Goal: Transaction & Acquisition: Purchase product/service

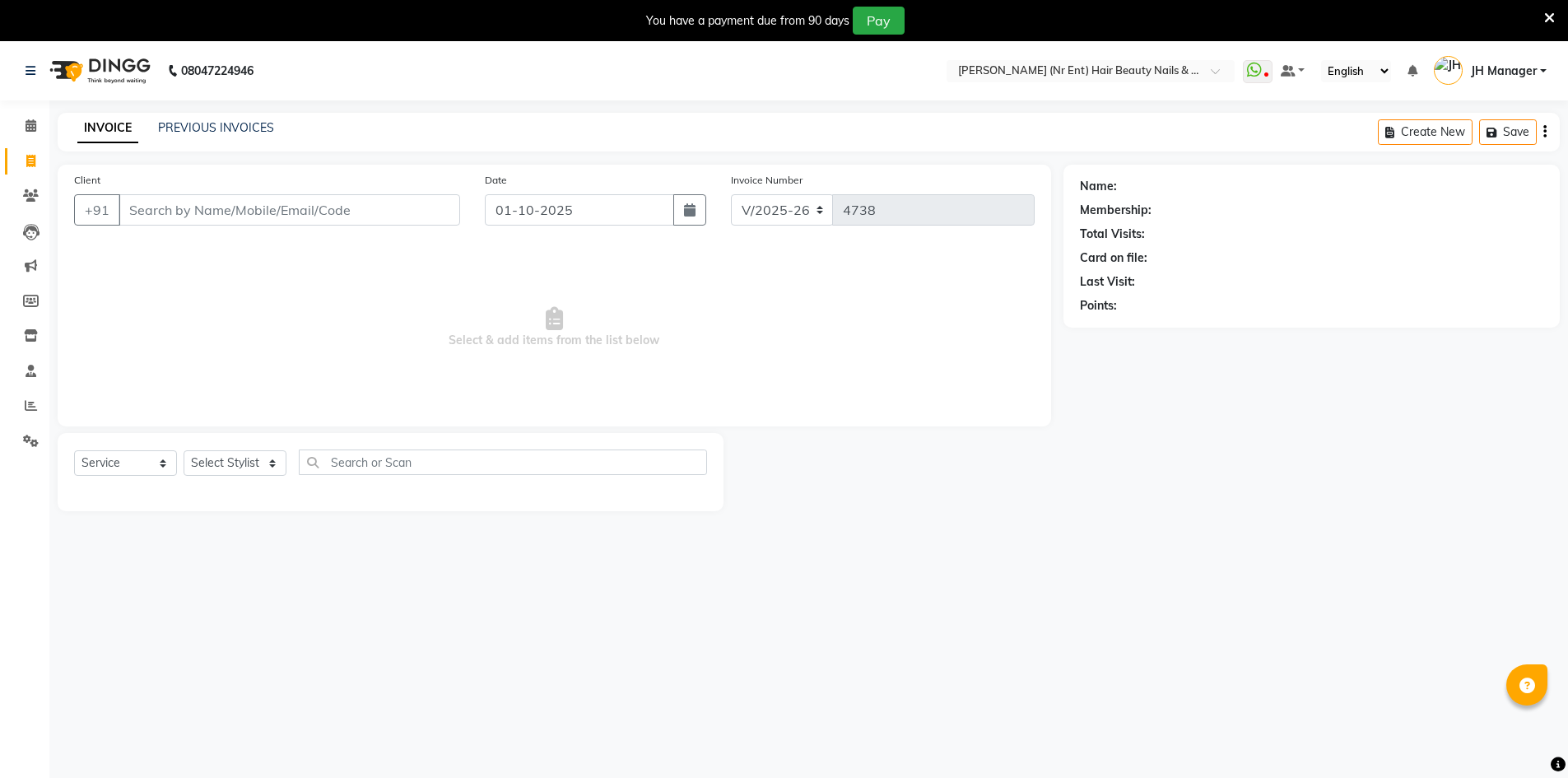
select select "640"
select select "service"
click at [242, 457] on select "Select Stylist ADNAN ADVANCE ANJALI ANNU B-WAX JH Manager MEMBERSHIP [PERSON_NA…" at bounding box center [235, 463] width 103 height 26
select select "9206"
click at [184, 450] on select "Select Stylist ADNAN ADVANCE ANJALI ANNU B-WAX JH Manager MEMBERSHIP [PERSON_NA…" at bounding box center [235, 463] width 103 height 26
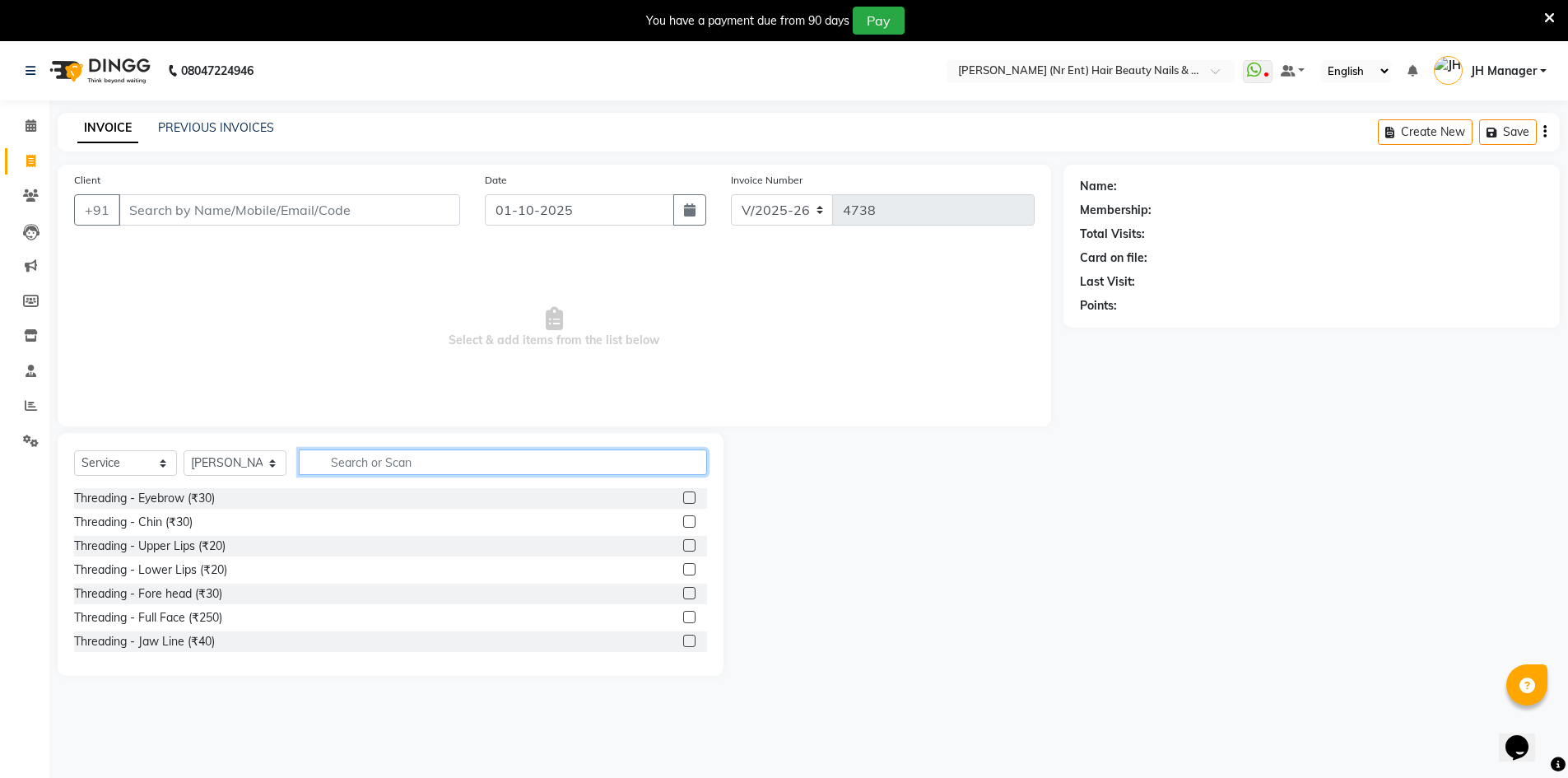
click at [383, 462] on input "text" at bounding box center [503, 462] width 408 height 26
type input "c"
click at [264, 205] on input "Client" at bounding box center [289, 210] width 341 height 32
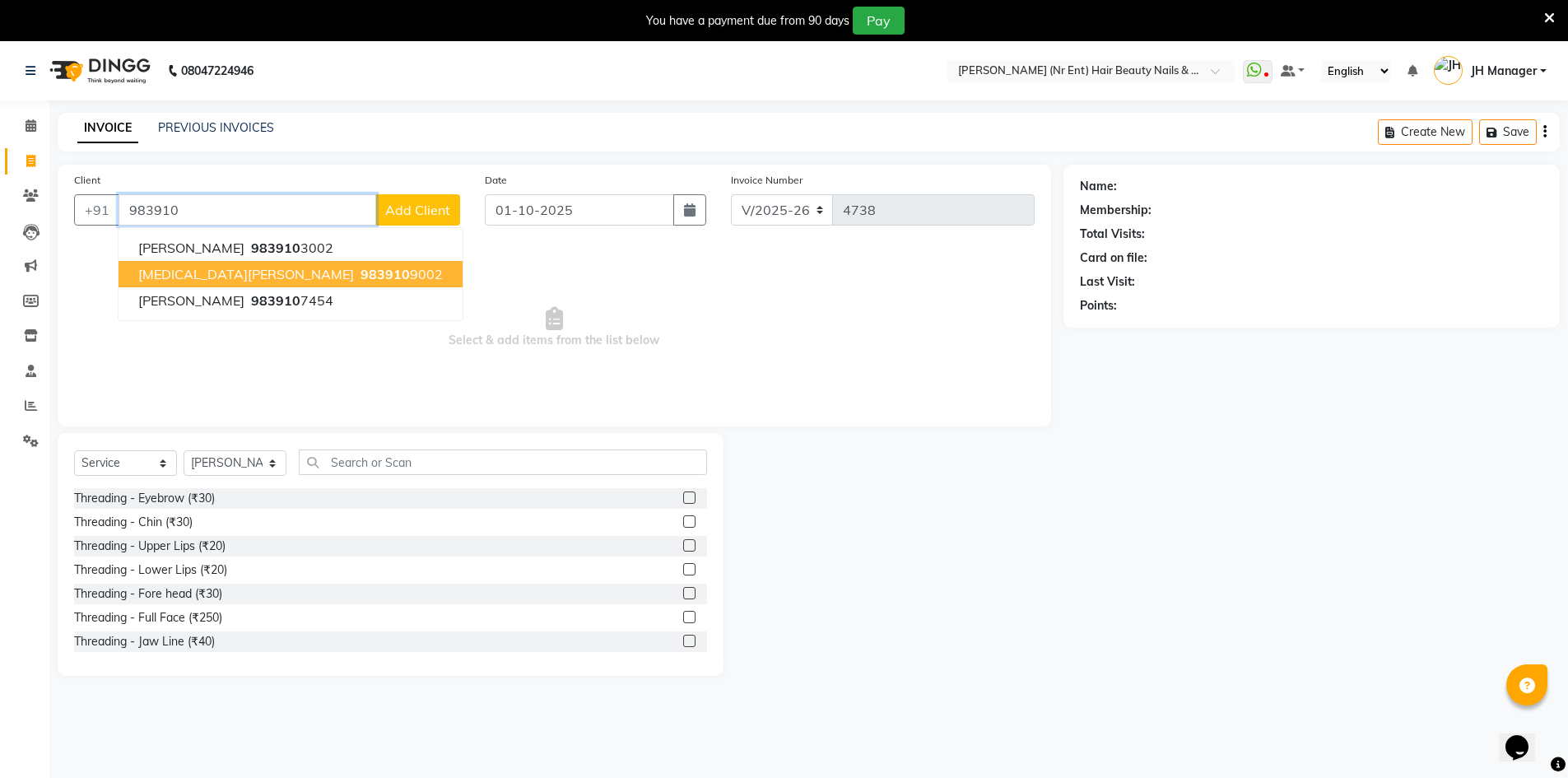
click at [360, 274] on span "983910" at bounding box center [385, 273] width 50 height 16
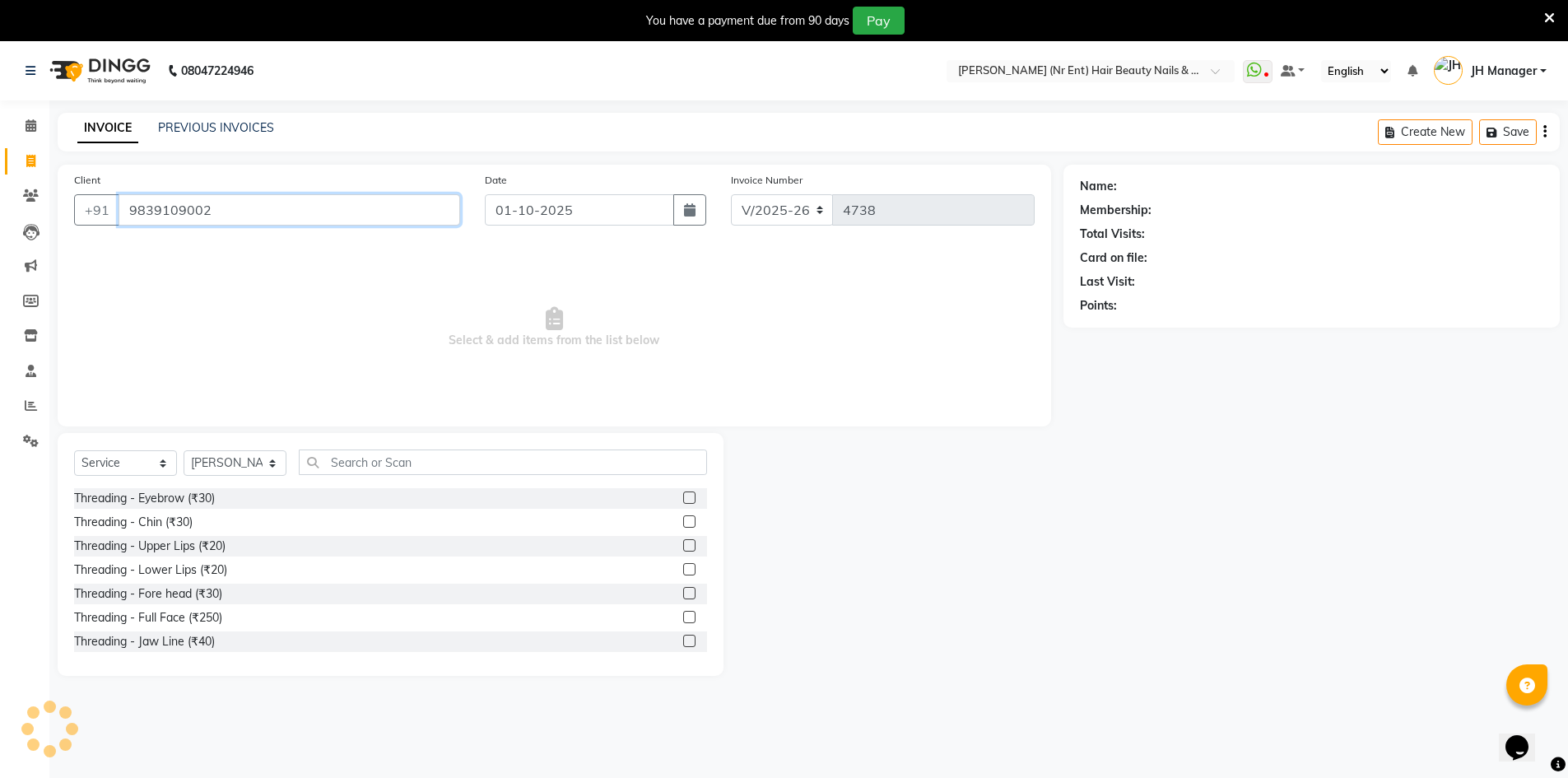
type input "9839109002"
select select "1: Object"
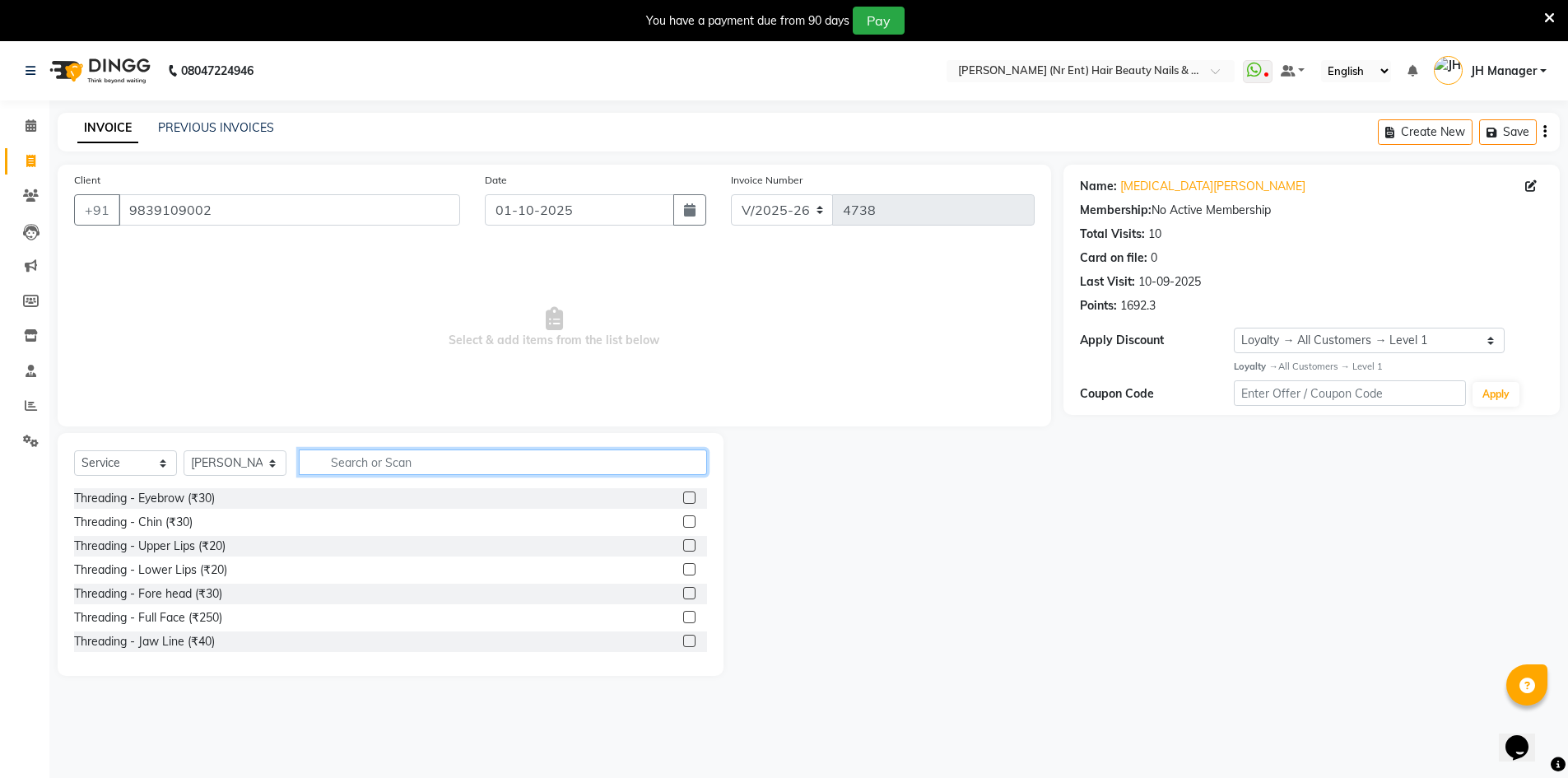
drag, startPoint x: 401, startPoint y: 455, endPoint x: 403, endPoint y: 463, distance: 8.2
click at [403, 457] on input "text" at bounding box center [503, 462] width 408 height 26
type input "cut"
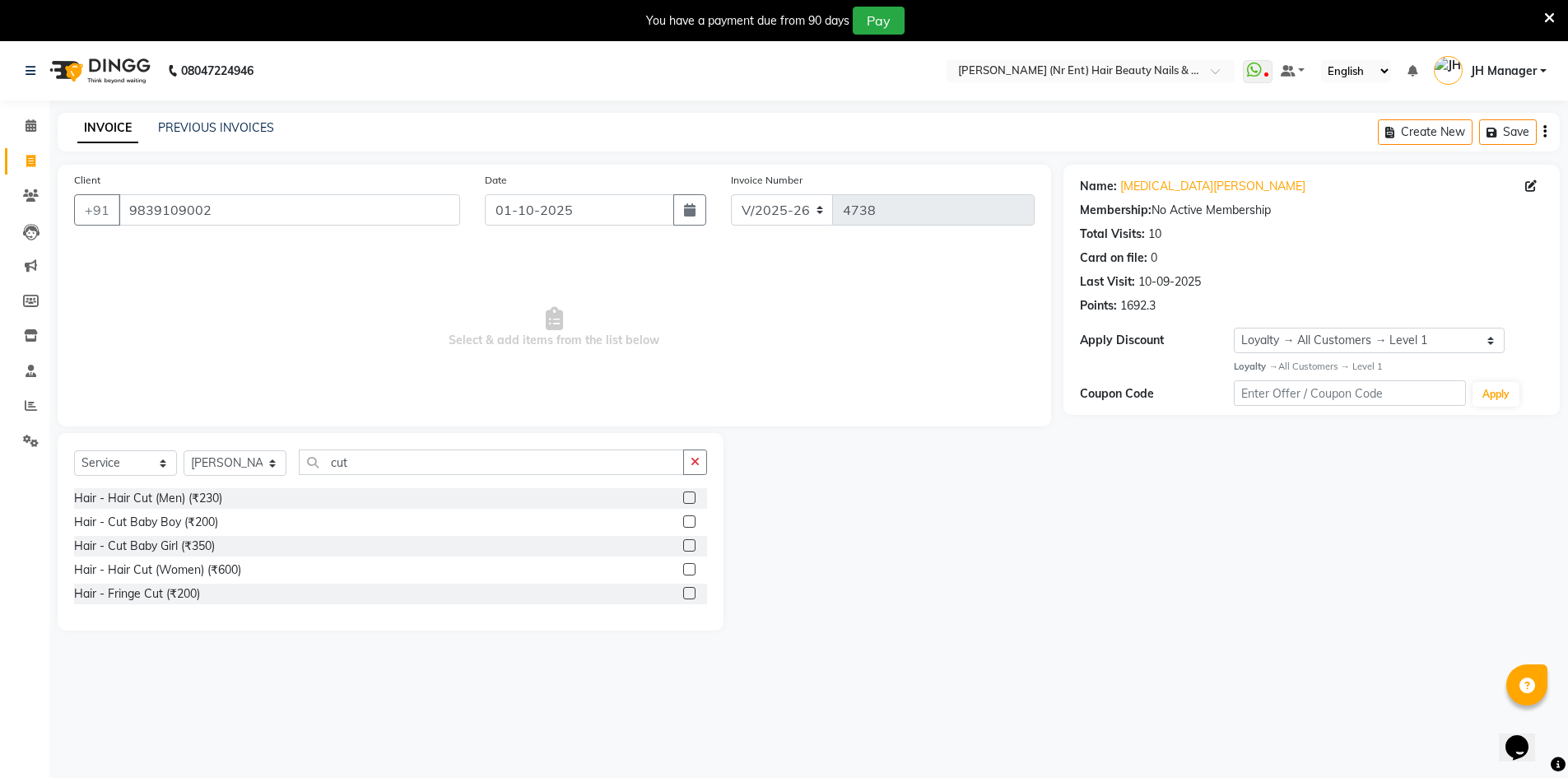
click at [693, 504] on div at bounding box center [688, 500] width 11 height 17
click at [687, 496] on label at bounding box center [689, 497] width 12 height 12
click at [687, 496] on input "checkbox" at bounding box center [688, 497] width 11 height 11
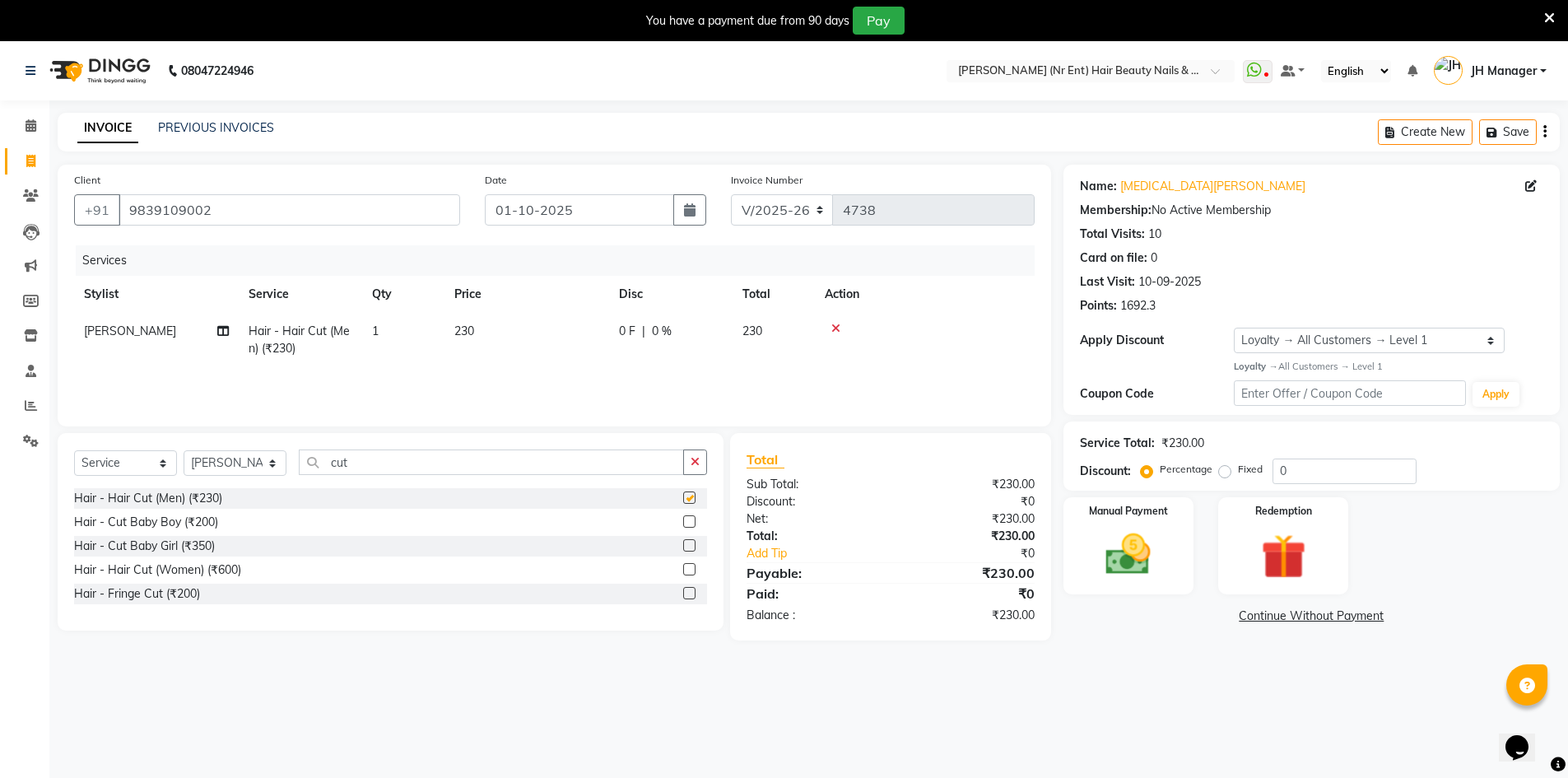
checkbox input "false"
click at [401, 452] on input "cut" at bounding box center [492, 462] width 385 height 26
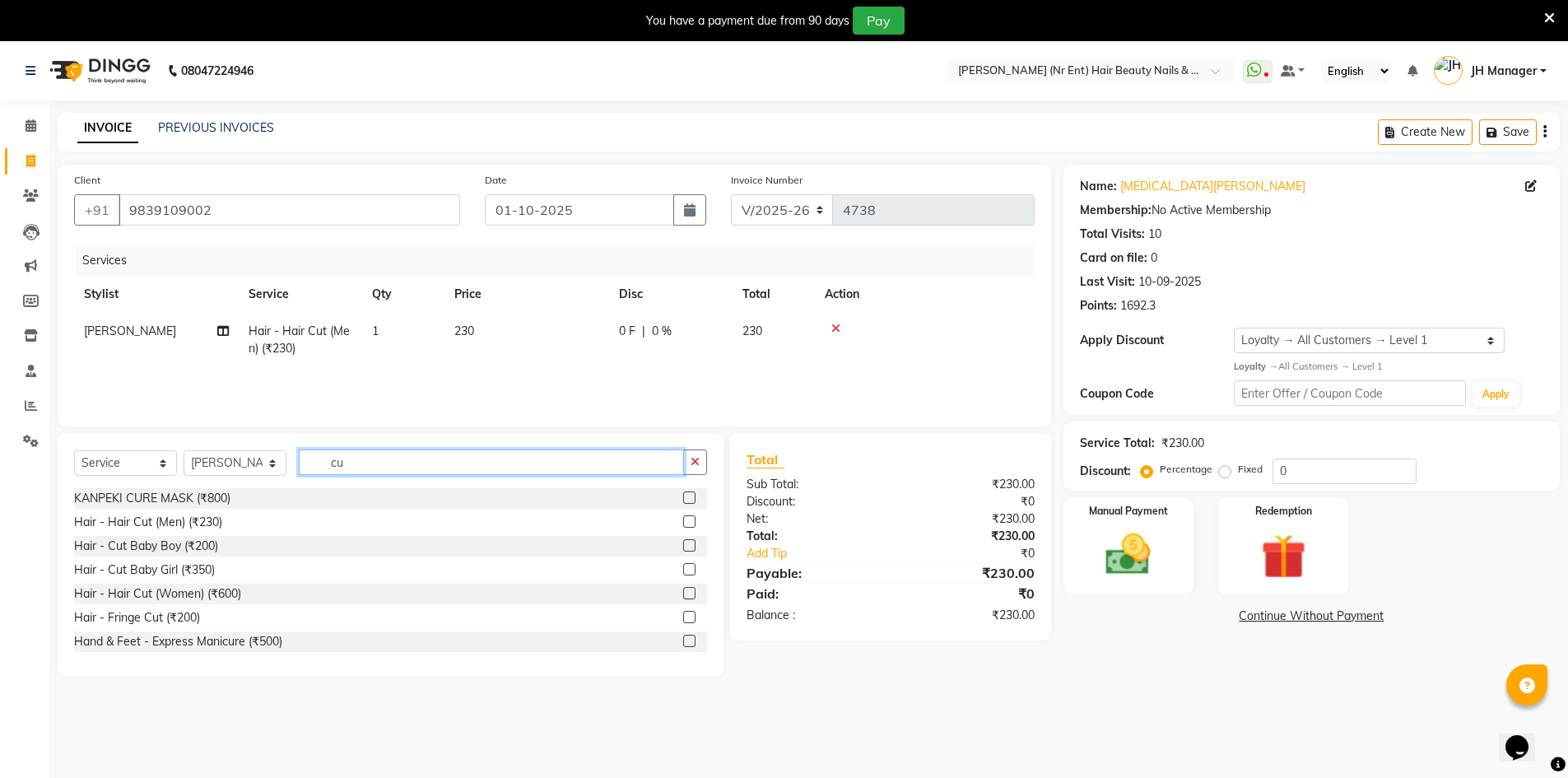
type input "c"
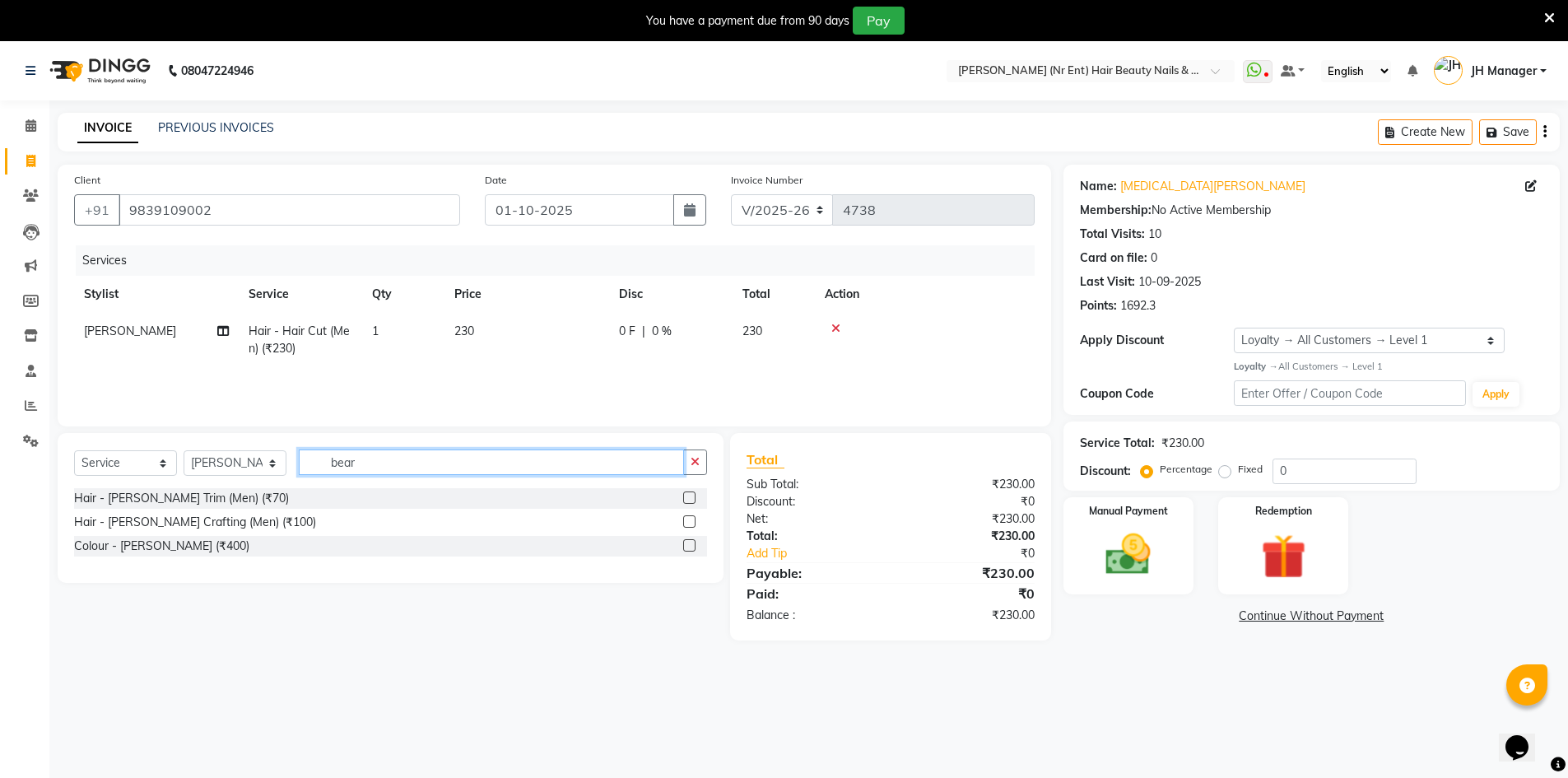
type input "bear"
click at [690, 494] on label at bounding box center [689, 497] width 12 height 12
click at [690, 494] on input "checkbox" at bounding box center [688, 497] width 11 height 11
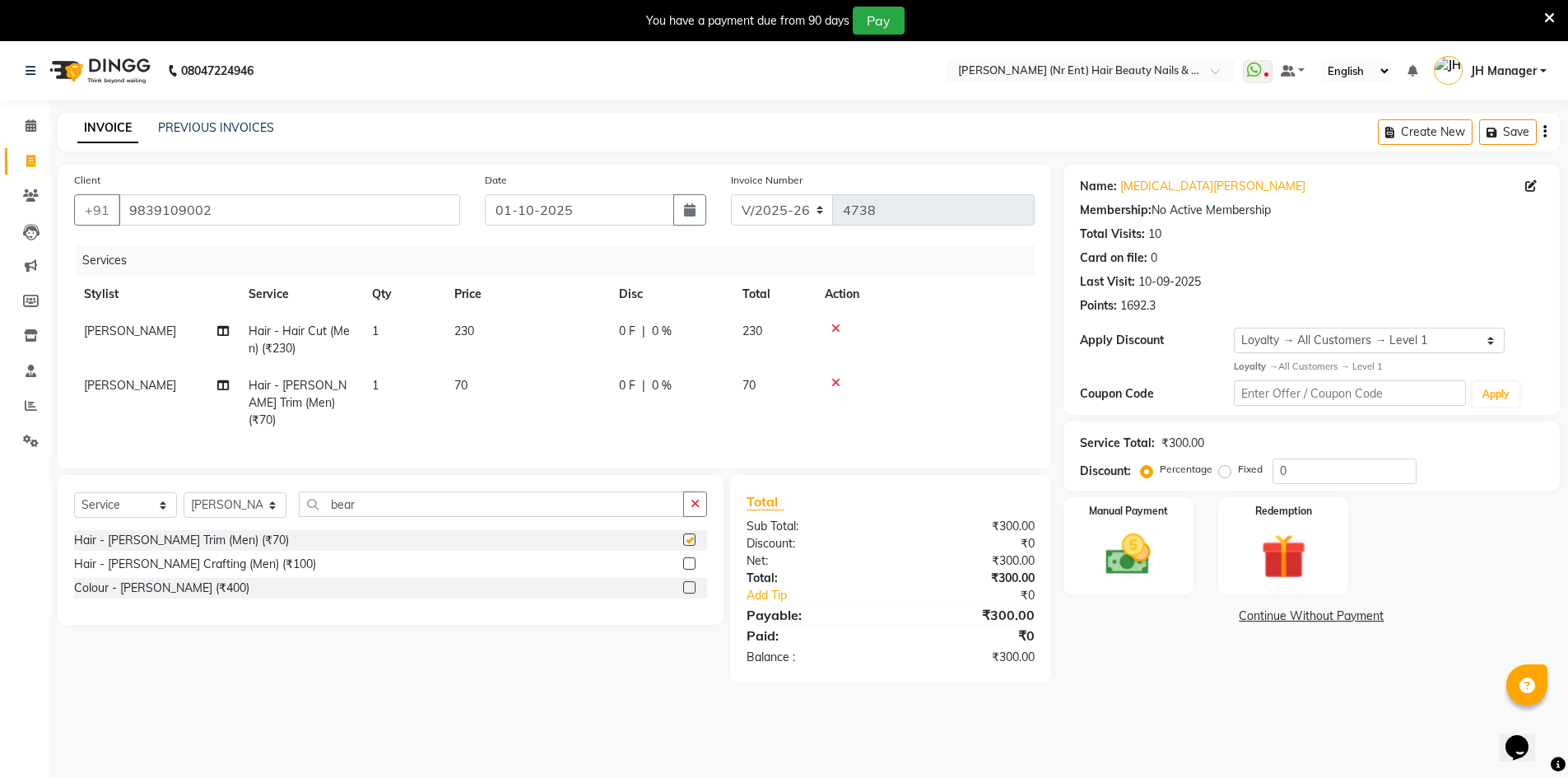
checkbox input "false"
click at [559, 492] on input "bear" at bounding box center [492, 504] width 385 height 26
type input "b"
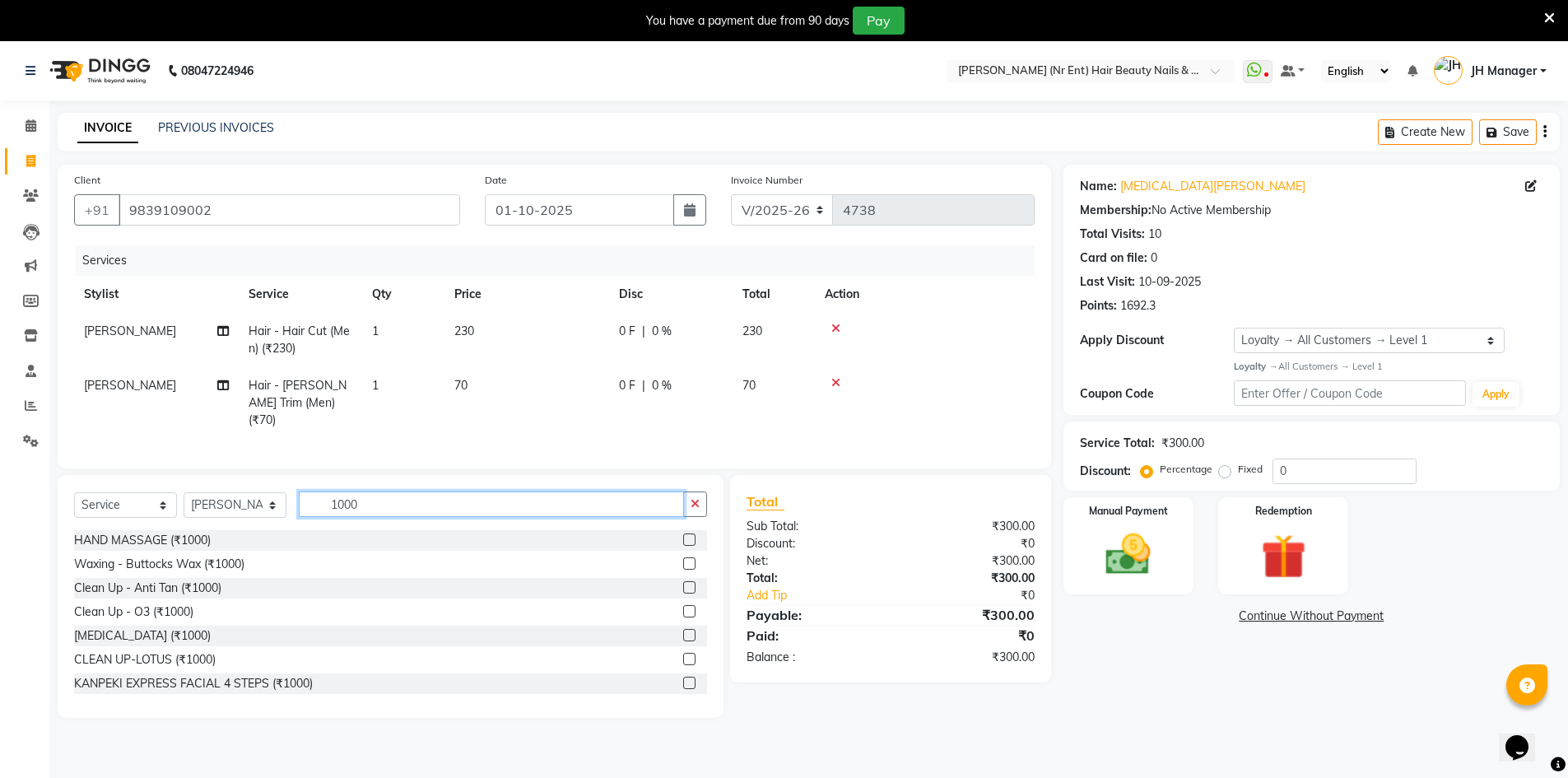
type input "1000"
click at [683, 653] on label at bounding box center [689, 658] width 12 height 12
click at [683, 654] on input "checkbox" at bounding box center [688, 659] width 11 height 11
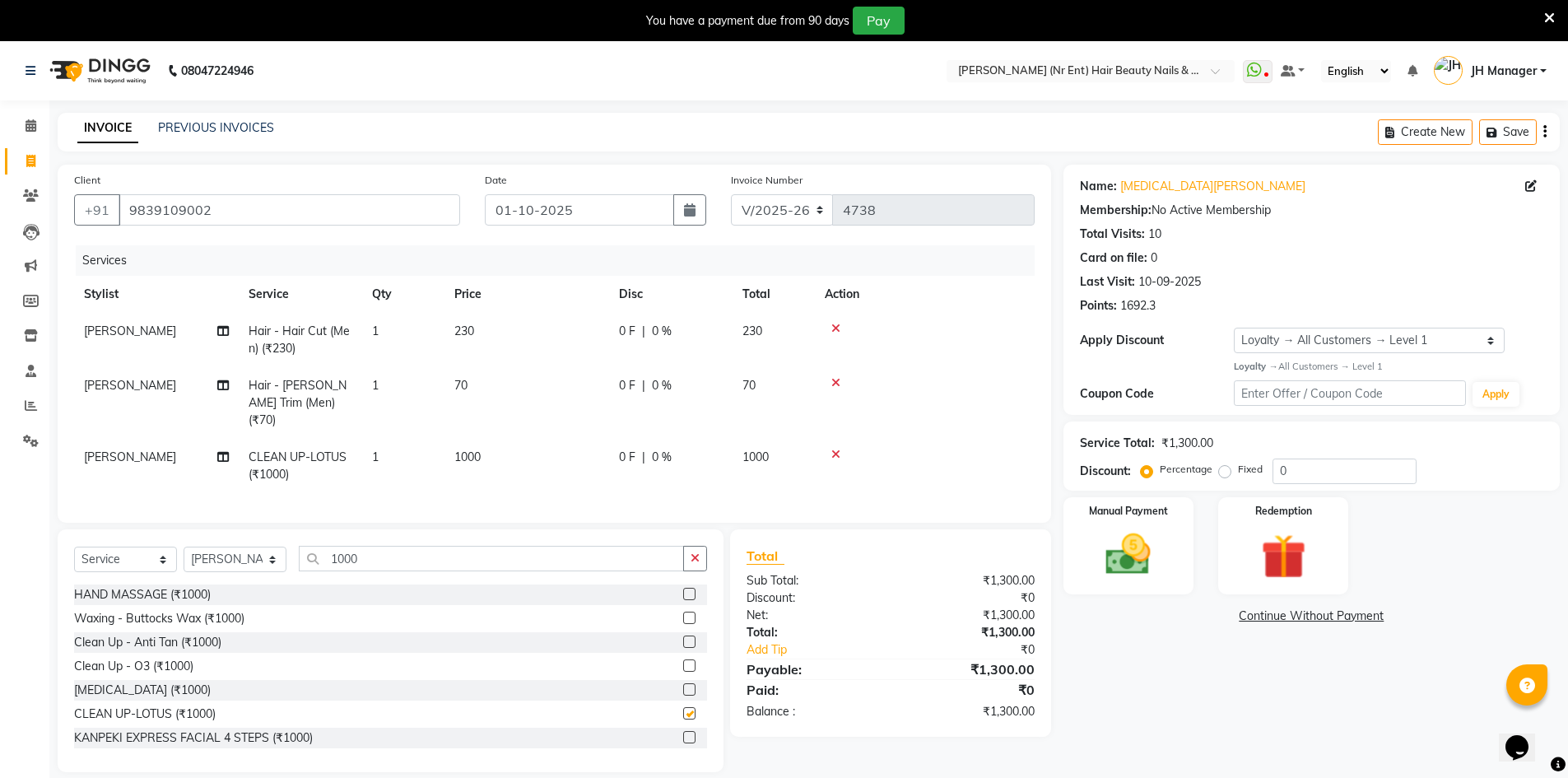
checkbox input "false"
click at [1117, 578] on img at bounding box center [1128, 554] width 76 height 54
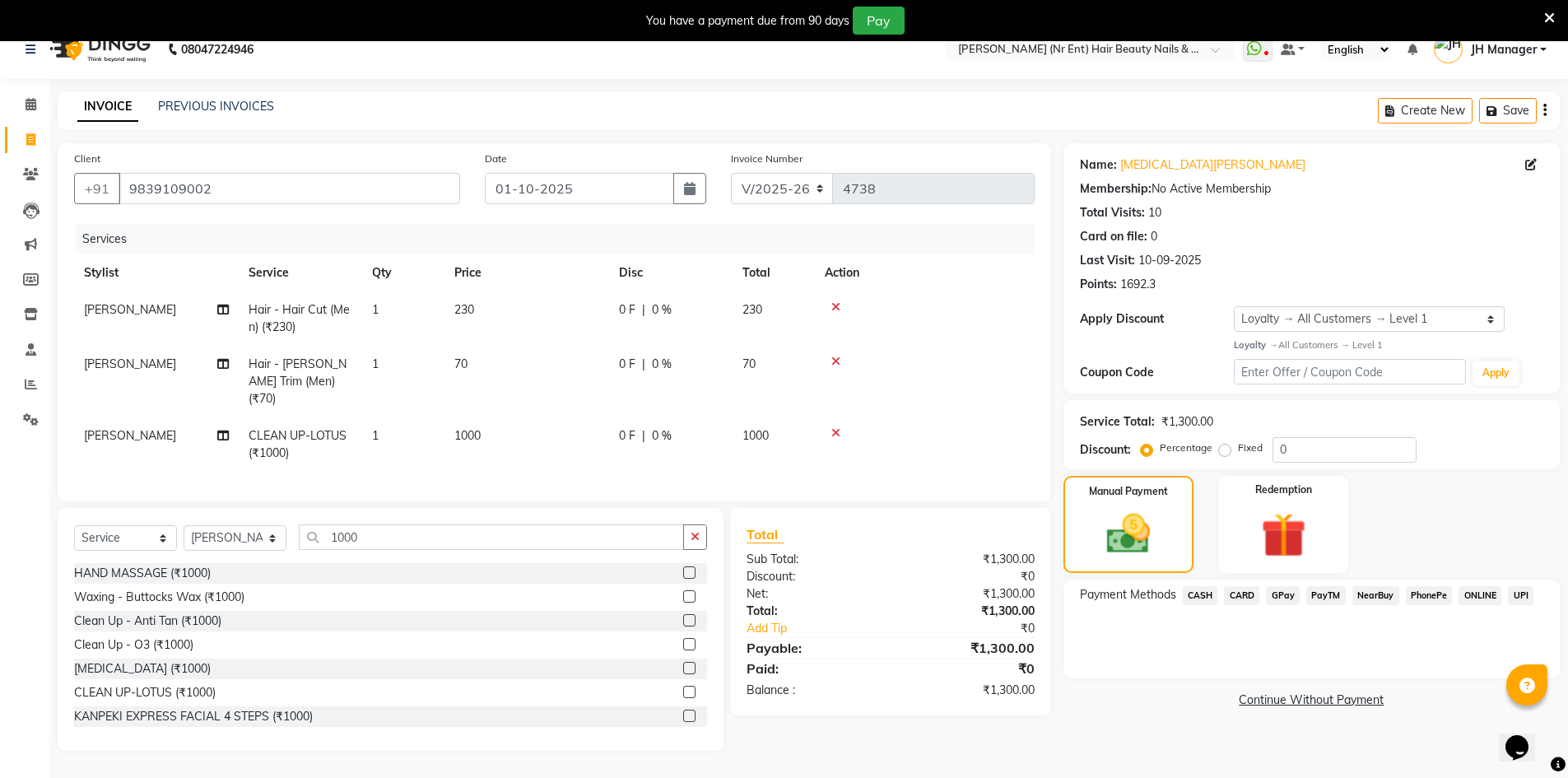
scroll to position [41, 0]
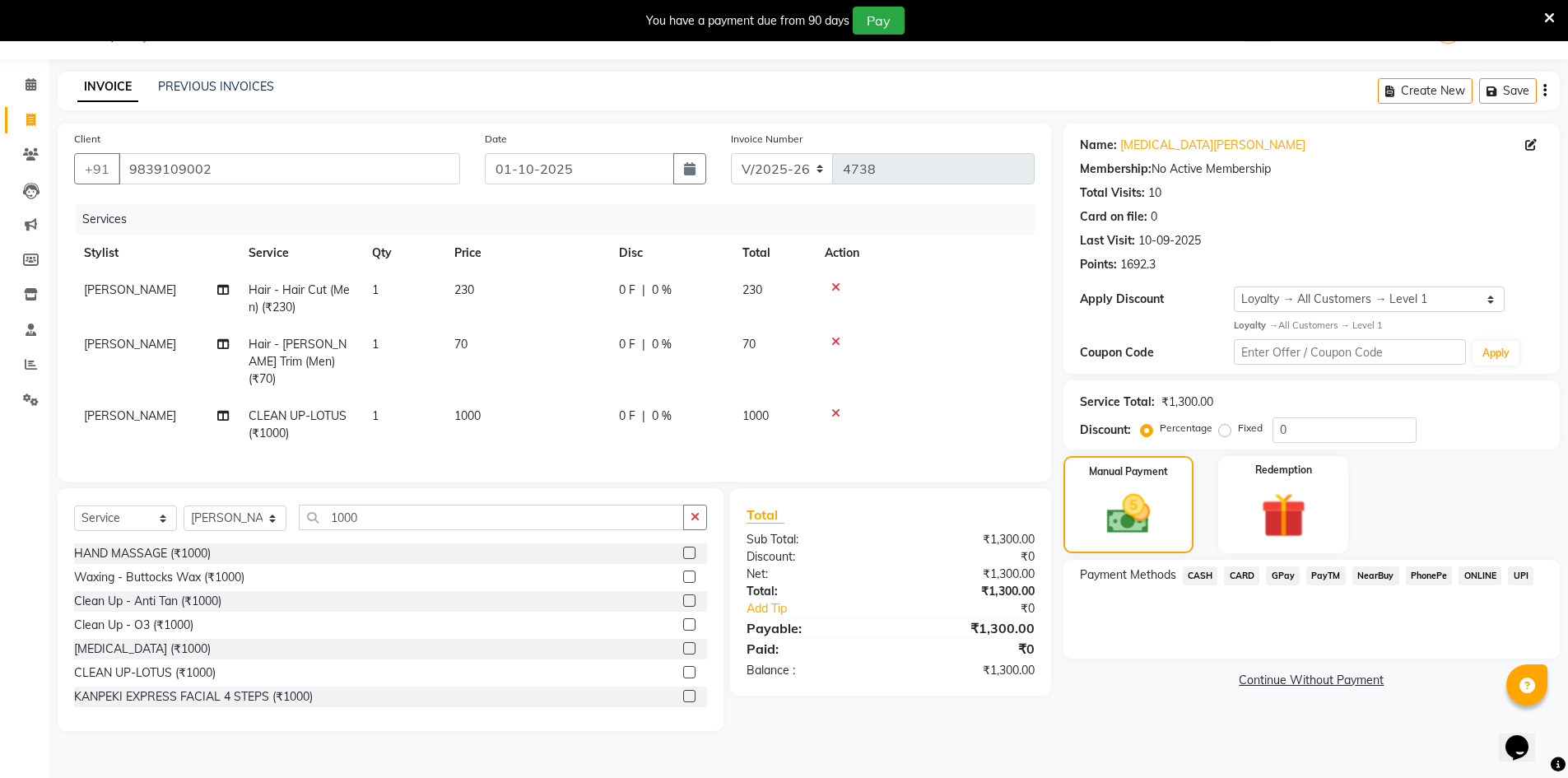
click at [1208, 576] on span "CASH" at bounding box center [1200, 576] width 35 height 19
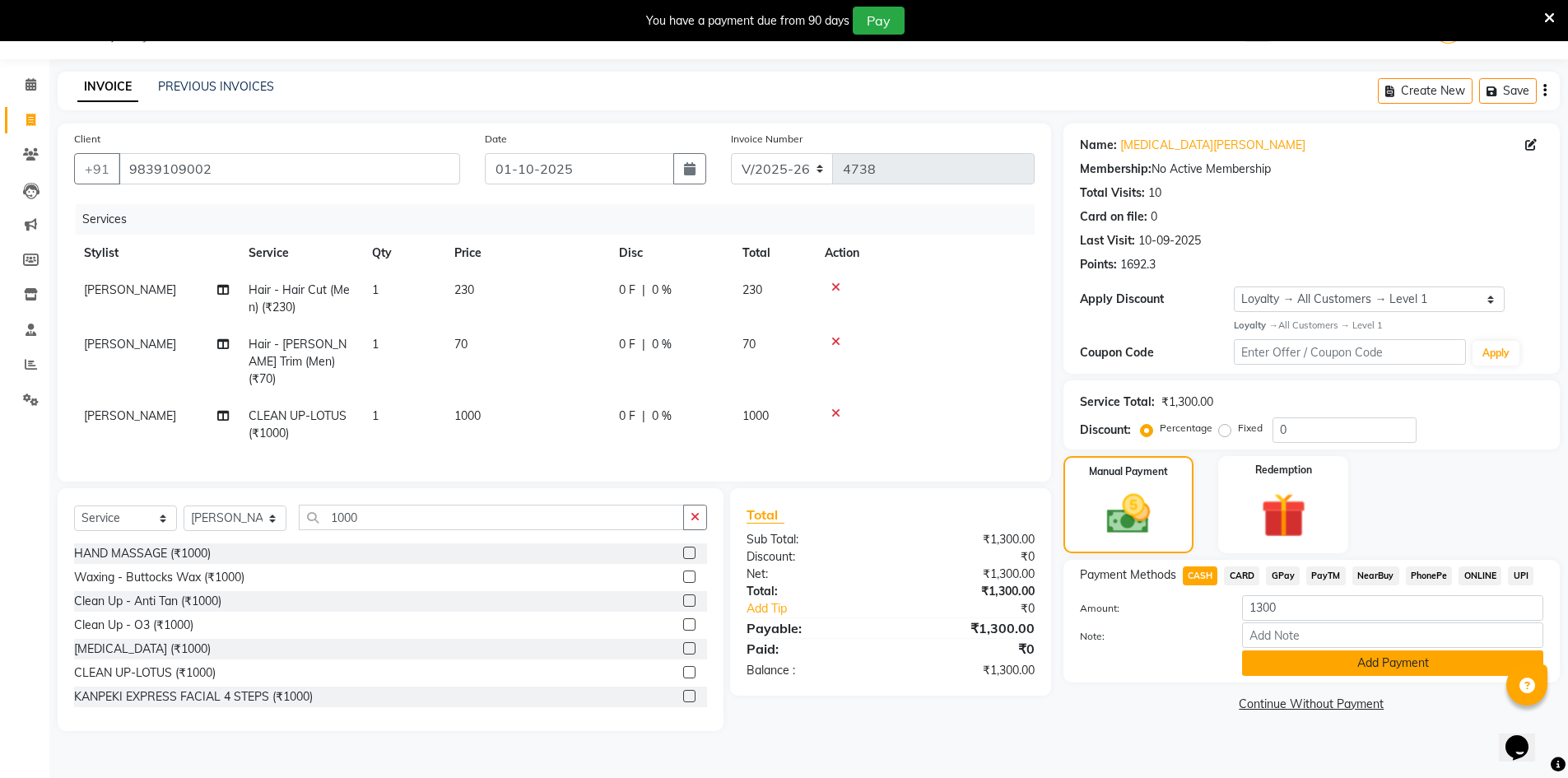
click at [1349, 661] on button "Add Payment" at bounding box center [1393, 662] width 301 height 26
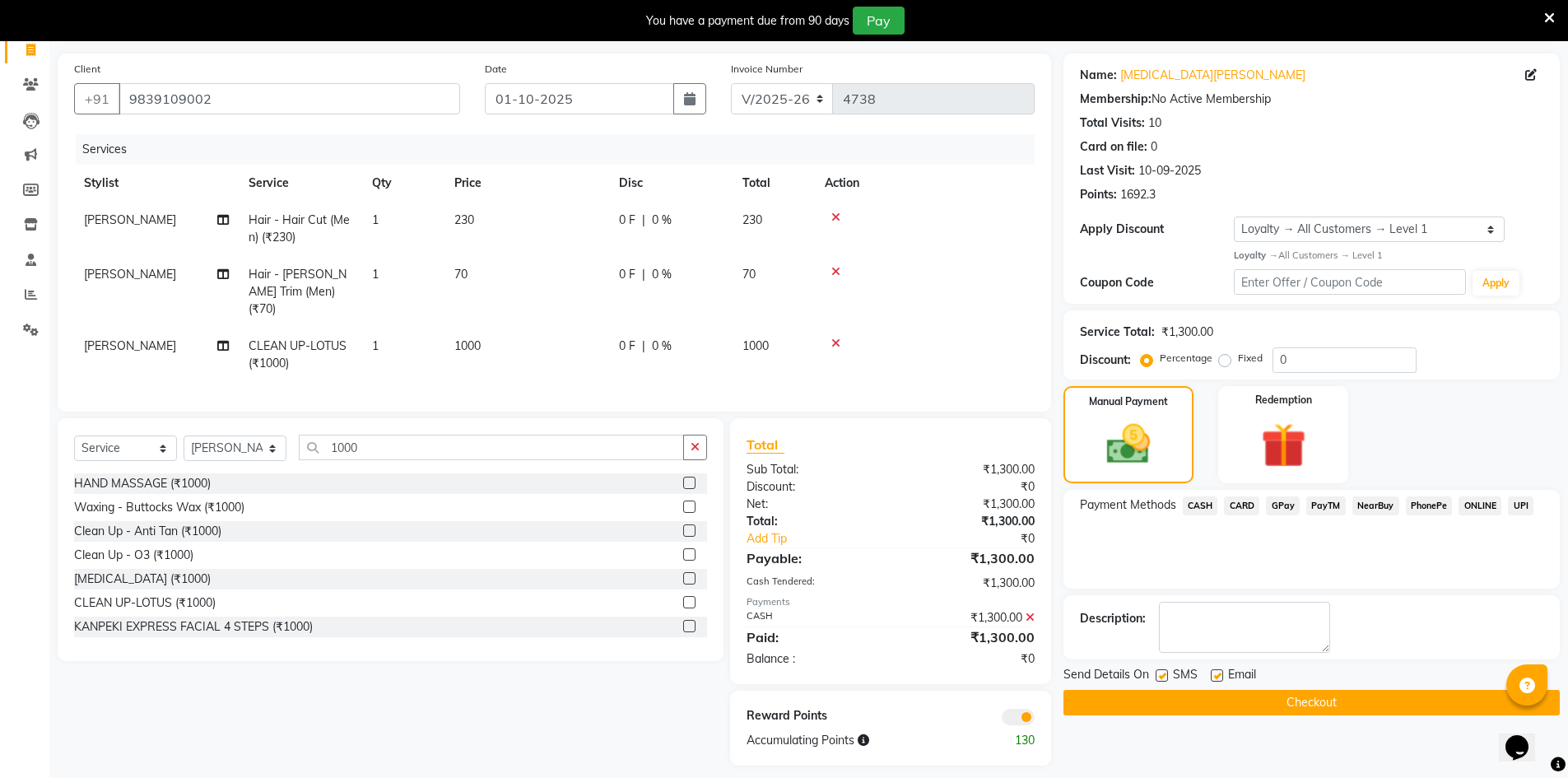
scroll to position [119, 0]
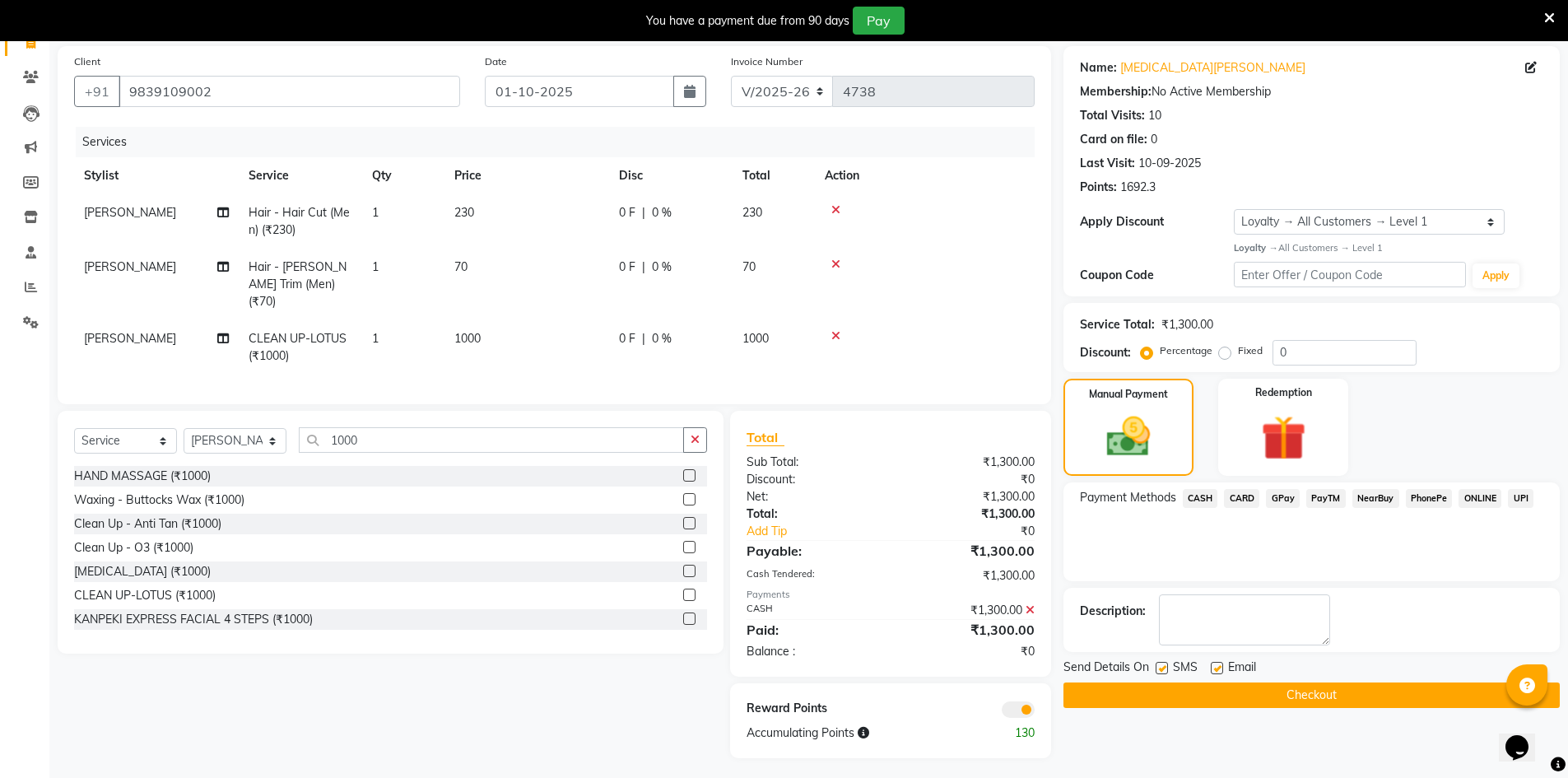
click at [1349, 687] on button "Checkout" at bounding box center [1312, 695] width 496 height 26
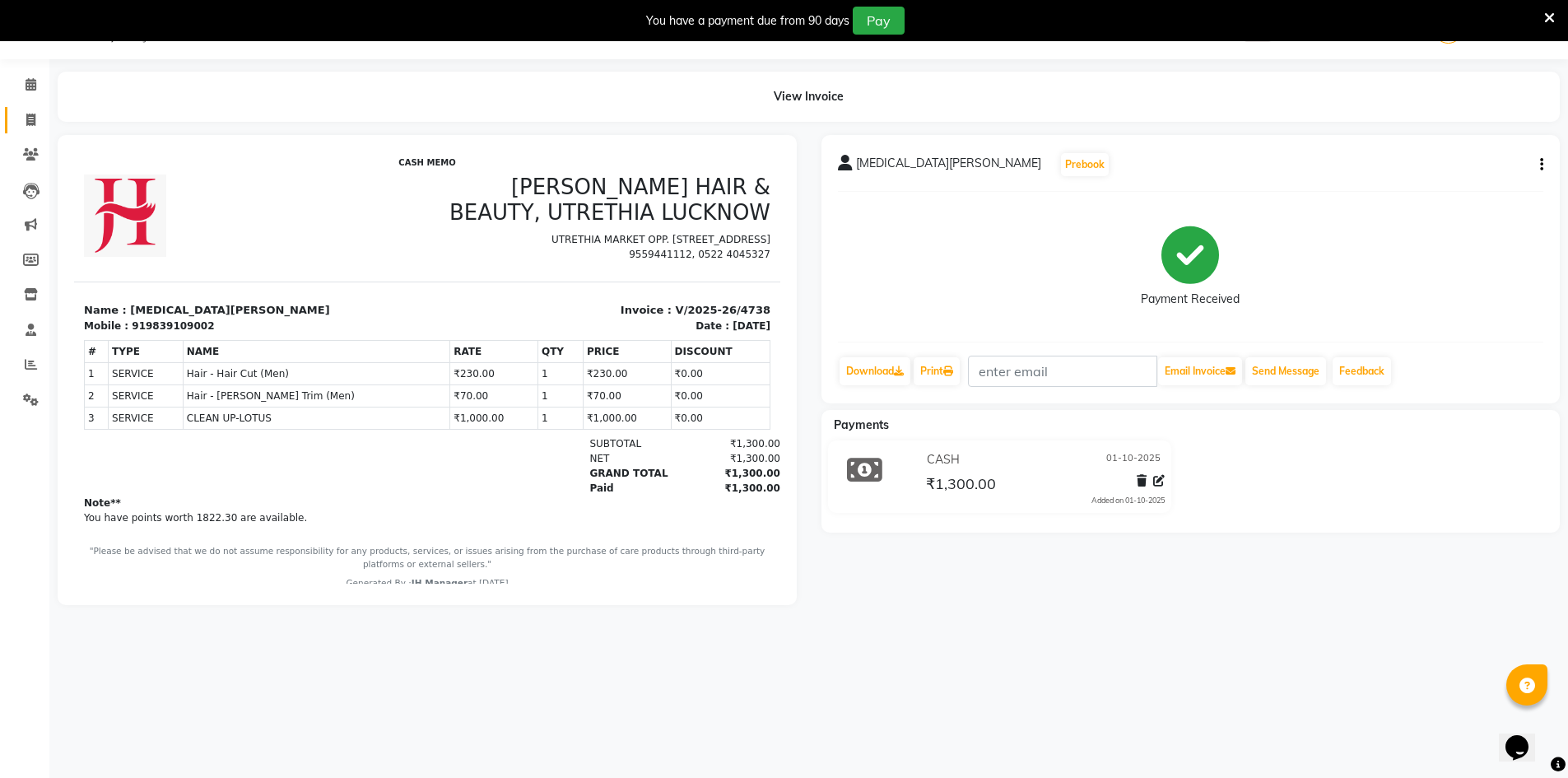
click at [32, 109] on link "Invoice" at bounding box center [24, 121] width 39 height 27
select select "service"
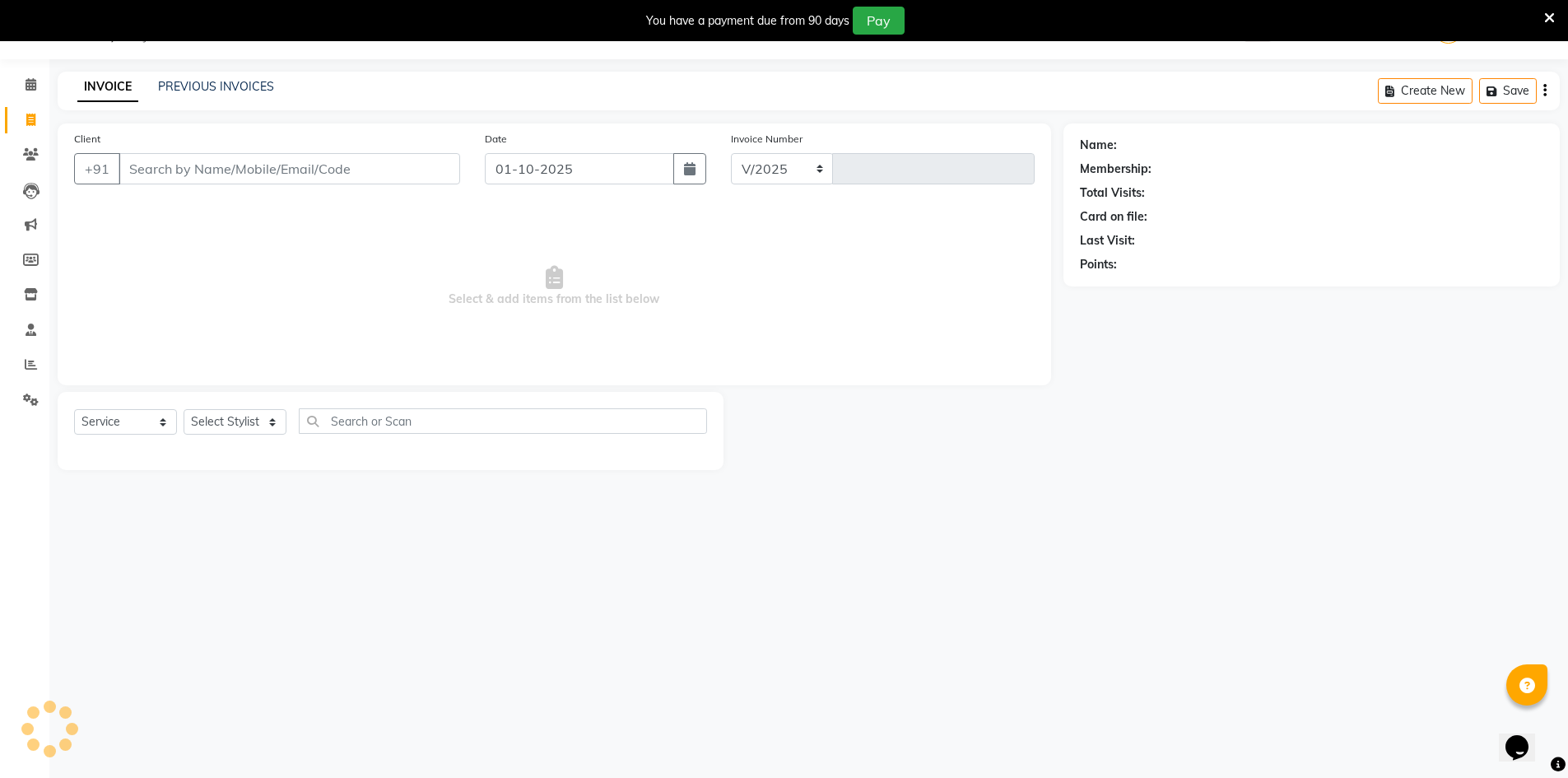
select select "640"
type input "4739"
click at [299, 159] on input "Client" at bounding box center [289, 169] width 341 height 32
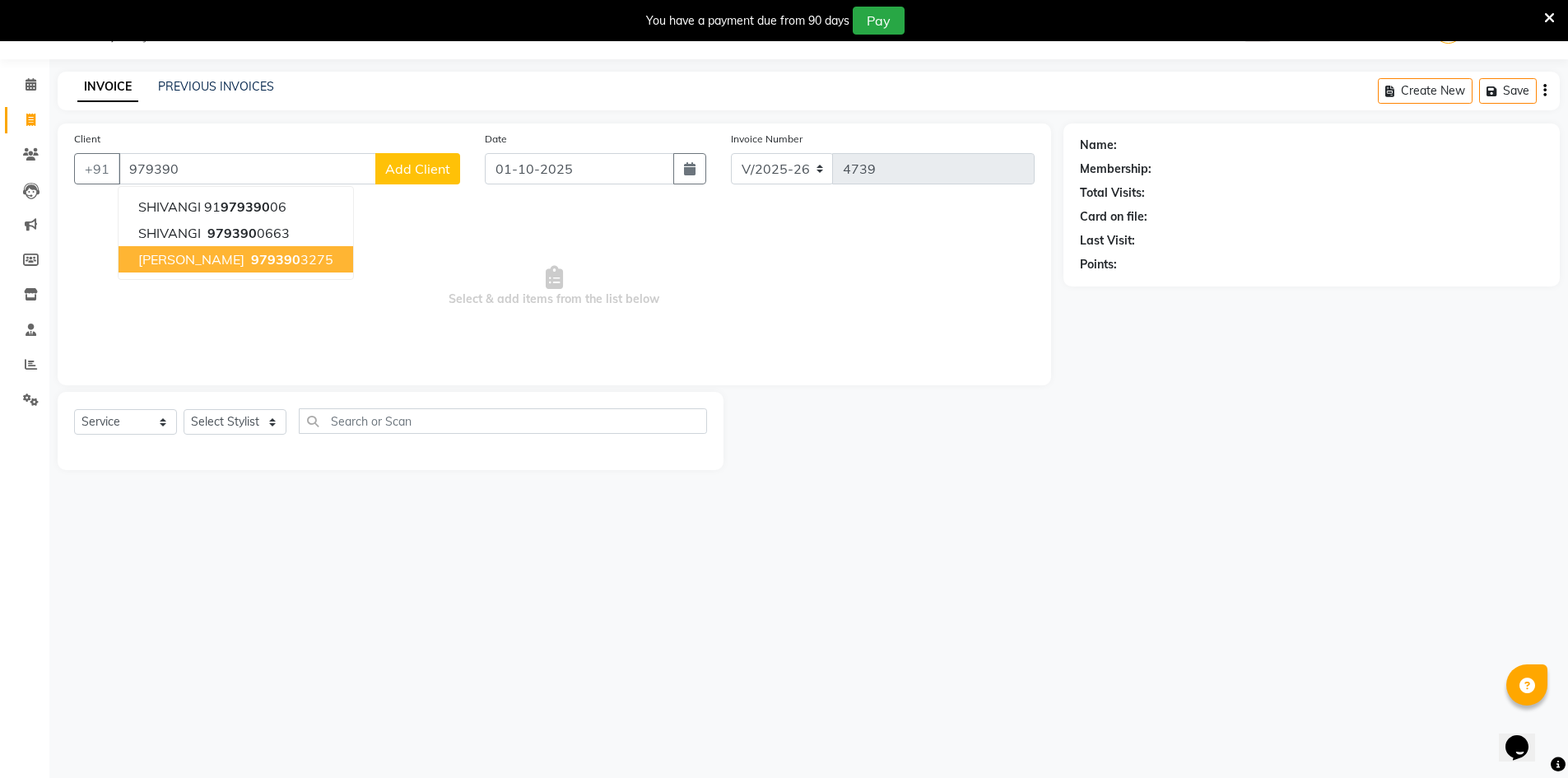
click at [251, 266] on span "979390" at bounding box center [276, 259] width 50 height 16
type input "9793903275"
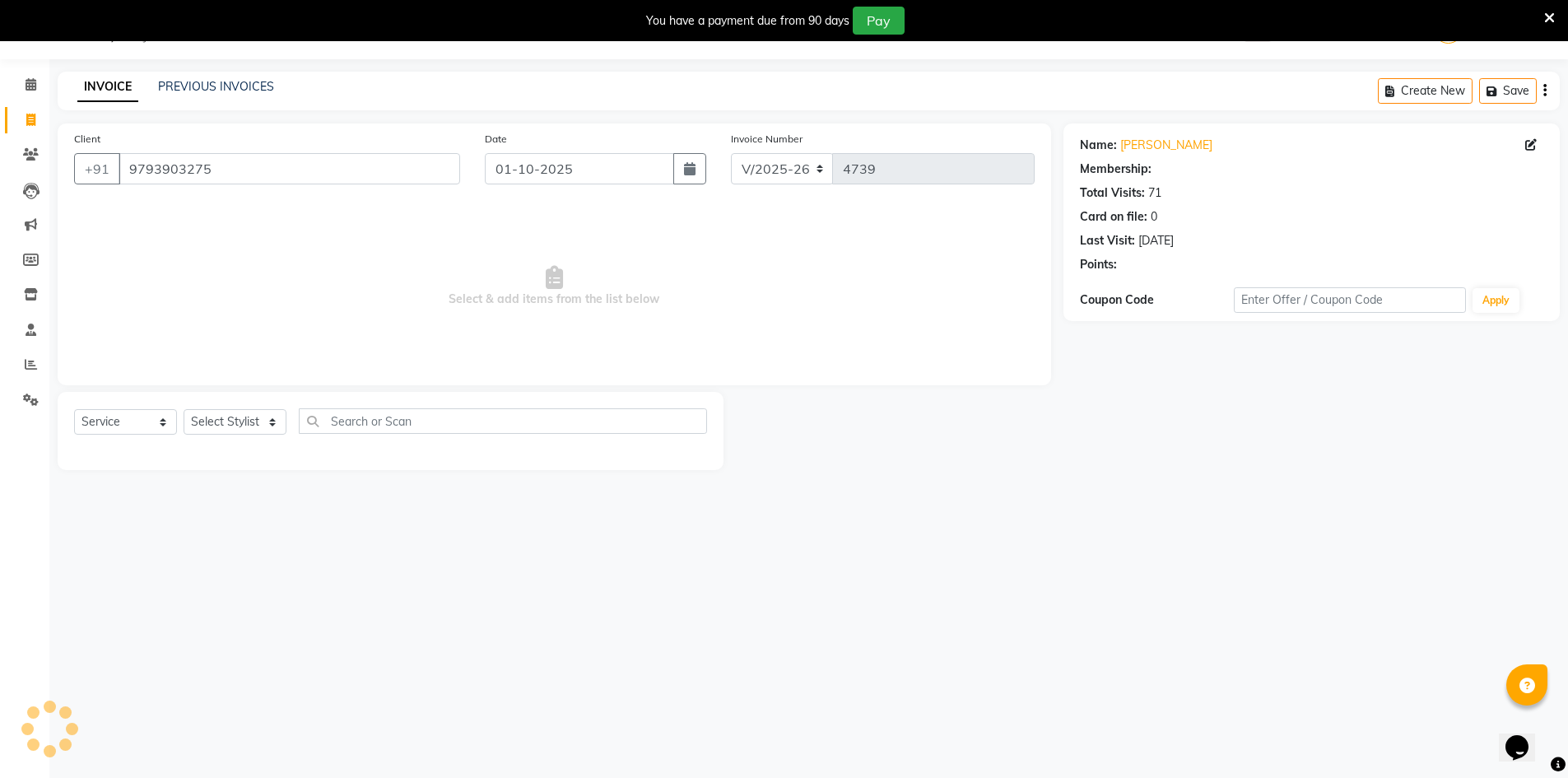
select select "2: Object"
click at [220, 417] on select "Select Stylist ADNAN ADVANCE ANJALI ANNU B-WAX JH Manager MEMBERSHIP [PERSON_NA…" at bounding box center [235, 422] width 103 height 26
click at [184, 409] on select "Select Stylist ADNAN ADVANCE ANJALI ANNU B-WAX JH Manager MEMBERSHIP [PERSON_NA…" at bounding box center [235, 422] width 103 height 26
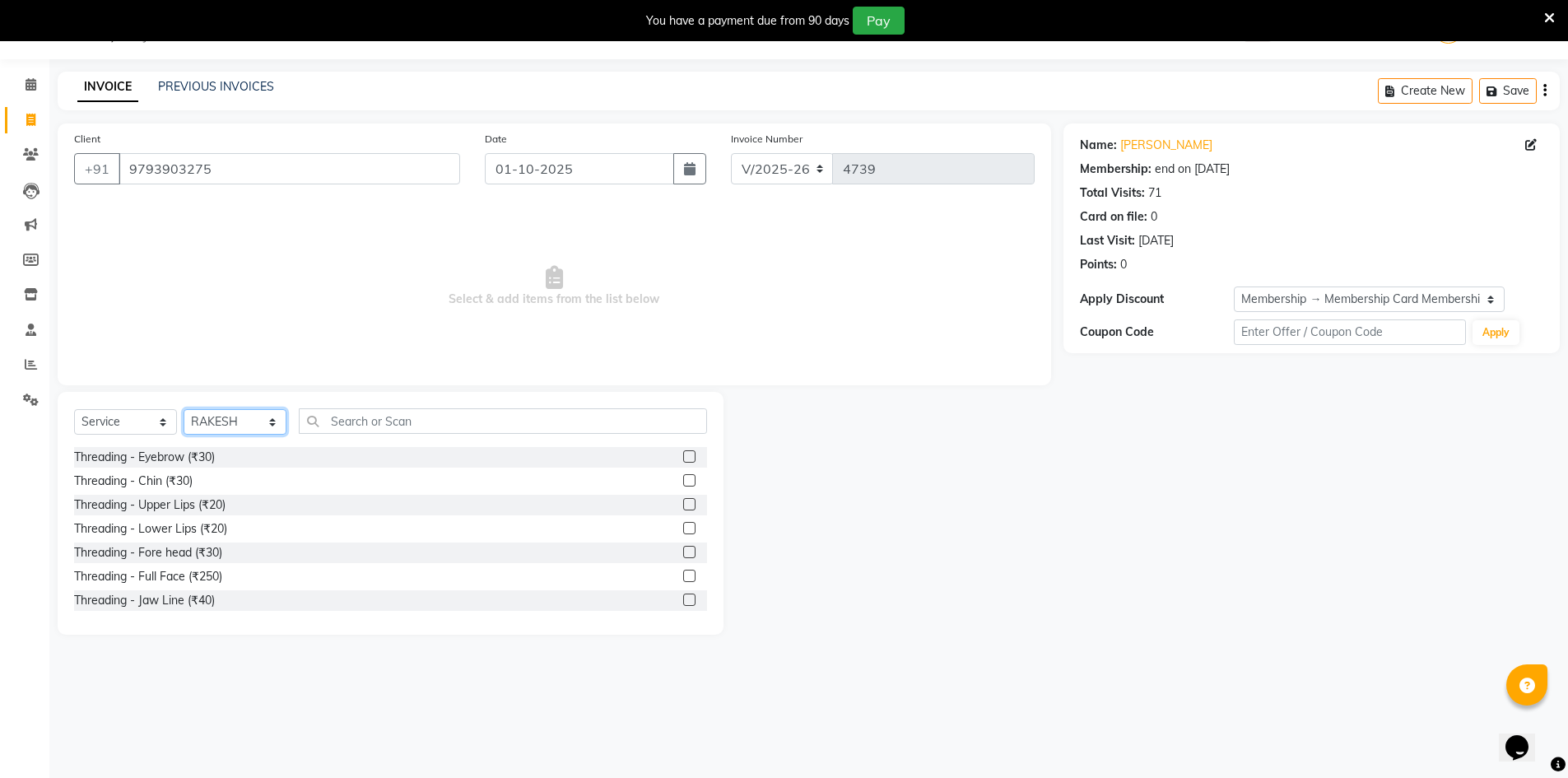
click at [260, 414] on select "Select Stylist ADNAN ADVANCE ANJALI ANNU B-WAX JH Manager MEMBERSHIP [PERSON_NA…" at bounding box center [235, 422] width 103 height 26
select select "9206"
click at [184, 409] on select "Select Stylist ADNAN ADVANCE ANJALI ANNU B-WAX JH Manager MEMBERSHIP [PERSON_NA…" at bounding box center [235, 422] width 103 height 26
click at [395, 432] on input "text" at bounding box center [503, 421] width 408 height 26
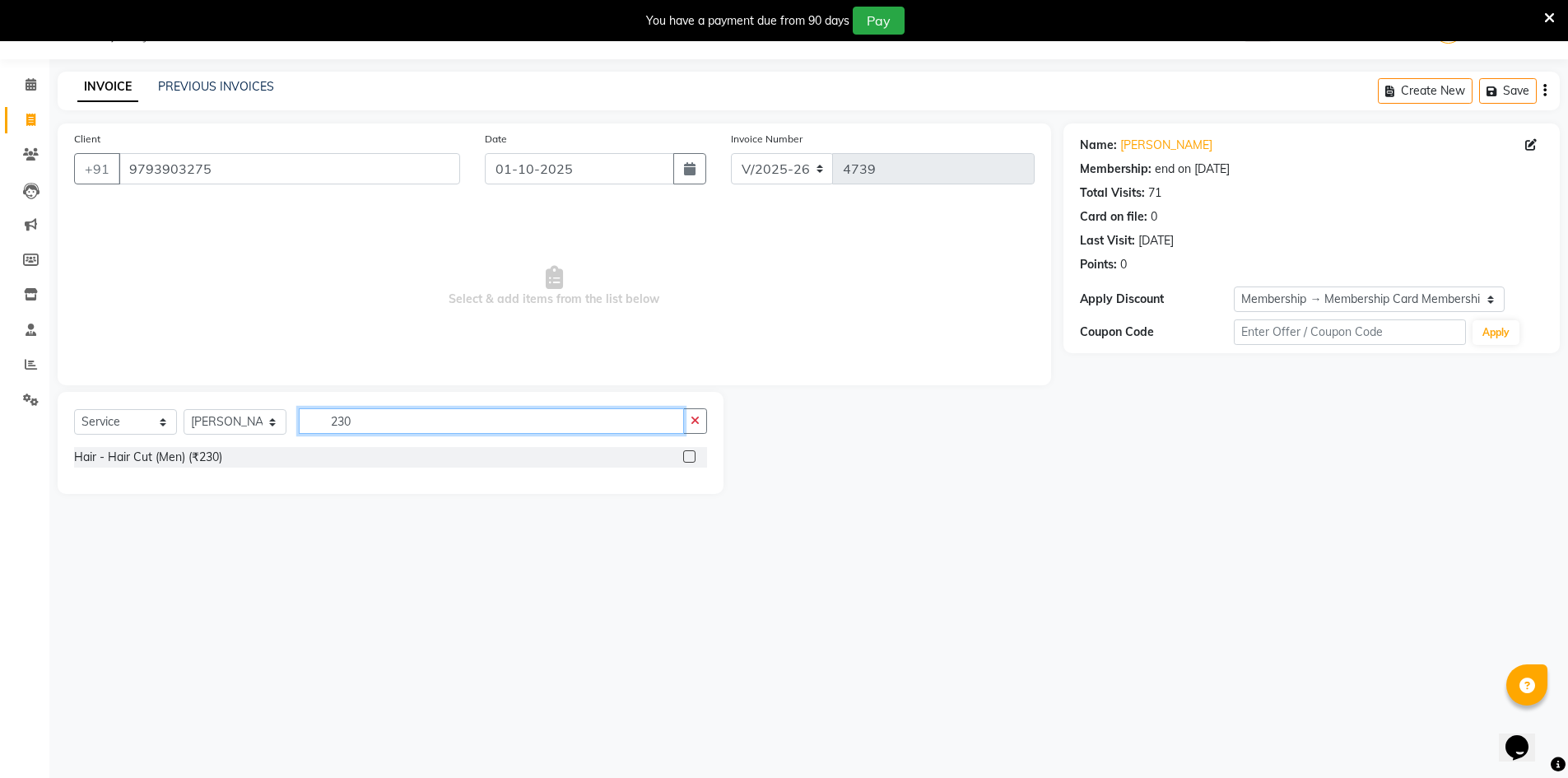
type input "230"
click at [689, 449] on div at bounding box center [695, 456] width 24 height 20
click at [686, 455] on label at bounding box center [689, 456] width 12 height 12
click at [686, 455] on input "checkbox" at bounding box center [688, 456] width 11 height 11
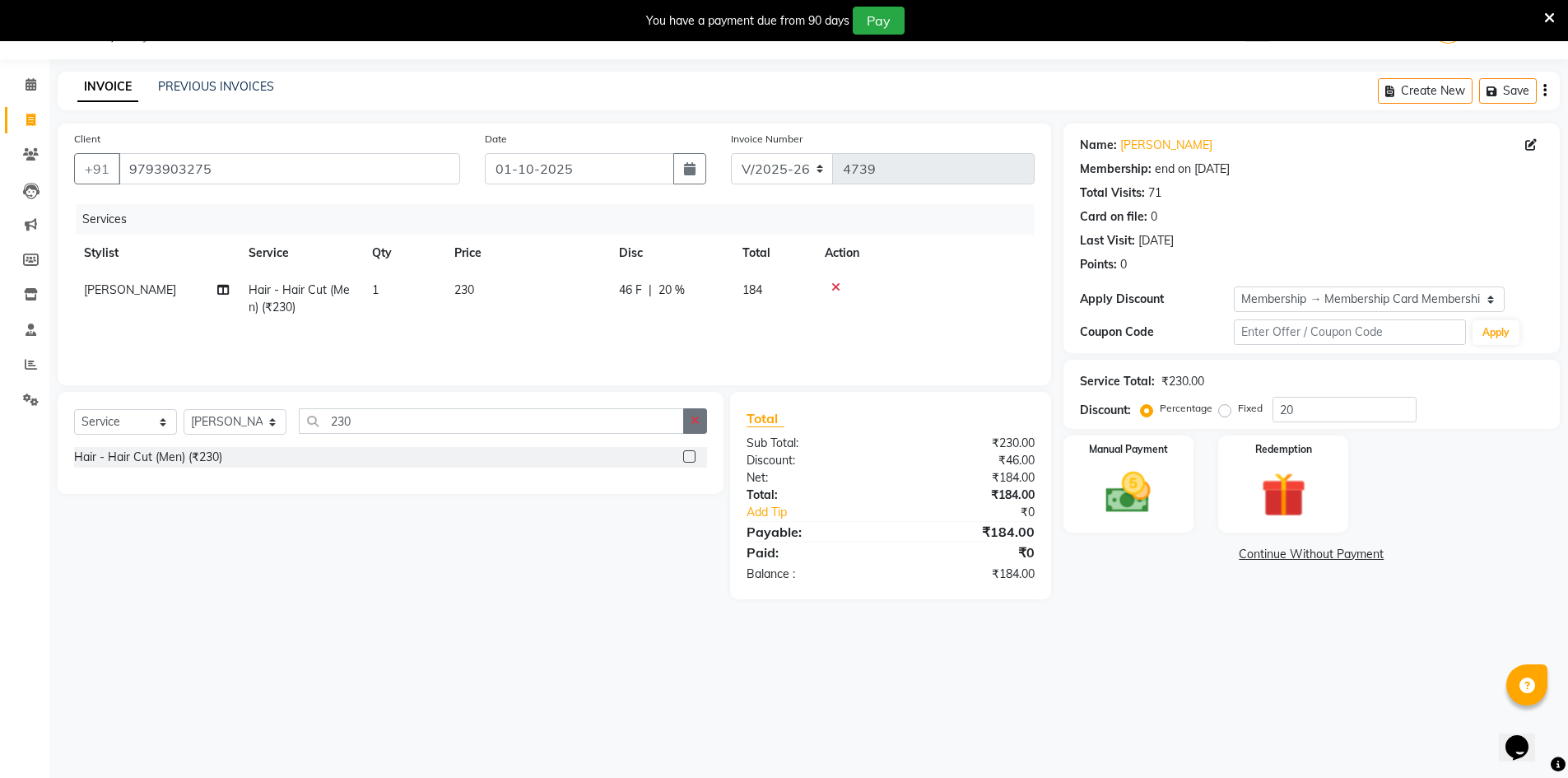
checkbox input "false"
click at [698, 424] on icon "button" at bounding box center [695, 421] width 9 height 11
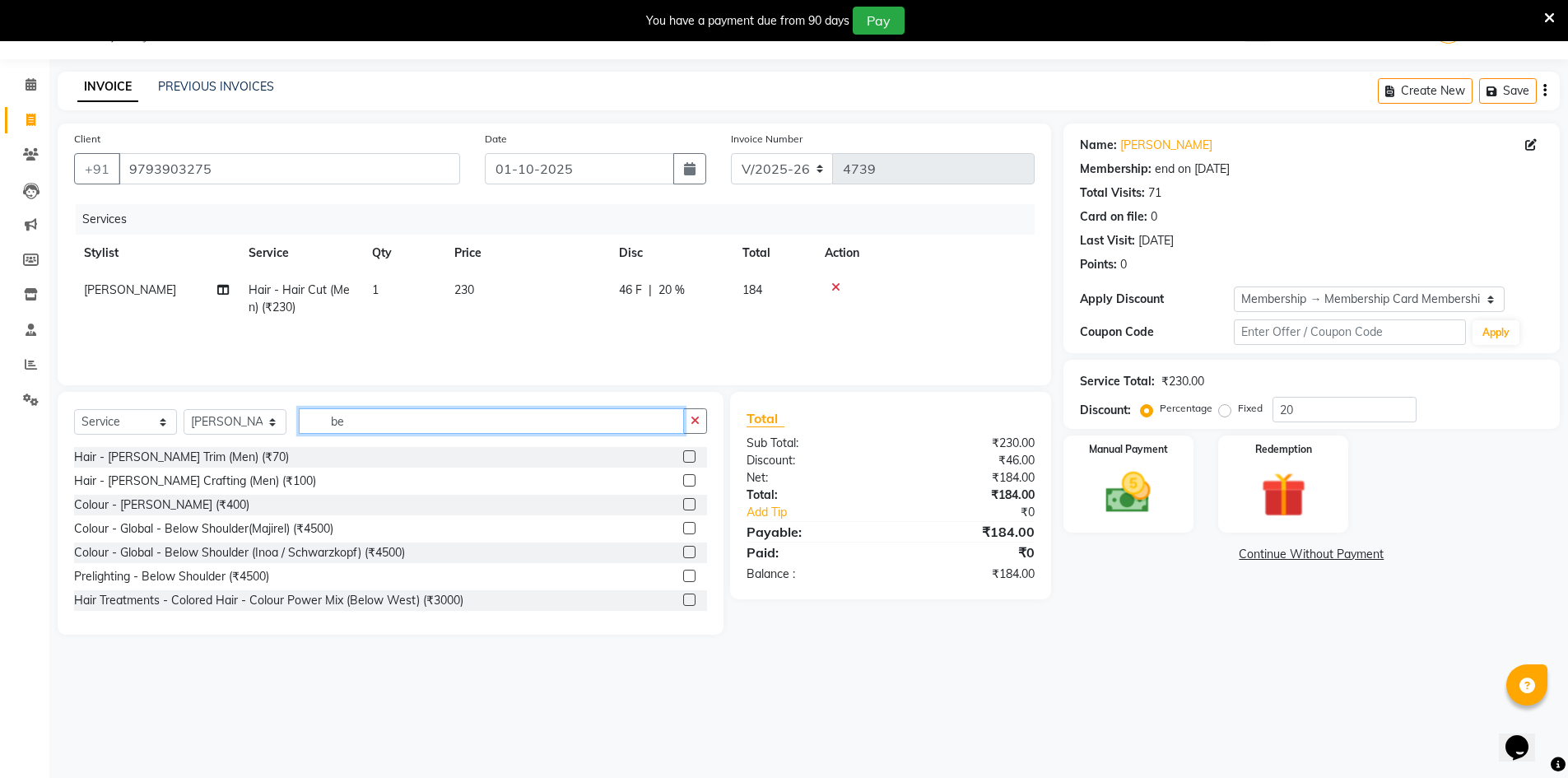
type input "be"
click at [683, 454] on label at bounding box center [689, 456] width 12 height 12
click at [683, 454] on input "checkbox" at bounding box center [688, 456] width 11 height 11
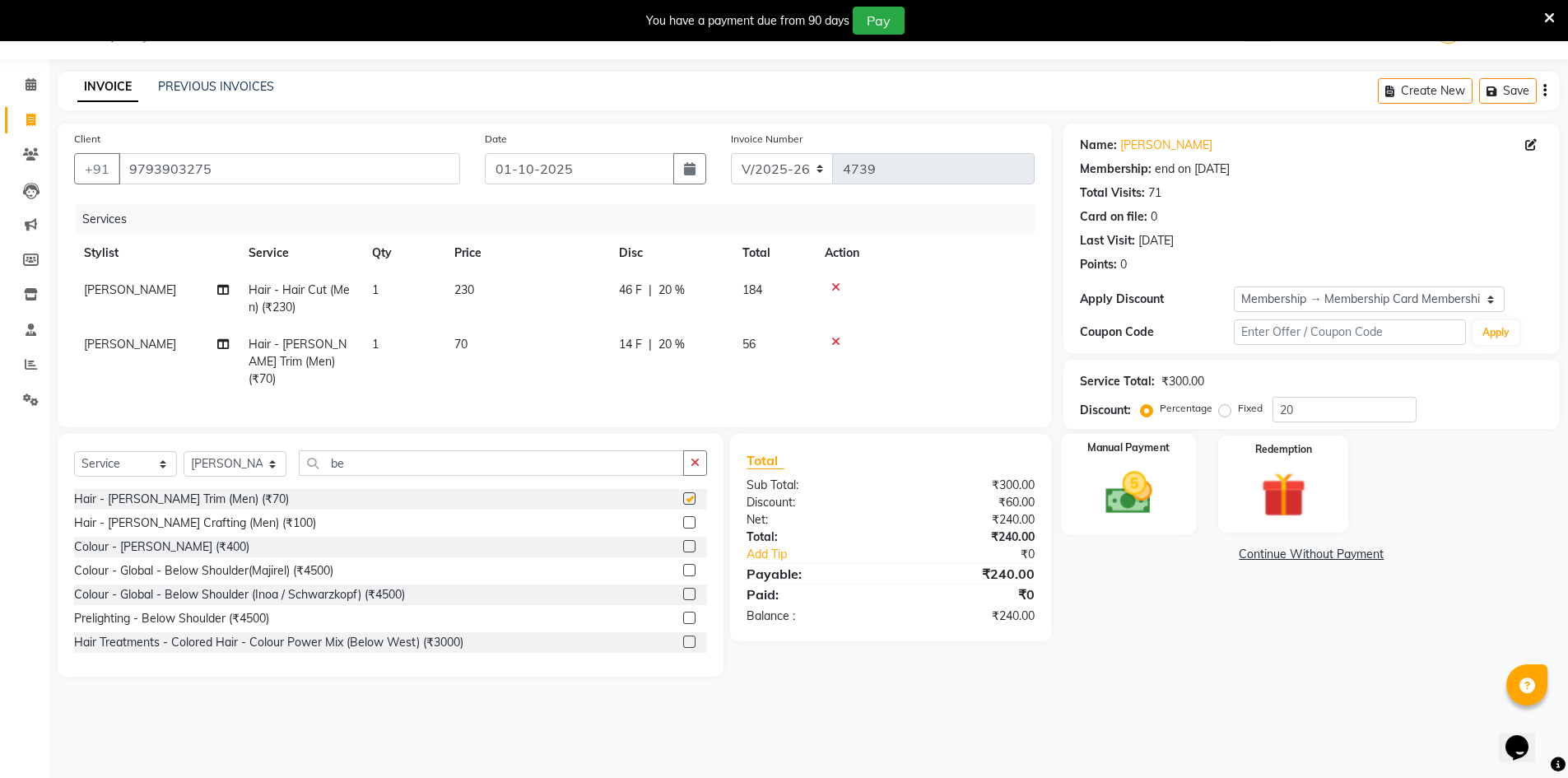
checkbox input "false"
click at [1158, 503] on img at bounding box center [1128, 492] width 76 height 54
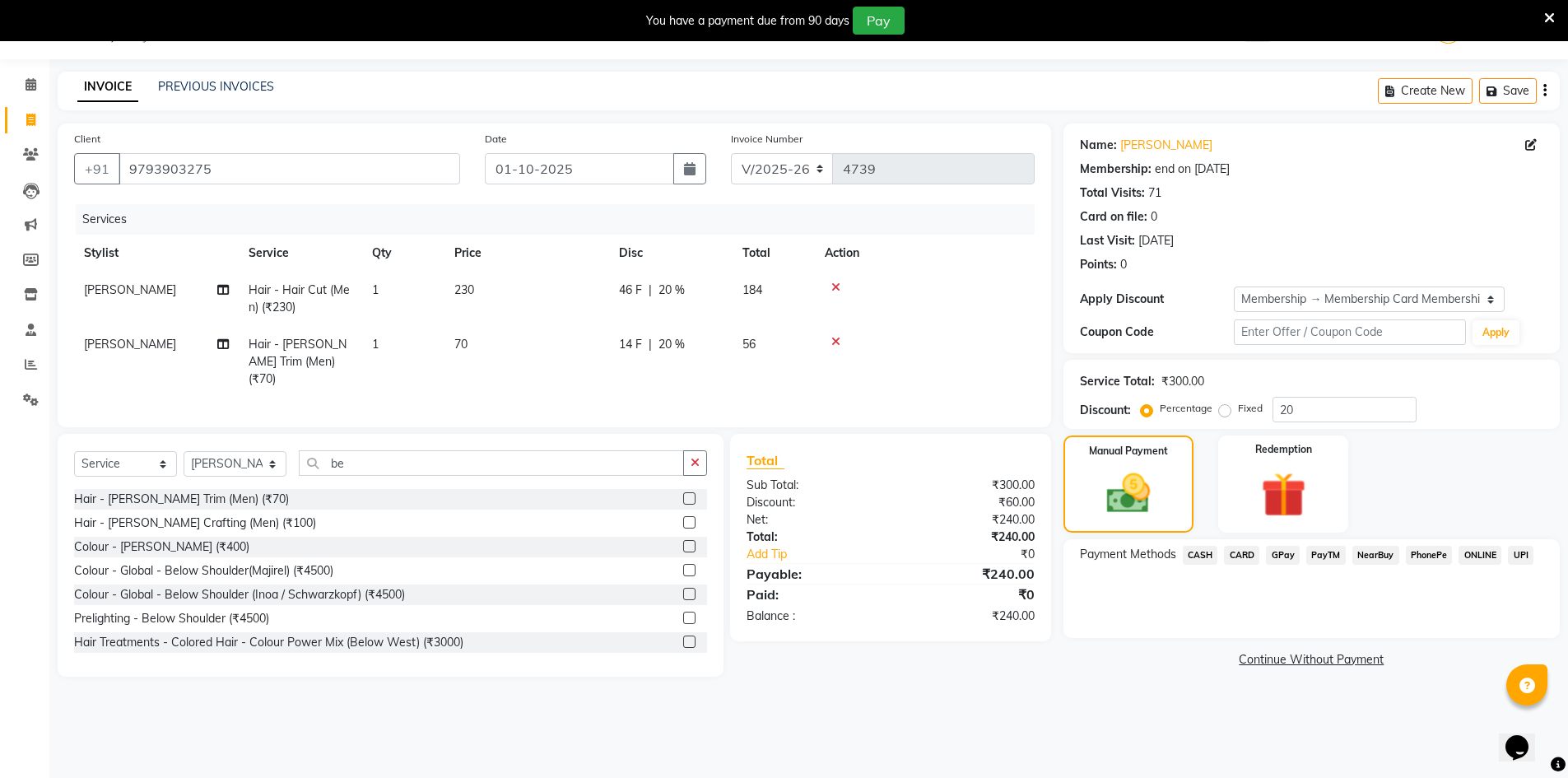
drag, startPoint x: 1198, startPoint y: 548, endPoint x: 1210, endPoint y: 553, distance: 13.0
click at [1199, 548] on span "CASH" at bounding box center [1200, 555] width 35 height 19
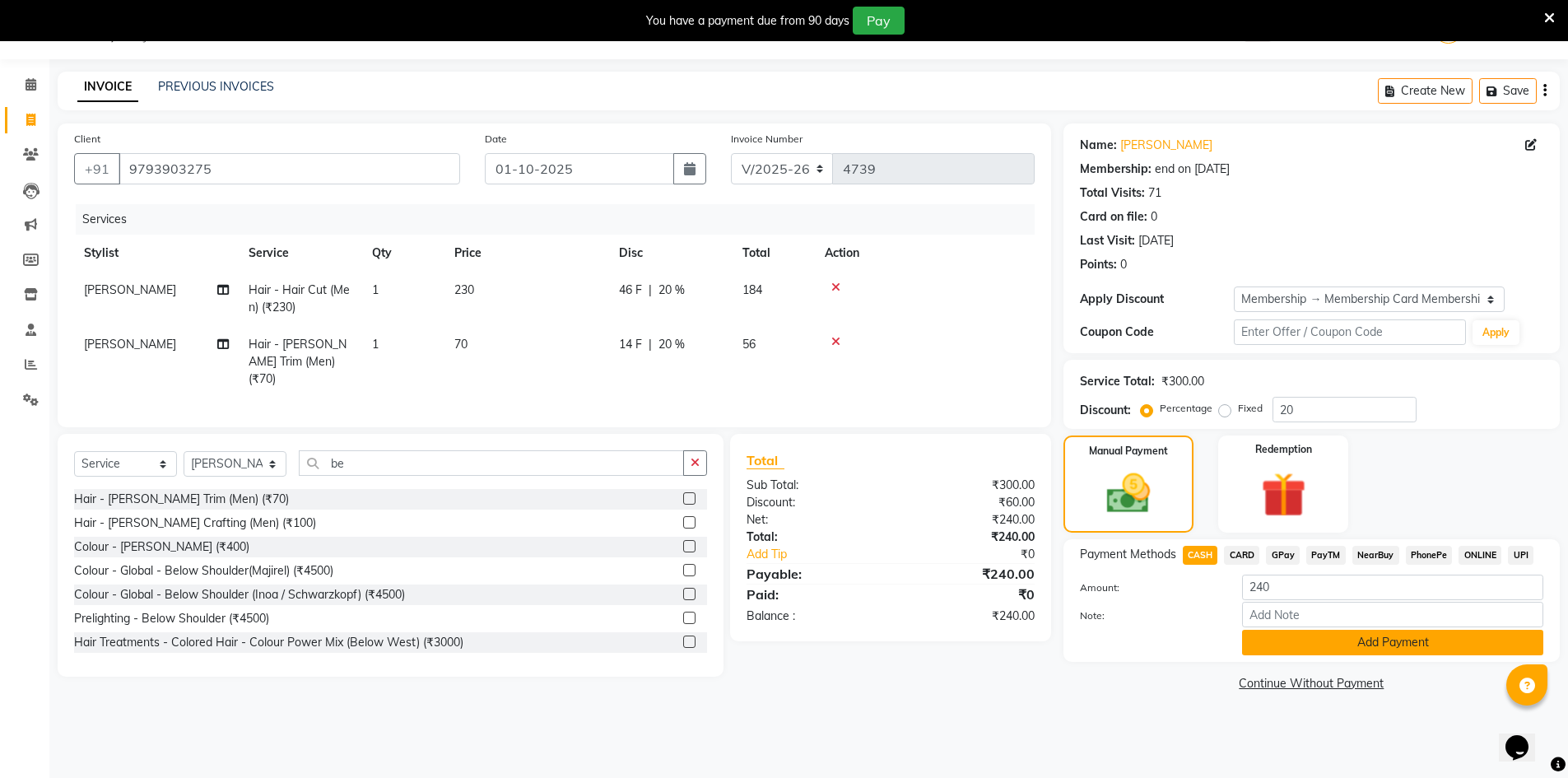
click at [1357, 652] on button "Add Payment" at bounding box center [1393, 642] width 301 height 26
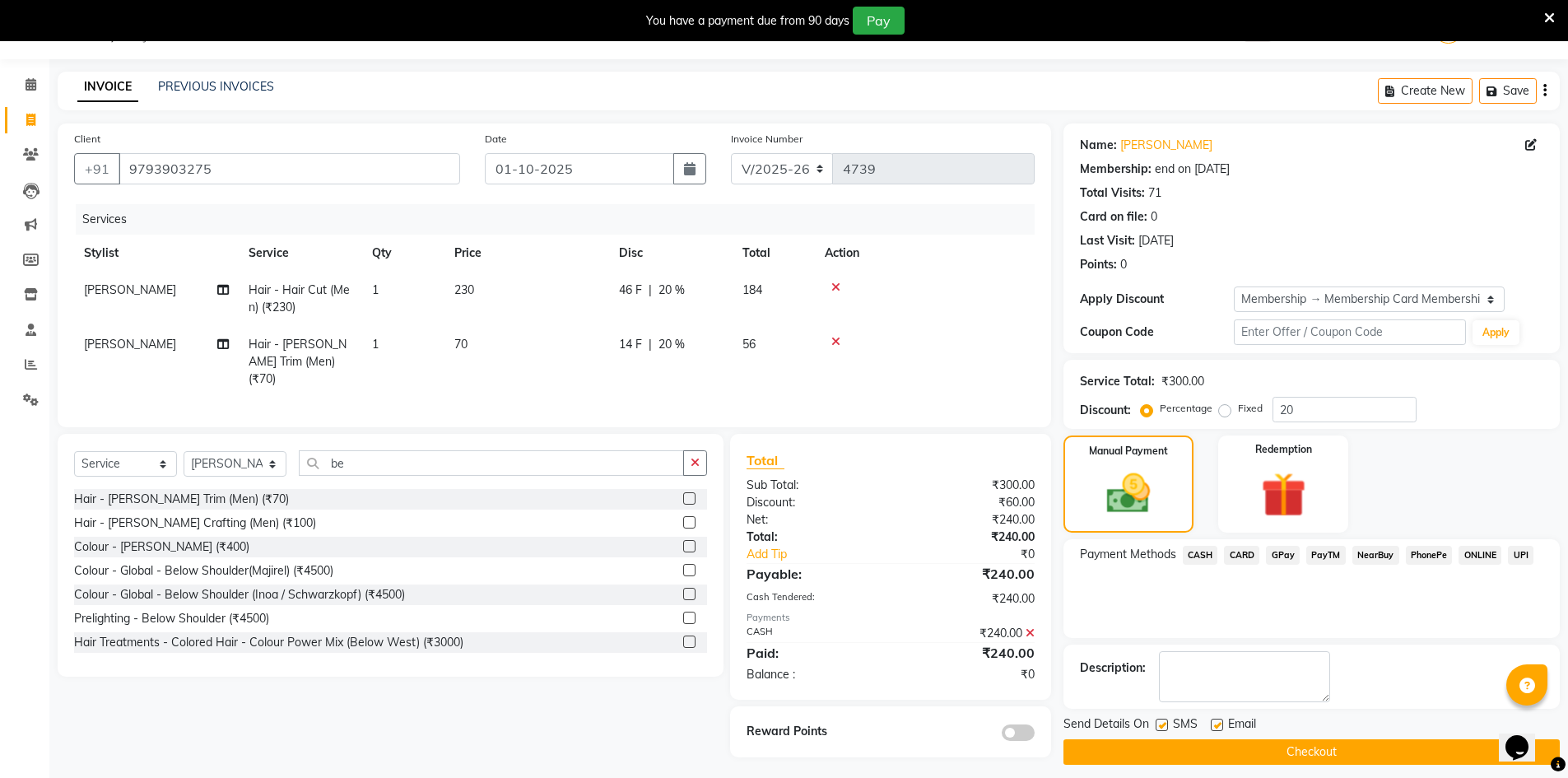
drag, startPoint x: 1349, startPoint y: 754, endPoint x: 1191, endPoint y: 632, distance: 199.6
click at [1349, 755] on button "Checkout" at bounding box center [1312, 751] width 496 height 26
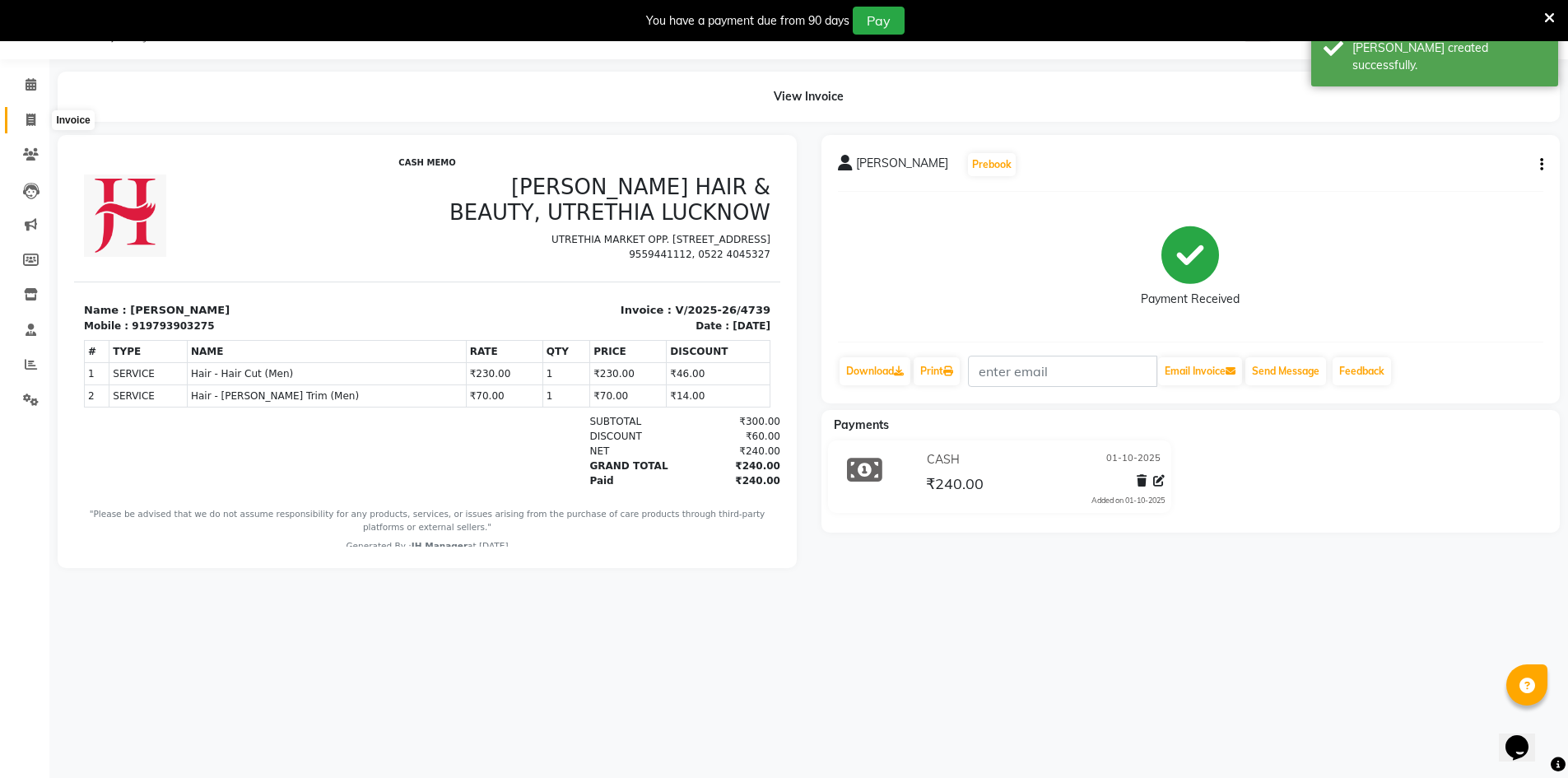
click at [24, 120] on span at bounding box center [31, 121] width 29 height 19
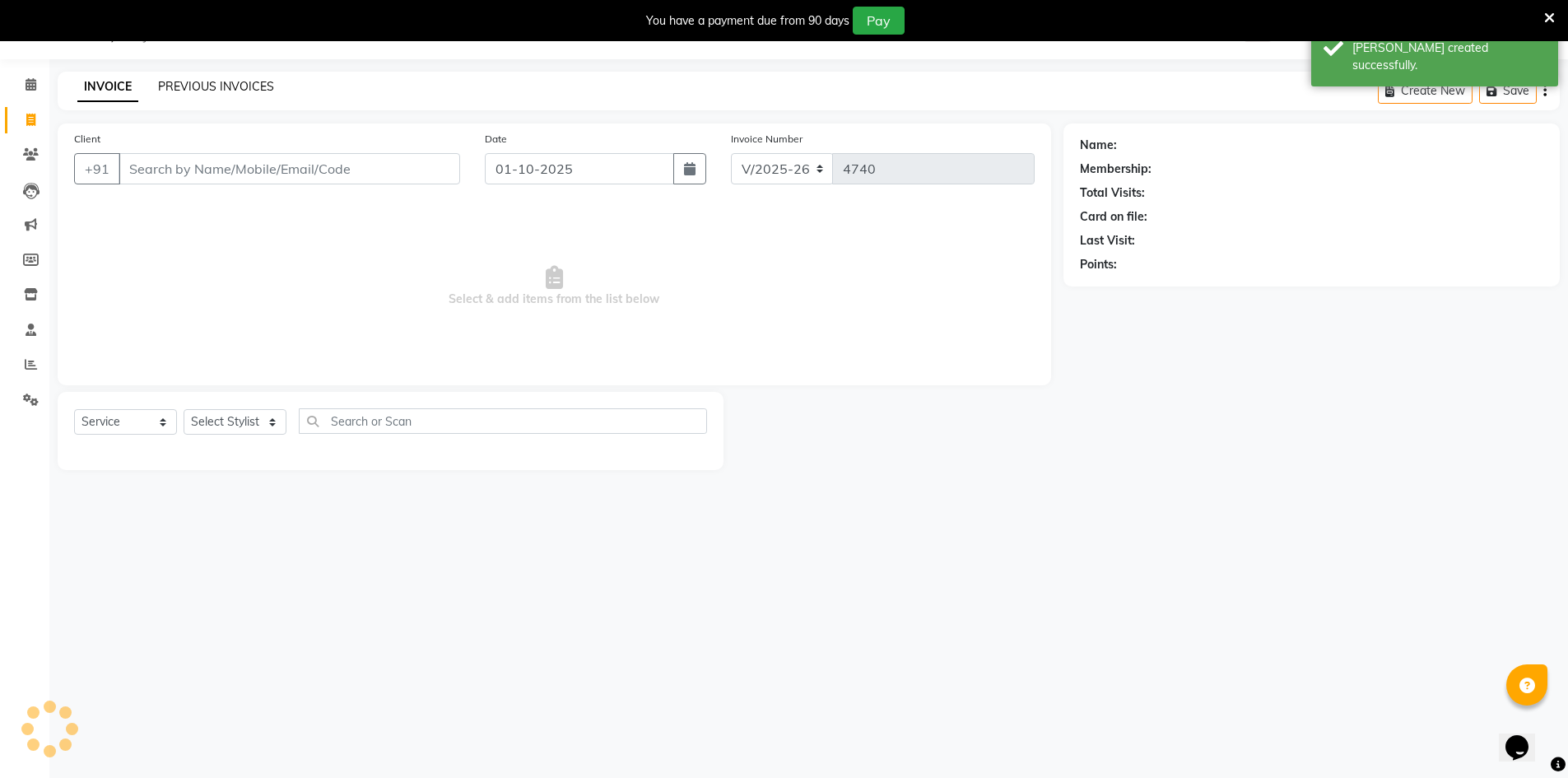
click at [185, 90] on link "PREVIOUS INVOICES" at bounding box center [216, 85] width 116 height 14
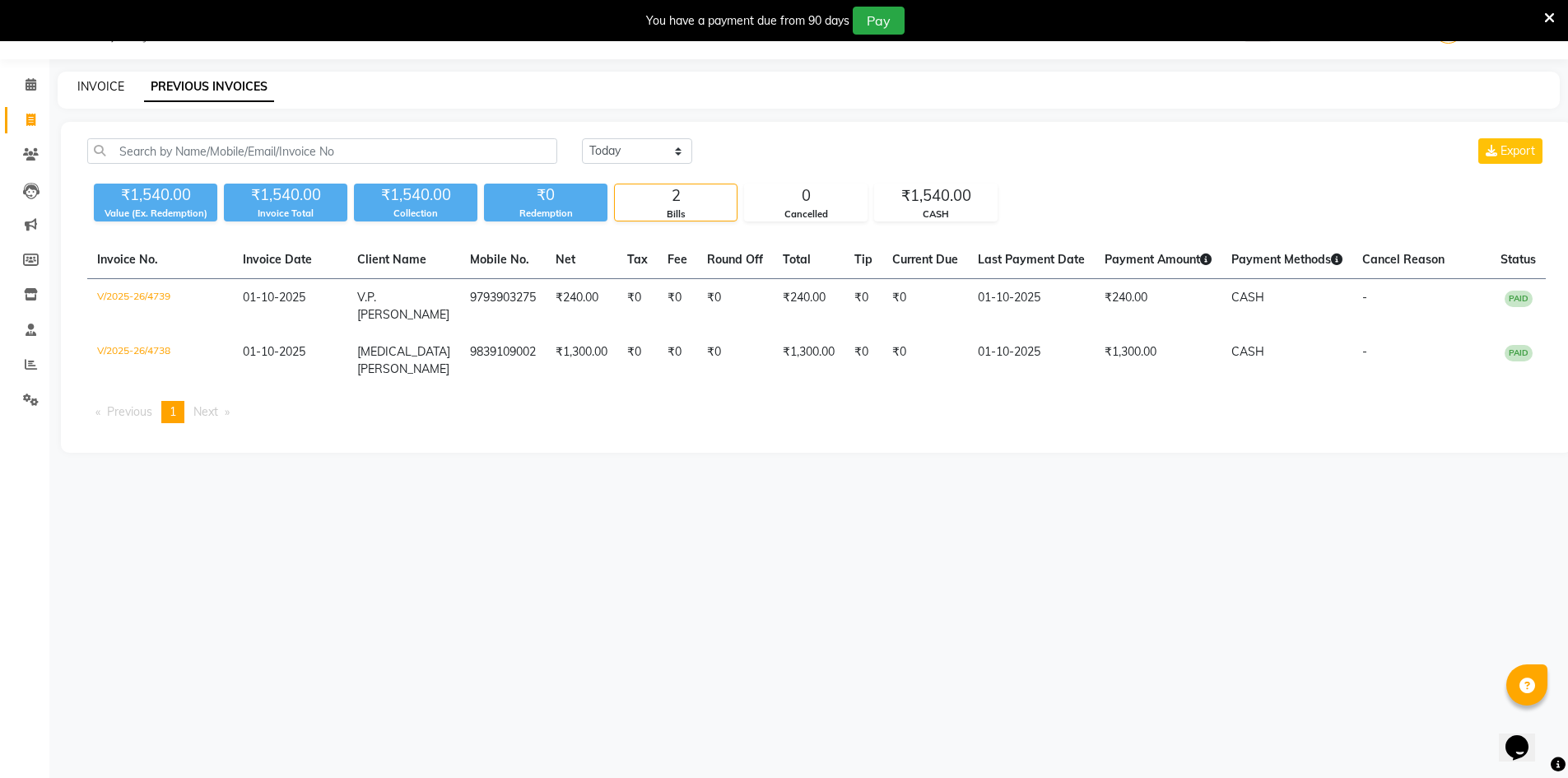
click at [118, 86] on link "INVOICE" at bounding box center [101, 85] width 47 height 14
select select "service"
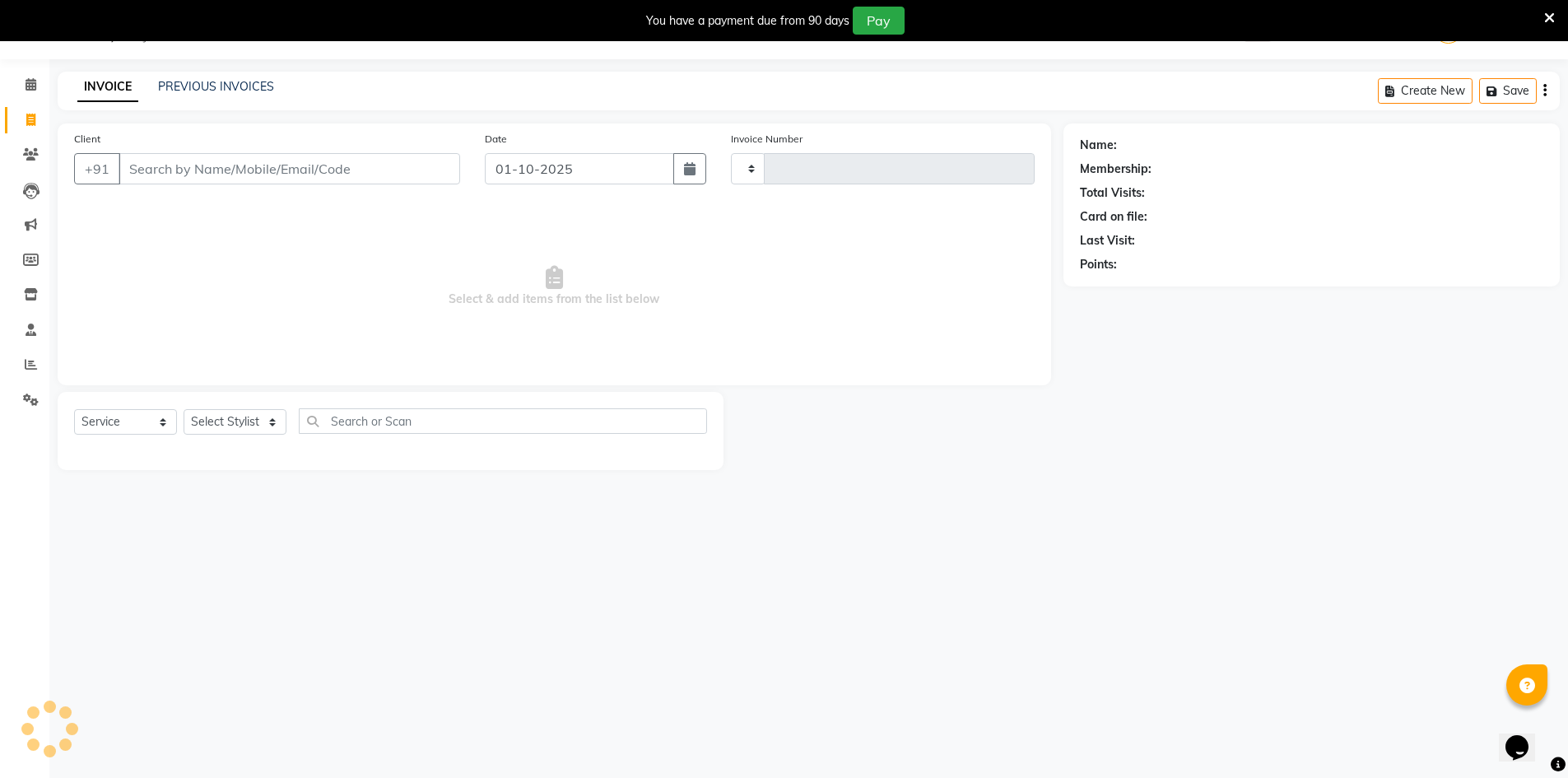
type input "4740"
select select "640"
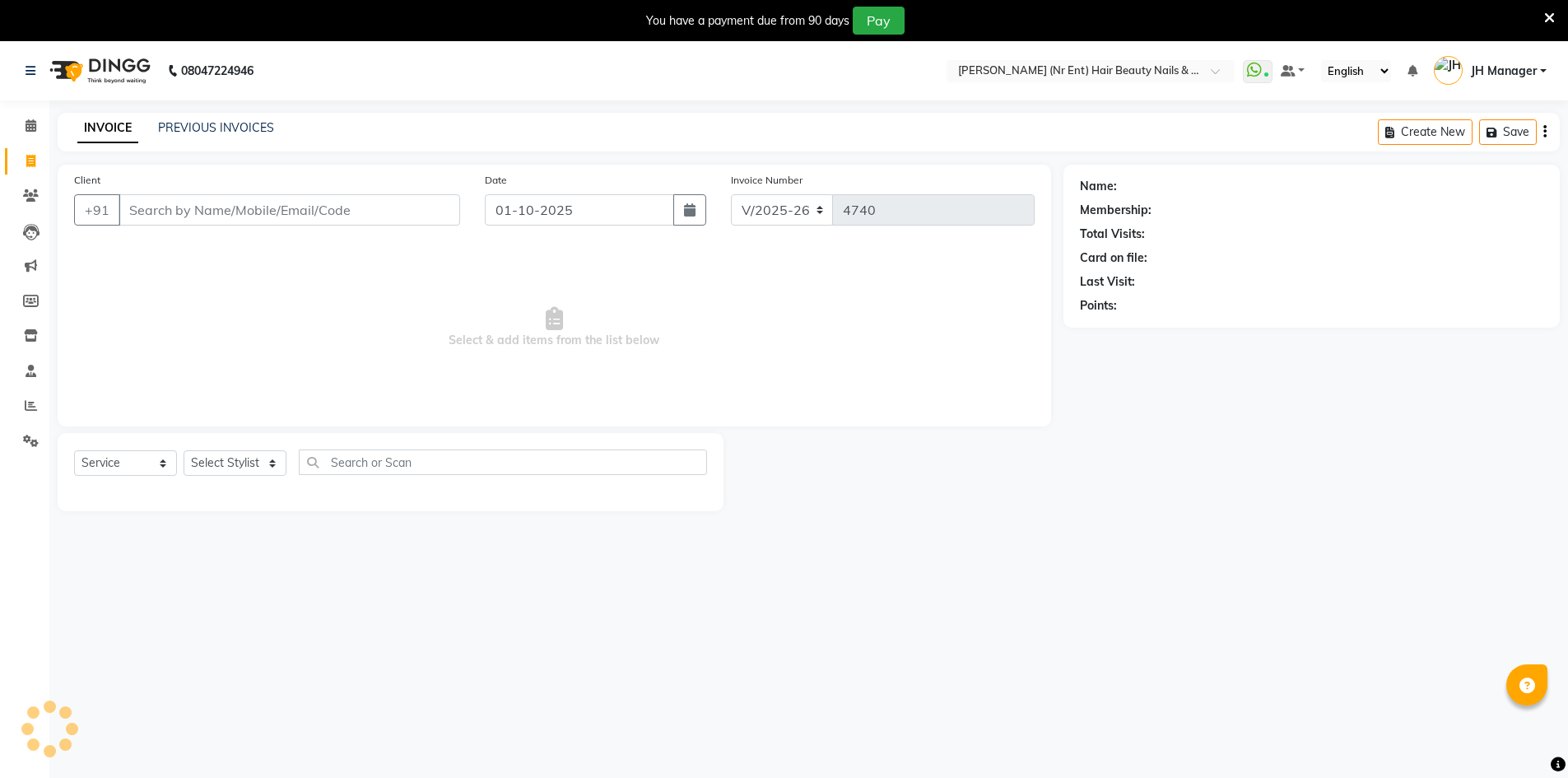
select select "640"
select select "service"
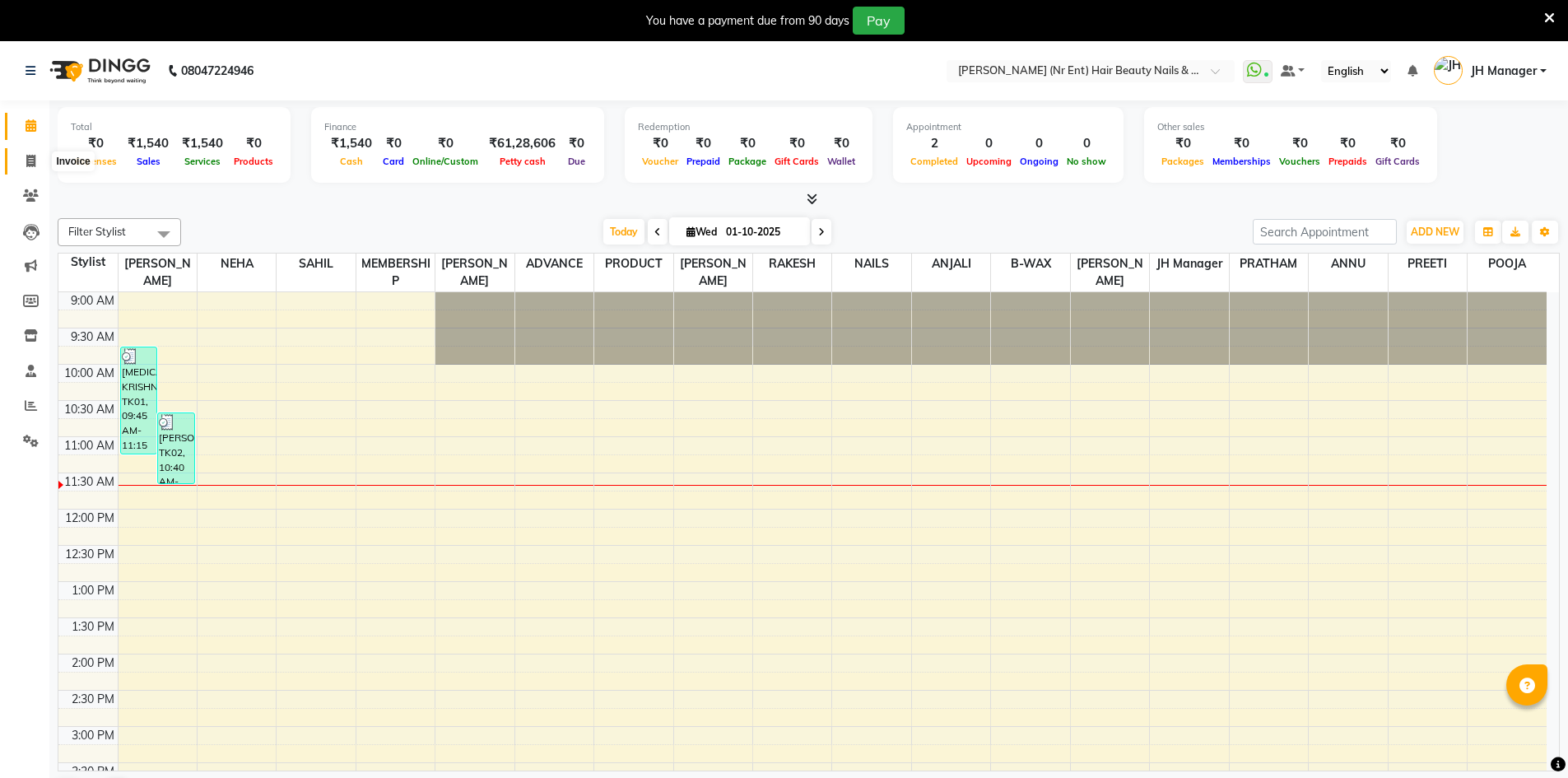
drag, startPoint x: 35, startPoint y: 160, endPoint x: 150, endPoint y: 38, distance: 167.7
click at [35, 160] on icon at bounding box center [30, 160] width 9 height 12
select select "service"
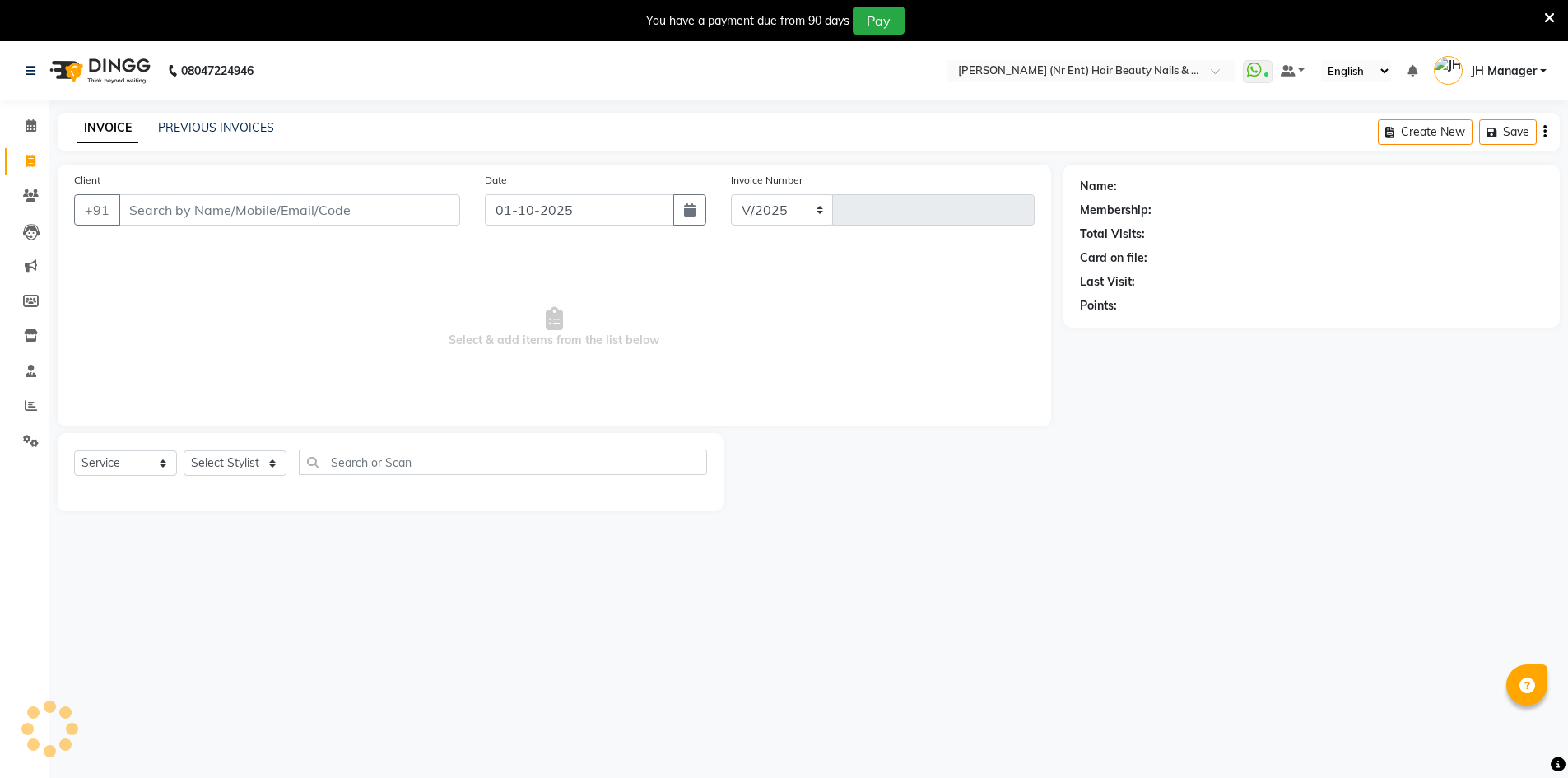
select select "640"
type input "4740"
click at [969, 320] on span "Select & add items from the list below" at bounding box center [554, 328] width 960 height 165
click at [26, 339] on icon at bounding box center [31, 335] width 14 height 12
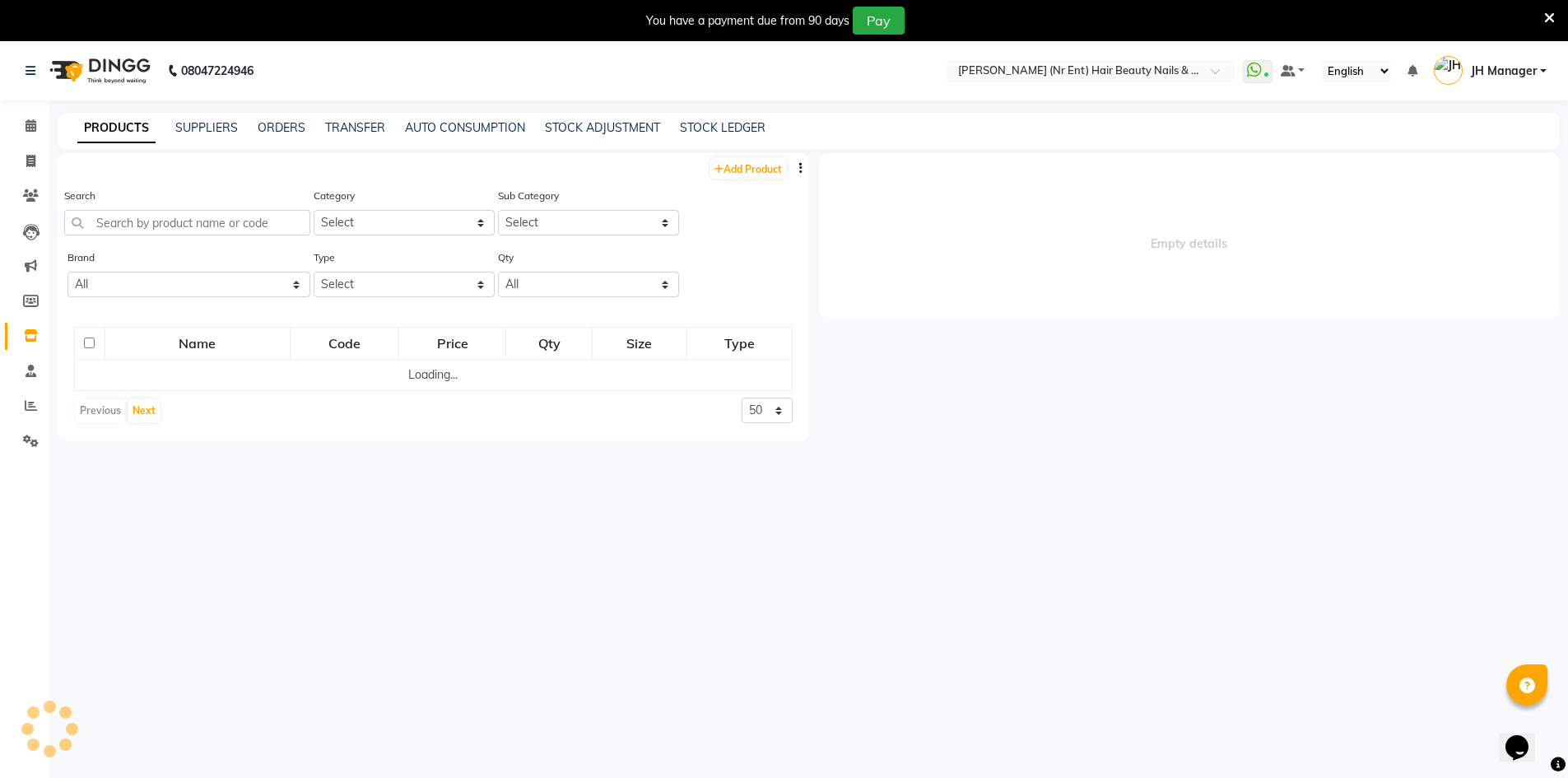
select select
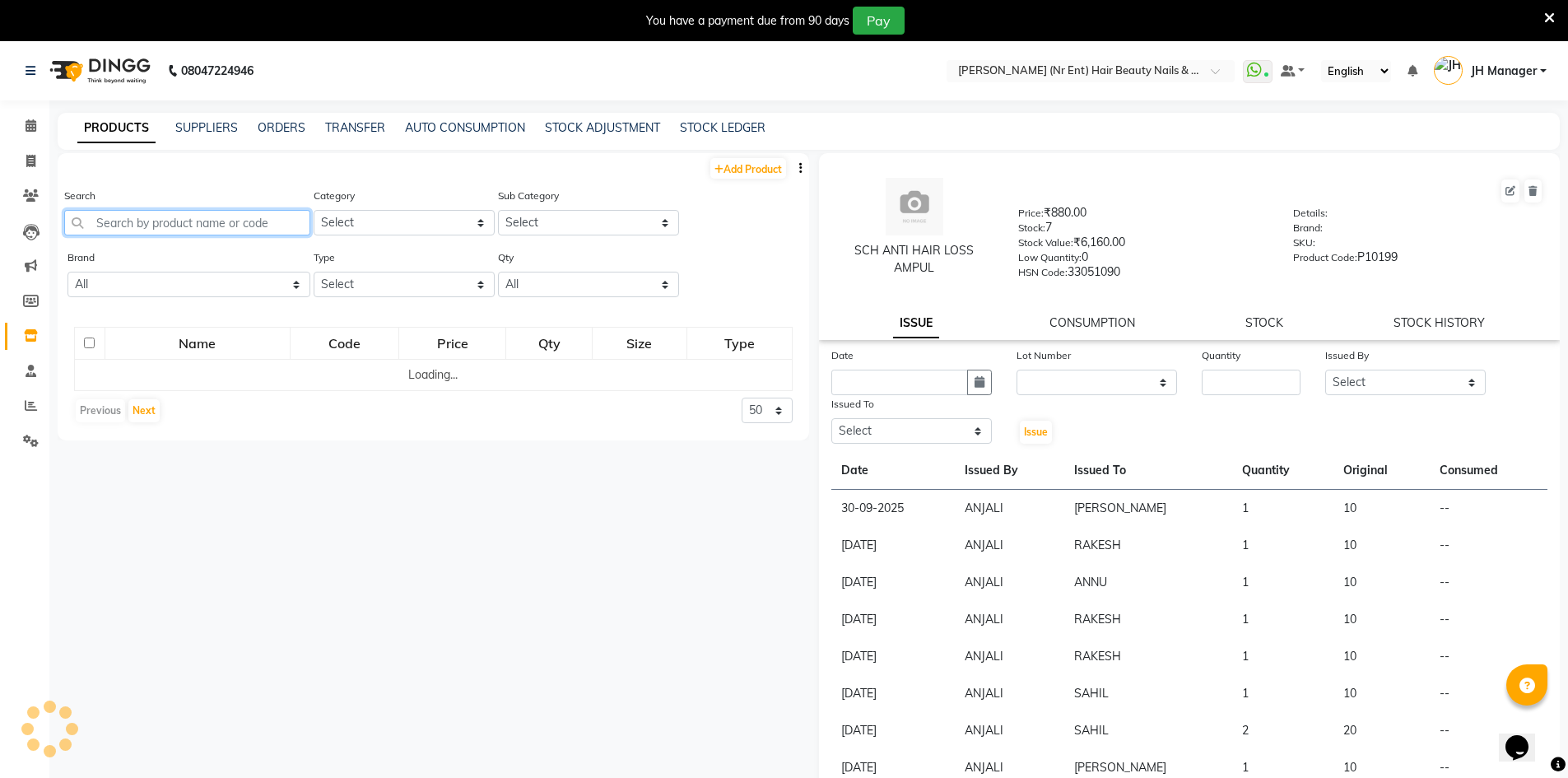
click at [154, 230] on input "text" at bounding box center [187, 222] width 246 height 26
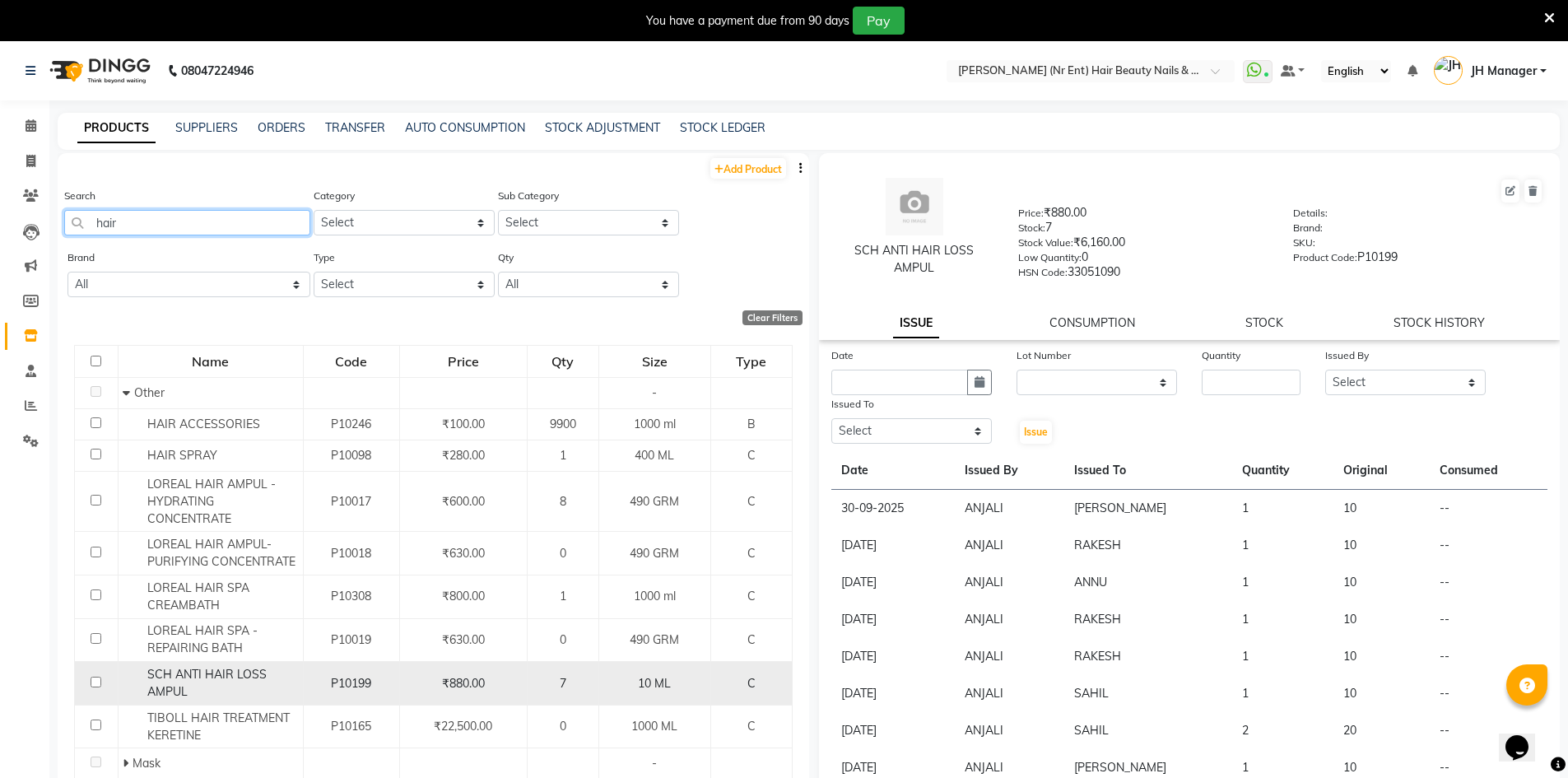
type input "hair"
click at [95, 683] on input "checkbox" at bounding box center [95, 681] width 11 height 11
checkbox input "true"
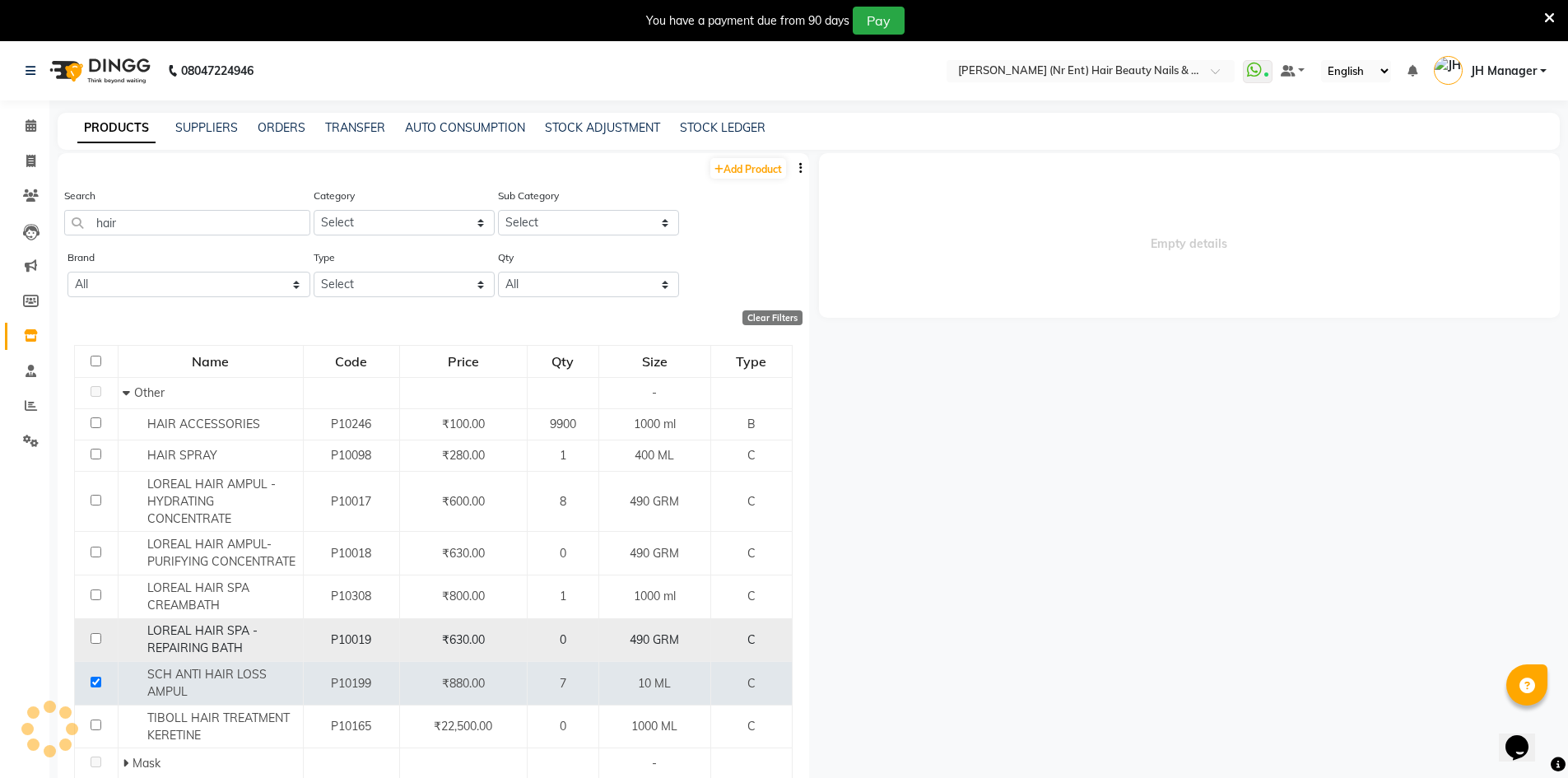
select select
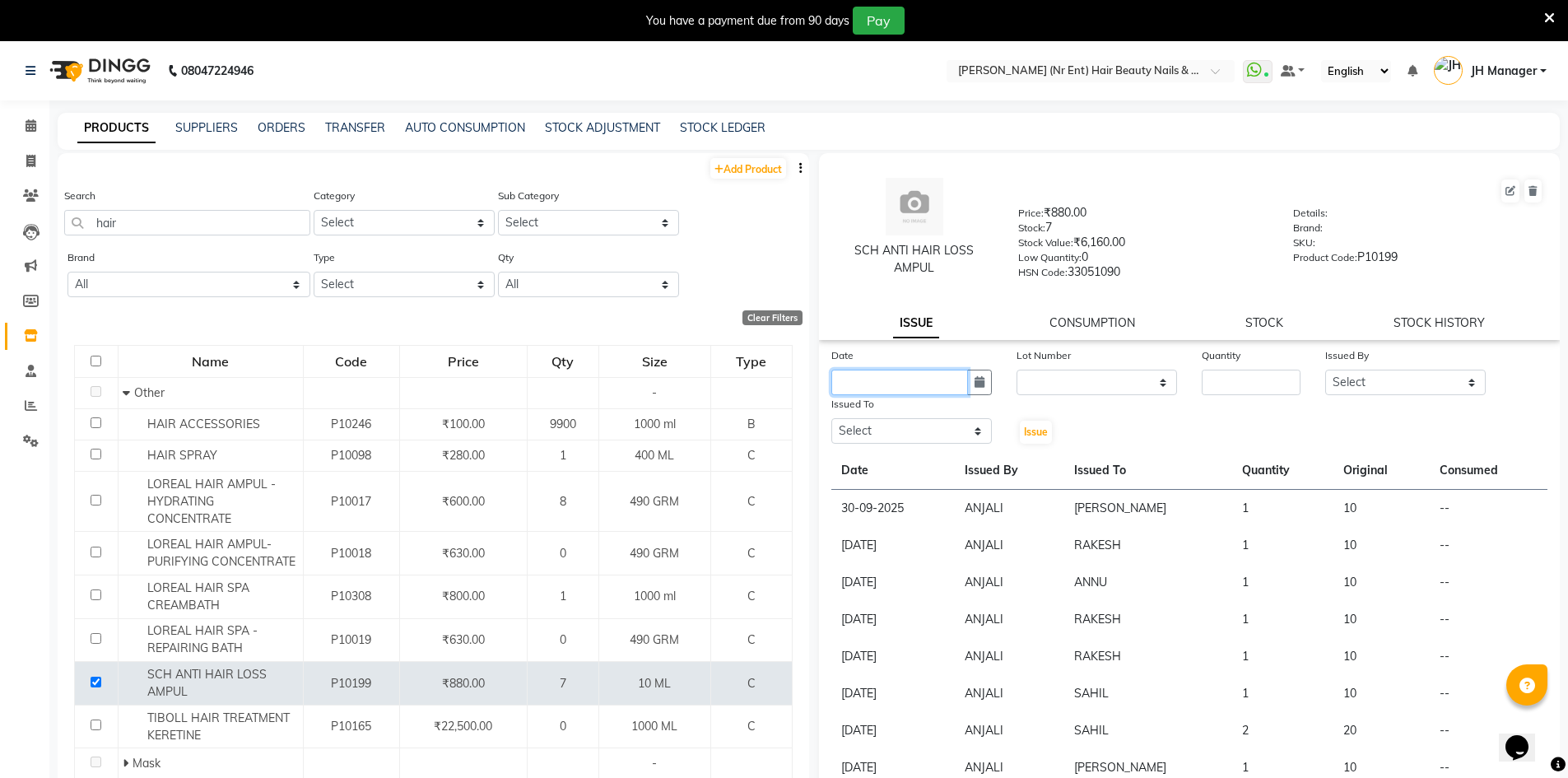
click at [909, 378] on input "text" at bounding box center [899, 382] width 137 height 26
select select "10"
select select "2025"
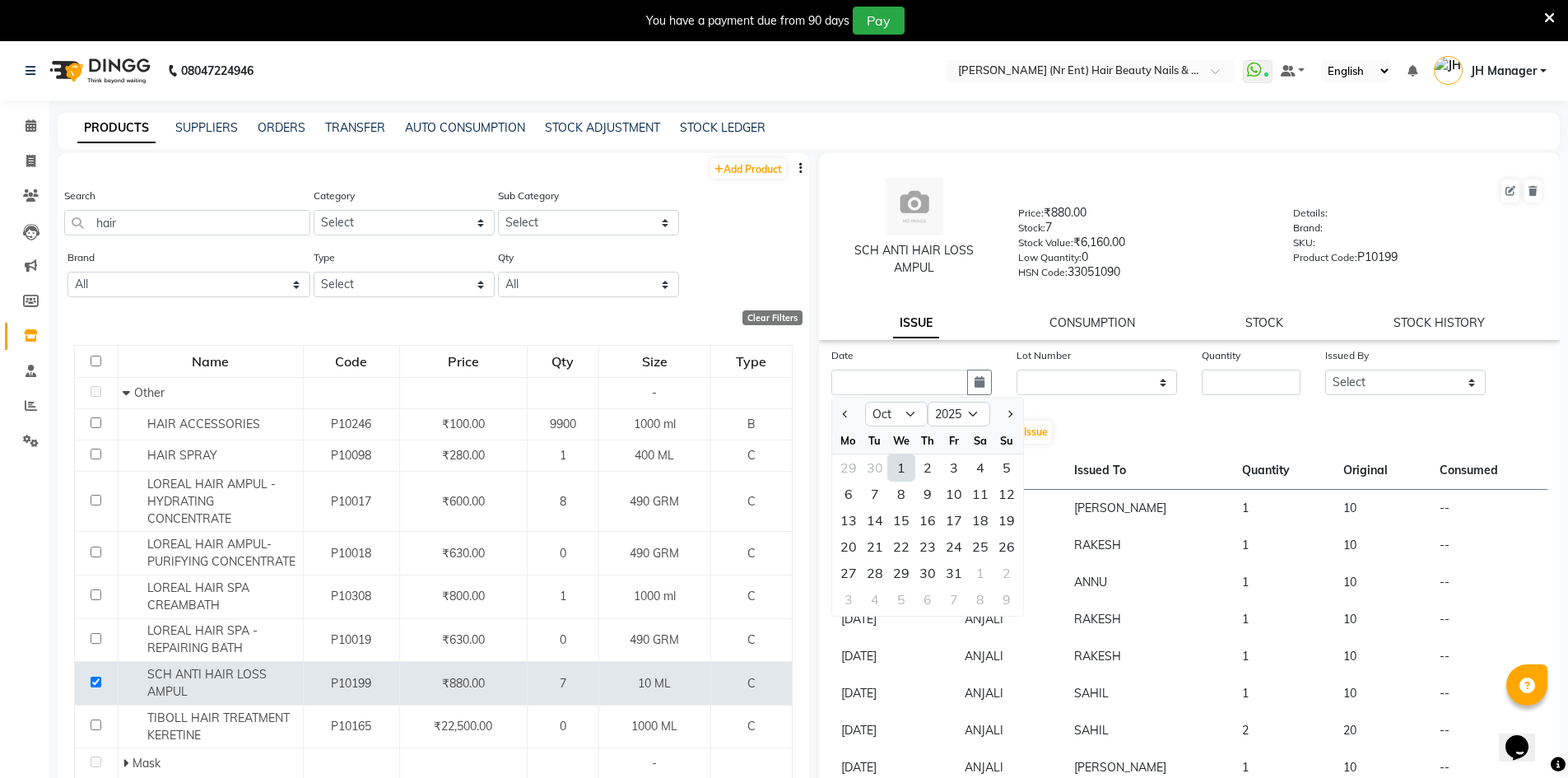
click at [901, 465] on div "1" at bounding box center [901, 467] width 26 height 26
type input "01-10-2025"
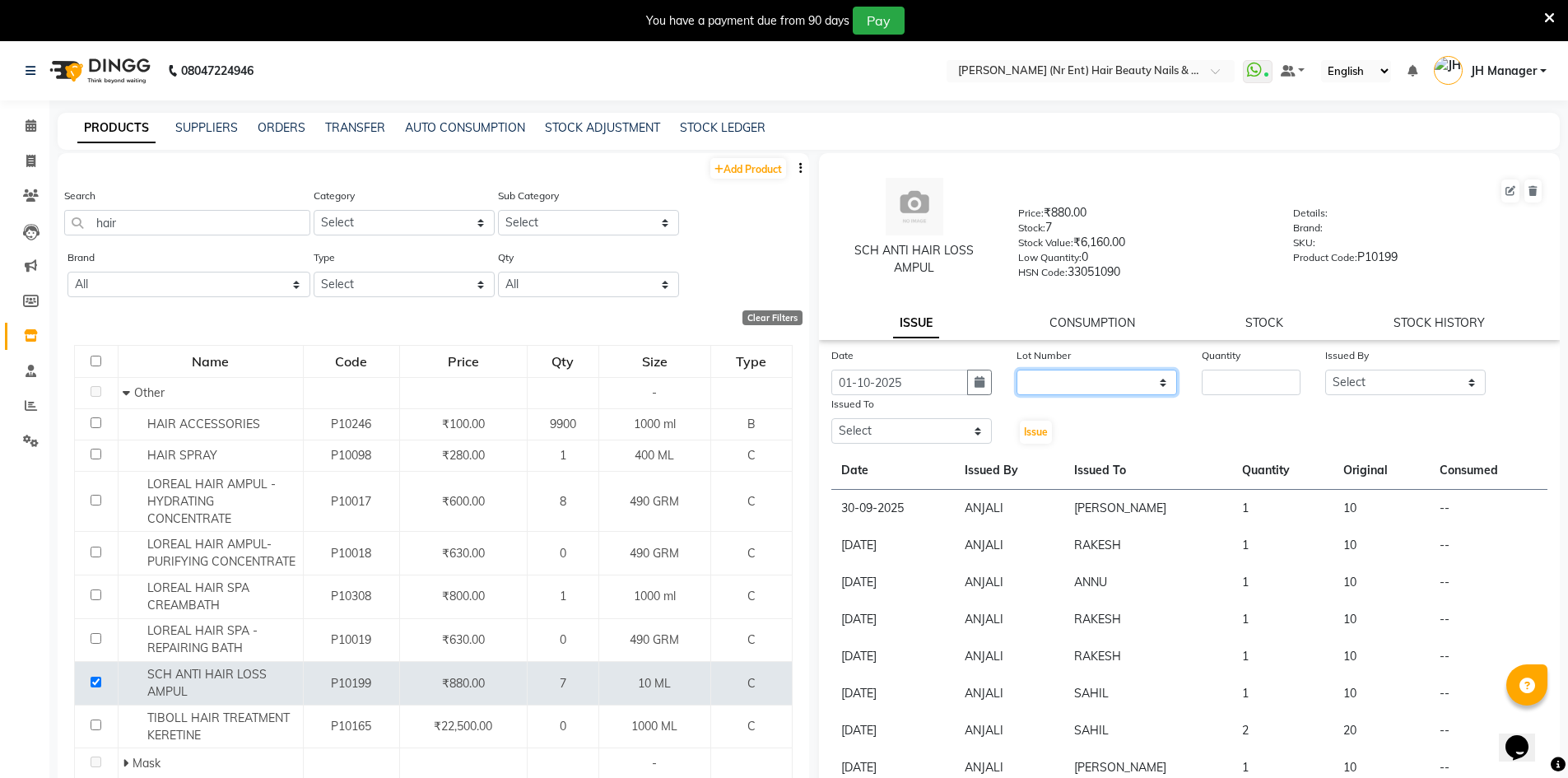
drag, startPoint x: 1049, startPoint y: 380, endPoint x: 1052, endPoint y: 389, distance: 9.5
click at [1049, 380] on select "None" at bounding box center [1096, 382] width 160 height 26
select select "0: null"
click at [1017, 370] on select "None" at bounding box center [1096, 382] width 160 height 26
click at [1240, 374] on input "number" at bounding box center [1251, 382] width 99 height 26
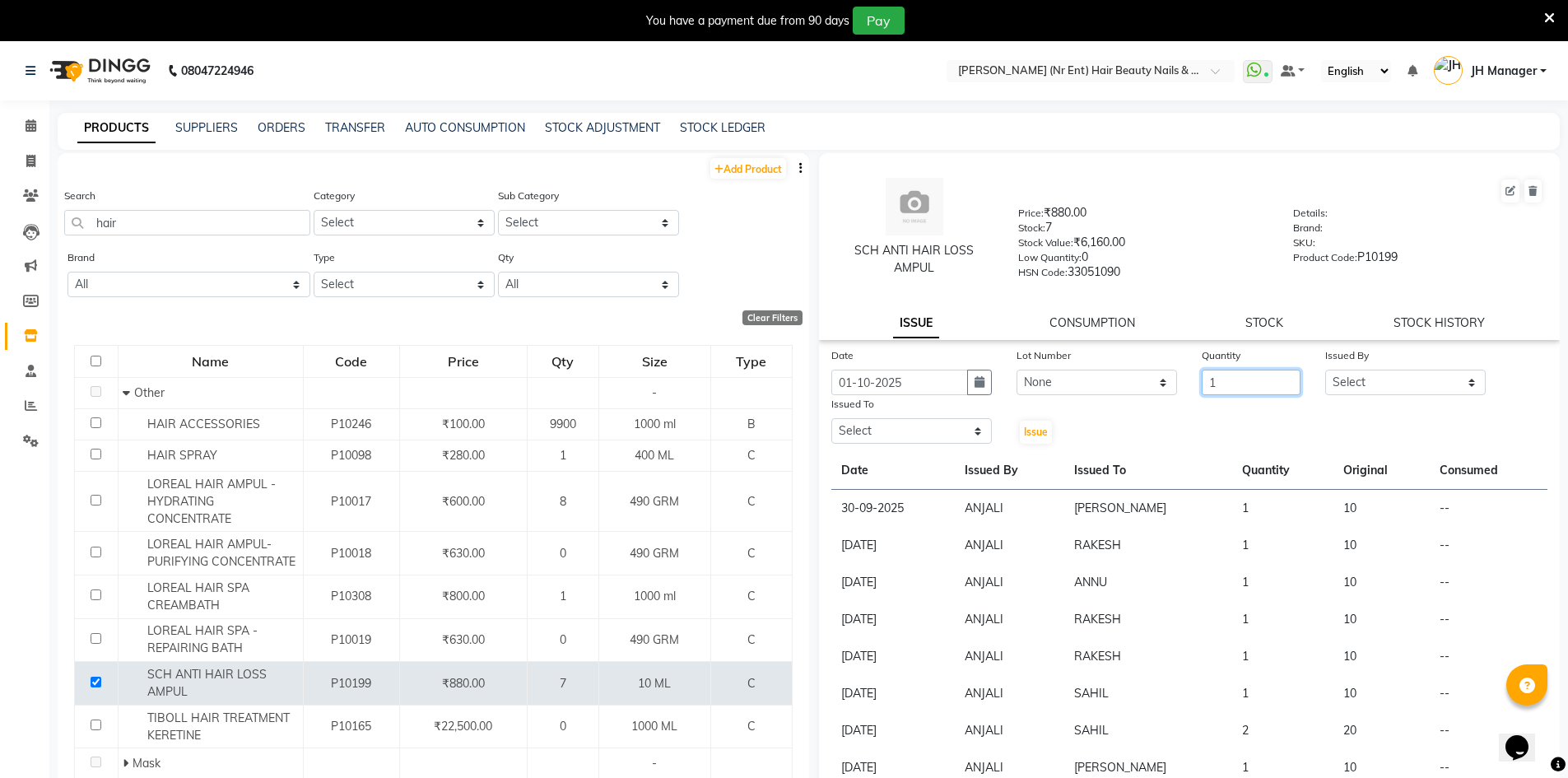
type input "1"
click at [1330, 390] on select "Select ADNAN ADVANCE ANJALI ANNU B-WAX JH Manager MEMBERSHIP MOHD. MOHIT JOSHI …" at bounding box center [1405, 382] width 160 height 26
select select "32626"
click at [1326, 370] on select "Select ADNAN ADVANCE ANJALI ANNU B-WAX JH Manager MEMBERSHIP MOHD. MOHIT JOSHI …" at bounding box center [1405, 382] width 160 height 26
click at [941, 439] on select "Select ADNAN ADVANCE ANJALI ANNU B-WAX JH Manager MEMBERSHIP MOHD. MOHIT JOSHI …" at bounding box center [911, 430] width 160 height 26
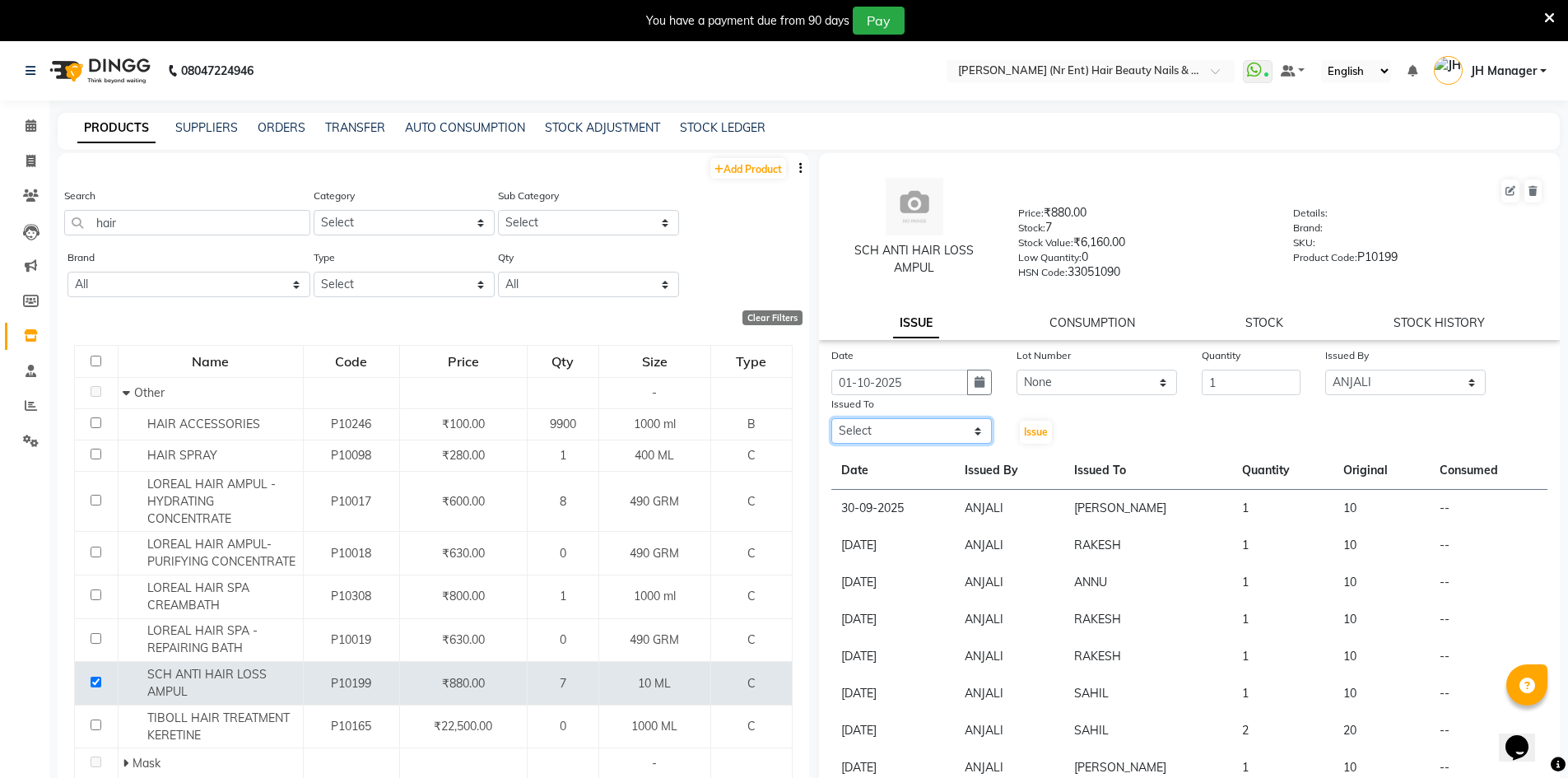
select select "9210"
click at [831, 418] on select "Select ADNAN ADVANCE ANJALI ANNU B-WAX JH Manager MEMBERSHIP MOHD. MOHIT JOSHI …" at bounding box center [911, 430] width 160 height 26
click at [1059, 434] on div "Issue" at bounding box center [1035, 420] width 61 height 50
click at [1024, 434] on span "Issue" at bounding box center [1035, 431] width 24 height 12
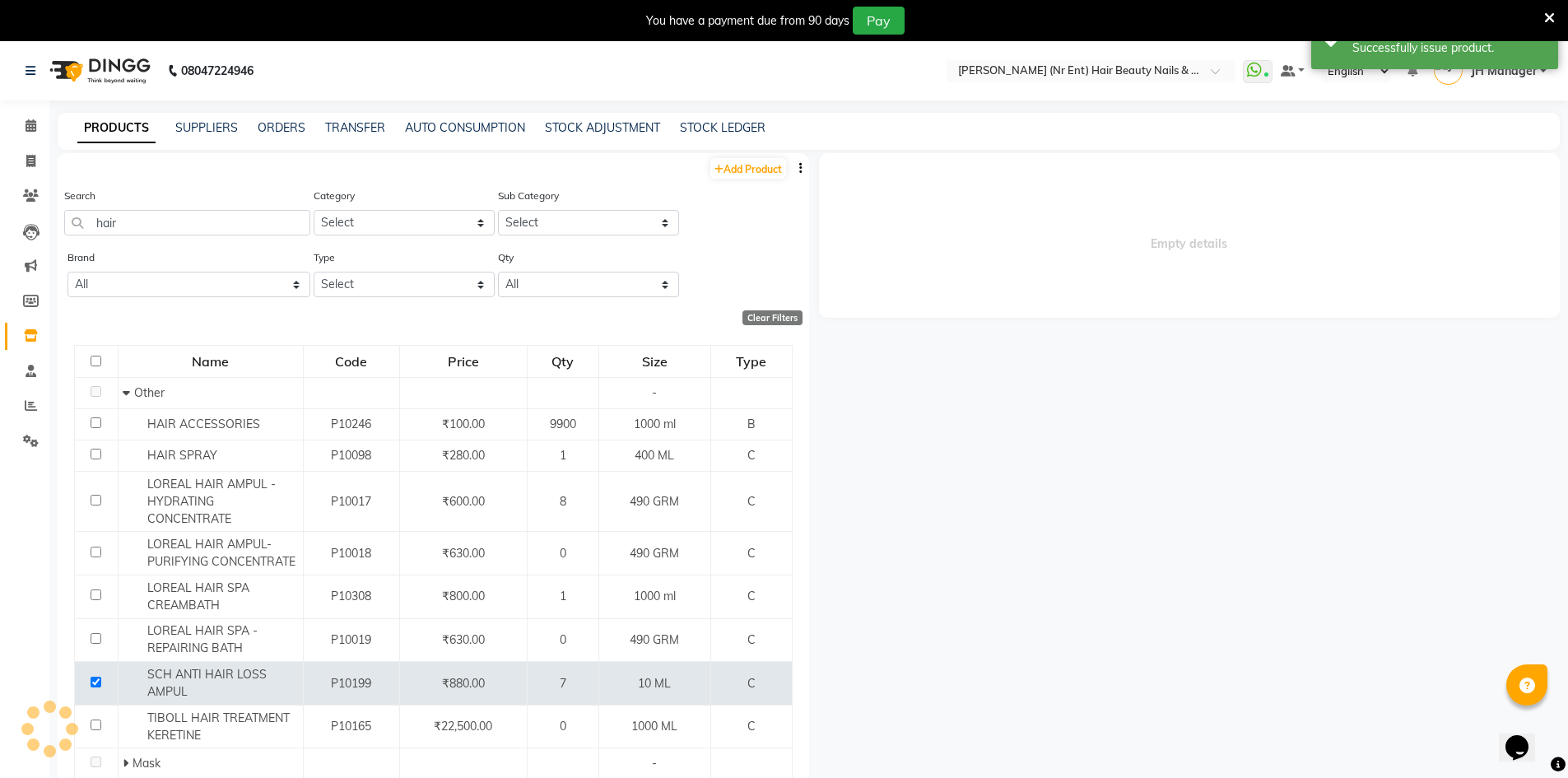
select select
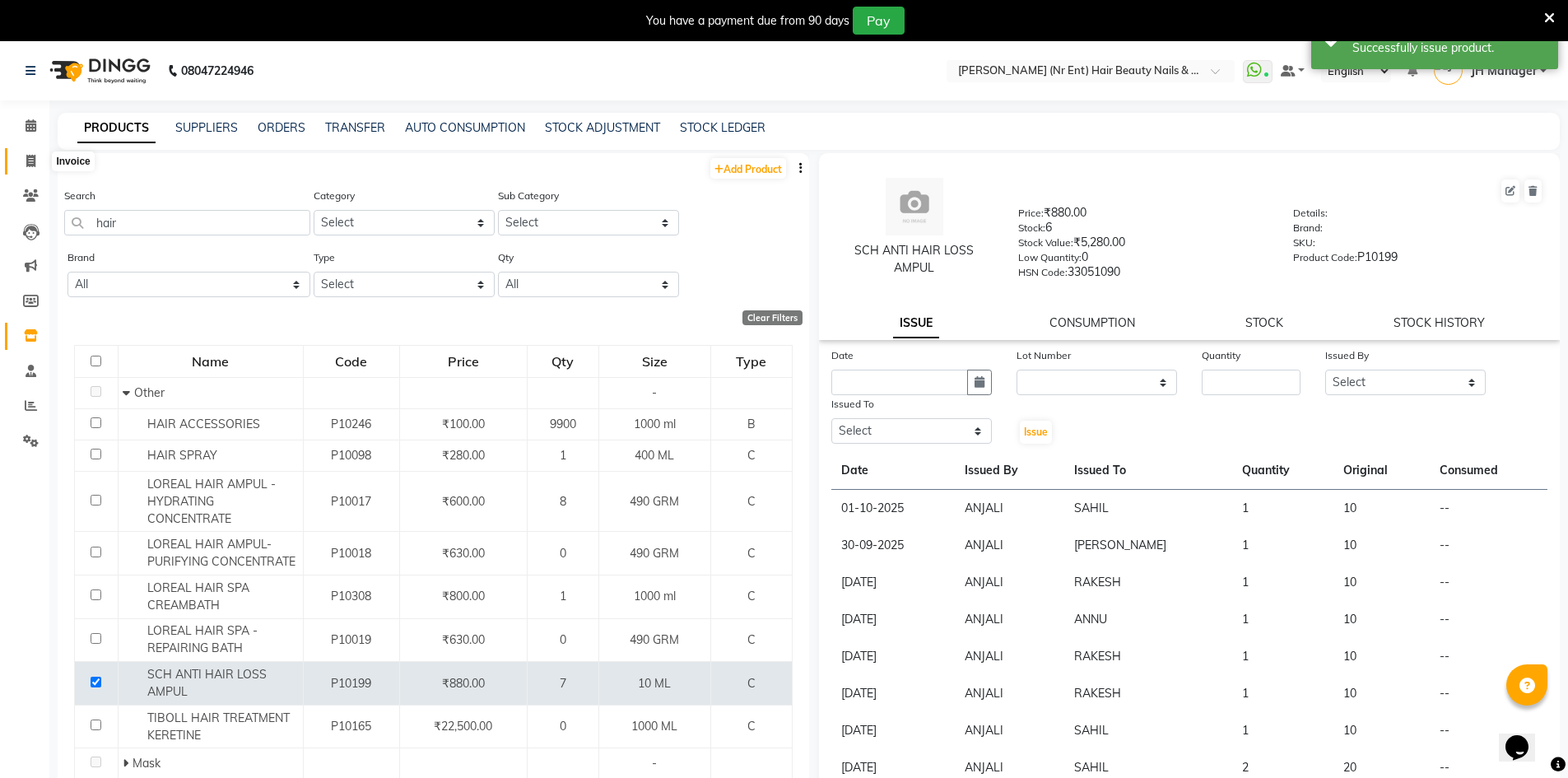
click at [20, 157] on span at bounding box center [31, 162] width 29 height 19
select select "service"
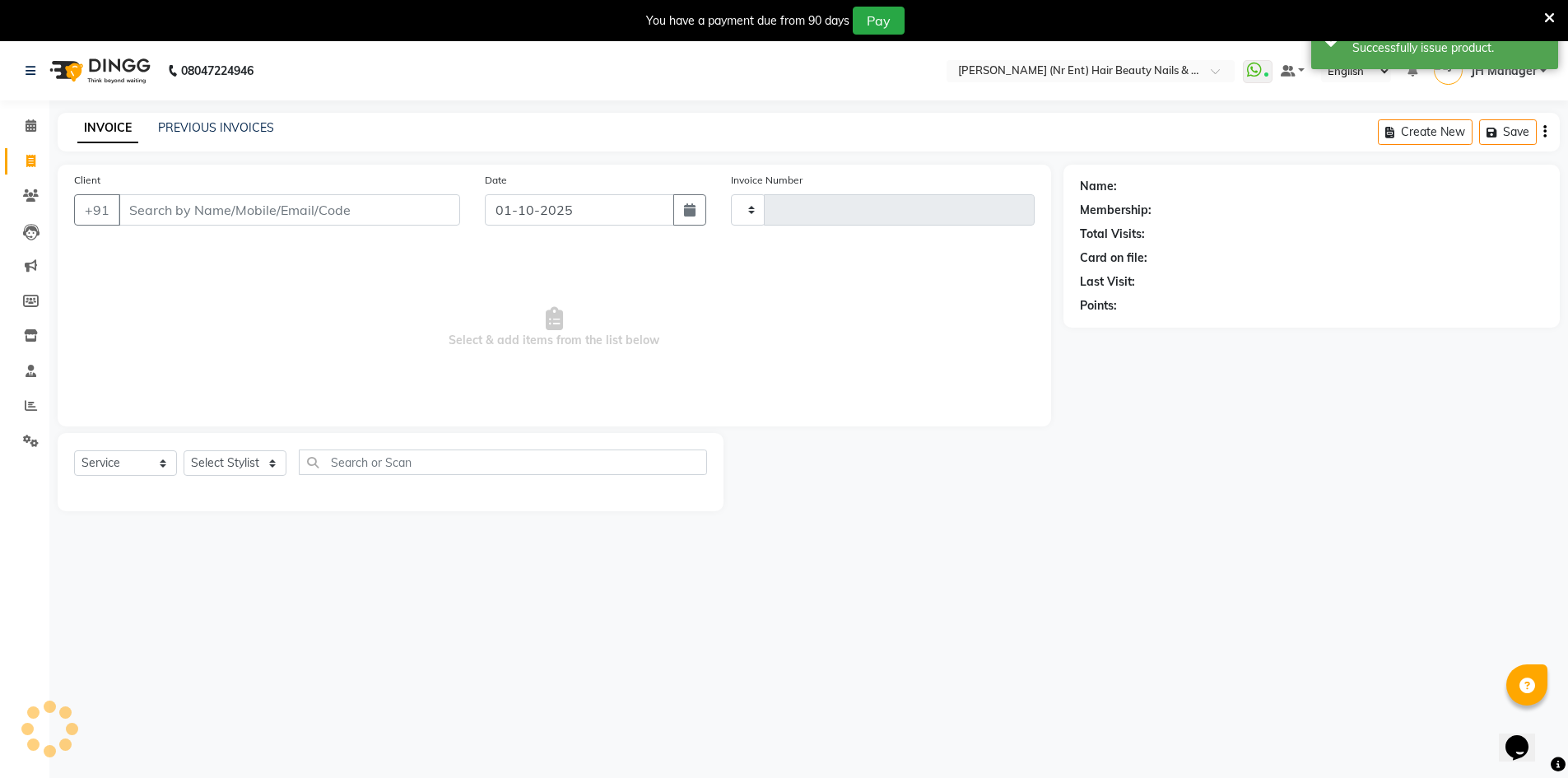
scroll to position [41, 0]
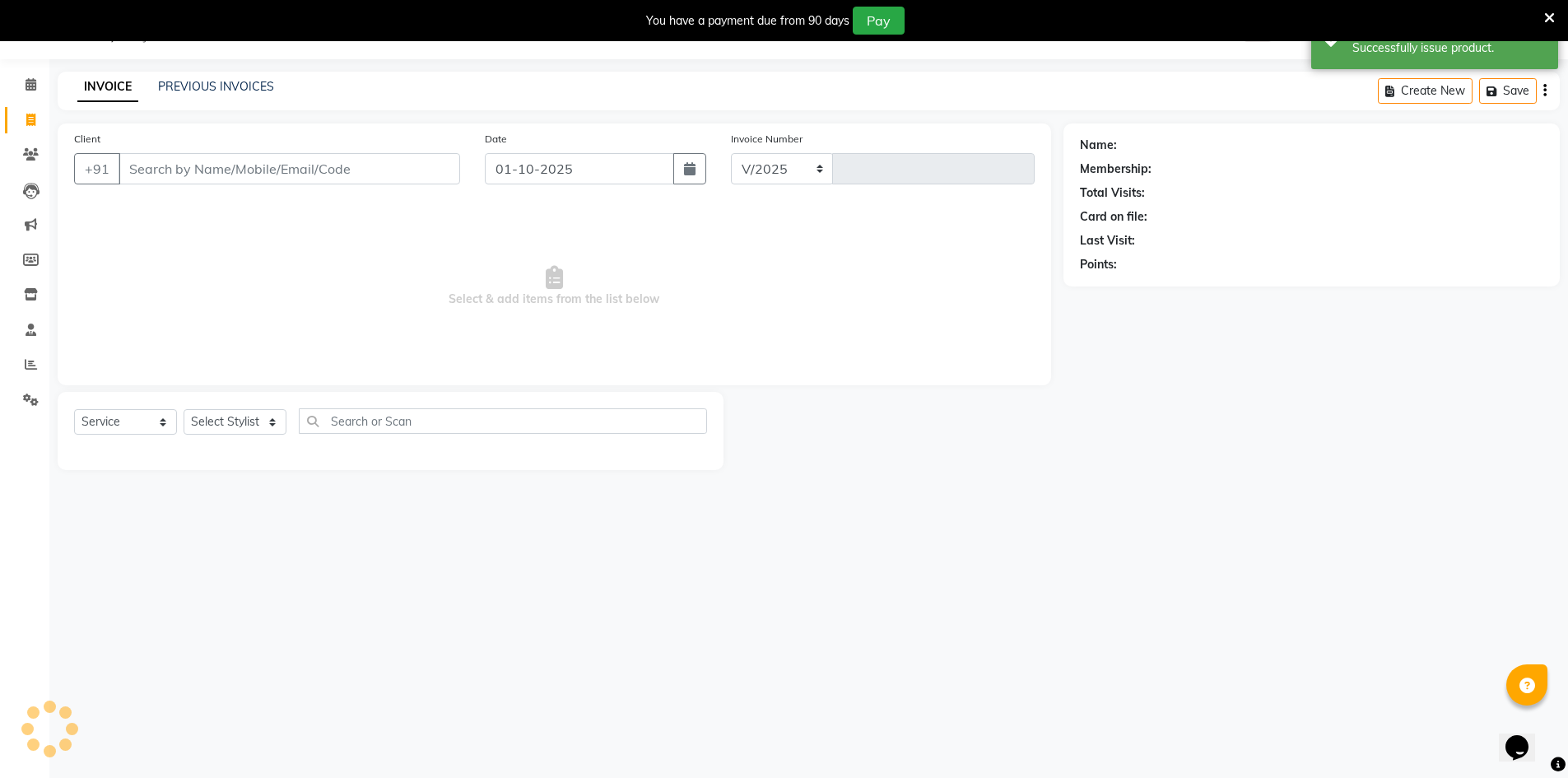
select select "640"
type input "4740"
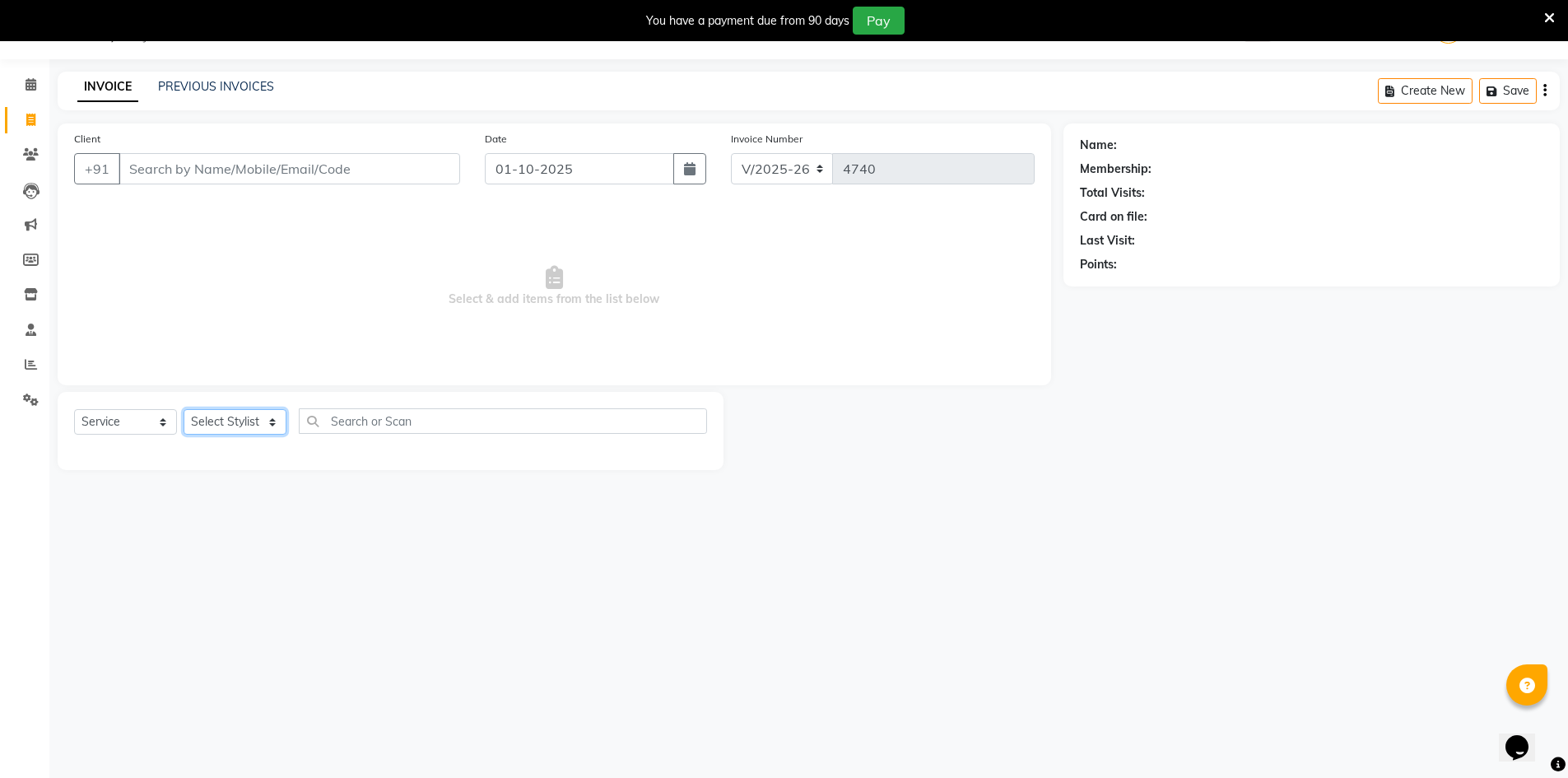
drag, startPoint x: 244, startPoint y: 411, endPoint x: 249, endPoint y: 423, distance: 13.0
click at [244, 414] on select "Select Stylist ADNAN ADVANCE ANJALI ANNU B-WAX JH Manager MEMBERSHIP [PERSON_NA…" at bounding box center [235, 422] width 103 height 26
select select "9206"
click at [184, 409] on select "Select Stylist ADNAN ADVANCE ANJALI ANNU B-WAX JH Manager MEMBERSHIP [PERSON_NA…" at bounding box center [235, 422] width 103 height 26
click at [370, 406] on div "Select Service Product Membership Package Voucher Prepaid Gift Card Select Styl…" at bounding box center [390, 431] width 666 height 79
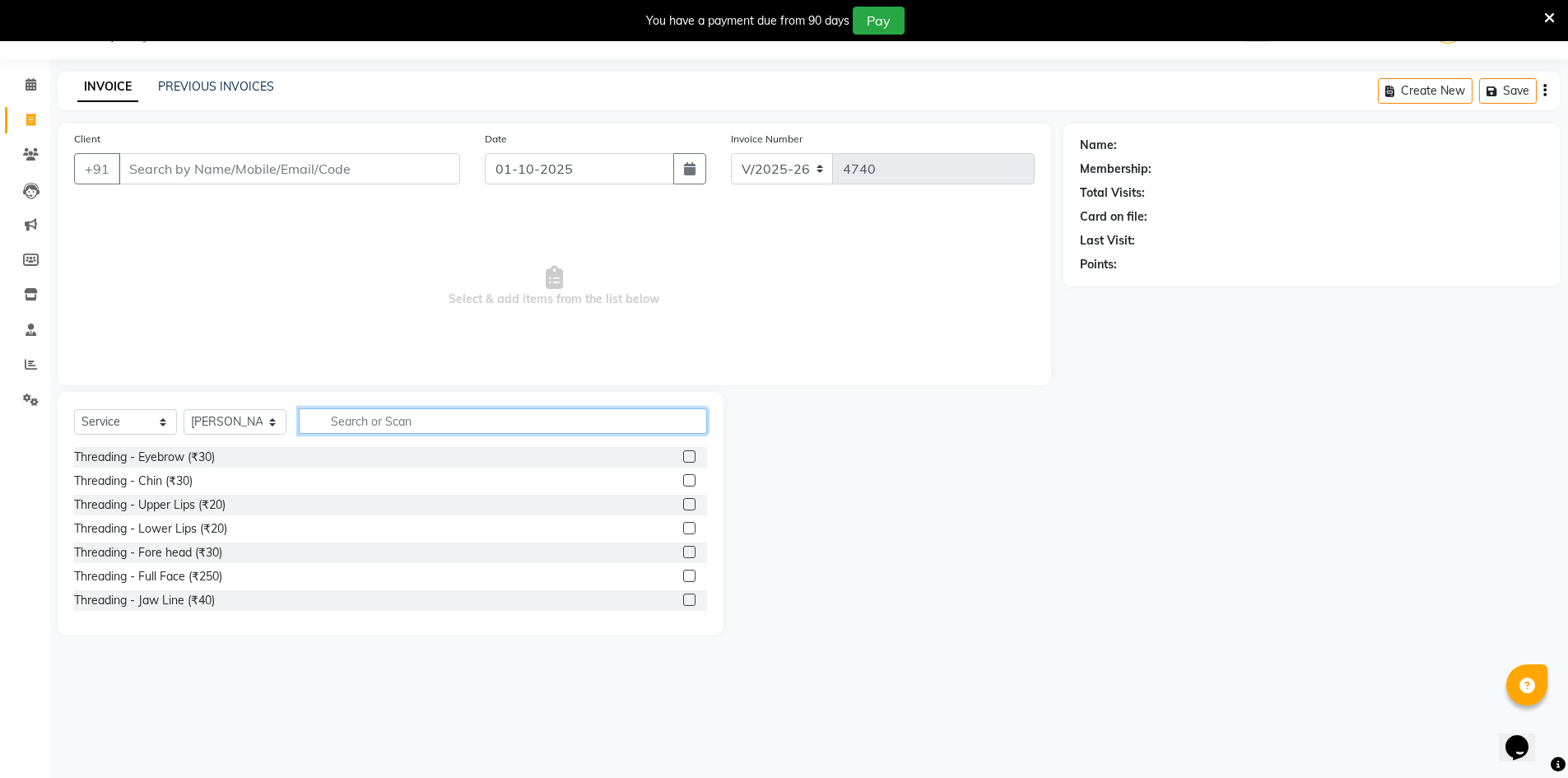
click at [380, 417] on input "text" at bounding box center [503, 421] width 408 height 26
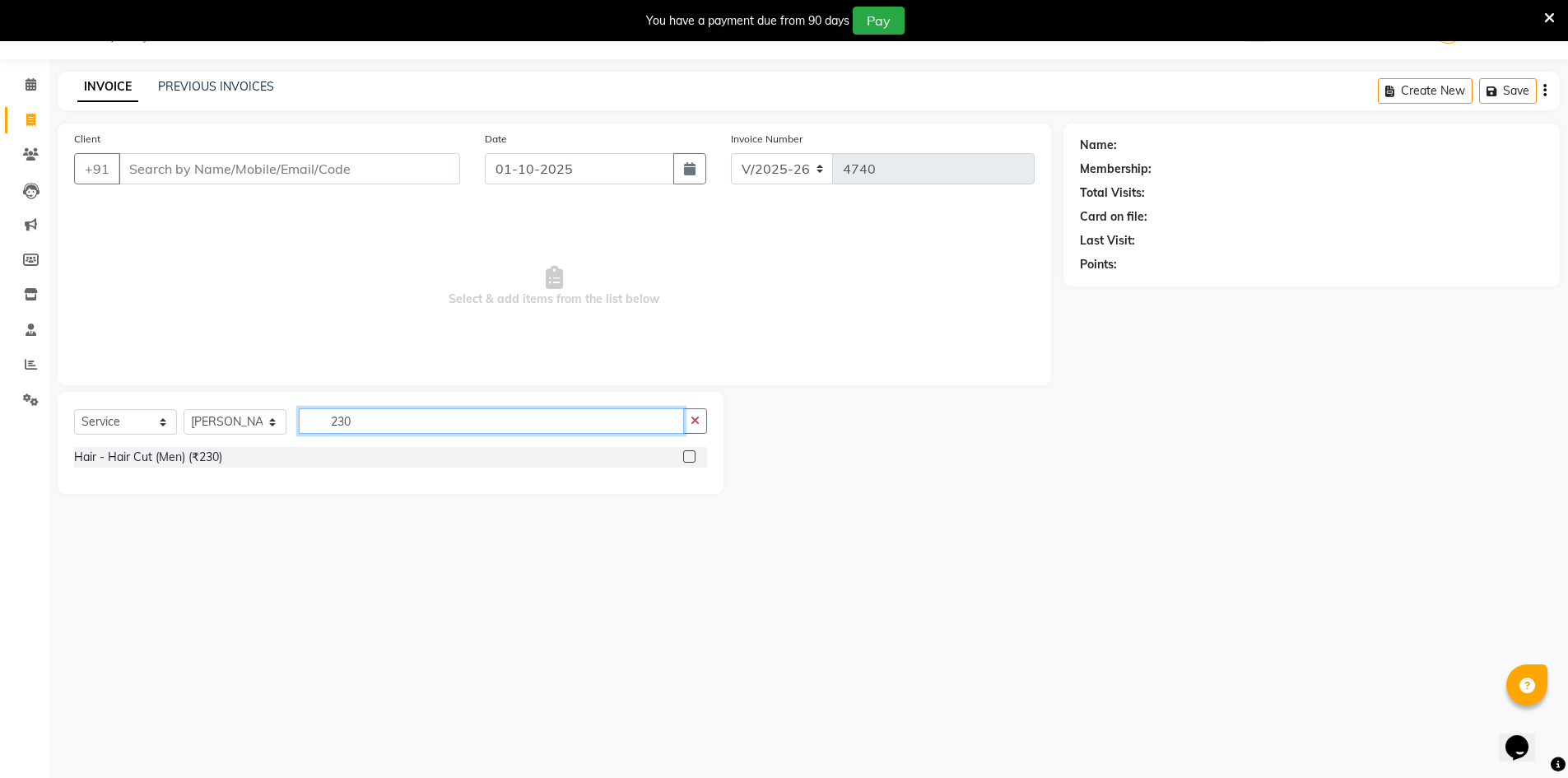
type input "230"
click at [692, 457] on label at bounding box center [689, 456] width 12 height 12
click at [692, 457] on input "checkbox" at bounding box center [688, 456] width 11 height 11
checkbox input "true"
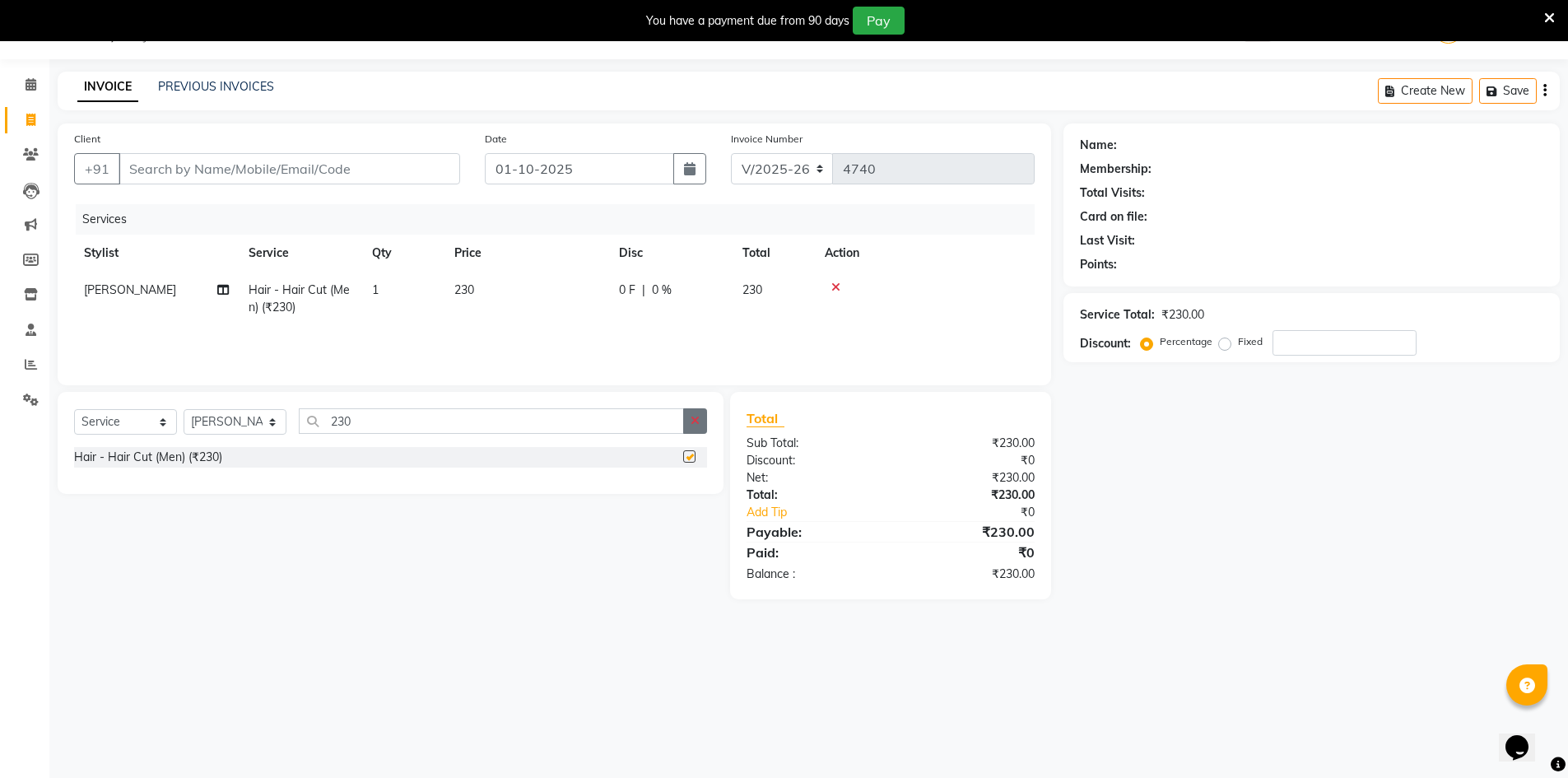
click at [693, 421] on icon "button" at bounding box center [695, 421] width 9 height 11
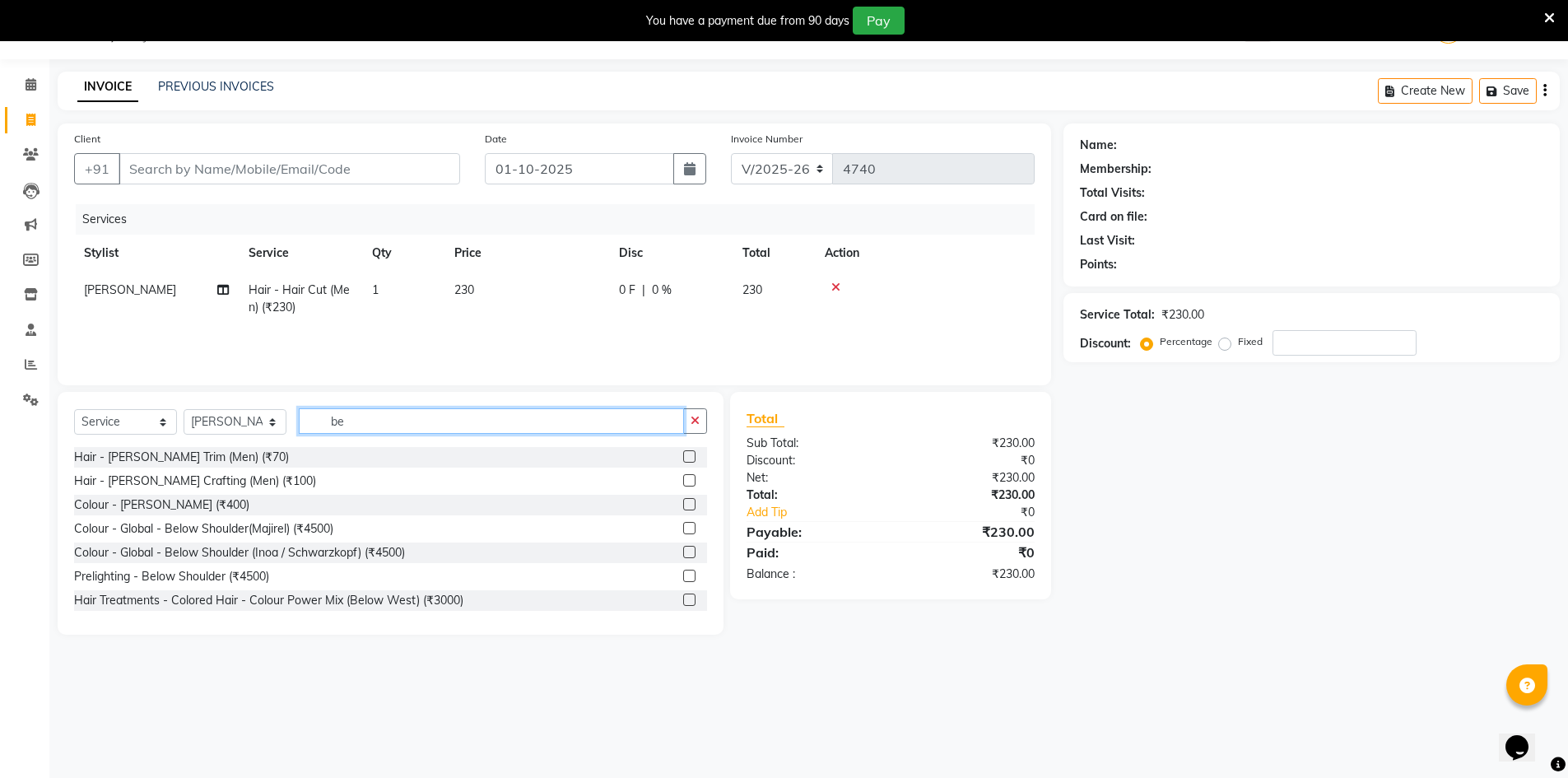
type input "be"
click at [670, 451] on div "Hair - [PERSON_NAME] Trim (Men) (₹70)" at bounding box center [390, 456] width 633 height 20
click at [683, 451] on label at bounding box center [689, 456] width 12 height 12
click at [683, 451] on input "checkbox" at bounding box center [688, 456] width 11 height 11
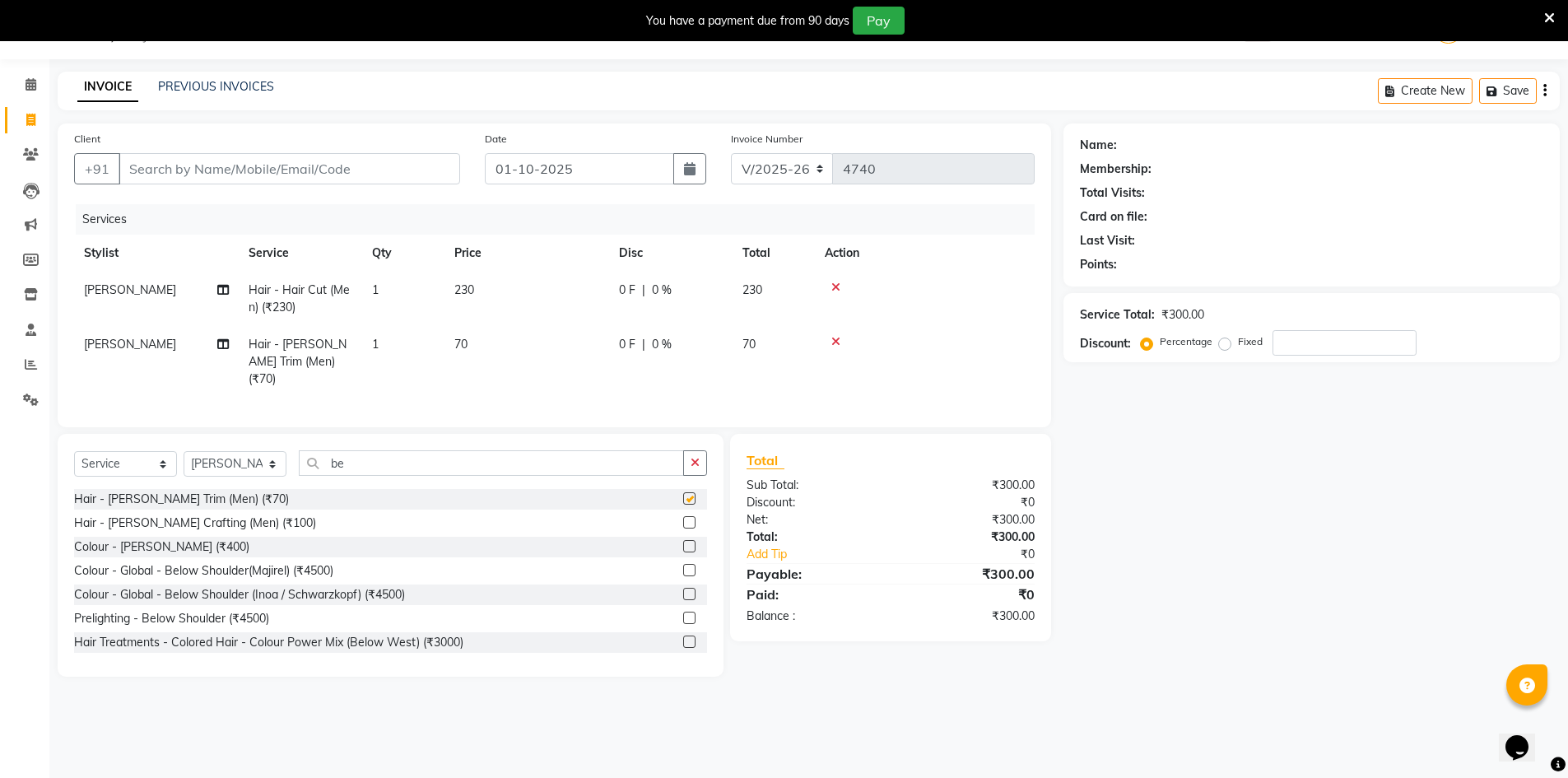
checkbox input "false"
click at [261, 176] on input "Client" at bounding box center [289, 169] width 341 height 32
type input "9"
type input "0"
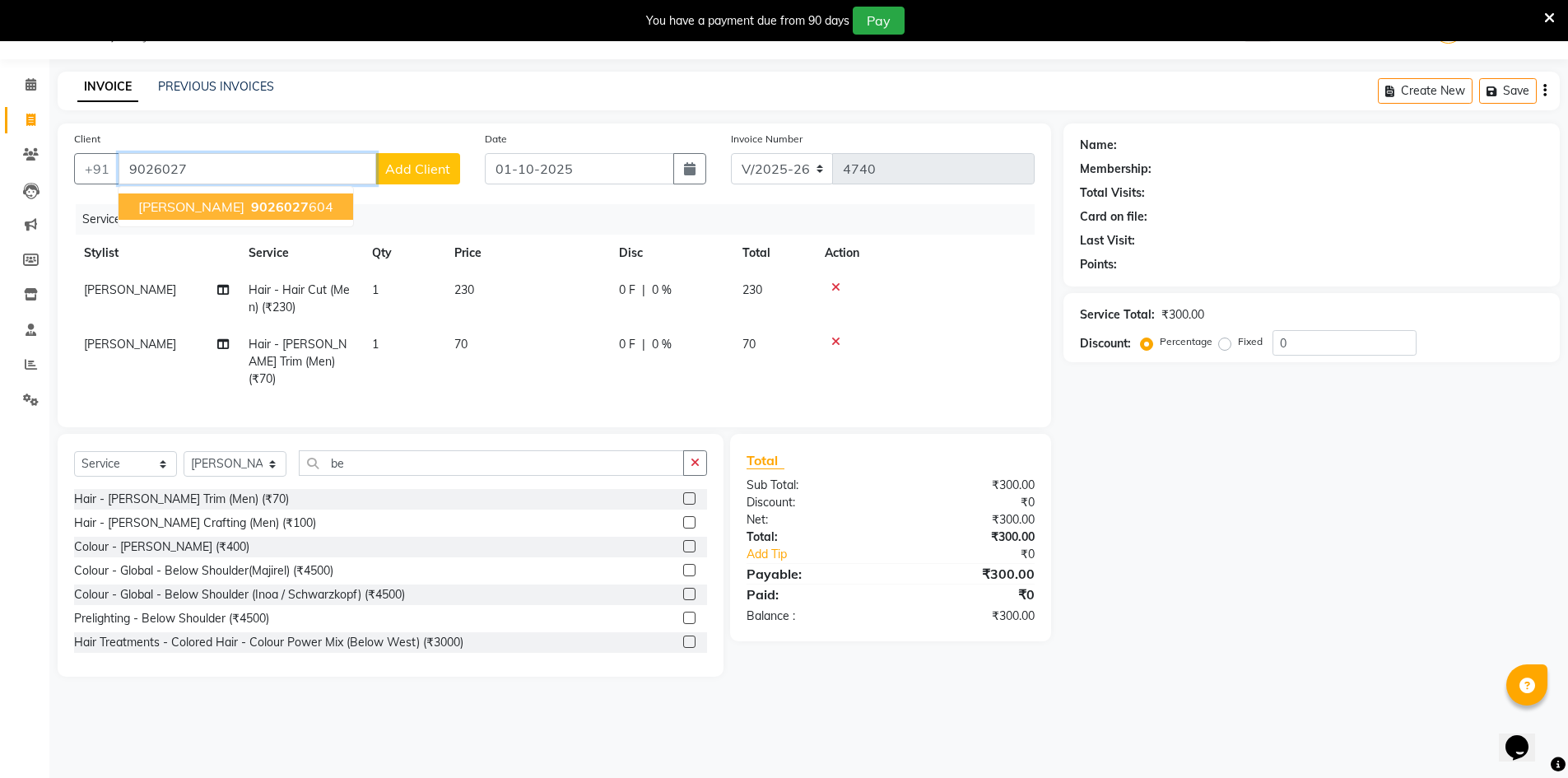
click at [251, 206] on span "9026027" at bounding box center [280, 206] width 58 height 16
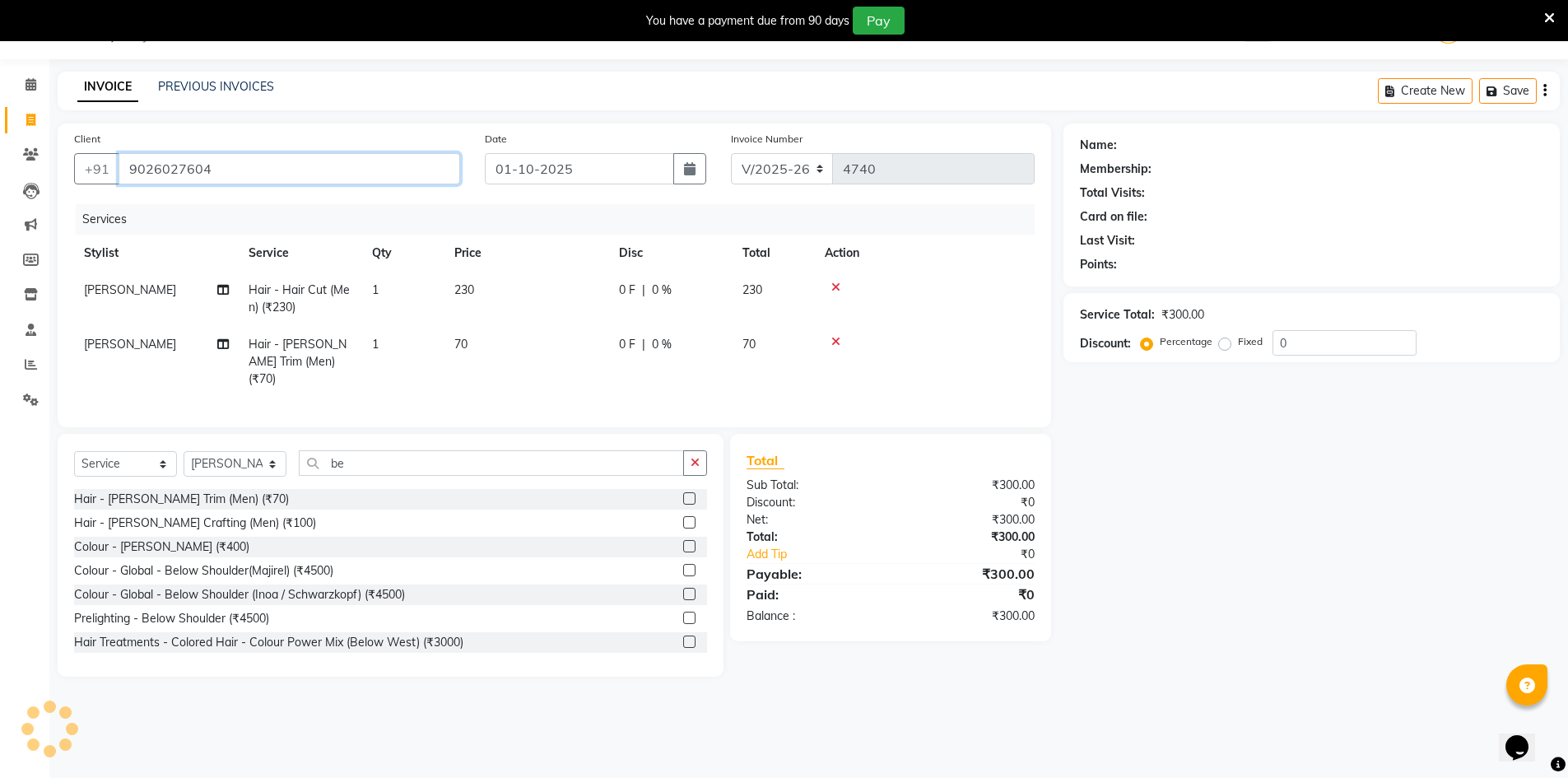
type input "9026027604"
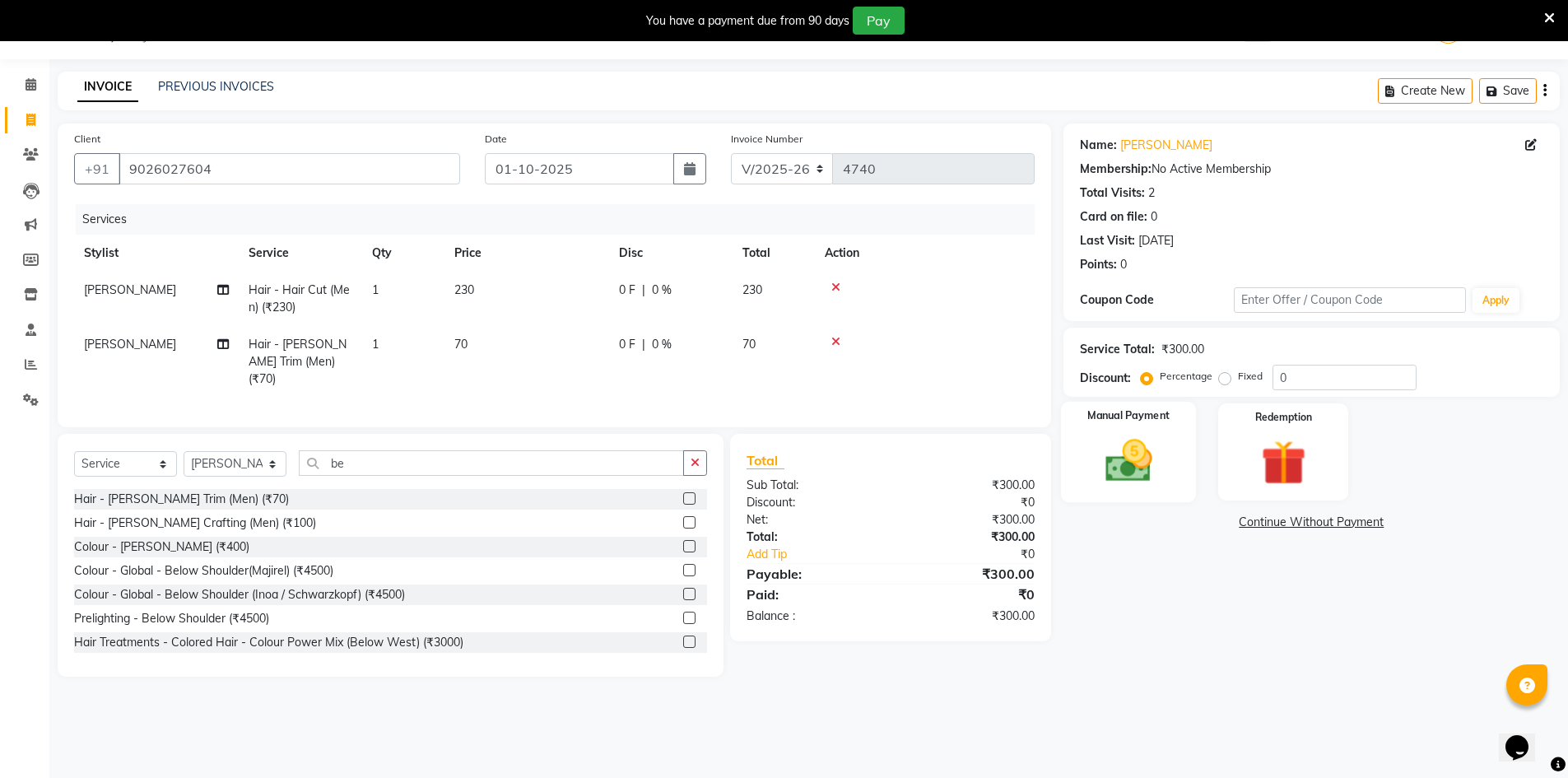
click at [1140, 464] on img at bounding box center [1128, 461] width 76 height 54
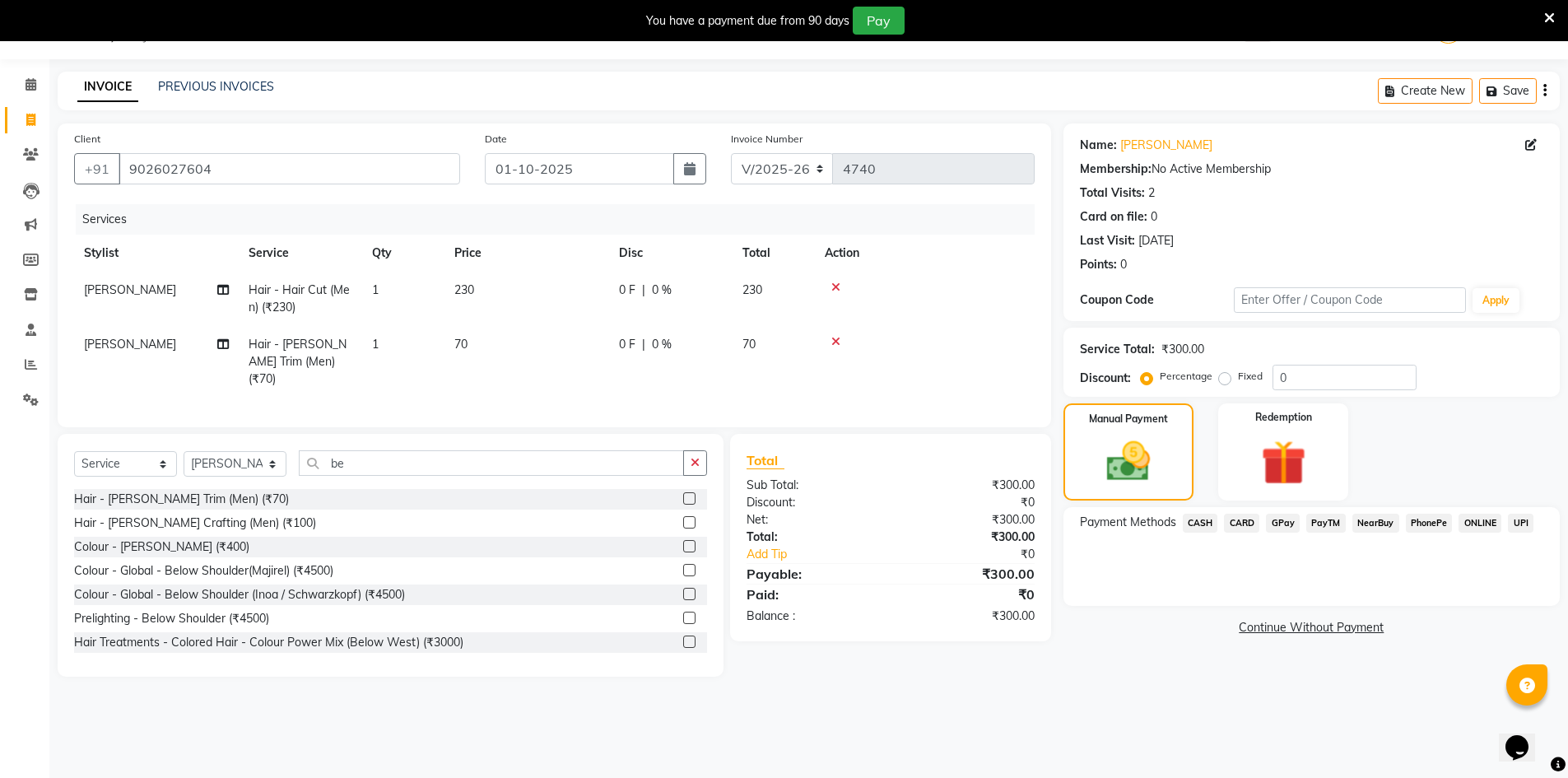
click at [1209, 519] on span "CASH" at bounding box center [1200, 523] width 35 height 19
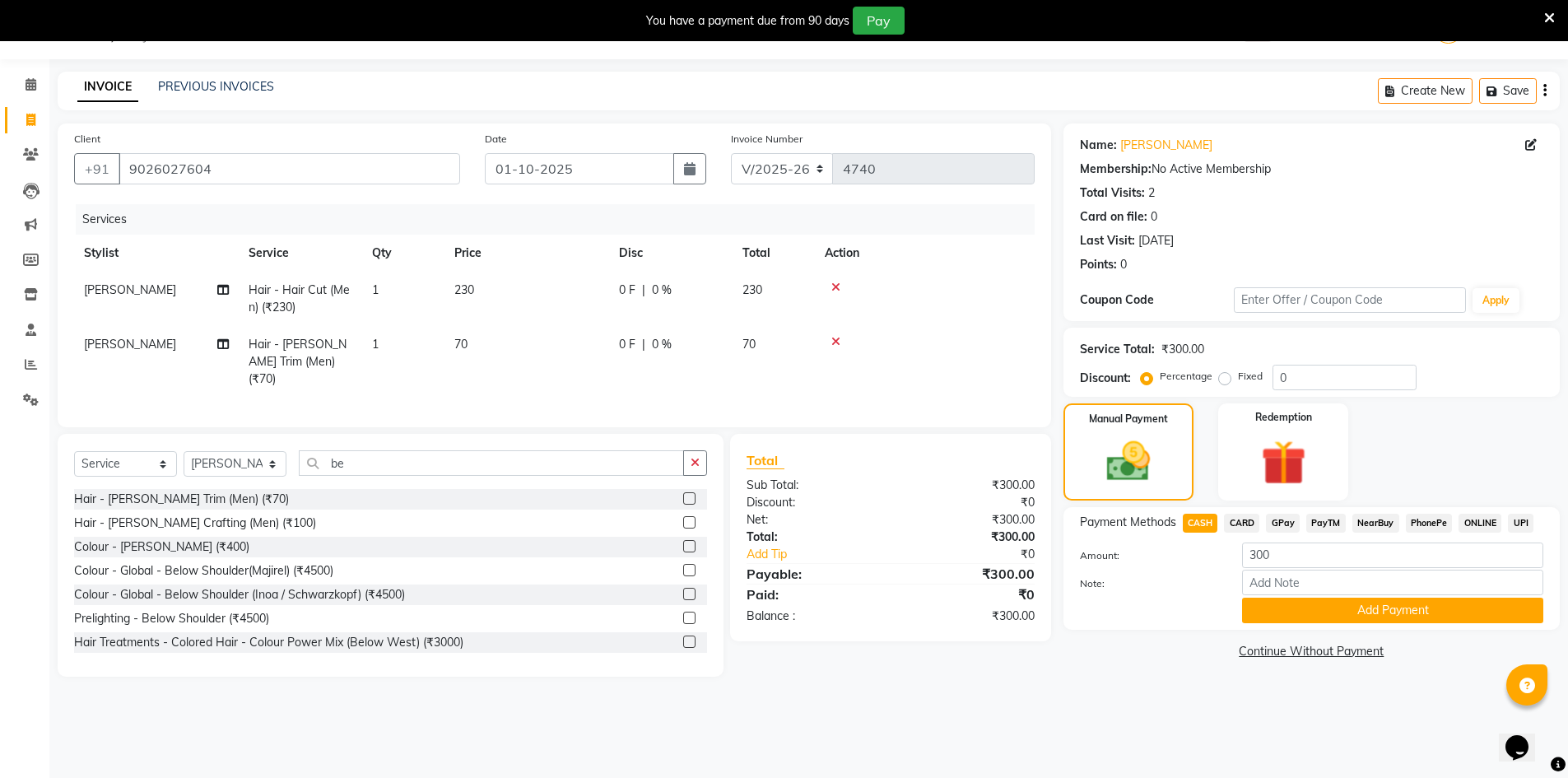
click at [1299, 611] on button "Add Payment" at bounding box center [1393, 609] width 301 height 26
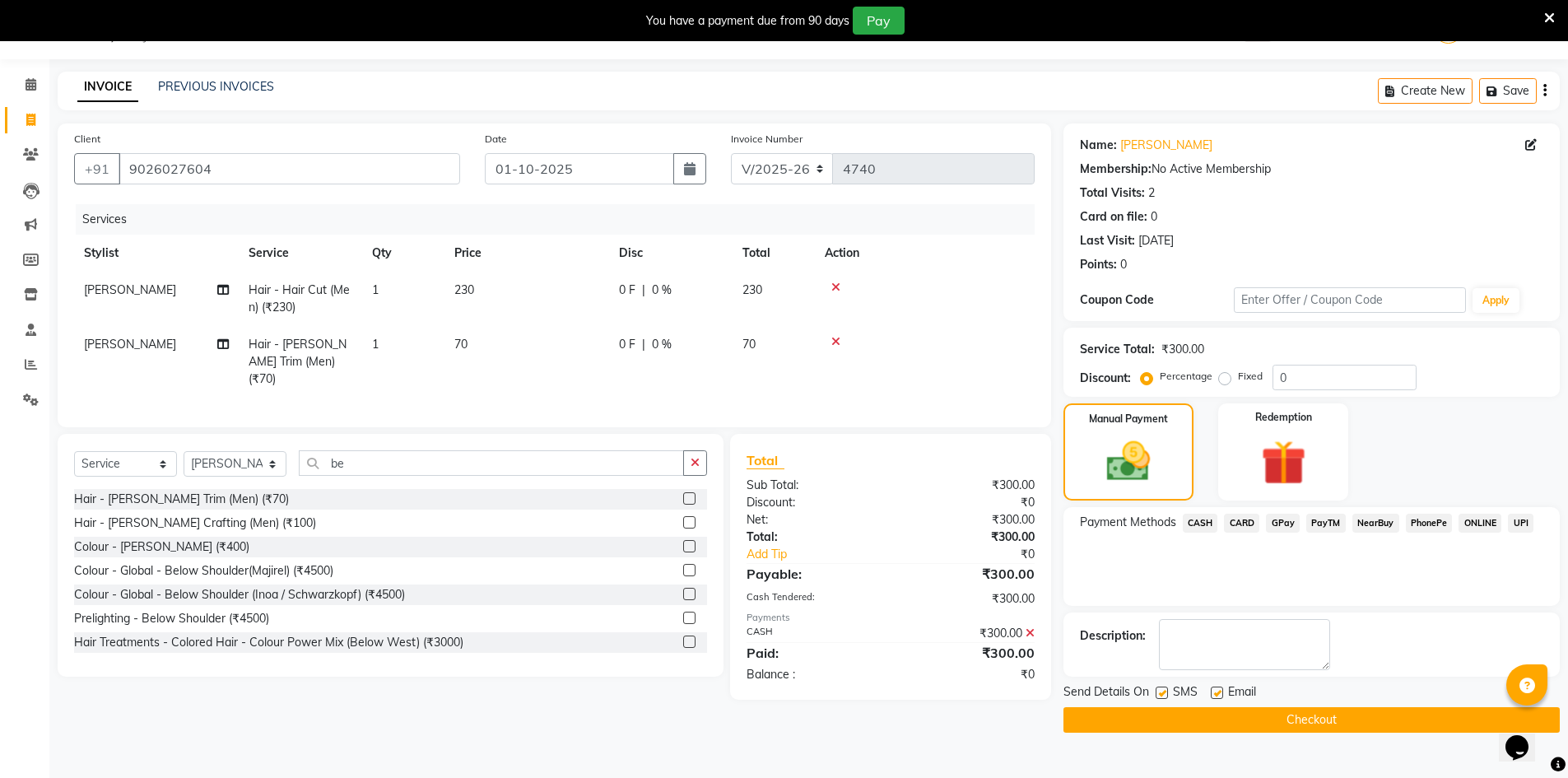
click at [1181, 724] on button "Checkout" at bounding box center [1312, 720] width 496 height 26
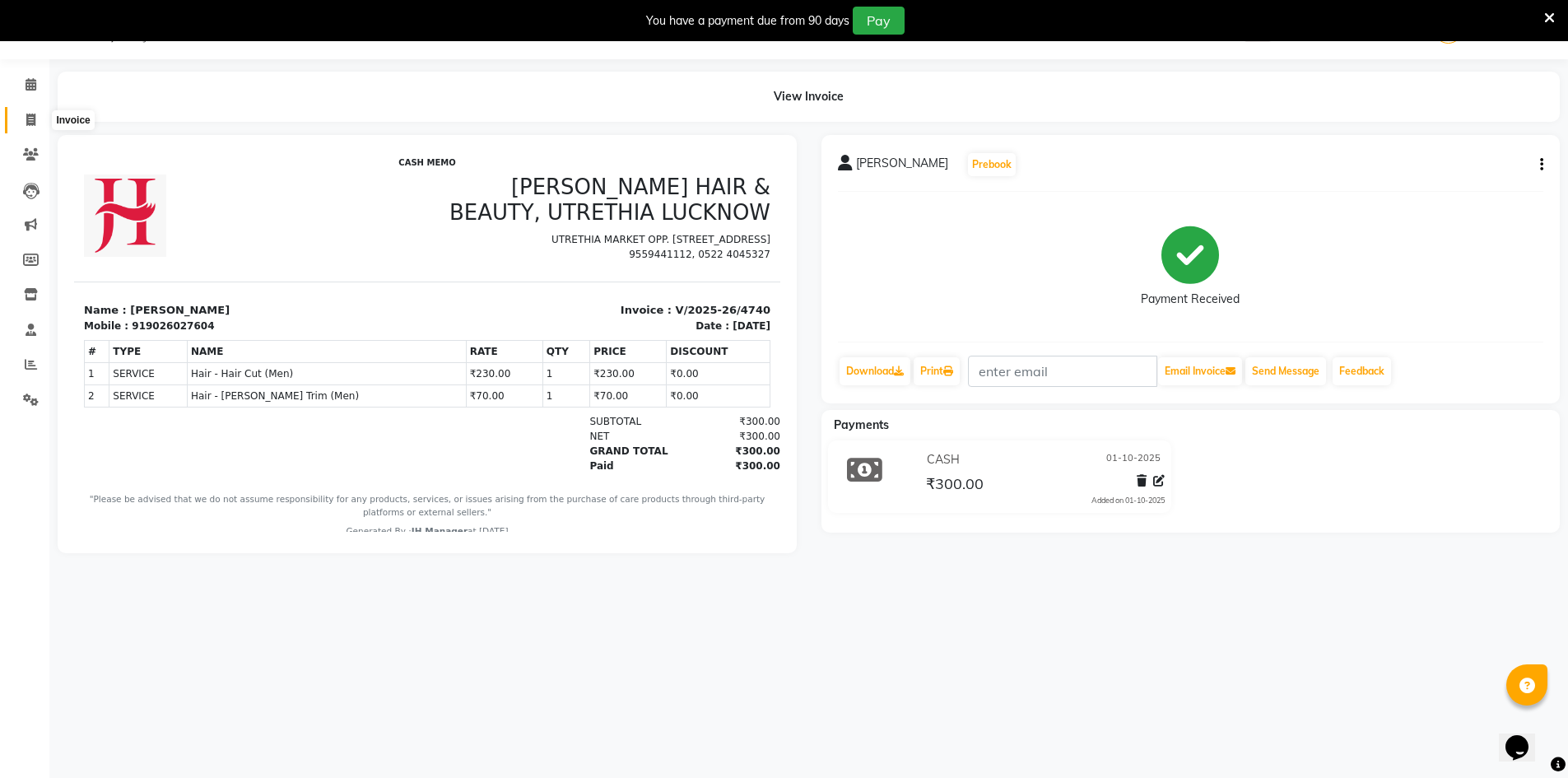
drag, startPoint x: 30, startPoint y: 115, endPoint x: 277, endPoint y: 8, distance: 269.2
click at [30, 115] on icon at bounding box center [30, 120] width 9 height 12
select select "service"
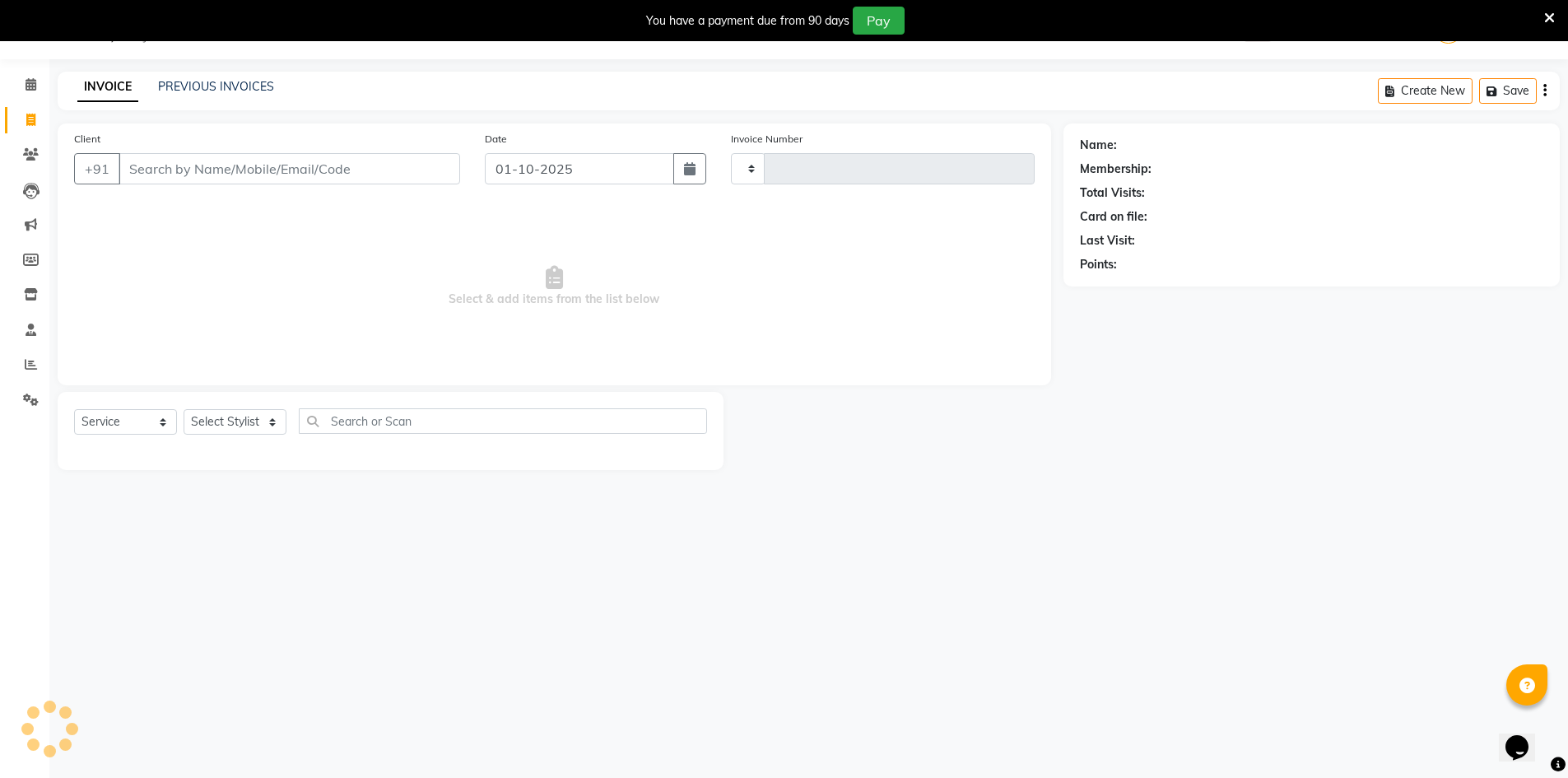
type input "4741"
select select "640"
click at [211, 421] on select "Select Stylist ADNAN ADVANCE ANJALI ANNU B-WAX JH Manager MEMBERSHIP [PERSON_NA…" at bounding box center [235, 422] width 103 height 26
select select "48593"
click at [184, 409] on select "Select Stylist ADNAN ADVANCE ANJALI ANNU B-WAX JH Manager MEMBERSHIP [PERSON_NA…" at bounding box center [235, 422] width 103 height 26
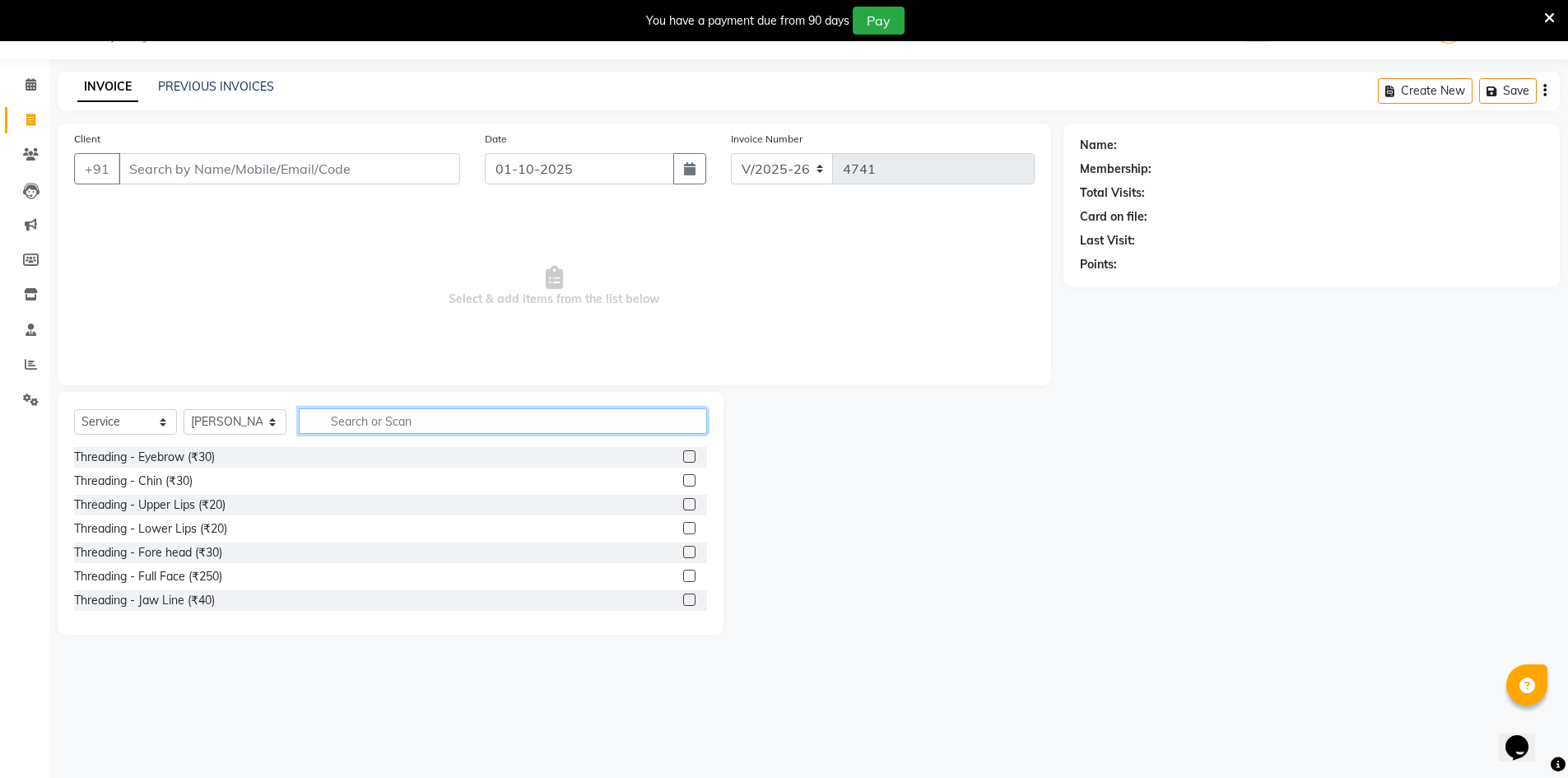
click at [355, 416] on input "text" at bounding box center [503, 421] width 408 height 26
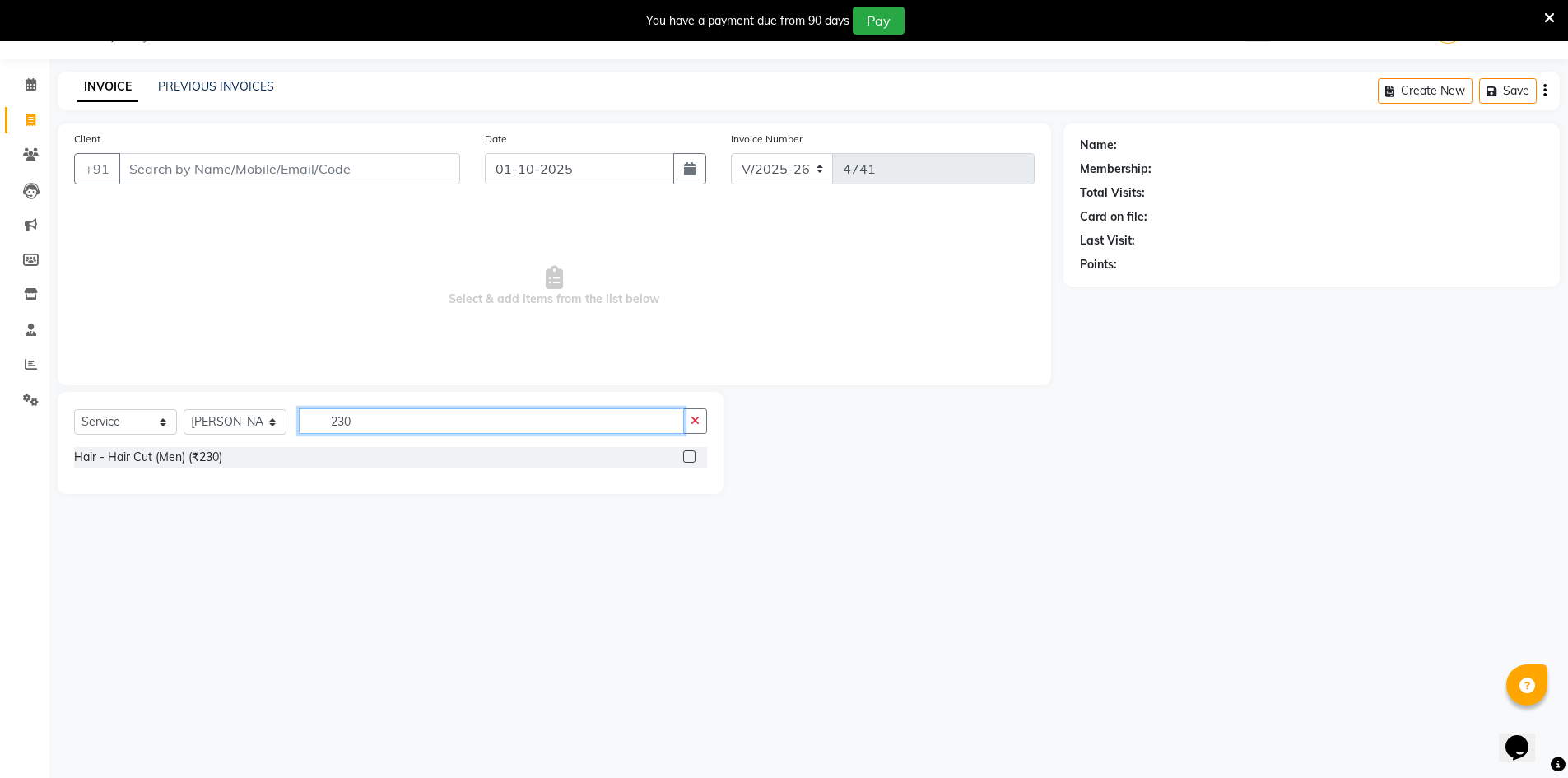
type input "230"
click at [680, 457] on div "Hair - Hair Cut (Men) (₹230)" at bounding box center [390, 456] width 633 height 20
click at [690, 457] on label at bounding box center [689, 456] width 12 height 12
click at [690, 457] on input "checkbox" at bounding box center [688, 456] width 11 height 11
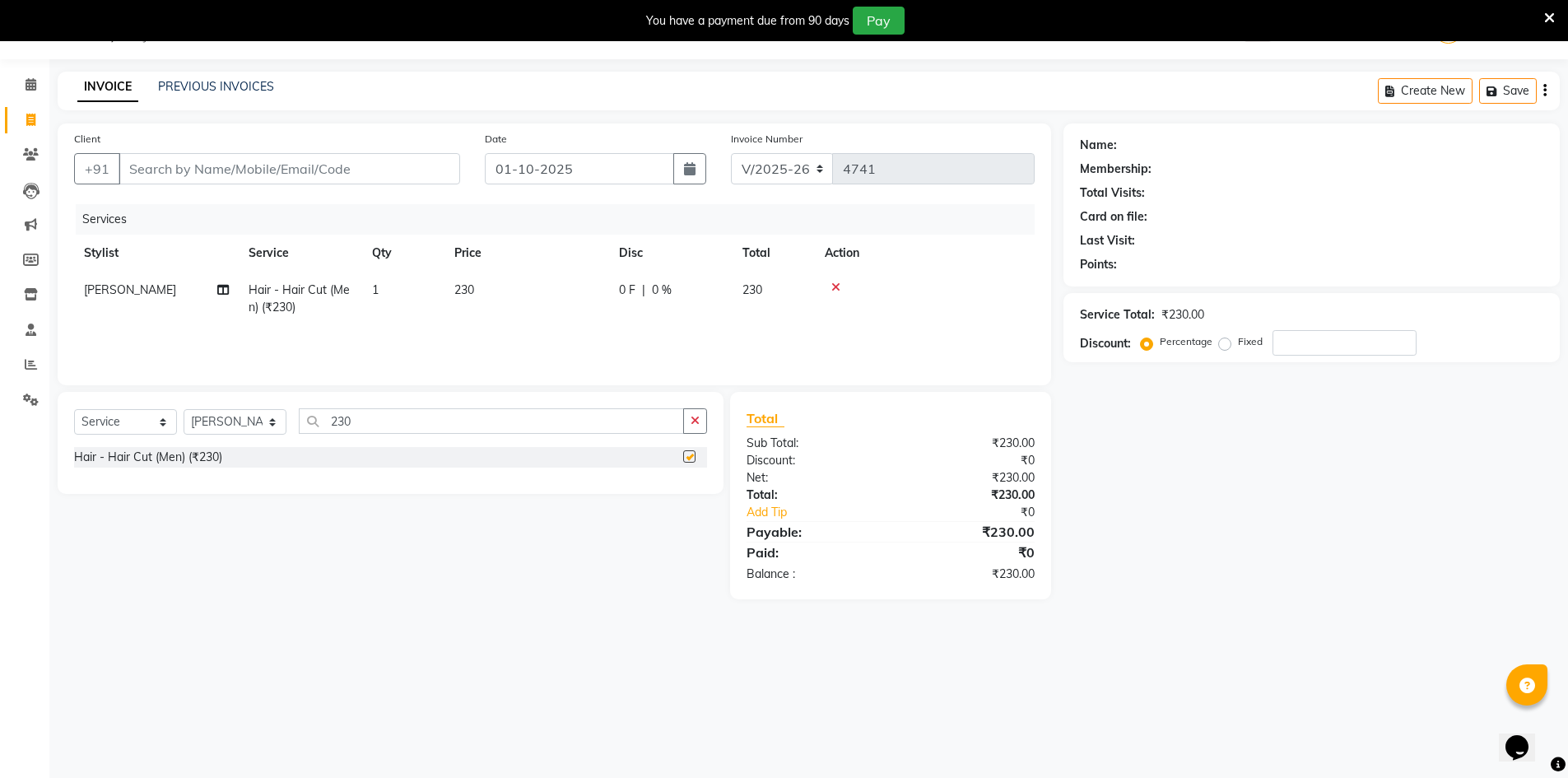
checkbox input "false"
click at [700, 422] on icon "button" at bounding box center [695, 421] width 9 height 11
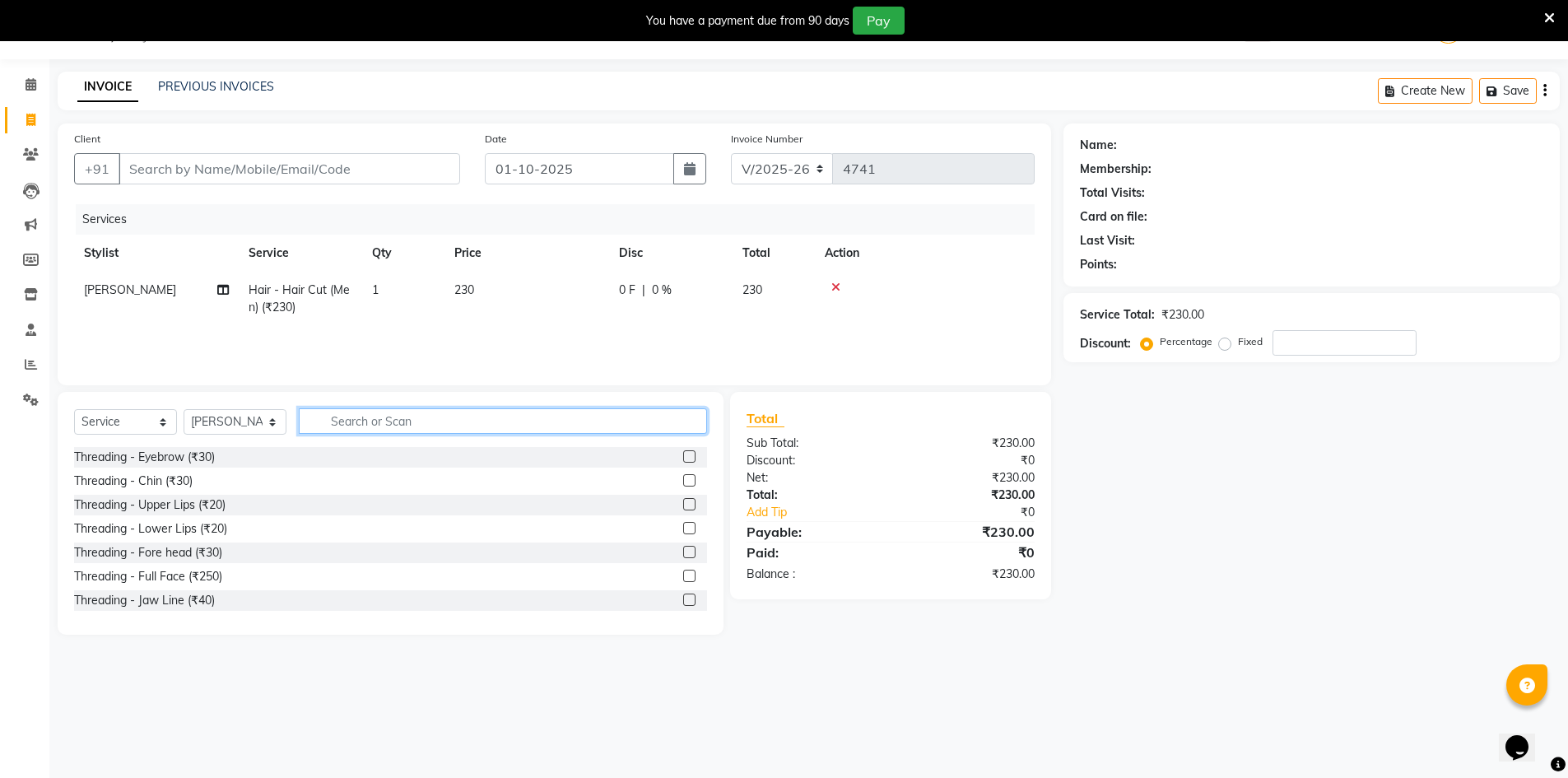
click at [659, 423] on input "text" at bounding box center [503, 421] width 408 height 26
click at [656, 424] on input "200" at bounding box center [492, 421] width 385 height 26
drag, startPoint x: 682, startPoint y: 414, endPoint x: 696, endPoint y: 418, distance: 14.6
click at [685, 414] on div "200" at bounding box center [503, 421] width 407 height 26
type input "200"
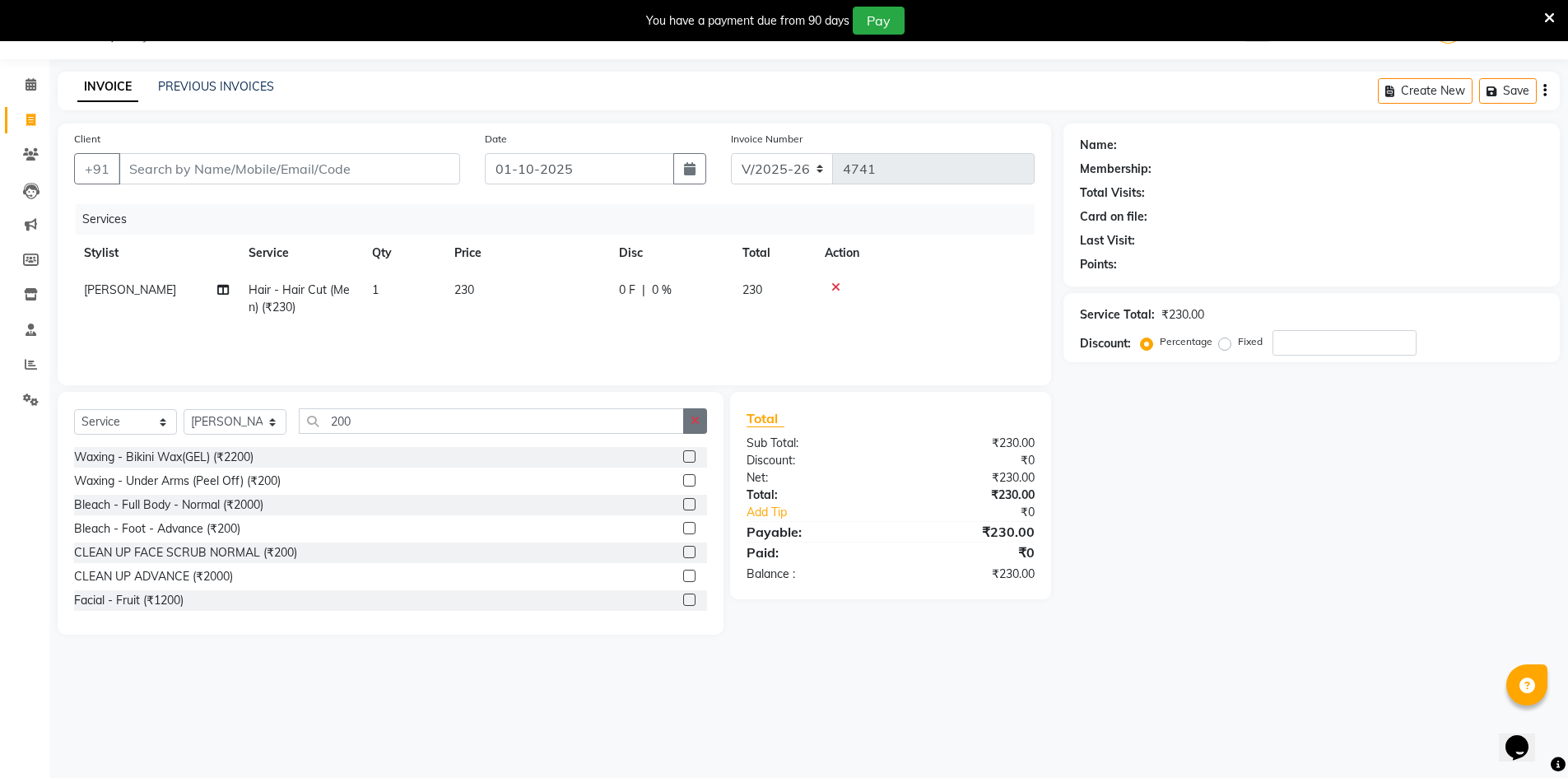
click at [697, 419] on icon "button" at bounding box center [695, 421] width 9 height 11
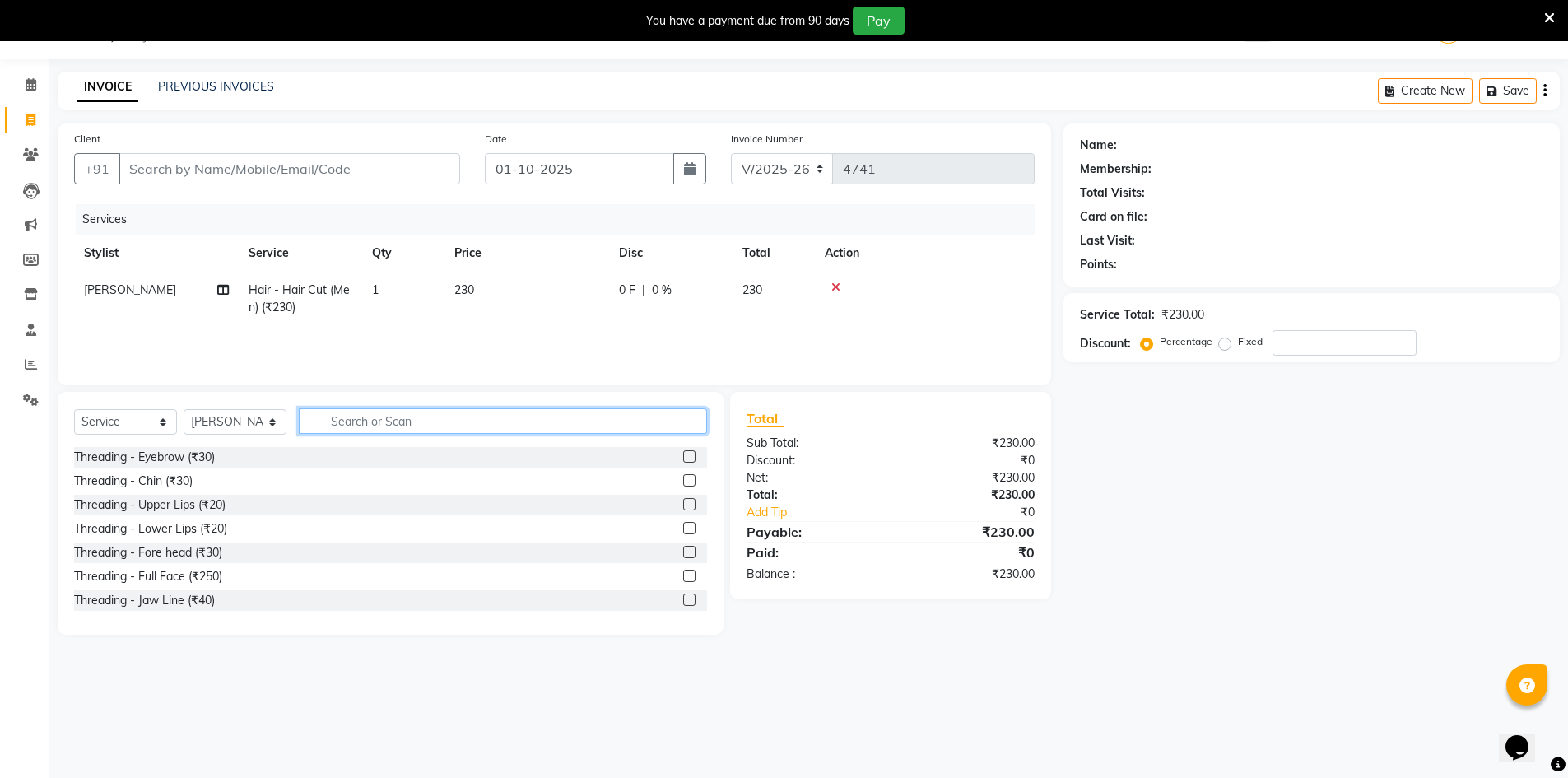
click at [638, 430] on input "text" at bounding box center [503, 421] width 408 height 26
click at [639, 427] on input "text" at bounding box center [503, 421] width 408 height 26
type input "baby"
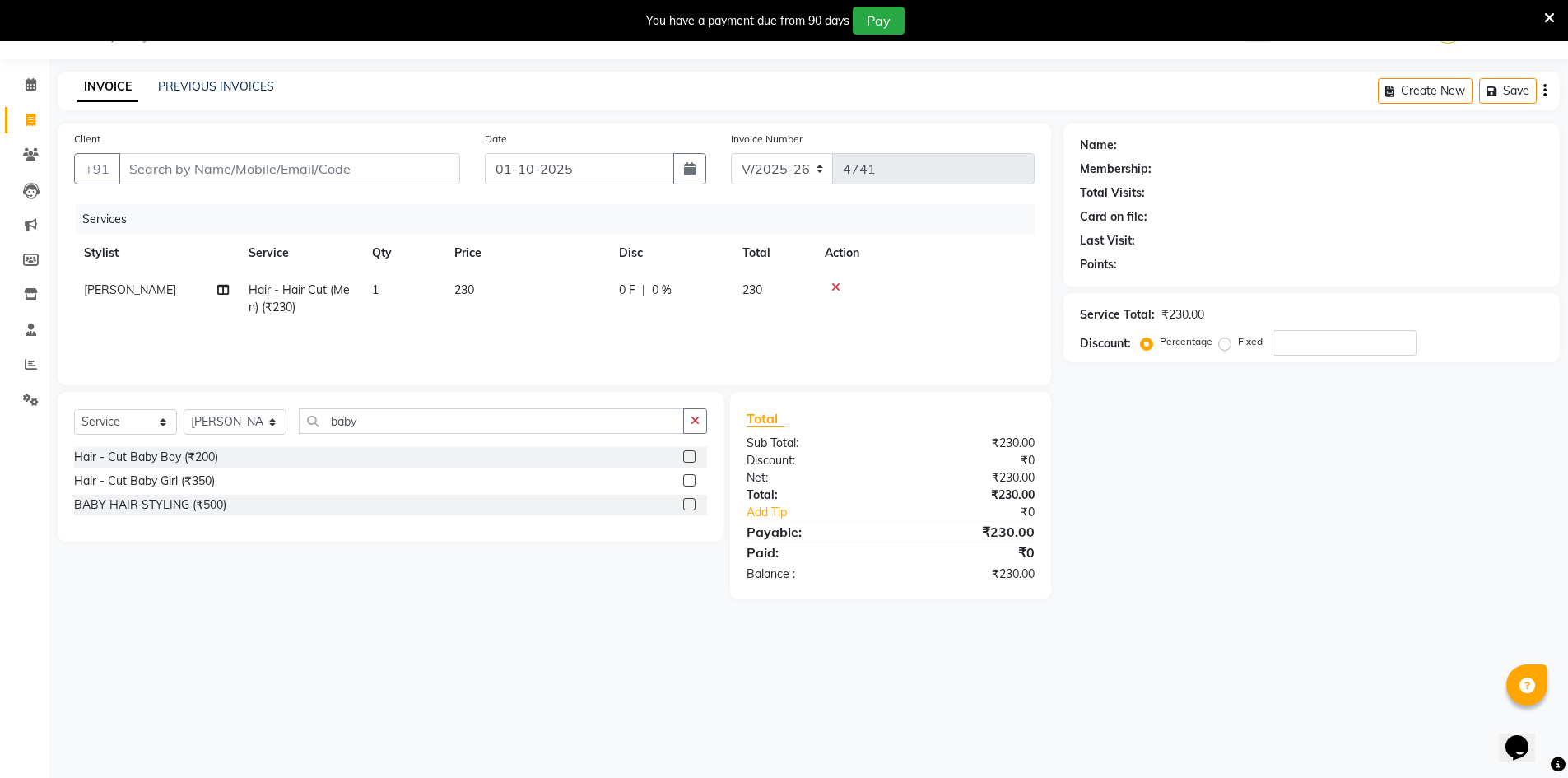
click at [690, 453] on label at bounding box center [689, 456] width 12 height 12
click at [690, 453] on input "checkbox" at bounding box center [688, 456] width 11 height 11
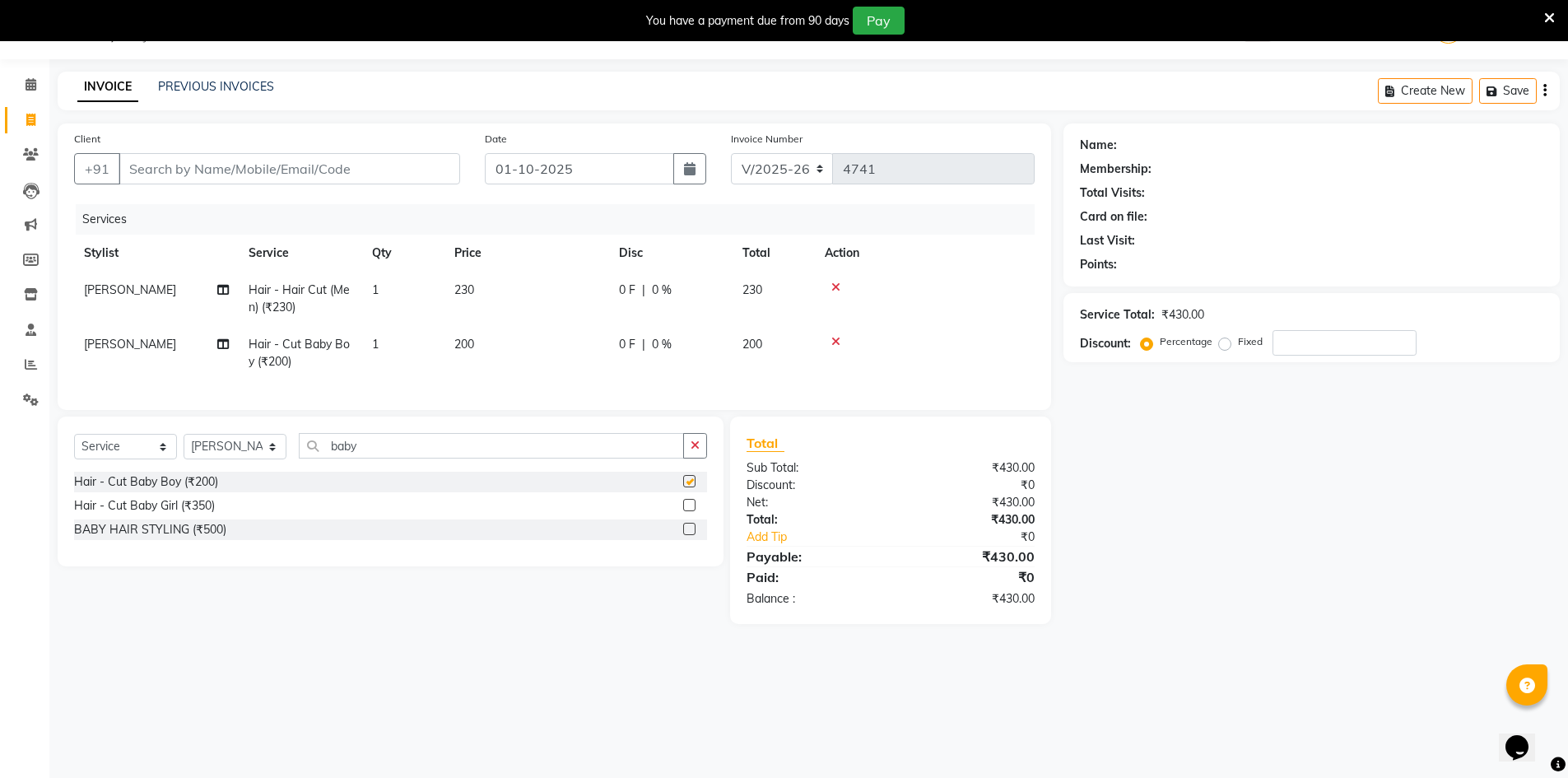
checkbox input "false"
click at [703, 446] on button "button" at bounding box center [695, 446] width 24 height 26
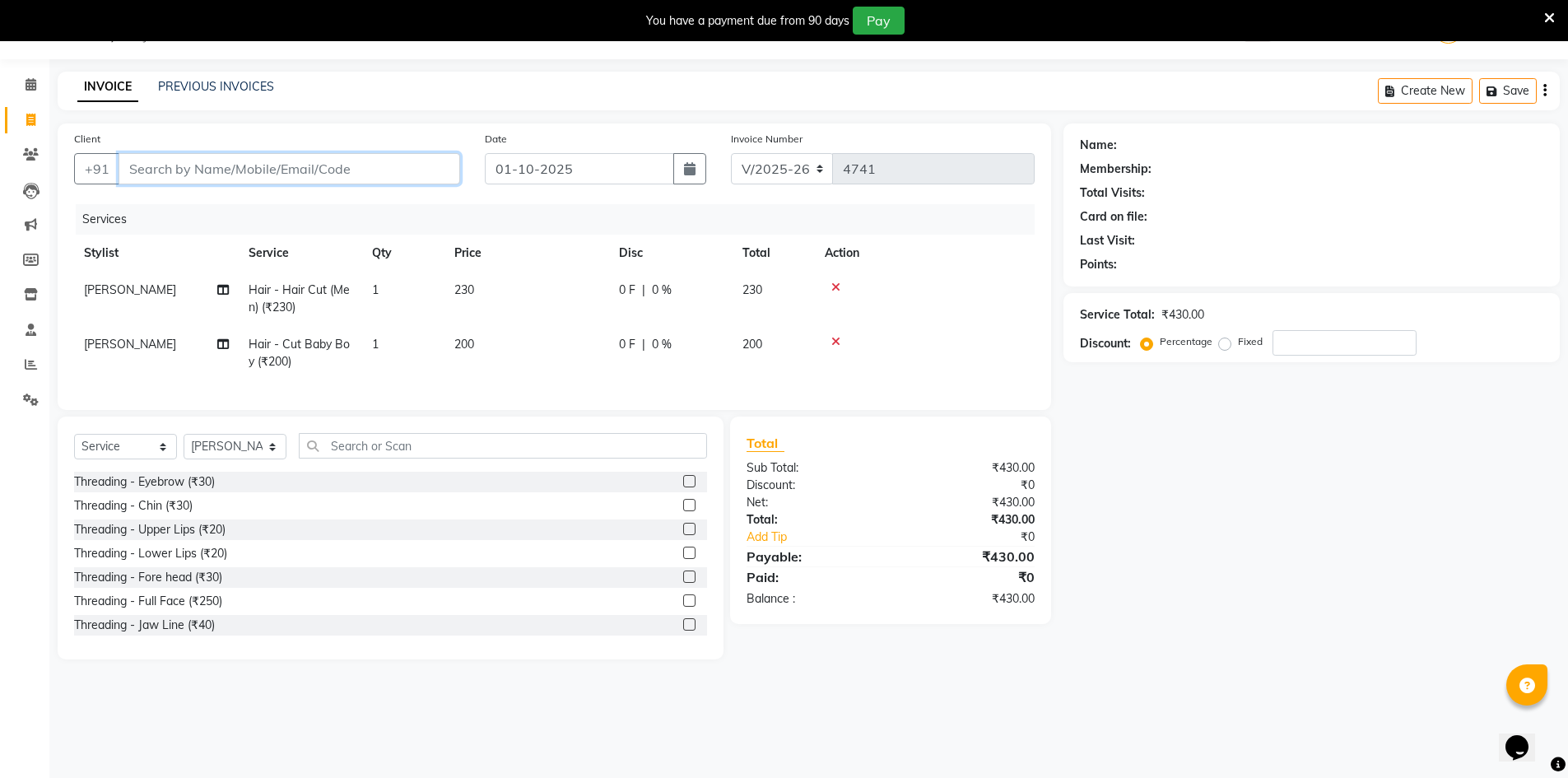
click at [364, 175] on input "Client" at bounding box center [289, 169] width 341 height 32
click at [364, 169] on input "Client" at bounding box center [289, 169] width 341 height 32
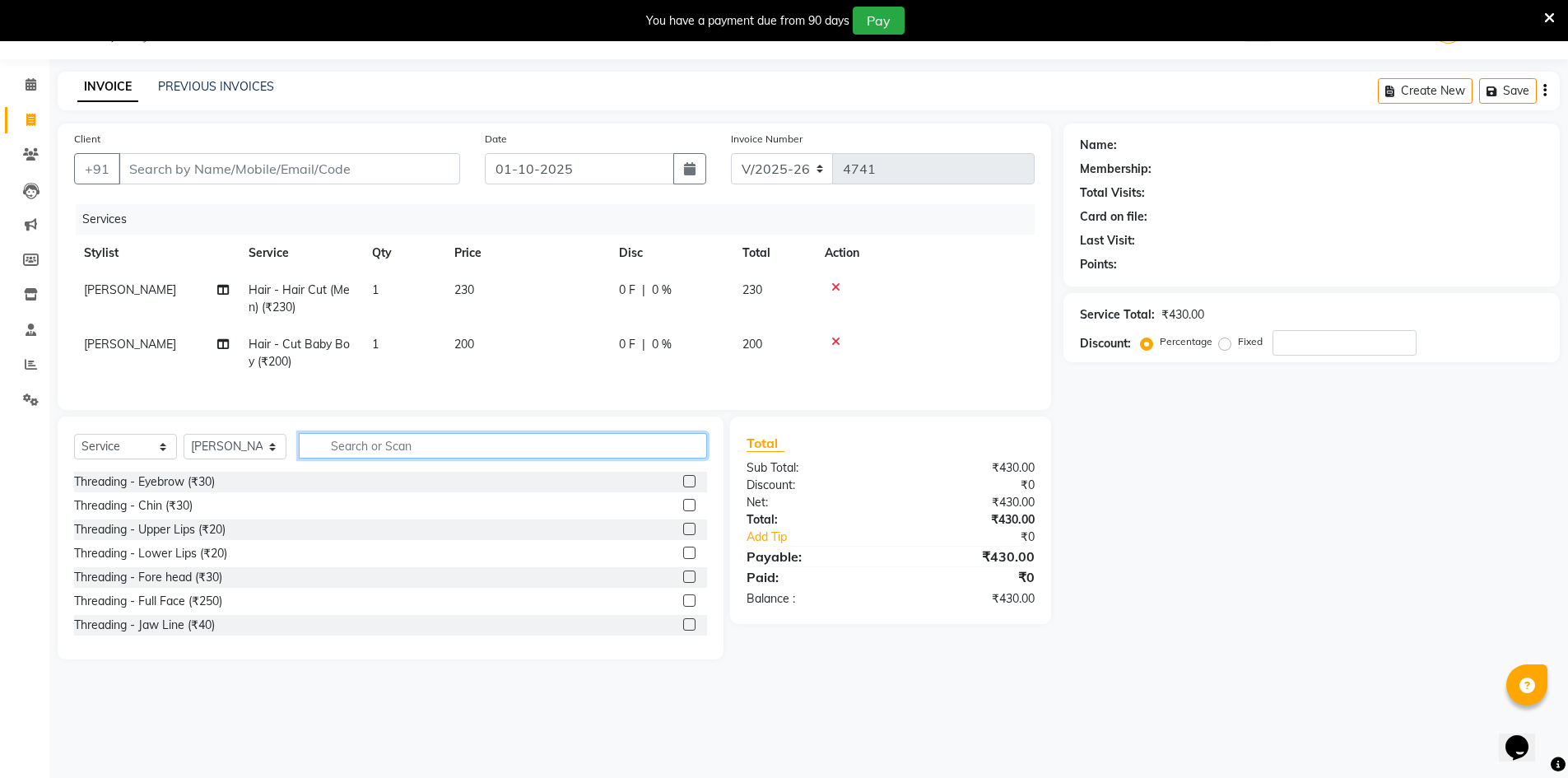
click at [483, 454] on input "text" at bounding box center [503, 446] width 408 height 26
type input "cut"
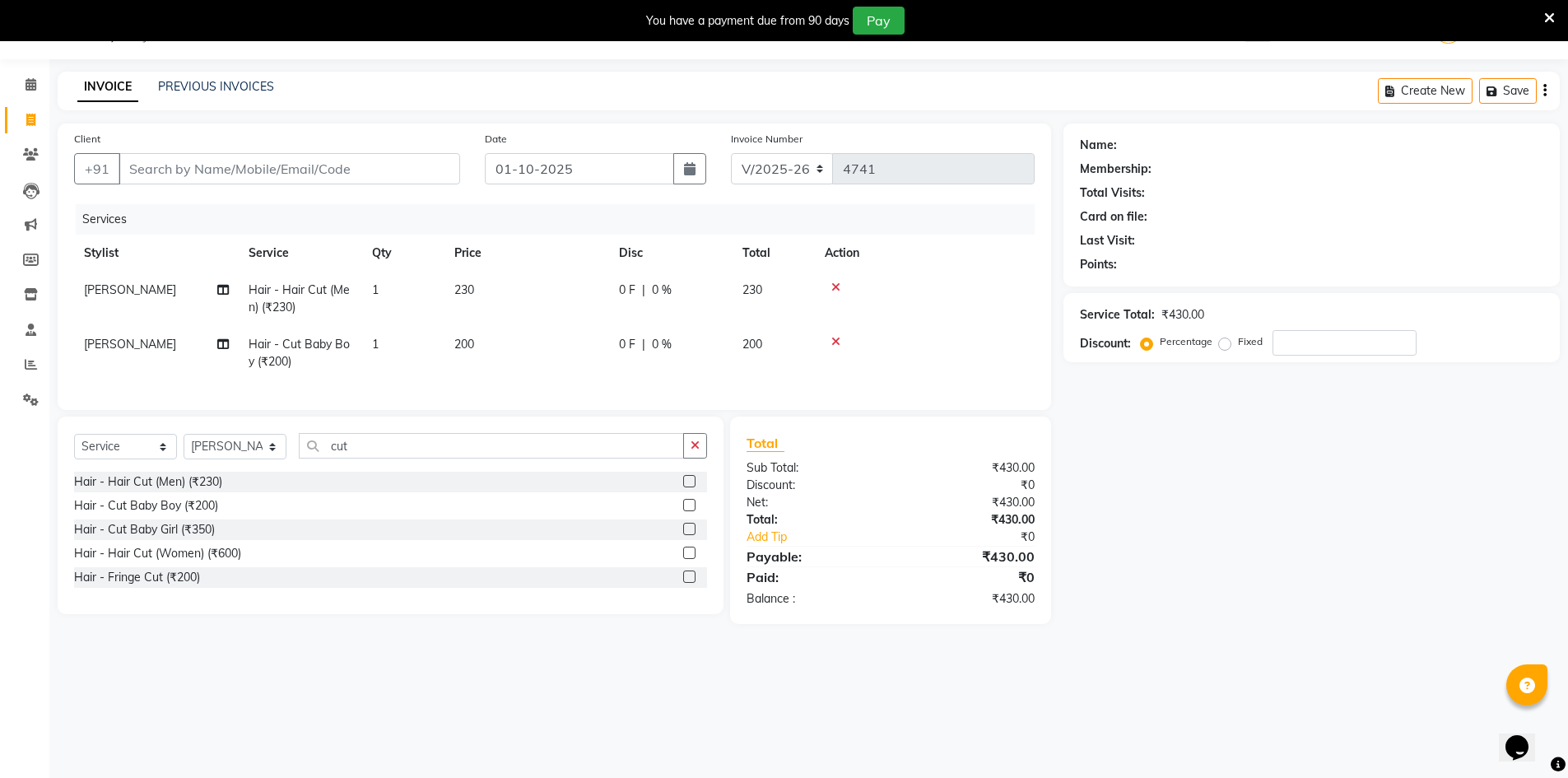
click at [686, 559] on label at bounding box center [689, 552] width 12 height 12
click at [686, 559] on input "checkbox" at bounding box center [688, 553] width 11 height 11
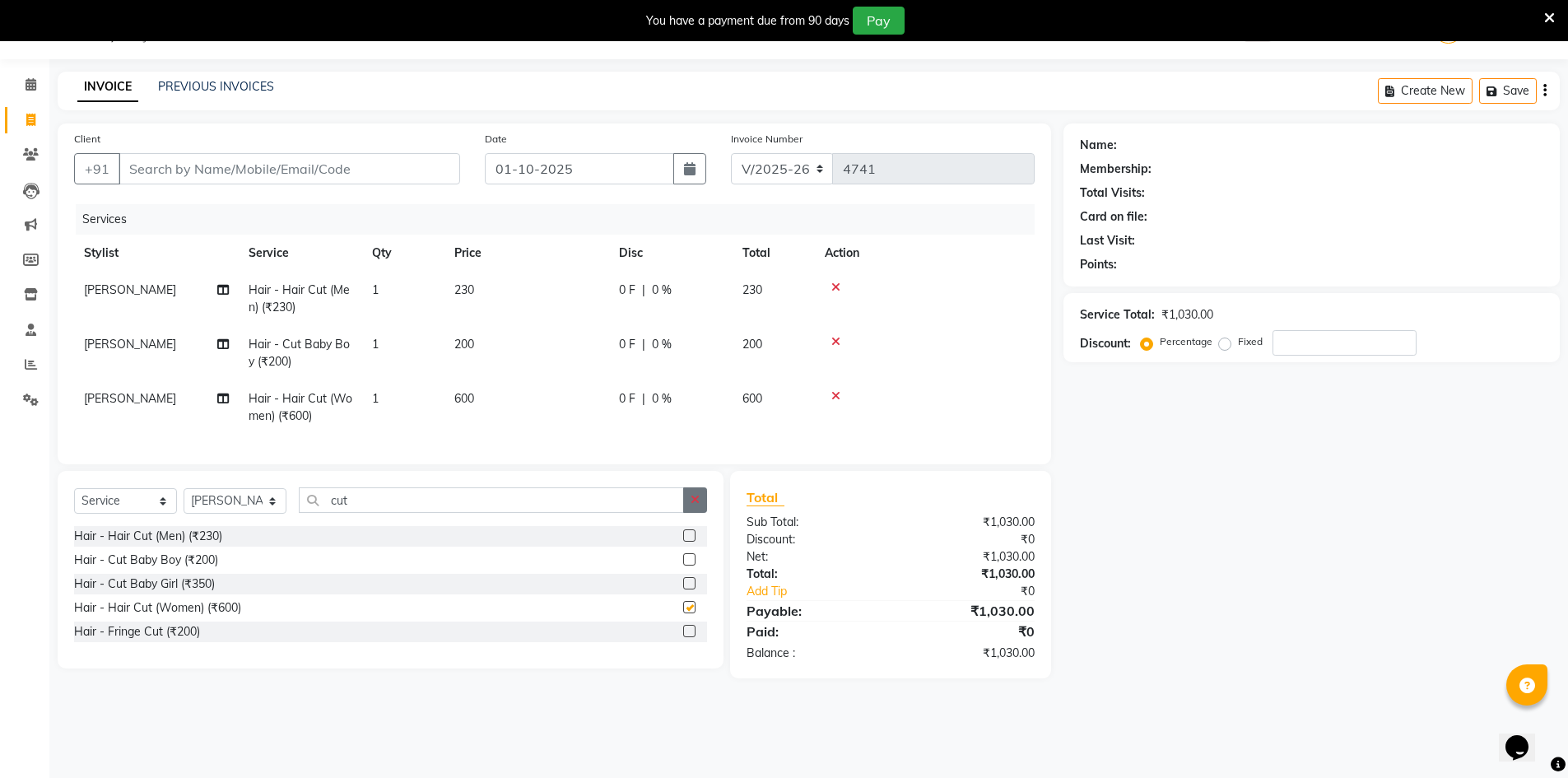
checkbox input "false"
click at [694, 505] on icon "button" at bounding box center [695, 499] width 9 height 11
click at [124, 394] on td "[PERSON_NAME]" at bounding box center [156, 407] width 165 height 55
select select "48593"
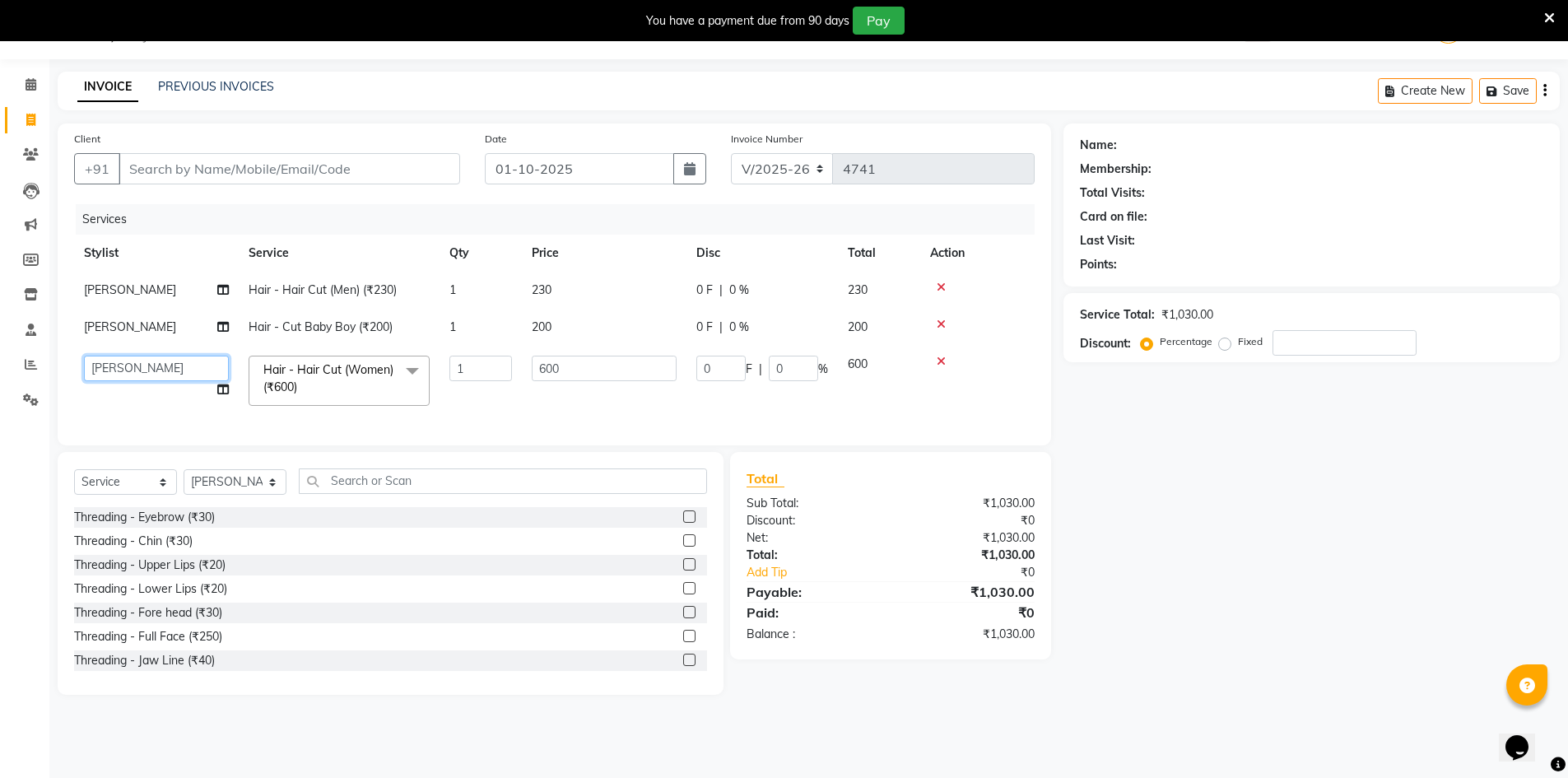
click at [146, 367] on select "ADNAN ADVANCE ANJALI ANNU B-WAX JH Manager MEMBERSHIP MOHD. MOHIT JOSHI NAILS N…" at bounding box center [156, 368] width 145 height 26
select select "13395"
click at [342, 175] on input "Client" at bounding box center [289, 169] width 341 height 32
click at [938, 323] on icon at bounding box center [940, 324] width 9 height 11
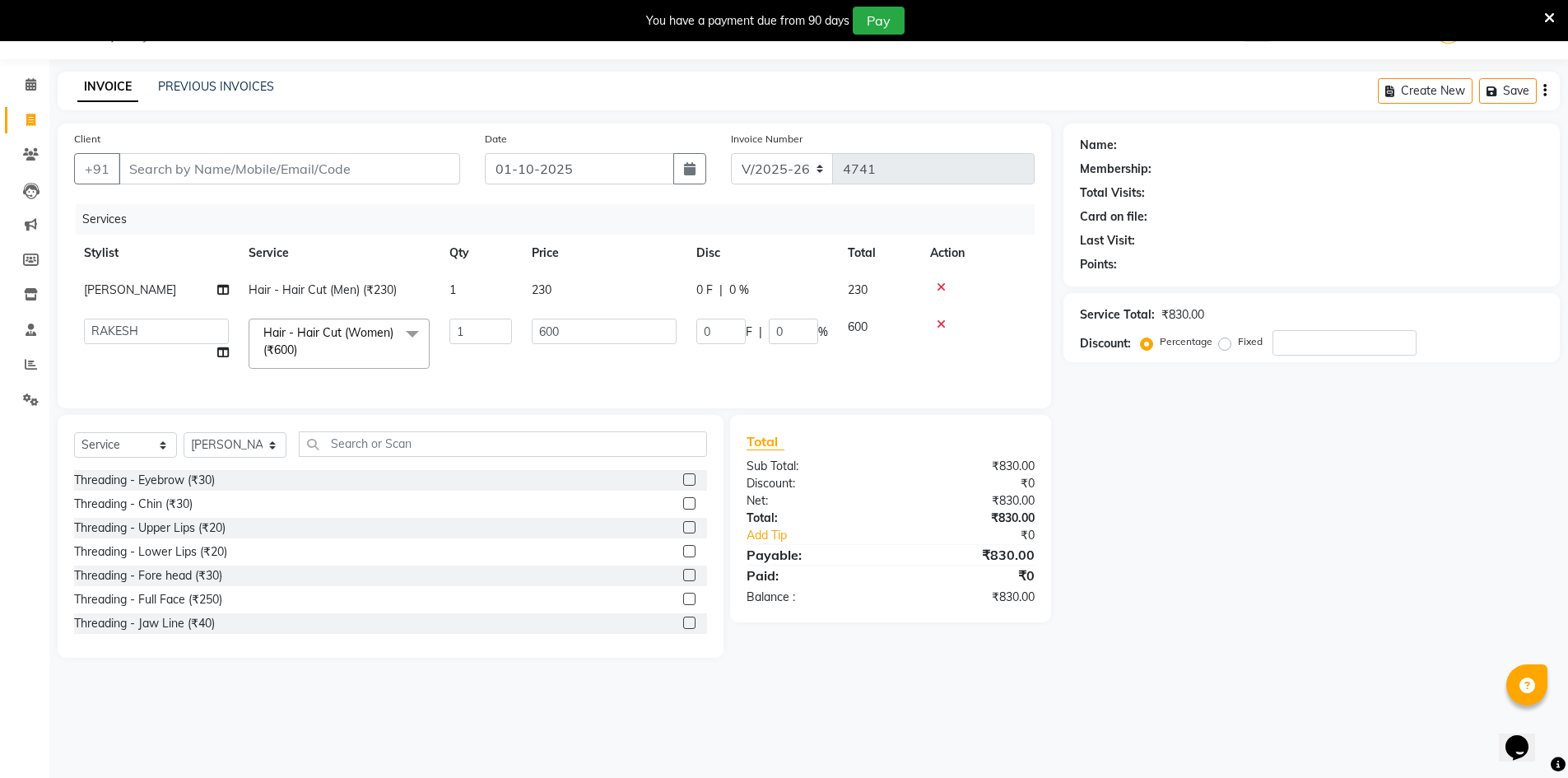
click at [277, 149] on div "Client +91" at bounding box center [266, 164] width 411 height 67
click at [288, 163] on input "Client" at bounding box center [289, 169] width 341 height 32
type input "9"
type input "0"
click at [271, 213] on ngb-highlight "971830 2866" at bounding box center [234, 206] width 85 height 16
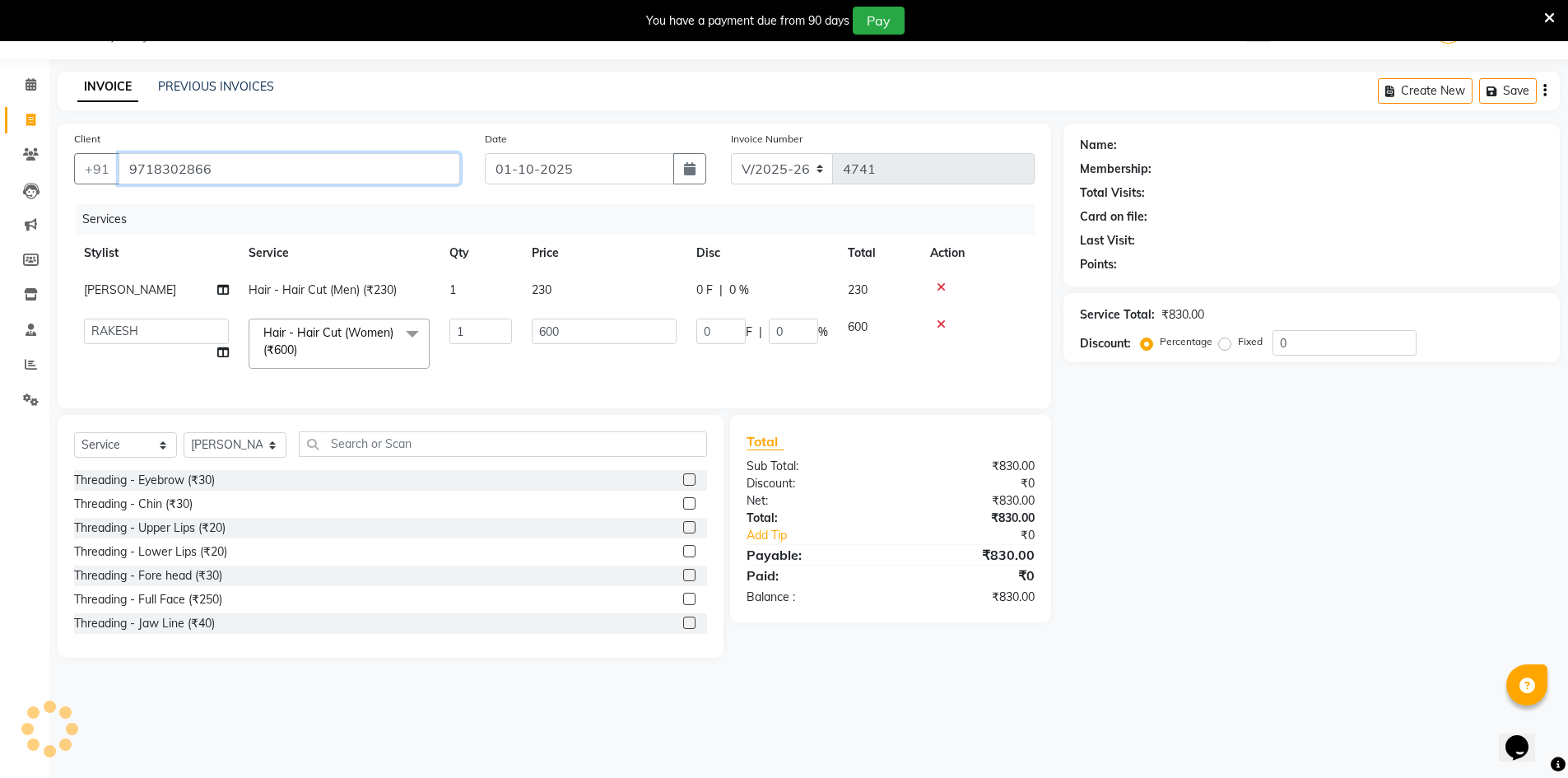
type input "9718302866"
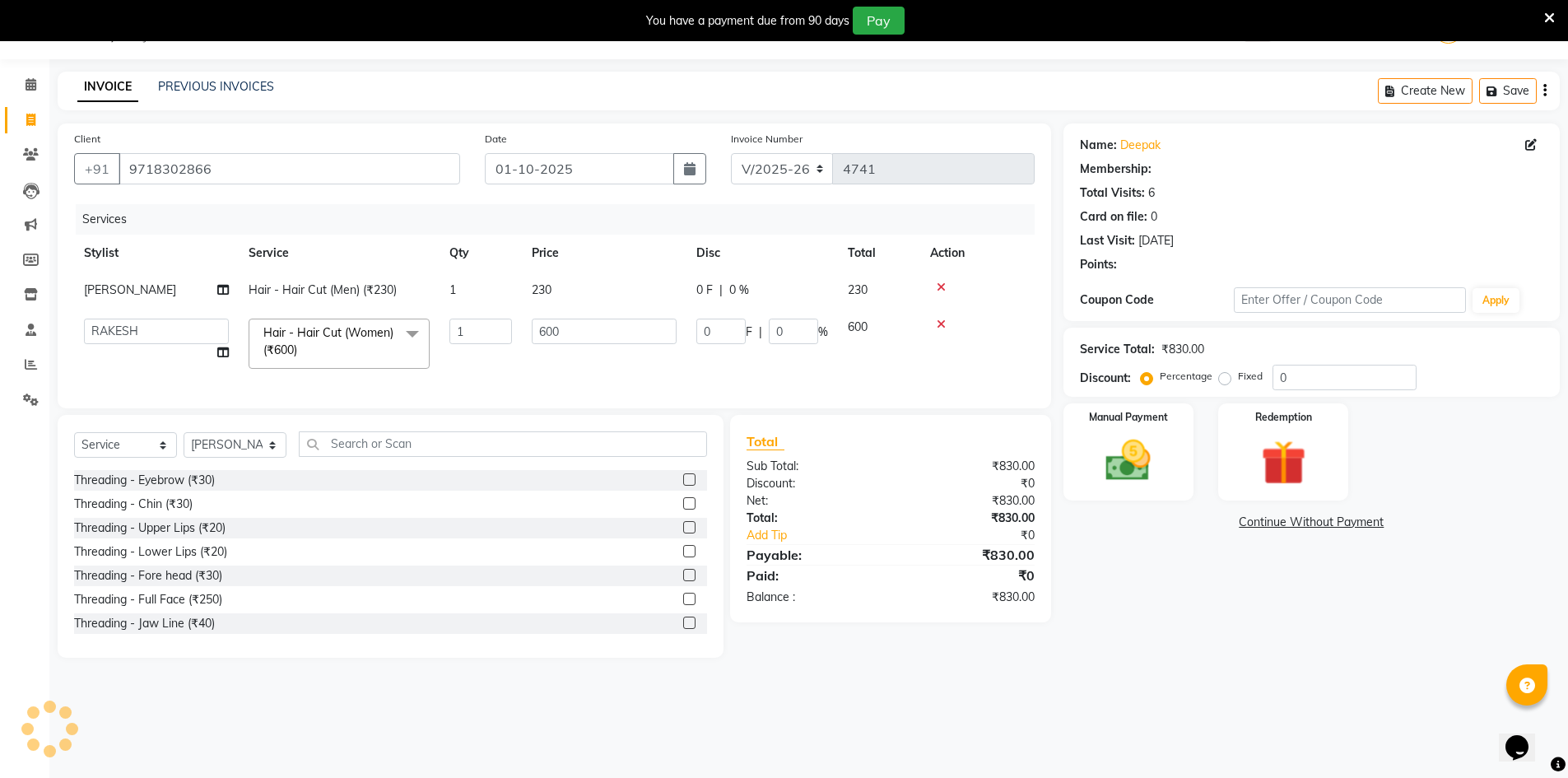
type input "120"
type input "20"
select select "2: Object"
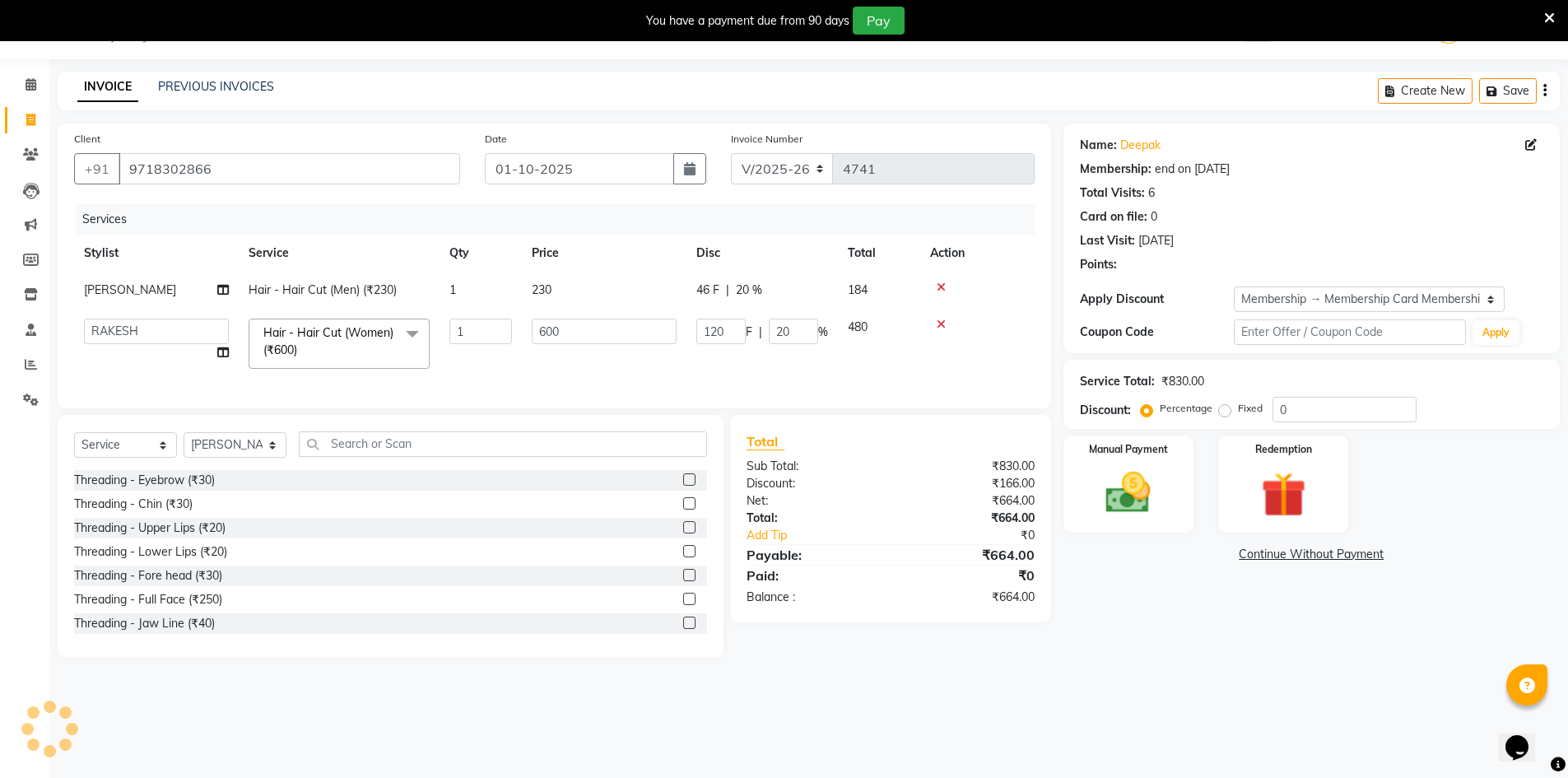
type input "20"
click at [1165, 498] on img at bounding box center [1128, 492] width 76 height 54
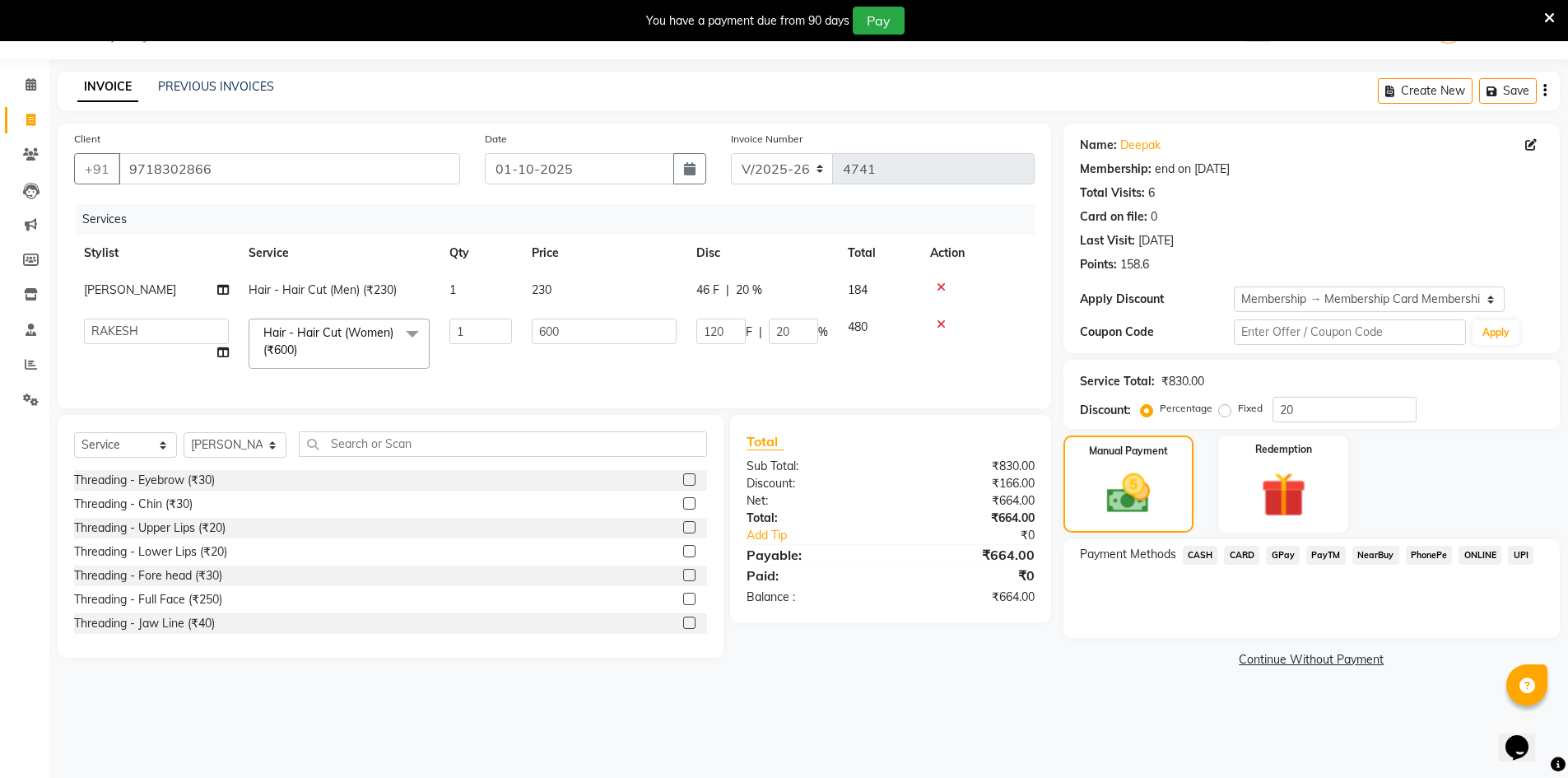
click at [1281, 556] on span "GPay" at bounding box center [1282, 555] width 34 height 19
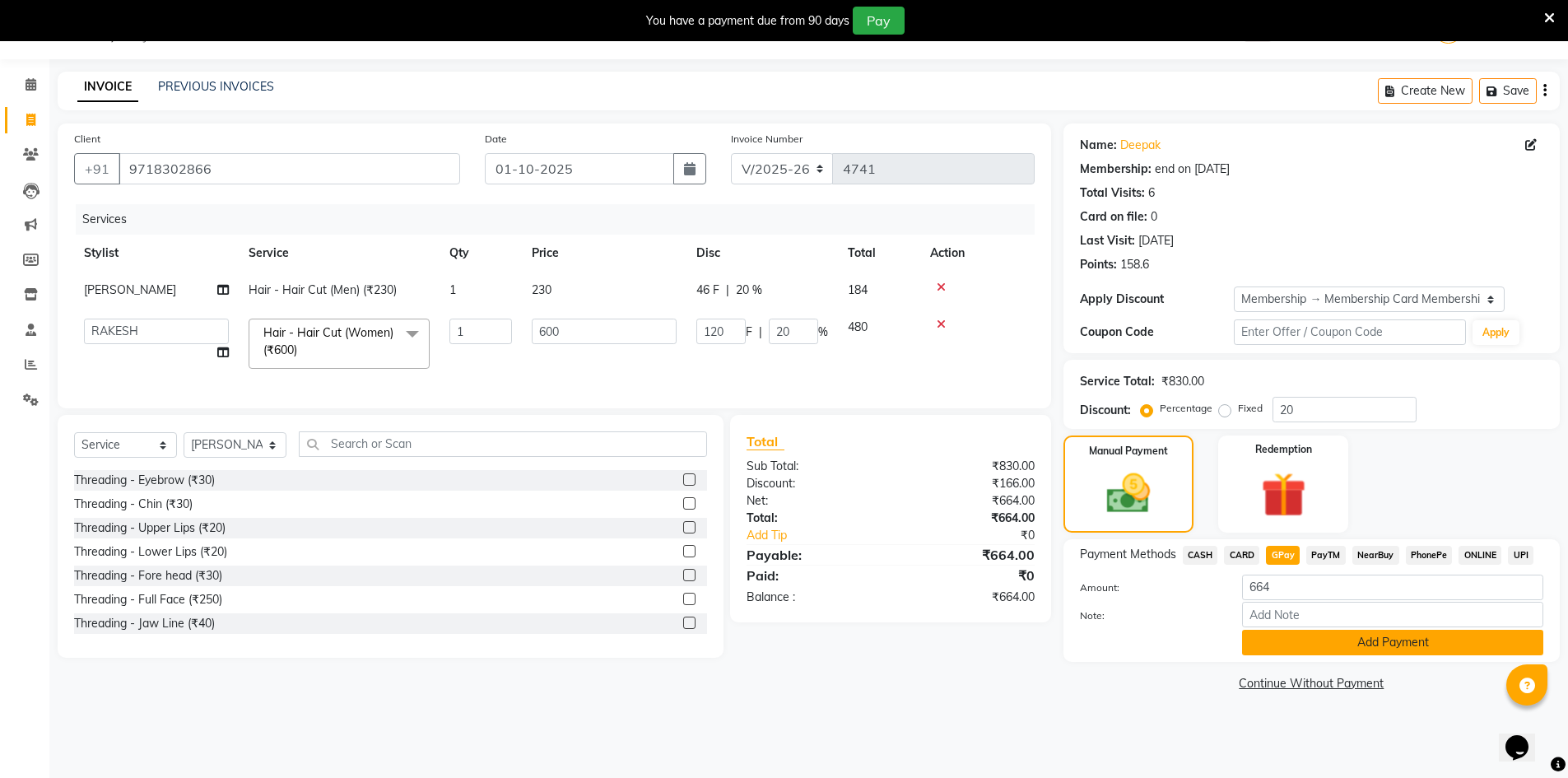
click at [1300, 631] on button "Add Payment" at bounding box center [1393, 642] width 301 height 26
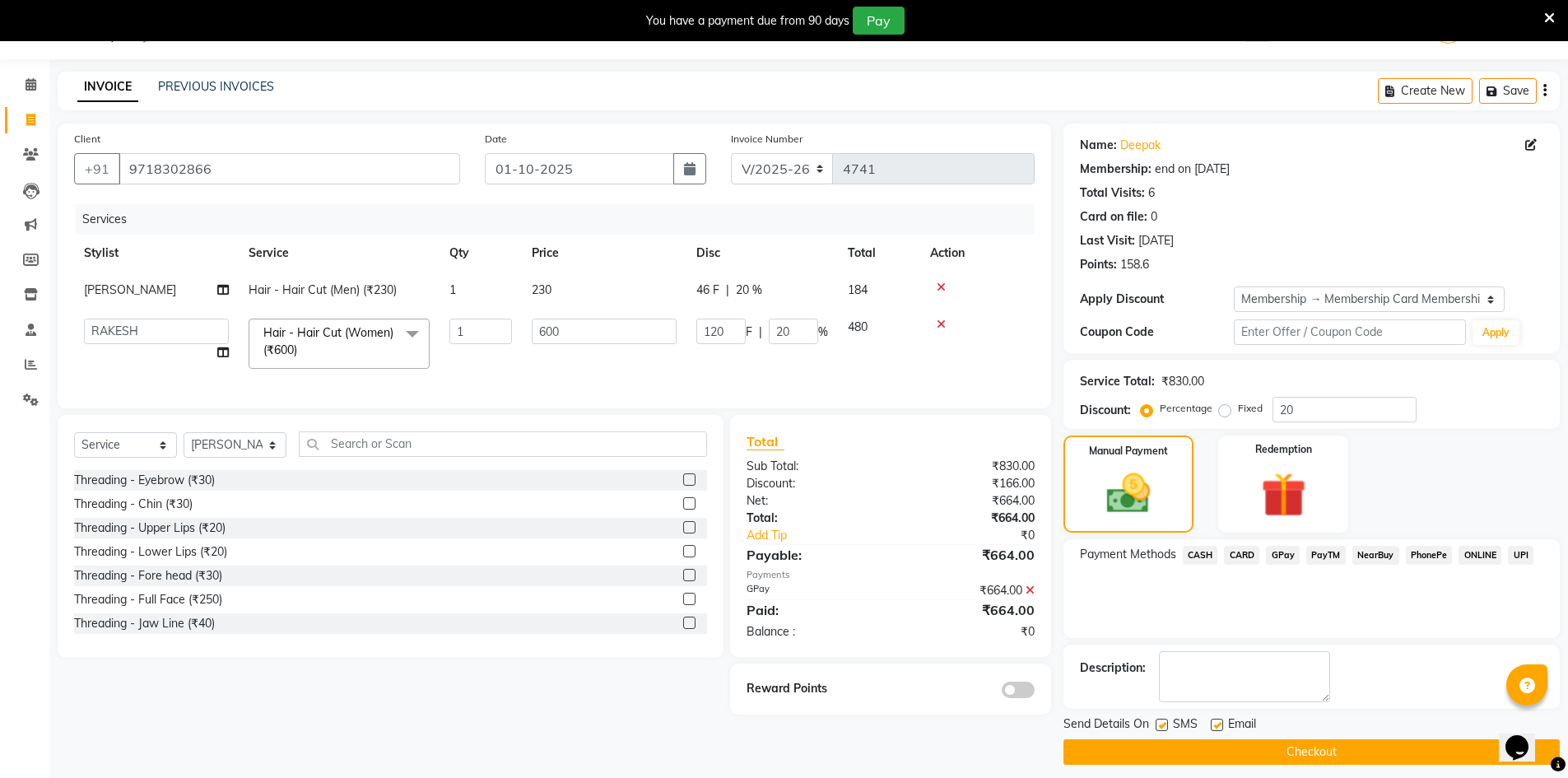
scroll to position [53, 0]
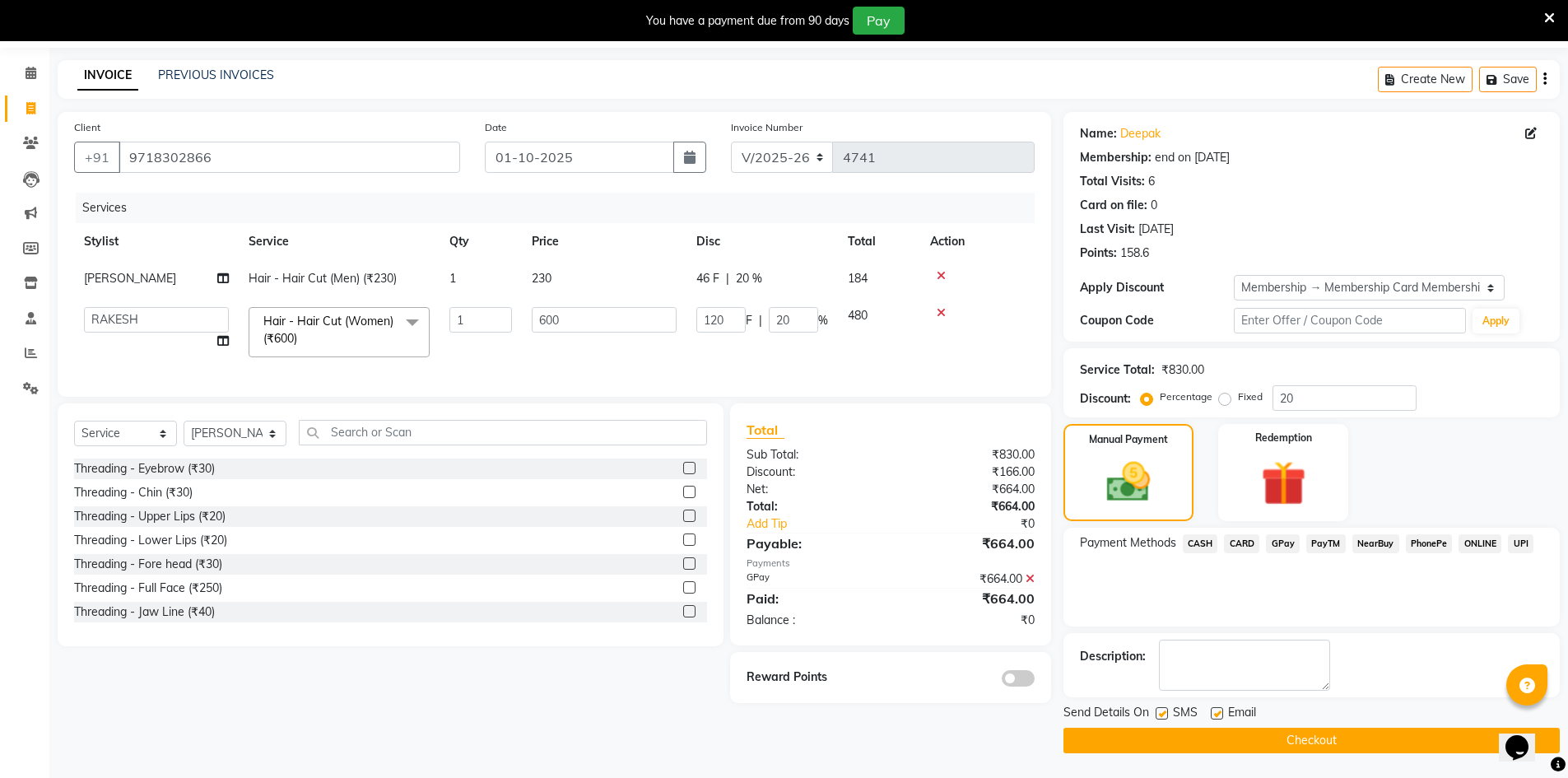
click at [1215, 729] on button "Checkout" at bounding box center [1312, 740] width 496 height 26
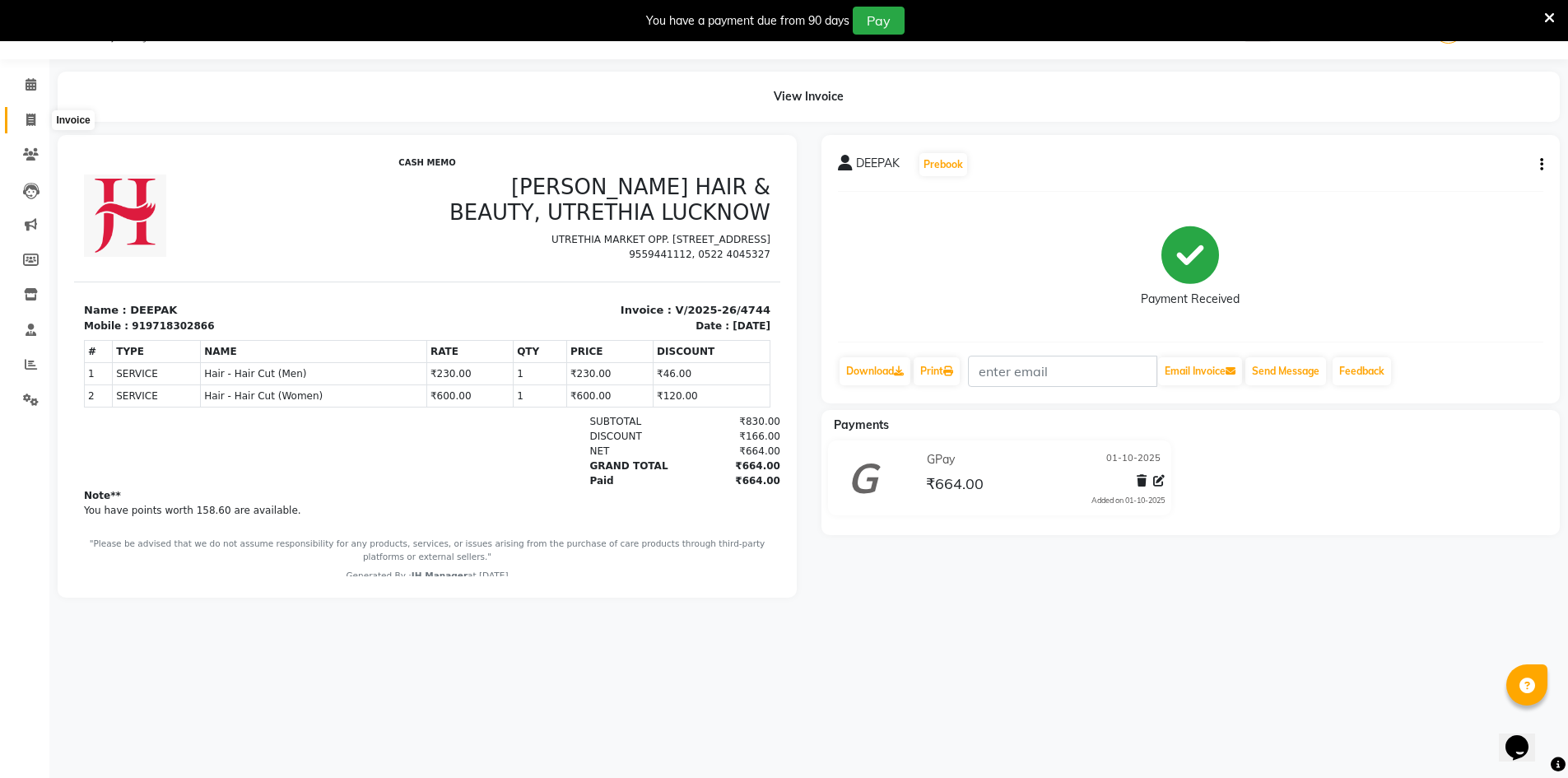
click at [32, 118] on icon at bounding box center [30, 120] width 9 height 12
select select "service"
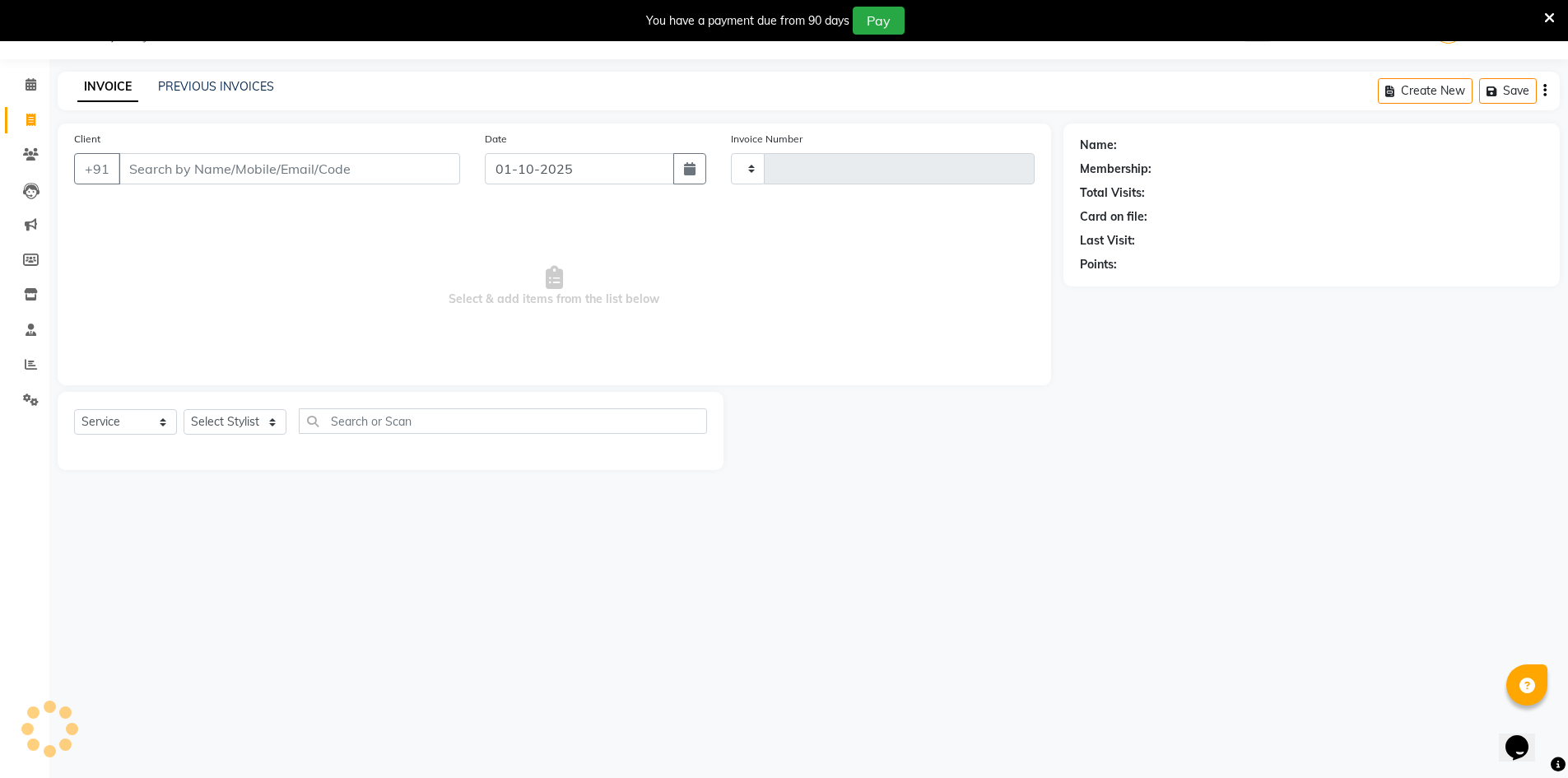
type input "4745"
select select "640"
click at [218, 427] on select "Select Stylist" at bounding box center [235, 422] width 103 height 26
select select "11666"
click at [184, 409] on select "Select Stylist ADNAN ADVANCE ANJALI ANNU B-WAX JH Manager MEMBERSHIP [PERSON_NA…" at bounding box center [235, 422] width 103 height 26
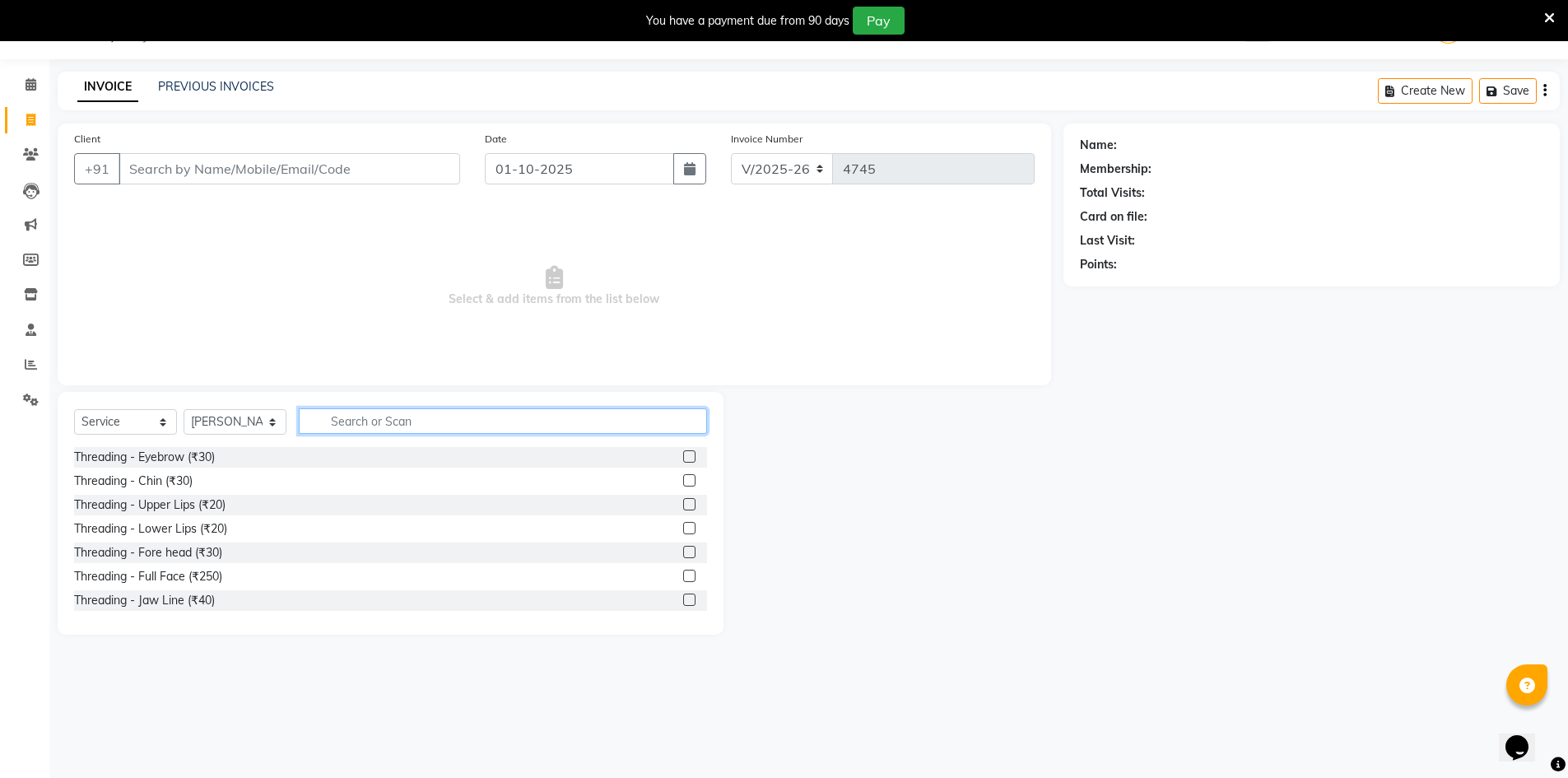
click at [576, 418] on input "text" at bounding box center [503, 421] width 408 height 26
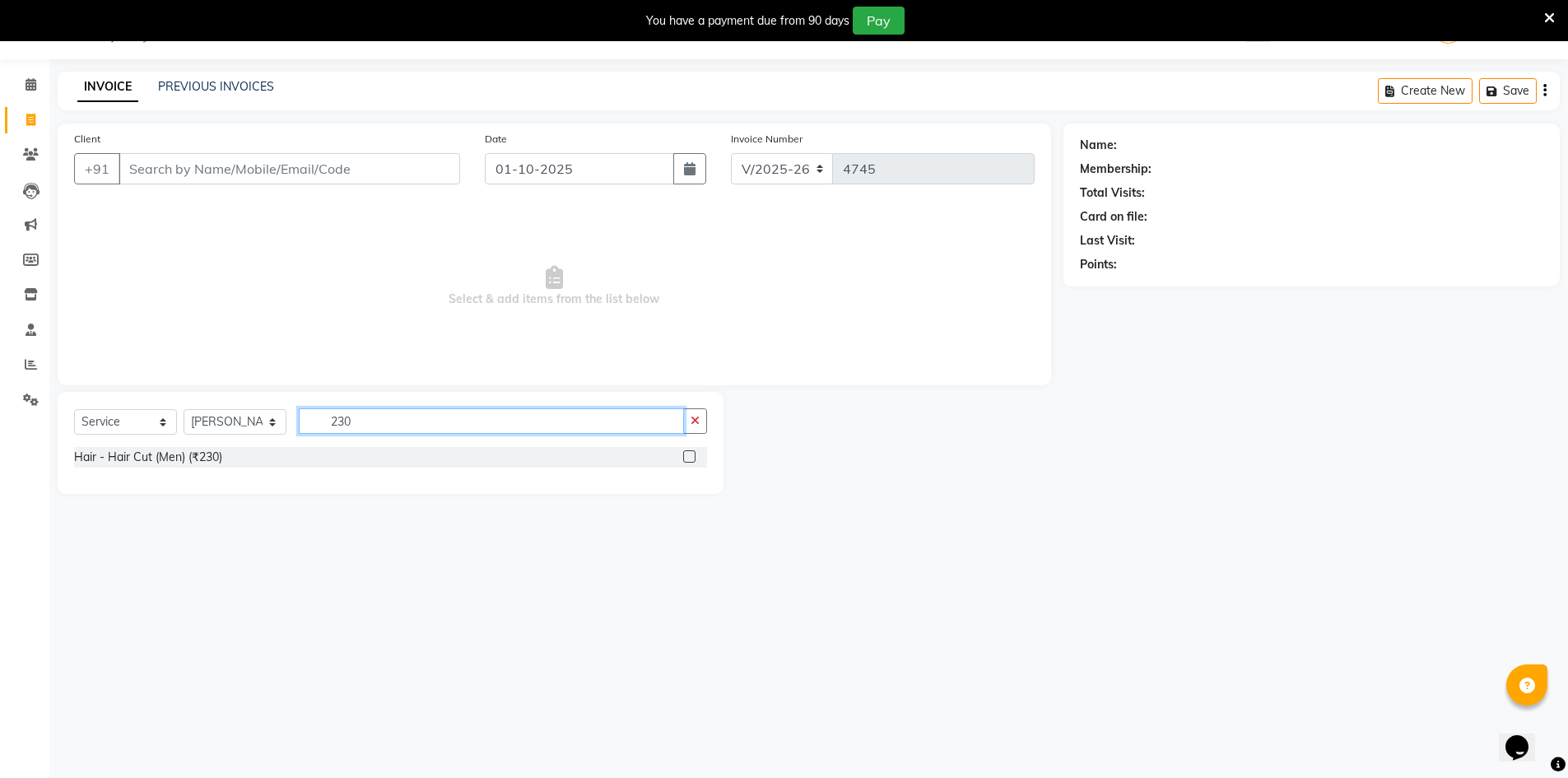
type input "230"
click at [691, 457] on label at bounding box center [689, 456] width 12 height 12
click at [691, 457] on input "checkbox" at bounding box center [688, 456] width 11 height 11
checkbox input "true"
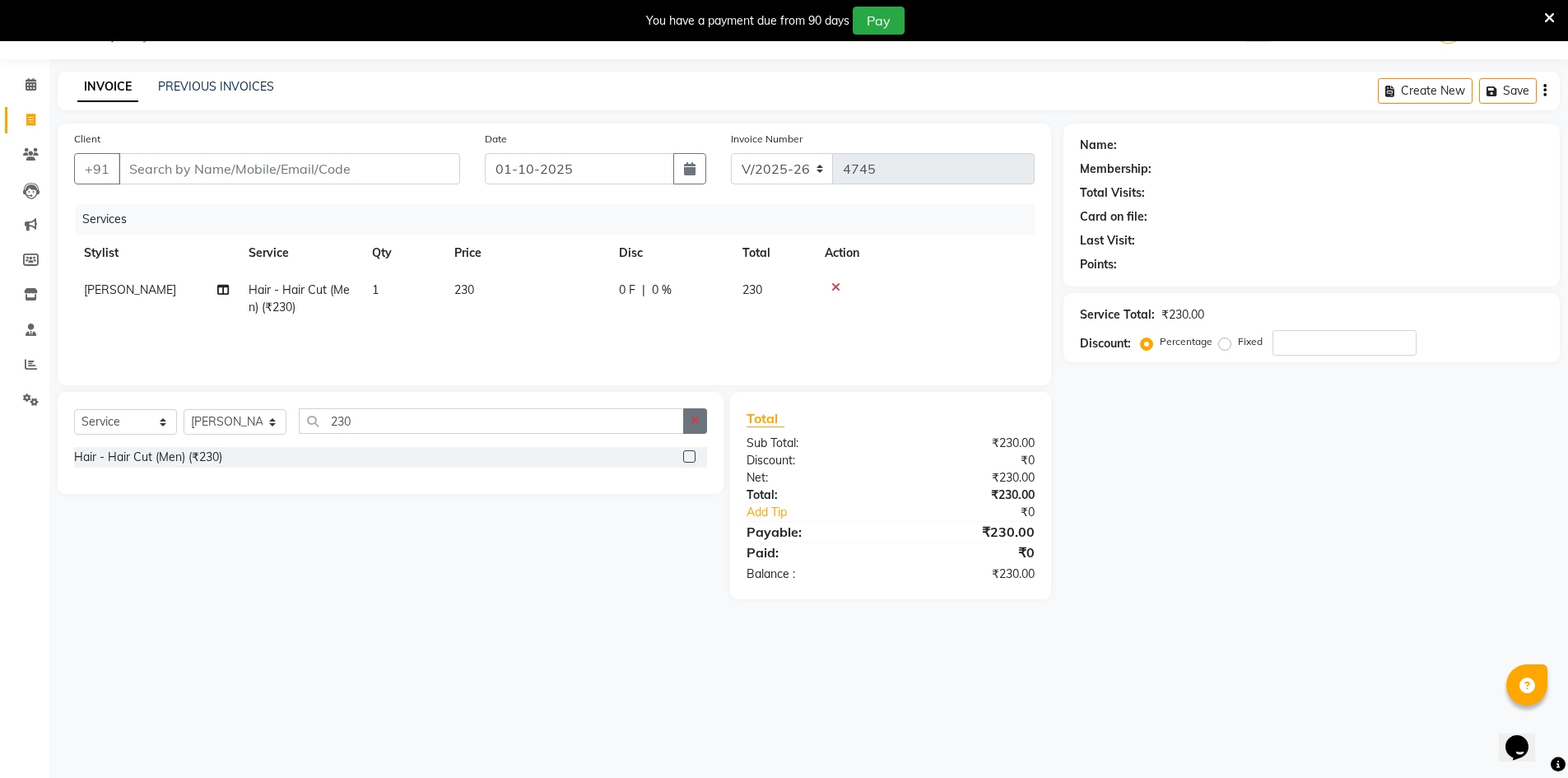
click at [700, 426] on button "button" at bounding box center [695, 421] width 24 height 26
type input "230"
click at [685, 455] on label at bounding box center [689, 456] width 12 height 12
click at [685, 455] on input "checkbox" at bounding box center [688, 456] width 11 height 11
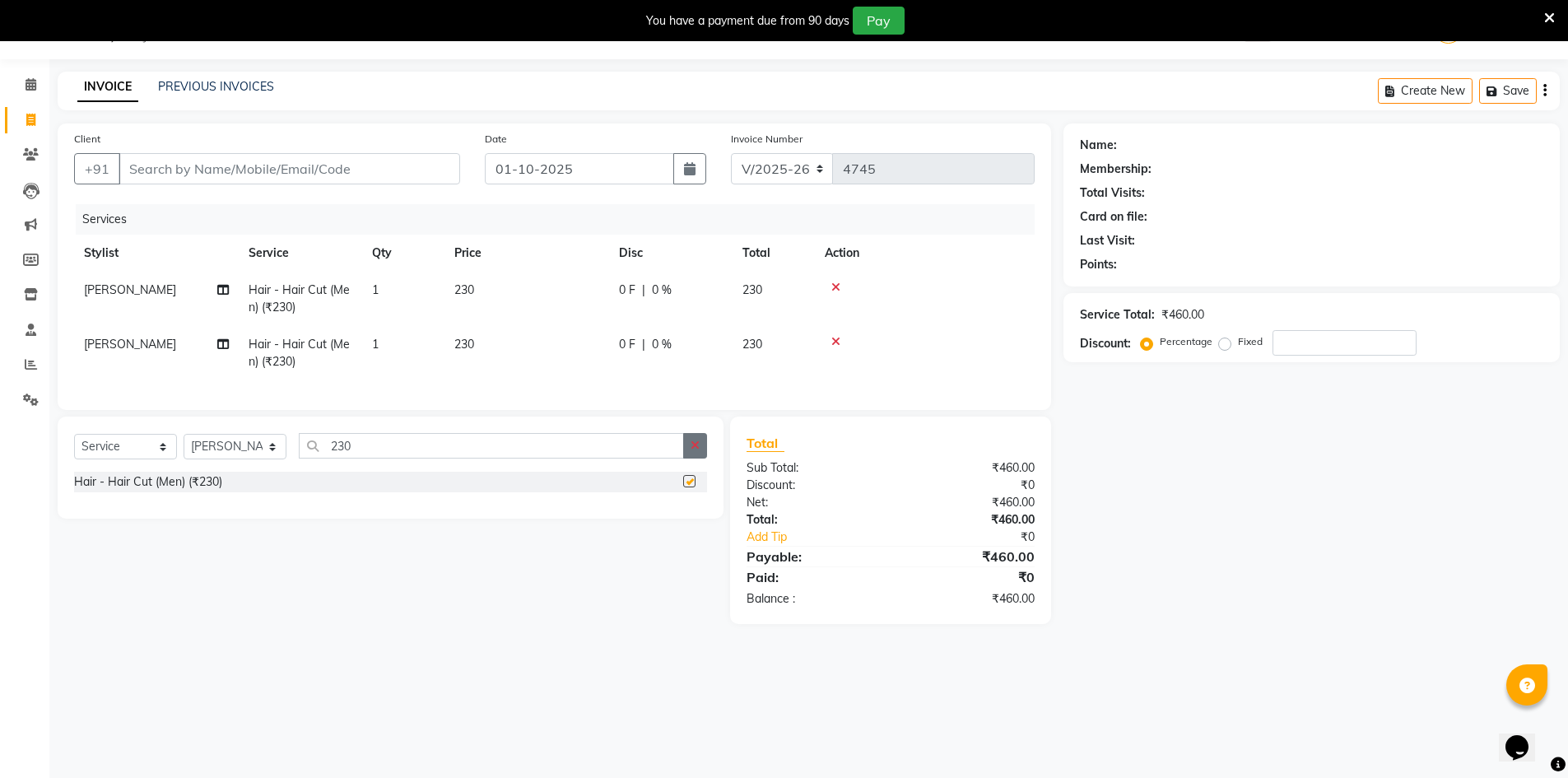
checkbox input "false"
click at [695, 451] on icon "button" at bounding box center [695, 446] width 9 height 11
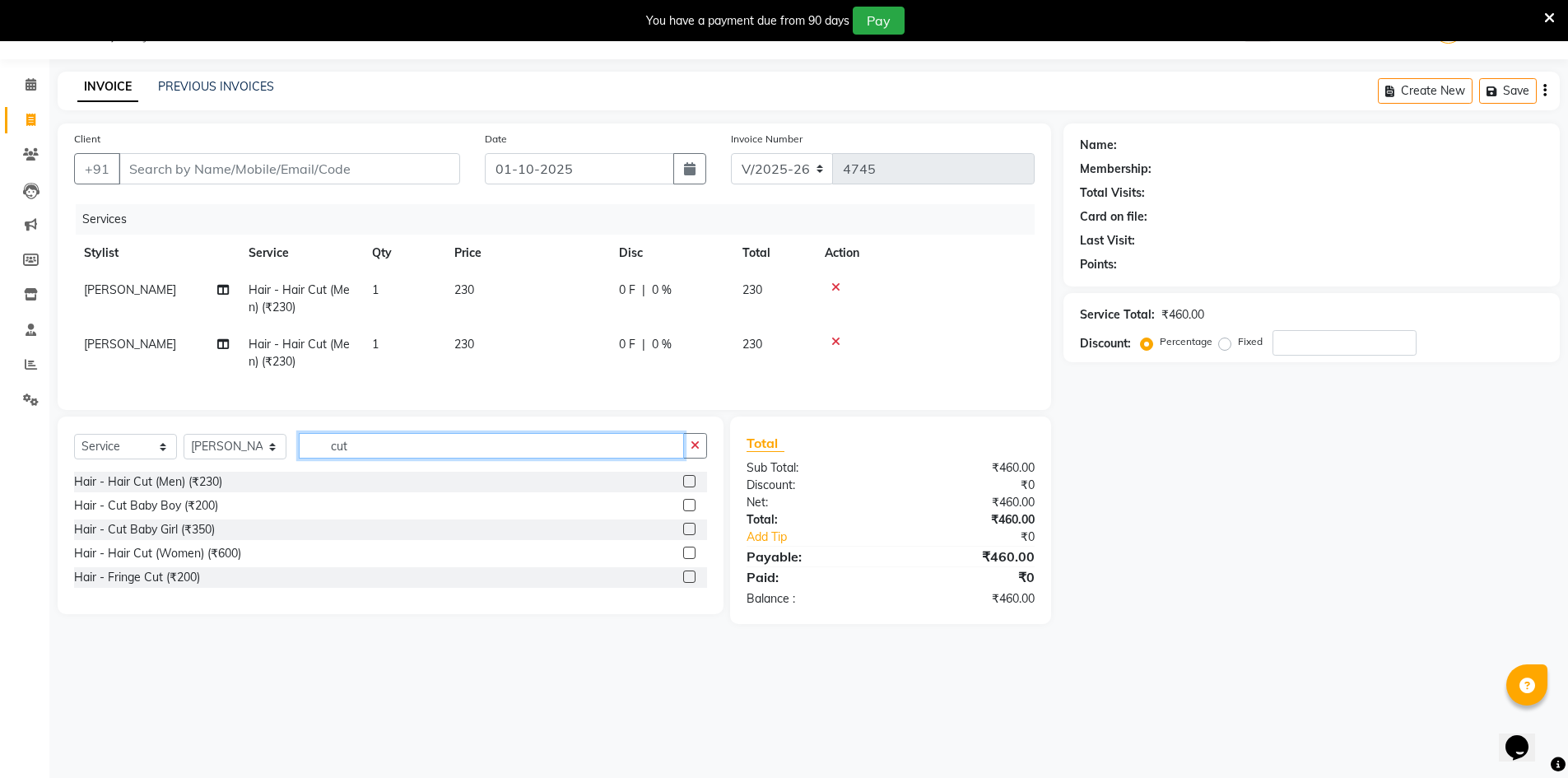
type input "cut"
click at [692, 511] on label at bounding box center [689, 504] width 12 height 12
click at [692, 511] on input "checkbox" at bounding box center [688, 505] width 11 height 11
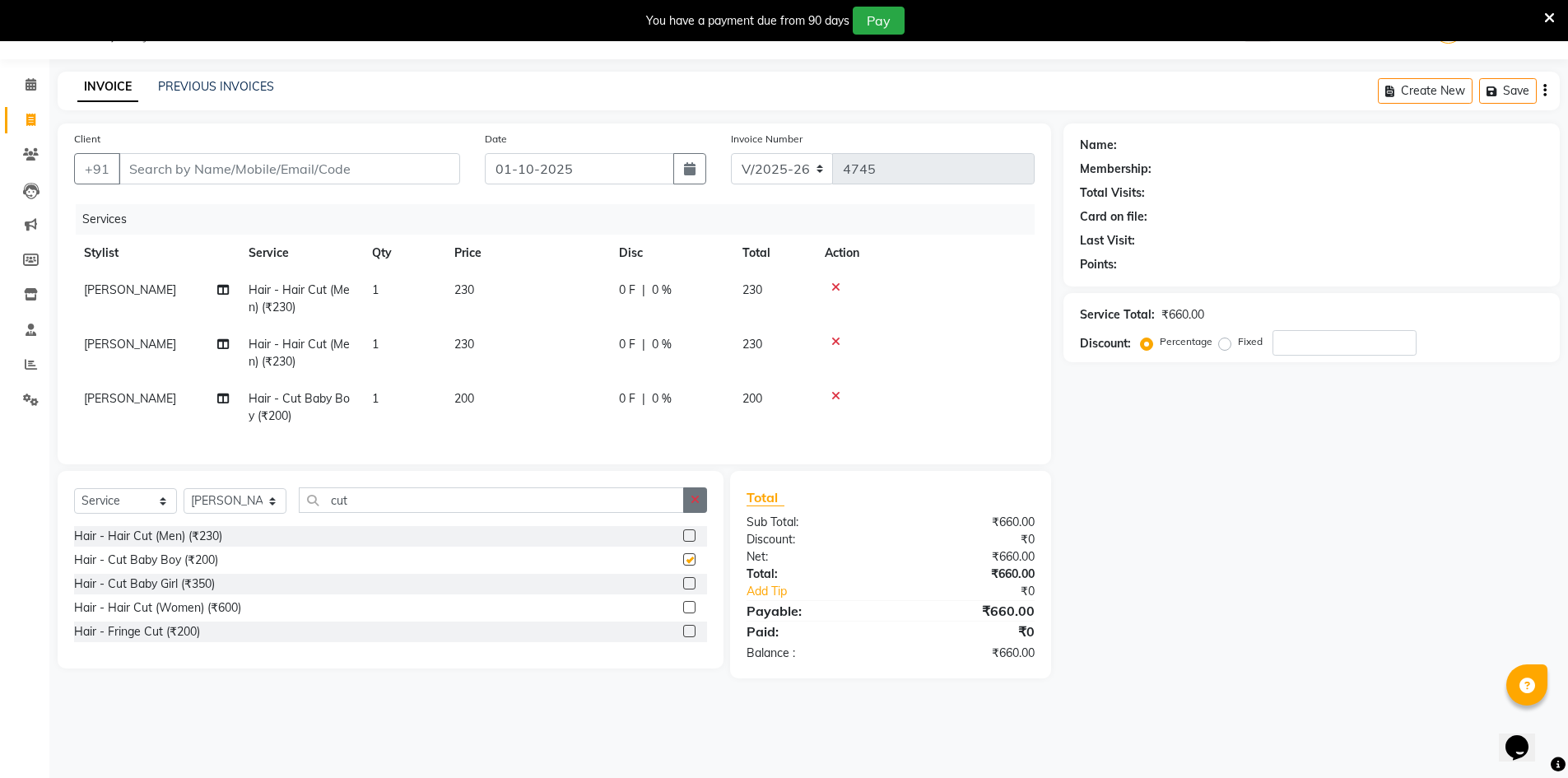
checkbox input "false"
click at [695, 505] on icon "button" at bounding box center [695, 499] width 9 height 11
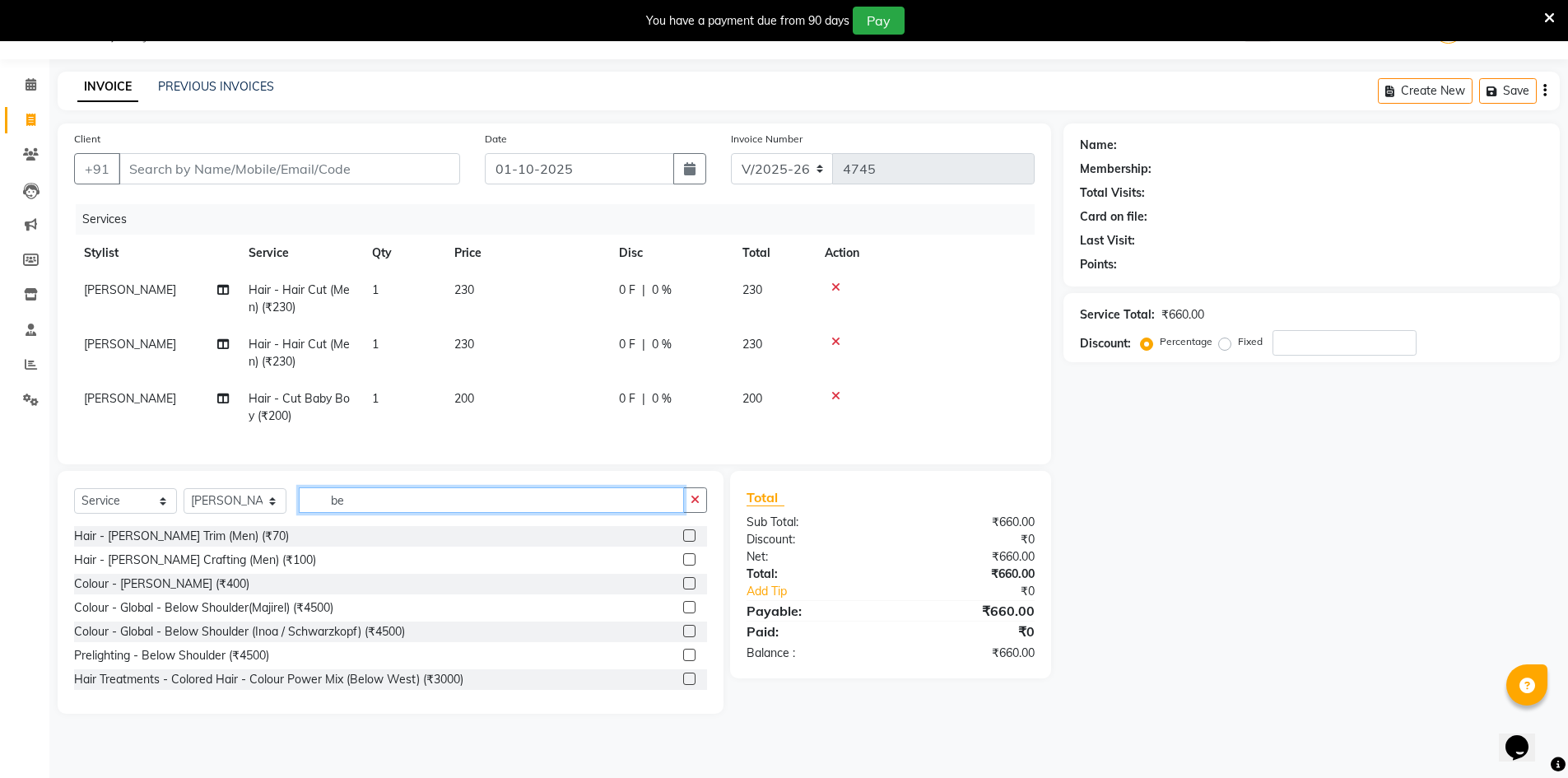
type input "be"
click at [683, 541] on label at bounding box center [689, 535] width 12 height 12
click at [683, 541] on input "checkbox" at bounding box center [688, 536] width 11 height 11
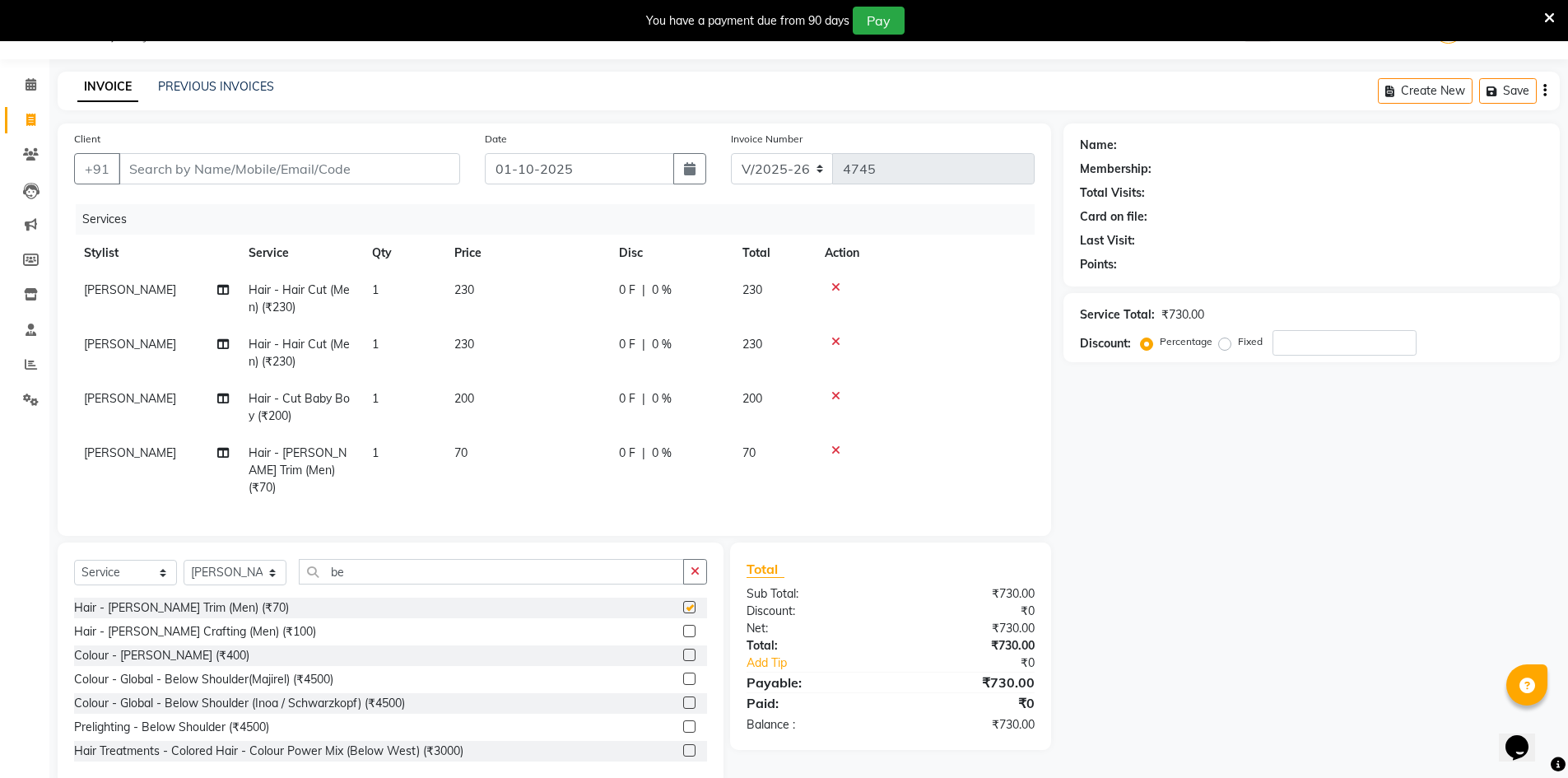
checkbox input "false"
click at [241, 159] on input "Client" at bounding box center [289, 169] width 341 height 32
type input "8"
type input "0"
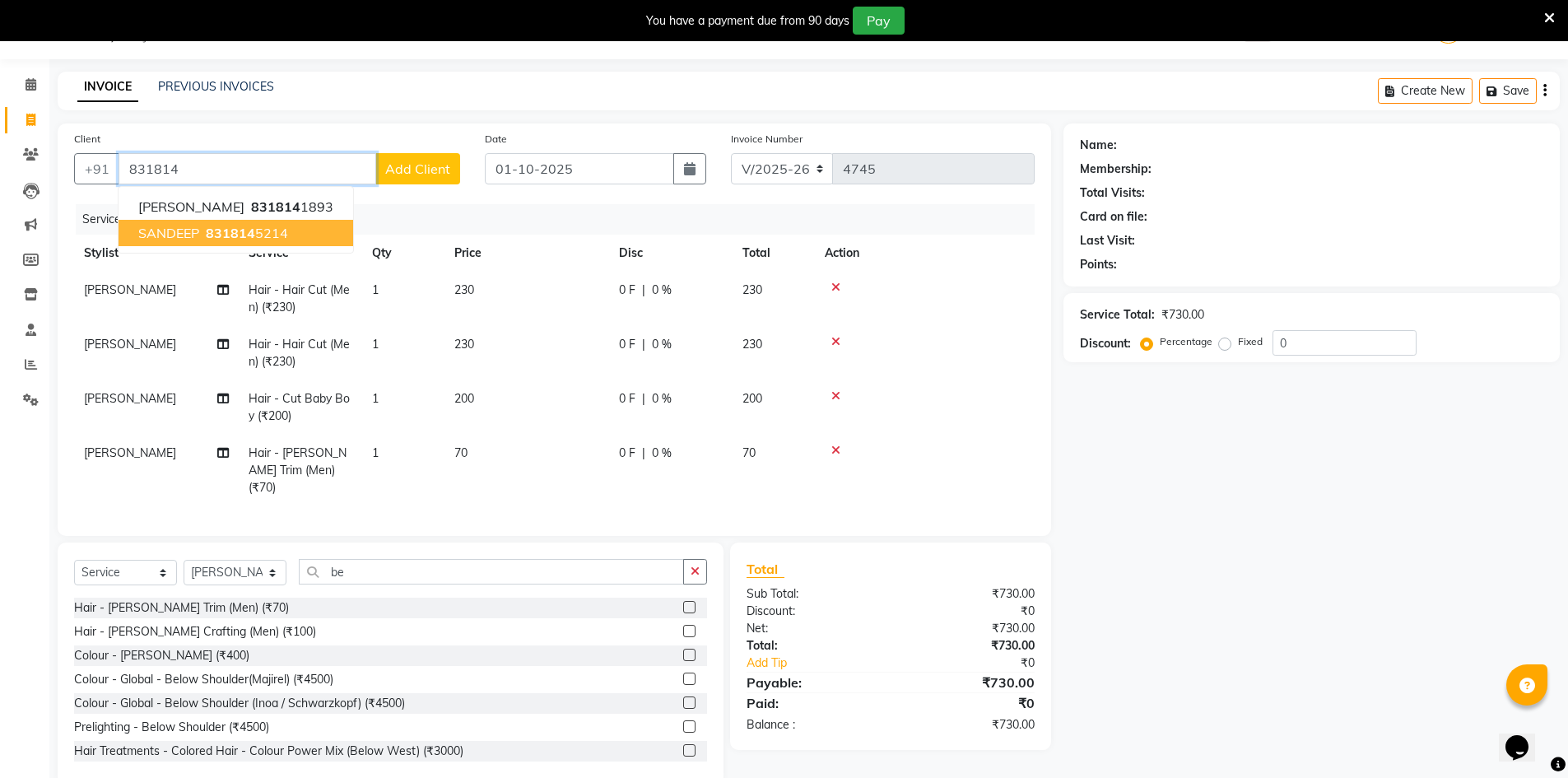
click at [229, 226] on span "831814" at bounding box center [231, 232] width 50 height 16
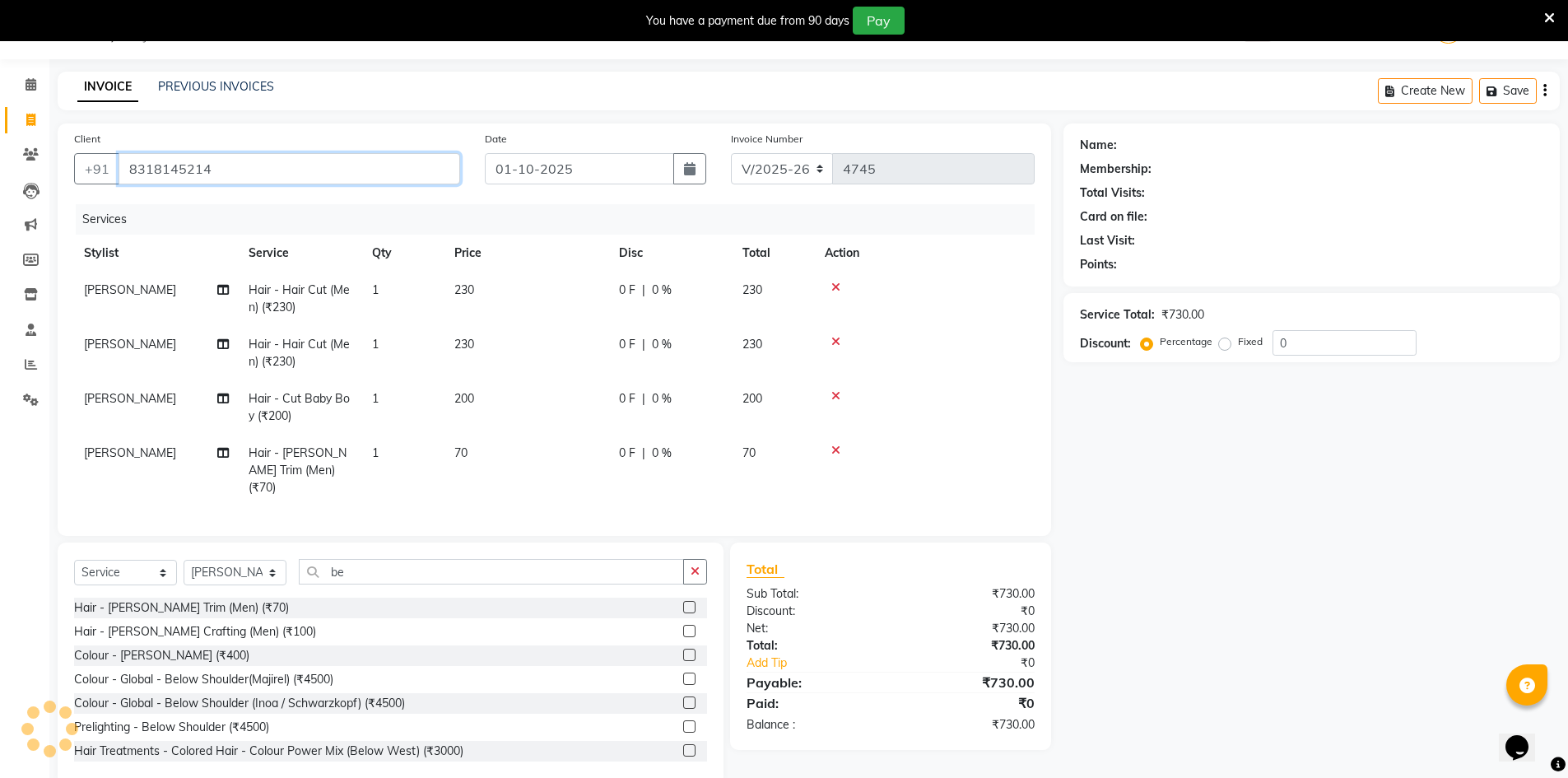
type input "8318145214"
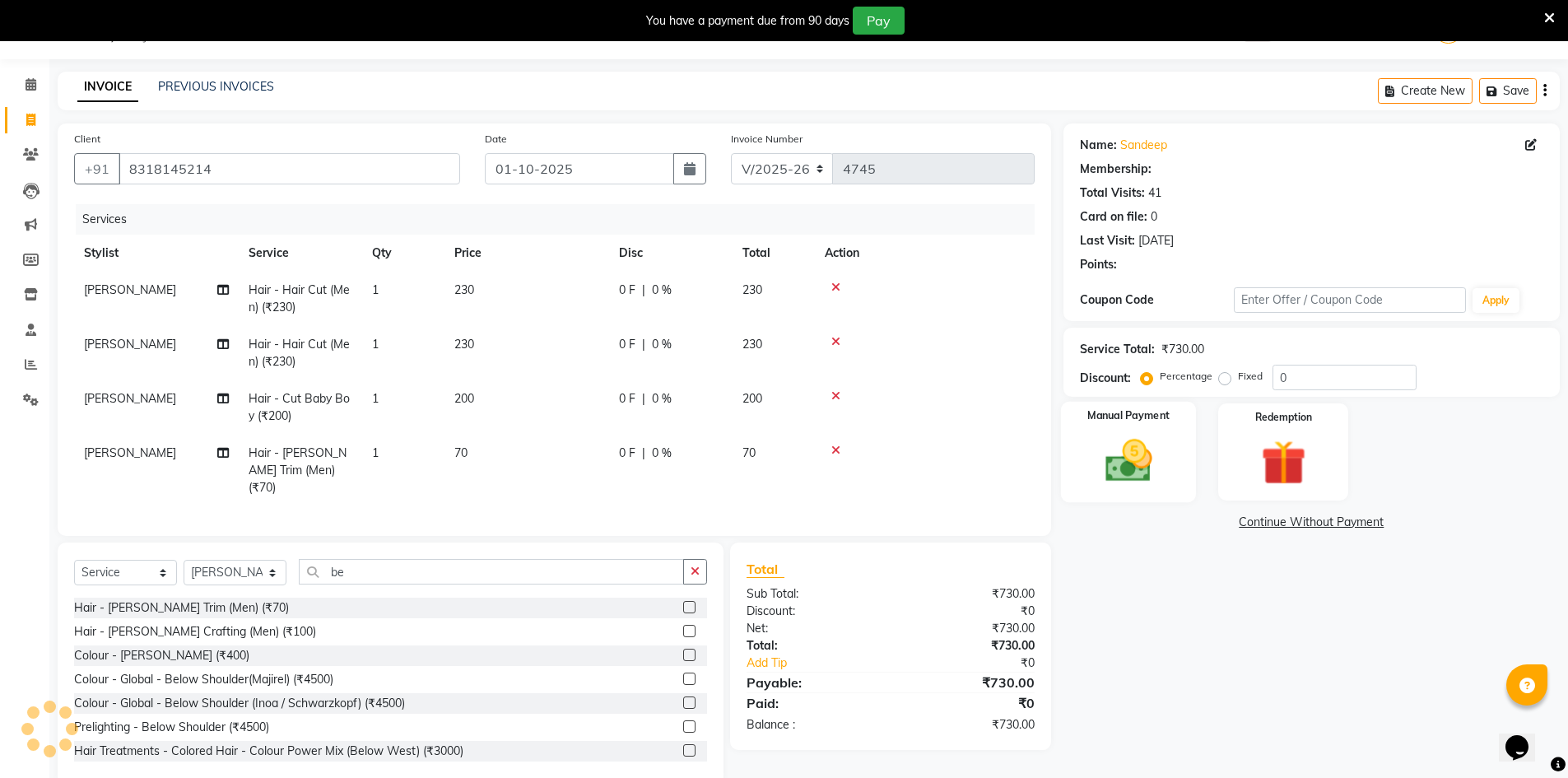
select select "2: Object"
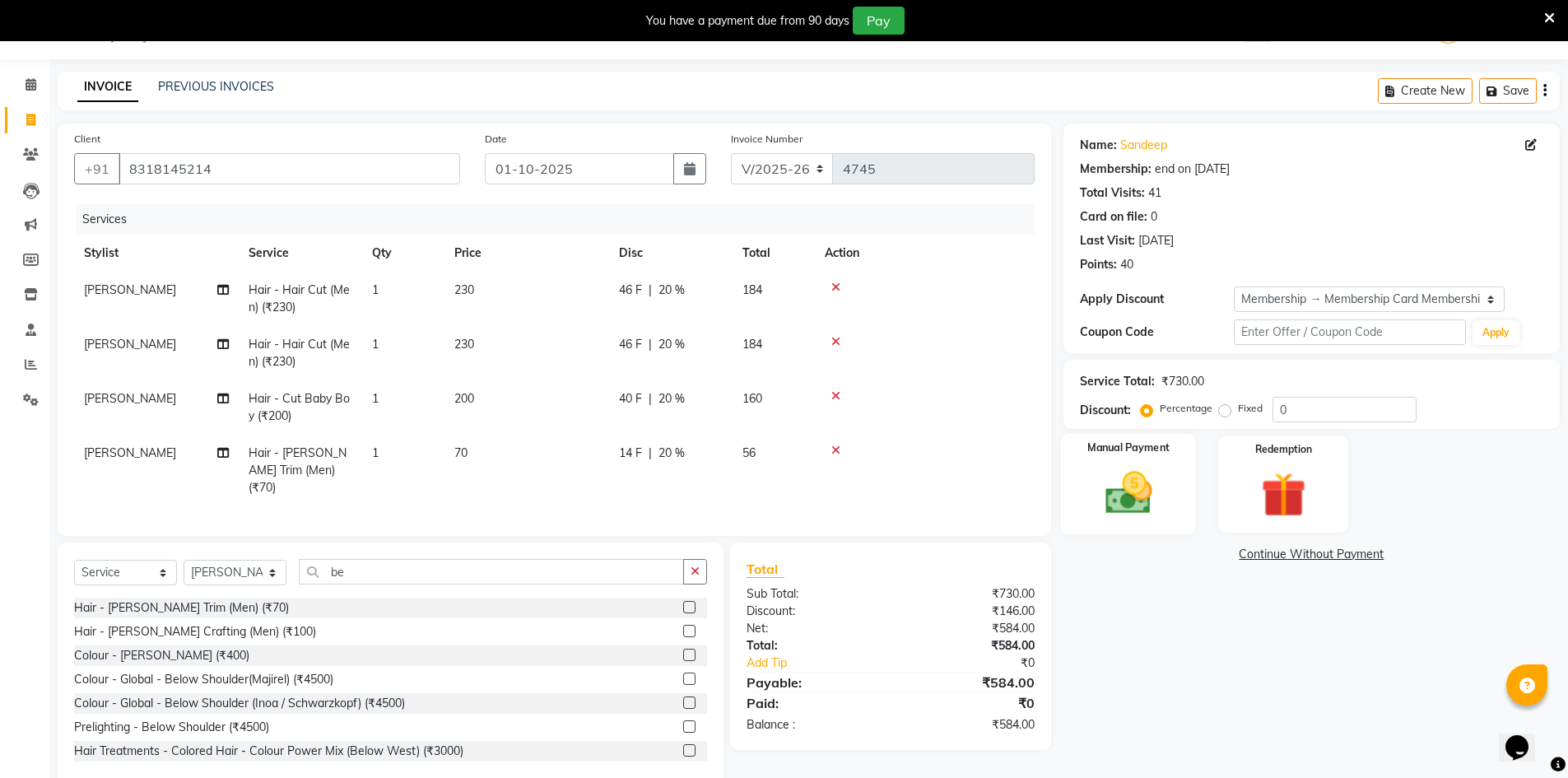
type input "20"
click at [1155, 477] on img at bounding box center [1128, 492] width 76 height 54
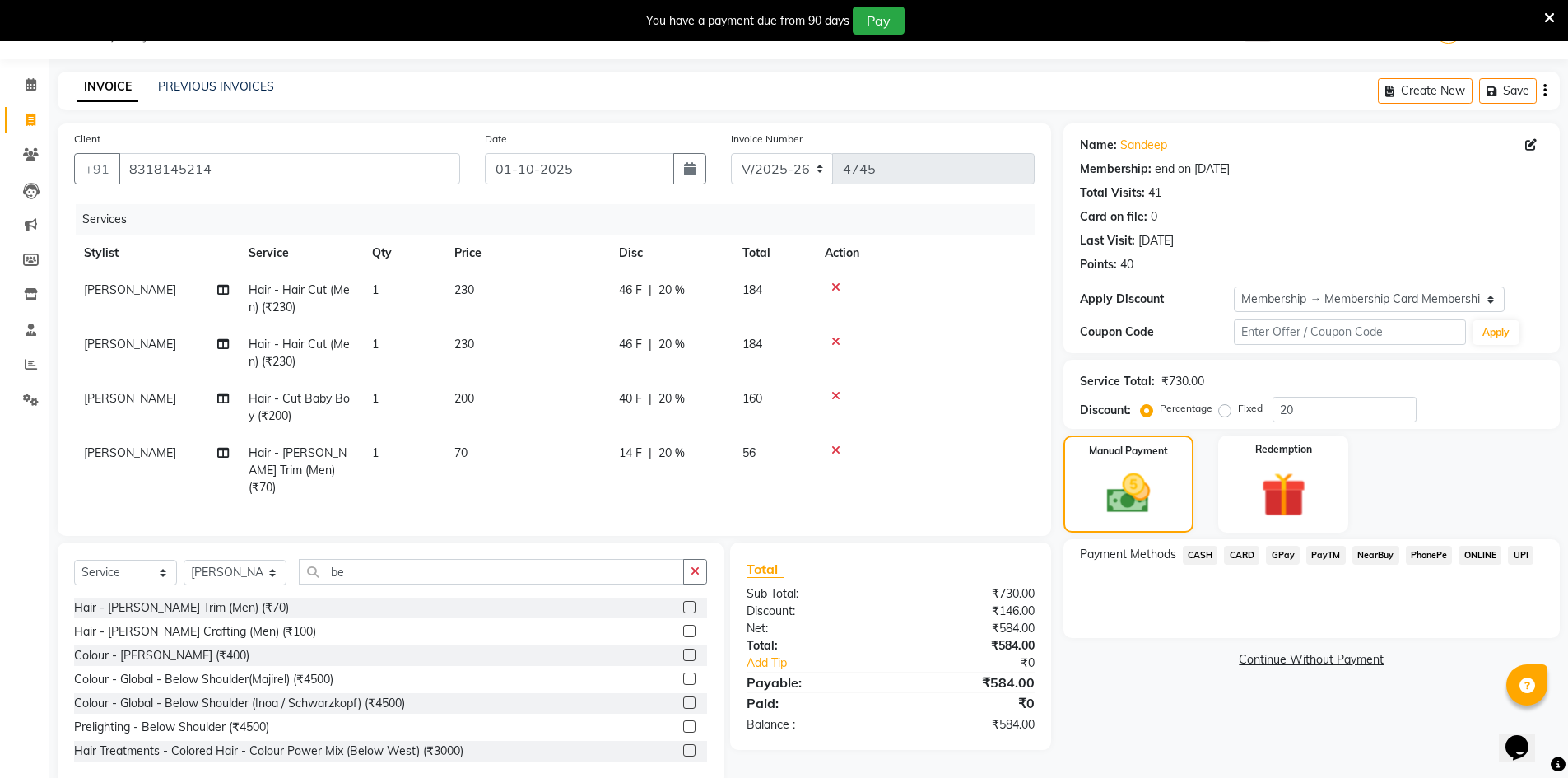
click at [1287, 553] on span "GPay" at bounding box center [1282, 555] width 34 height 19
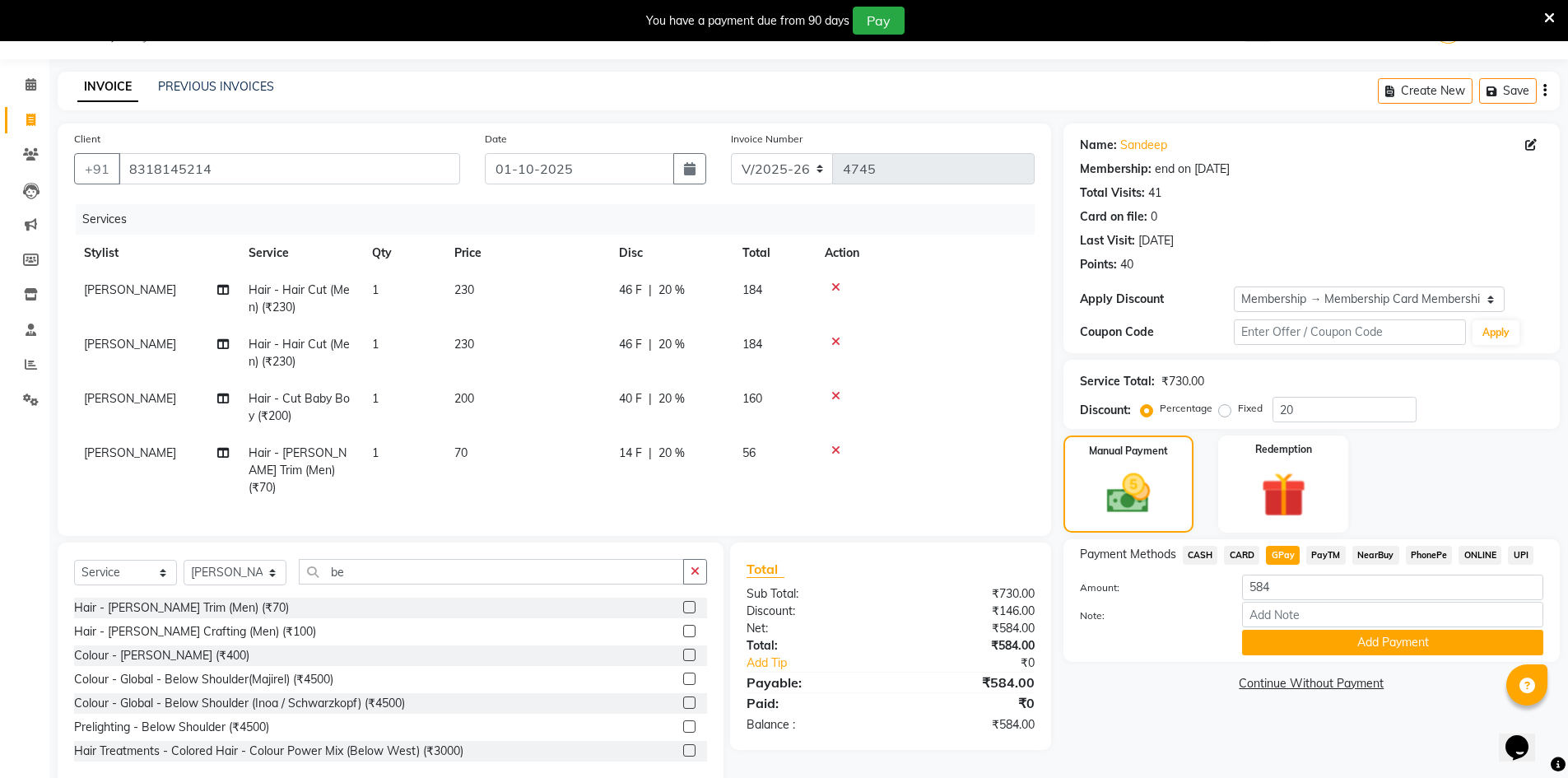
scroll to position [68, 0]
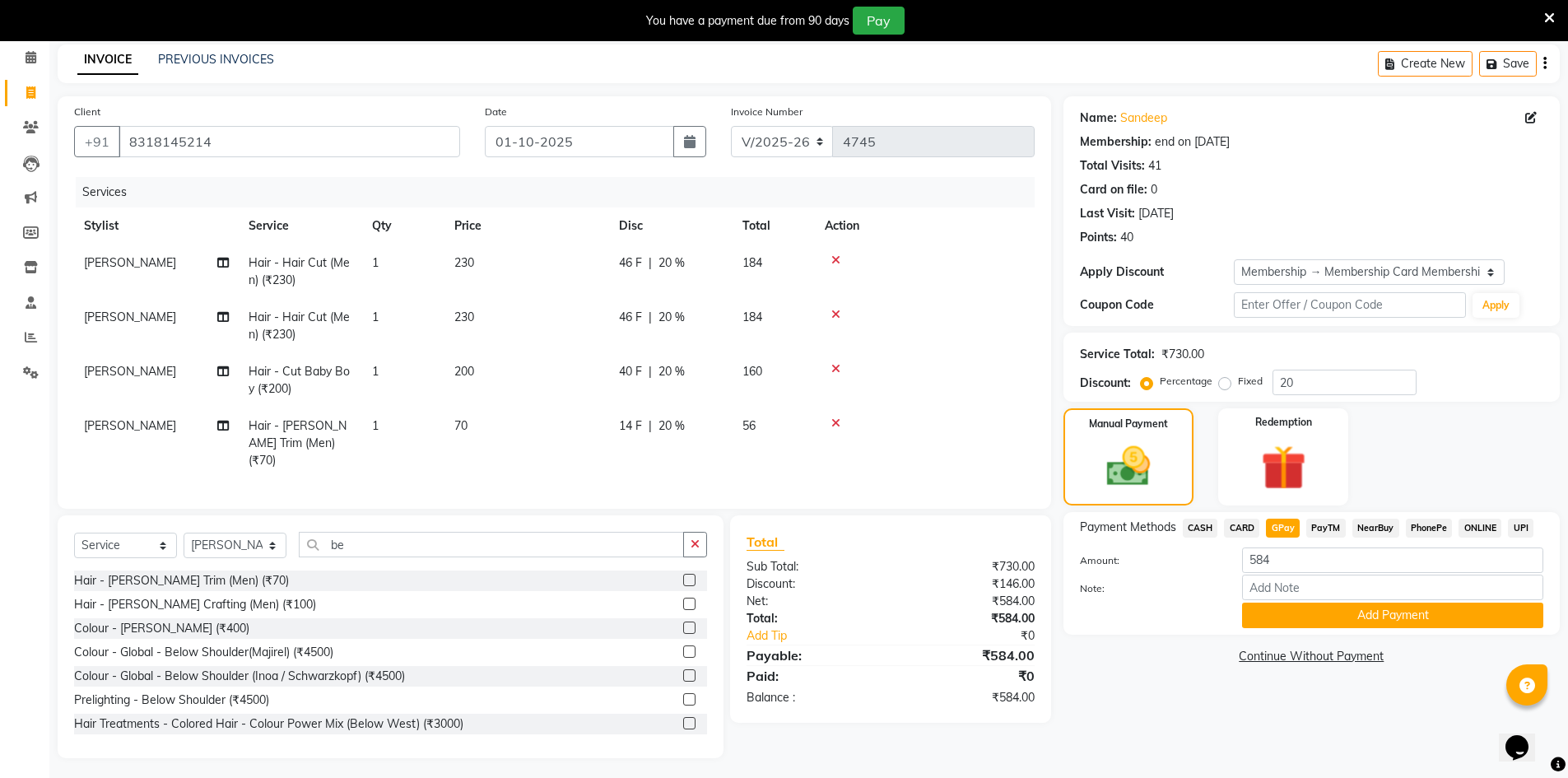
click at [1238, 522] on span "CARD" at bounding box center [1241, 528] width 35 height 19
click at [1409, 621] on button "Add Payment" at bounding box center [1393, 615] width 301 height 26
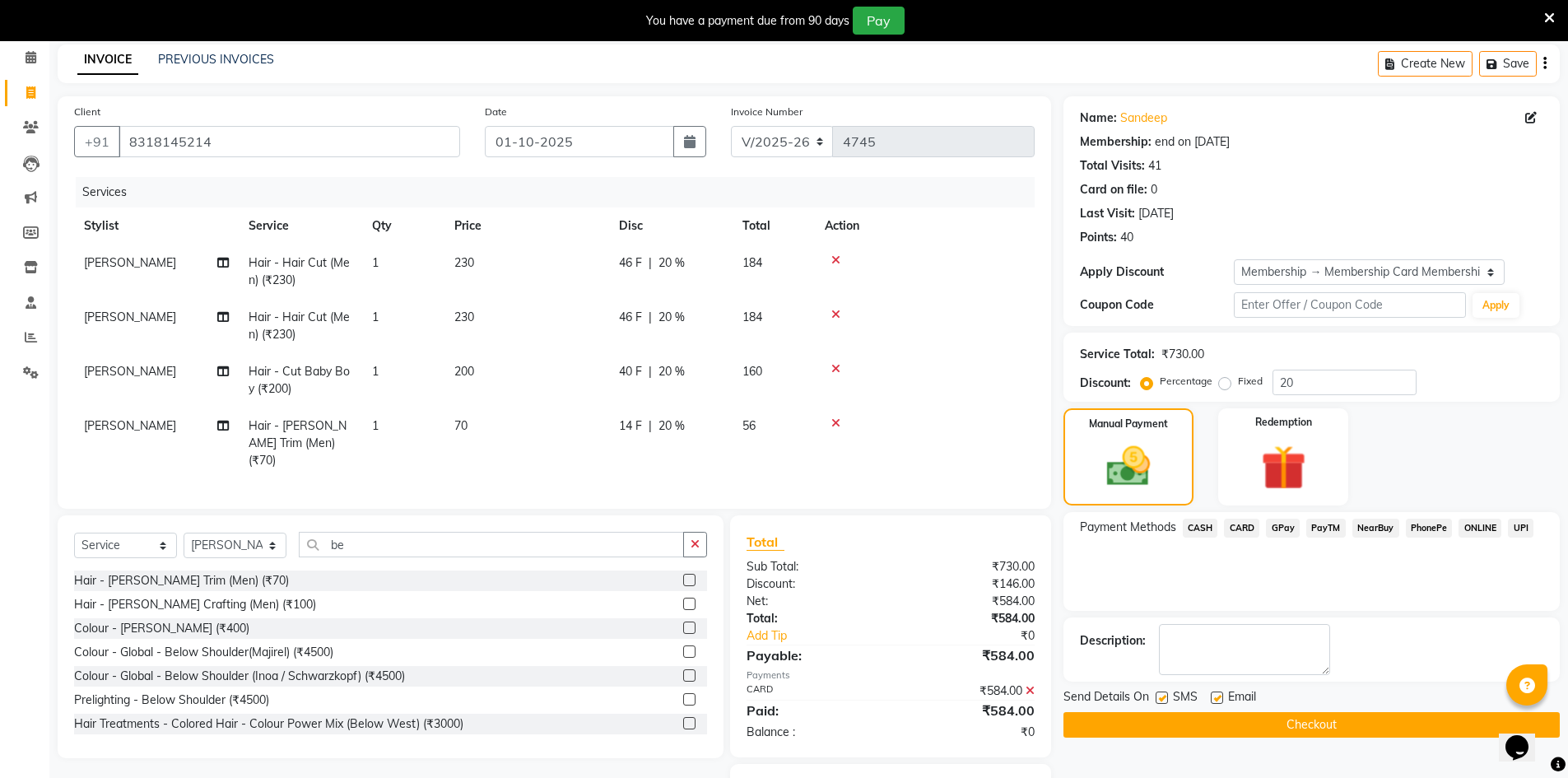
click at [1422, 731] on button "Checkout" at bounding box center [1312, 724] width 496 height 26
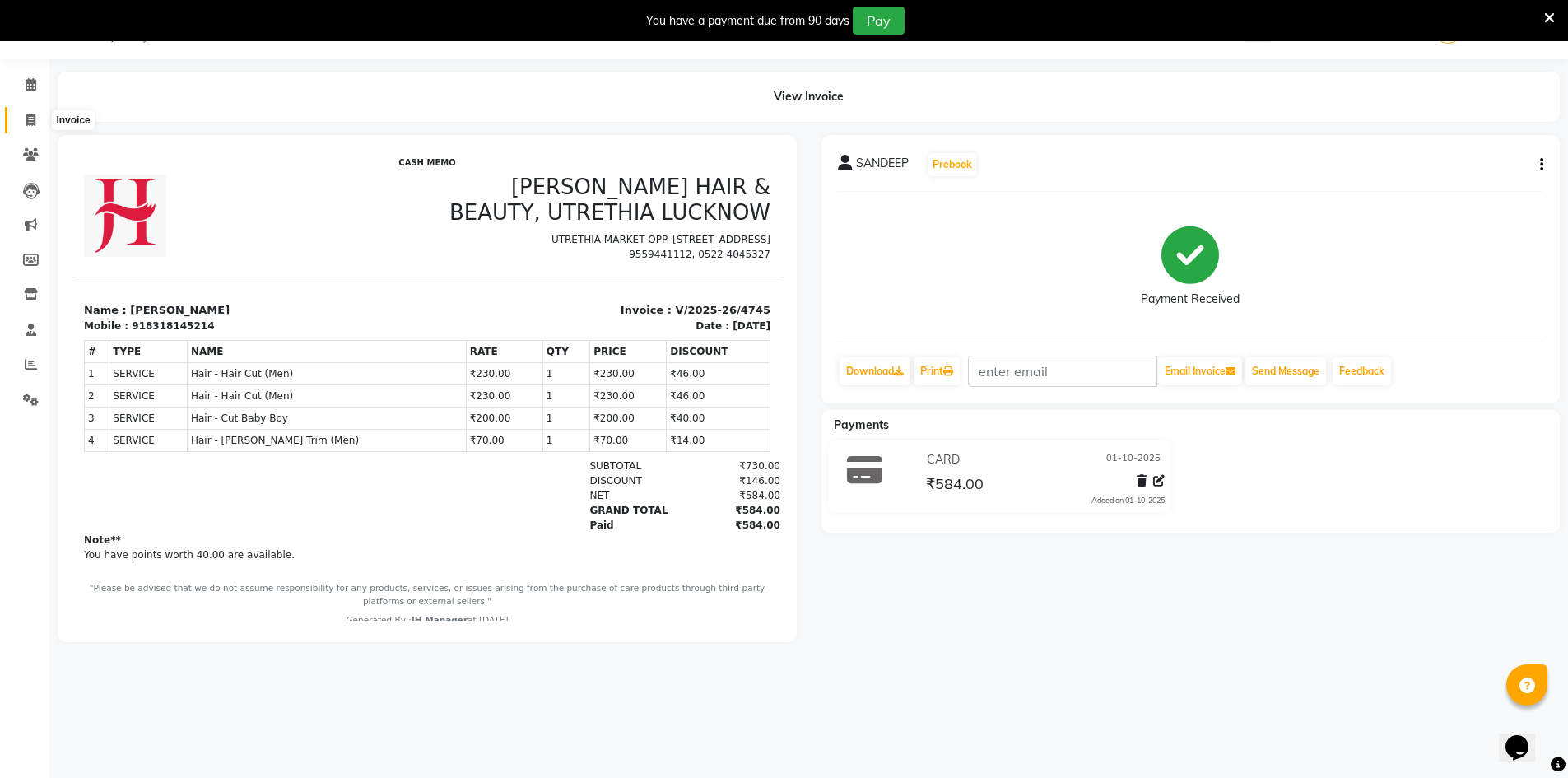
click at [33, 112] on span at bounding box center [31, 121] width 29 height 19
select select "service"
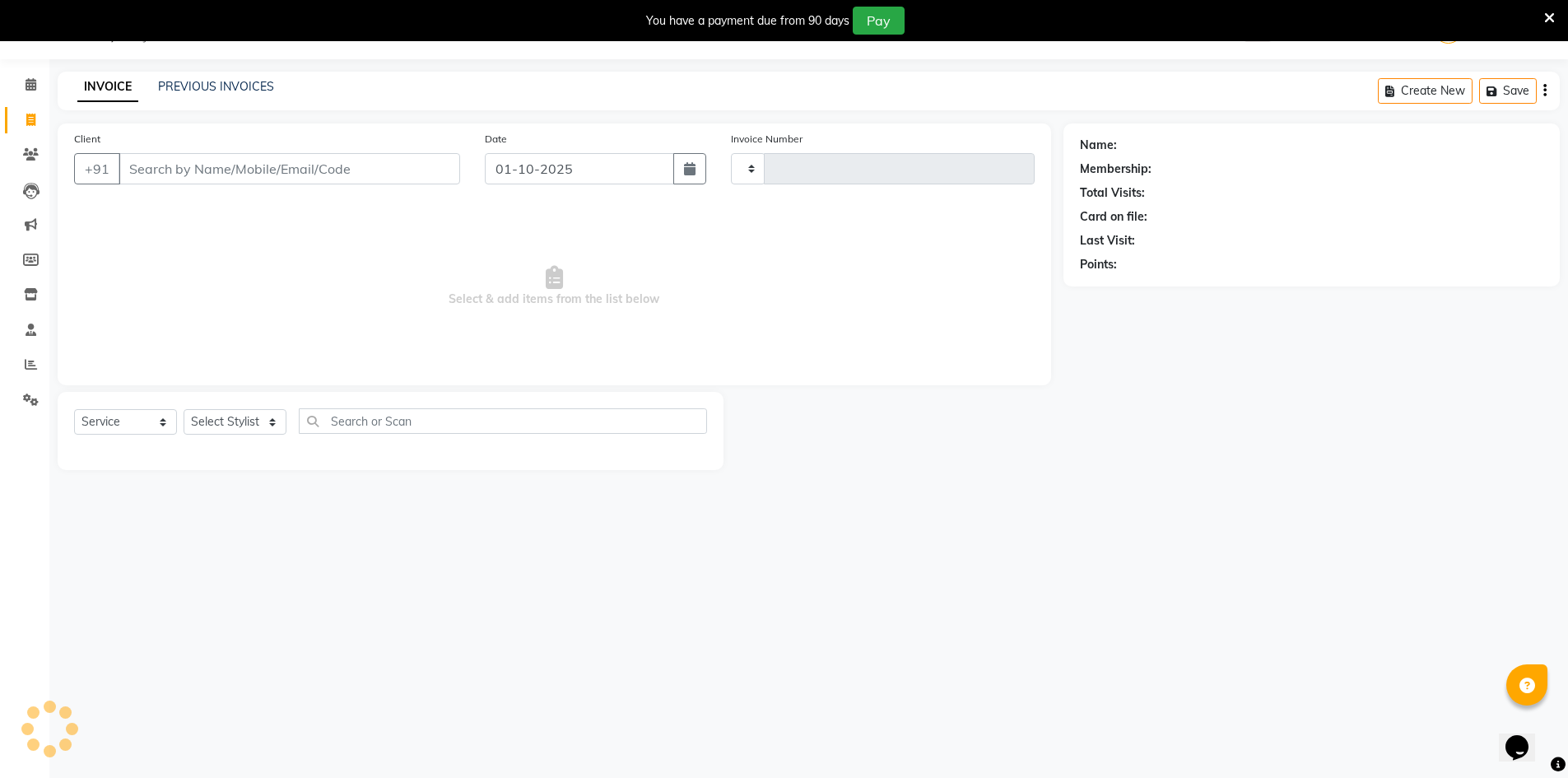
type input "4746"
select select "640"
click at [258, 425] on select "Select Stylist" at bounding box center [235, 422] width 103 height 26
click at [184, 409] on select "Select Stylist ADNAN ADVANCE ANJALI ANNU B-WAX JH Manager MEMBERSHIP [PERSON_NA…" at bounding box center [235, 422] width 103 height 26
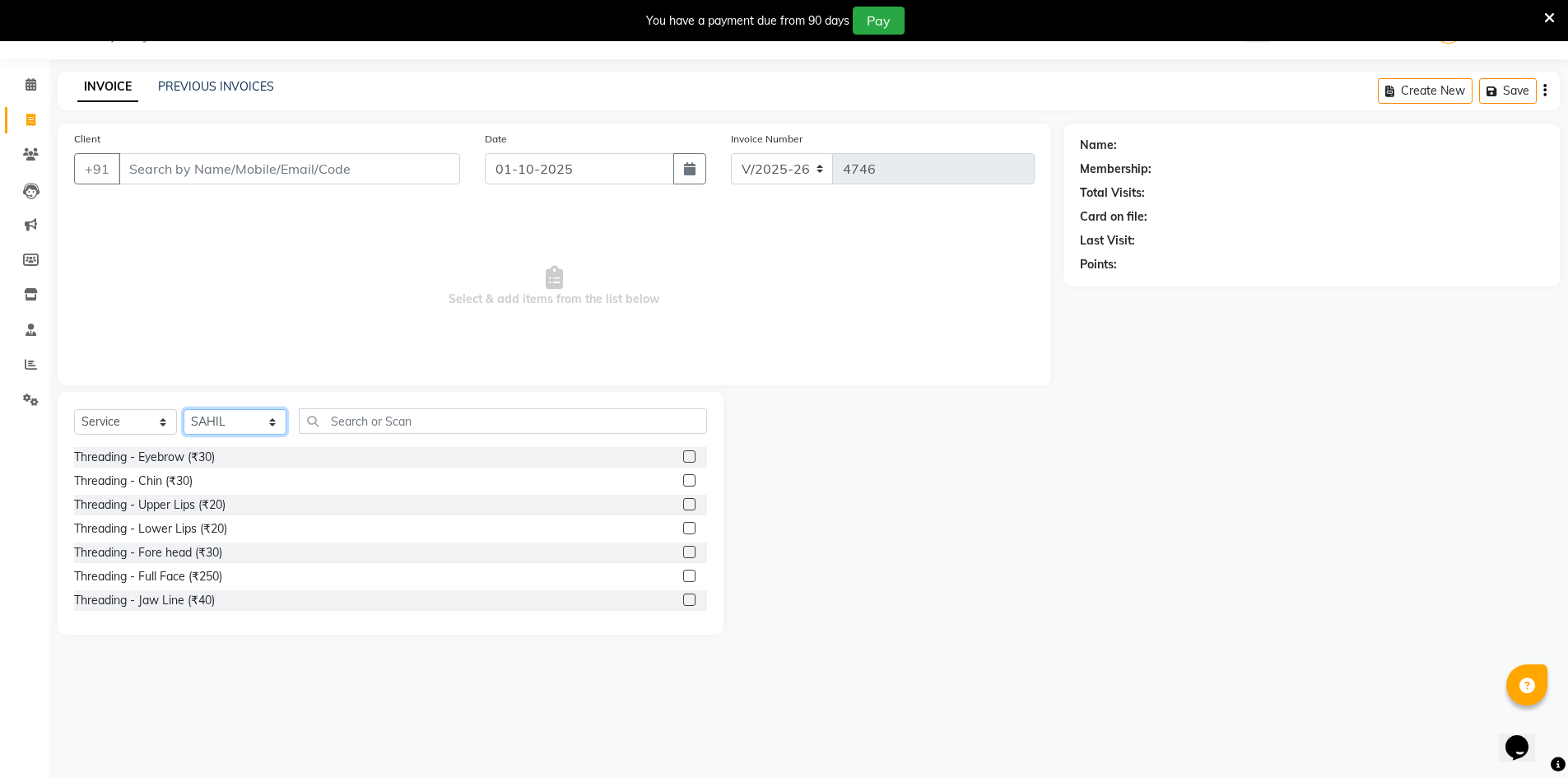
click at [242, 414] on select "Select Stylist ADNAN ADVANCE ANJALI ANNU B-WAX JH Manager MEMBERSHIP [PERSON_NA…" at bounding box center [235, 422] width 103 height 26
select select "92487"
click at [184, 409] on select "Select Stylist ADNAN ADVANCE ANJALI ANNU B-WAX JH Manager MEMBERSHIP [PERSON_NA…" at bounding box center [235, 422] width 103 height 26
click at [683, 457] on label at bounding box center [689, 456] width 12 height 12
click at [683, 457] on input "checkbox" at bounding box center [688, 456] width 11 height 11
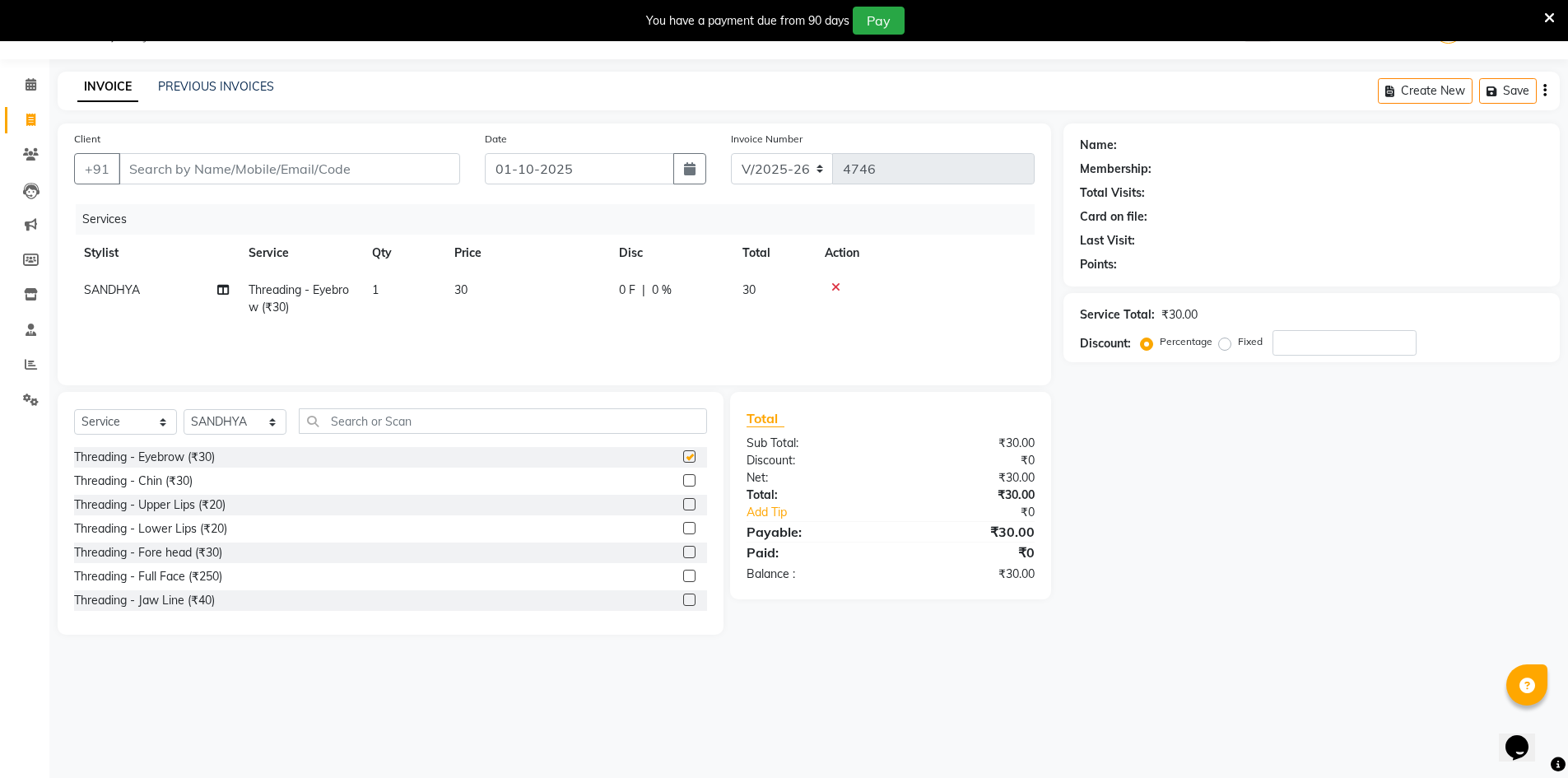
checkbox input "false"
click at [411, 164] on input "Client" at bounding box center [289, 169] width 341 height 32
click at [432, 162] on input "Client" at bounding box center [289, 169] width 341 height 32
type input "7"
type input "0"
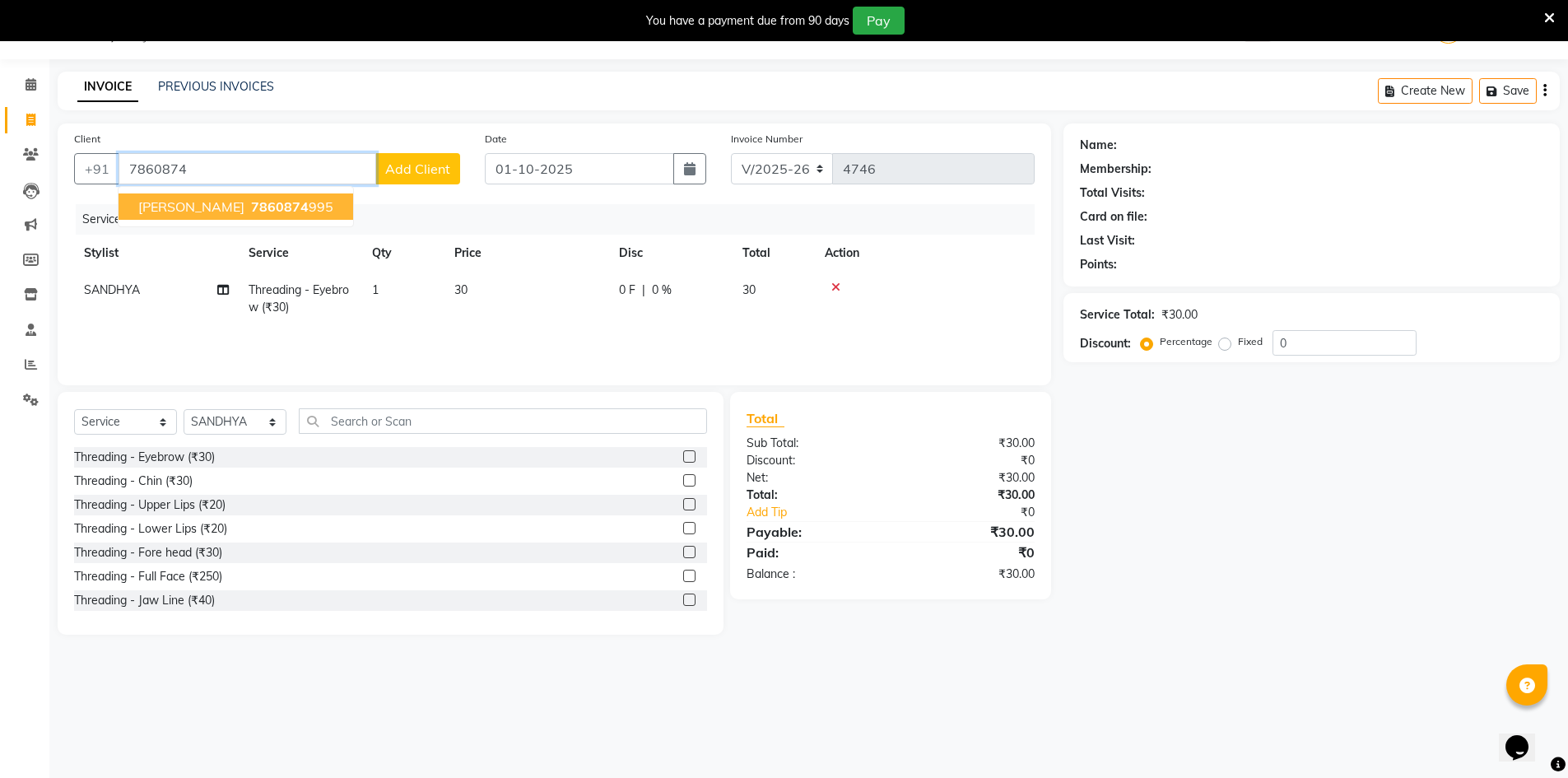
click at [265, 191] on ngb-typeahead-window "SHUBHAM 7860874 995" at bounding box center [236, 206] width 236 height 41
click at [262, 213] on span "7860874" at bounding box center [280, 206] width 58 height 16
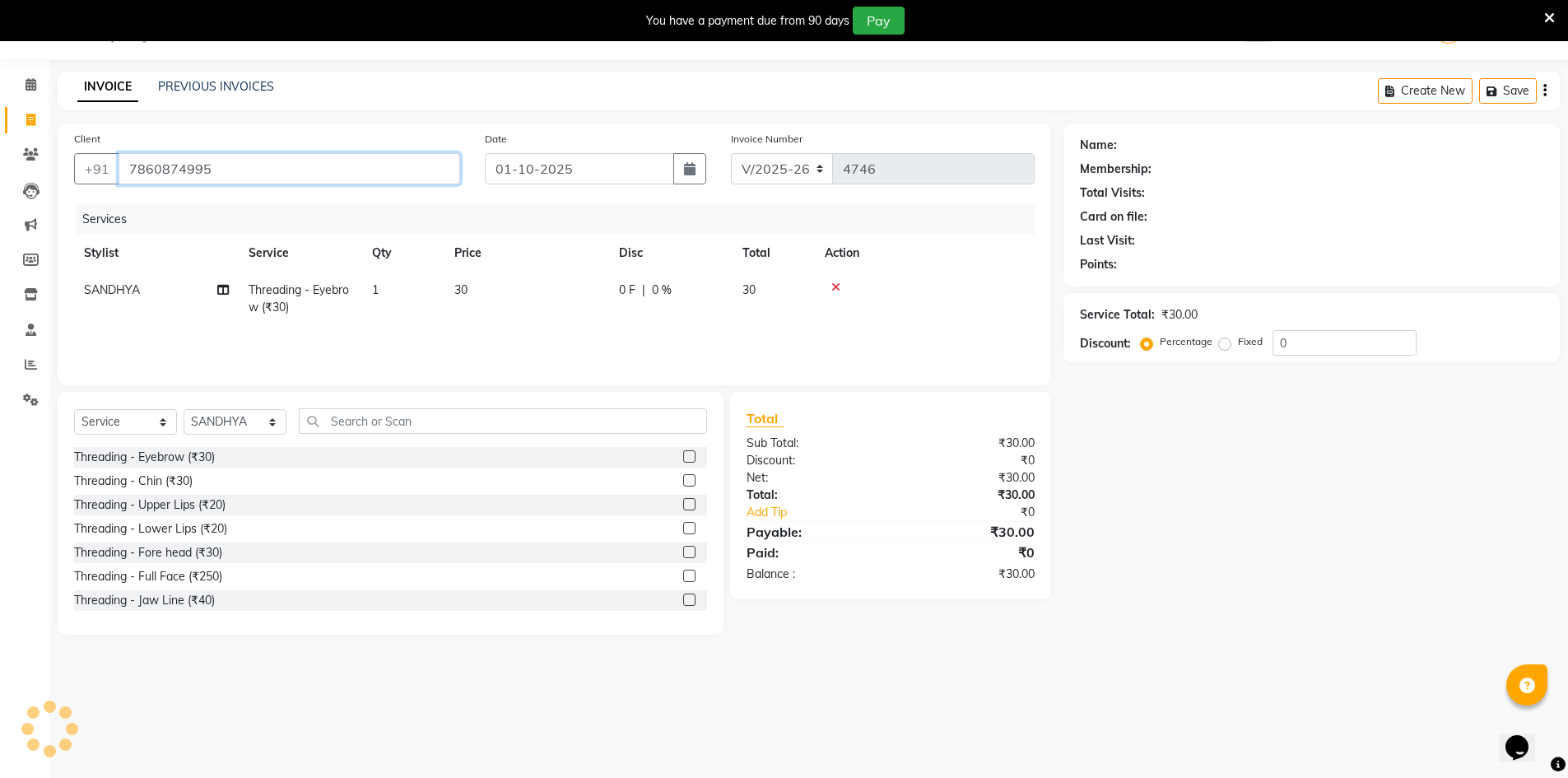
type input "7860874995"
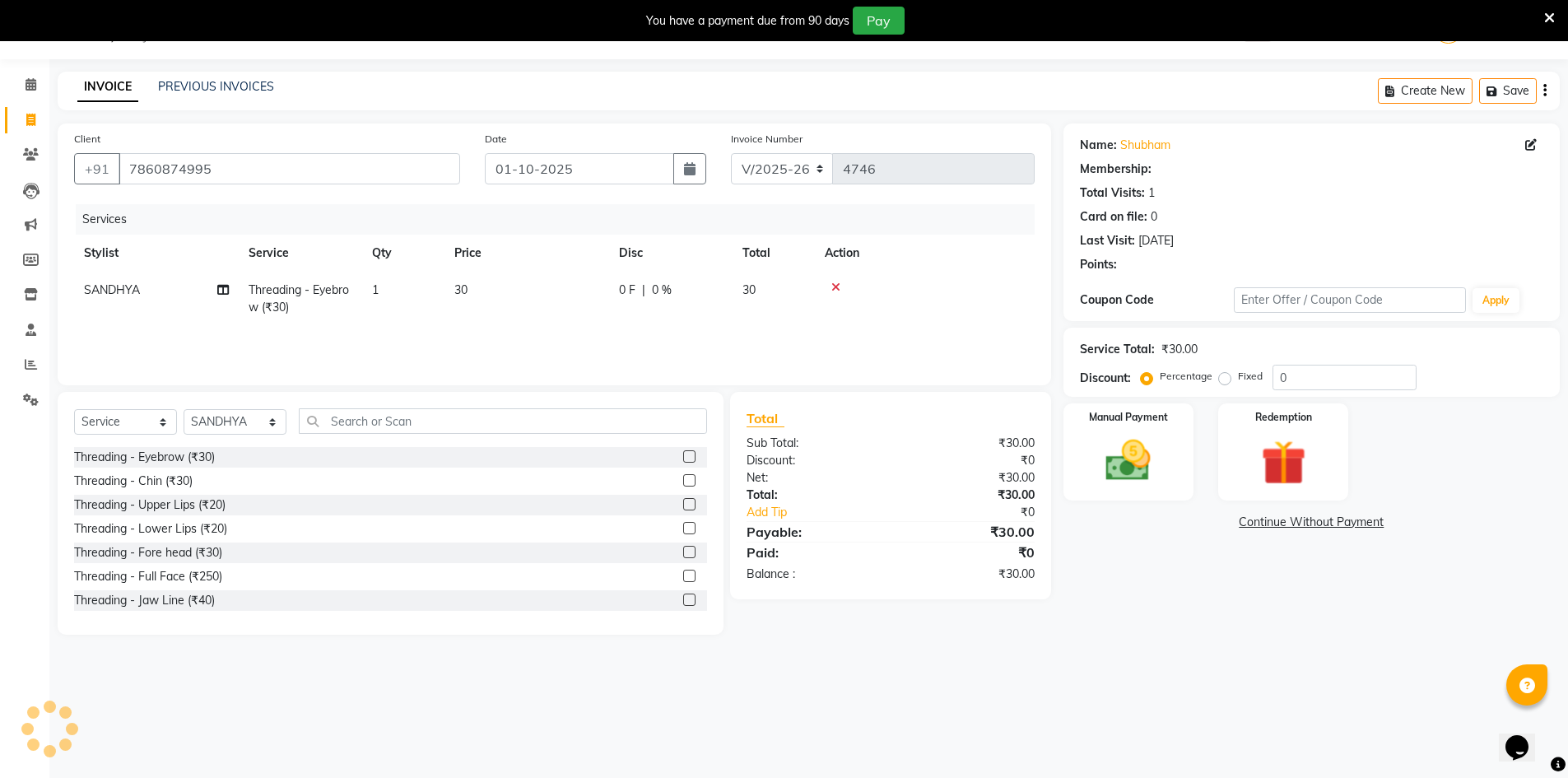
select select "1: Object"
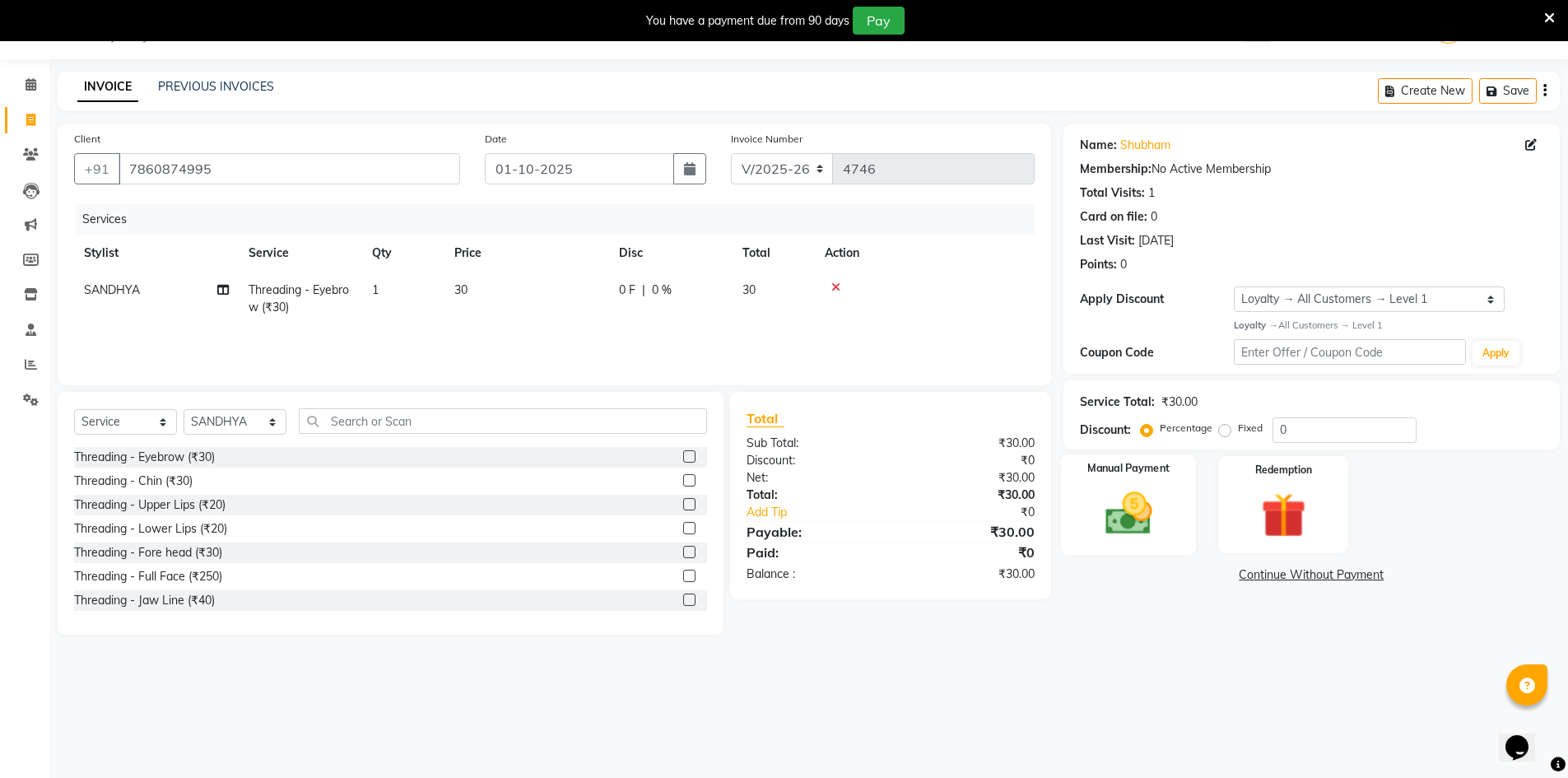
click at [1123, 535] on img at bounding box center [1128, 514] width 76 height 54
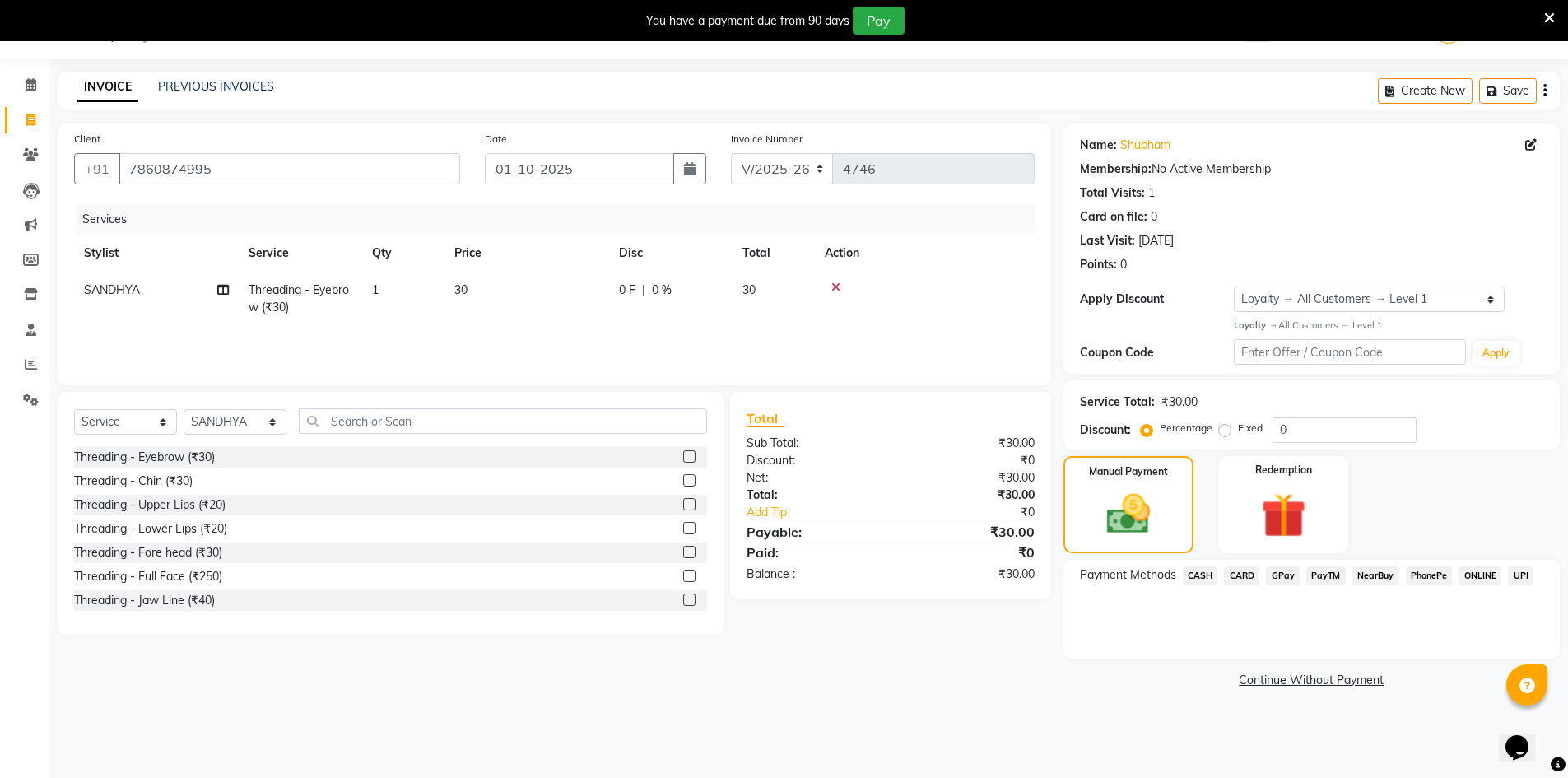
click at [1288, 579] on span "GPay" at bounding box center [1282, 576] width 34 height 19
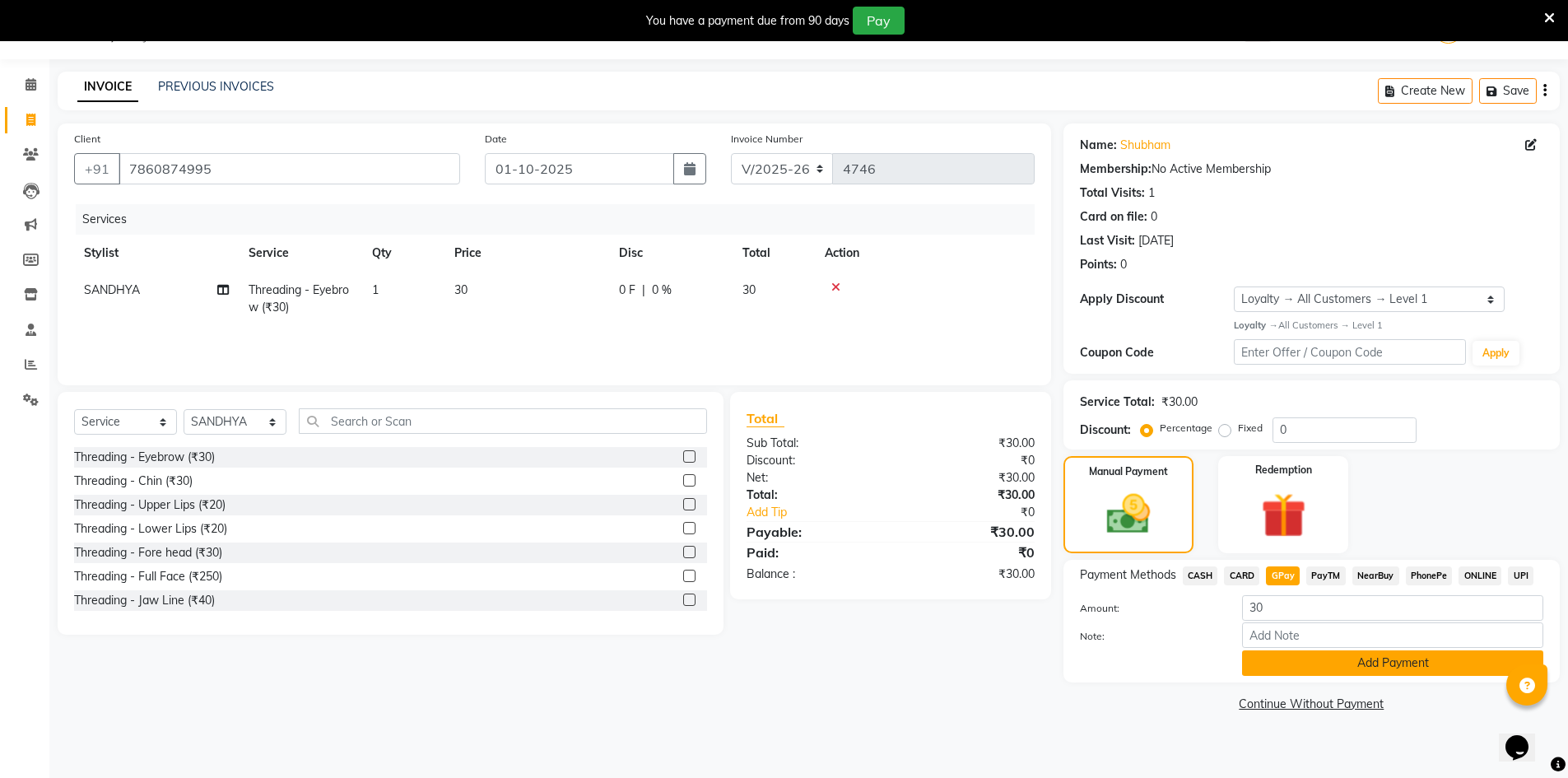
click at [1365, 667] on button "Add Payment" at bounding box center [1393, 662] width 301 height 26
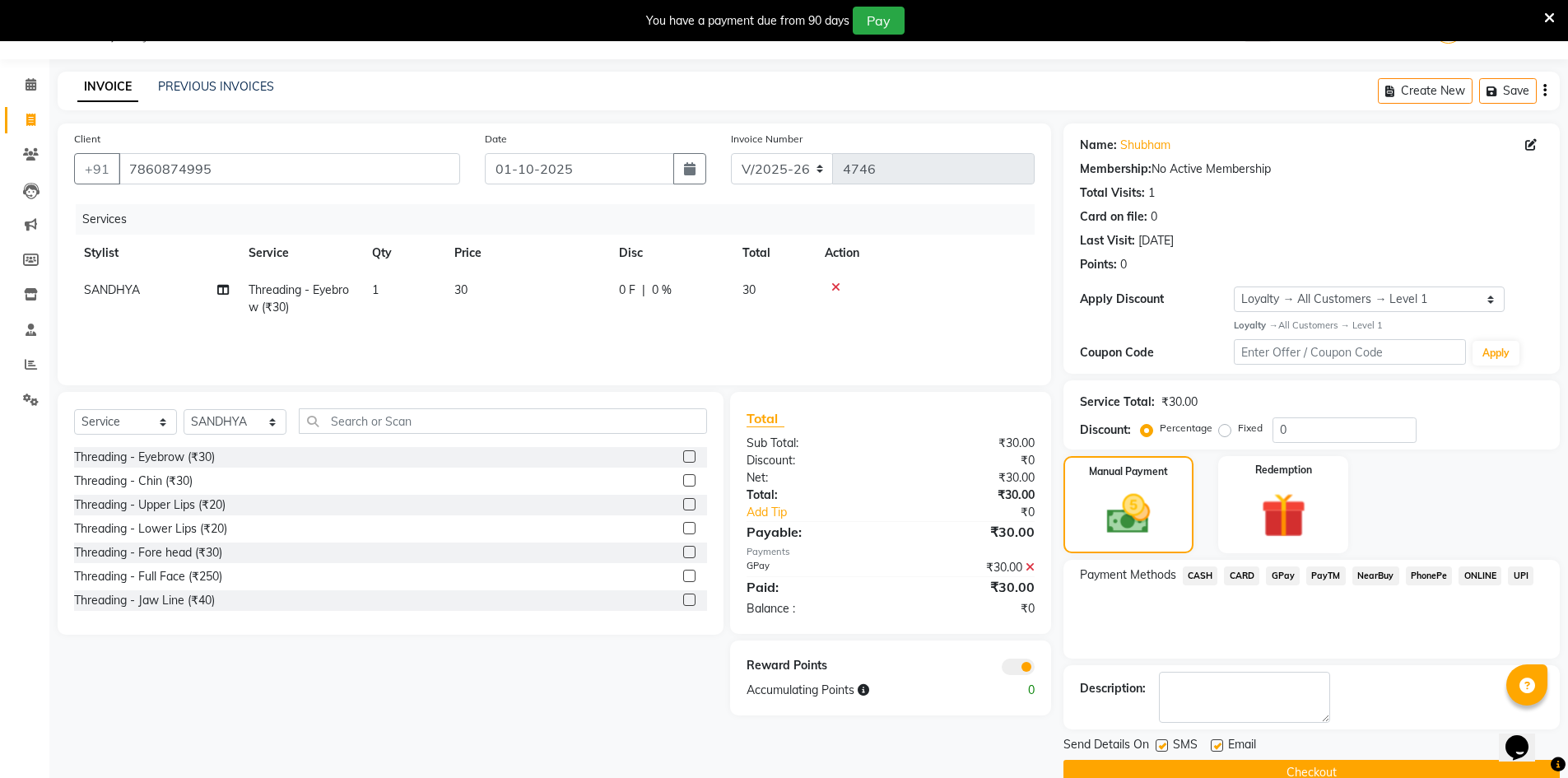
click at [1484, 767] on button "Checkout" at bounding box center [1312, 772] width 496 height 26
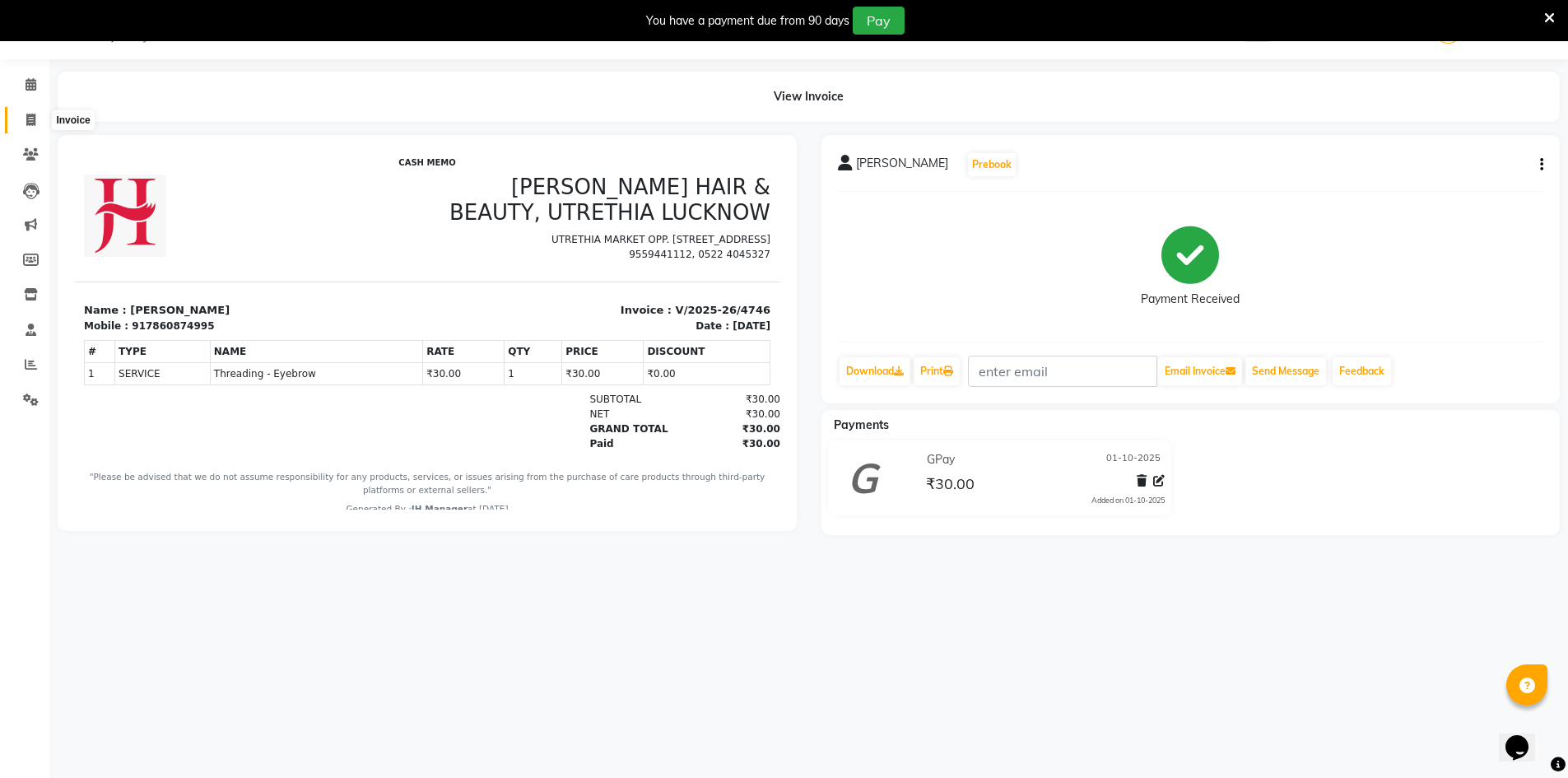
click at [30, 126] on icon at bounding box center [30, 120] width 9 height 12
select select "service"
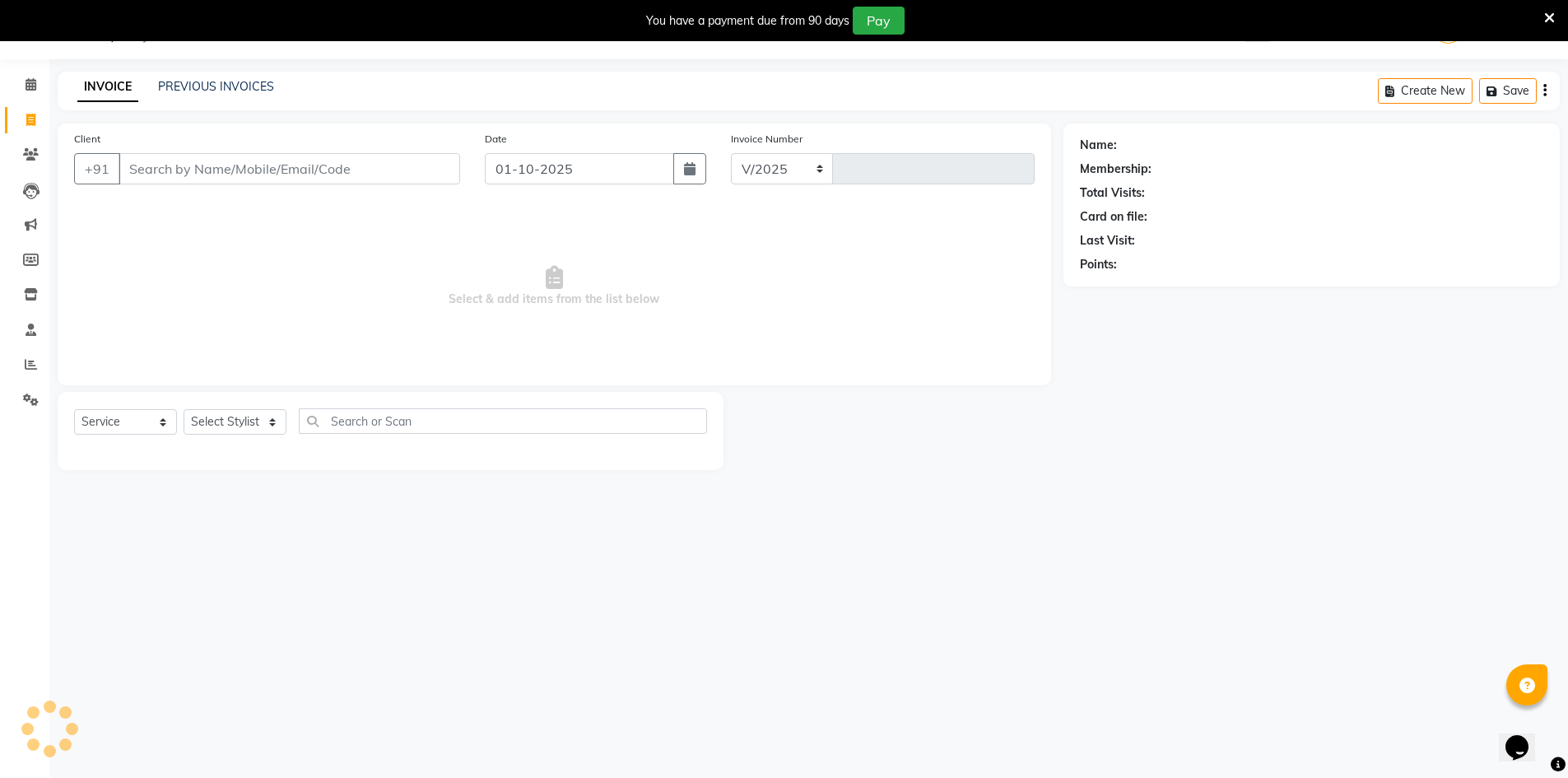
select select "640"
type input "4747"
click at [208, 419] on select "Select Stylist" at bounding box center [235, 422] width 103 height 26
select select "9210"
click at [184, 409] on select "Select Stylist ADNAN ADVANCE ANJALI ANNU B-WAX JH Manager MEMBERSHIP [PERSON_NA…" at bounding box center [235, 422] width 103 height 26
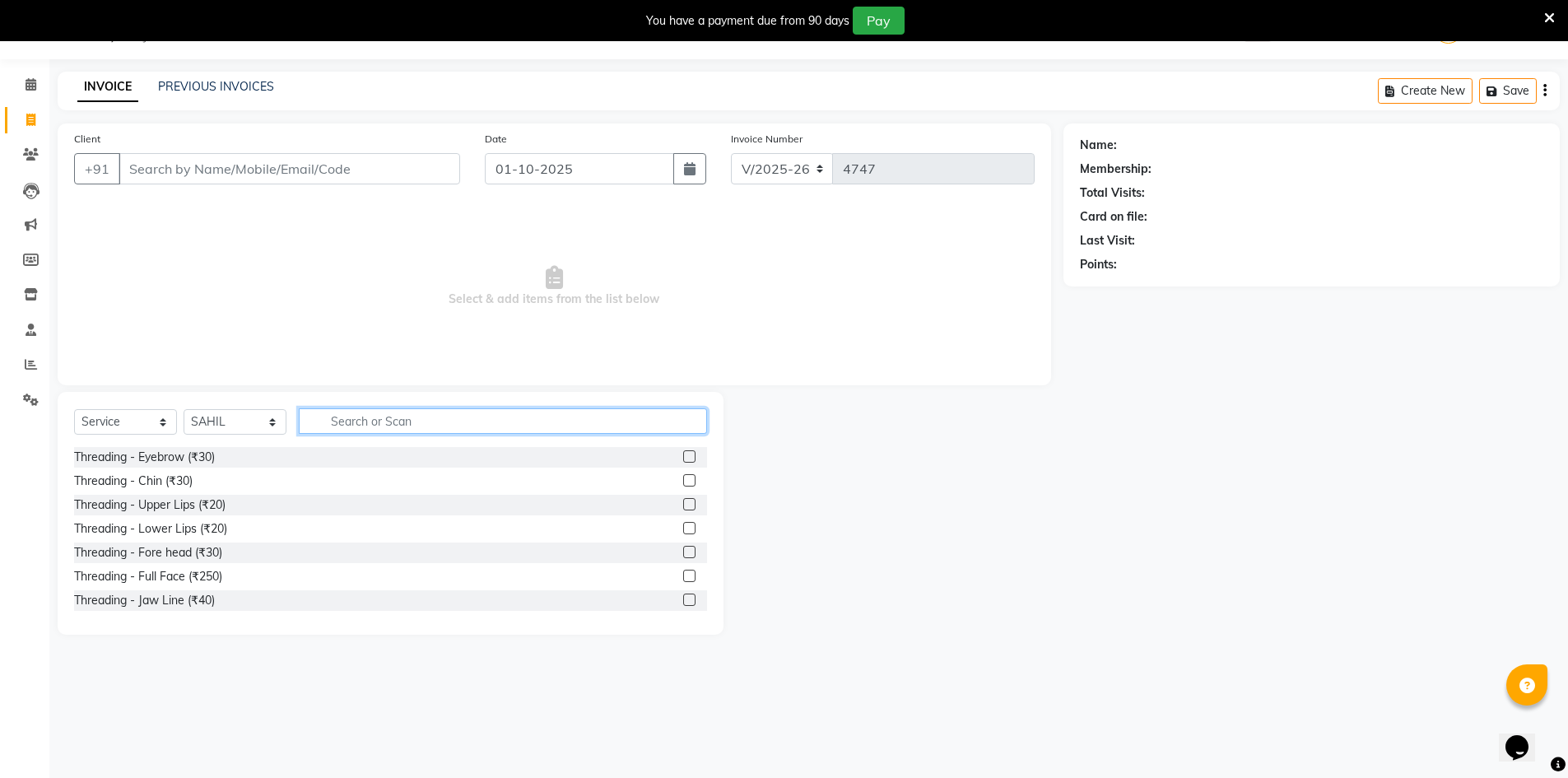
click at [434, 427] on input "text" at bounding box center [503, 421] width 408 height 26
type input "spa"
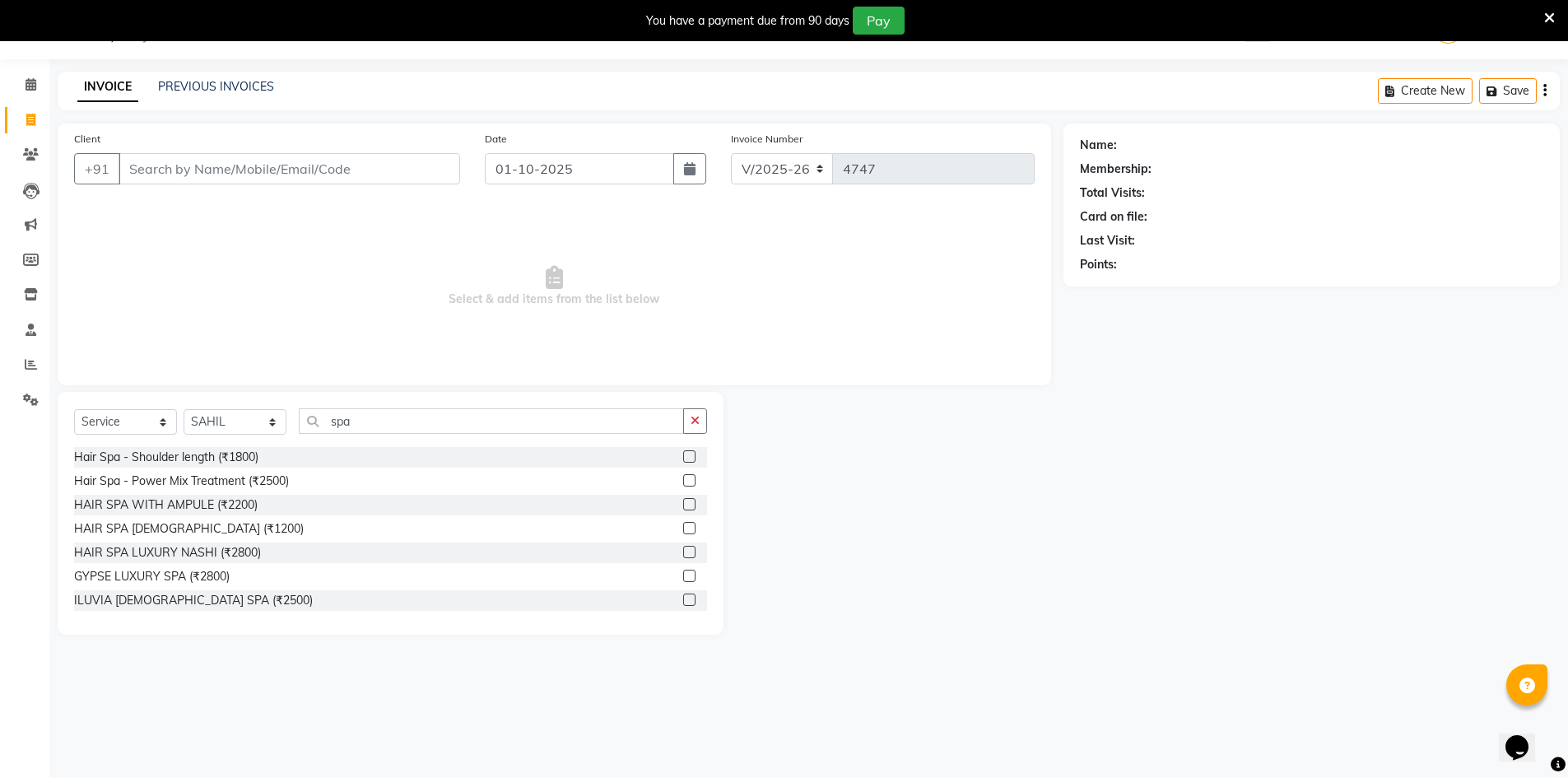
click at [669, 502] on div "HAIR SPA WITH AMPULE (₹2200)" at bounding box center [390, 504] width 633 height 20
click at [683, 503] on label at bounding box center [689, 504] width 12 height 12
click at [683, 503] on input "checkbox" at bounding box center [688, 504] width 11 height 11
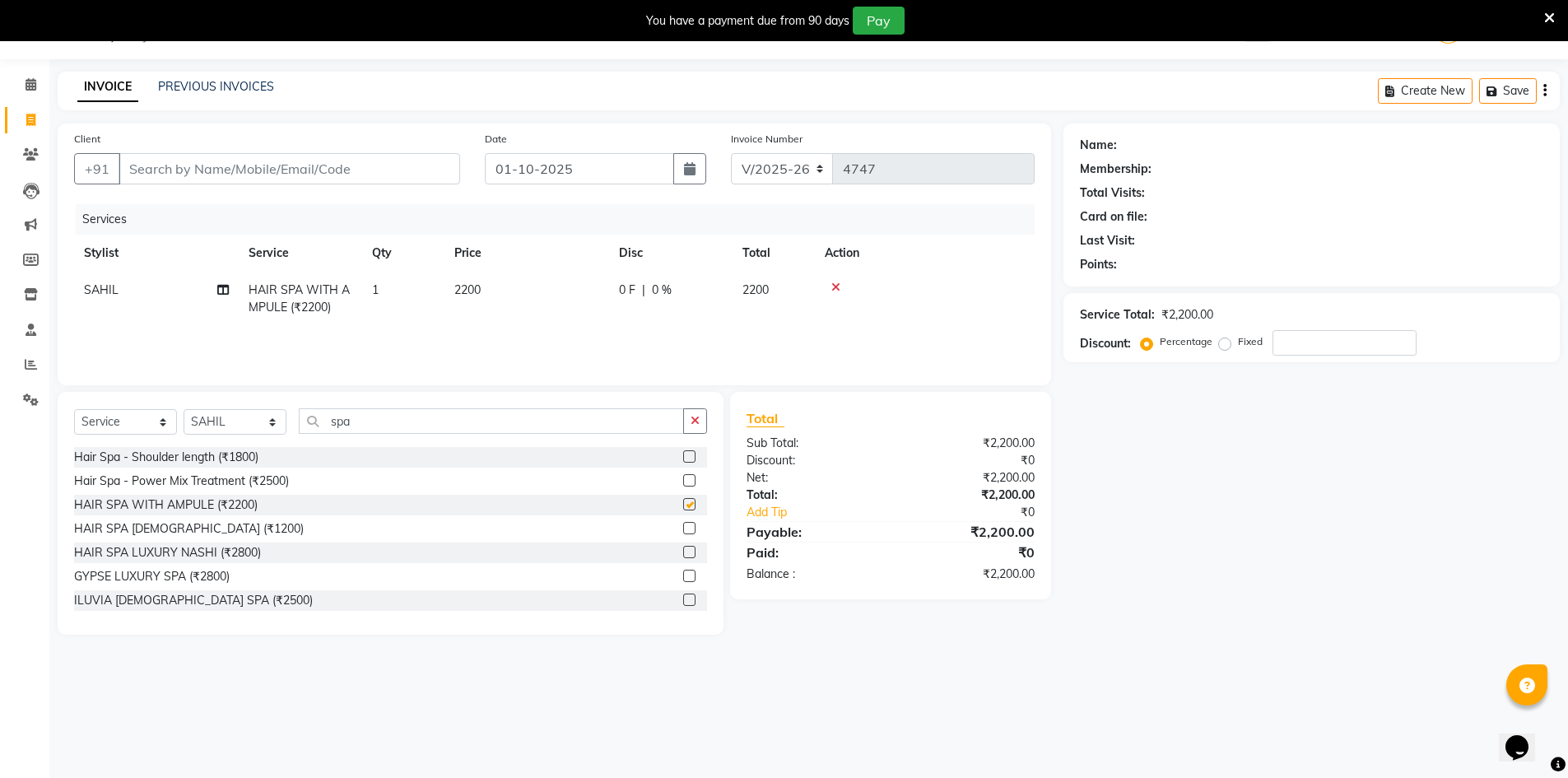
checkbox input "false"
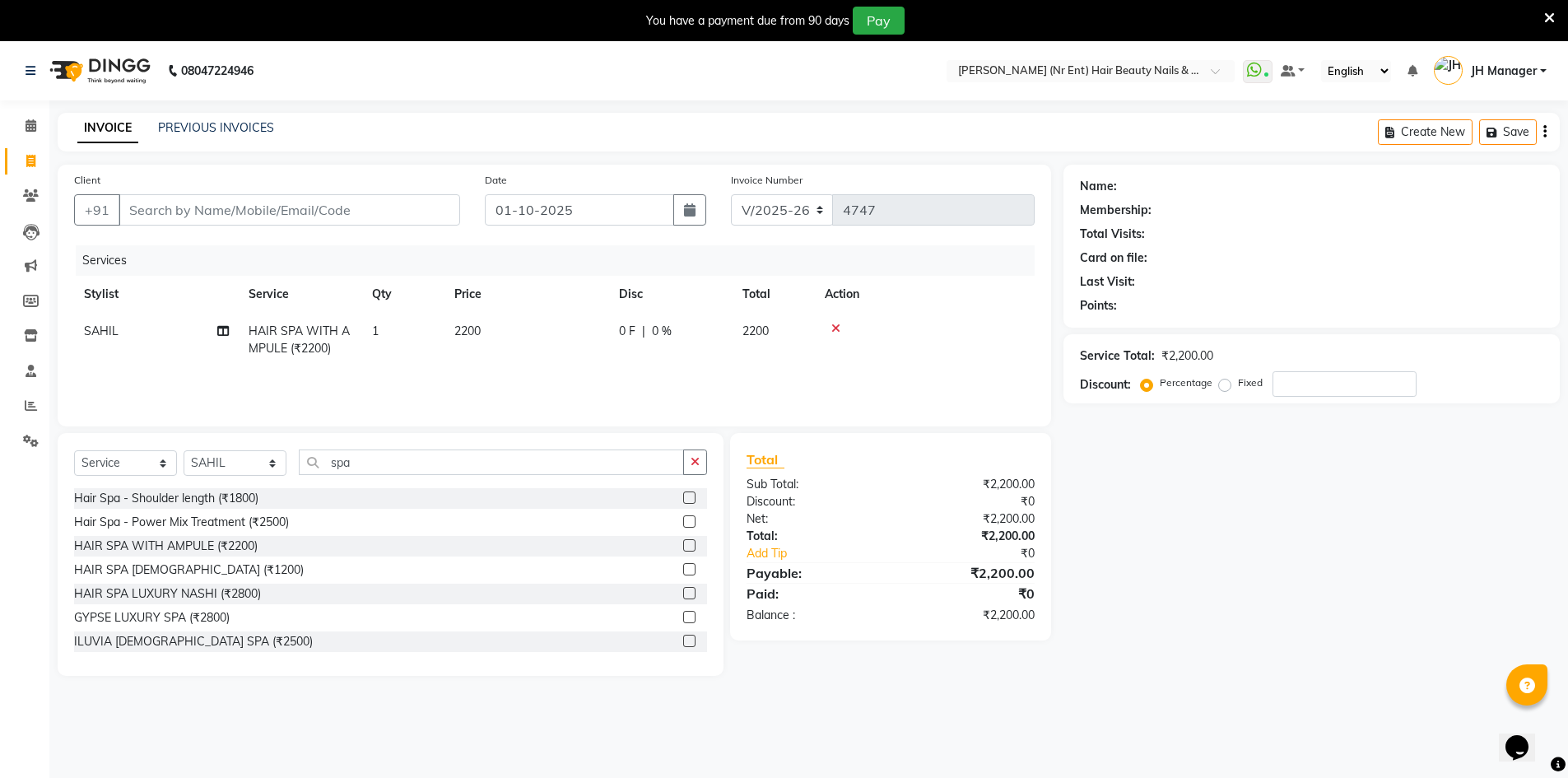
click at [1233, 519] on div "Name: Membership: Total Visits: Card on file: Last Visit: Points: Service Total…" at bounding box center [1318, 420] width 509 height 511
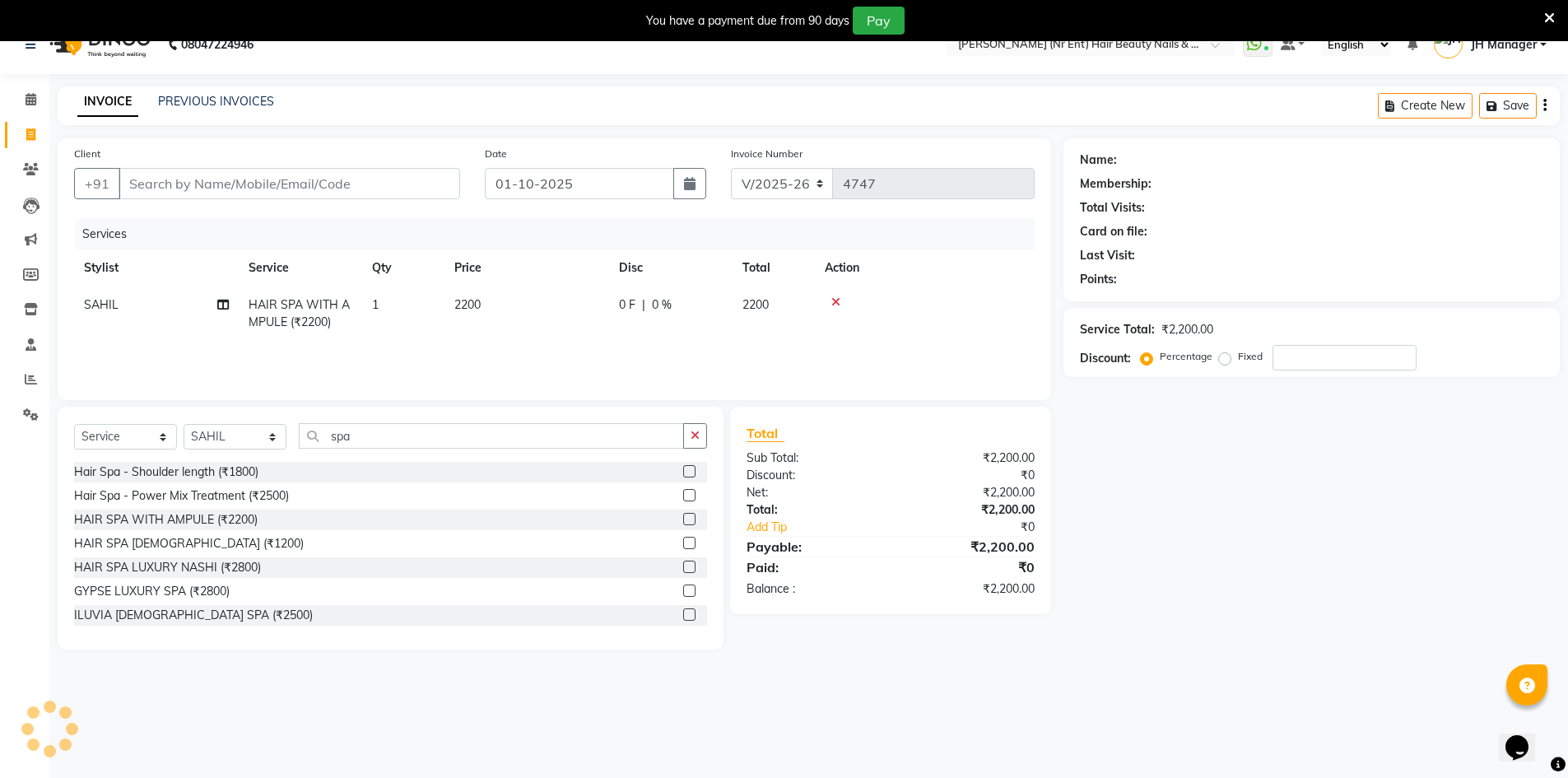
scroll to position [41, 0]
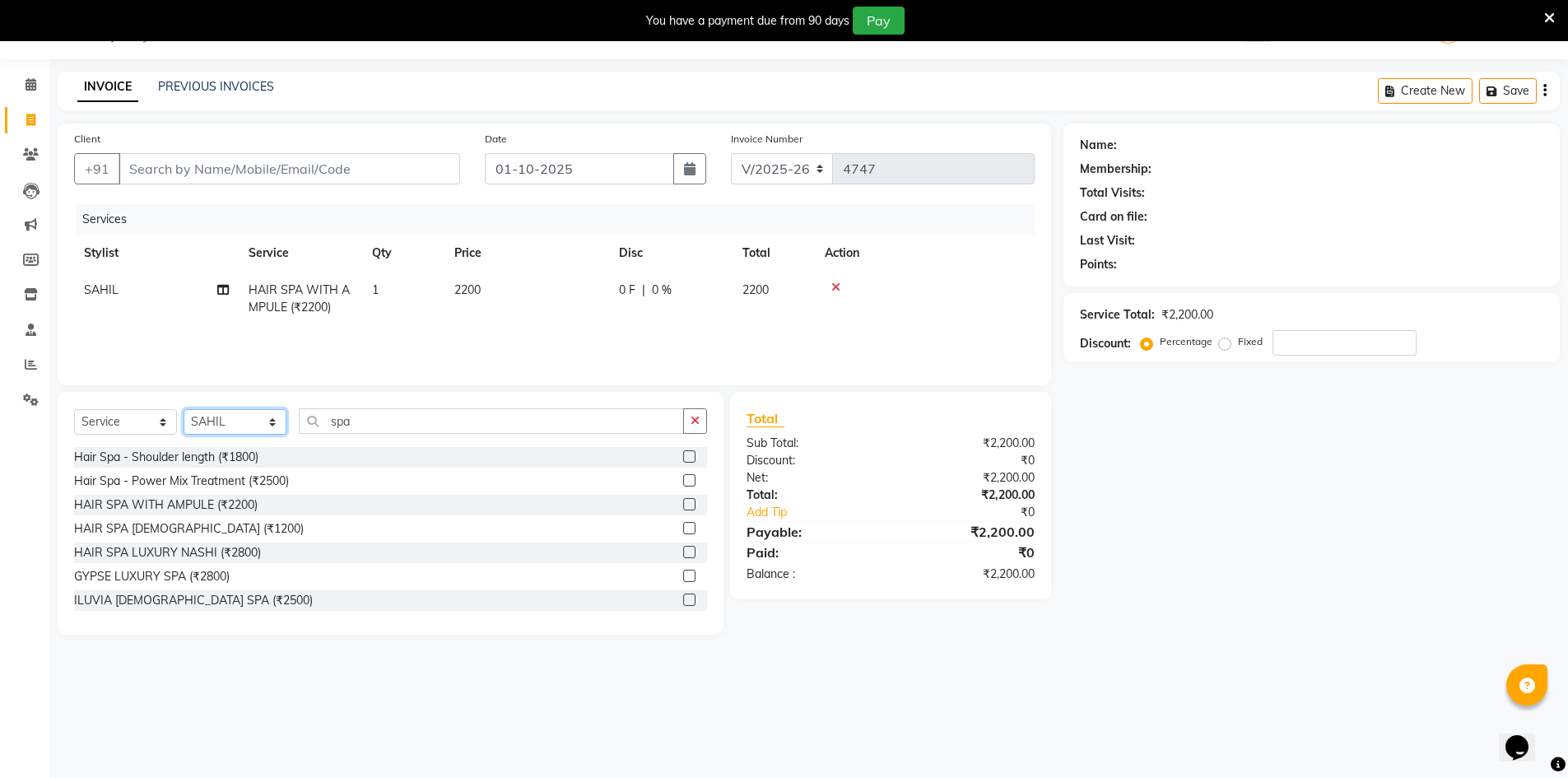
click at [253, 414] on select "Select Stylist ADNAN ADVANCE ANJALI ANNU B-WAX JH Manager MEMBERSHIP [PERSON_NA…" at bounding box center [235, 422] width 103 height 26
select select "79427"
click at [184, 409] on select "Select Stylist ADNAN ADVANCE ANJALI ANNU B-WAX JH Manager MEMBERSHIP [PERSON_NA…" at bounding box center [235, 422] width 103 height 26
click at [683, 457] on label at bounding box center [689, 456] width 12 height 12
click at [683, 457] on input "checkbox" at bounding box center [688, 456] width 11 height 11
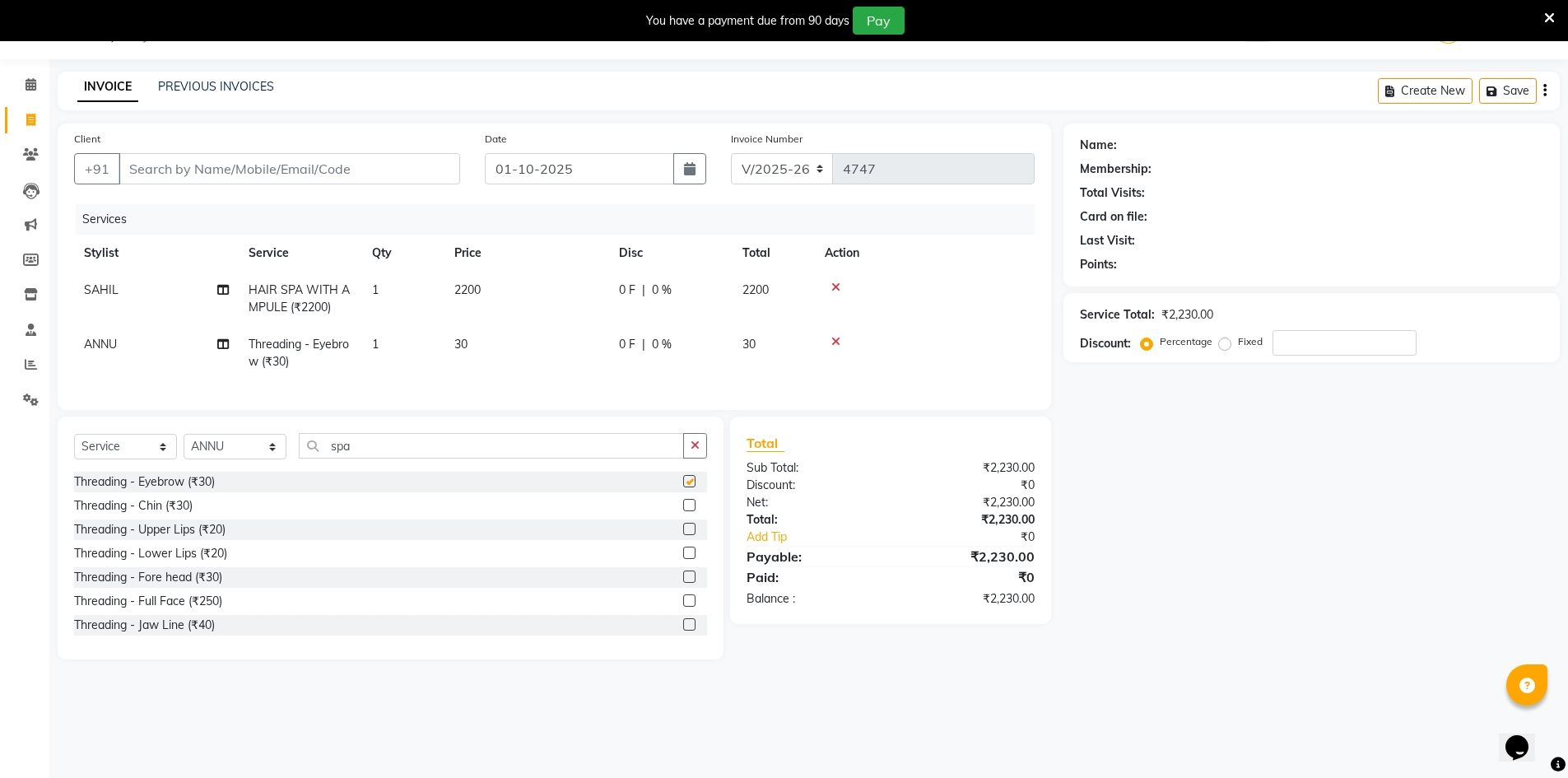
checkbox input "false"
click at [683, 535] on label at bounding box center [689, 528] width 12 height 12
click at [683, 535] on input "checkbox" at bounding box center [688, 529] width 11 height 11
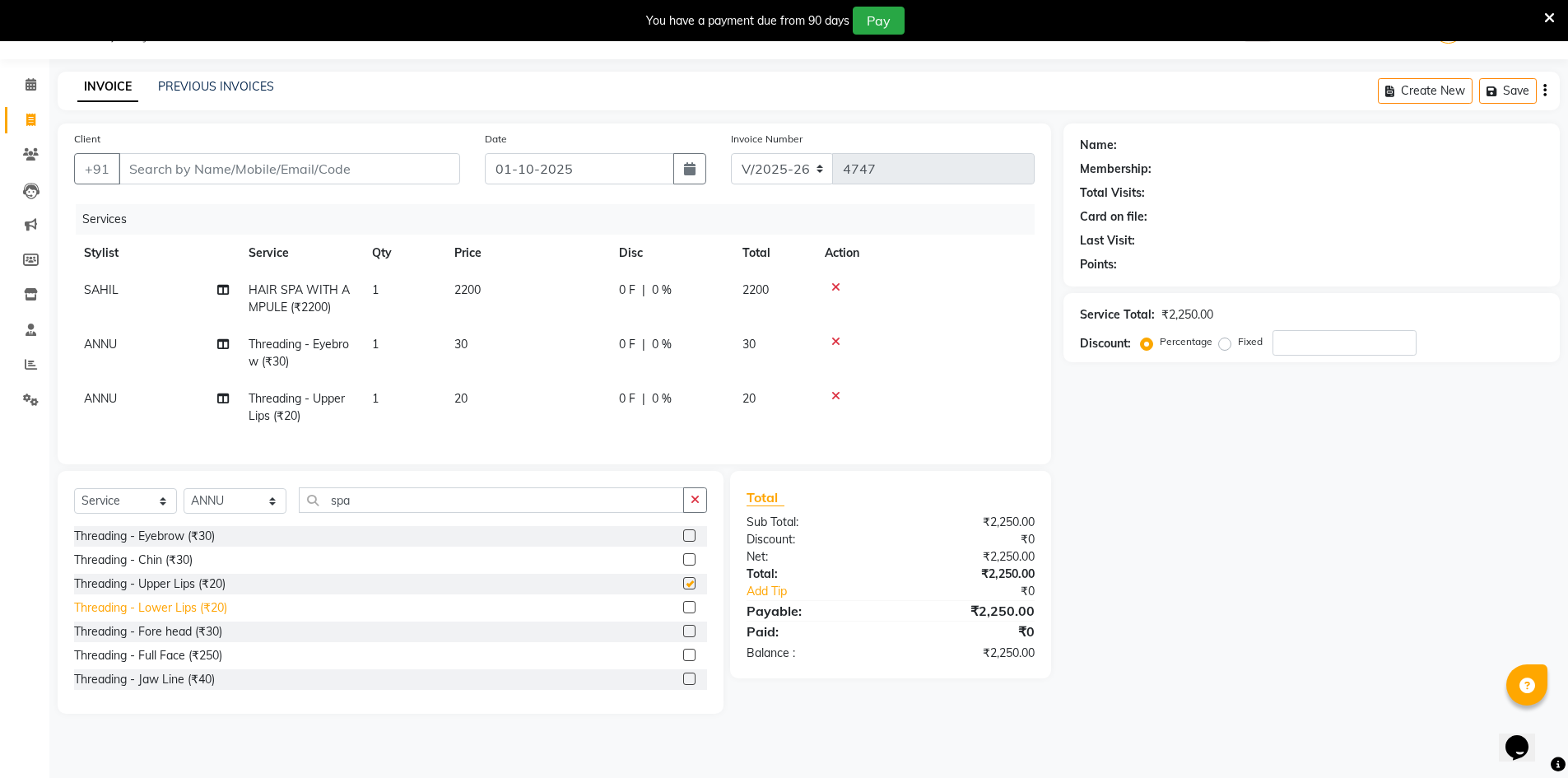
checkbox input "false"
click at [683, 637] on label at bounding box center [689, 630] width 12 height 12
click at [683, 637] on input "checkbox" at bounding box center [688, 631] width 11 height 11
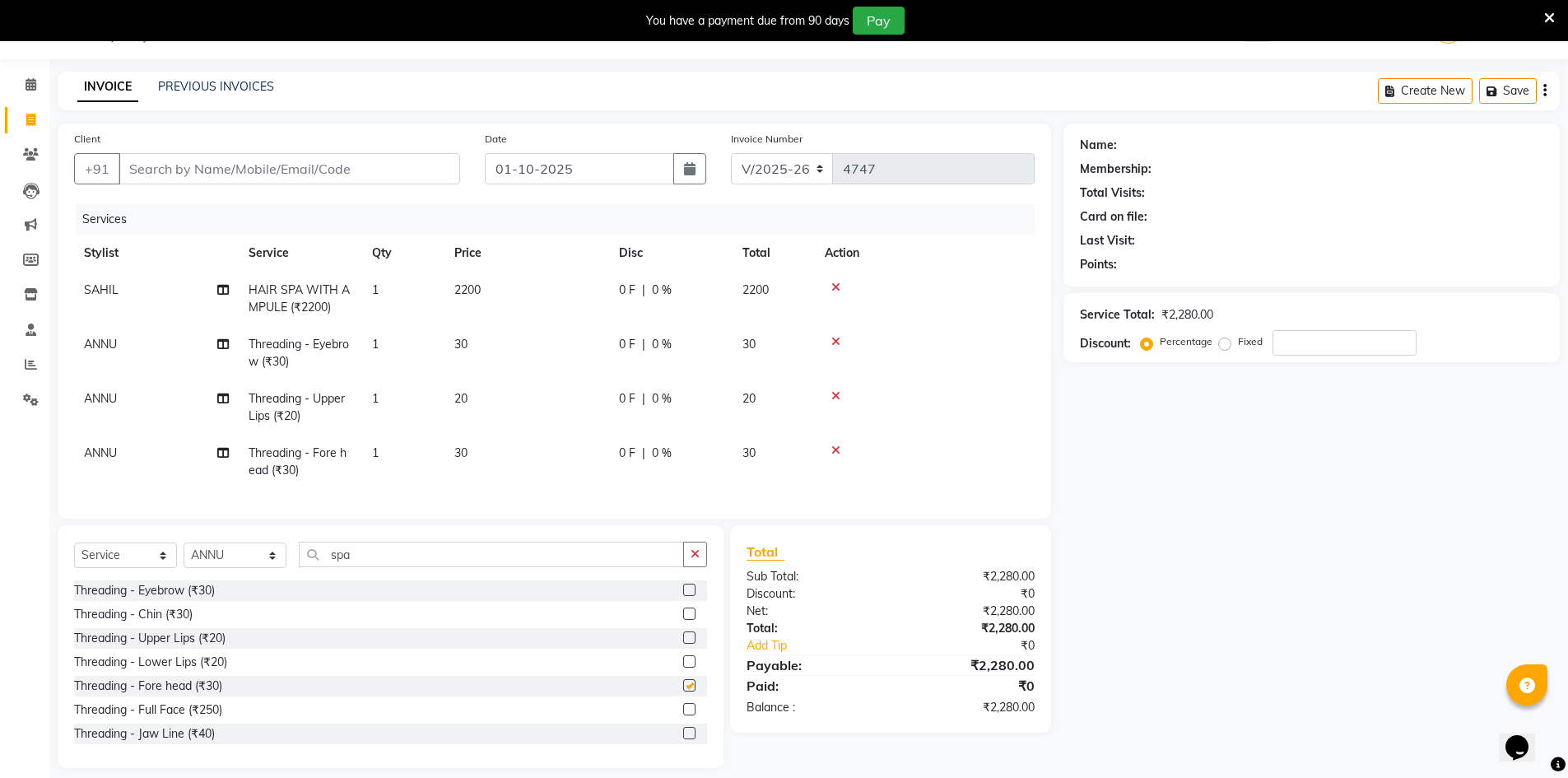
checkbox input "false"
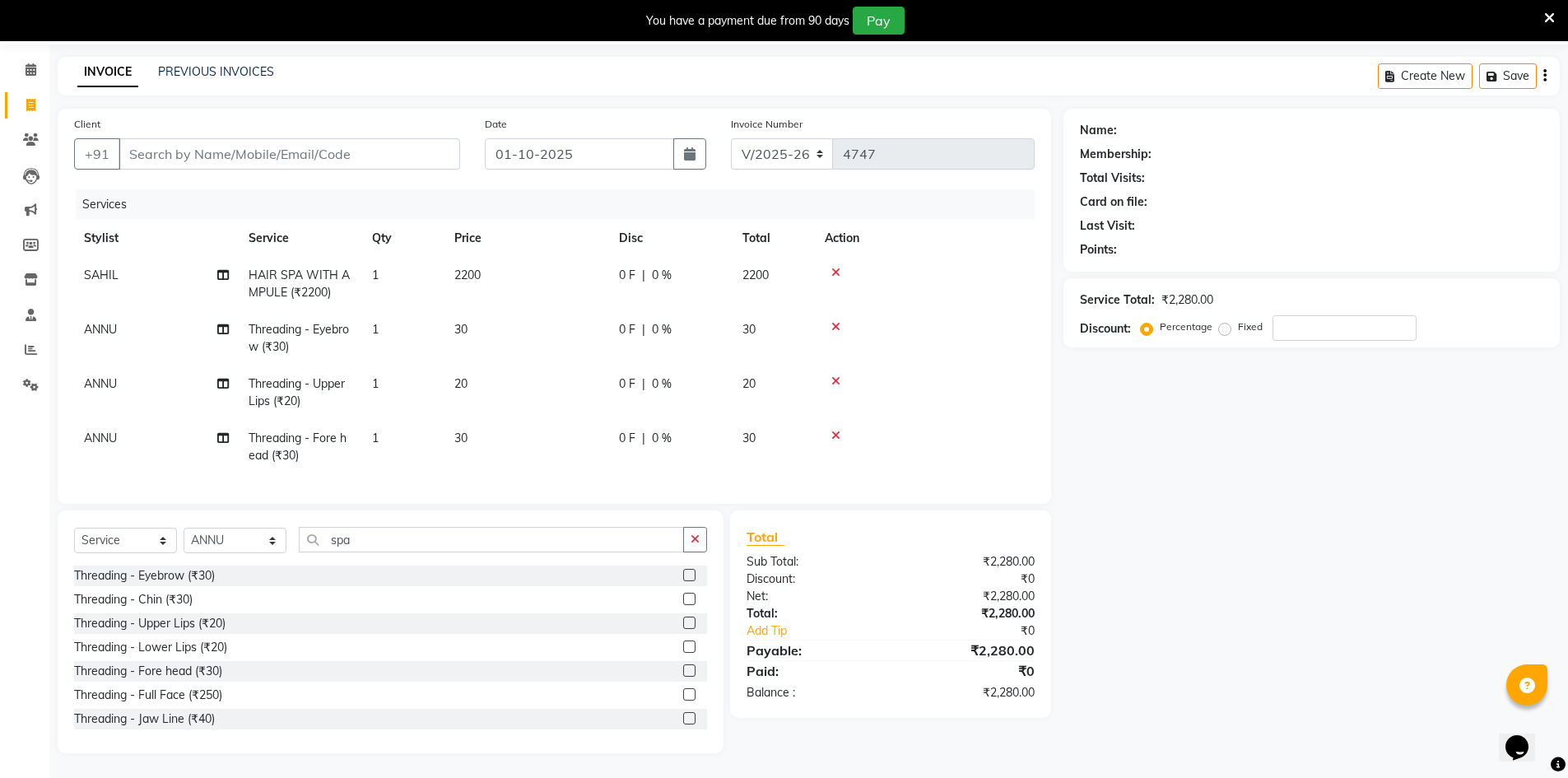
scroll to position [68, 0]
click at [237, 138] on input "Client" at bounding box center [289, 153] width 341 height 32
type input "8"
type input "0"
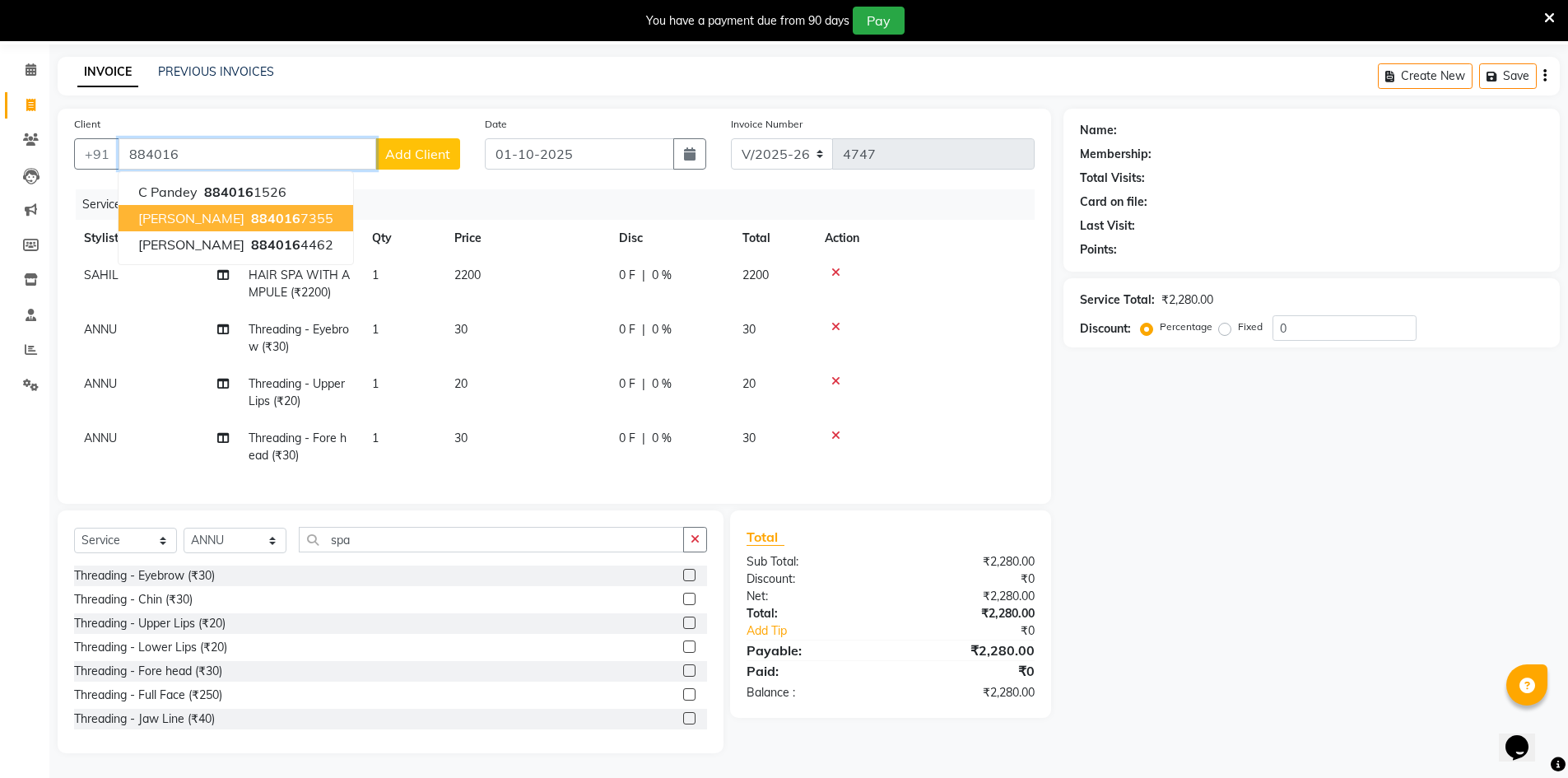
drag, startPoint x: 229, startPoint y: 199, endPoint x: 292, endPoint y: 199, distance: 63.0
click at [251, 210] on span "884016" at bounding box center [276, 217] width 50 height 16
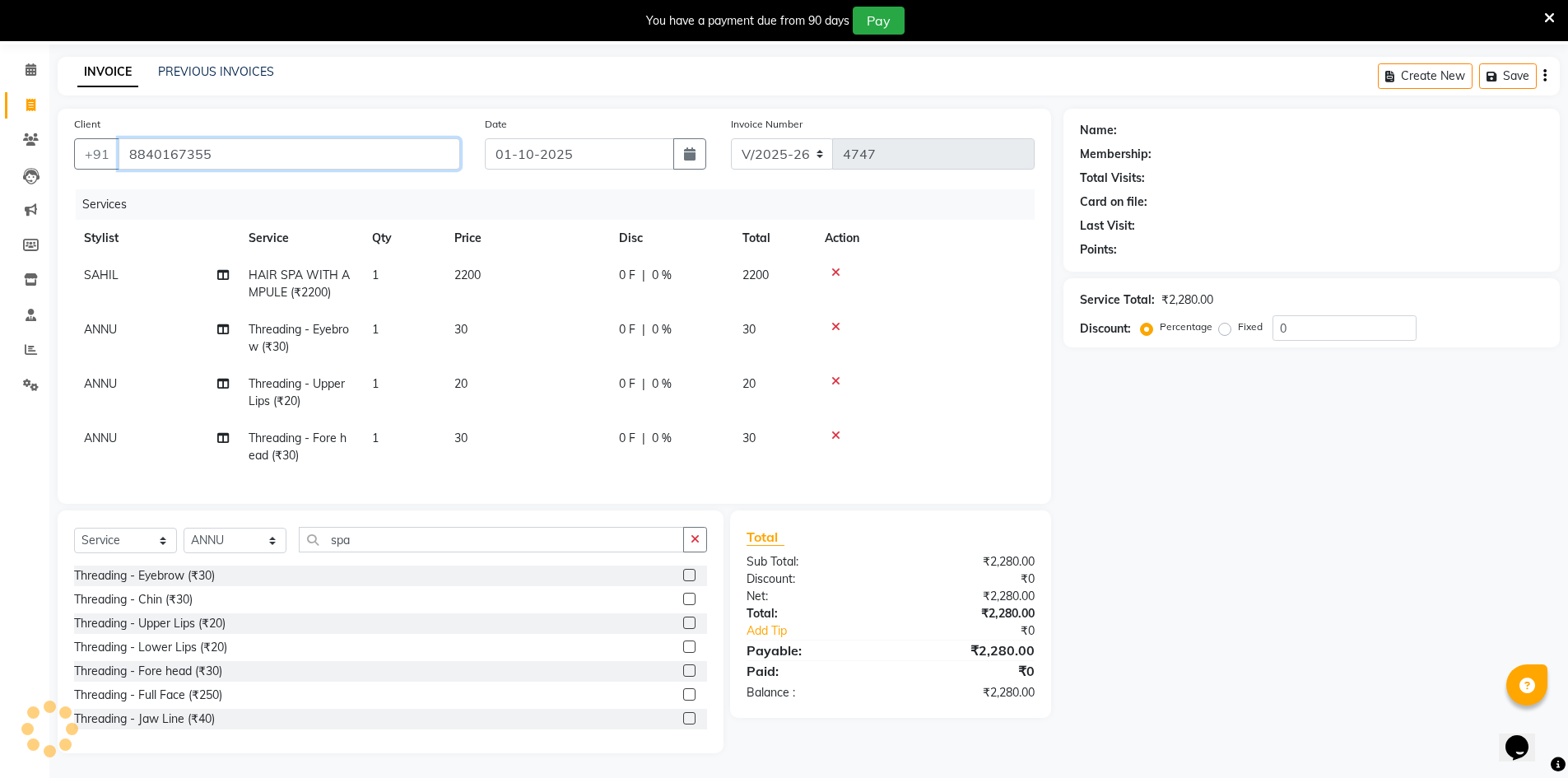
type input "8840167355"
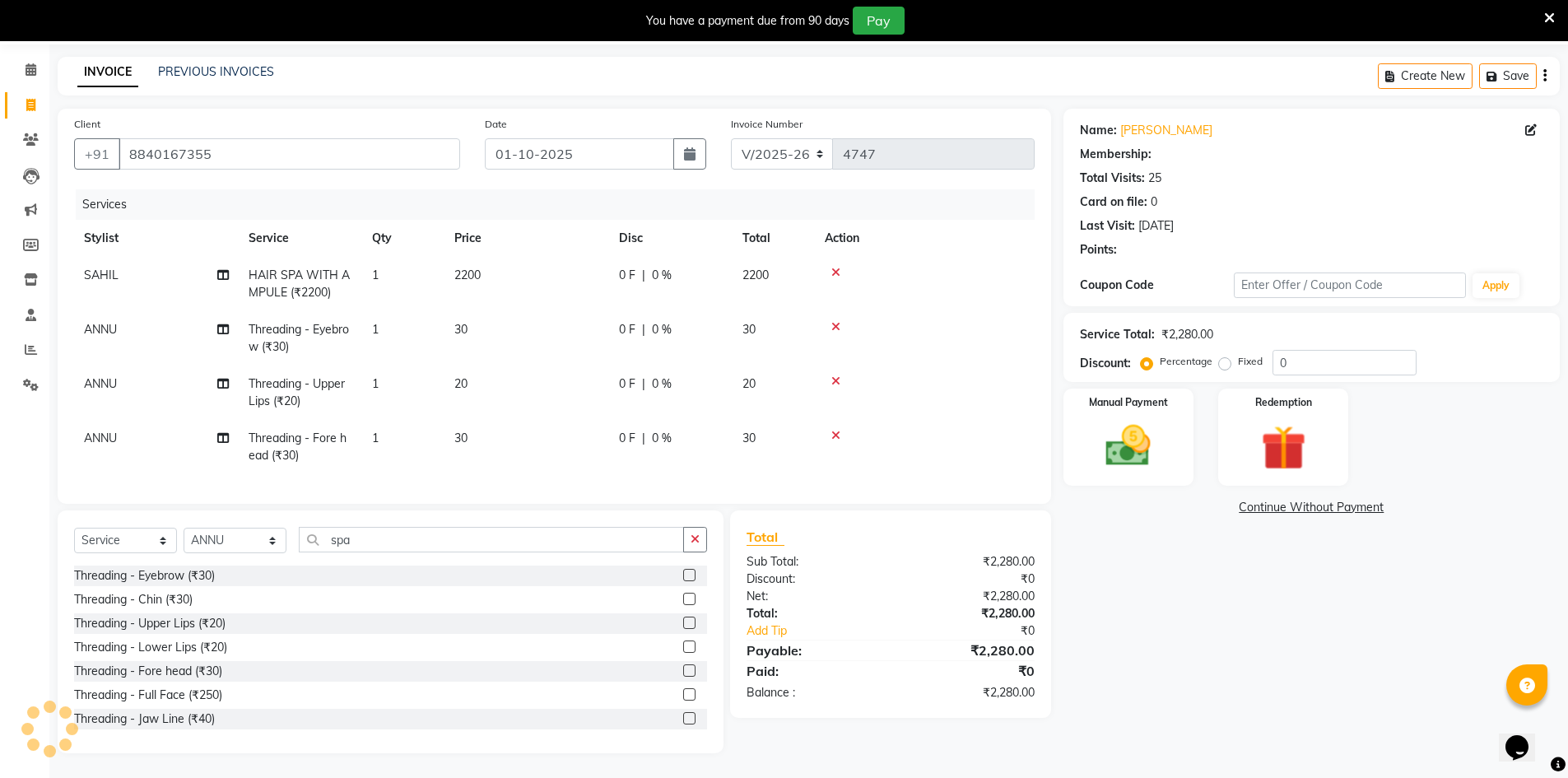
select select "2: Object"
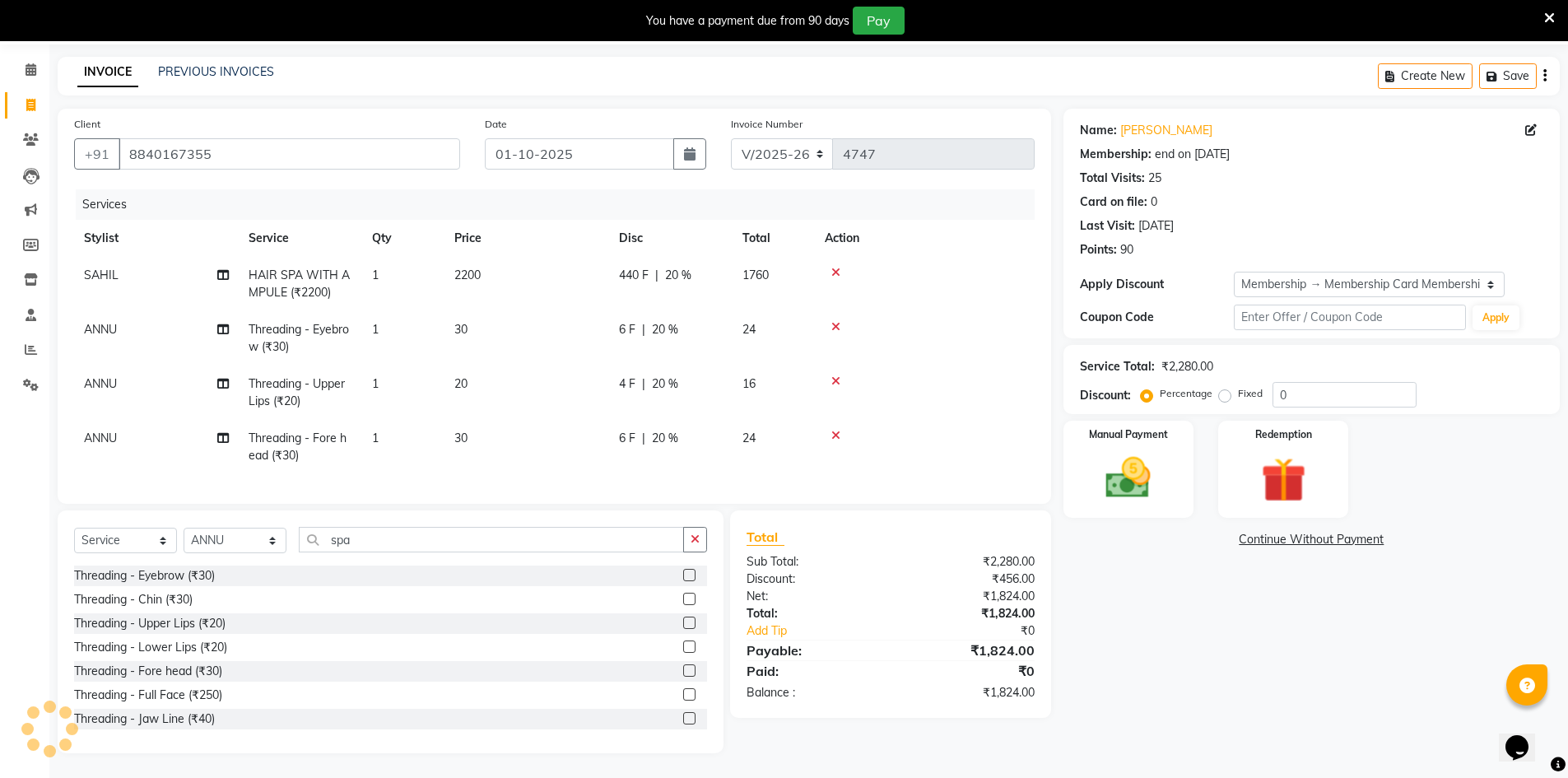
type input "20"
click at [1133, 463] on img at bounding box center [1128, 478] width 76 height 54
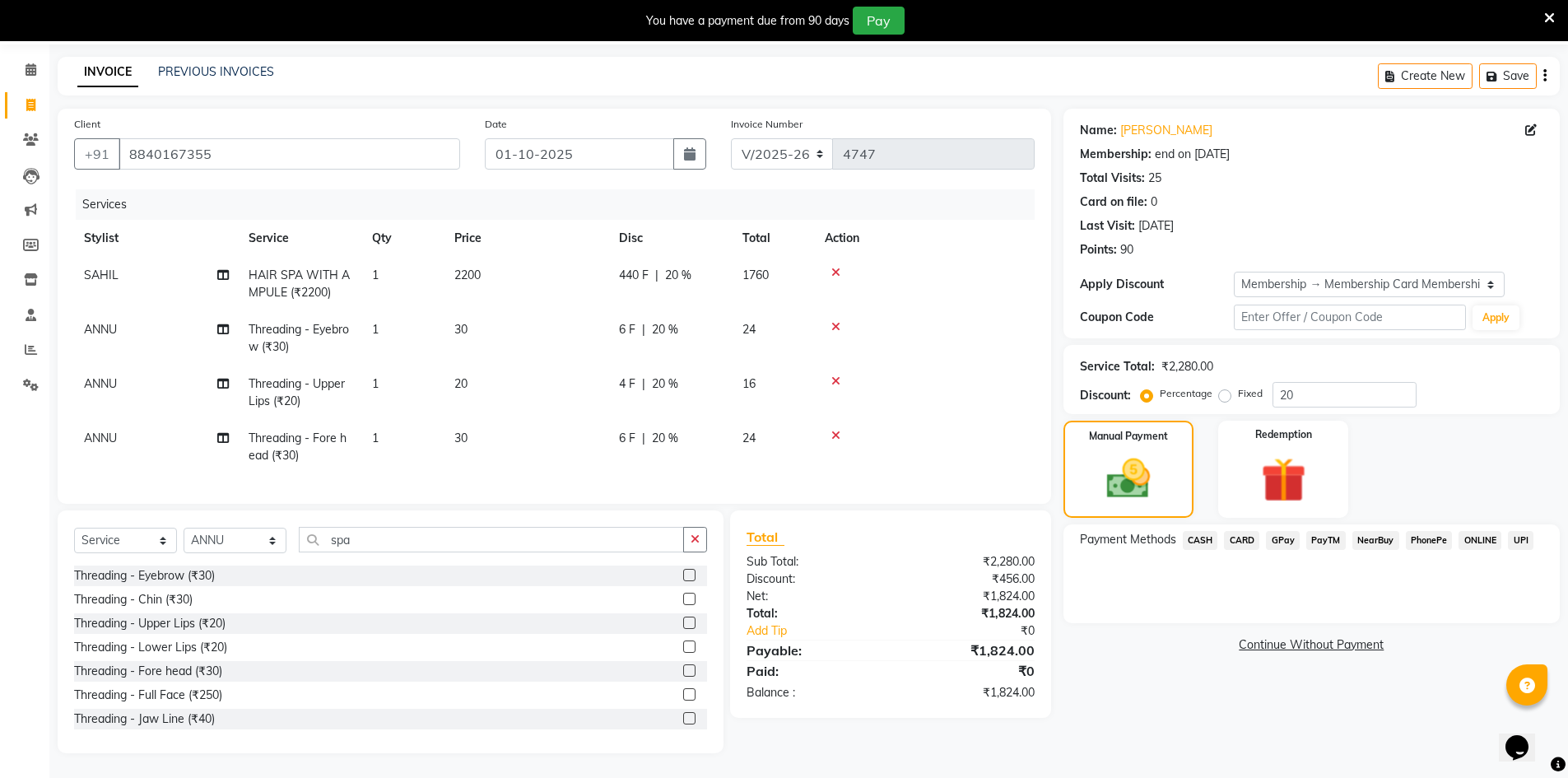
click at [1286, 531] on span "GPay" at bounding box center [1282, 540] width 34 height 19
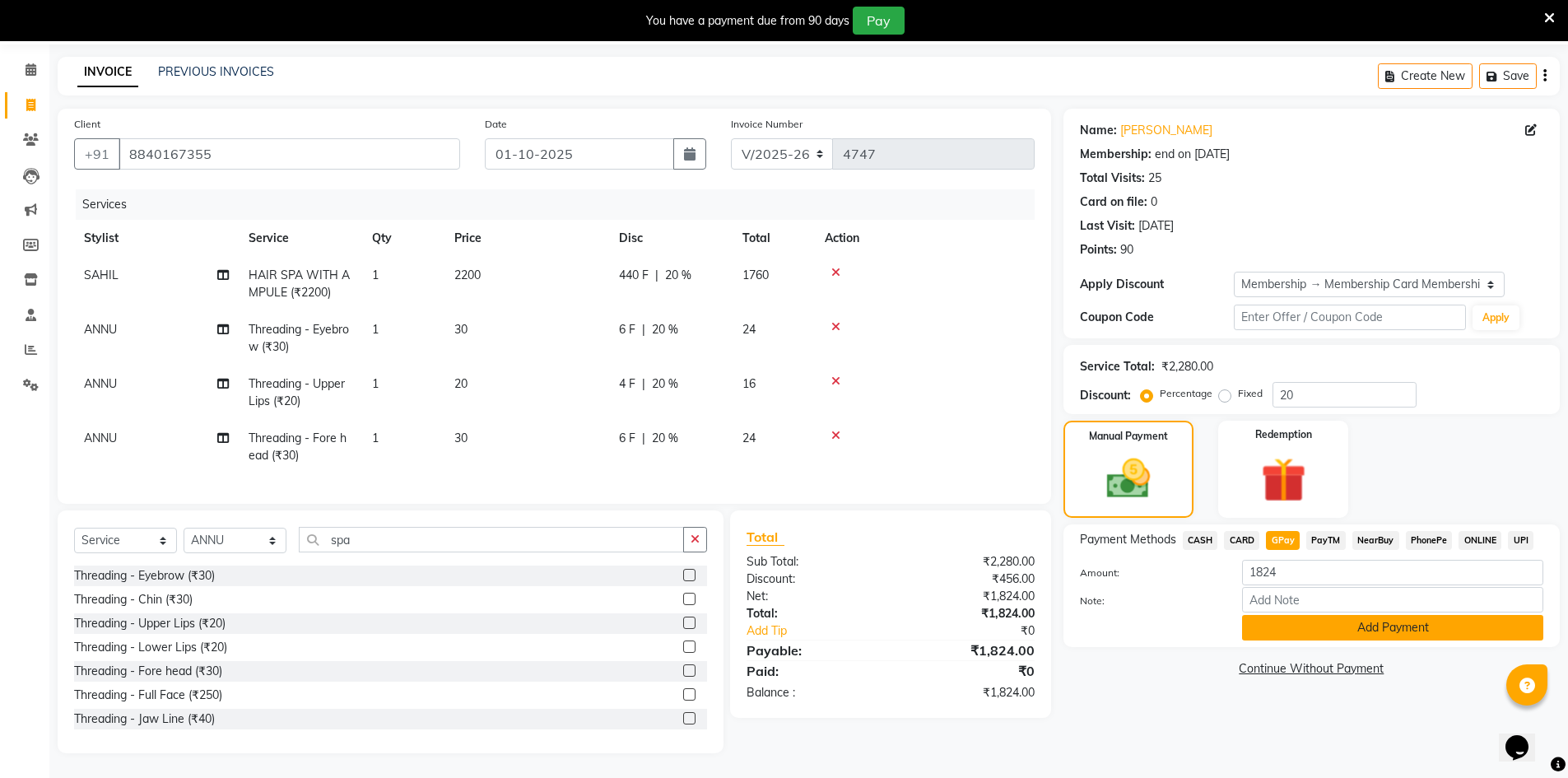
click at [1363, 616] on button "Add Payment" at bounding box center [1393, 628] width 301 height 26
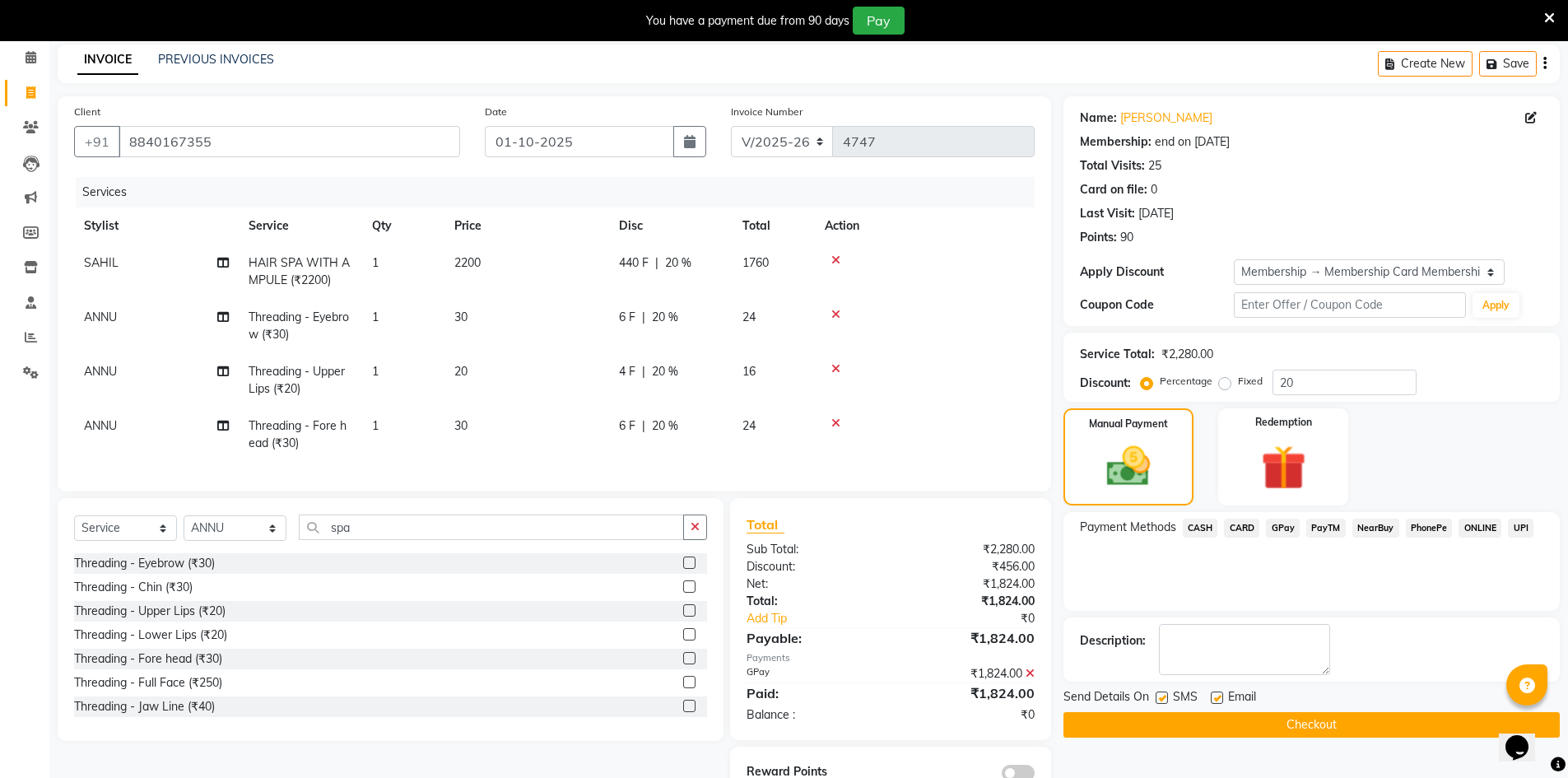
click at [1355, 728] on button "Checkout" at bounding box center [1312, 724] width 496 height 26
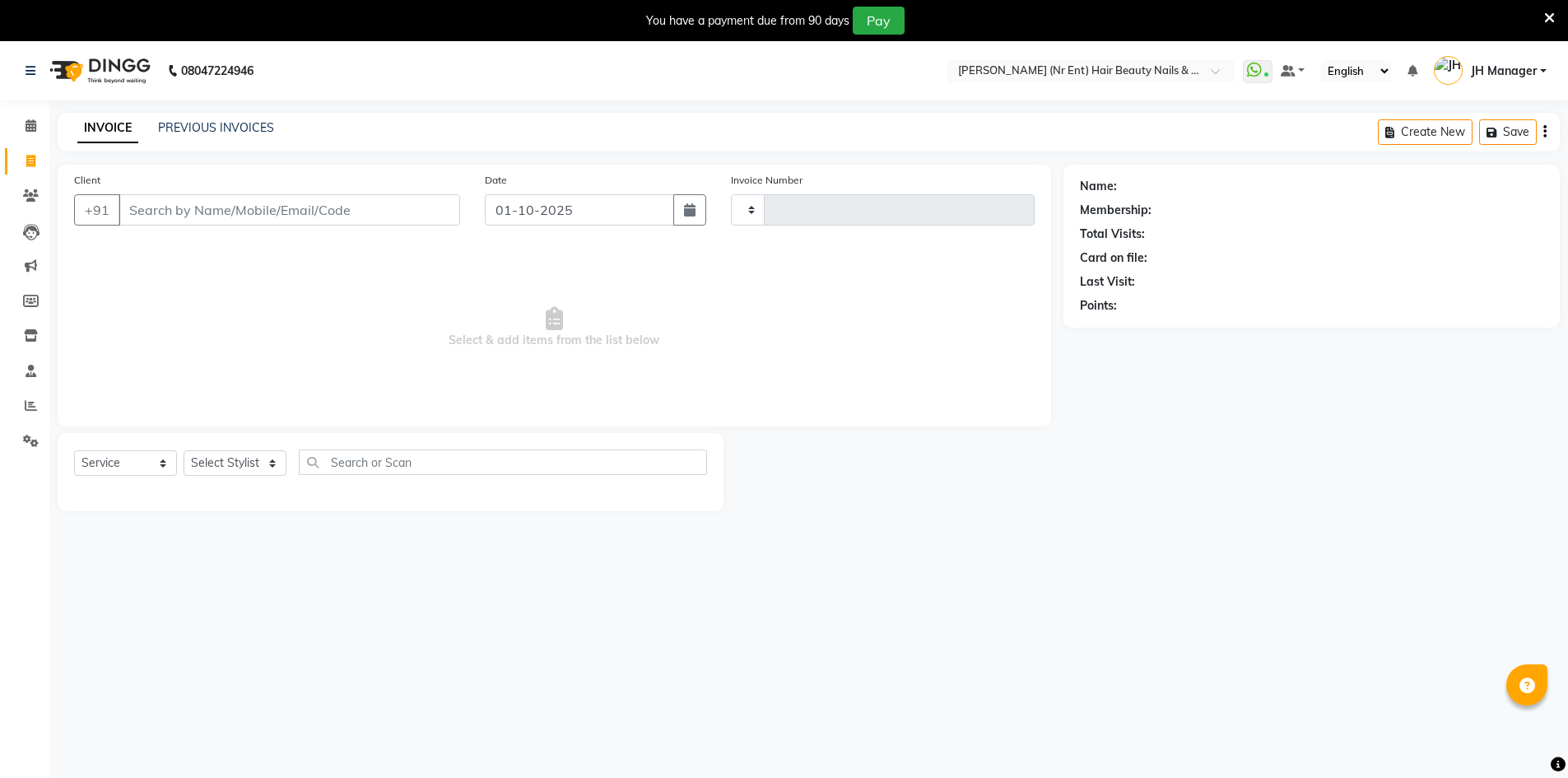
select select "service"
select select "640"
type input "4740"
click at [263, 469] on select "Select Stylist ADNAN ADVANCE ANJALI ANNU B-WAX JH Manager MEMBERSHIP [PERSON_NA…" at bounding box center [235, 463] width 103 height 26
select select "9207"
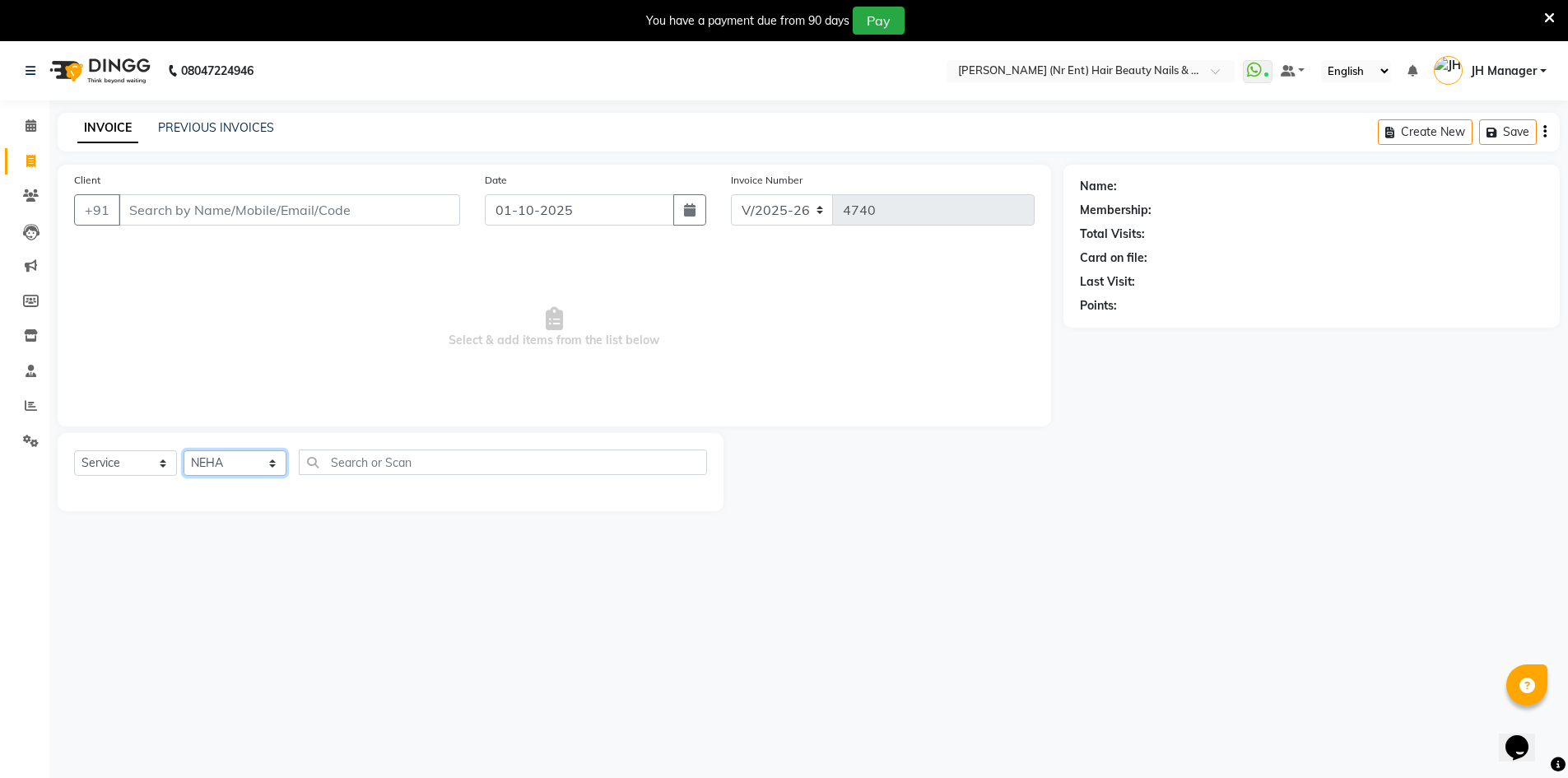
click at [184, 450] on select "Select Stylist ADNAN ADVANCE ANJALI ANNU B-WAX JH Manager MEMBERSHIP [PERSON_NA…" at bounding box center [235, 463] width 103 height 26
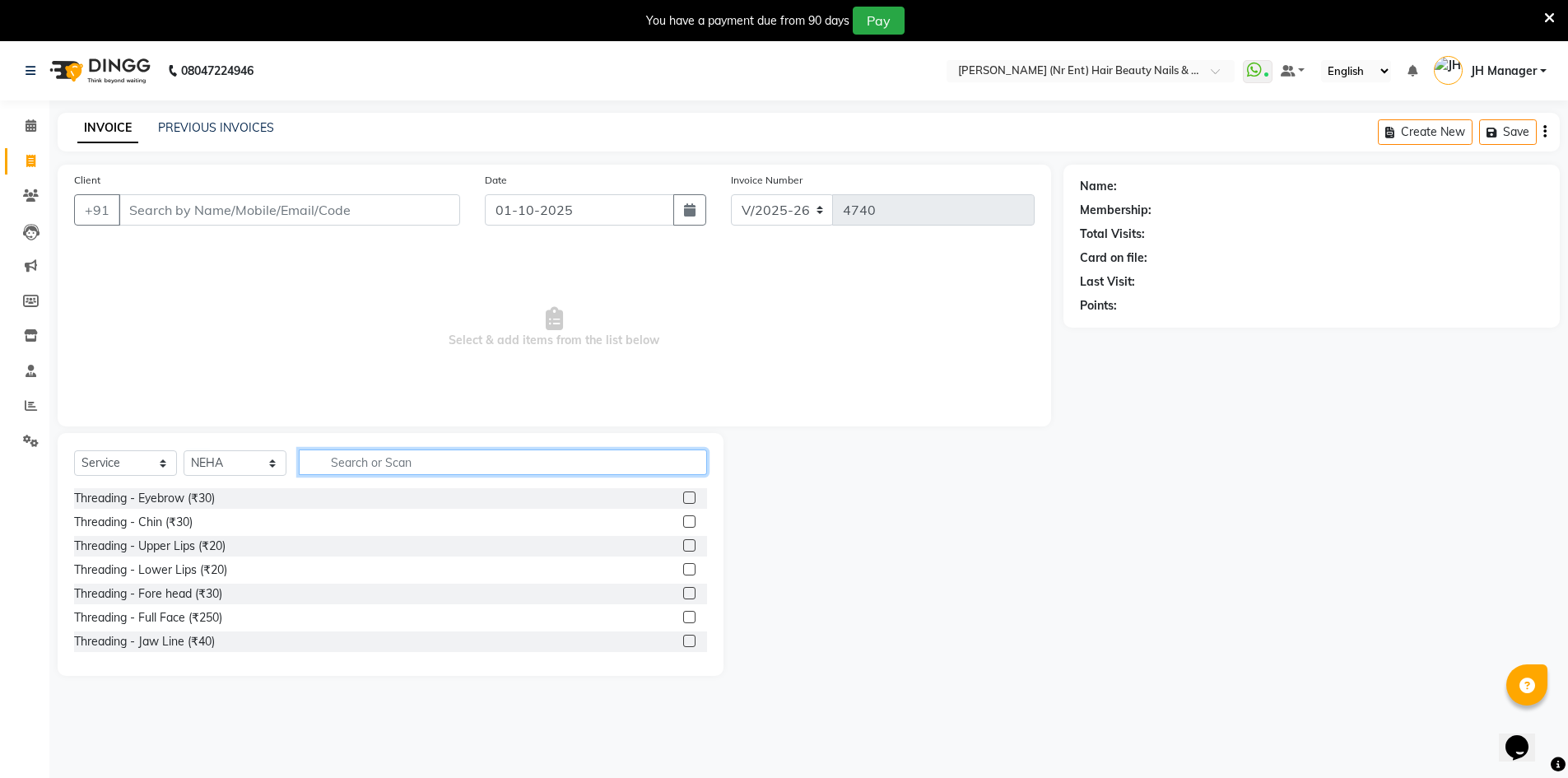
click at [417, 451] on input "text" at bounding box center [503, 462] width 408 height 26
click at [567, 463] on input "text" at bounding box center [503, 462] width 408 height 26
click at [683, 498] on label at bounding box center [689, 497] width 12 height 12
click at [683, 498] on input "checkbox" at bounding box center [688, 497] width 11 height 11
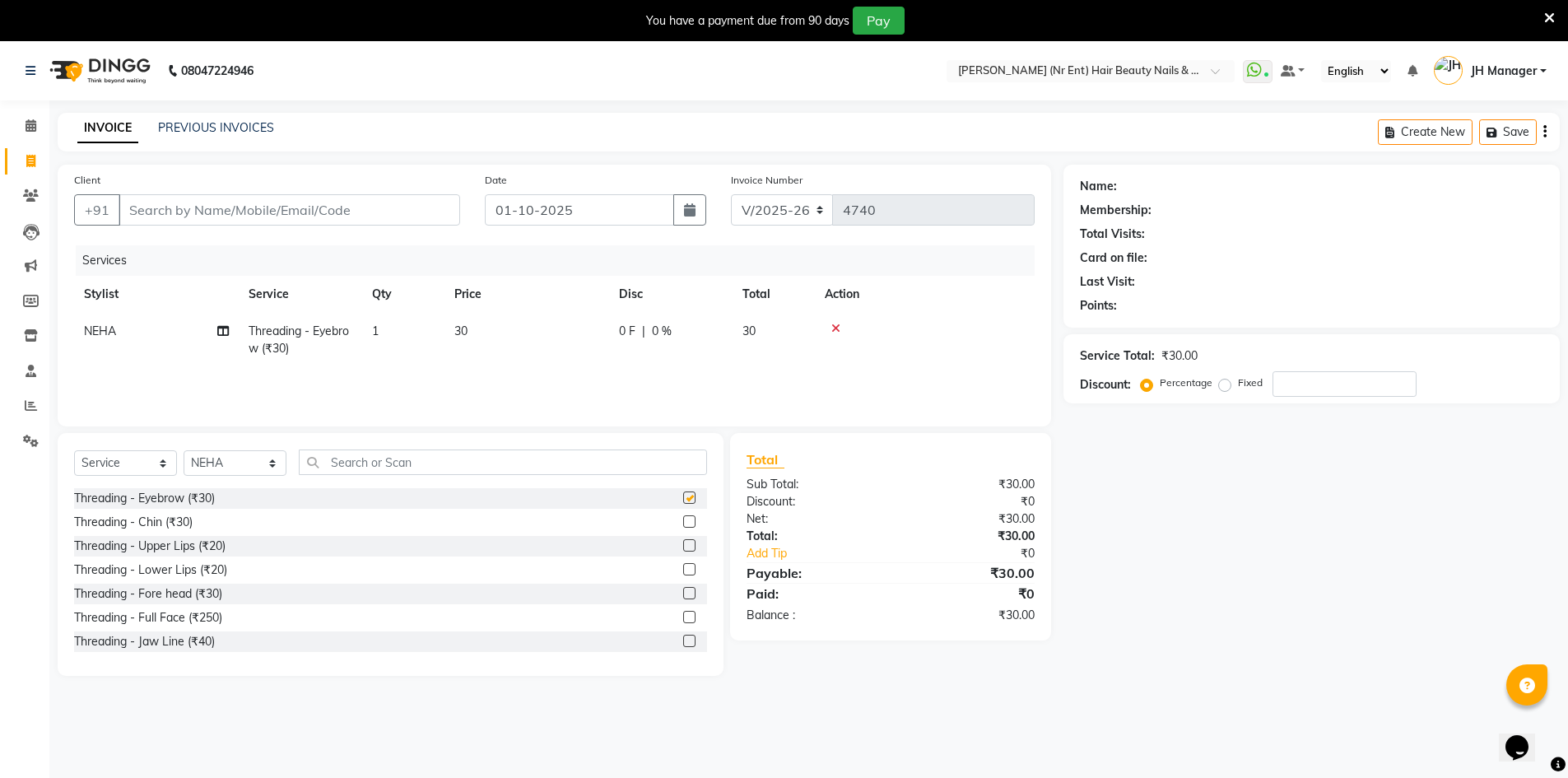
checkbox input "false"
click at [683, 595] on label at bounding box center [689, 592] width 12 height 12
click at [683, 595] on input "checkbox" at bounding box center [688, 593] width 11 height 11
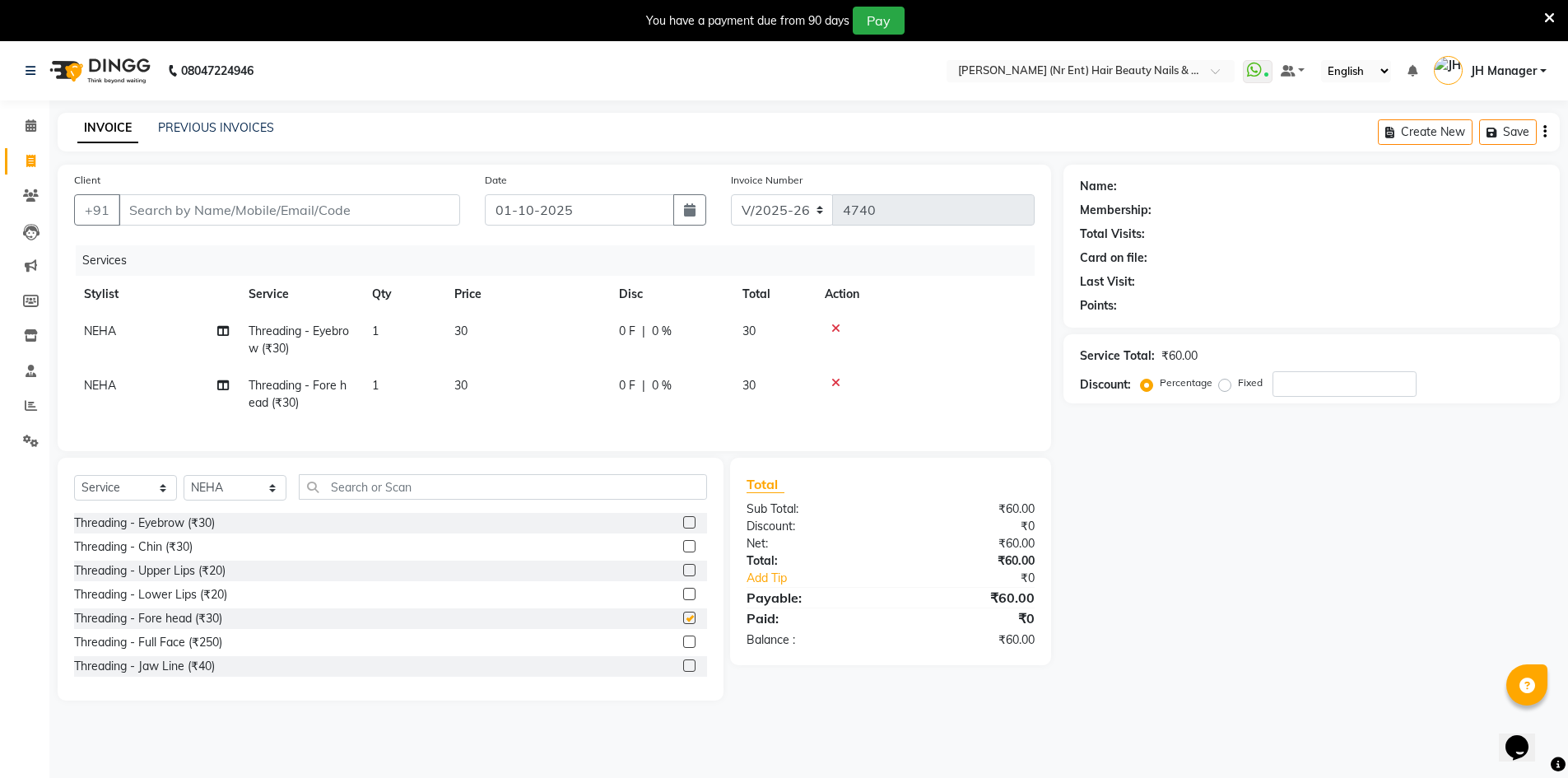
checkbox input "false"
click at [683, 576] on label at bounding box center [689, 569] width 12 height 12
click at [683, 576] on input "checkbox" at bounding box center [688, 570] width 11 height 11
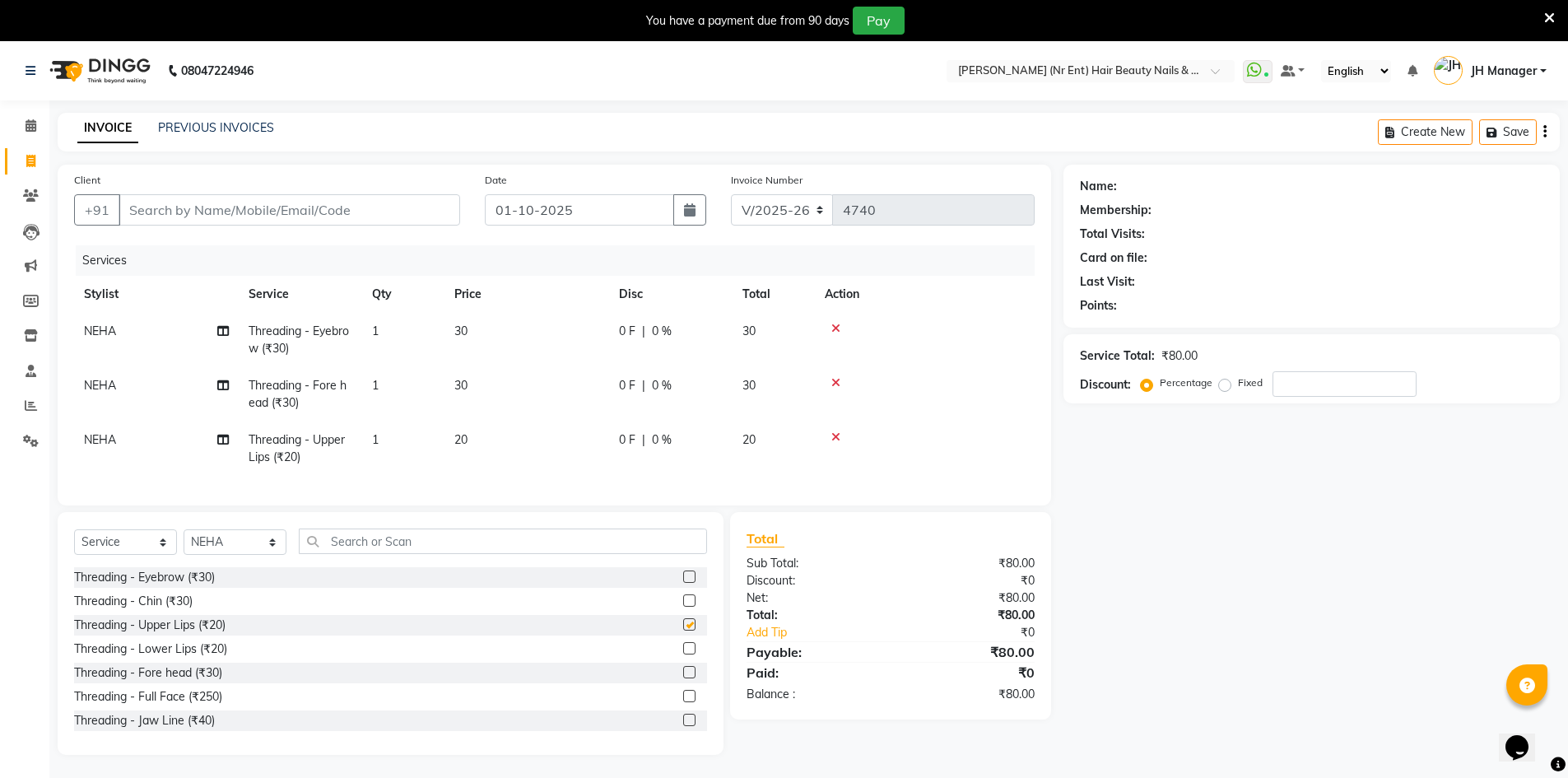
checkbox input "false"
click at [351, 211] on input "Client" at bounding box center [289, 210] width 341 height 32
click at [425, 213] on input "Client" at bounding box center [289, 210] width 341 height 32
drag, startPoint x: 236, startPoint y: 552, endPoint x: 236, endPoint y: 541, distance: 11.0
click at [236, 552] on select "Select Stylist ADNAN ADVANCE ANJALI ANNU B-WAX JH Manager MEMBERSHIP [PERSON_NA…" at bounding box center [235, 541] width 103 height 26
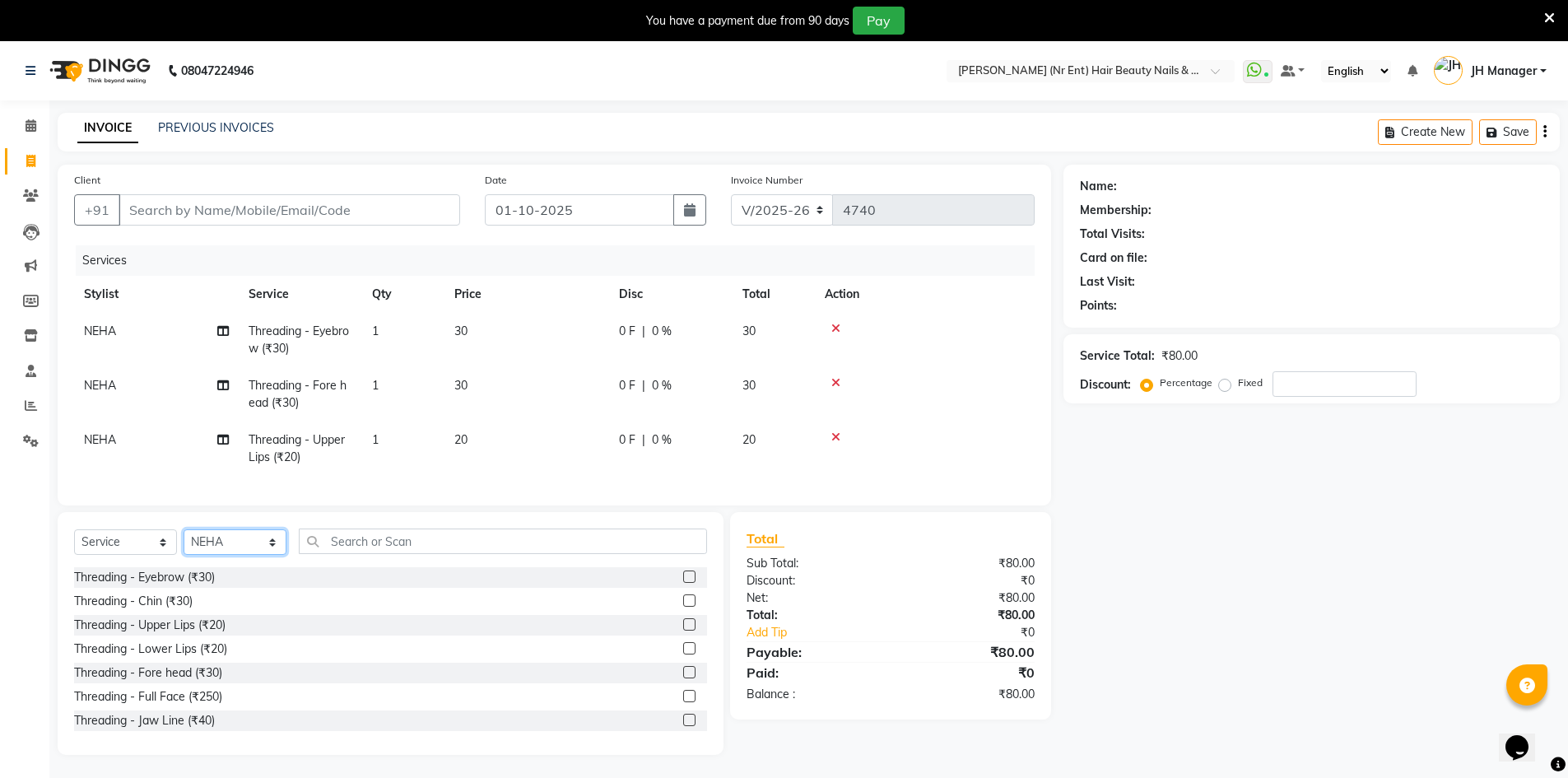
select select "13395"
click at [184, 541] on select "Select Stylist ADNAN ADVANCE ANJALI ANNU B-WAX JH Manager MEMBERSHIP [PERSON_NA…" at bounding box center [235, 541] width 103 height 26
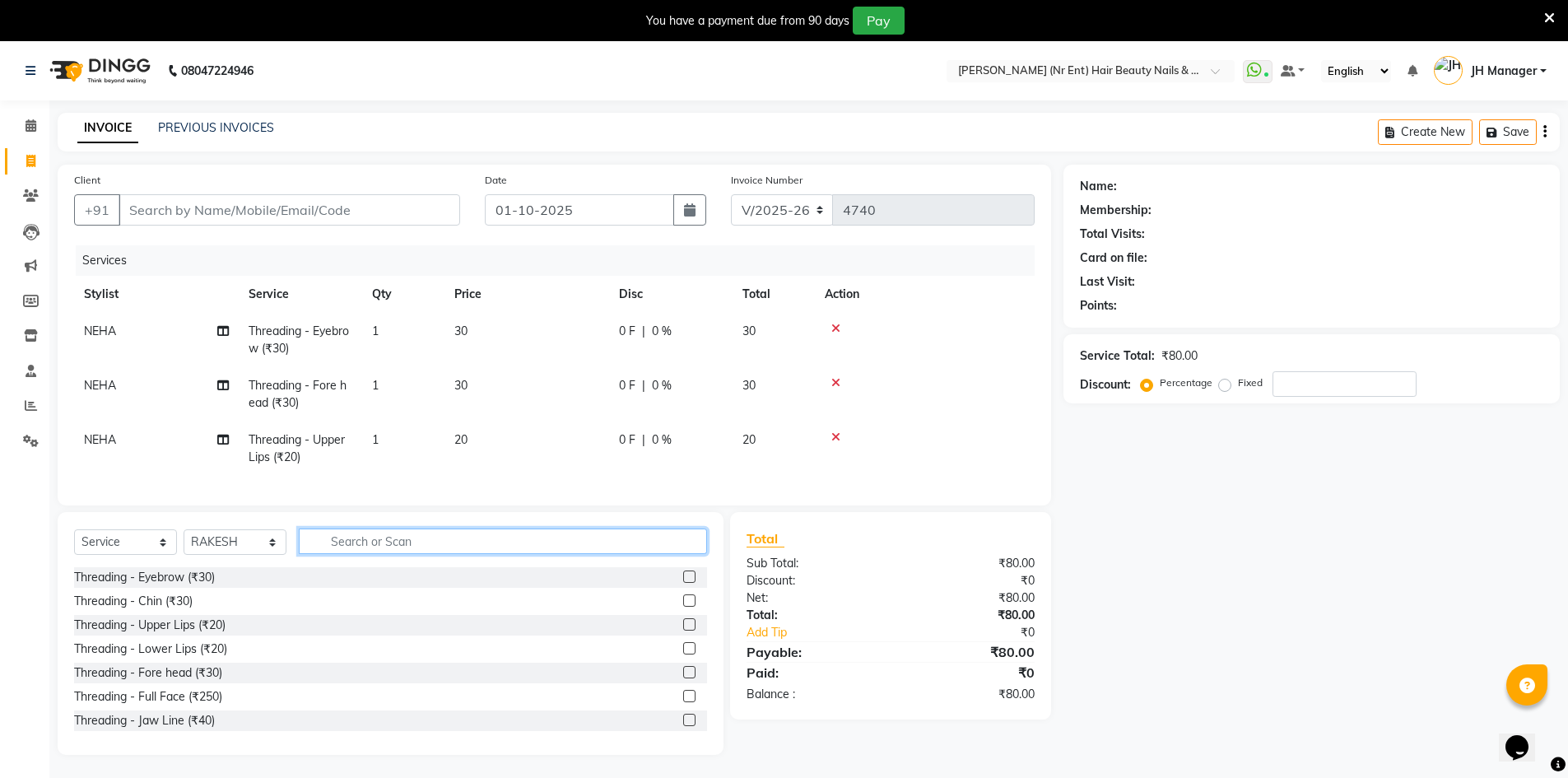
click at [370, 554] on input "text" at bounding box center [503, 540] width 408 height 26
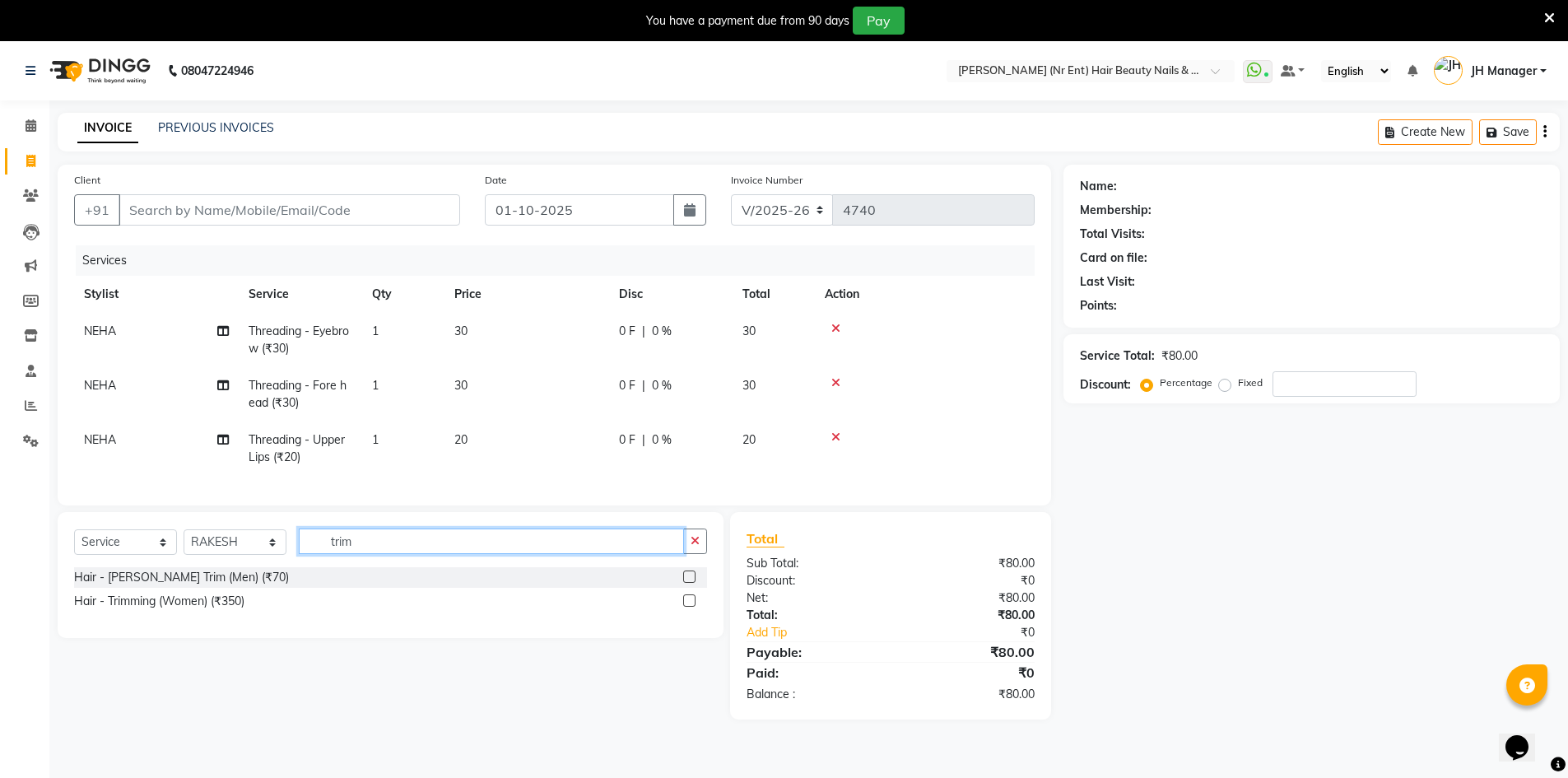
type input "trim"
click at [696, 606] on label at bounding box center [689, 600] width 12 height 12
click at [694, 606] on input "checkbox" at bounding box center [688, 601] width 11 height 11
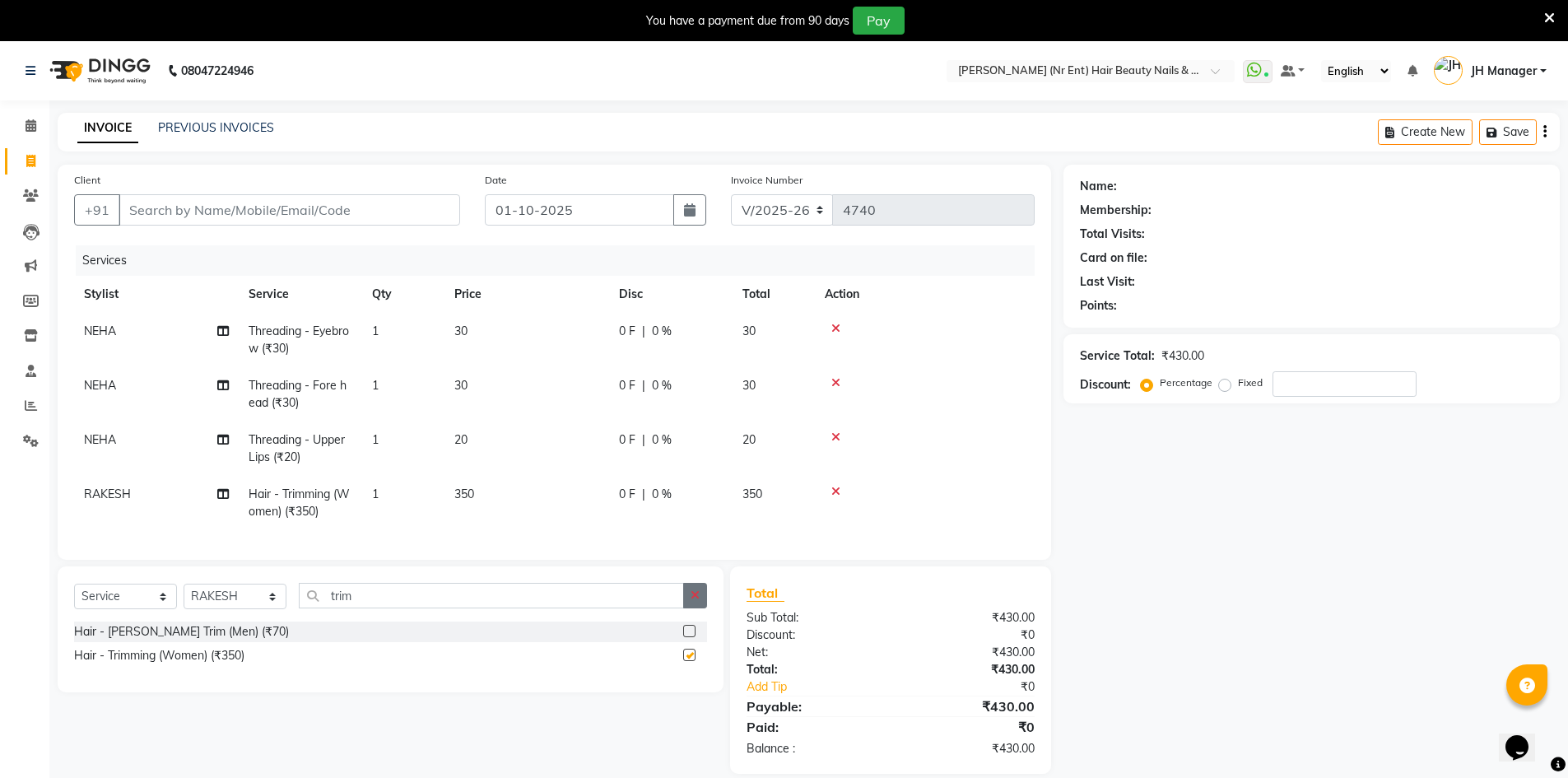
checkbox input "false"
click at [695, 601] on icon "button" at bounding box center [695, 595] width 9 height 11
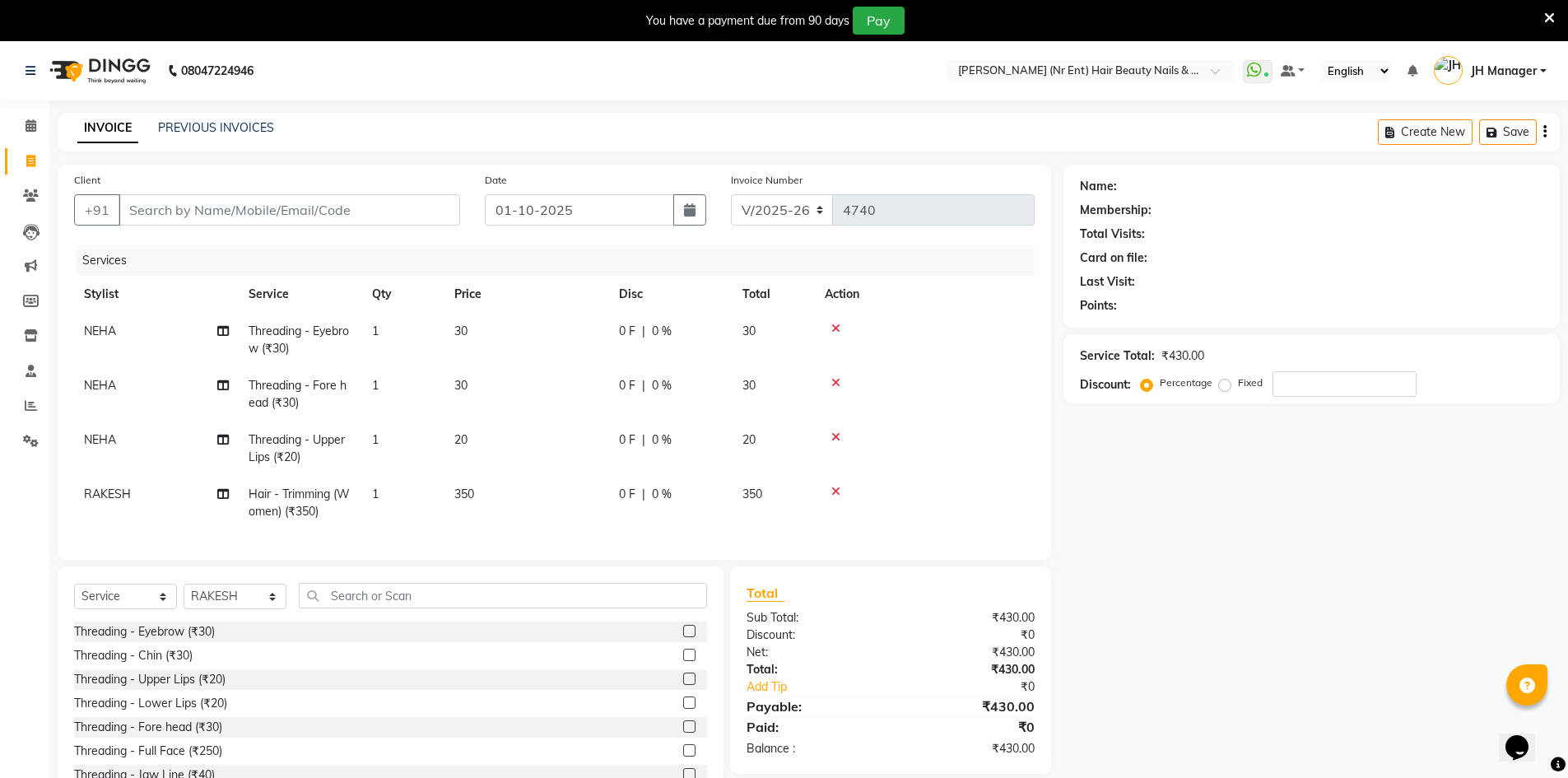
drag, startPoint x: 416, startPoint y: 181, endPoint x: 416, endPoint y: 197, distance: 16.0
click at [416, 184] on div "Client +91" at bounding box center [266, 205] width 411 height 67
click at [417, 209] on input "Client" at bounding box center [289, 210] width 341 height 32
type input "7"
type input "0"
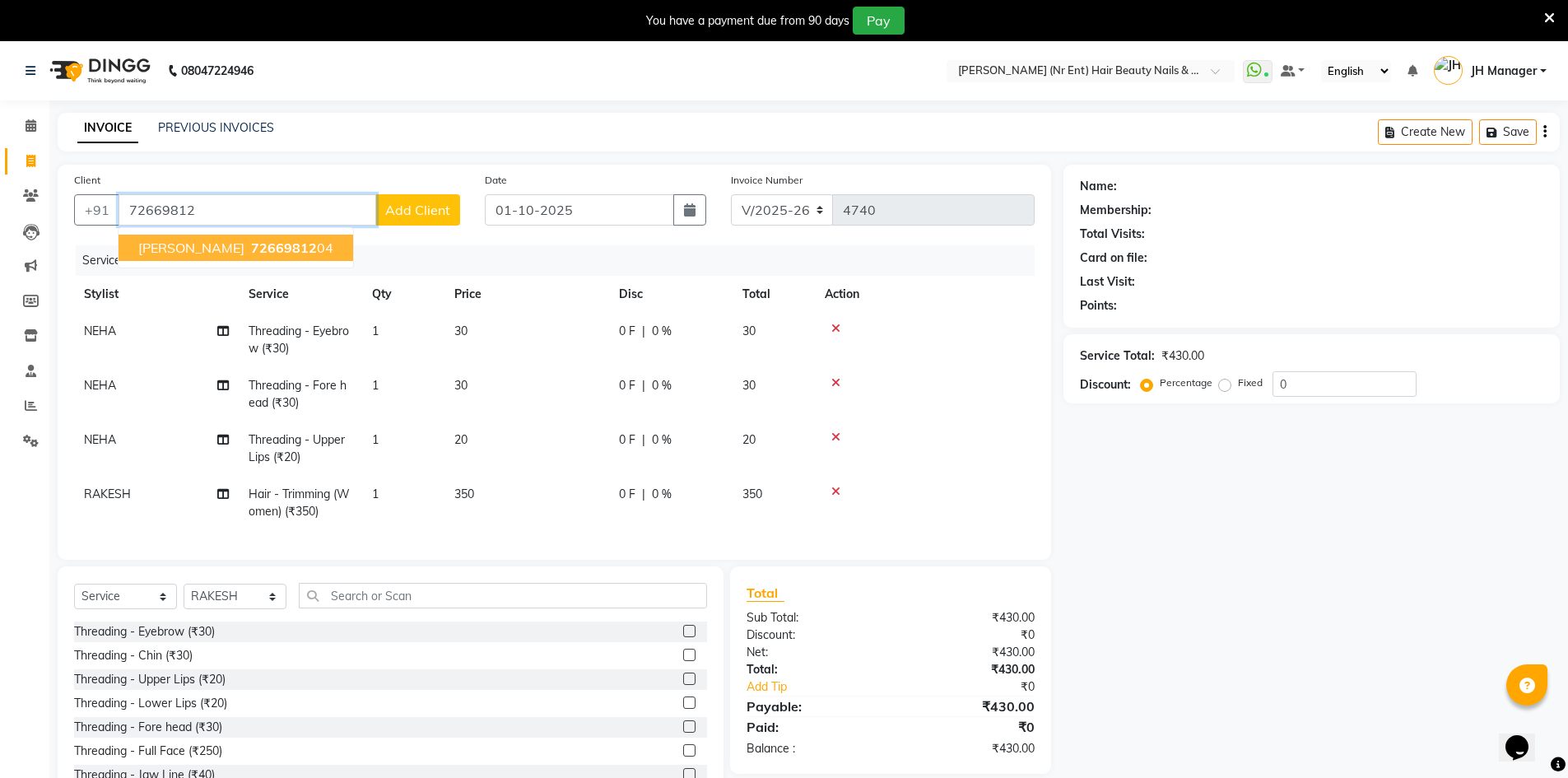
click at [195, 244] on span "SHREEYA" at bounding box center [191, 247] width 106 height 16
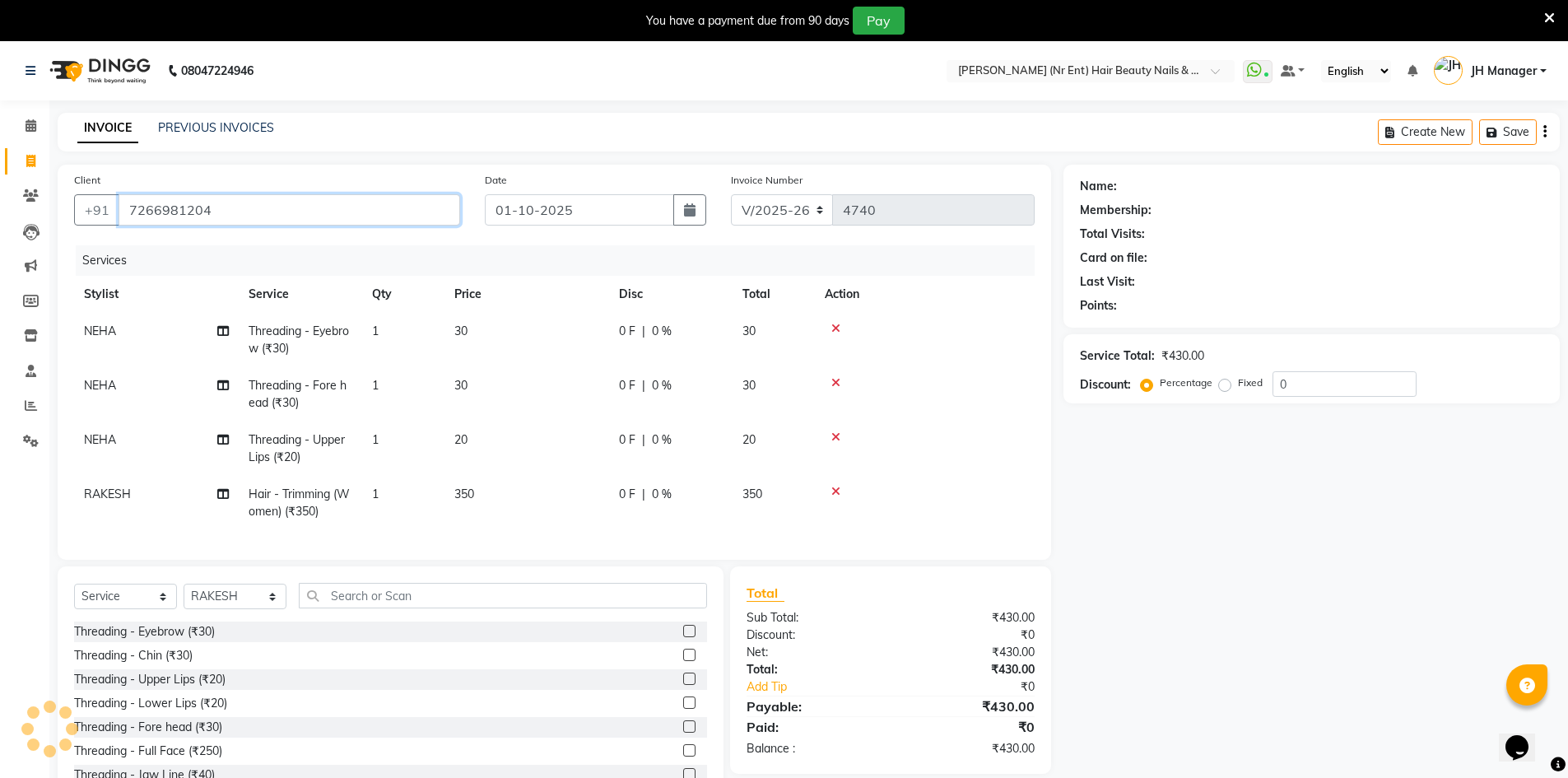
type input "7266981204"
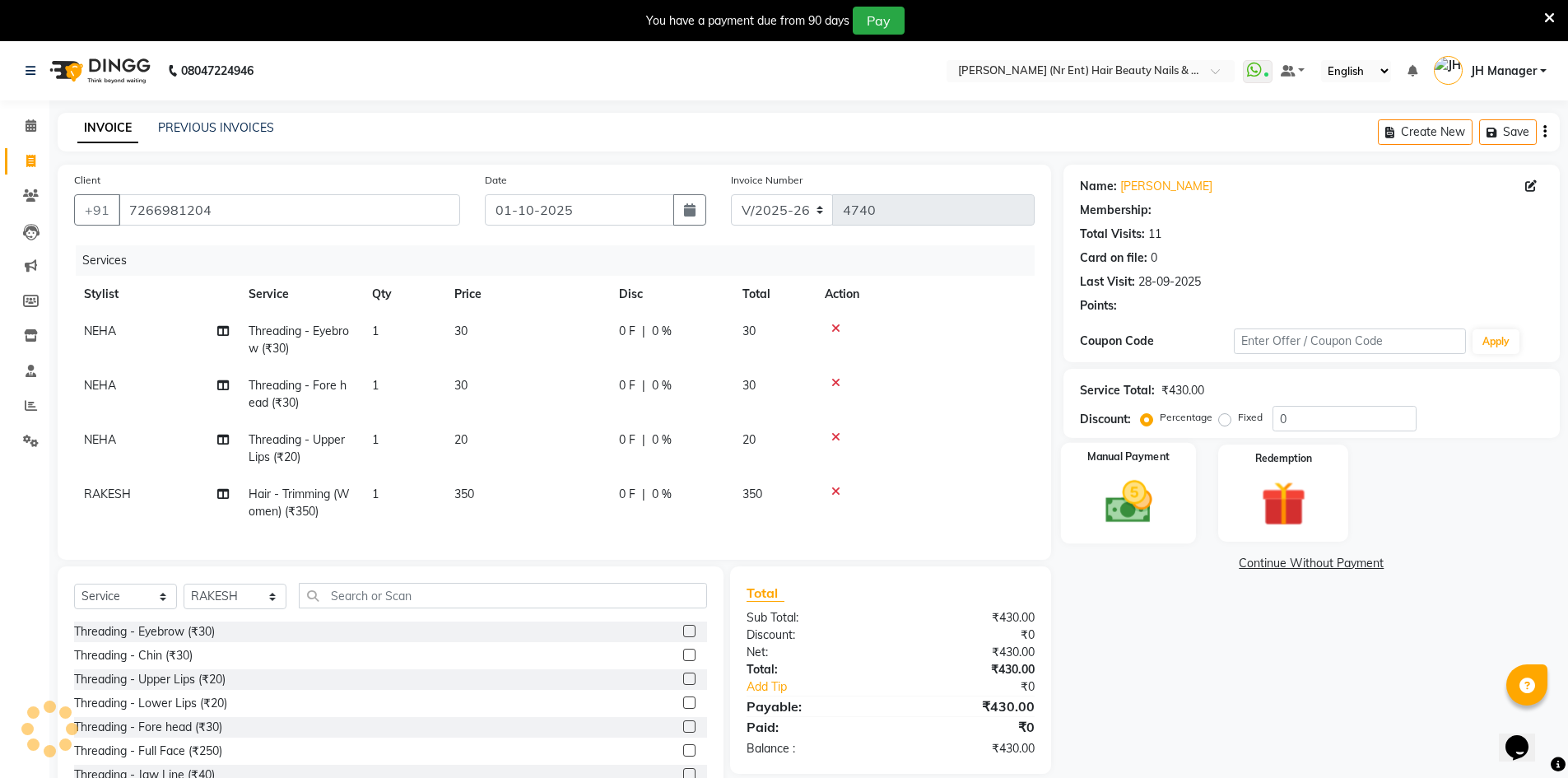
select select "2: Object"
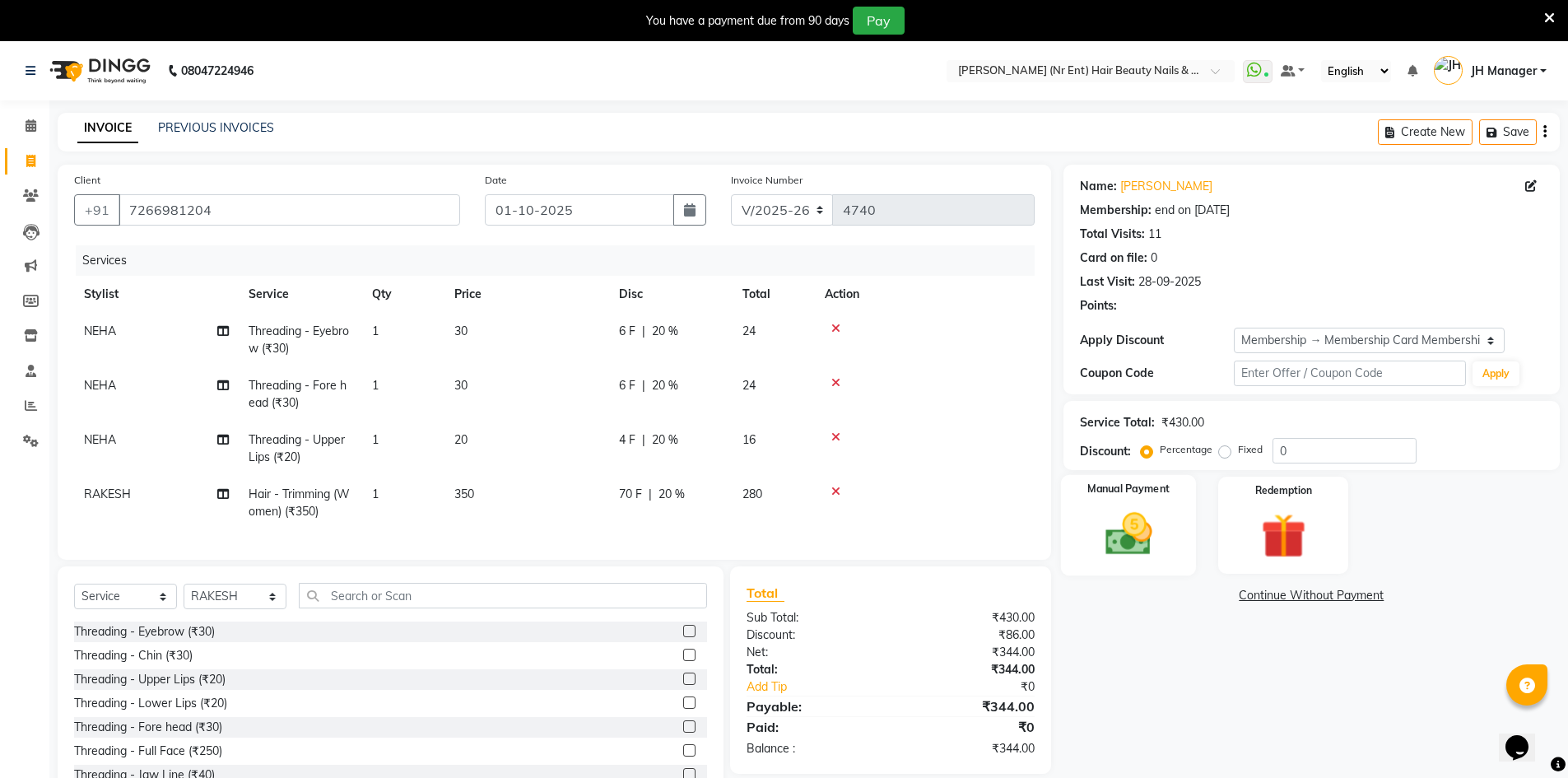
type input "20"
click at [1151, 504] on div "Manual Payment" at bounding box center [1128, 526] width 136 height 102
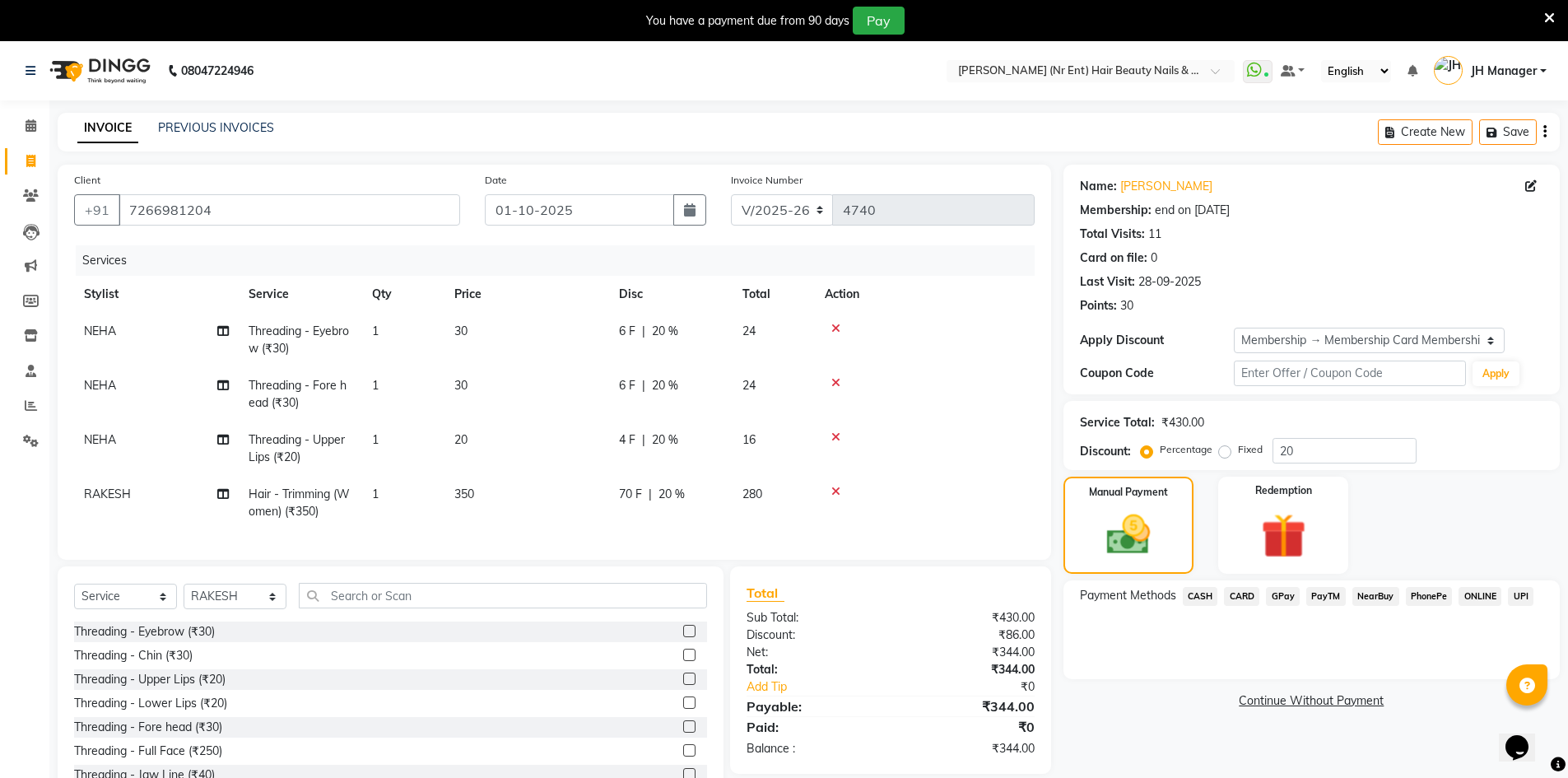
scroll to position [68, 0]
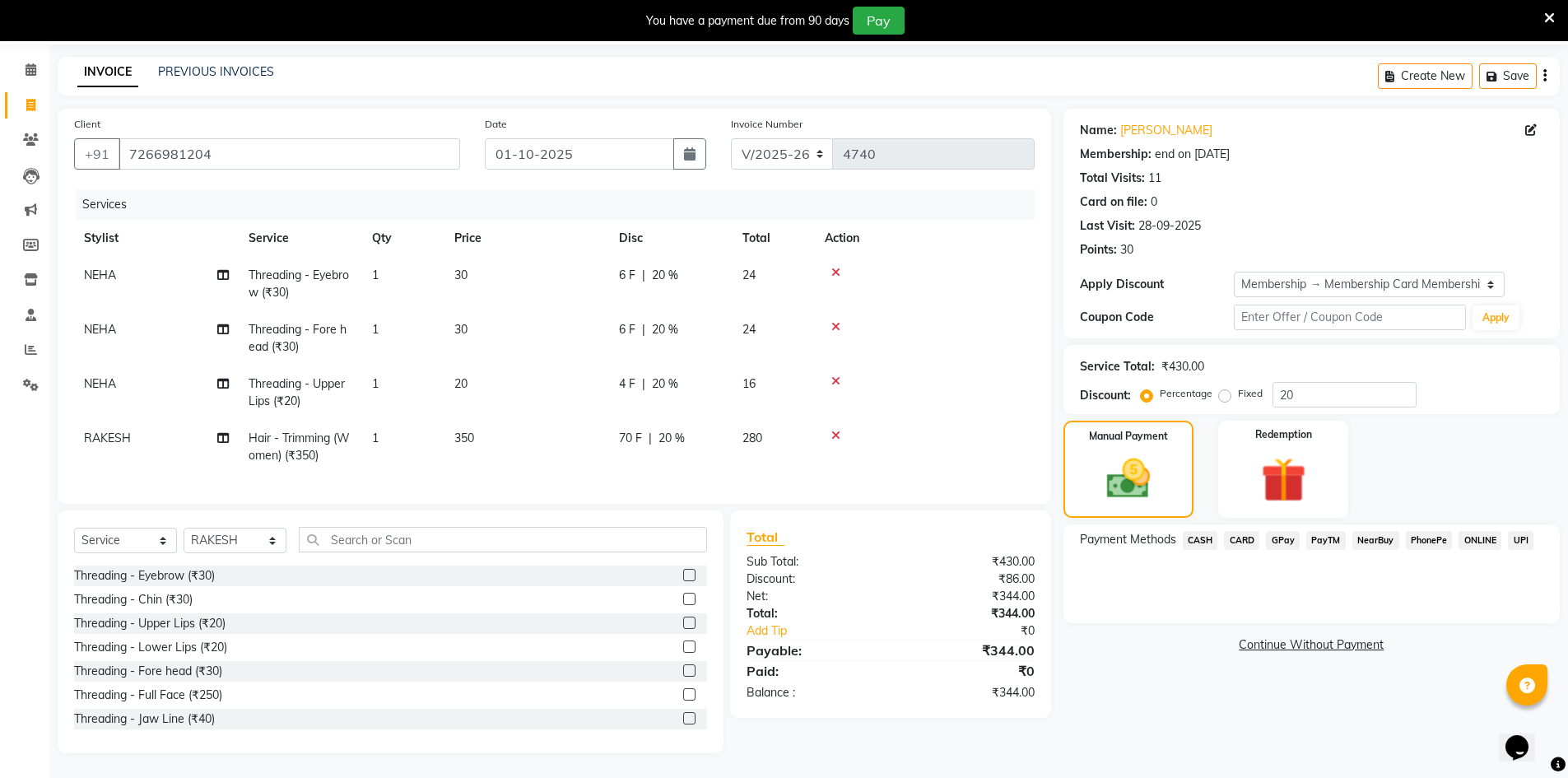
click at [1301, 531] on div "PayTM" at bounding box center [1323, 541] width 46 height 22
click at [1288, 531] on span "GPay" at bounding box center [1282, 540] width 34 height 19
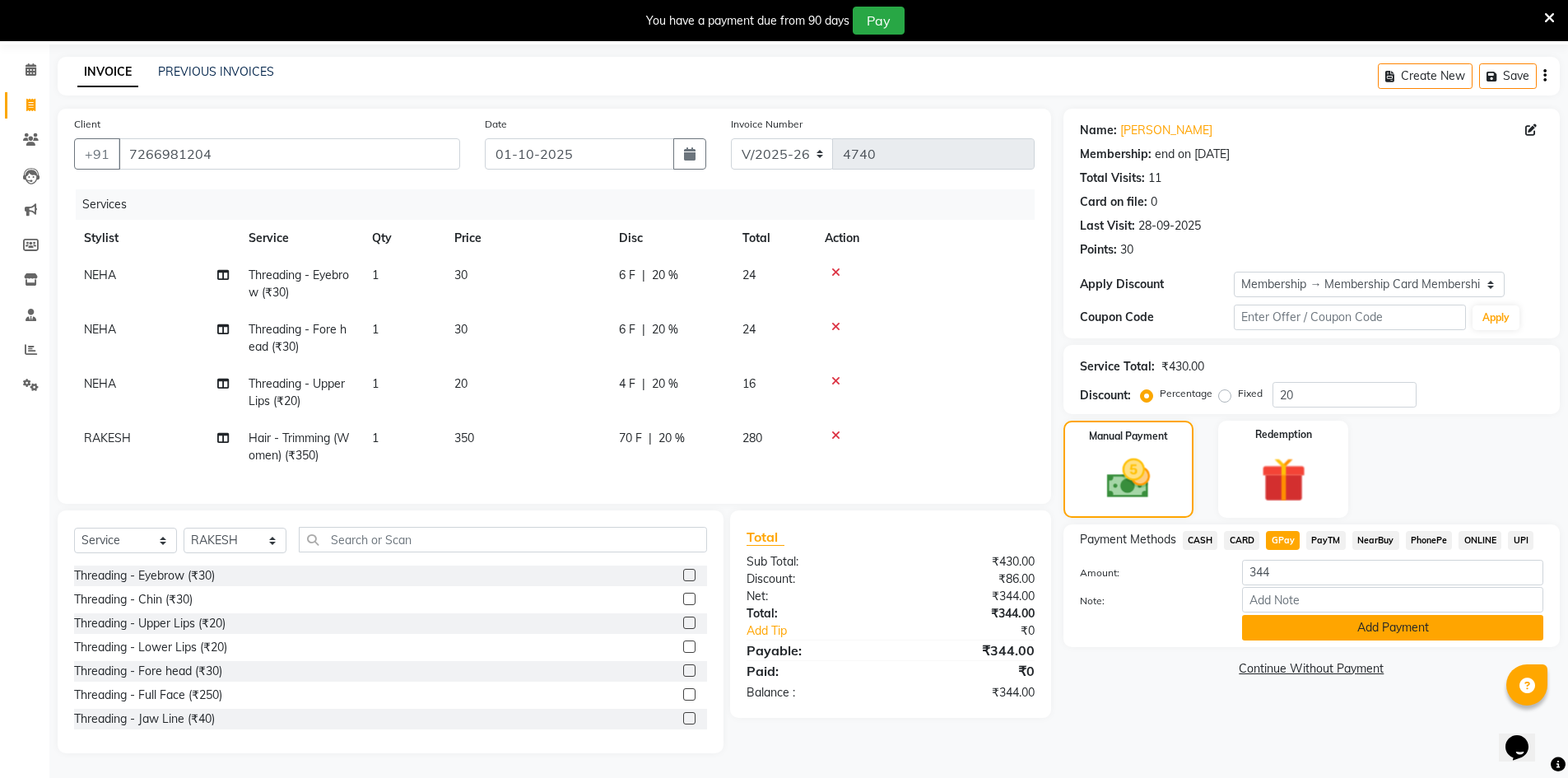
click at [1265, 615] on button "Add Payment" at bounding box center [1393, 628] width 301 height 26
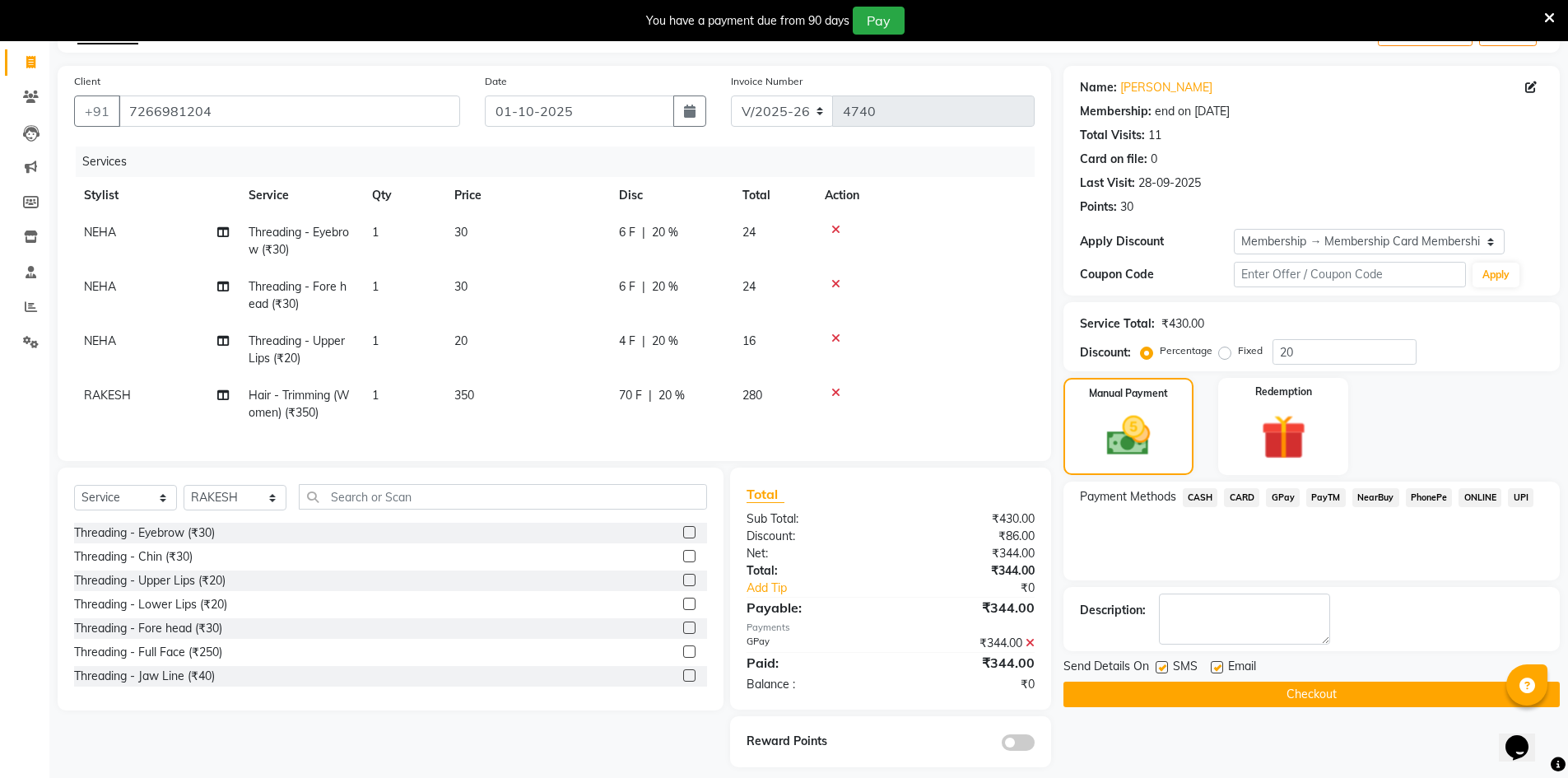
scroll to position [126, 0]
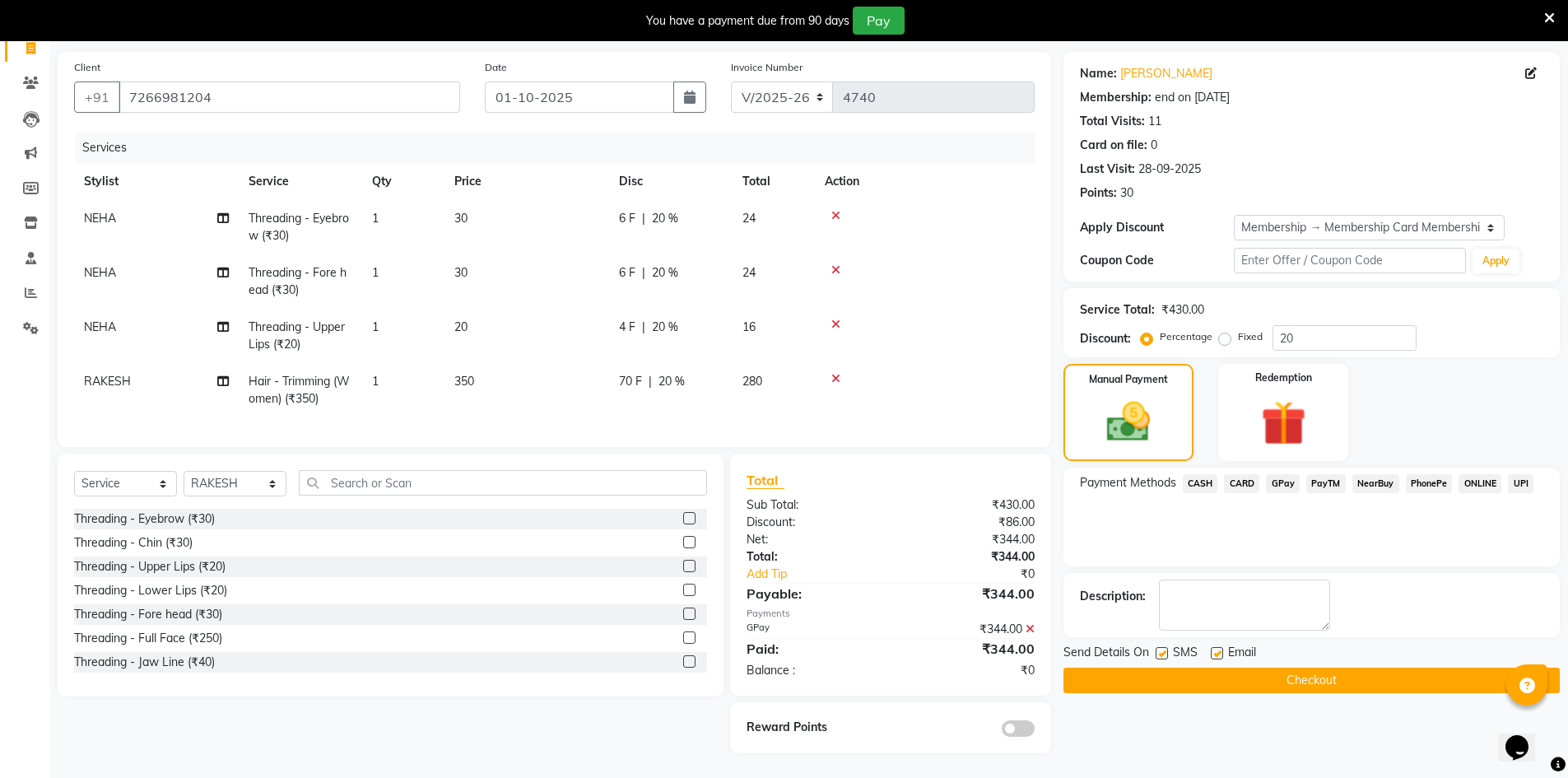
click at [1284, 474] on span "GPay" at bounding box center [1282, 484] width 34 height 19
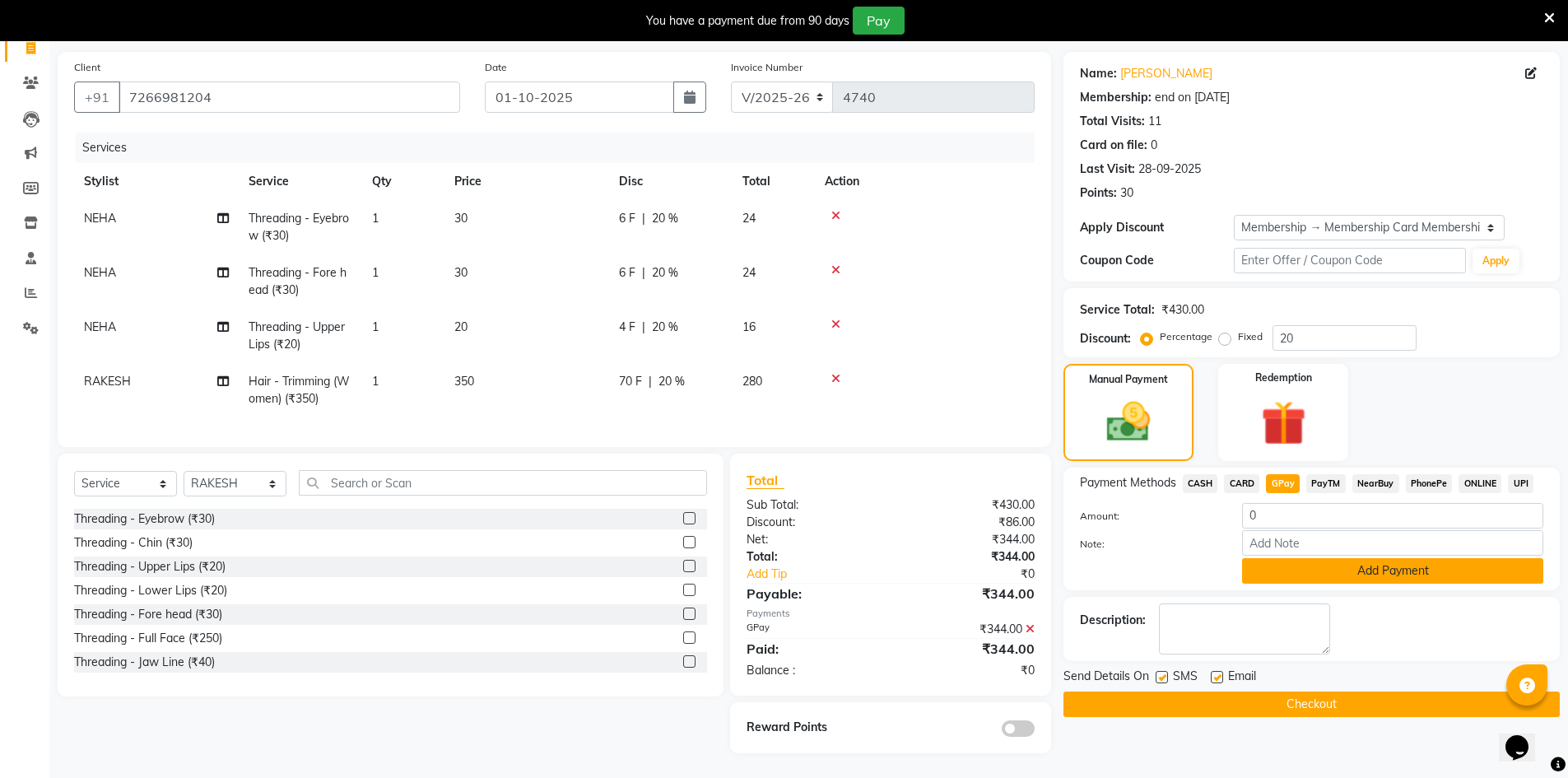
click at [1317, 558] on button "Add Payment" at bounding box center [1393, 570] width 301 height 26
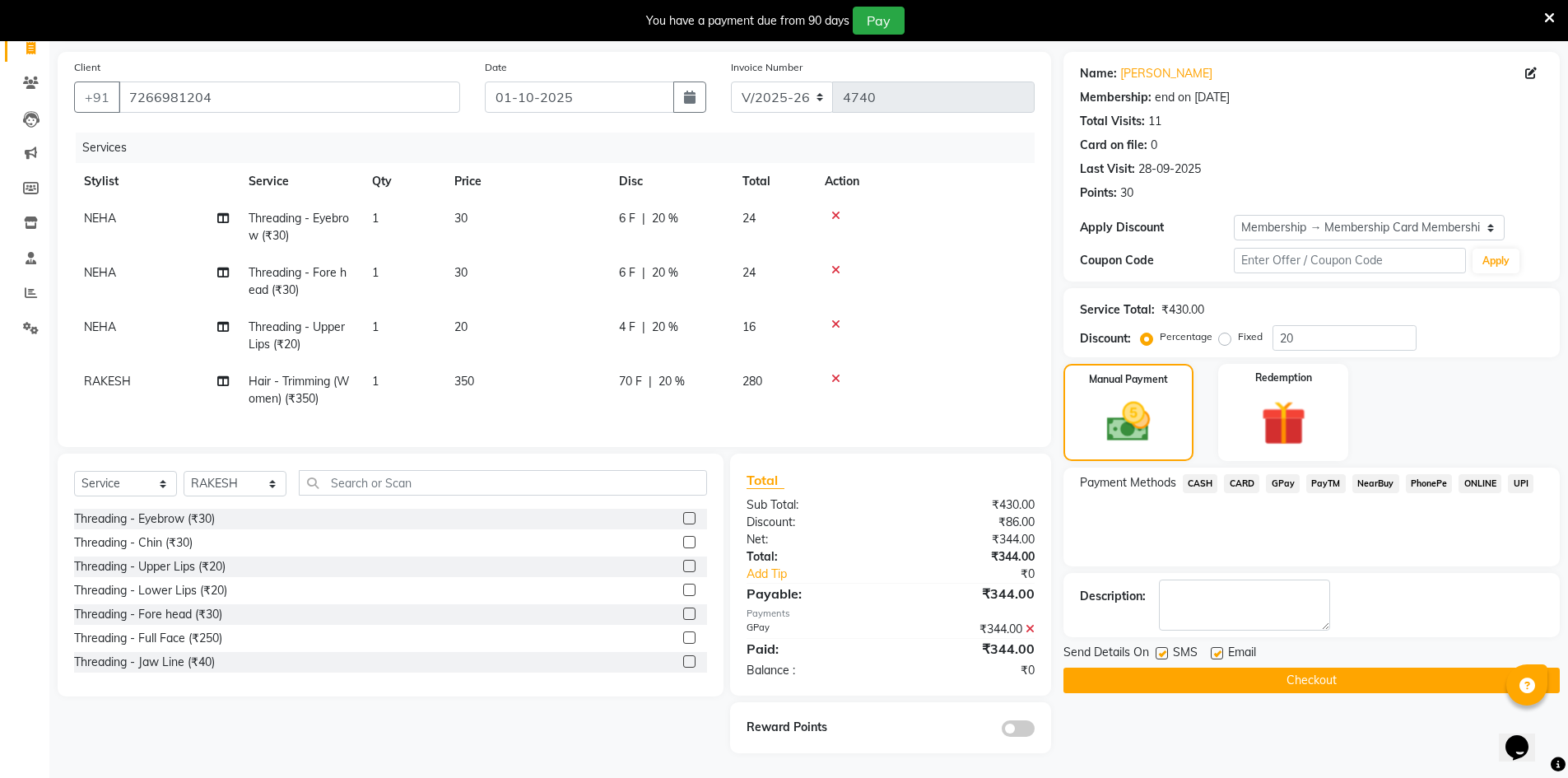
click at [1360, 667] on button "Checkout" at bounding box center [1312, 679] width 496 height 26
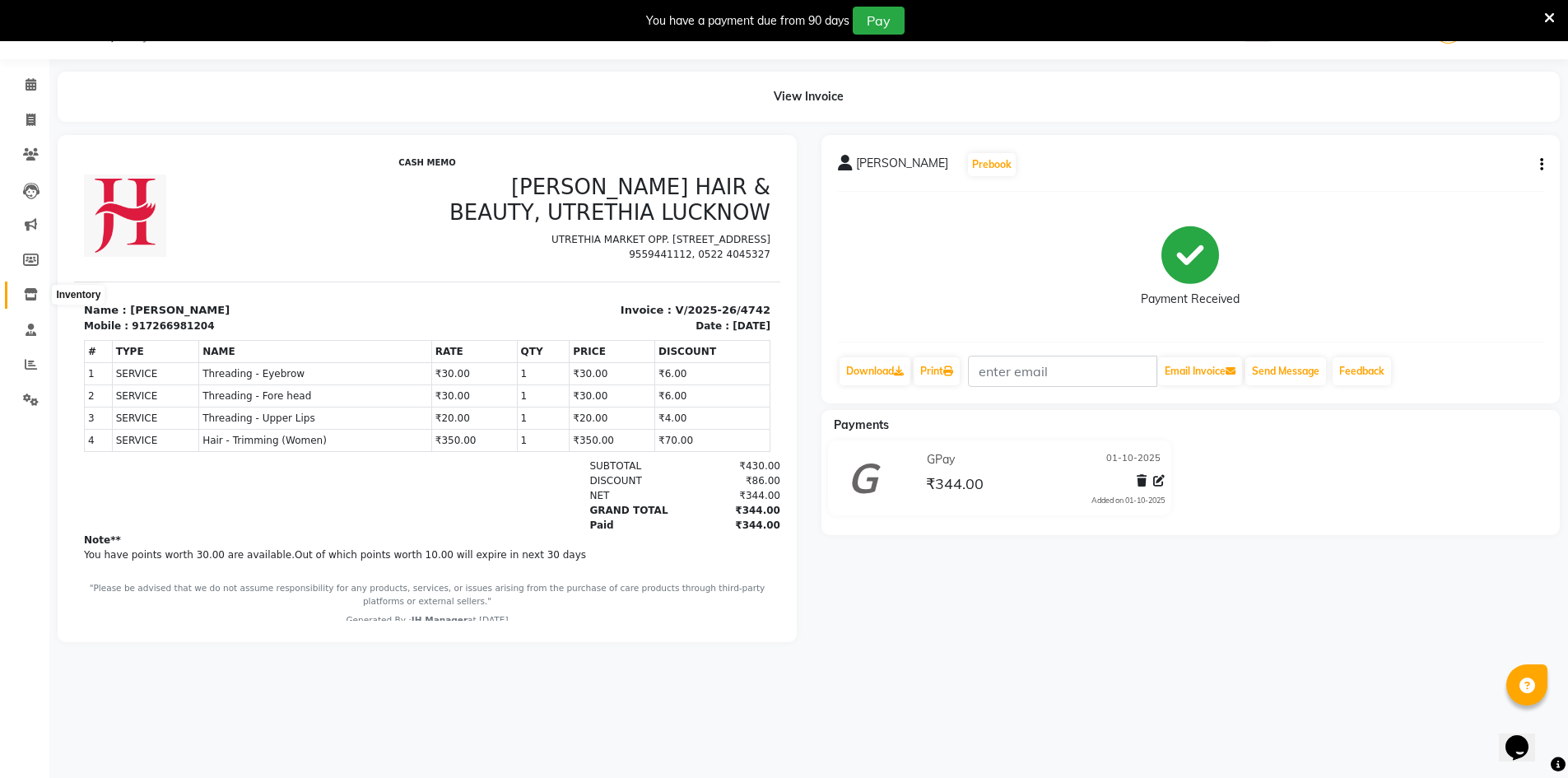
click at [18, 289] on span at bounding box center [31, 295] width 29 height 19
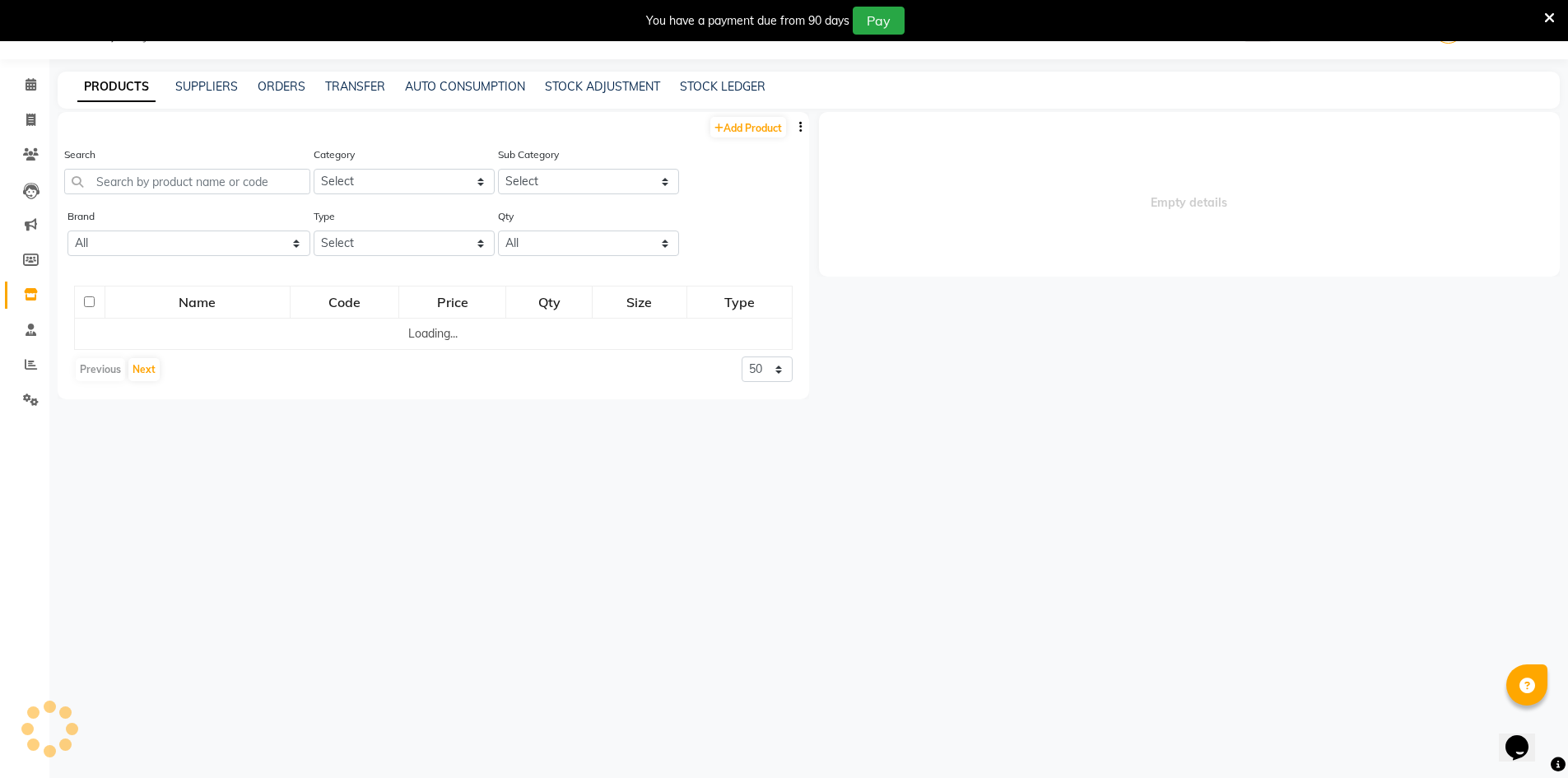
select select
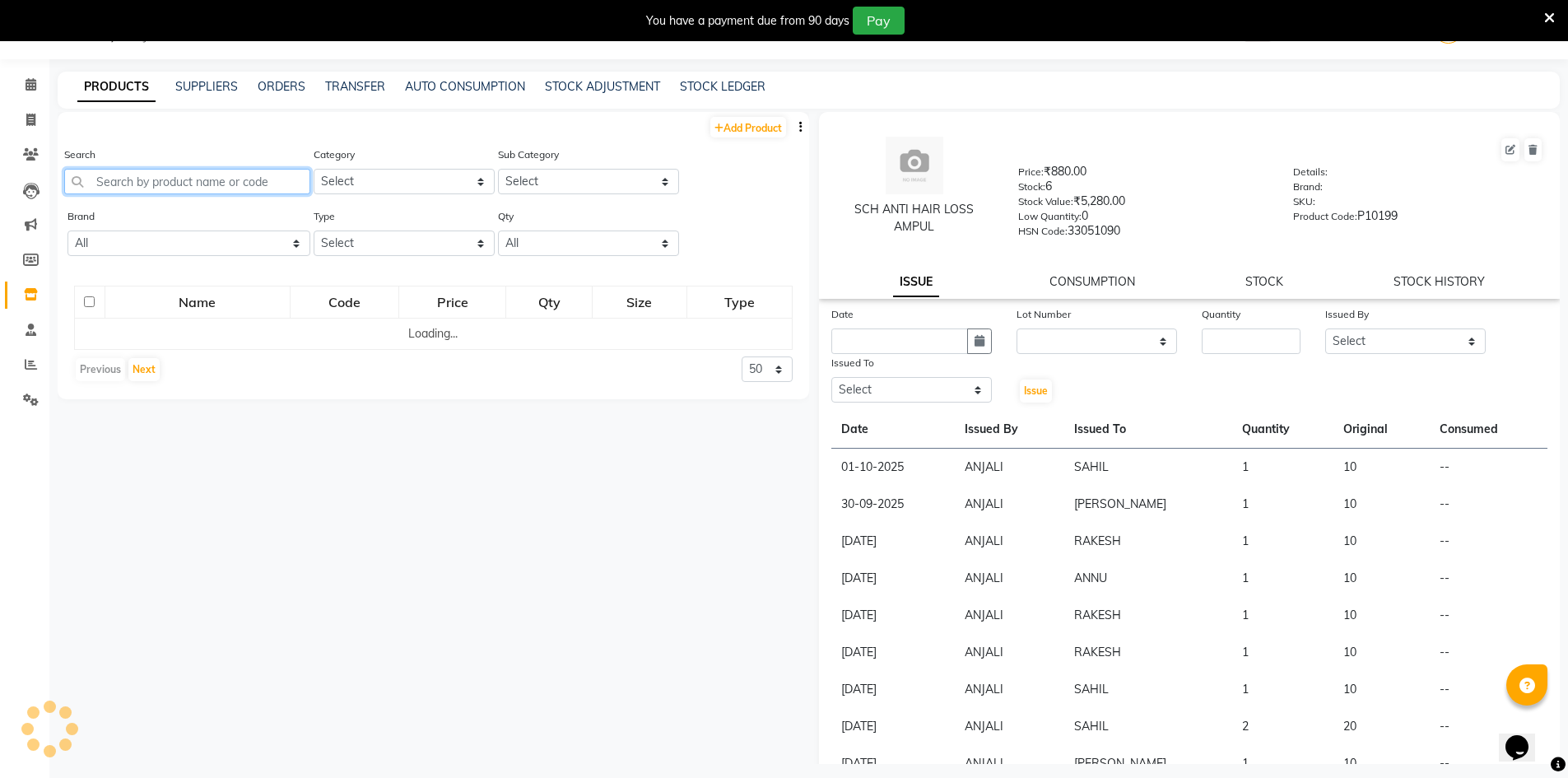
click at [206, 172] on input "text" at bounding box center [187, 181] width 246 height 26
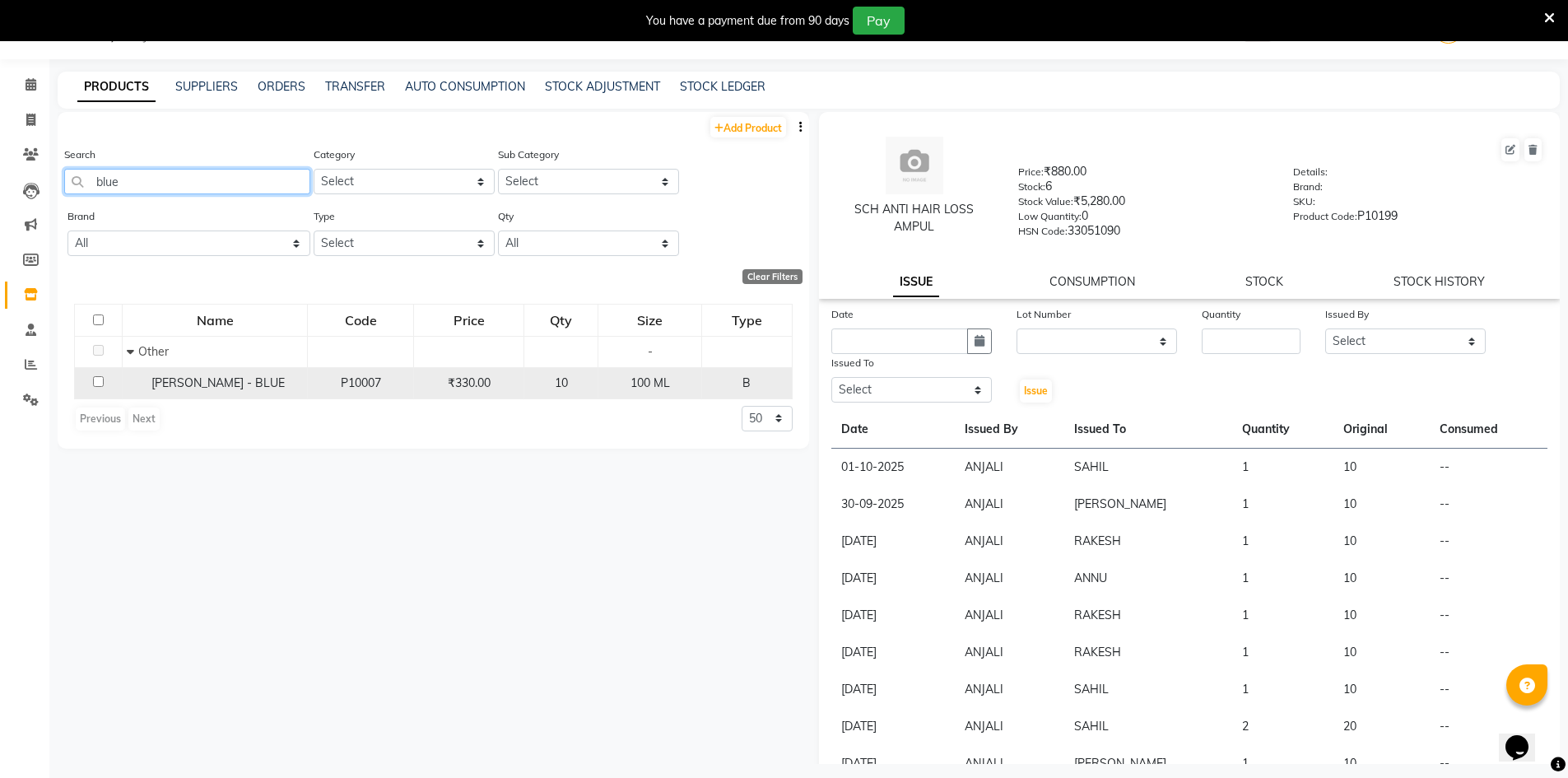
type input "blue"
click at [98, 387] on td at bounding box center [99, 382] width 48 height 32
click at [96, 379] on input "checkbox" at bounding box center [98, 380] width 11 height 11
checkbox input "true"
select select
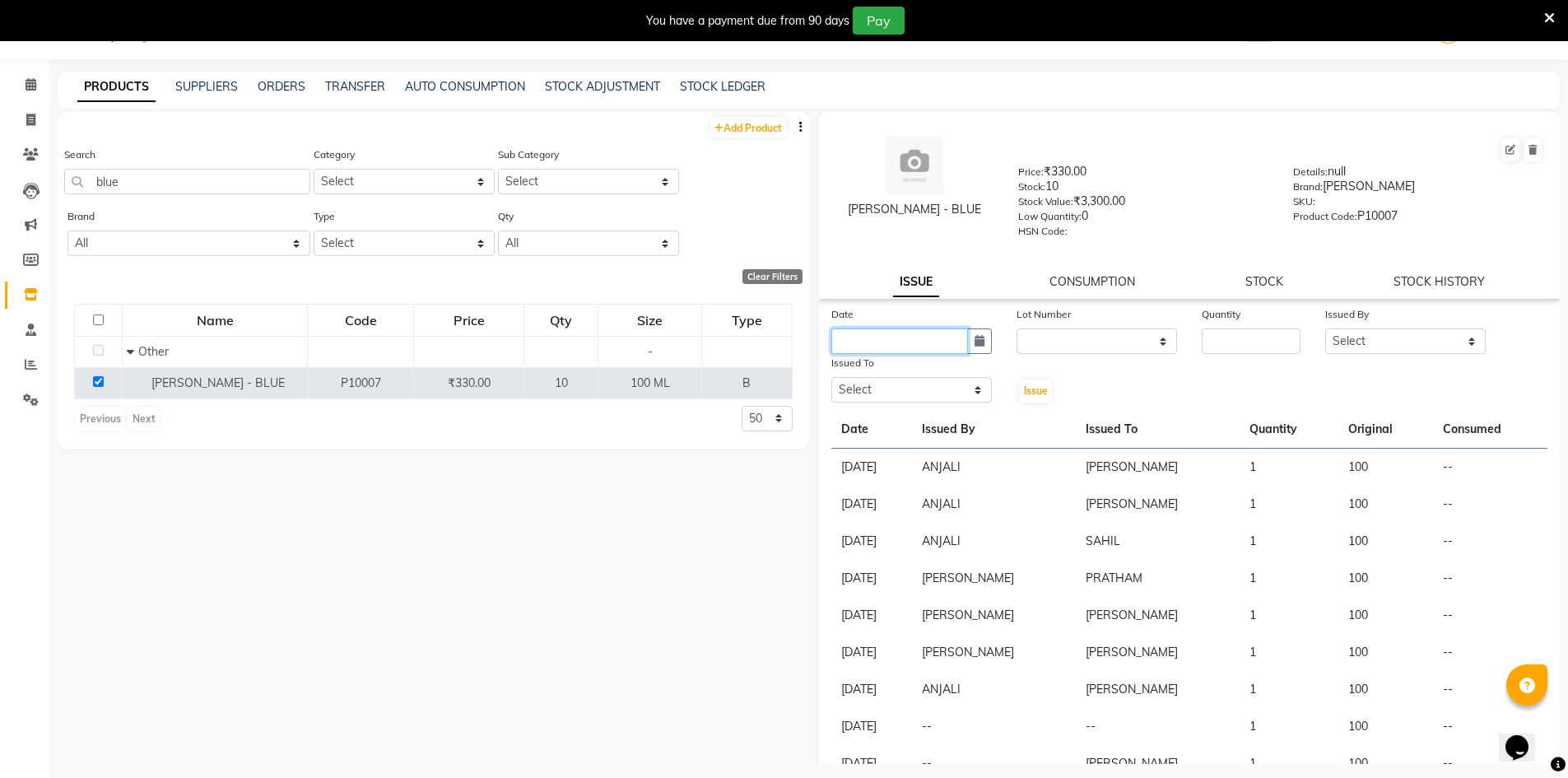
click at [953, 351] on input "text" at bounding box center [899, 341] width 137 height 26
select select "10"
select select "2025"
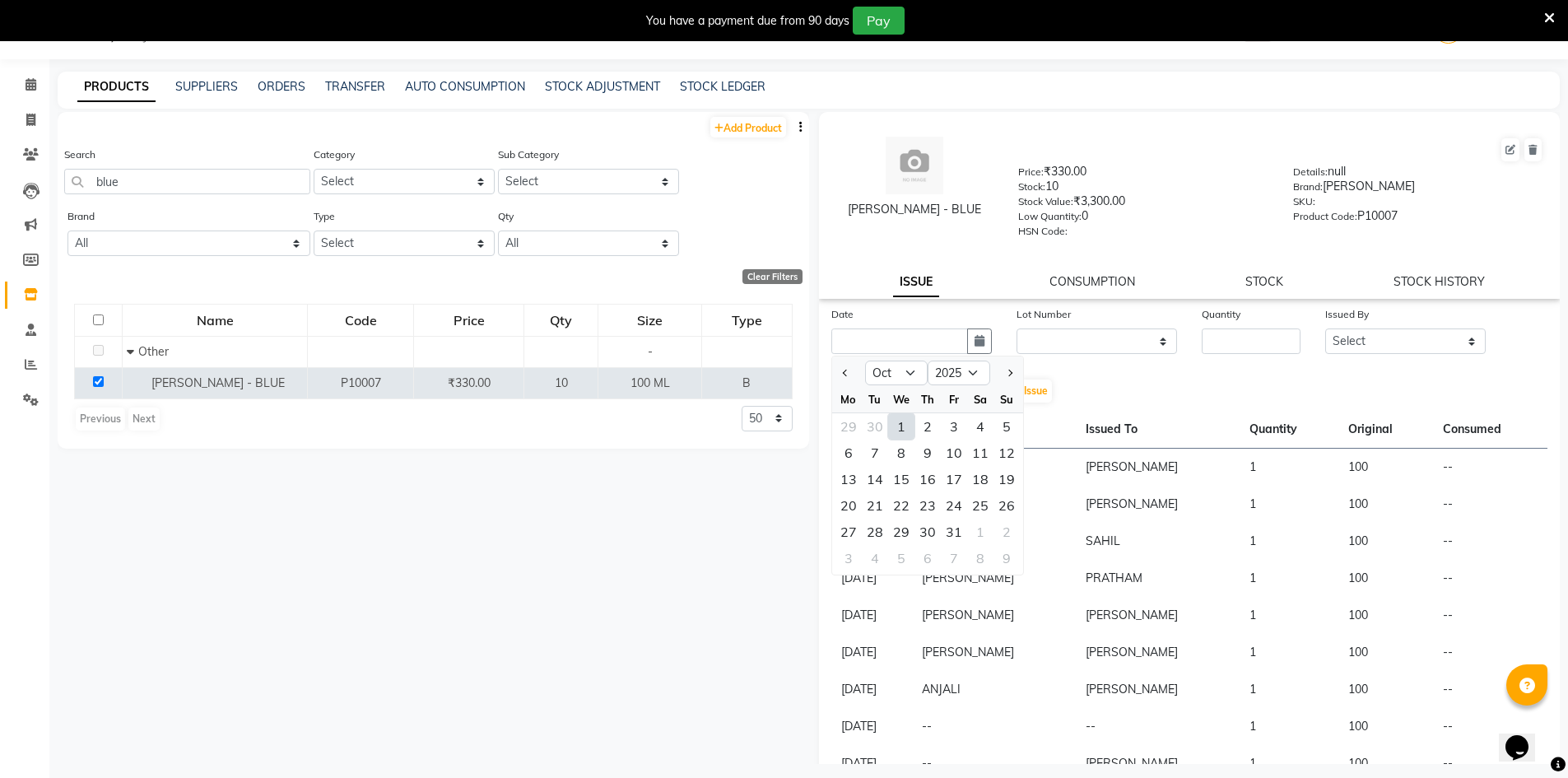
click at [910, 423] on div "1" at bounding box center [901, 425] width 26 height 26
type input "01-10-2025"
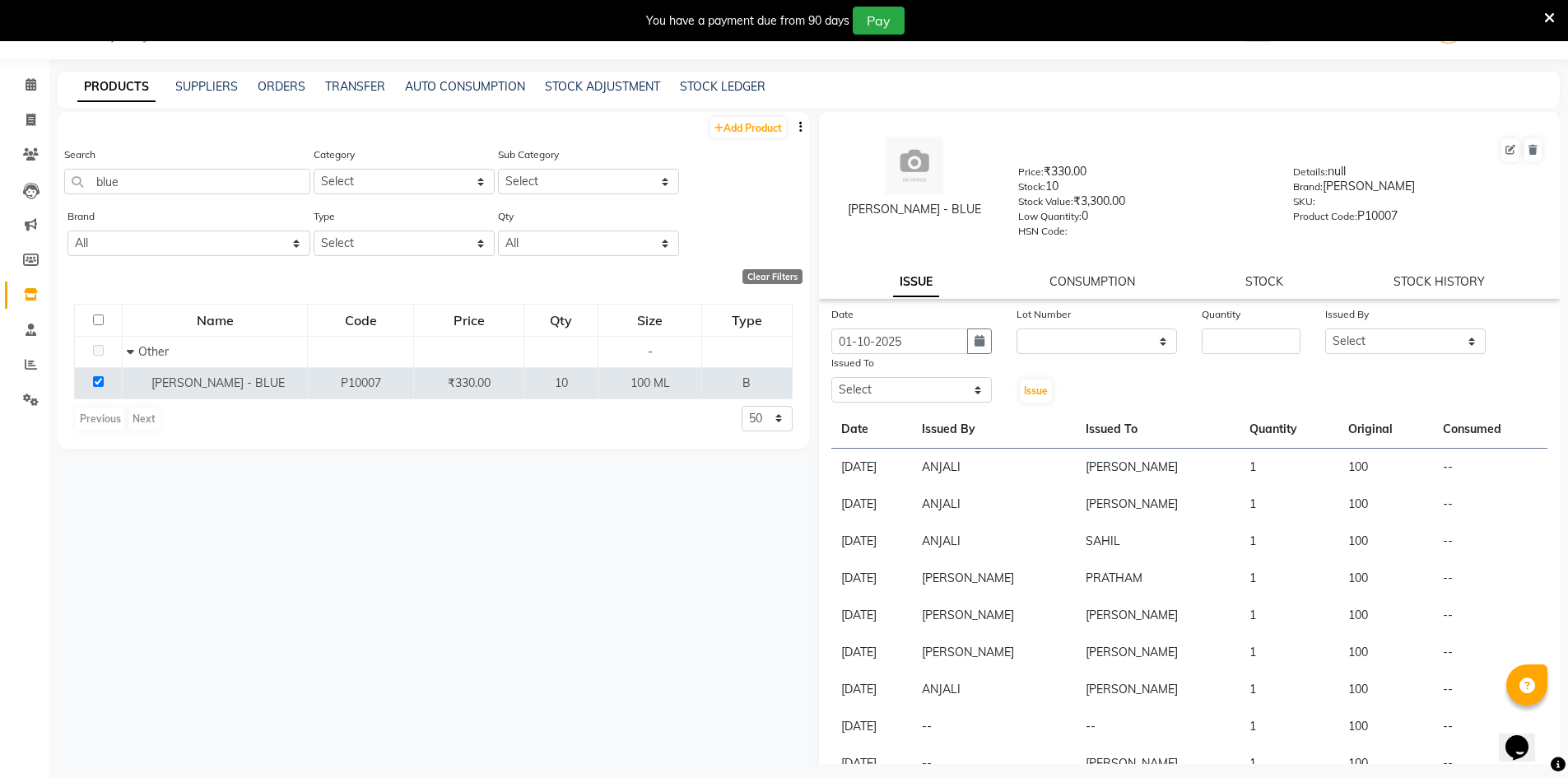
click at [1077, 319] on div "Lot Number" at bounding box center [1096, 317] width 160 height 23
click at [1077, 328] on div "Lot Number" at bounding box center [1096, 317] width 160 height 23
click at [1077, 337] on select "None" at bounding box center [1096, 341] width 160 height 26
select select "0: null"
click at [1017, 329] on select "None" at bounding box center [1096, 341] width 160 height 26
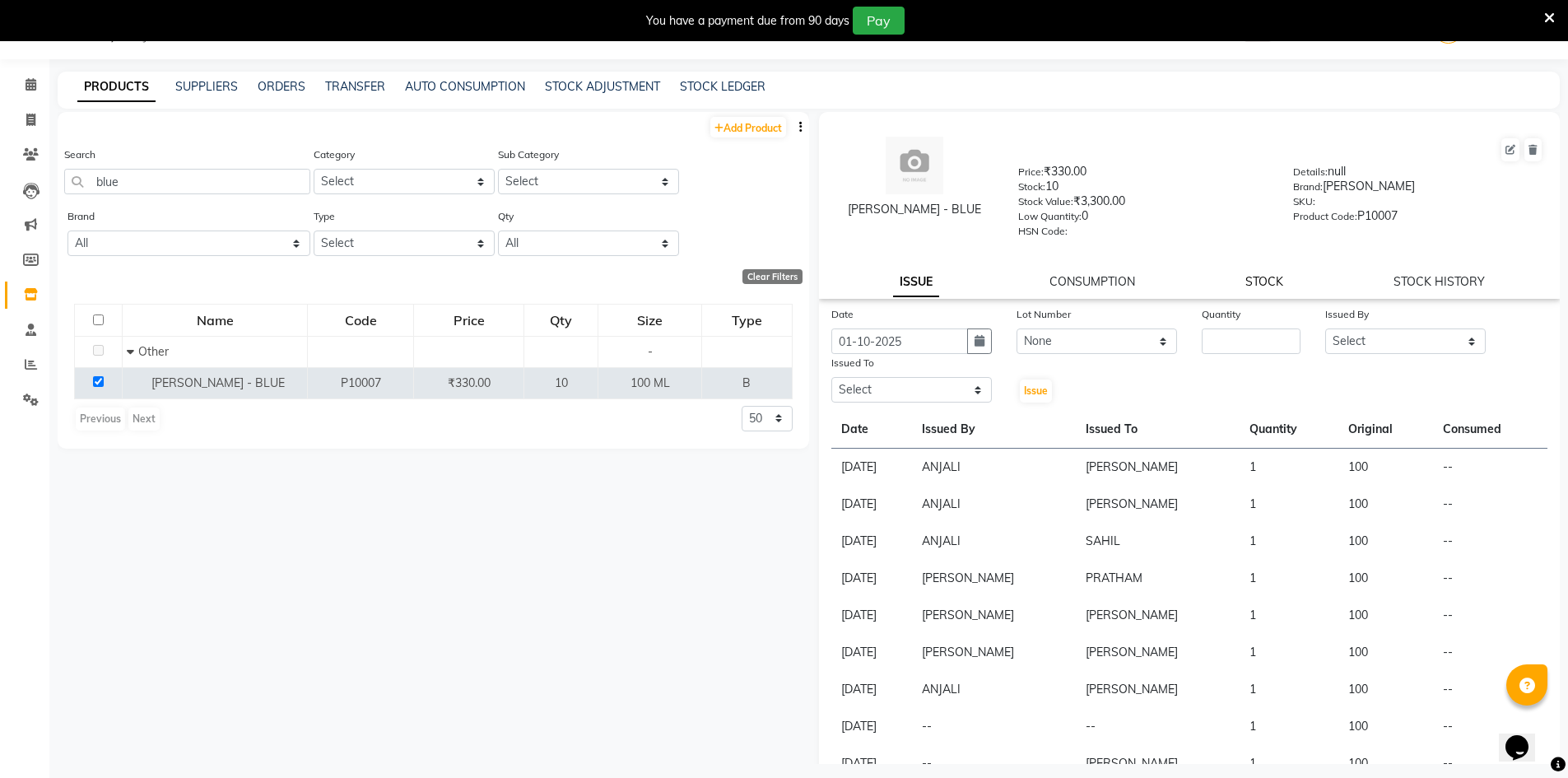
click at [1245, 277] on link "STOCK" at bounding box center [1264, 281] width 38 height 14
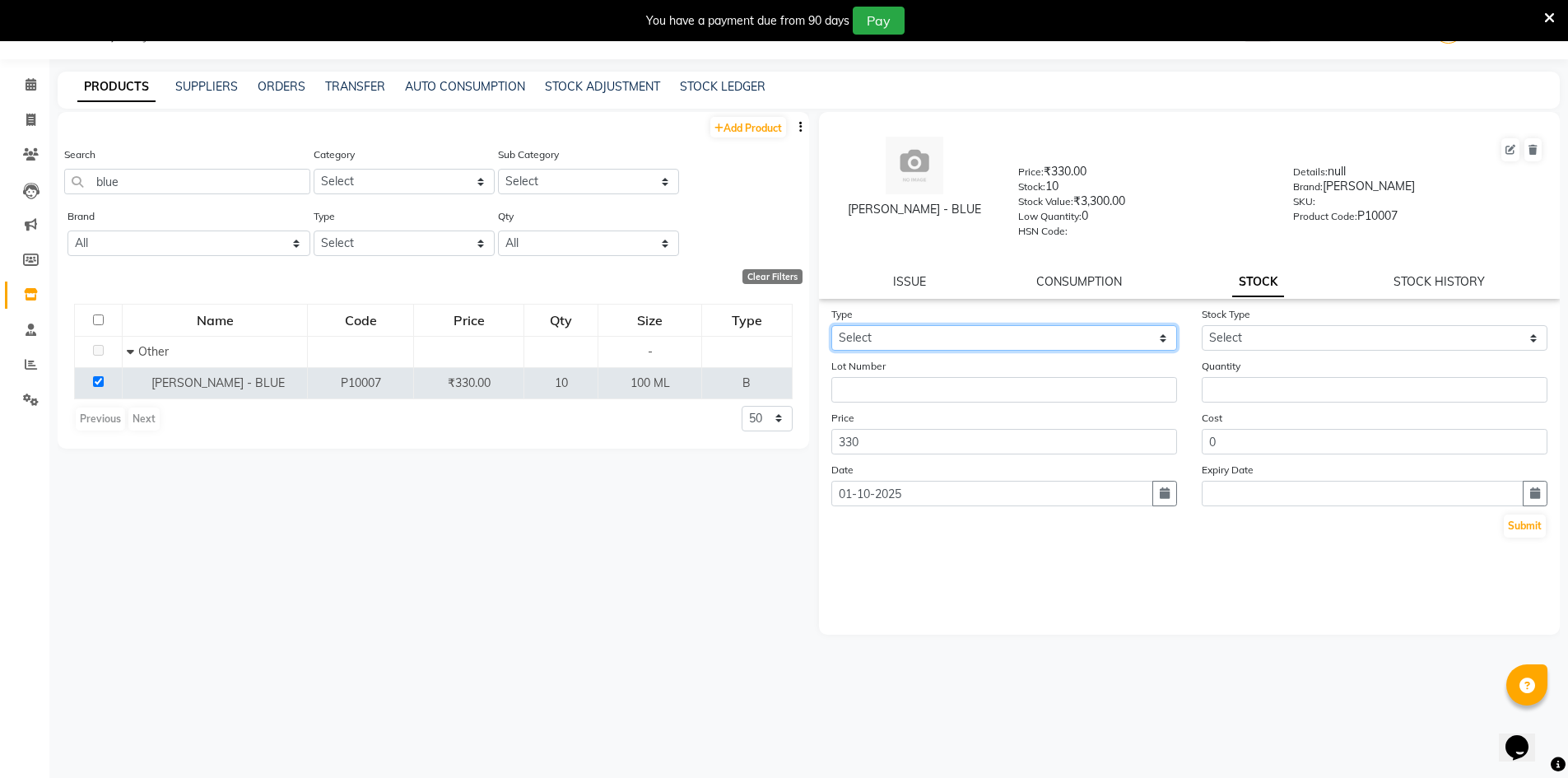
click at [904, 345] on select "Select In Out" at bounding box center [1003, 337] width 346 height 26
select select "in"
click at [831, 325] on select "Select In Out" at bounding box center [1003, 337] width 346 height 26
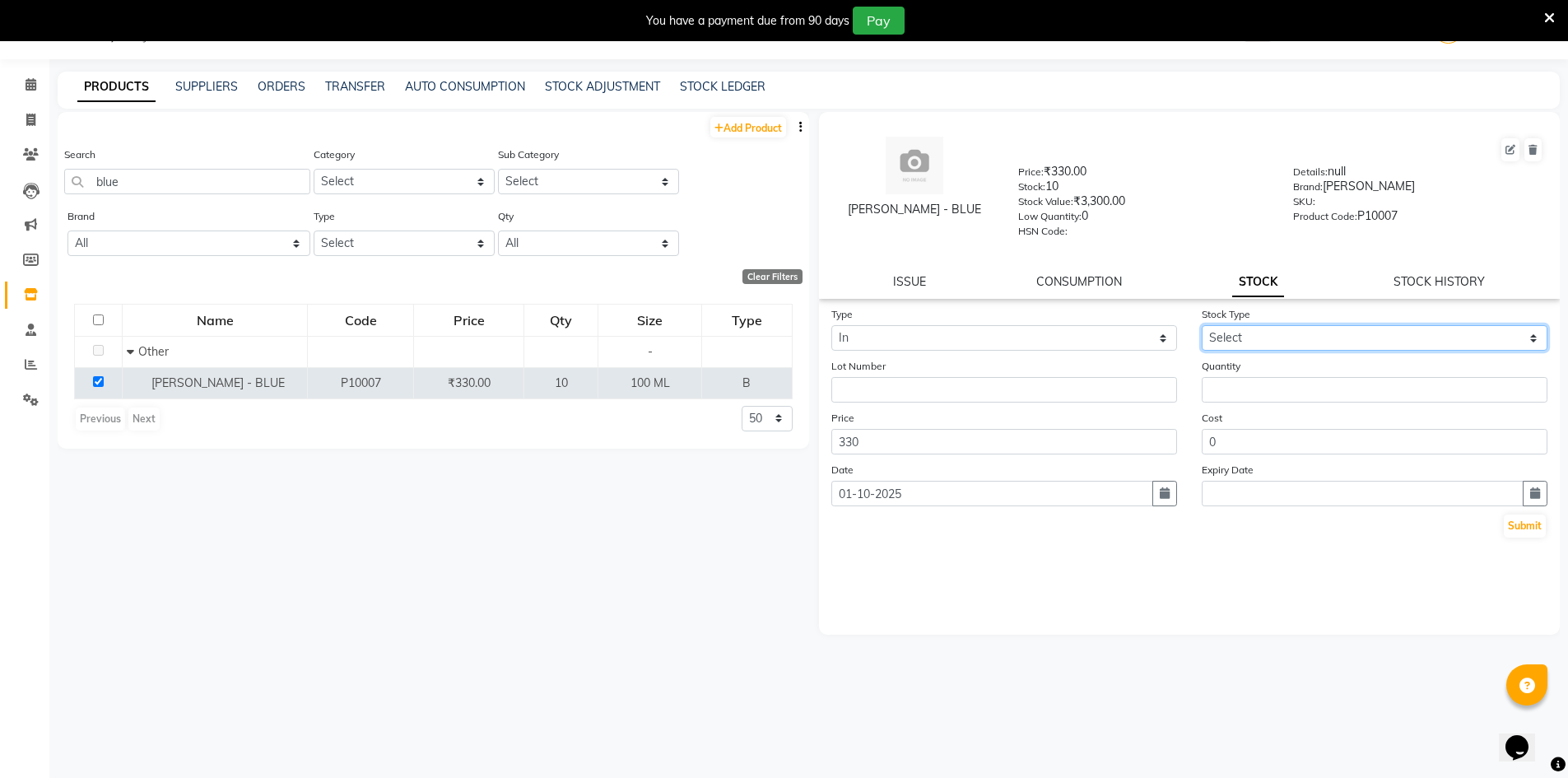
click at [1262, 346] on select "Select New Stock Adjustment Return Other" at bounding box center [1374, 337] width 346 height 26
select select "new stock"
click at [1202, 325] on select "Select New Stock Adjustment Return Other" at bounding box center [1374, 337] width 346 height 26
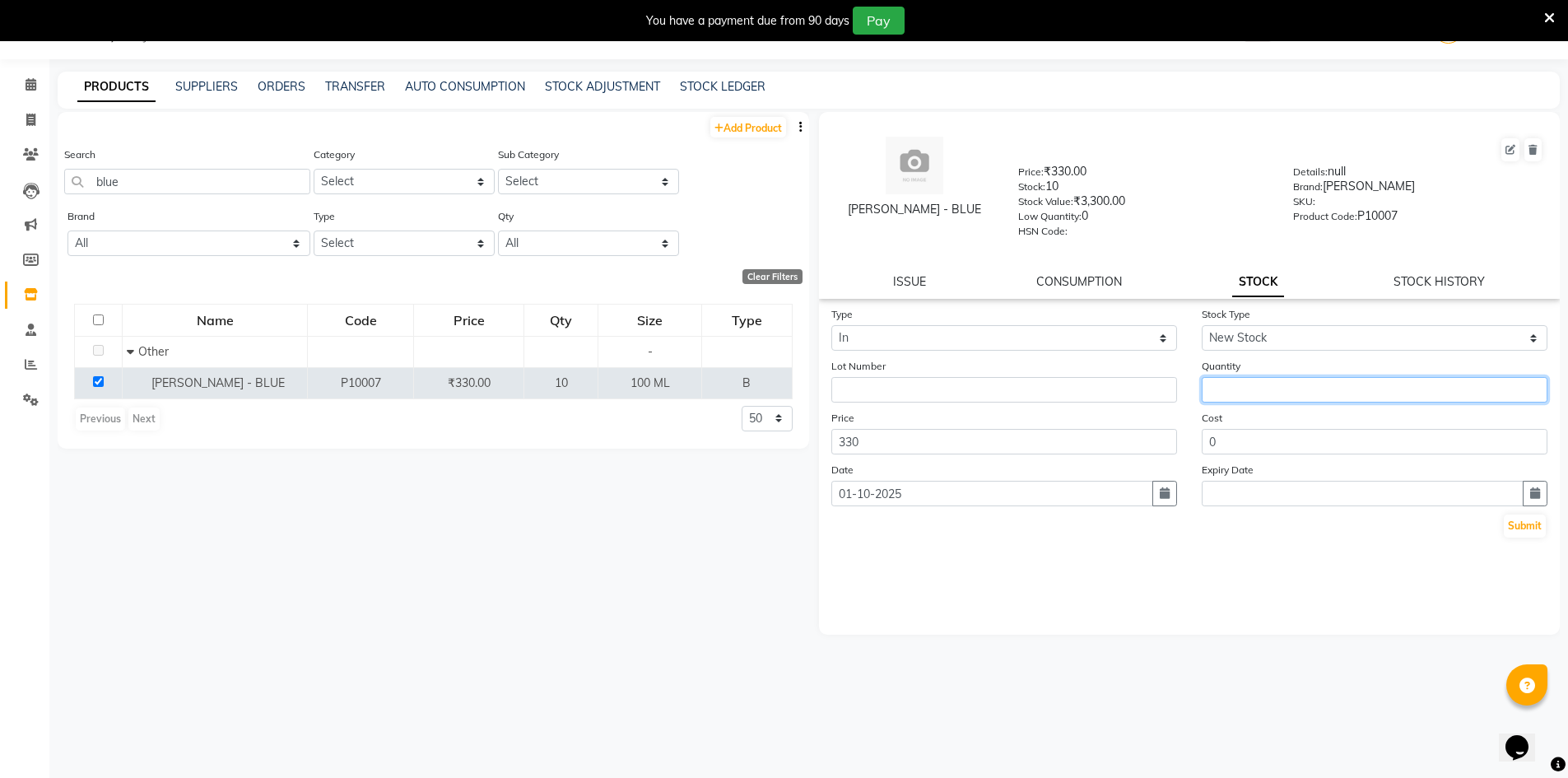
click at [1241, 378] on input "number" at bounding box center [1374, 389] width 346 height 26
type input "16"
click at [1530, 533] on button "Submit" at bounding box center [1525, 526] width 42 height 23
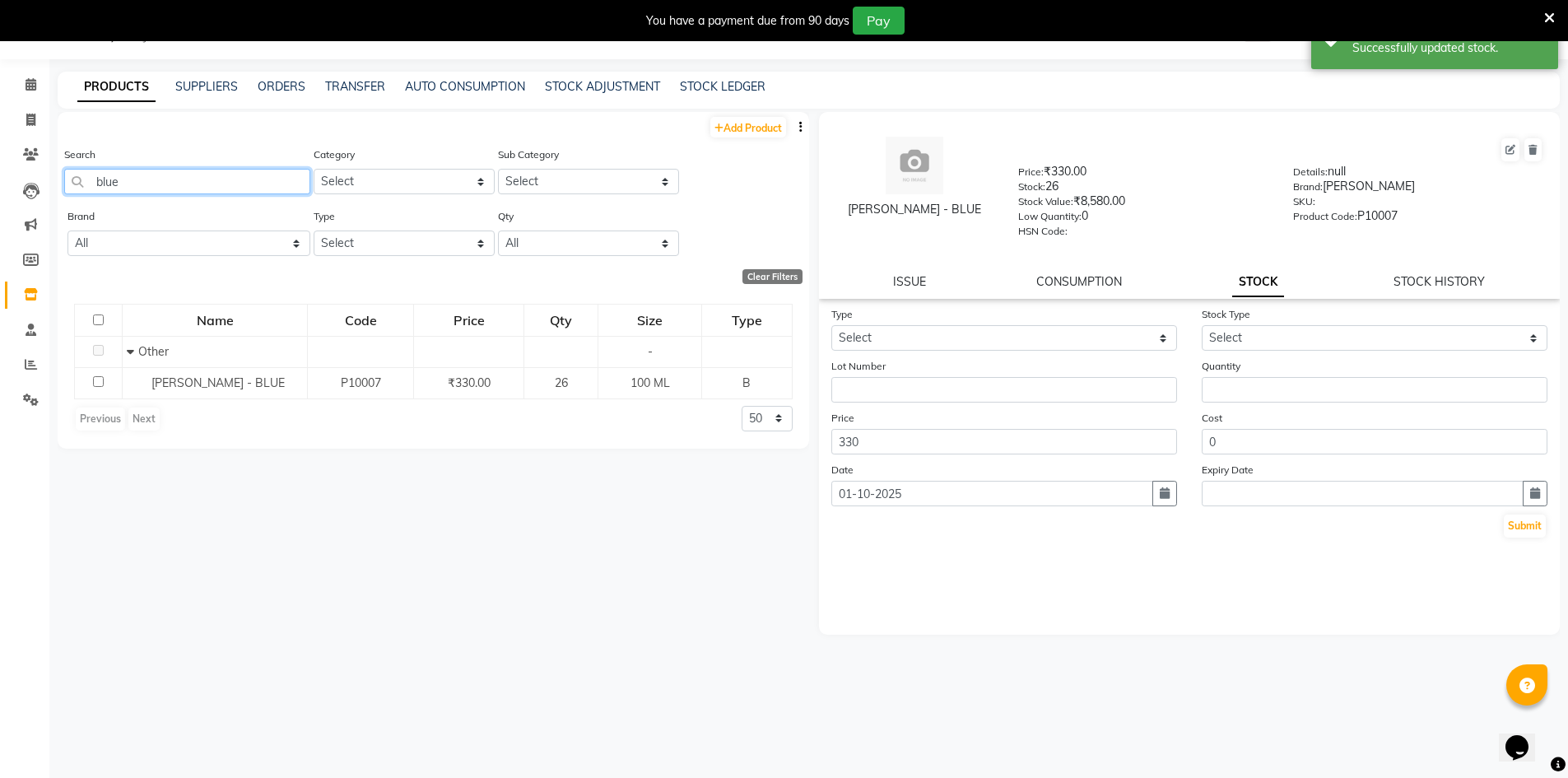
drag, startPoint x: 127, startPoint y: 184, endPoint x: 67, endPoint y: 187, distance: 60.1
click at [67, 187] on input "blue" at bounding box center [187, 181] width 246 height 26
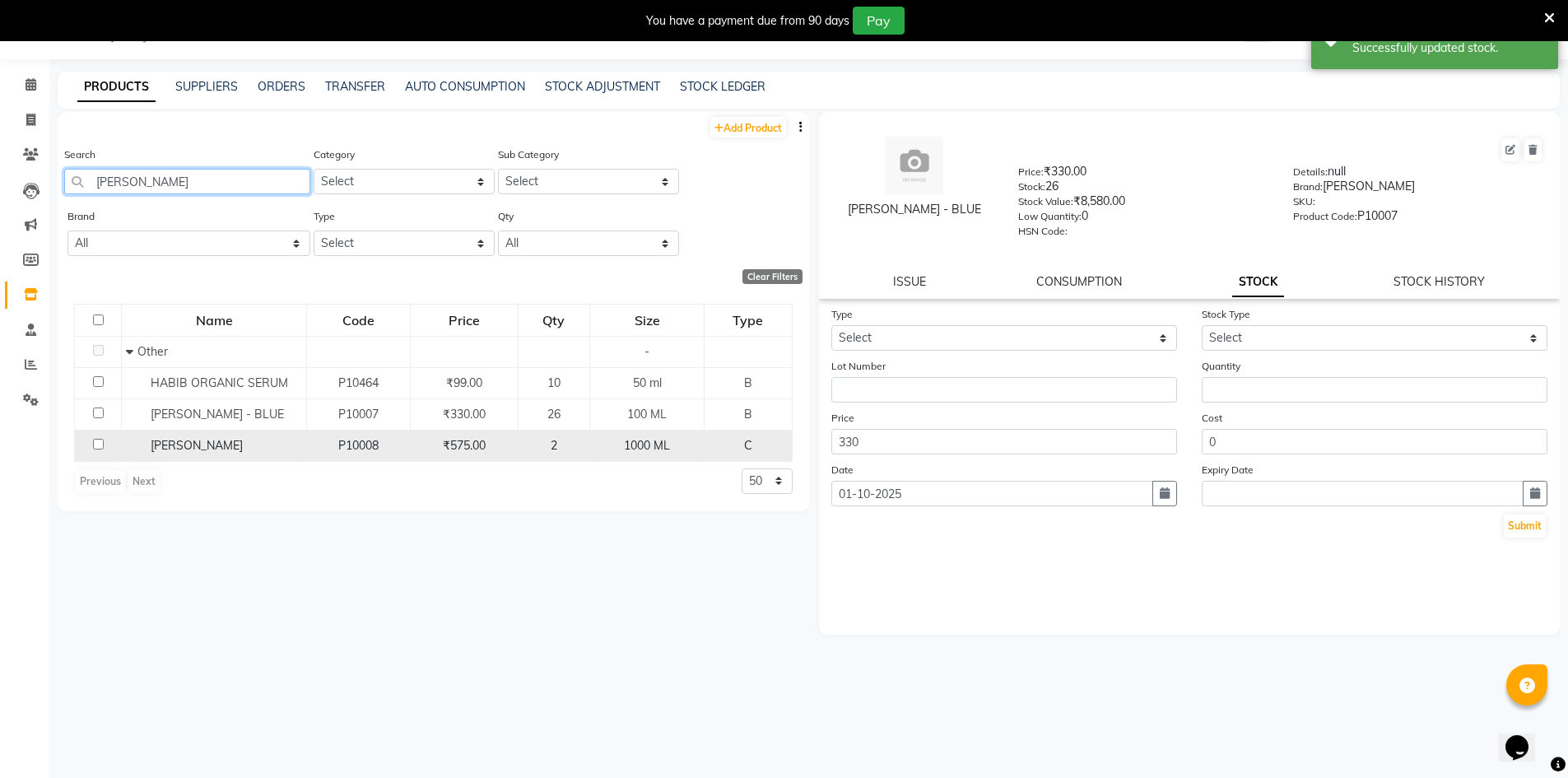
type input "habib"
click at [96, 445] on input "checkbox" at bounding box center [98, 444] width 11 height 11
checkbox input "true"
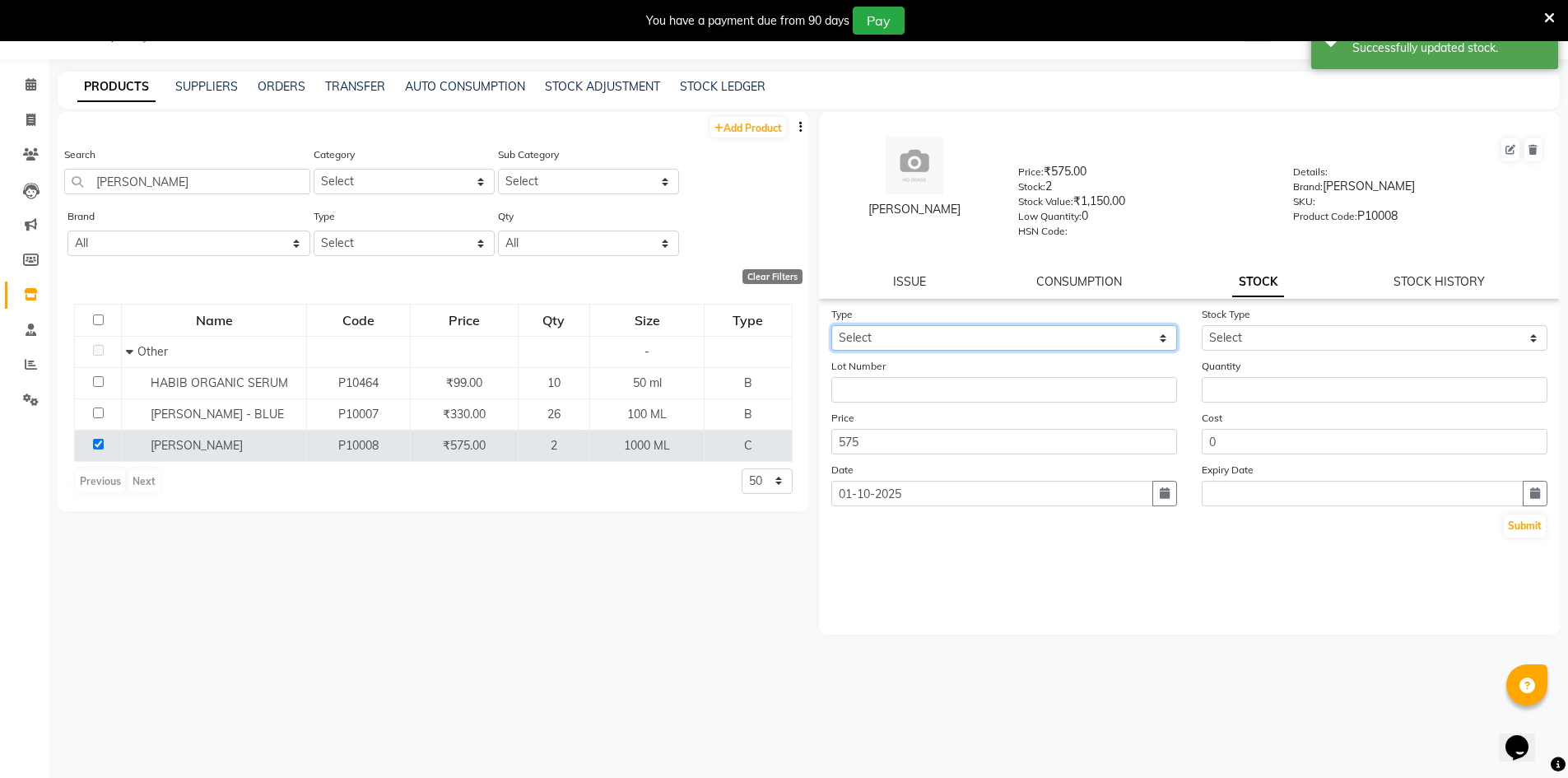
click at [1075, 339] on select "Select In Out" at bounding box center [1003, 337] width 346 height 26
select select "in"
click at [831, 325] on select "Select In Out" at bounding box center [1003, 337] width 346 height 26
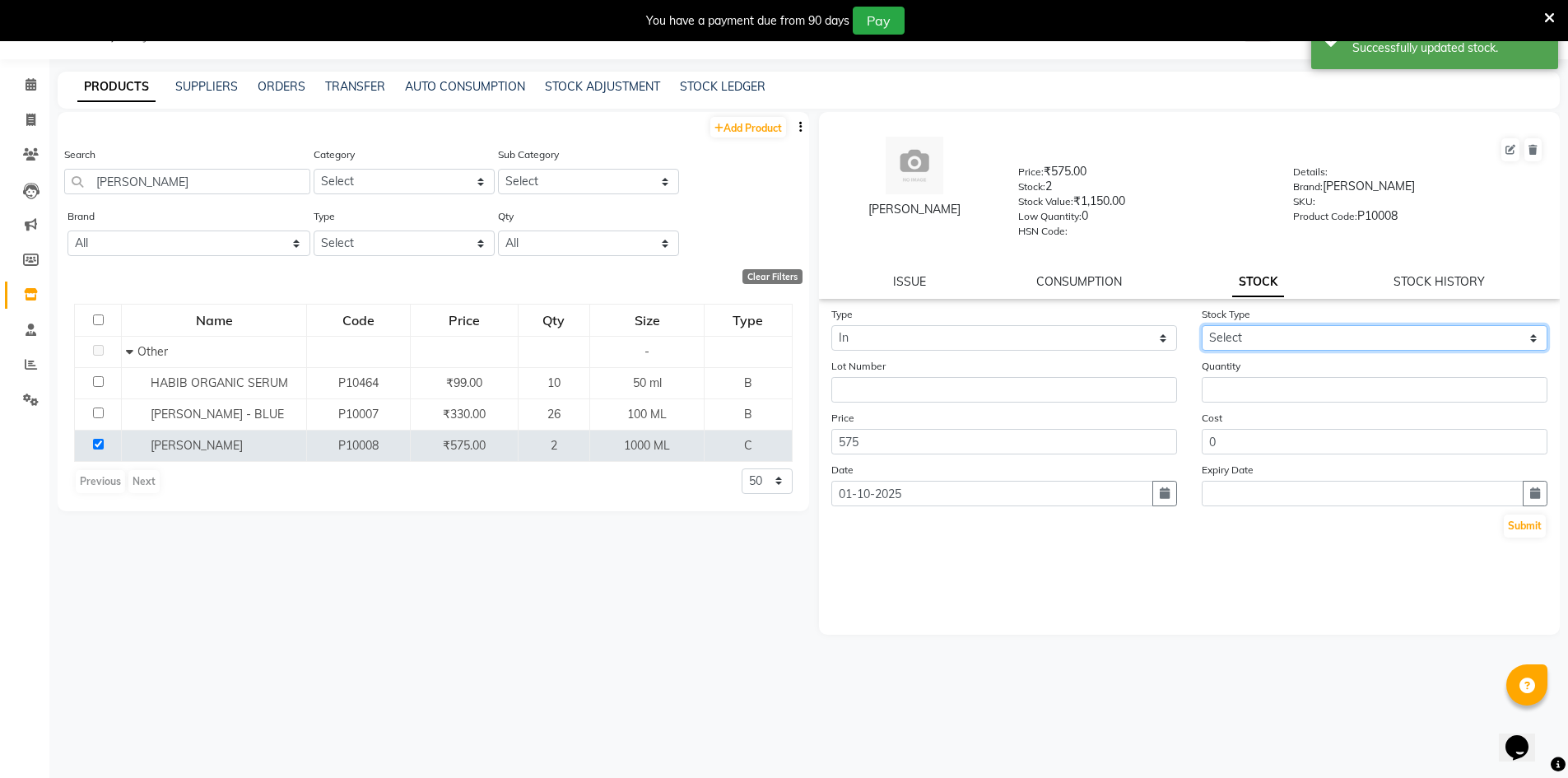
click at [1229, 330] on select "Select New Stock Adjustment Return Other" at bounding box center [1374, 337] width 346 height 26
select select "new stock"
click at [1202, 325] on select "Select New Stock Adjustment Return Other" at bounding box center [1374, 337] width 346 height 26
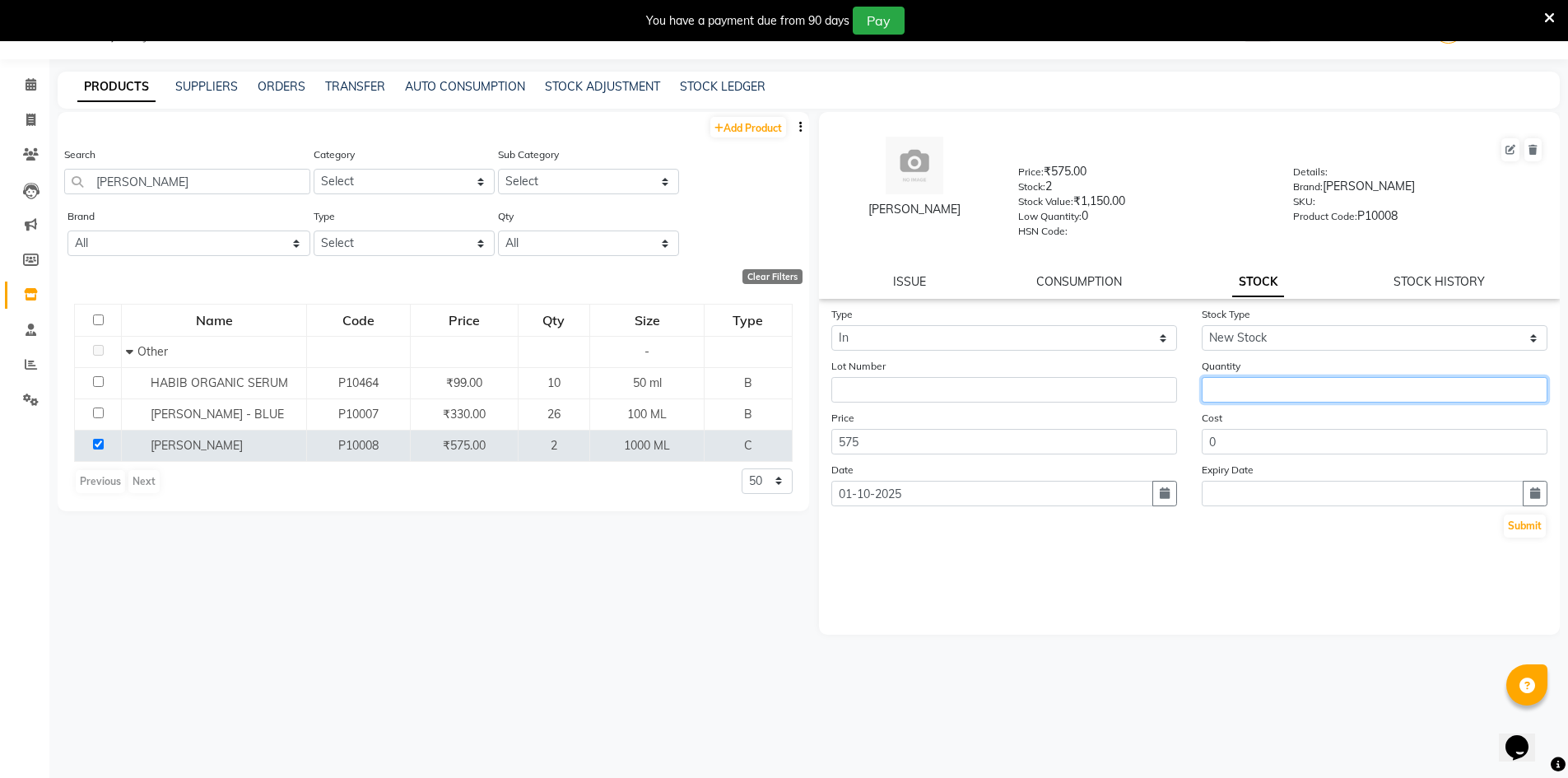
click at [1244, 378] on input "number" at bounding box center [1374, 389] width 346 height 26
type input "2"
click at [1518, 525] on button "Submit" at bounding box center [1525, 526] width 42 height 23
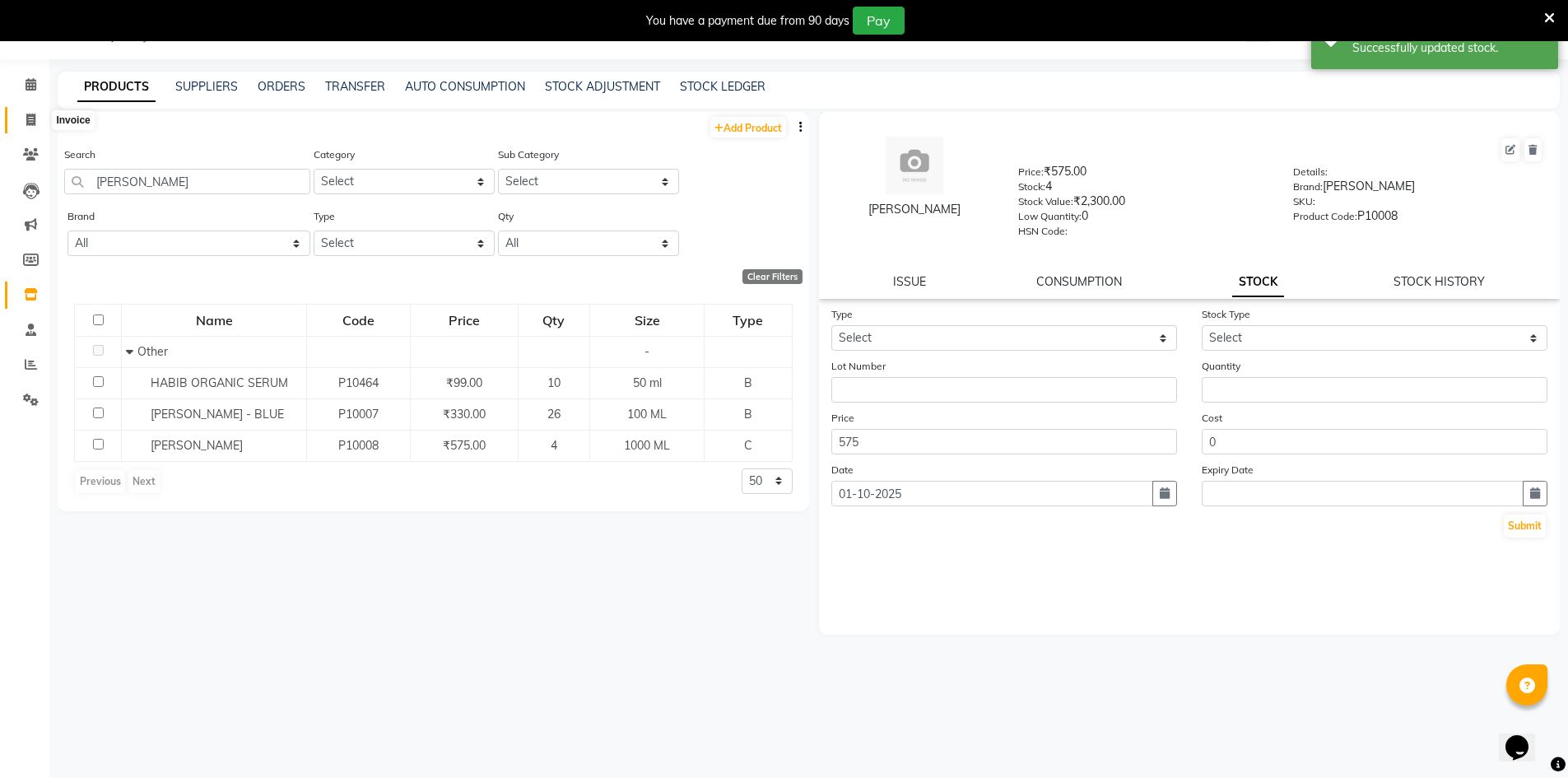
drag, startPoint x: 25, startPoint y: 119, endPoint x: 110, endPoint y: 47, distance: 111.4
click at [25, 119] on span at bounding box center [31, 121] width 29 height 19
select select "service"
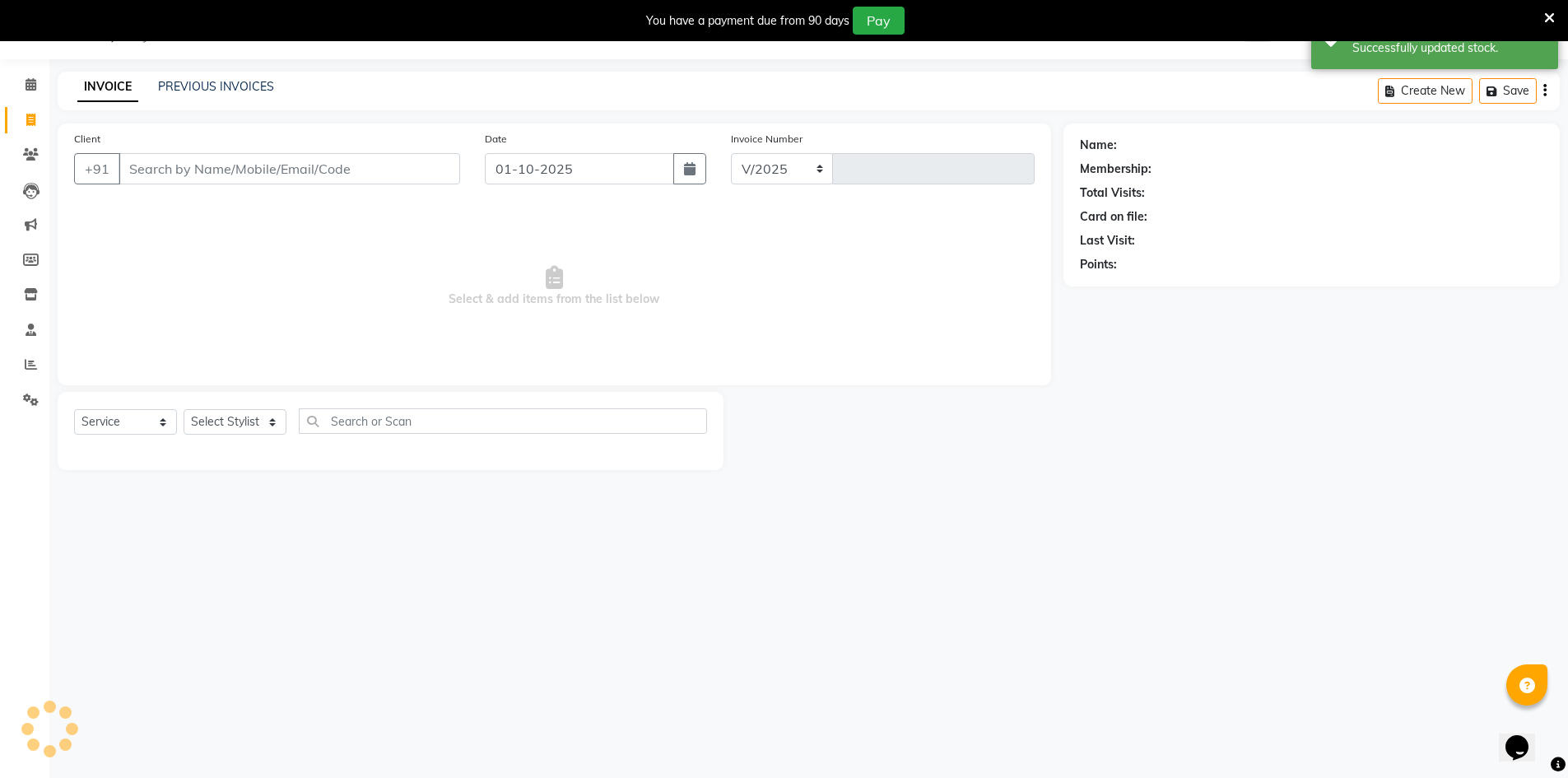
select select "640"
type input "4744"
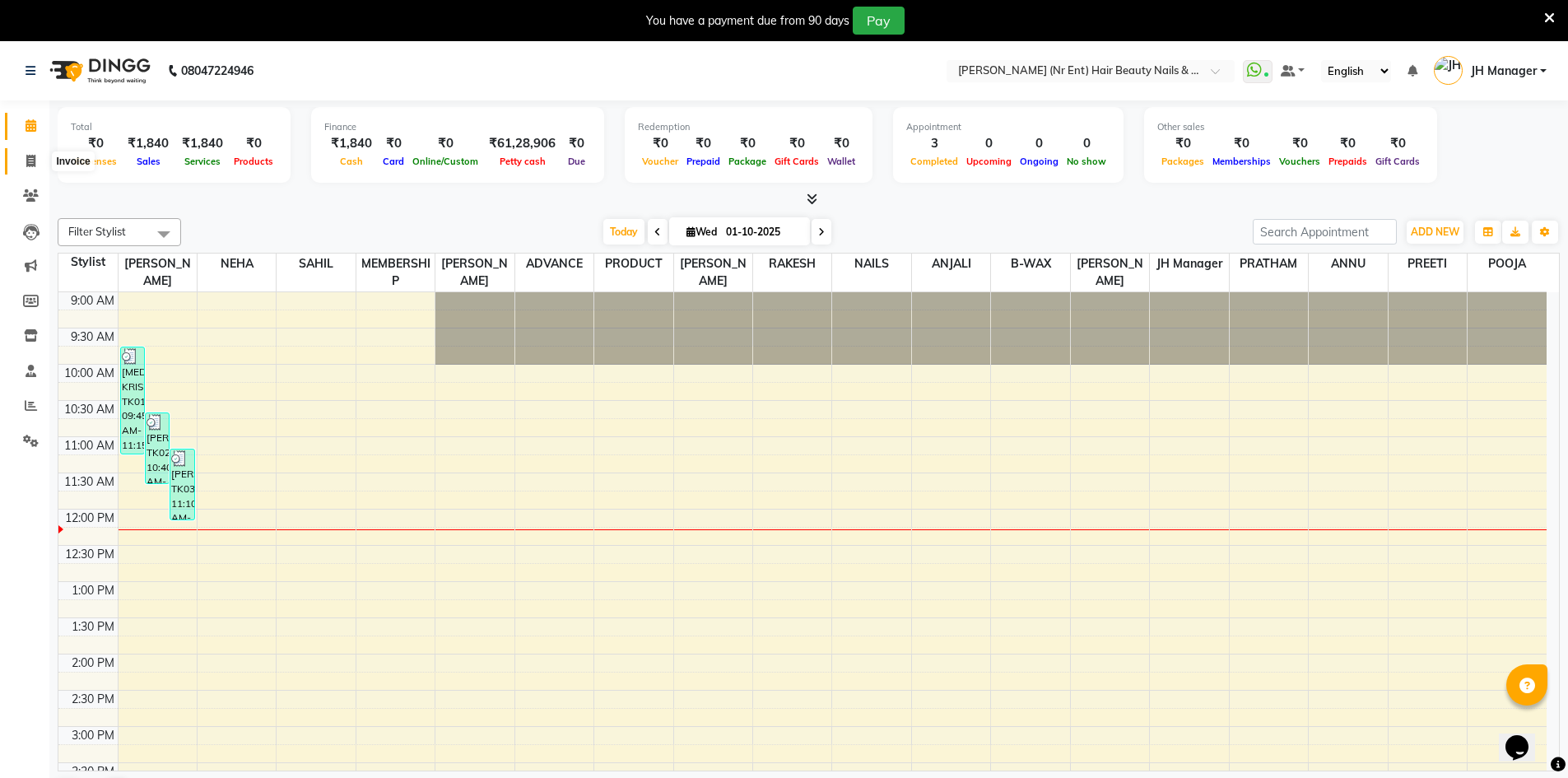
click at [23, 165] on span at bounding box center [31, 162] width 29 height 19
select select "service"
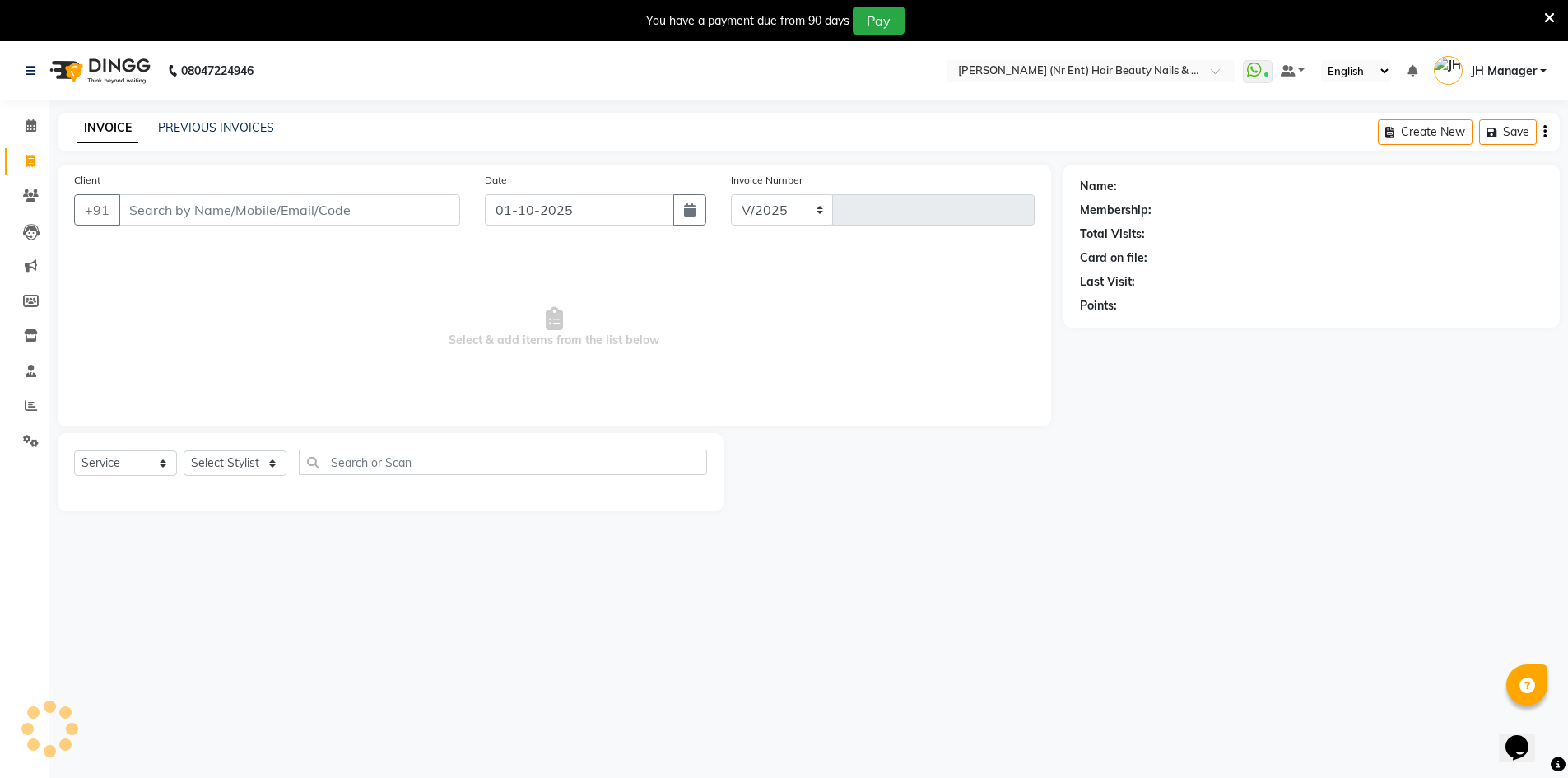
select select "640"
type input "4741"
drag, startPoint x: 166, startPoint y: 199, endPoint x: 167, endPoint y: 319, distance: 120.0
click at [159, 236] on div "Client +91" at bounding box center [266, 205] width 411 height 67
click at [246, 467] on select "Select Stylist ADNAN ADVANCE ANJALI ANNU B-WAX JH Manager MEMBERSHIP [PERSON_NA…" at bounding box center [235, 463] width 103 height 26
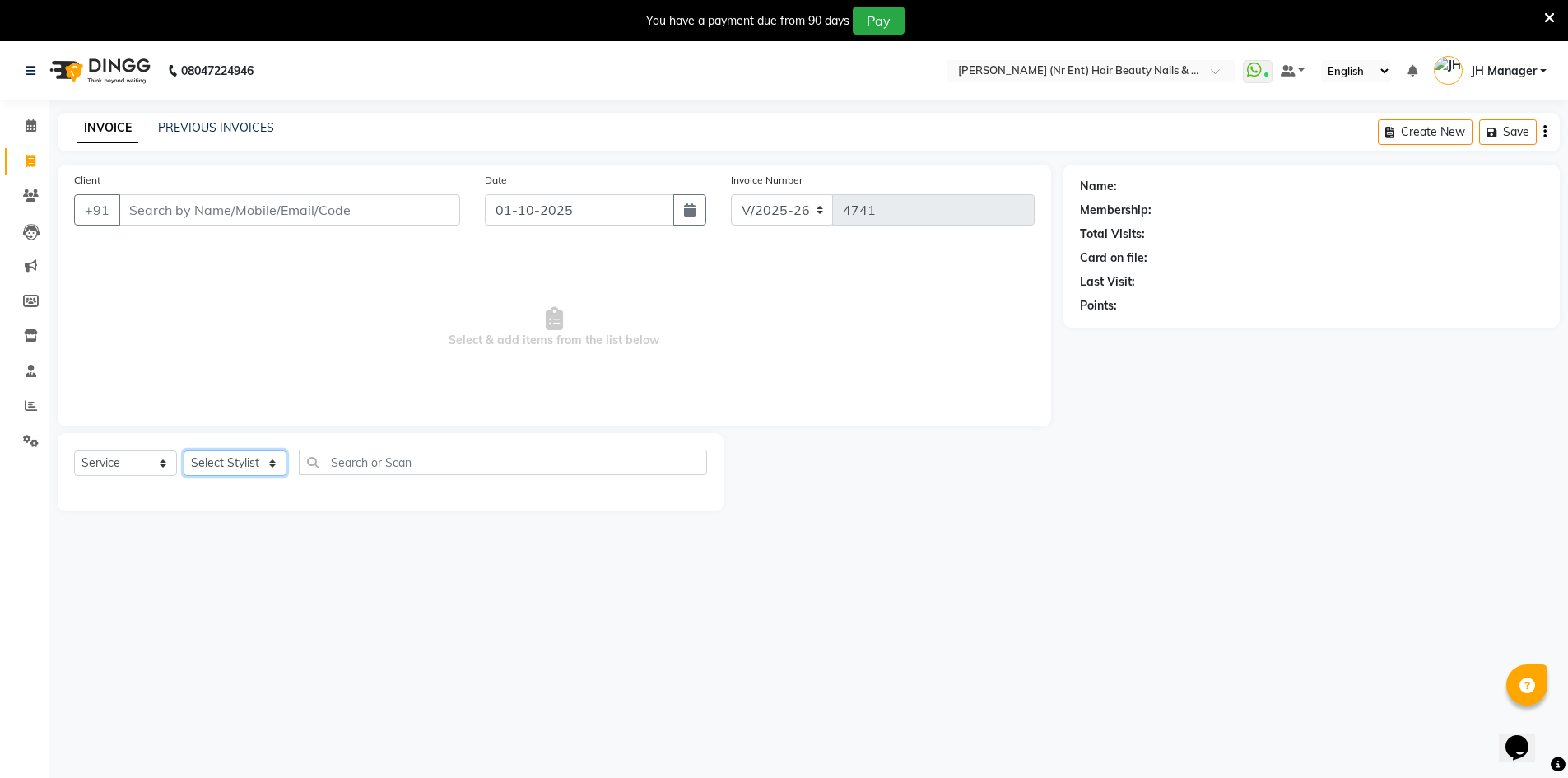
select select "13395"
click at [184, 450] on select "Select Stylist ADNAN ADVANCE ANJALI ANNU B-WAX JH Manager MEMBERSHIP [PERSON_NA…" at bounding box center [235, 463] width 103 height 26
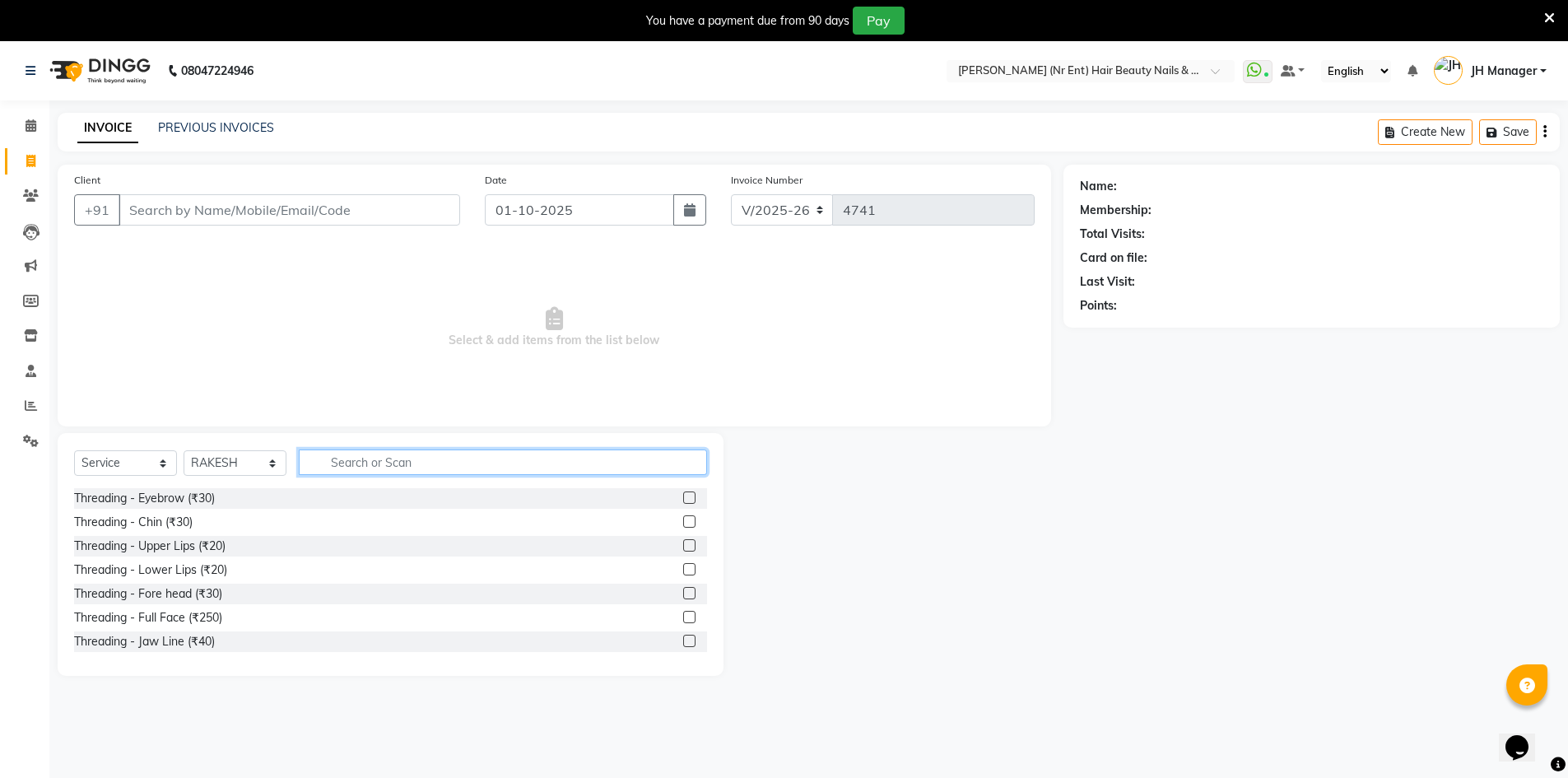
click at [368, 458] on input "text" at bounding box center [503, 462] width 408 height 26
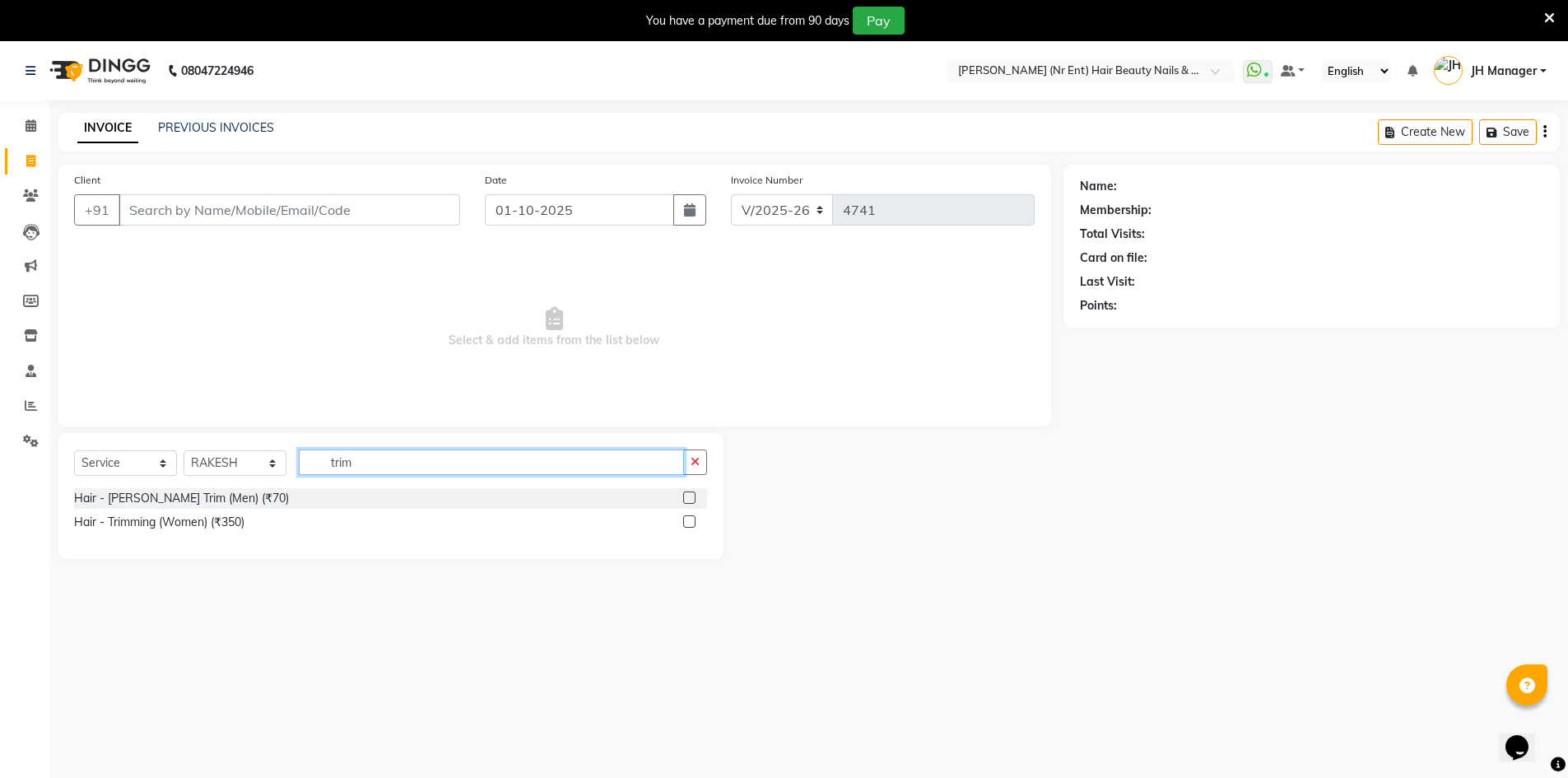
type input "trim"
click at [694, 523] on label at bounding box center [689, 521] width 12 height 12
click at [694, 523] on input "checkbox" at bounding box center [688, 521] width 11 height 11
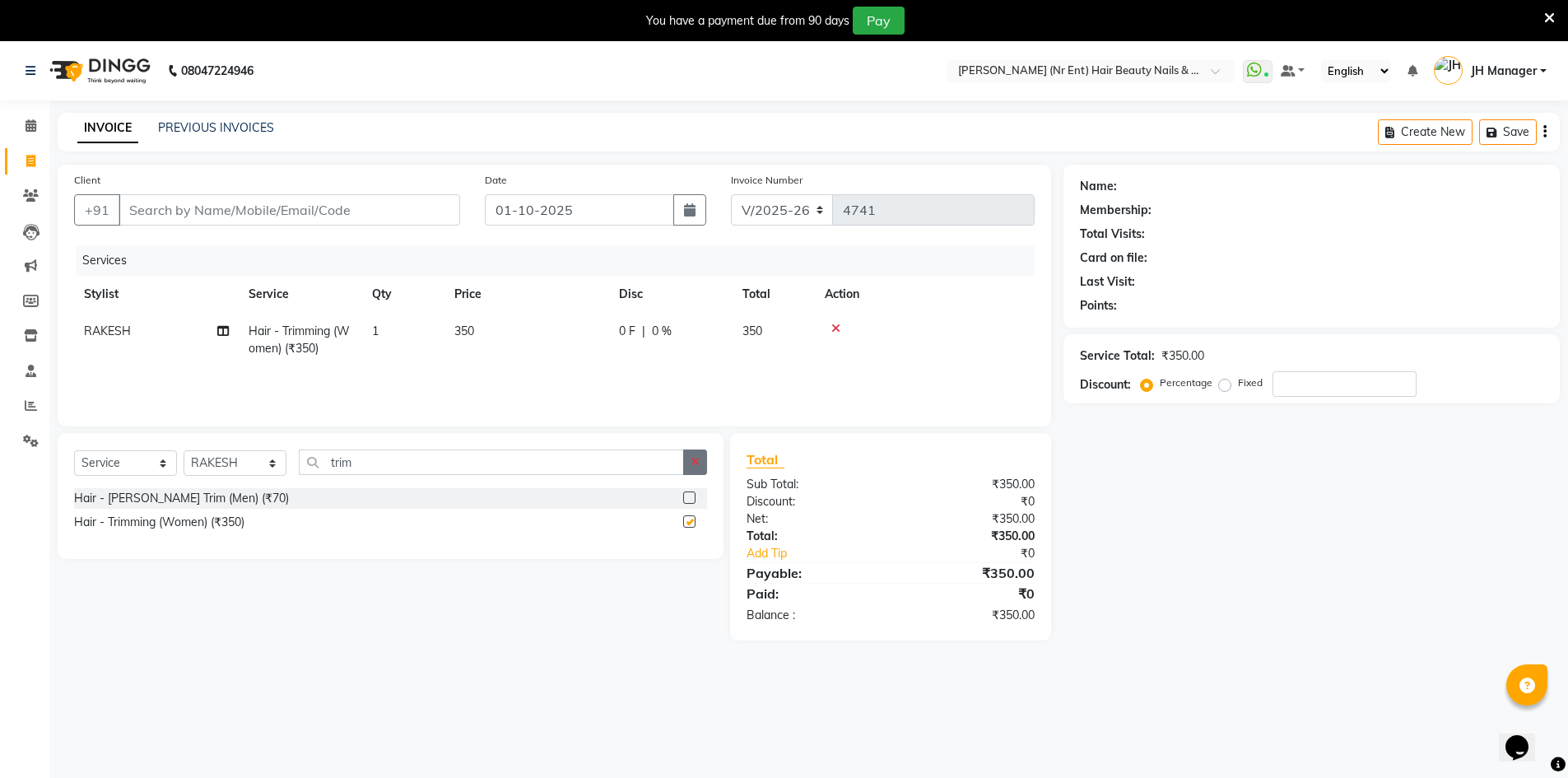
checkbox input "false"
click at [693, 459] on icon "button" at bounding box center [695, 462] width 9 height 11
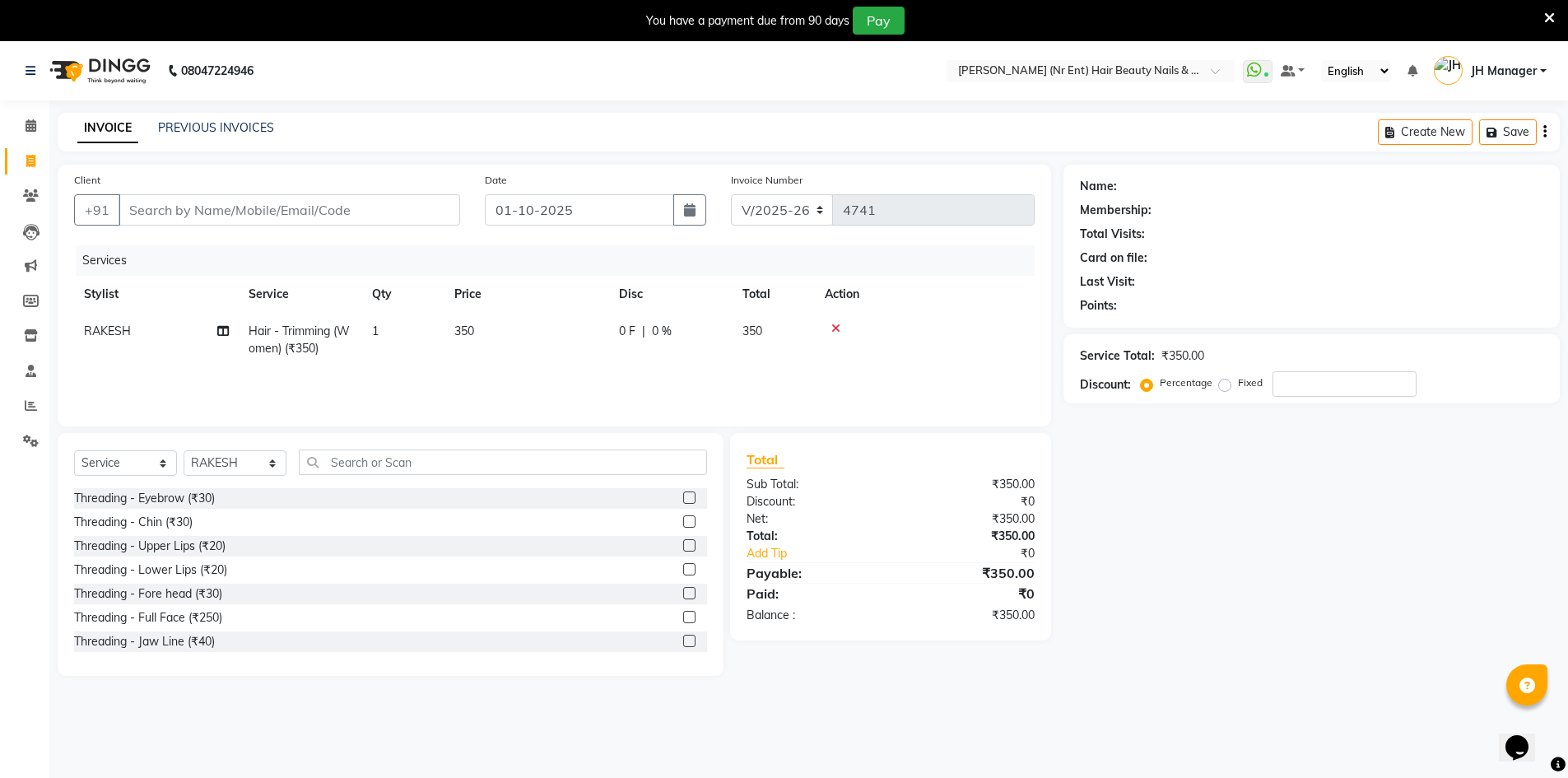
click at [835, 324] on icon at bounding box center [835, 329] width 9 height 11
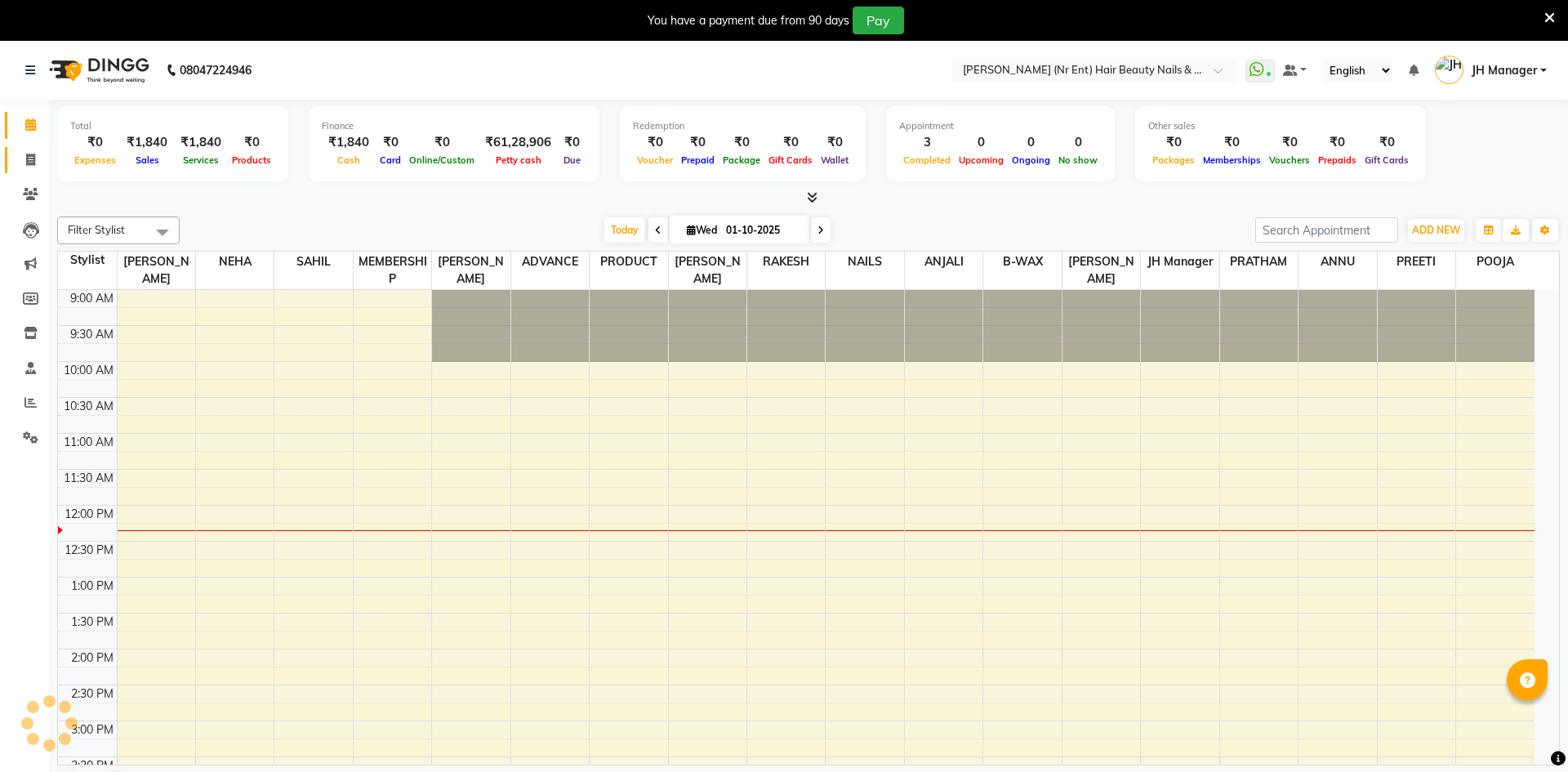
click at [14, 156] on link "Invoice" at bounding box center [24, 161] width 39 height 27
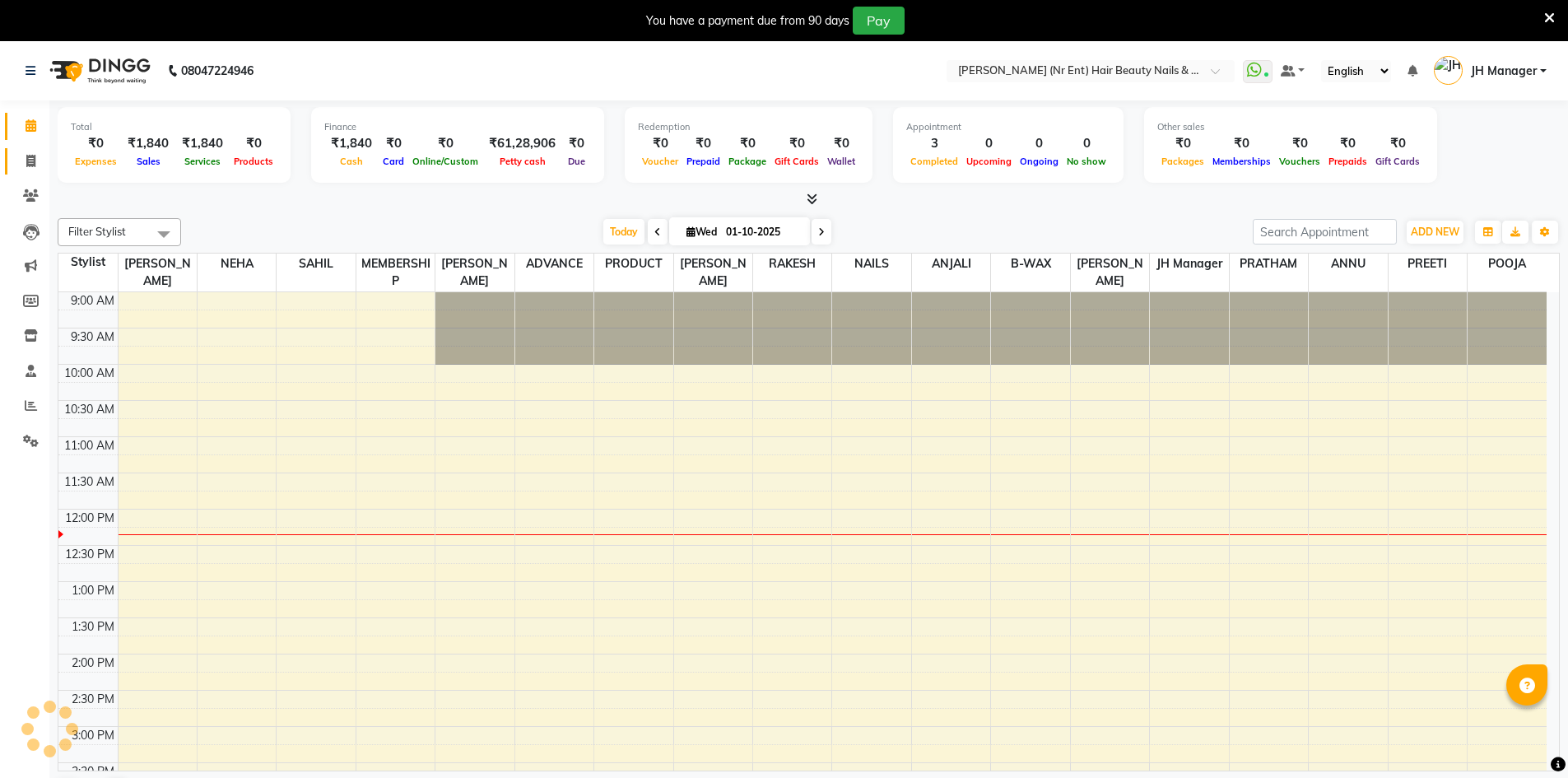
select select "640"
select select "service"
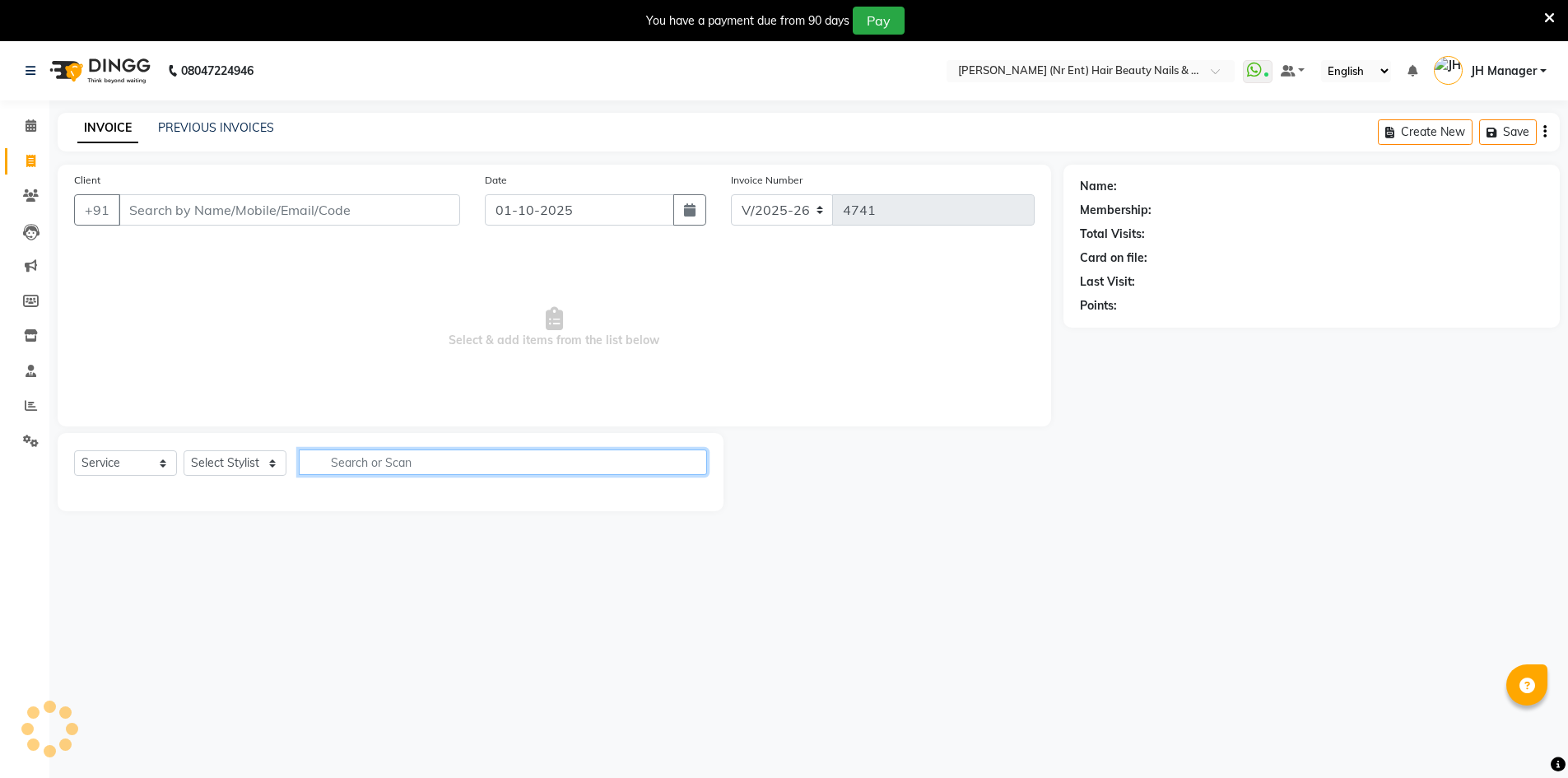
click at [368, 464] on input "text" at bounding box center [503, 462] width 408 height 26
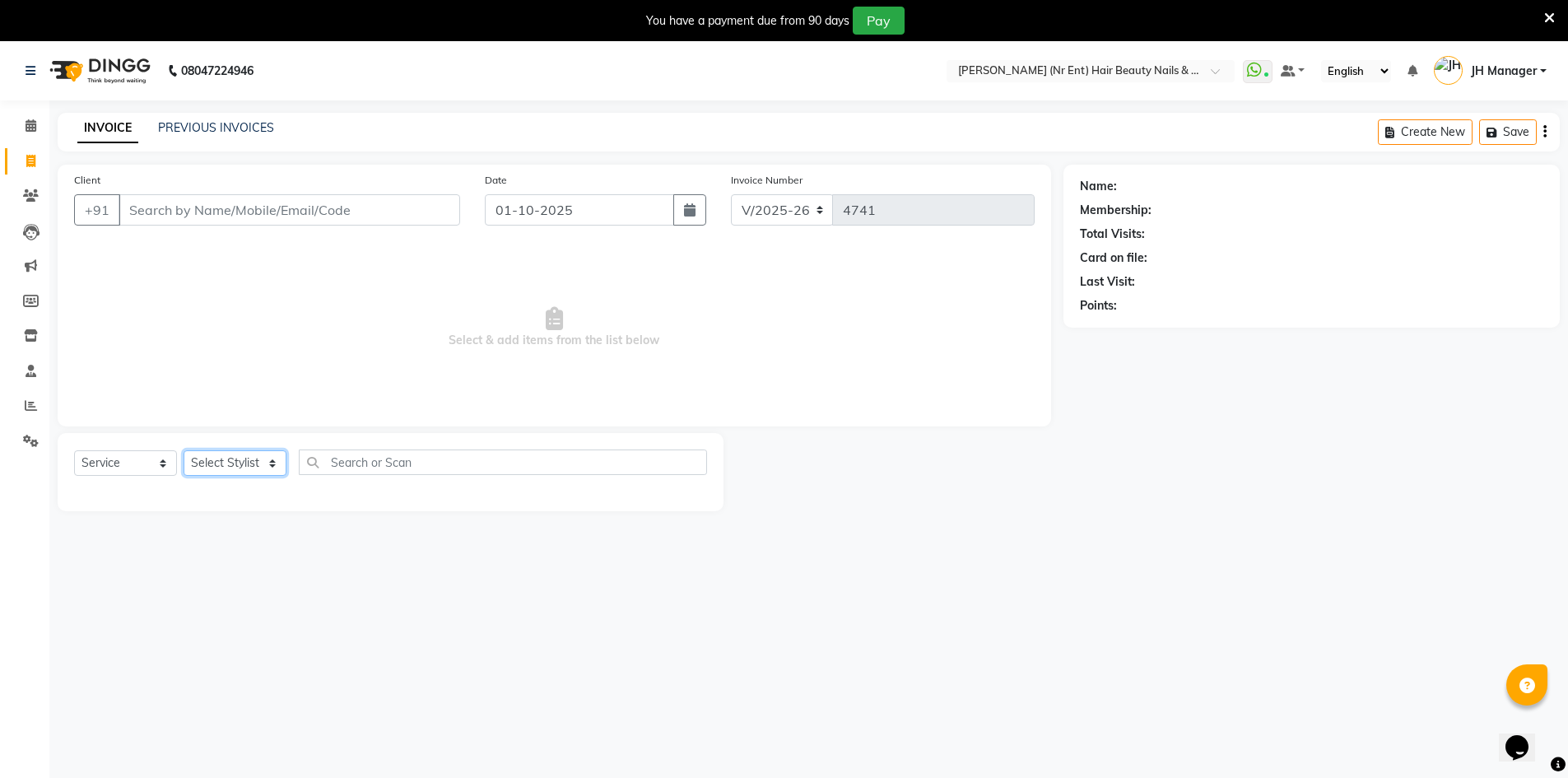
click at [243, 467] on select "Select Stylist" at bounding box center [235, 463] width 103 height 26
select select "9207"
click at [184, 450] on select "Select Stylist ADNAN ADVANCE ANJALI ANNU B-WAX JH Manager MEMBERSHIP [PERSON_NA…" at bounding box center [235, 463] width 103 height 26
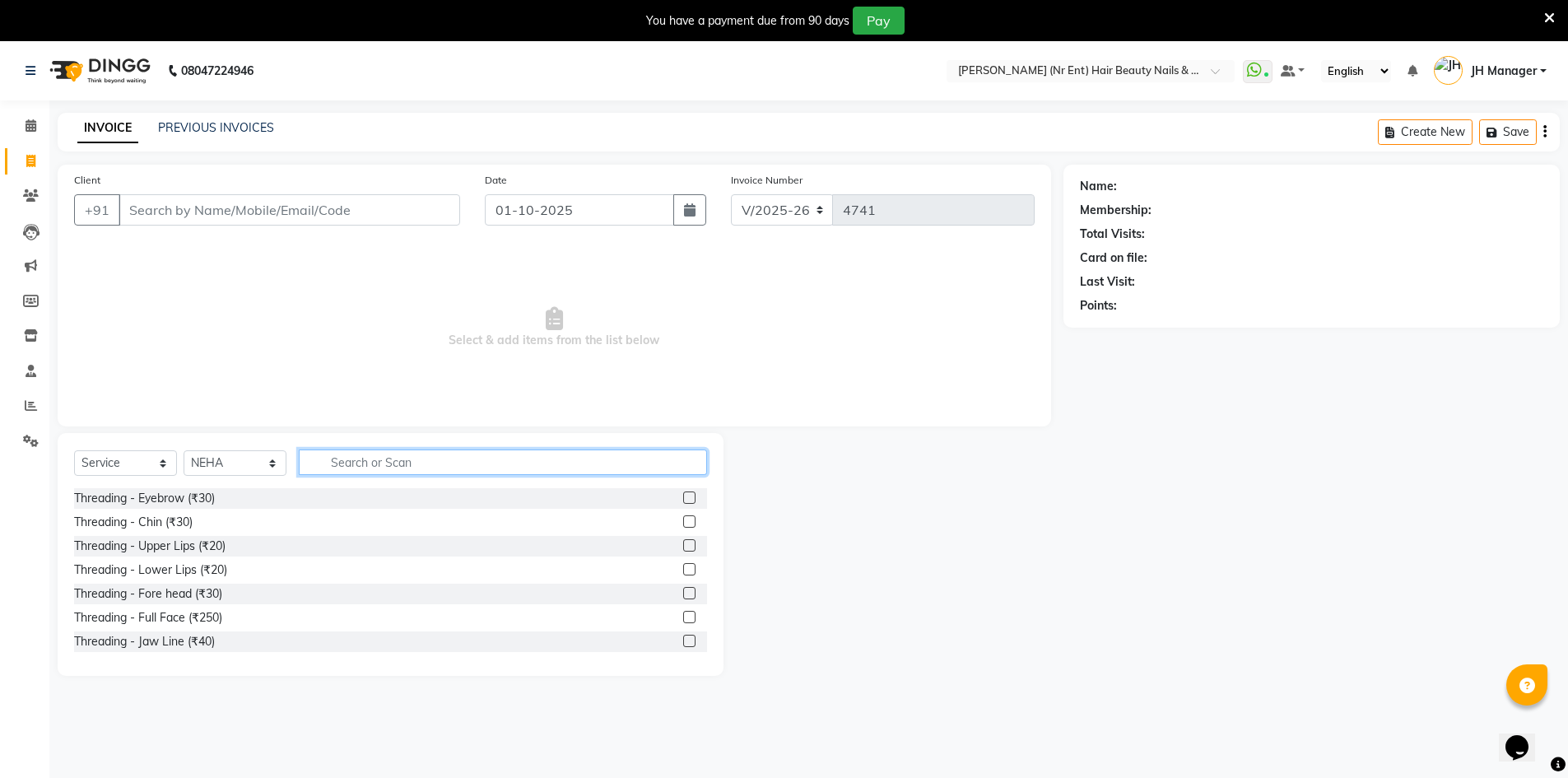
click at [447, 462] on input "text" at bounding box center [503, 462] width 408 height 26
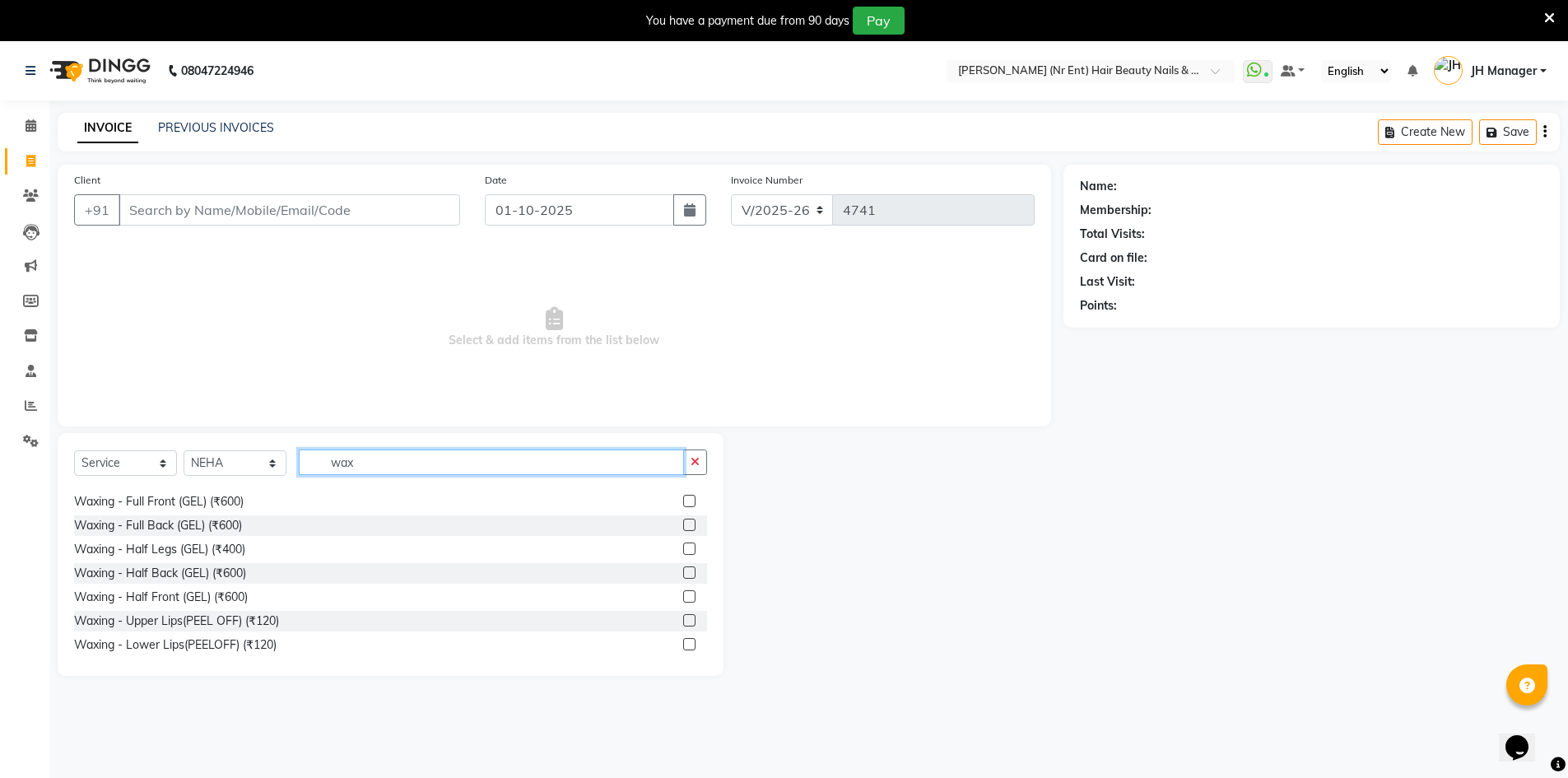
scroll to position [360, 0]
click at [652, 461] on input "wax" at bounding box center [492, 462] width 385 height 26
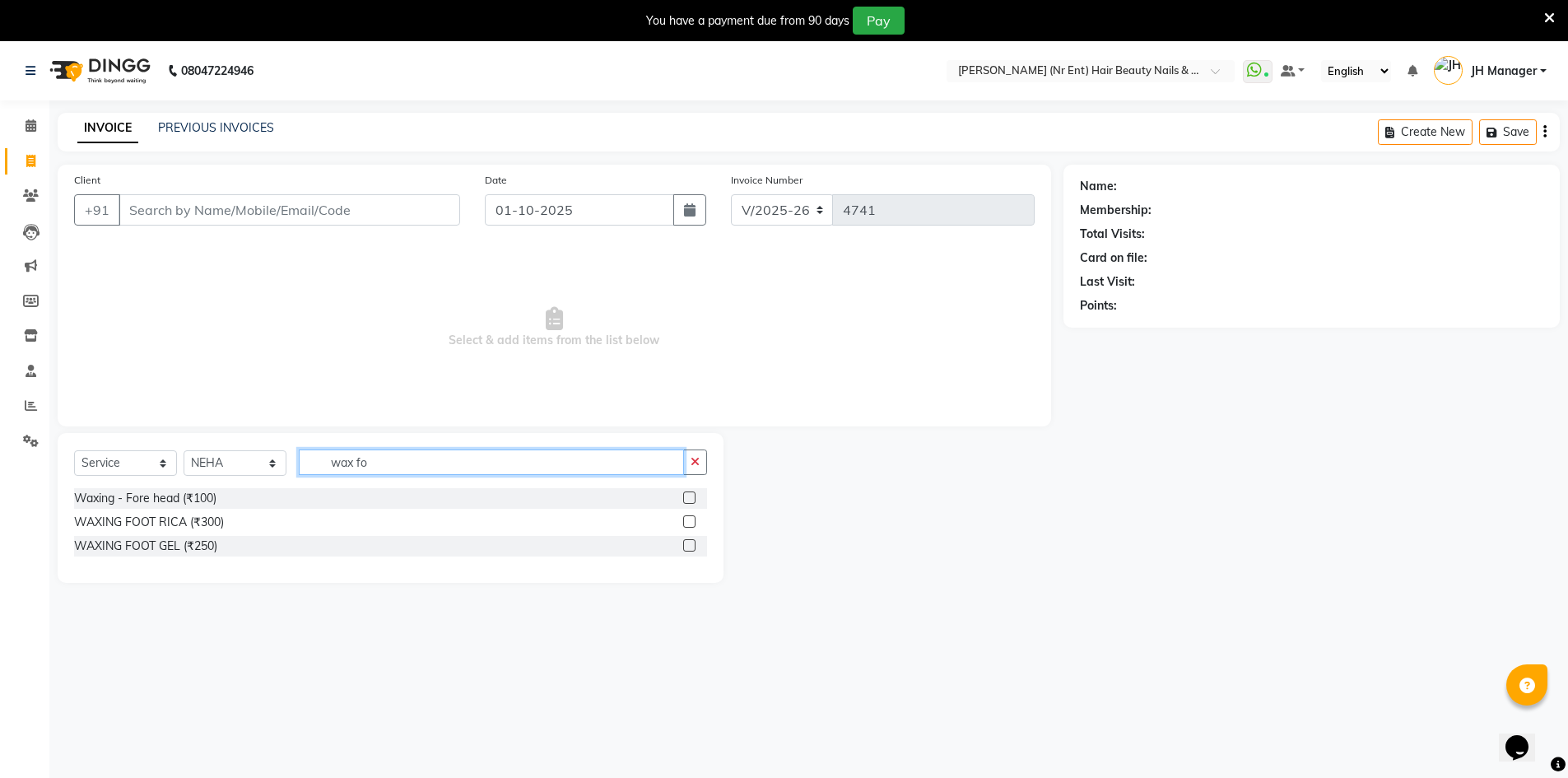
scroll to position [0, 0]
type input "wax fore"
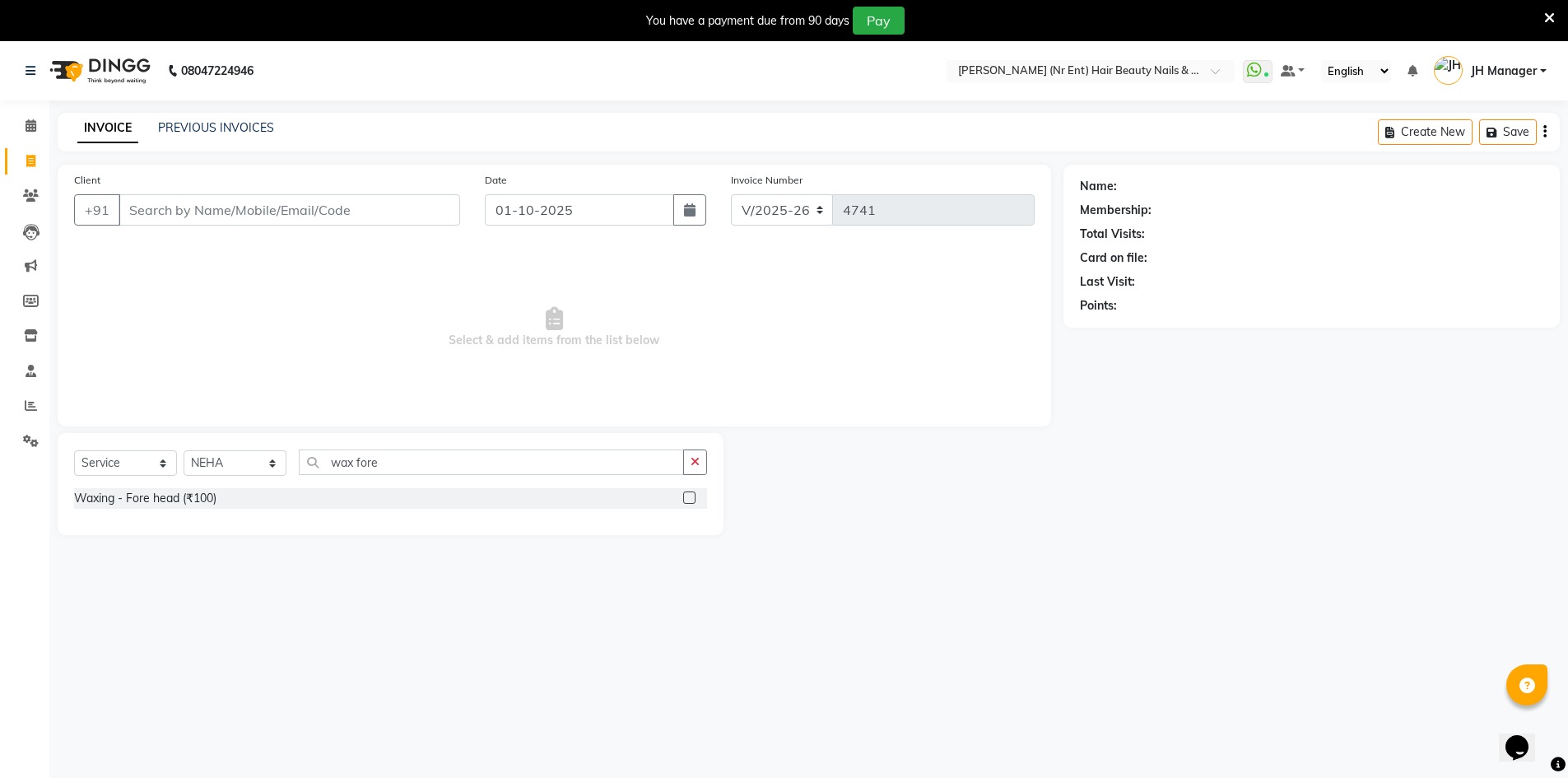
click at [690, 493] on label at bounding box center [689, 497] width 12 height 12
click at [690, 493] on input "checkbox" at bounding box center [688, 497] width 11 height 11
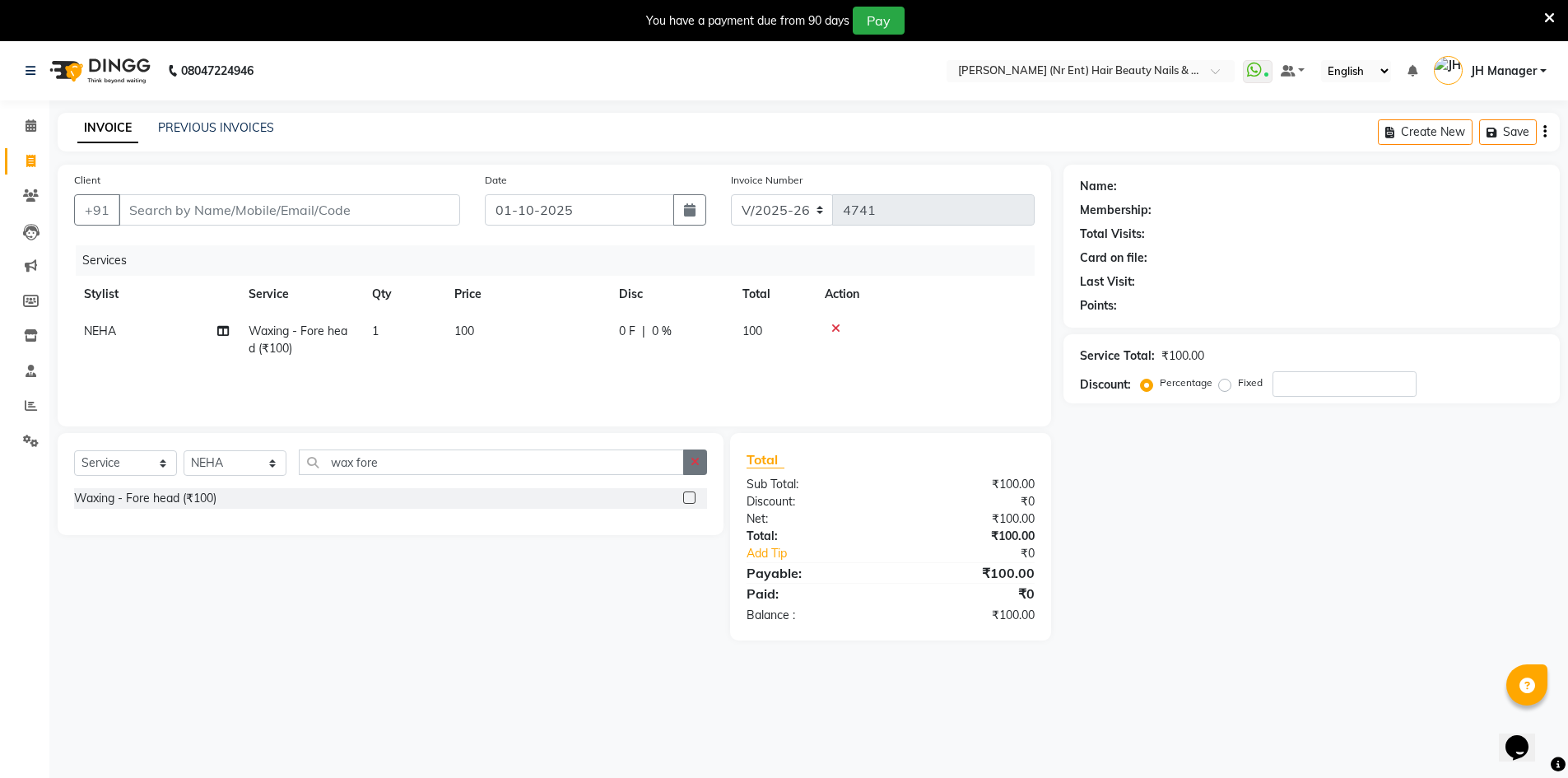
checkbox input "false"
click at [696, 458] on icon "button" at bounding box center [695, 462] width 9 height 11
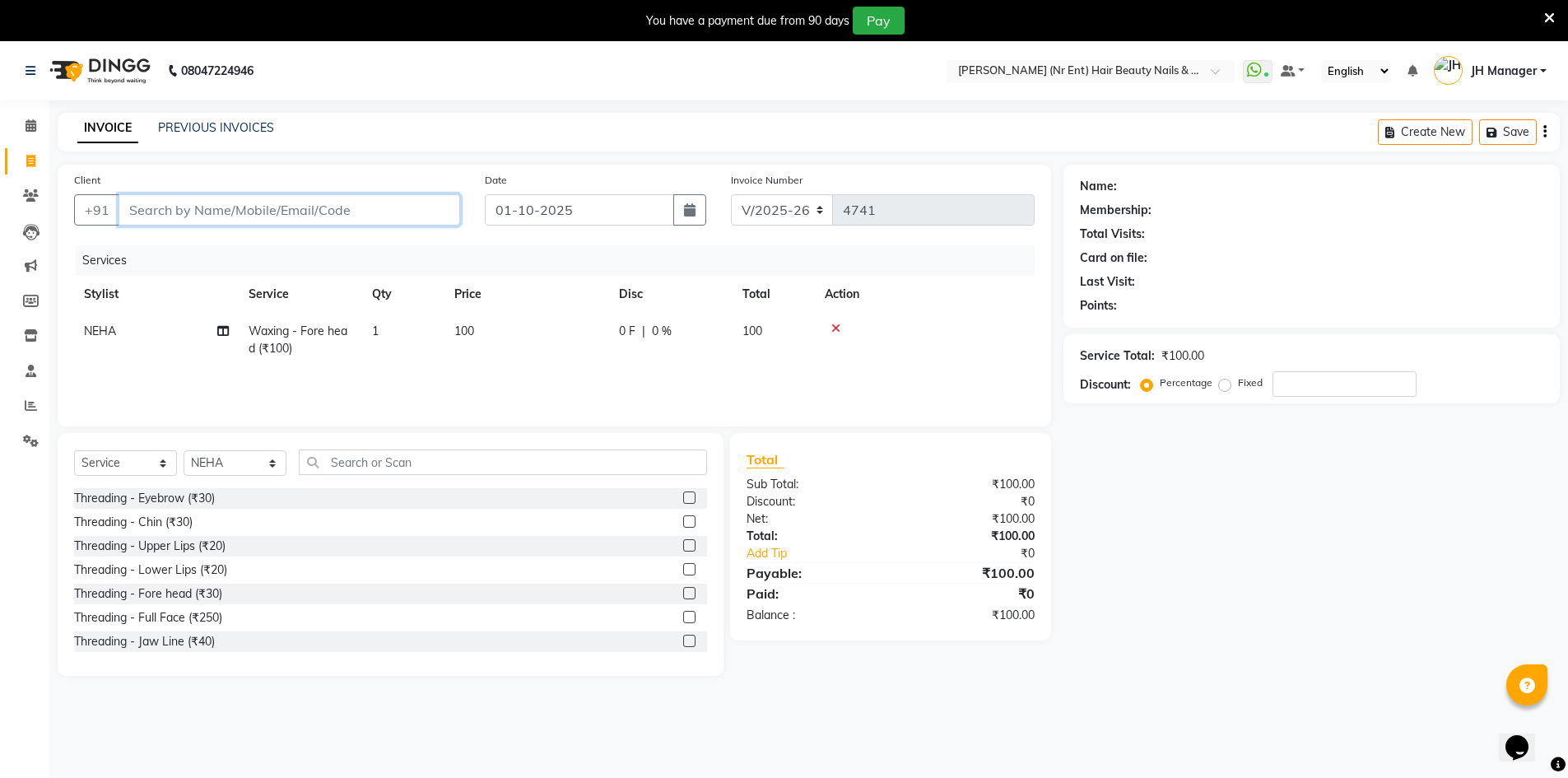
click at [421, 213] on input "Client" at bounding box center [289, 210] width 341 height 32
type input "6"
type input "0"
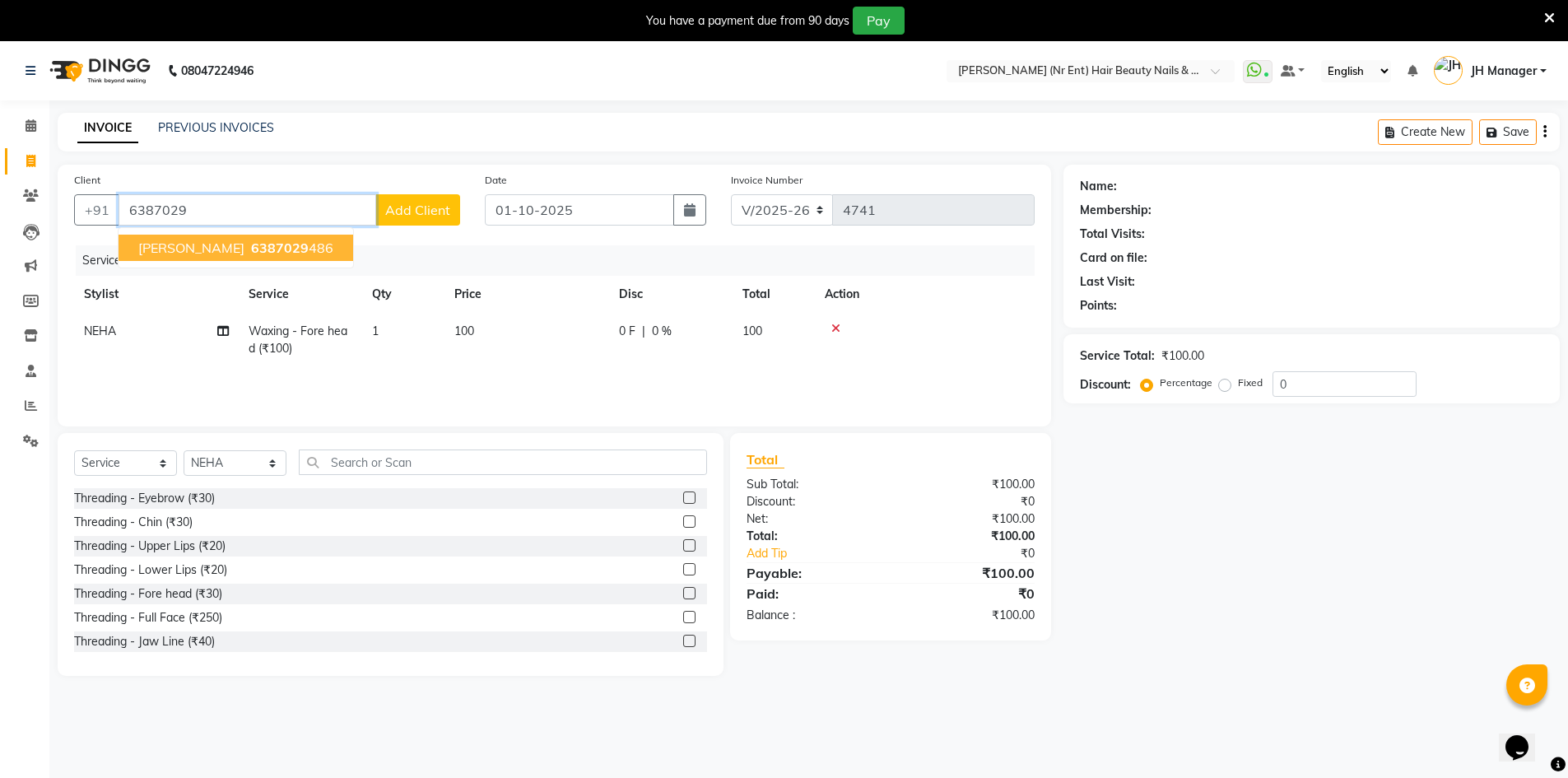
click at [143, 248] on span "[PERSON_NAME]" at bounding box center [191, 247] width 106 height 16
type input "6387029486"
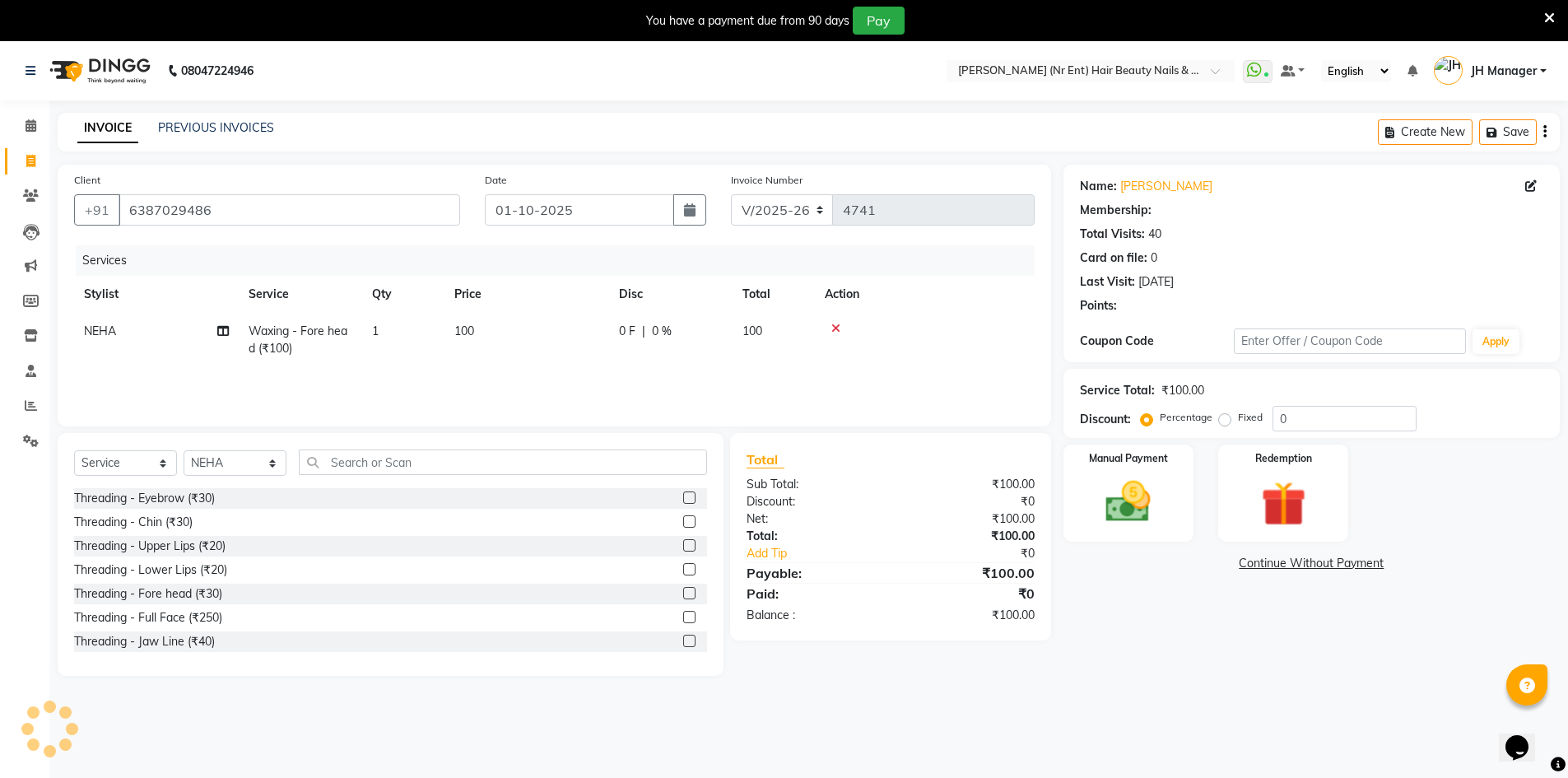
select select "1: Object"
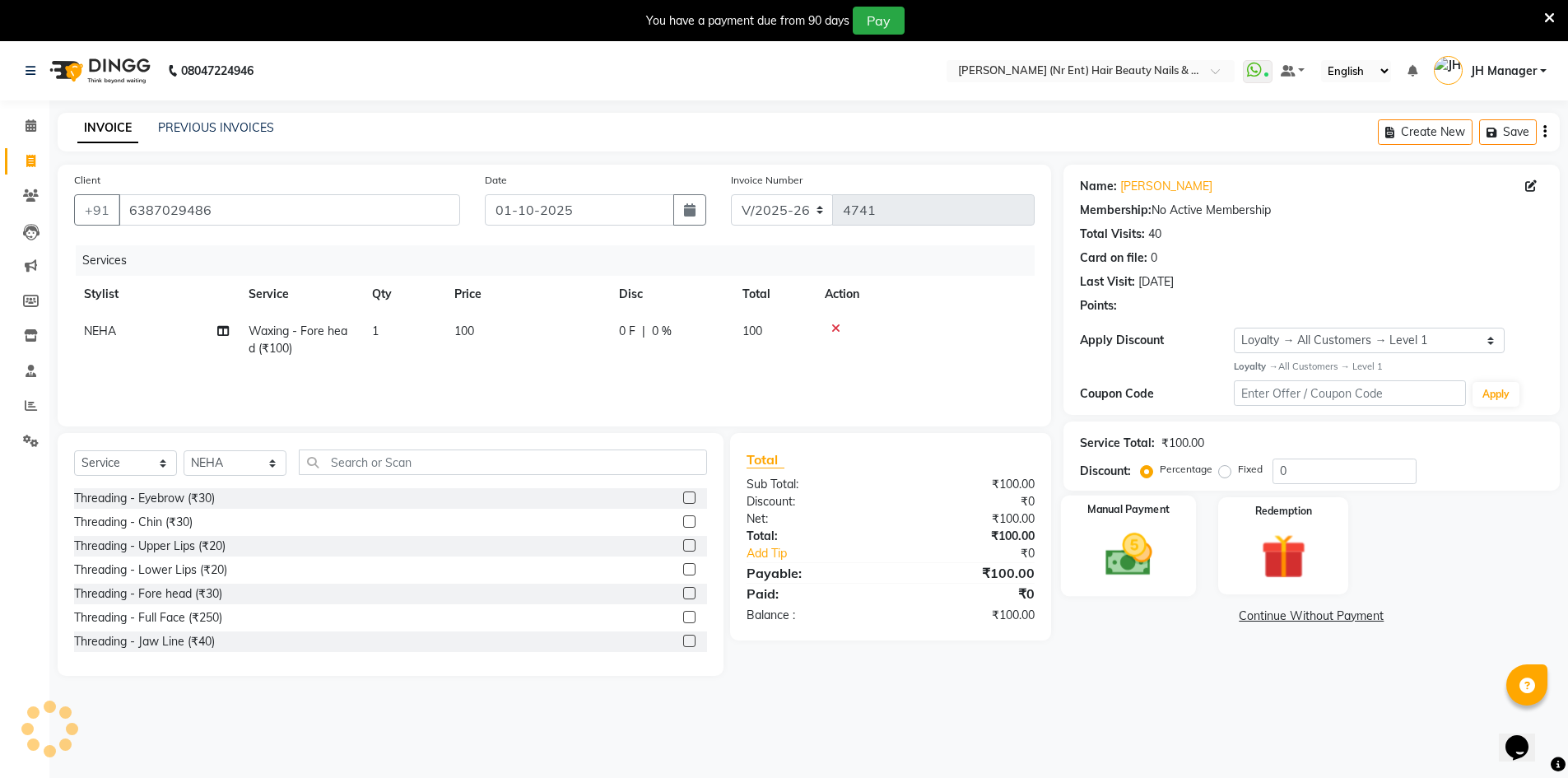
click at [1186, 523] on div "Manual Payment" at bounding box center [1128, 545] width 136 height 102
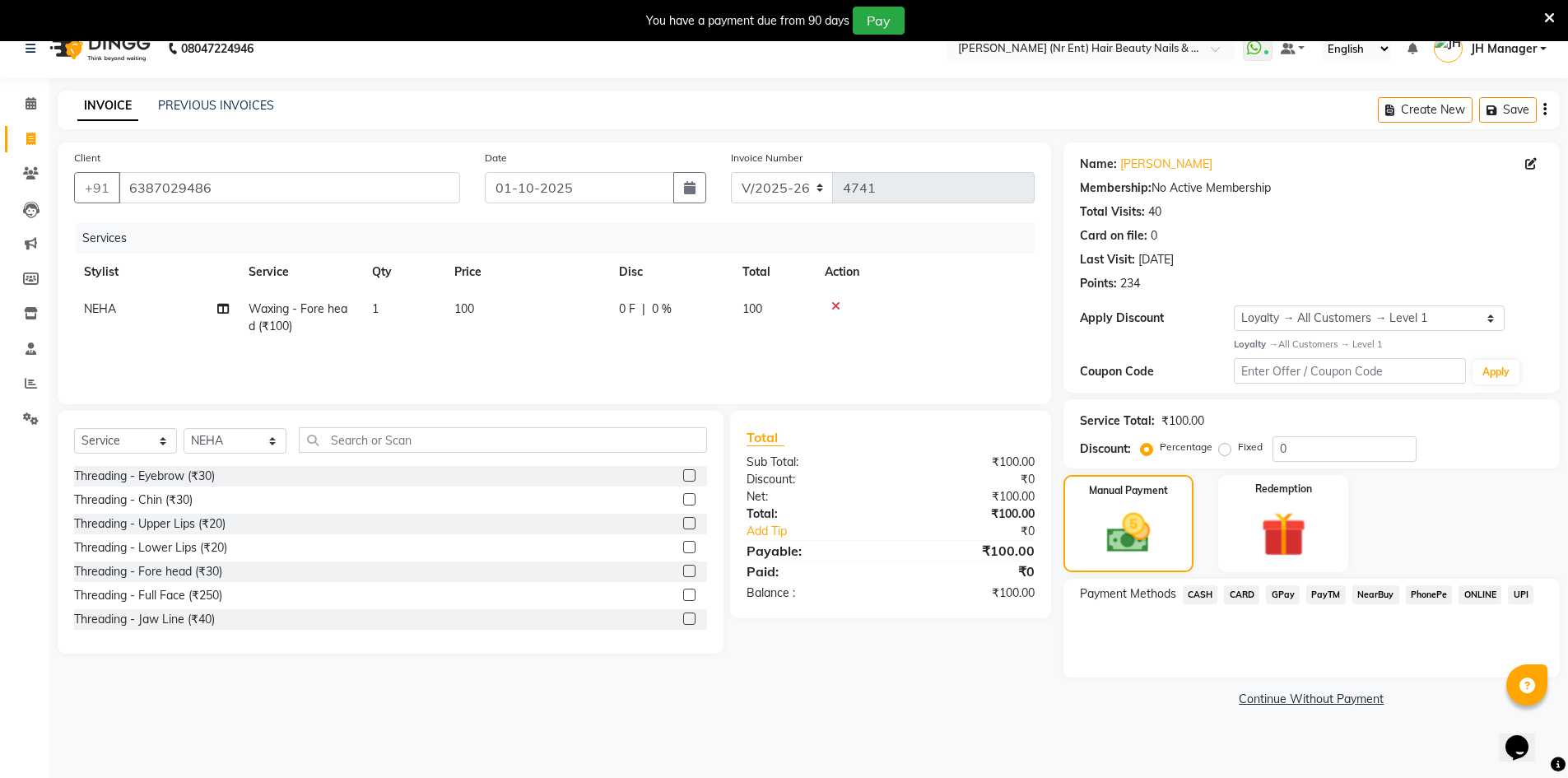
scroll to position [41, 0]
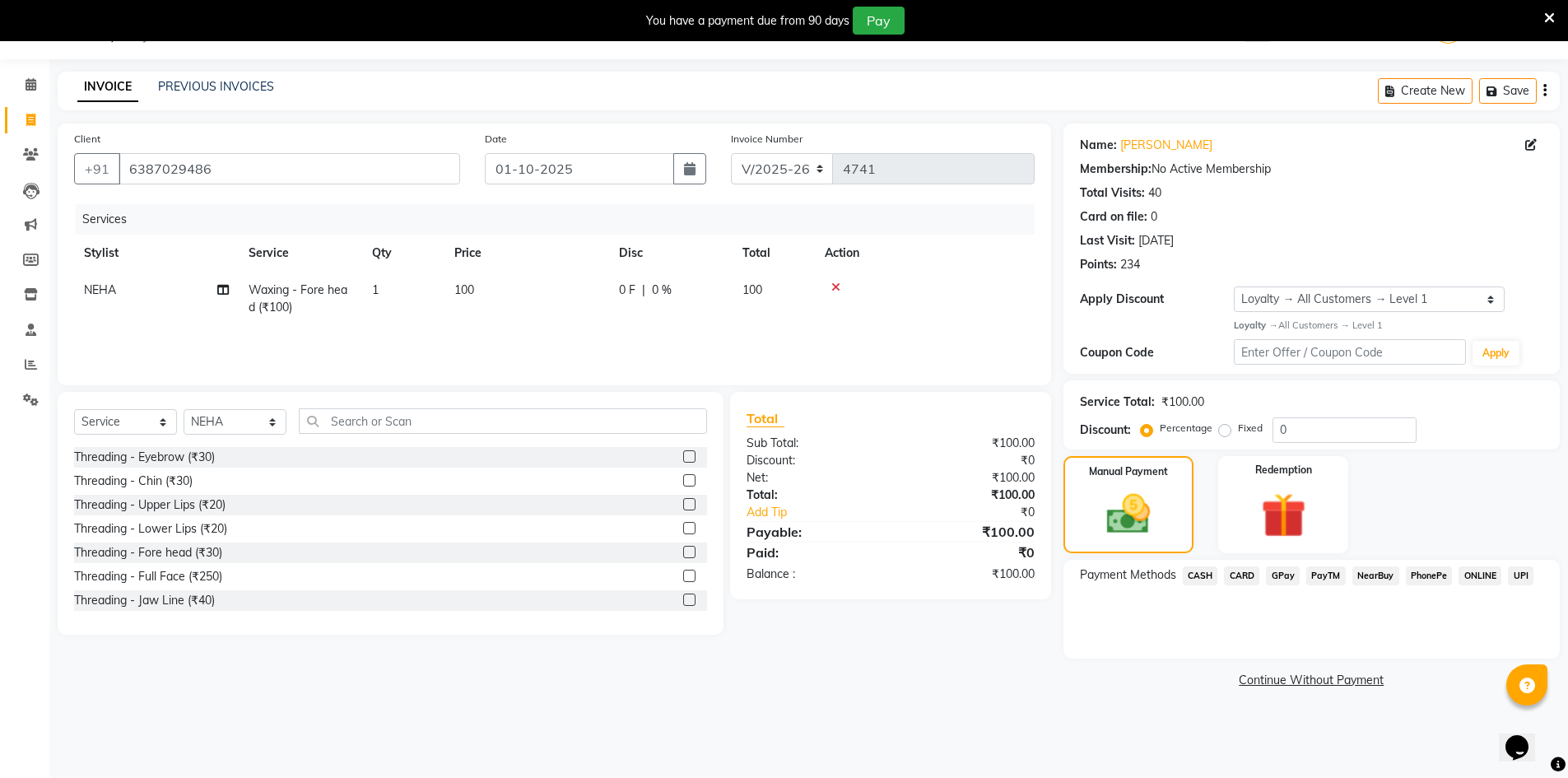
click at [1294, 574] on span "GPay" at bounding box center [1282, 576] width 34 height 19
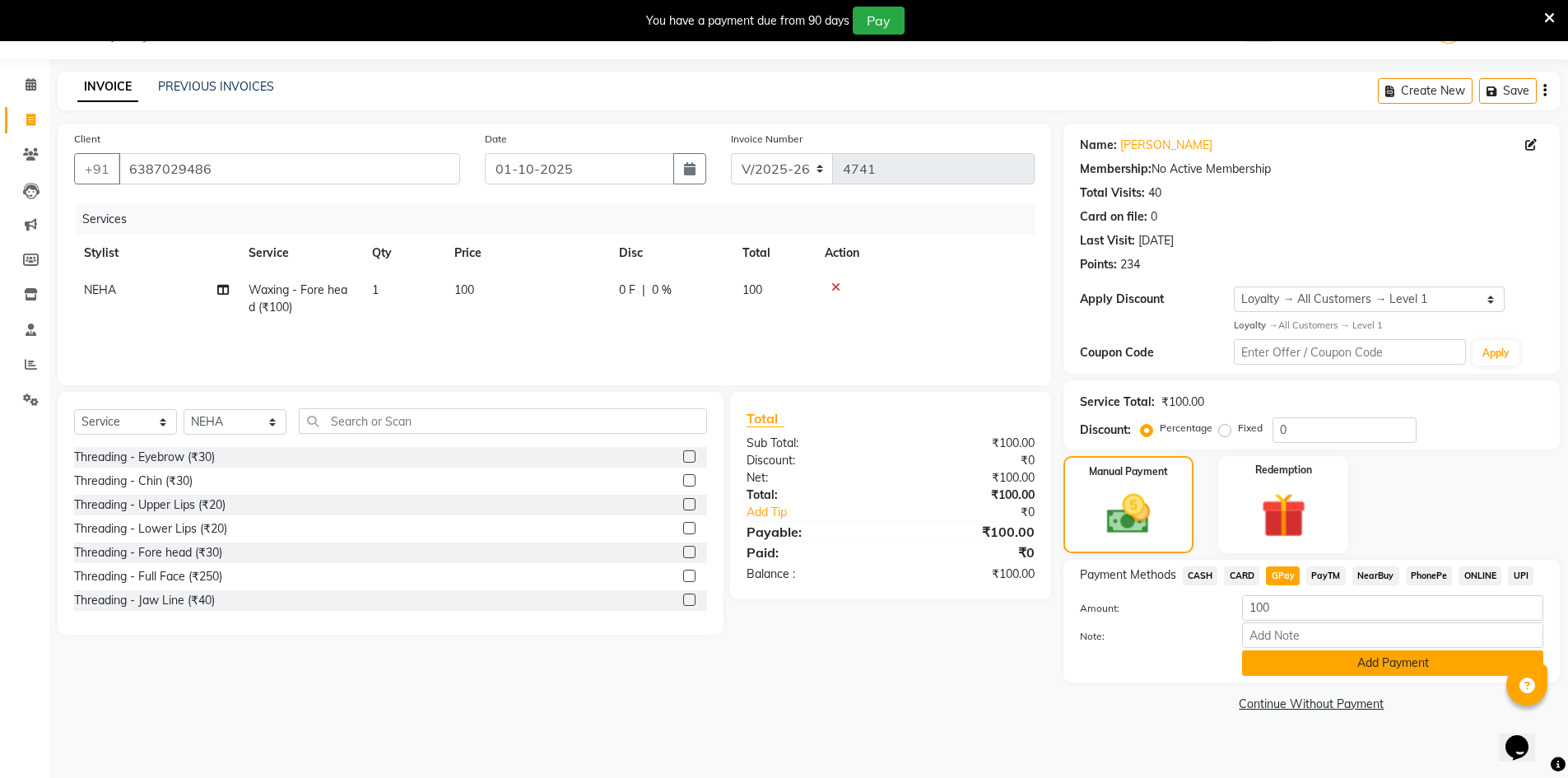
click at [1477, 668] on button "Add Payment" at bounding box center [1393, 662] width 301 height 26
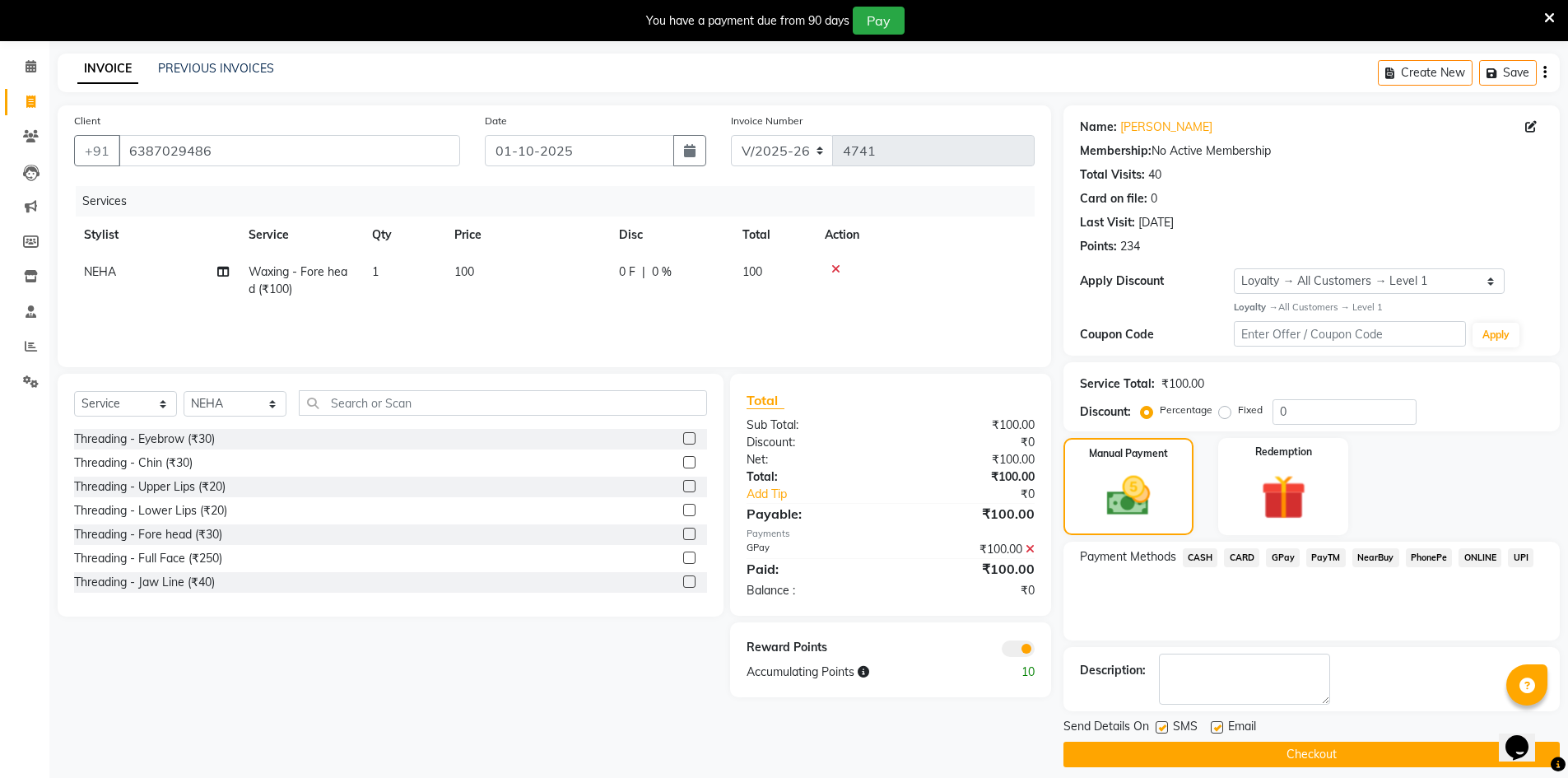
scroll to position [73, 0]
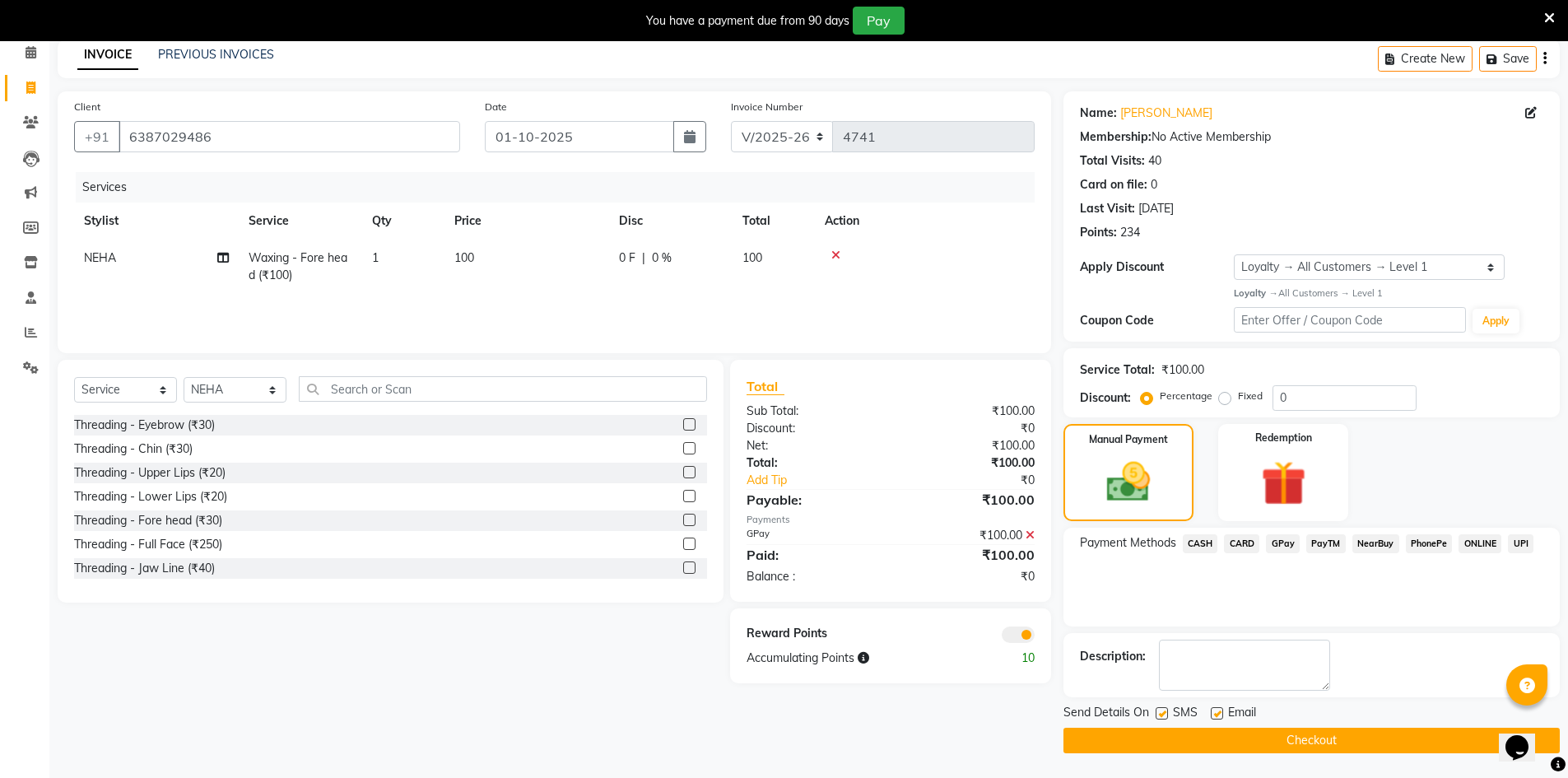
click at [1376, 751] on button "Checkout" at bounding box center [1312, 740] width 496 height 26
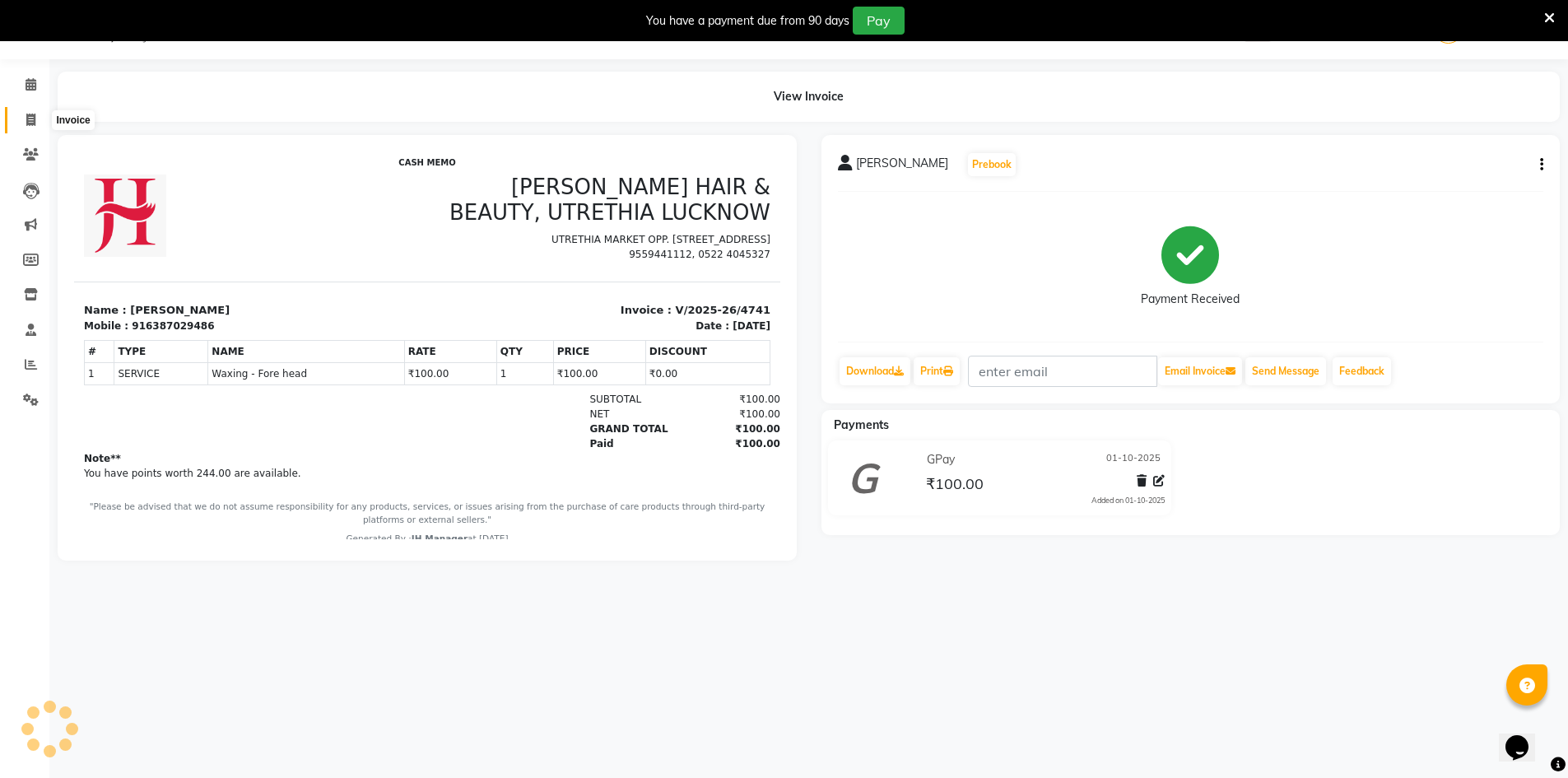
click at [26, 115] on icon at bounding box center [30, 120] width 9 height 12
select select "service"
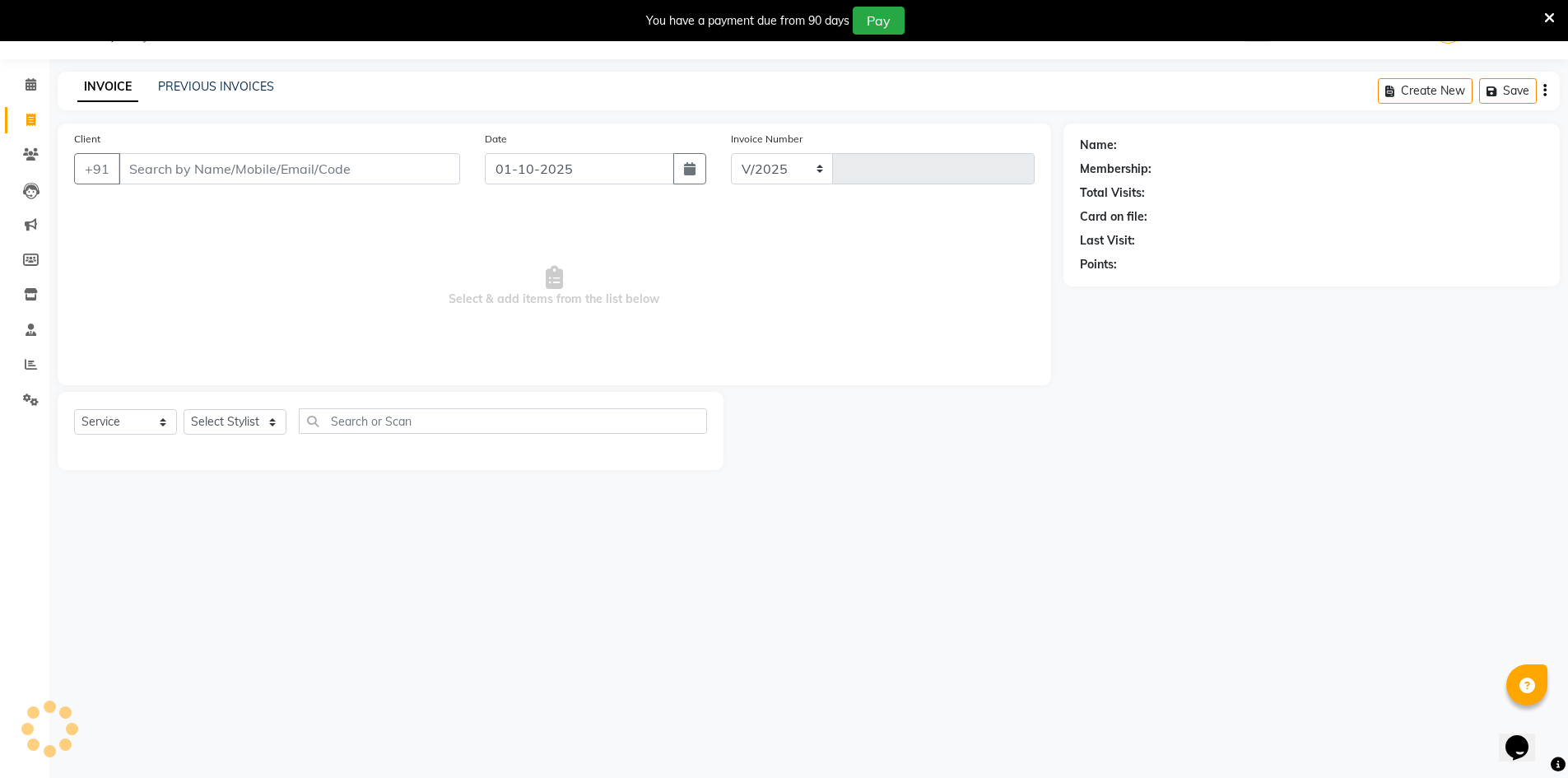
select select "640"
type input "4743"
click at [248, 421] on select "Select Stylist" at bounding box center [235, 422] width 103 height 26
select select "9206"
click at [184, 409] on select "Select Stylist ADNAN ADVANCE ANJALI ANNU B-WAX JH Manager MEMBERSHIP [PERSON_NA…" at bounding box center [235, 422] width 103 height 26
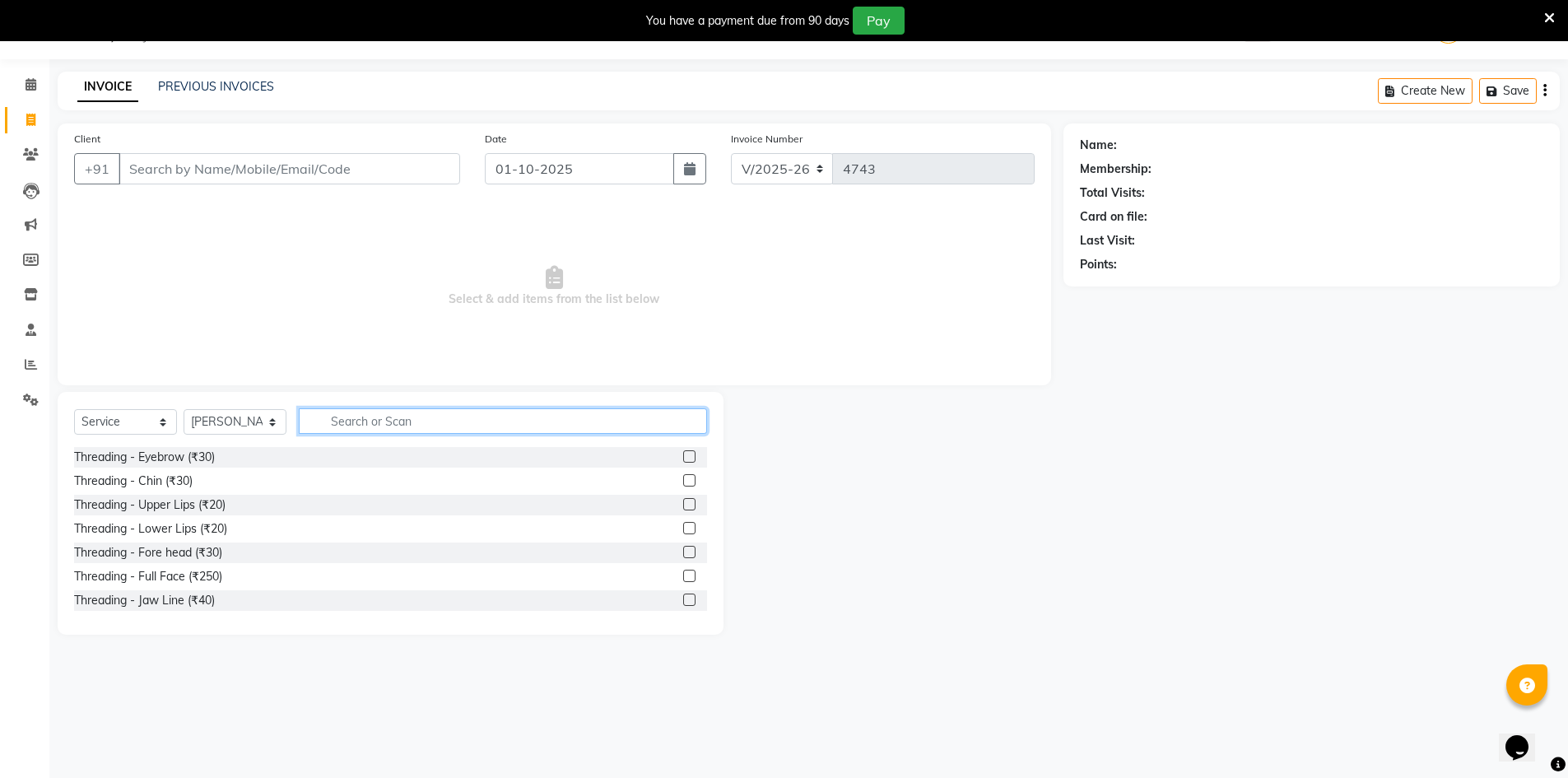
click at [381, 422] on input "text" at bounding box center [503, 421] width 408 height 26
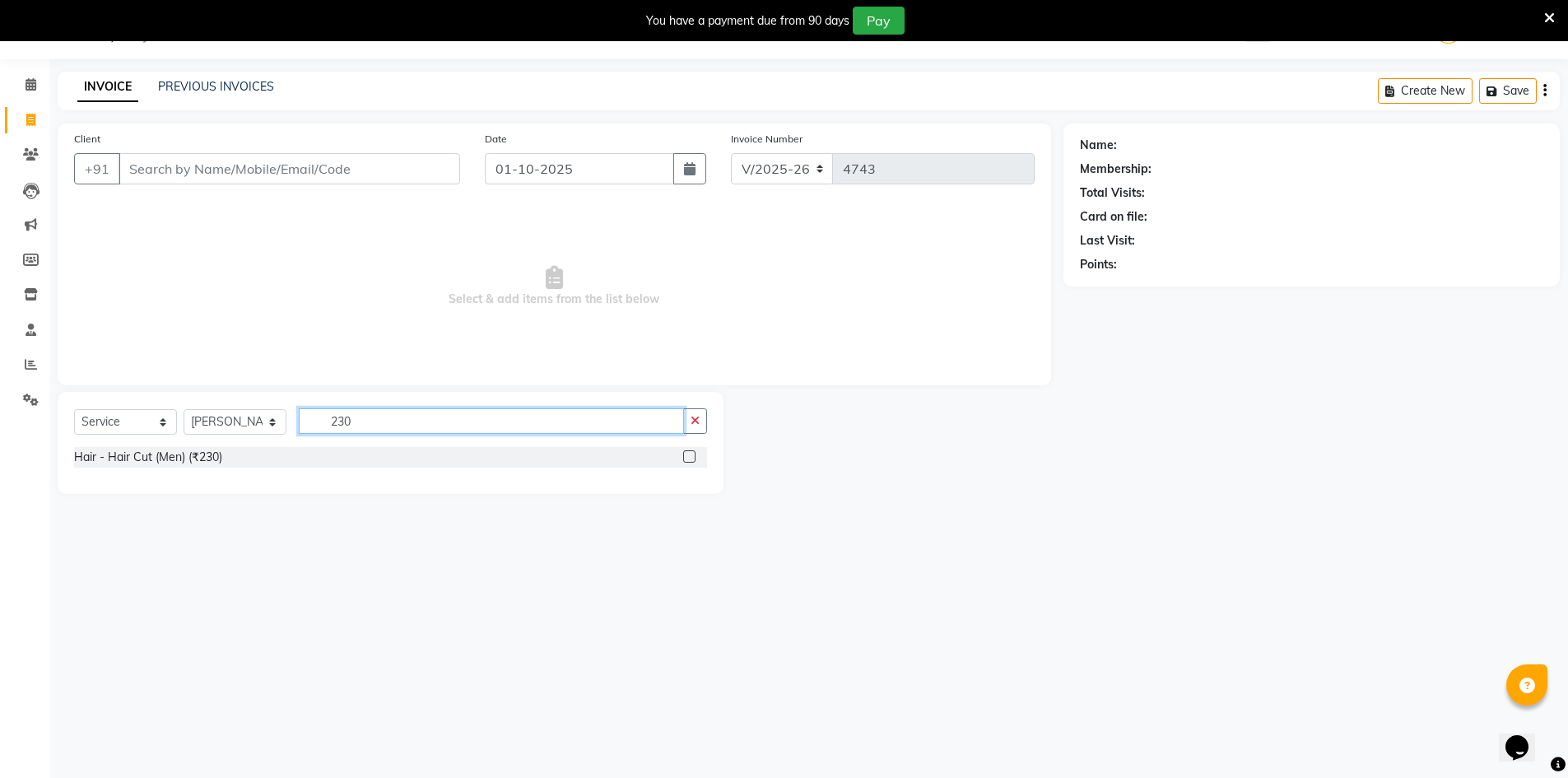
type input "230"
click at [685, 459] on label at bounding box center [689, 456] width 12 height 12
click at [685, 459] on input "checkbox" at bounding box center [688, 456] width 11 height 11
checkbox input "true"
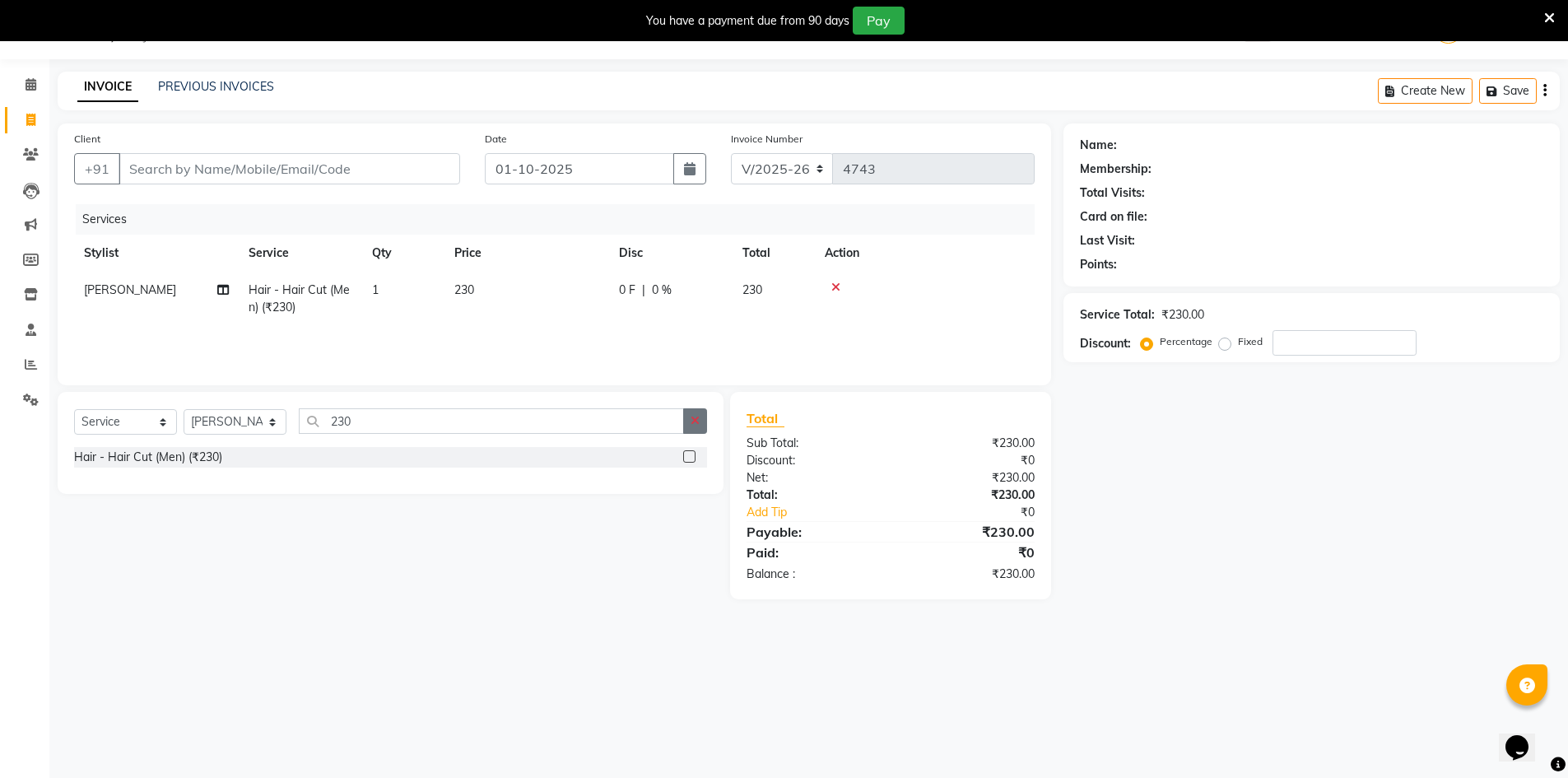
click at [692, 412] on button "button" at bounding box center [695, 421] width 24 height 26
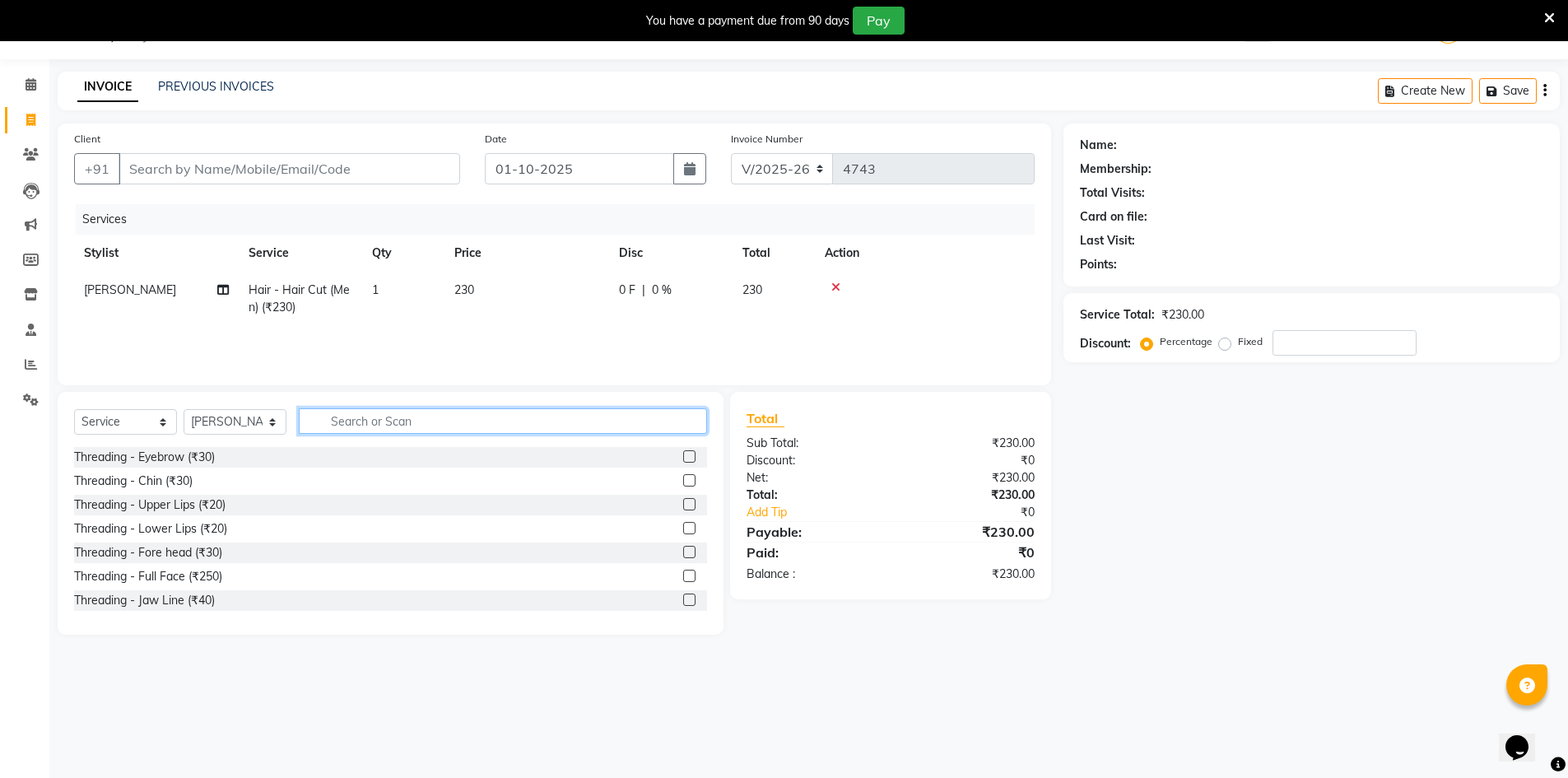
click at [647, 420] on input "text" at bounding box center [503, 421] width 408 height 26
type input "70"
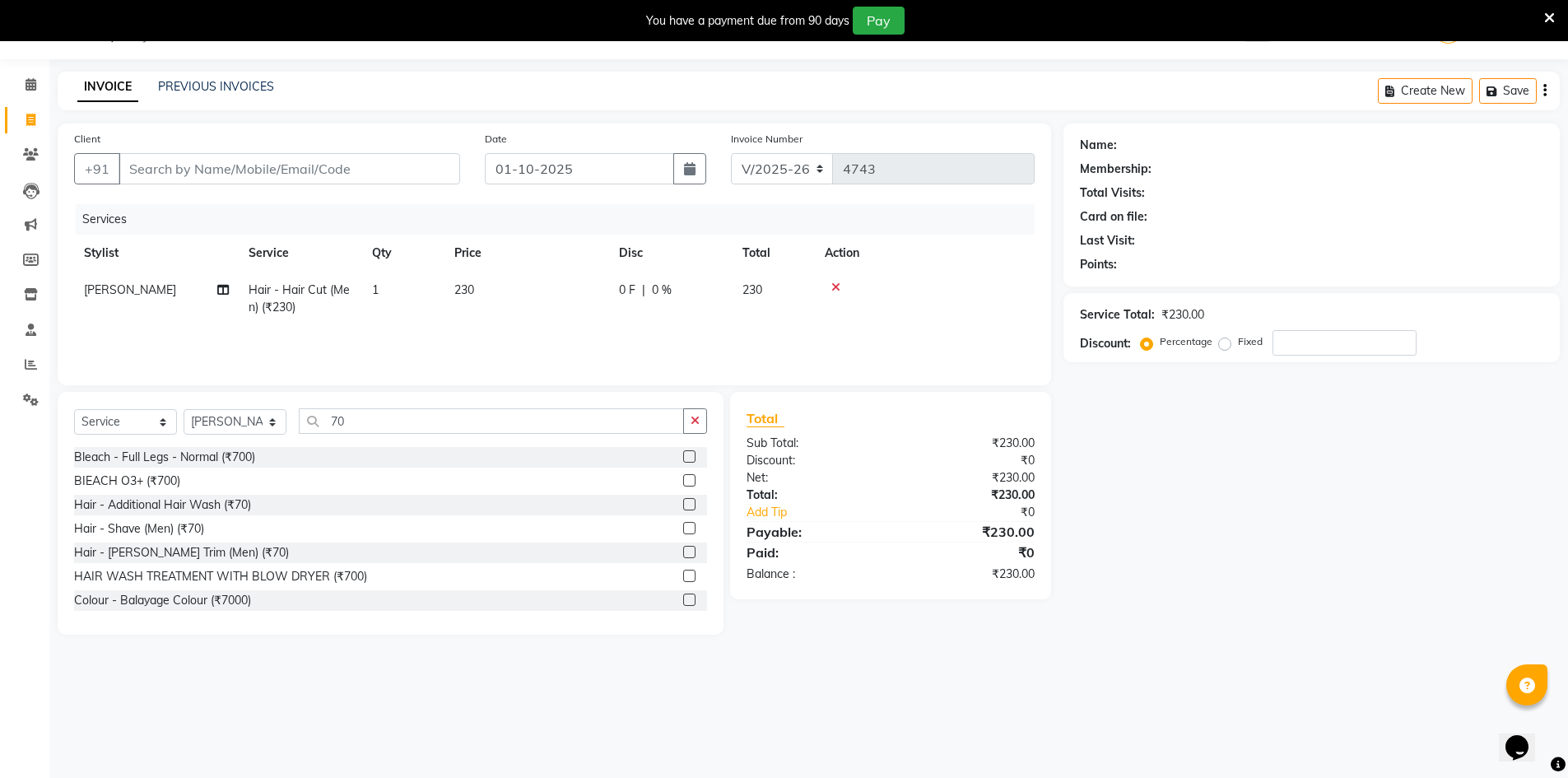
click at [683, 551] on label at bounding box center [689, 551] width 12 height 12
click at [683, 551] on input "checkbox" at bounding box center [688, 552] width 11 height 11
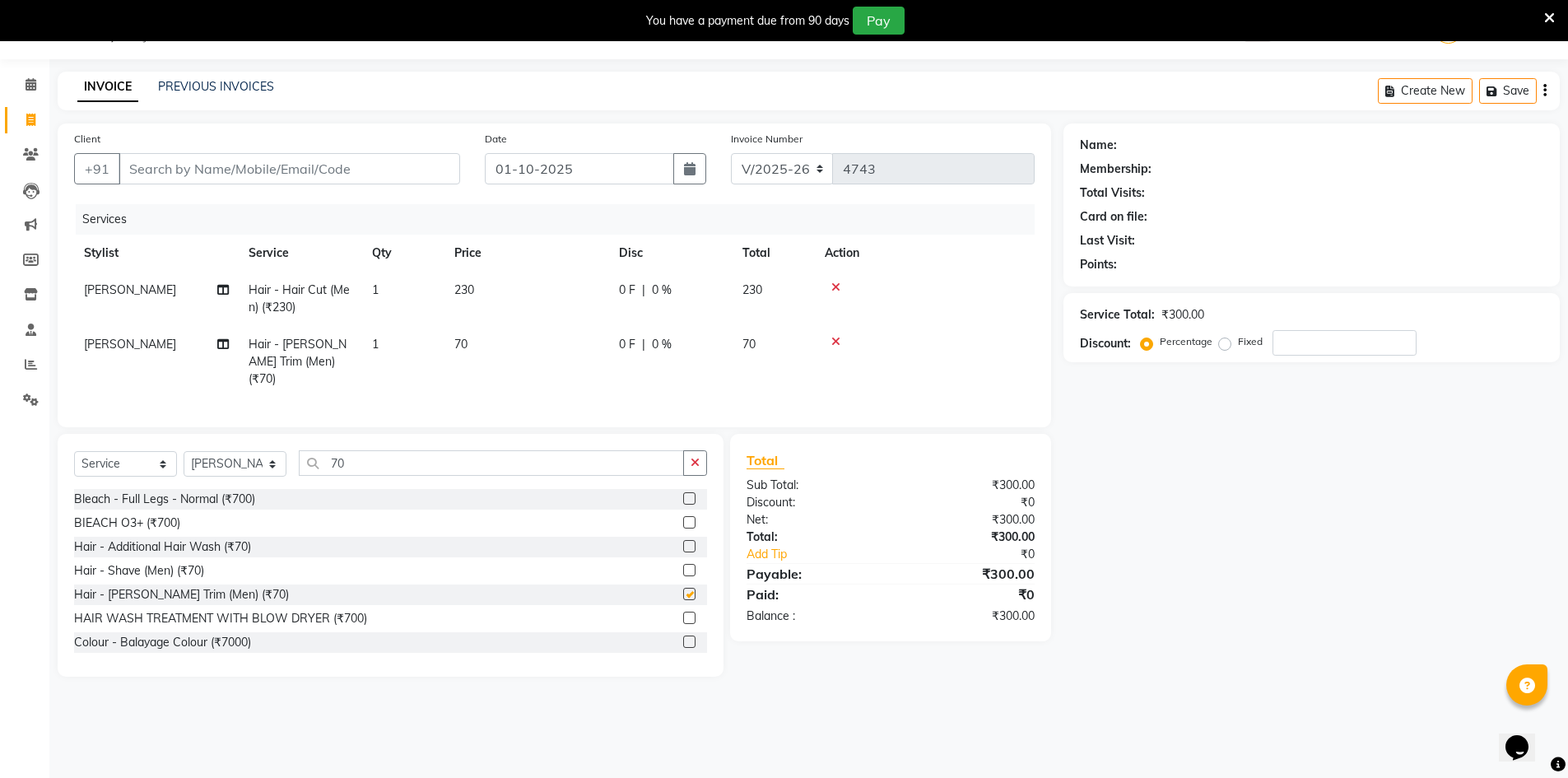
checkbox input "false"
click at [685, 465] on button "button" at bounding box center [695, 463] width 24 height 26
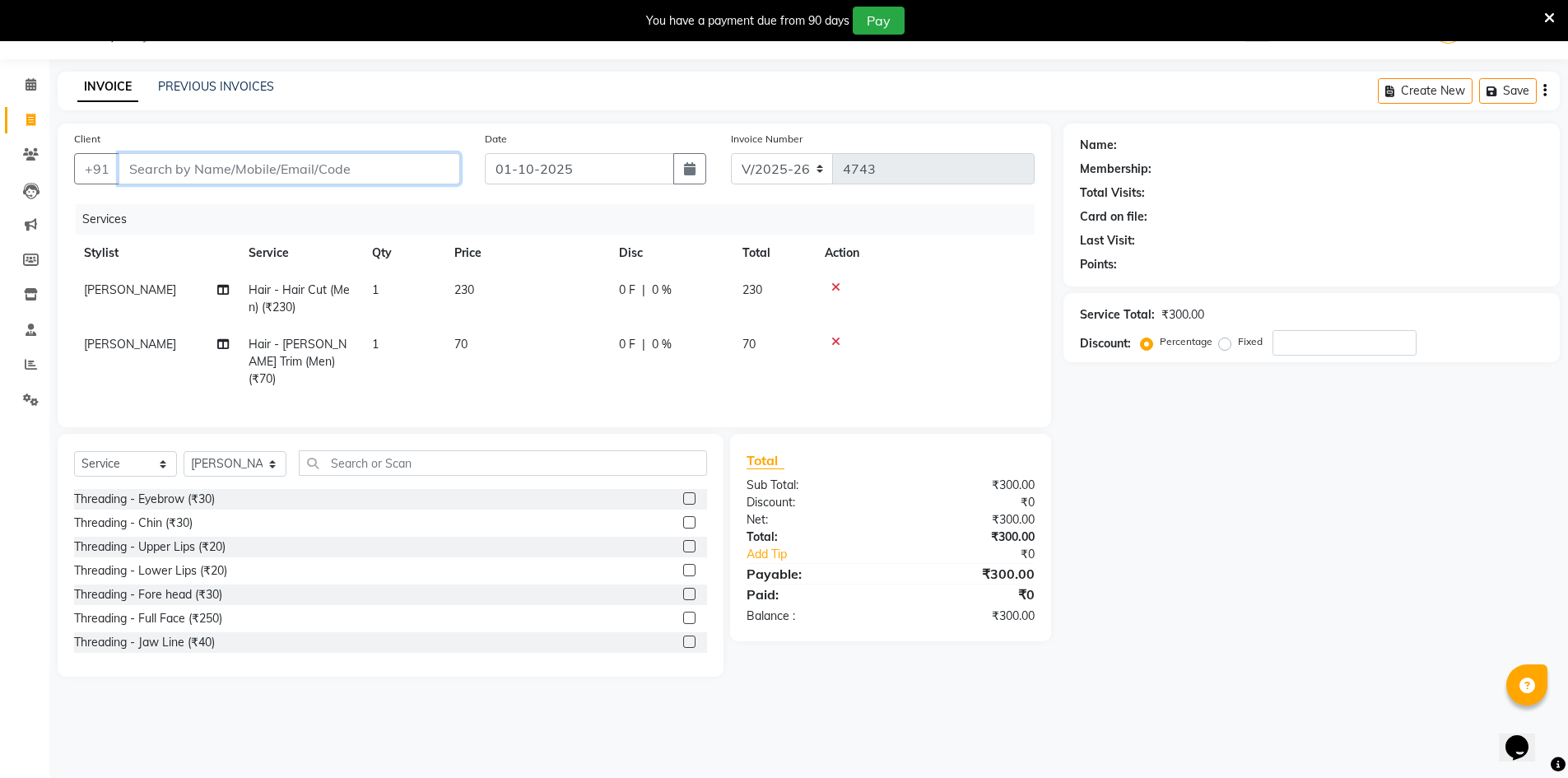
click at [359, 170] on input "Client" at bounding box center [289, 169] width 341 height 32
type input "8"
type input "0"
click at [175, 208] on span "AKASH" at bounding box center [161, 206] width 46 height 16
type input "8299606349"
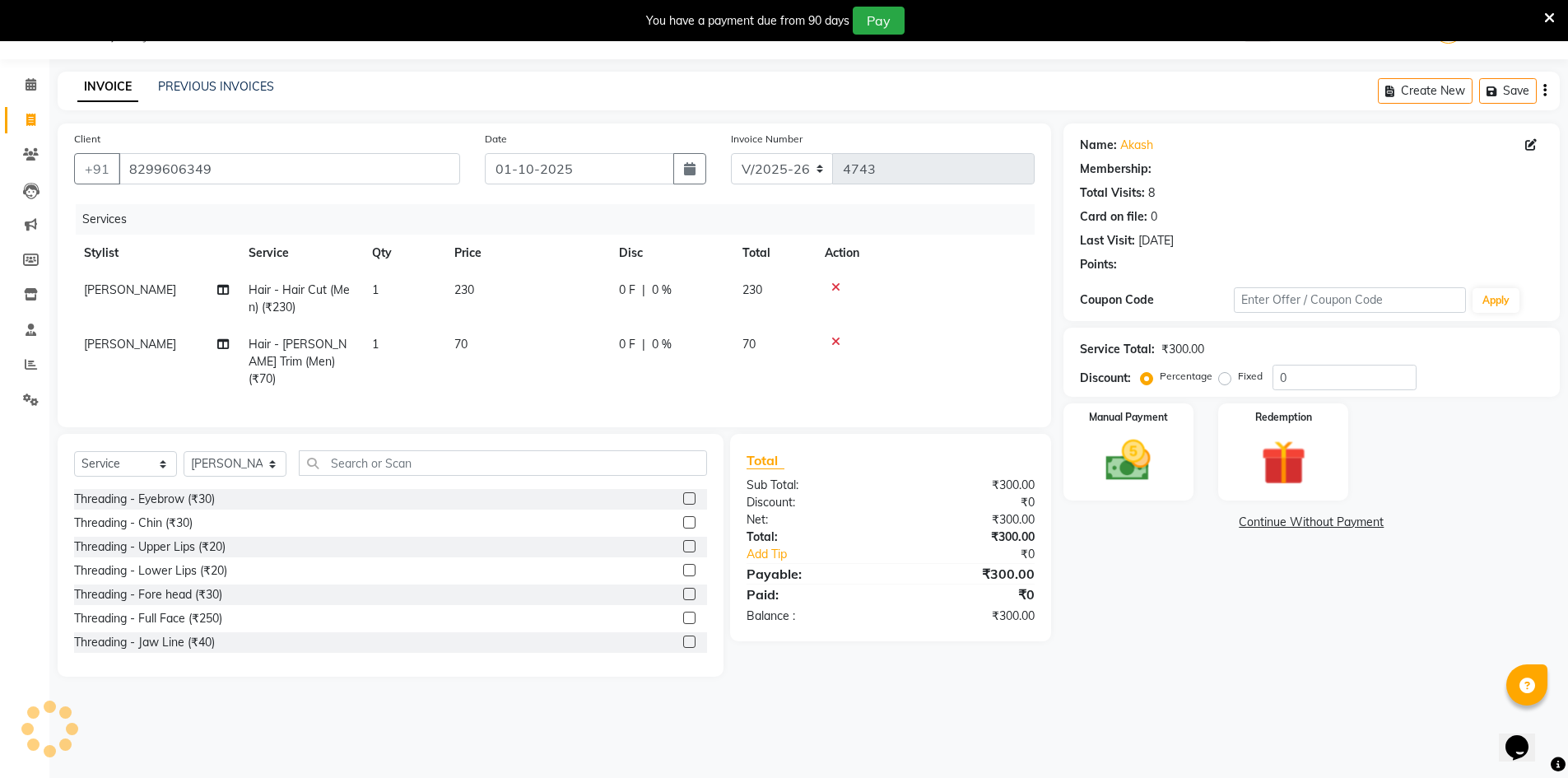
select select "1: Object"
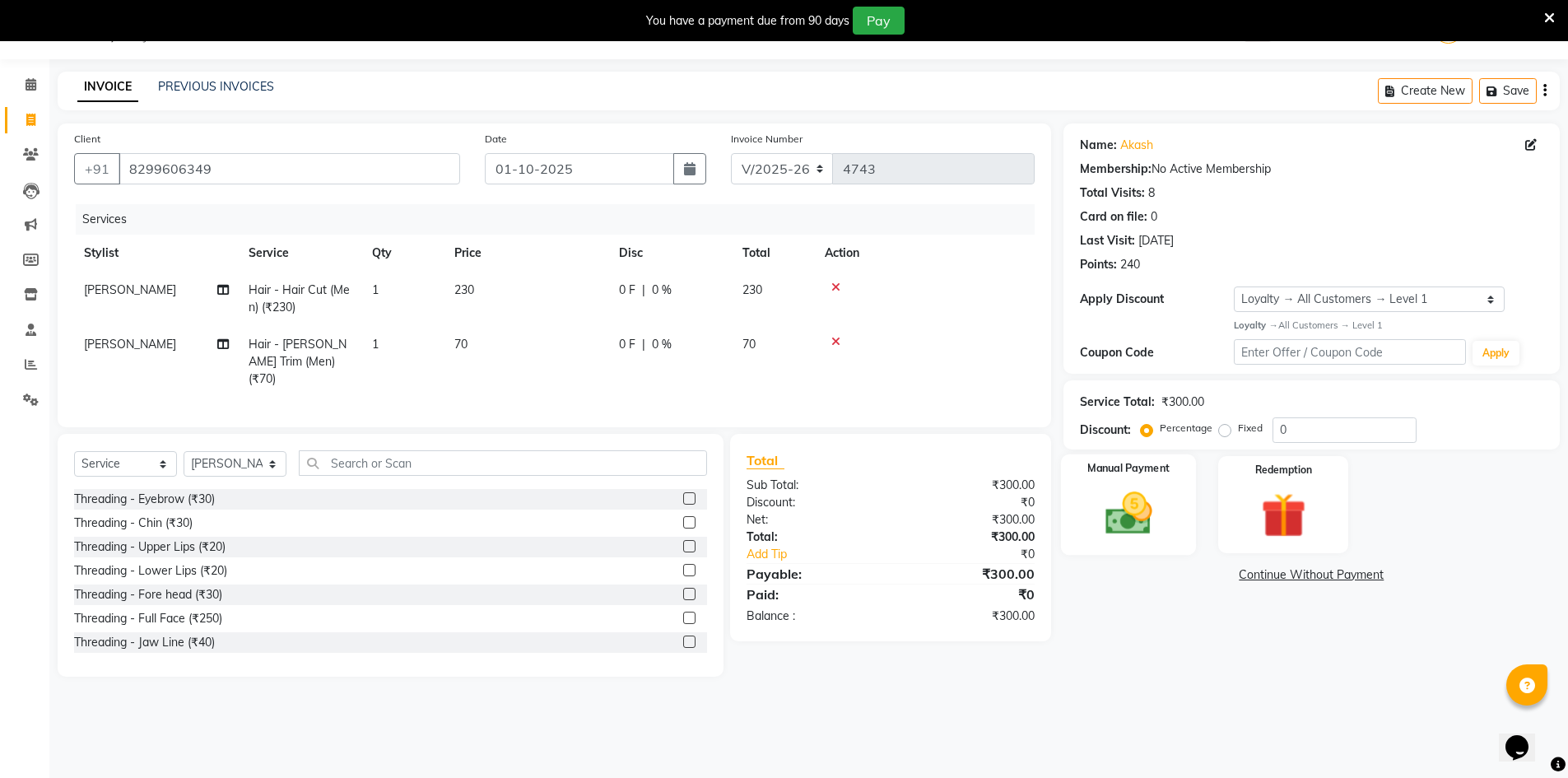
click at [1111, 521] on img at bounding box center [1128, 514] width 76 height 54
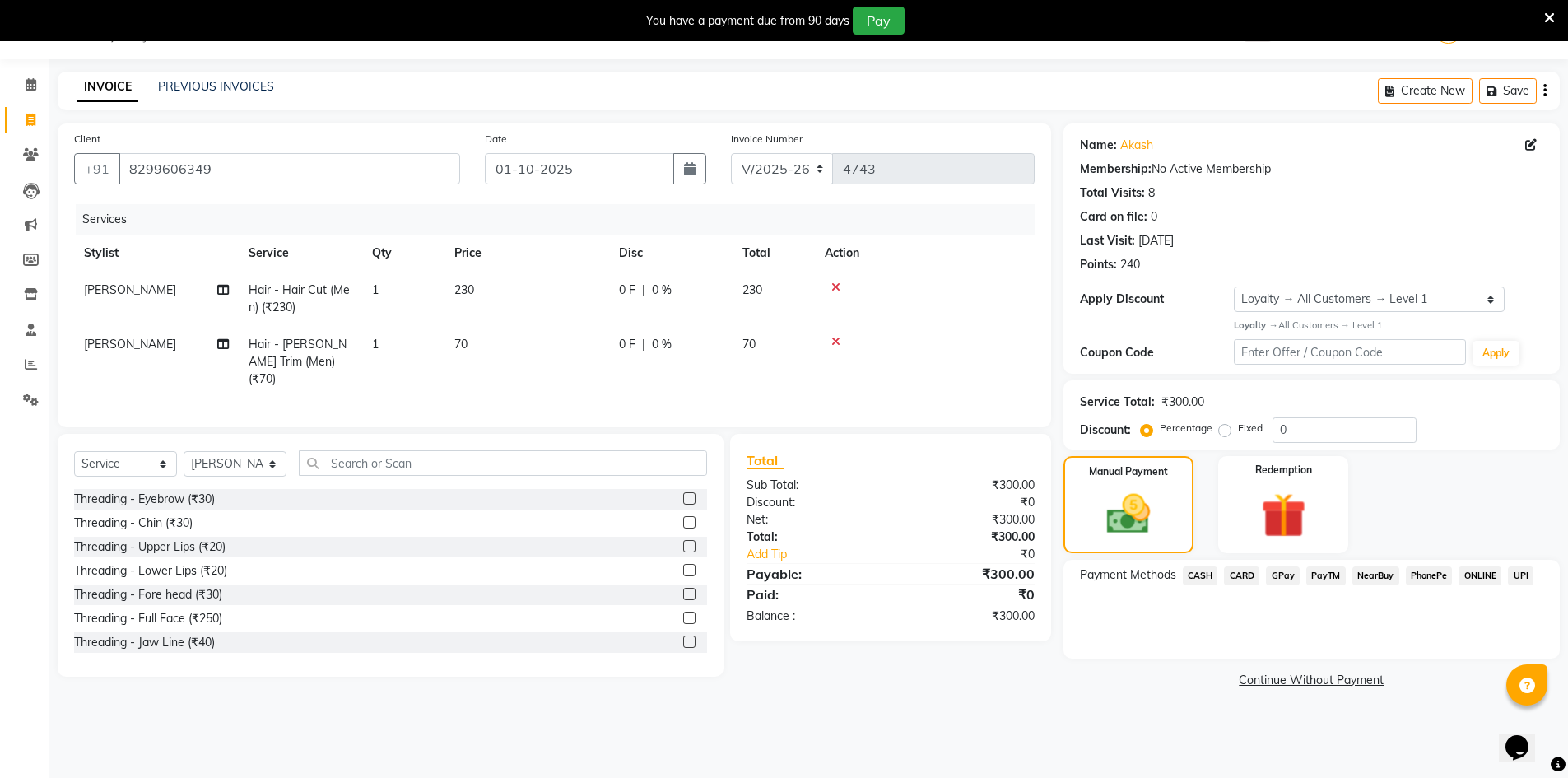
click at [1276, 573] on span "GPay" at bounding box center [1282, 576] width 34 height 19
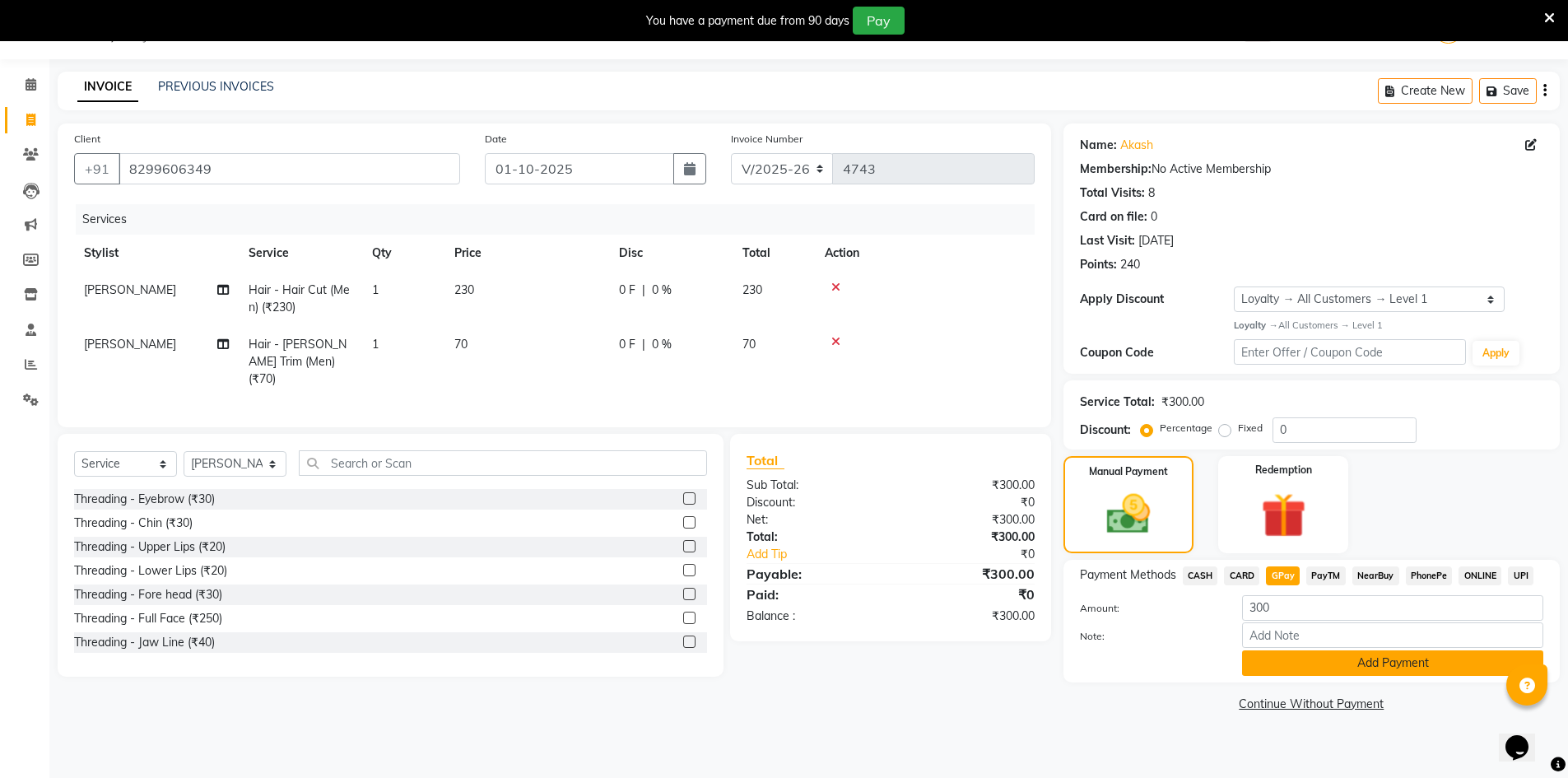
click at [1280, 655] on button "Add Payment" at bounding box center [1393, 662] width 301 height 26
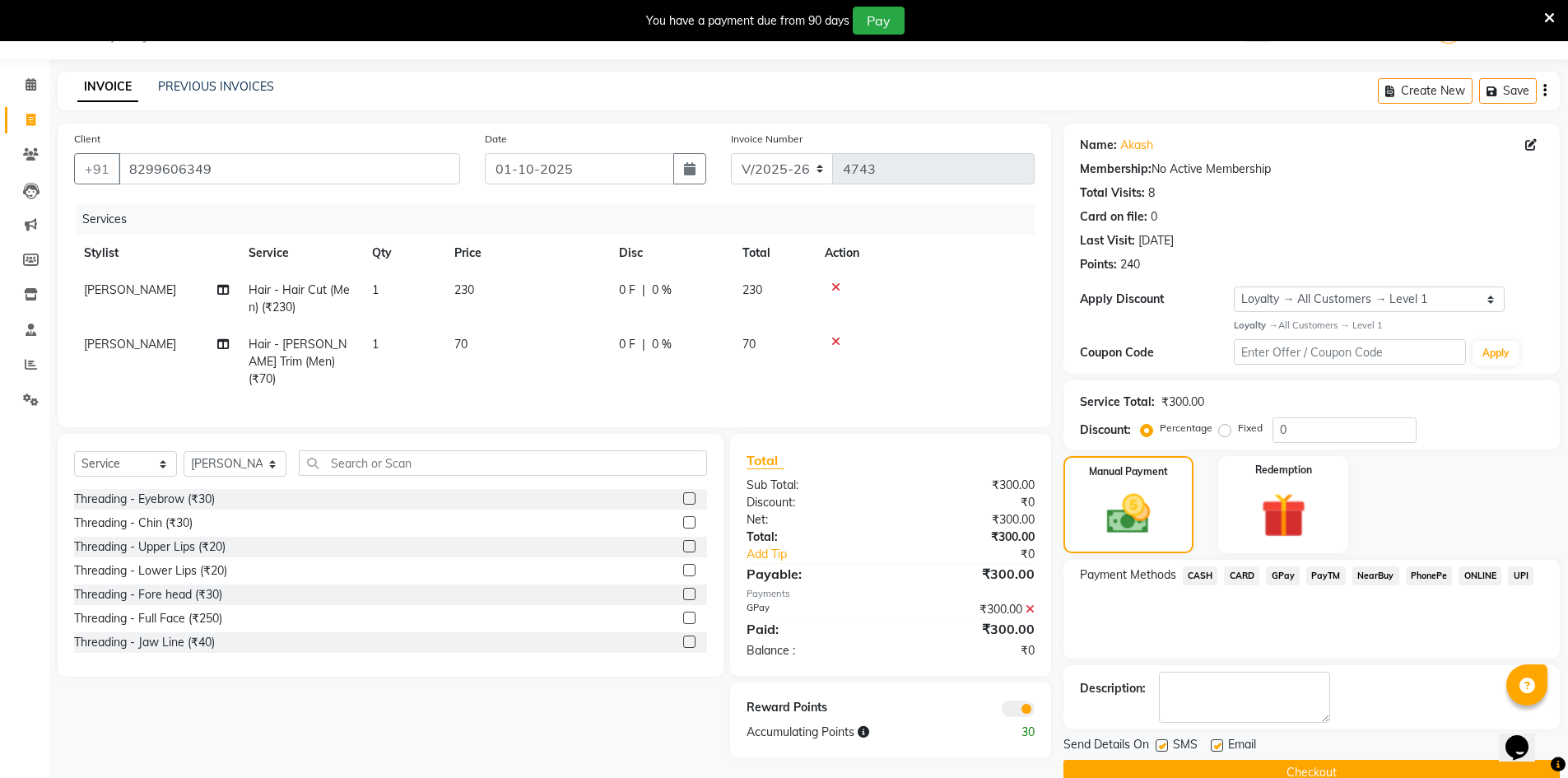
click at [1559, 551] on div "Manual Payment Redemption" at bounding box center [1312, 504] width 521 height 97
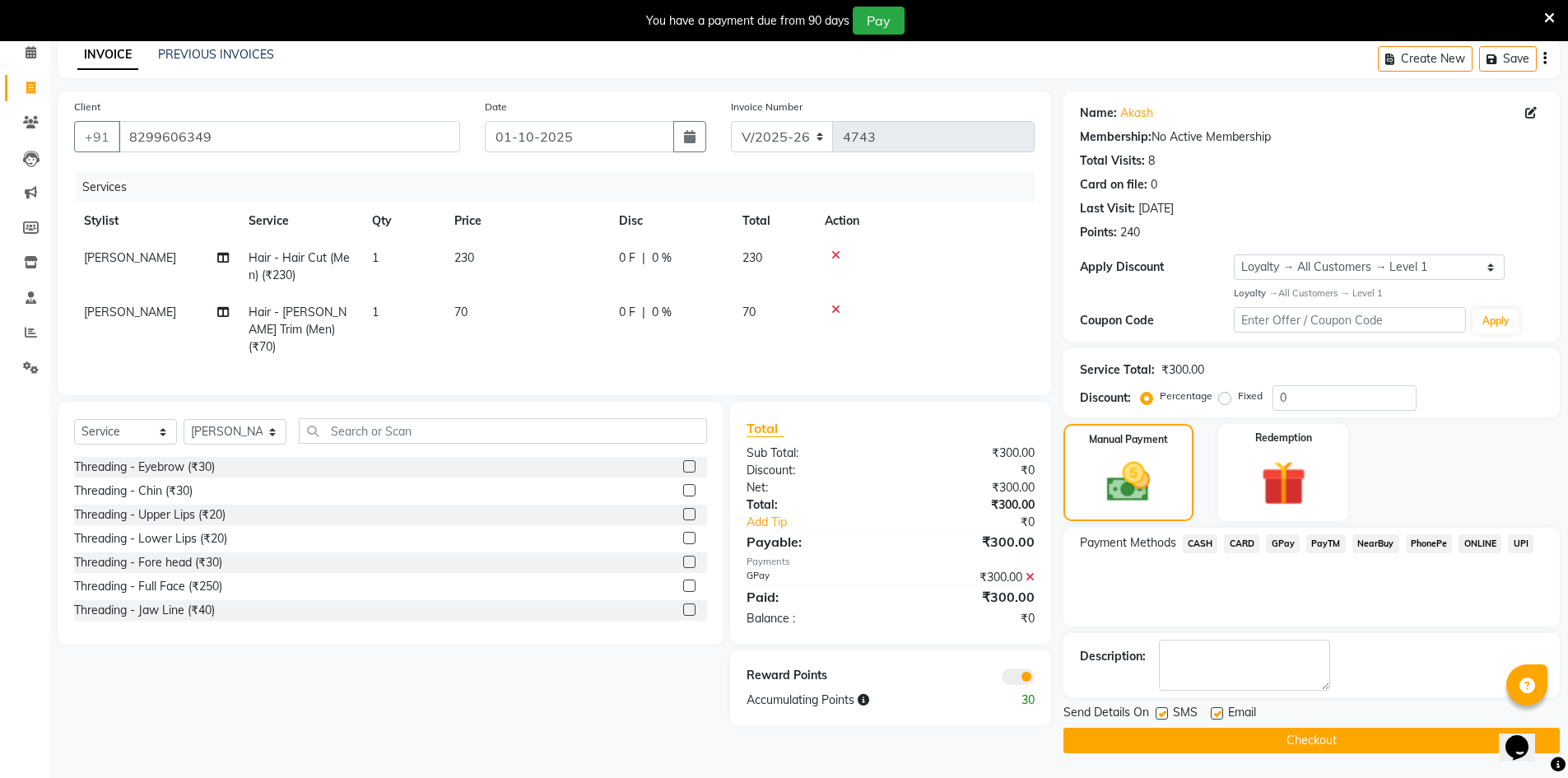
click at [1303, 742] on button "Checkout" at bounding box center [1312, 740] width 496 height 26
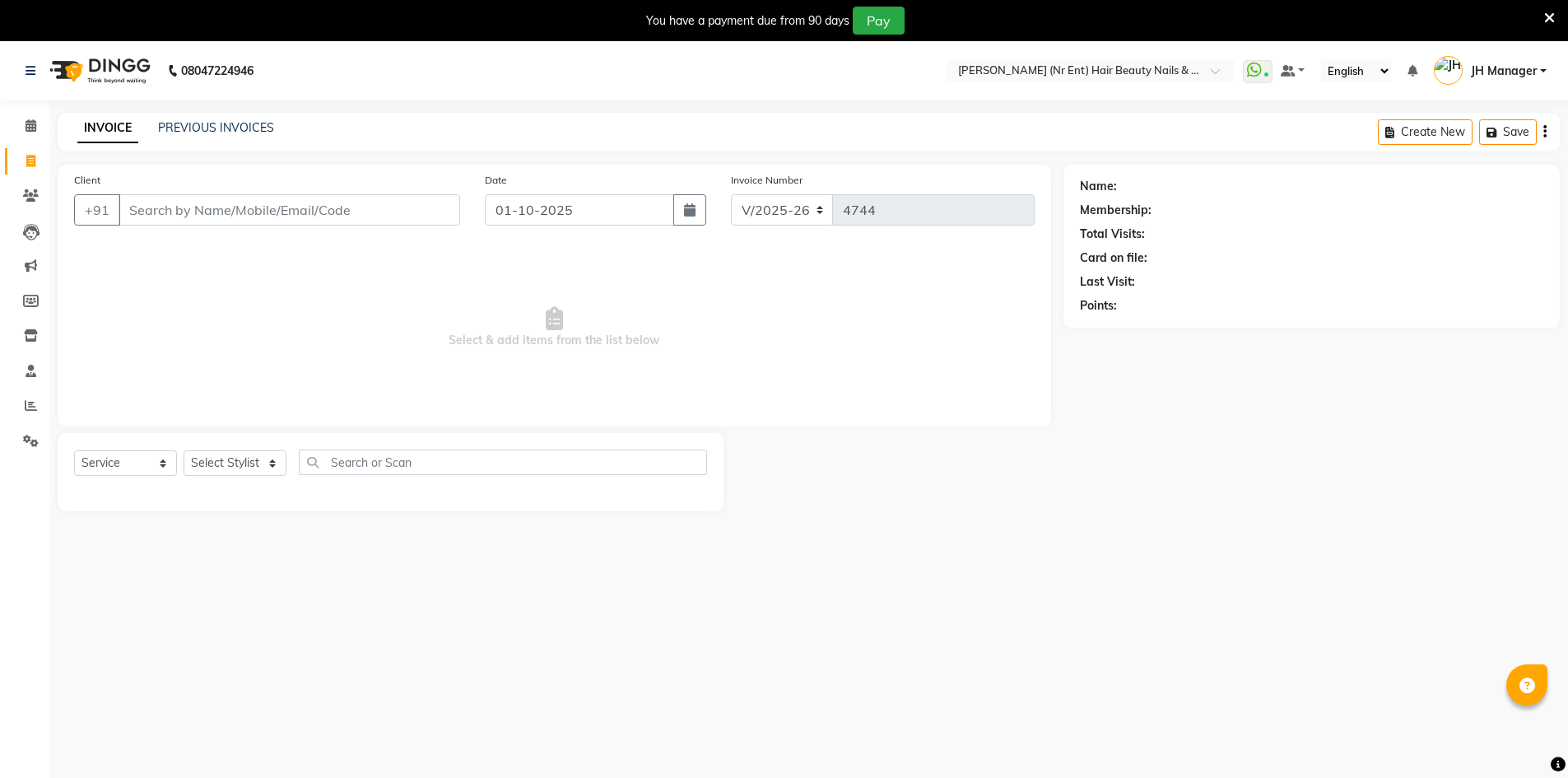
select select "640"
select select "service"
drag, startPoint x: 0, startPoint y: 0, endPoint x: 204, endPoint y: 410, distance: 457.9
click at [205, 450] on select "Select Stylist ADNAN ADVANCE ANJALI ANNU B-WAX JH Manager MEMBERSHIP [PERSON_NA…" at bounding box center [235, 463] width 103 height 26
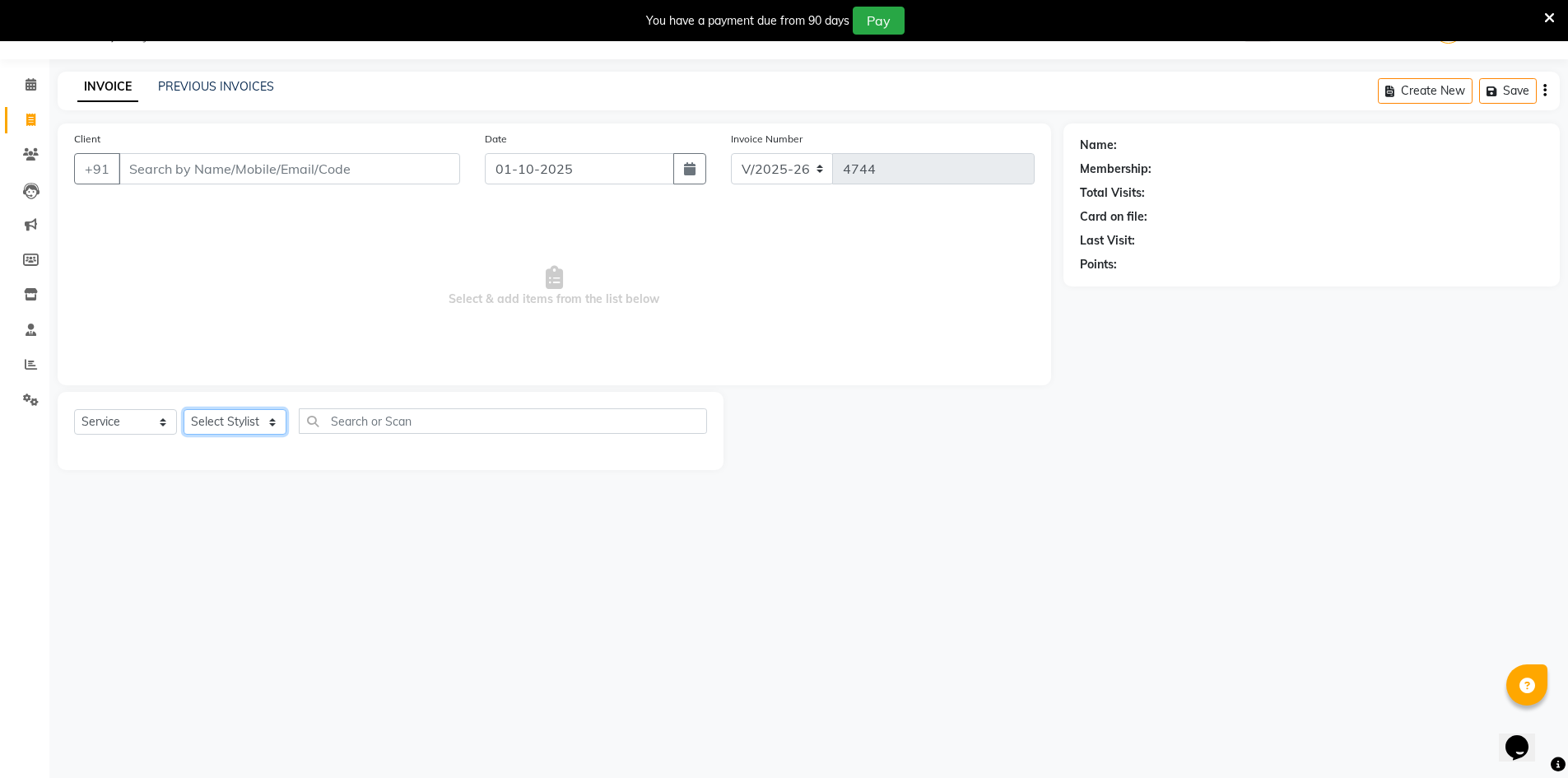
scroll to position [41, 0]
select select "11666"
click at [184, 409] on select "Select Stylist ADNAN ADVANCE ANJALI ANNU B-WAX JH Manager MEMBERSHIP [PERSON_NA…" at bounding box center [235, 422] width 103 height 26
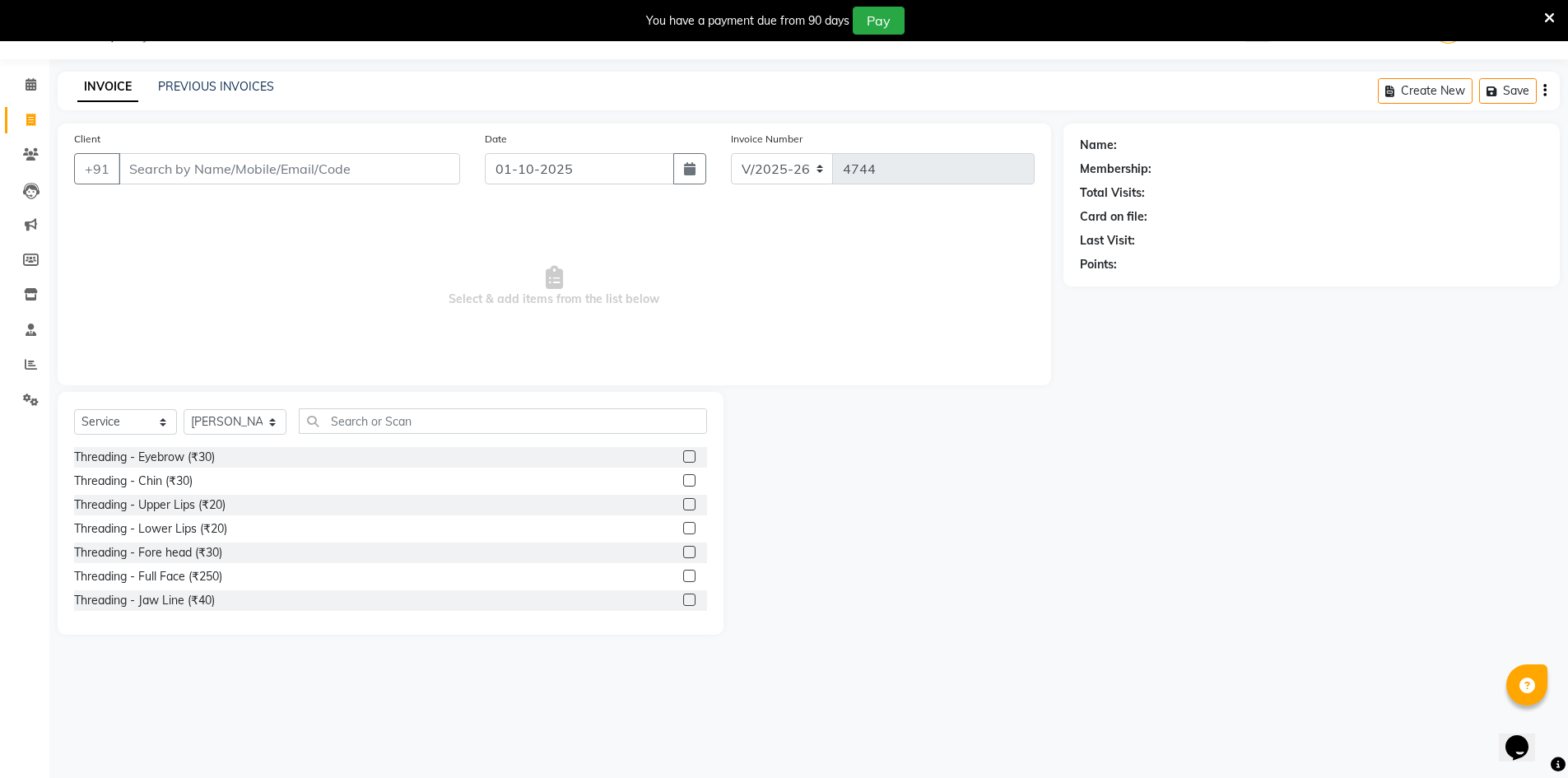
click at [542, 440] on div "Select Service Product Membership Package Voucher Prepaid Gift Card Select Styl…" at bounding box center [390, 427] width 633 height 38
drag, startPoint x: 551, startPoint y: 432, endPoint x: 558, endPoint y: 428, distance: 8.1
click at [552, 431] on input "text" at bounding box center [503, 421] width 408 height 26
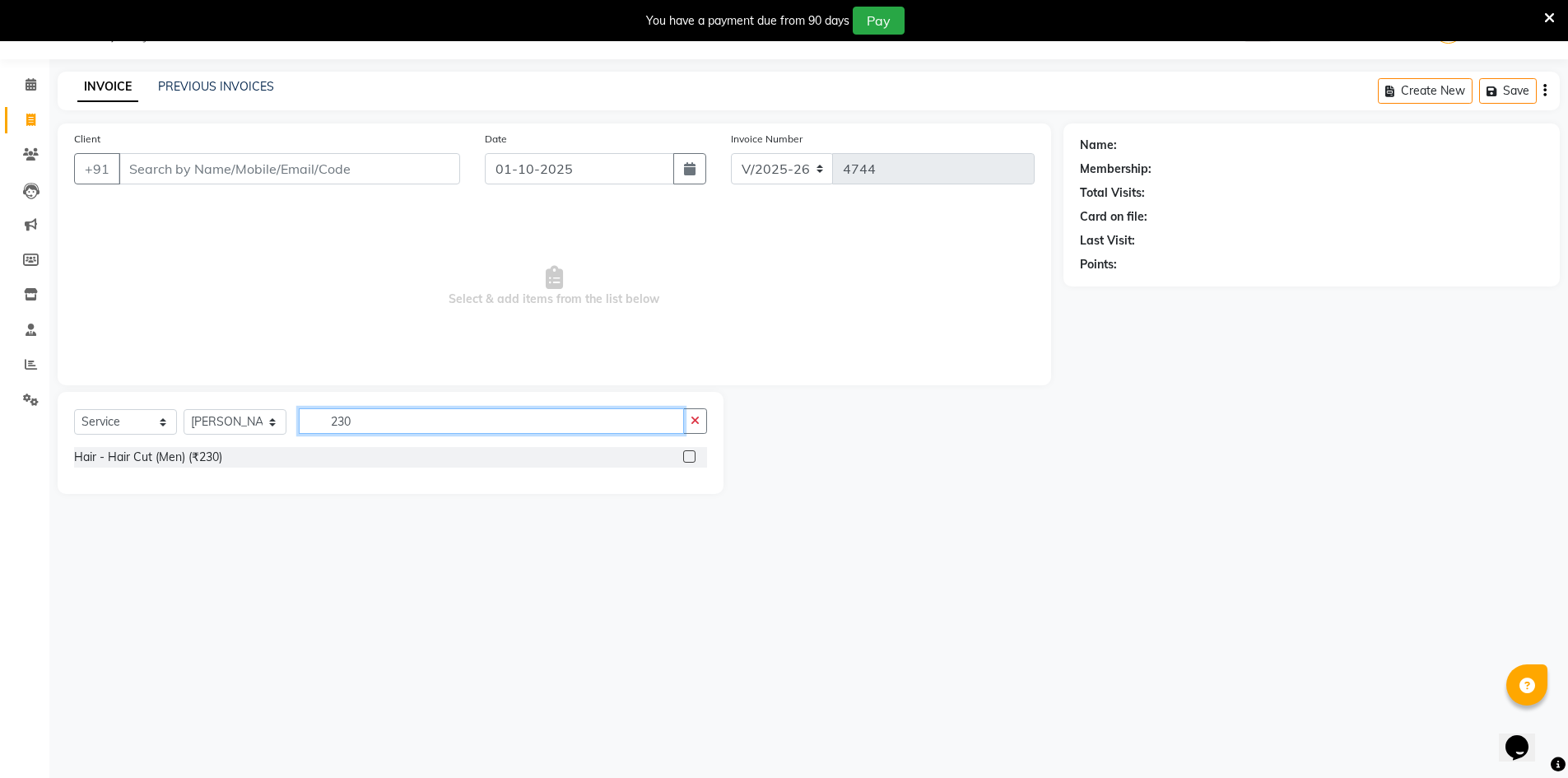
type input "230"
drag, startPoint x: 691, startPoint y: 457, endPoint x: 694, endPoint y: 448, distance: 9.5
click at [691, 453] on label at bounding box center [689, 456] width 12 height 12
click at [691, 453] on input "checkbox" at bounding box center [688, 456] width 11 height 11
checkbox input "true"
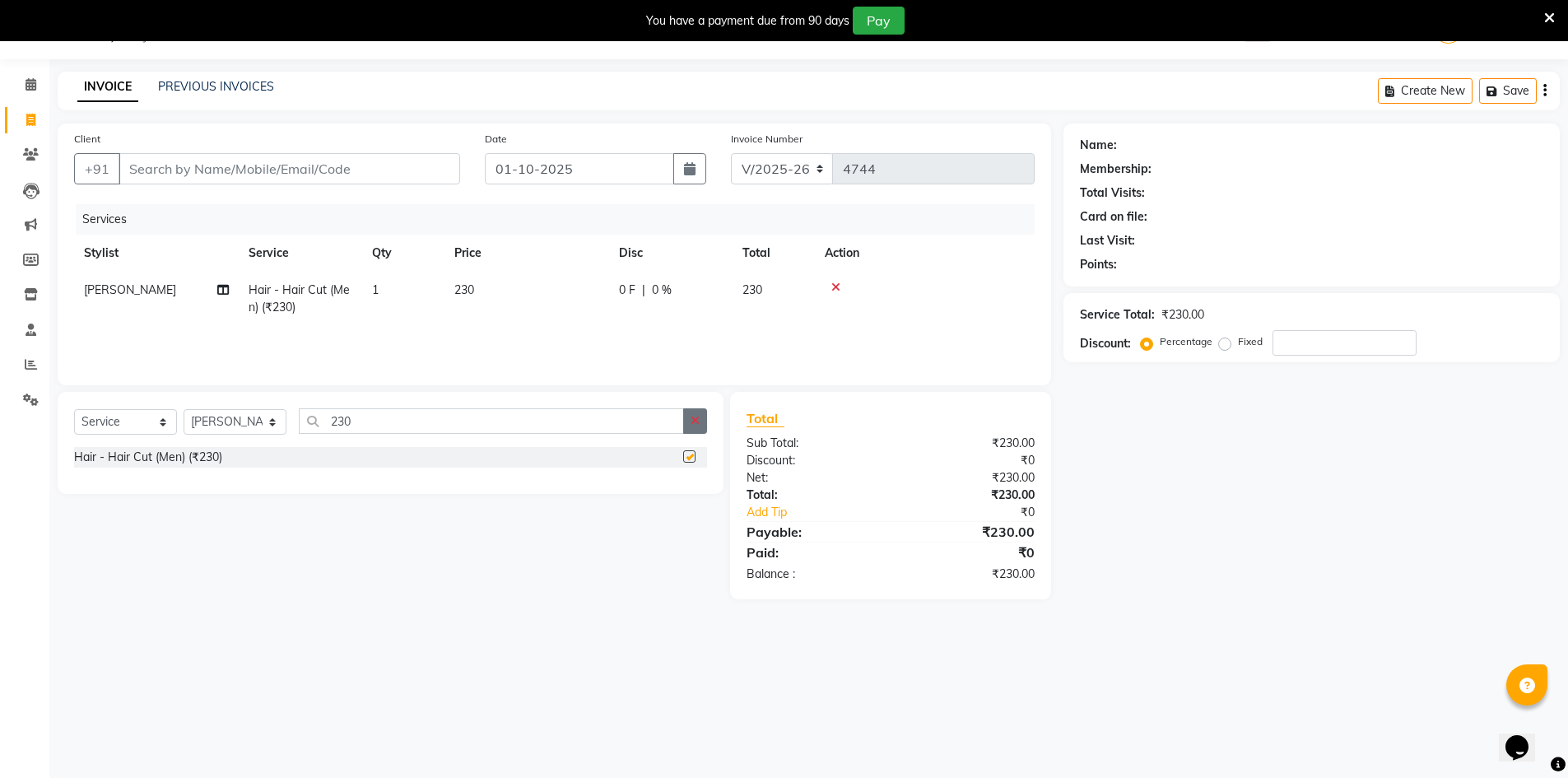
click at [699, 426] on button "button" at bounding box center [695, 421] width 24 height 26
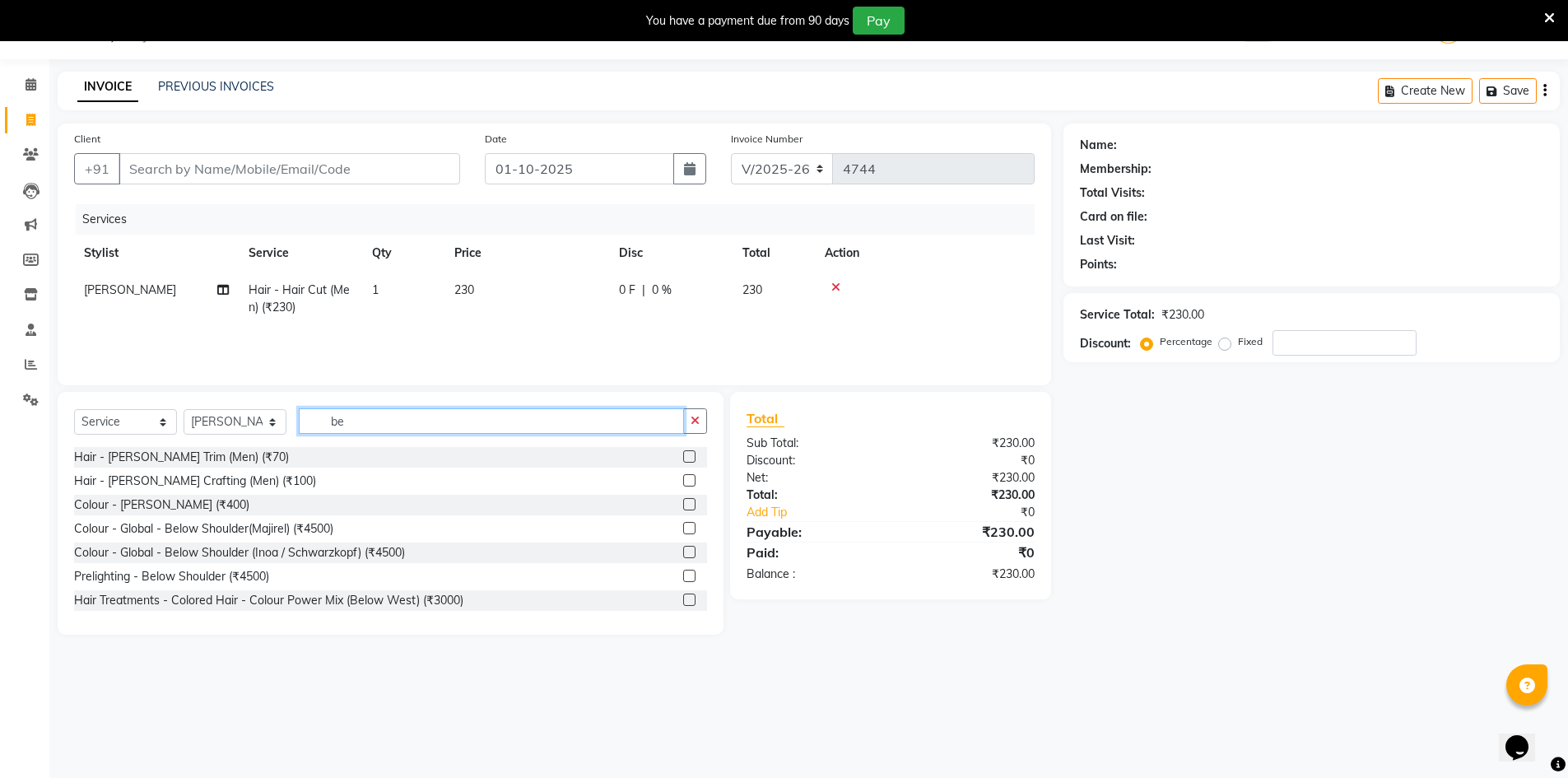
type input "be"
click at [683, 459] on label at bounding box center [689, 456] width 12 height 12
click at [683, 459] on input "checkbox" at bounding box center [688, 456] width 11 height 11
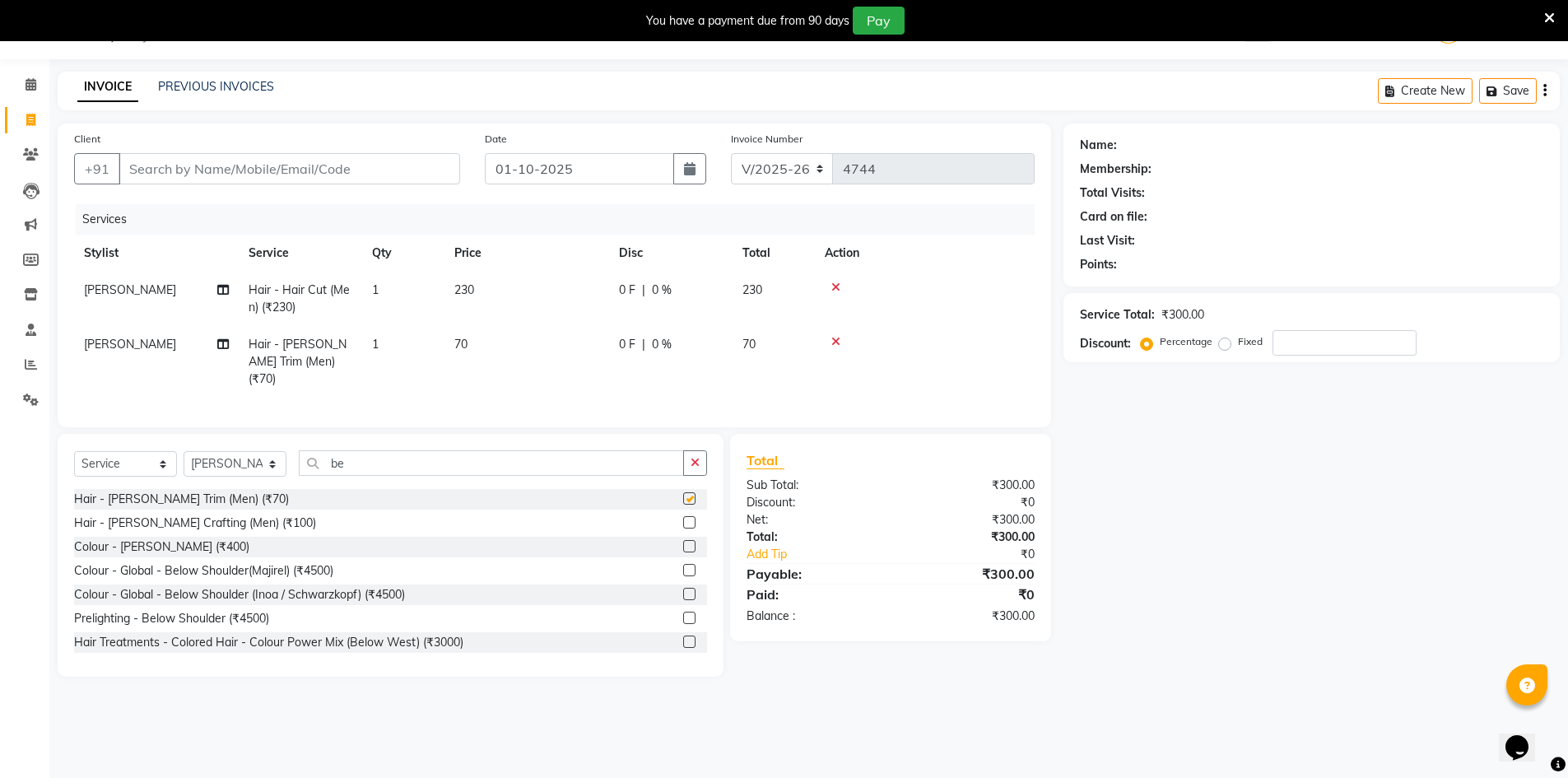
checkbox input "false"
drag, startPoint x: 313, startPoint y: 149, endPoint x: 320, endPoint y: 155, distance: 9.2
click at [317, 152] on div "Client +91" at bounding box center [266, 164] width 411 height 67
click at [320, 155] on input "Client" at bounding box center [289, 169] width 341 height 32
type input "7"
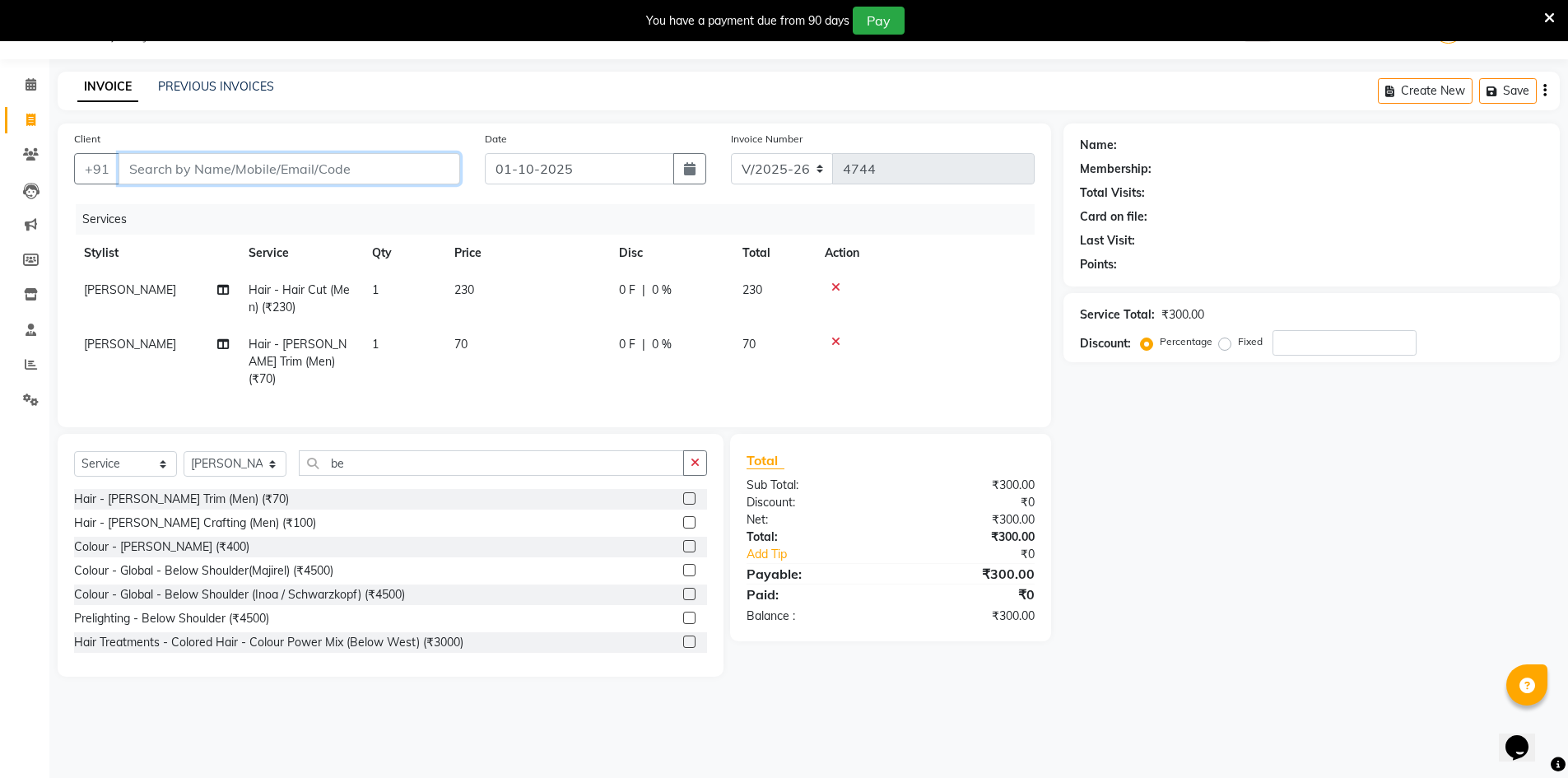
type input "0"
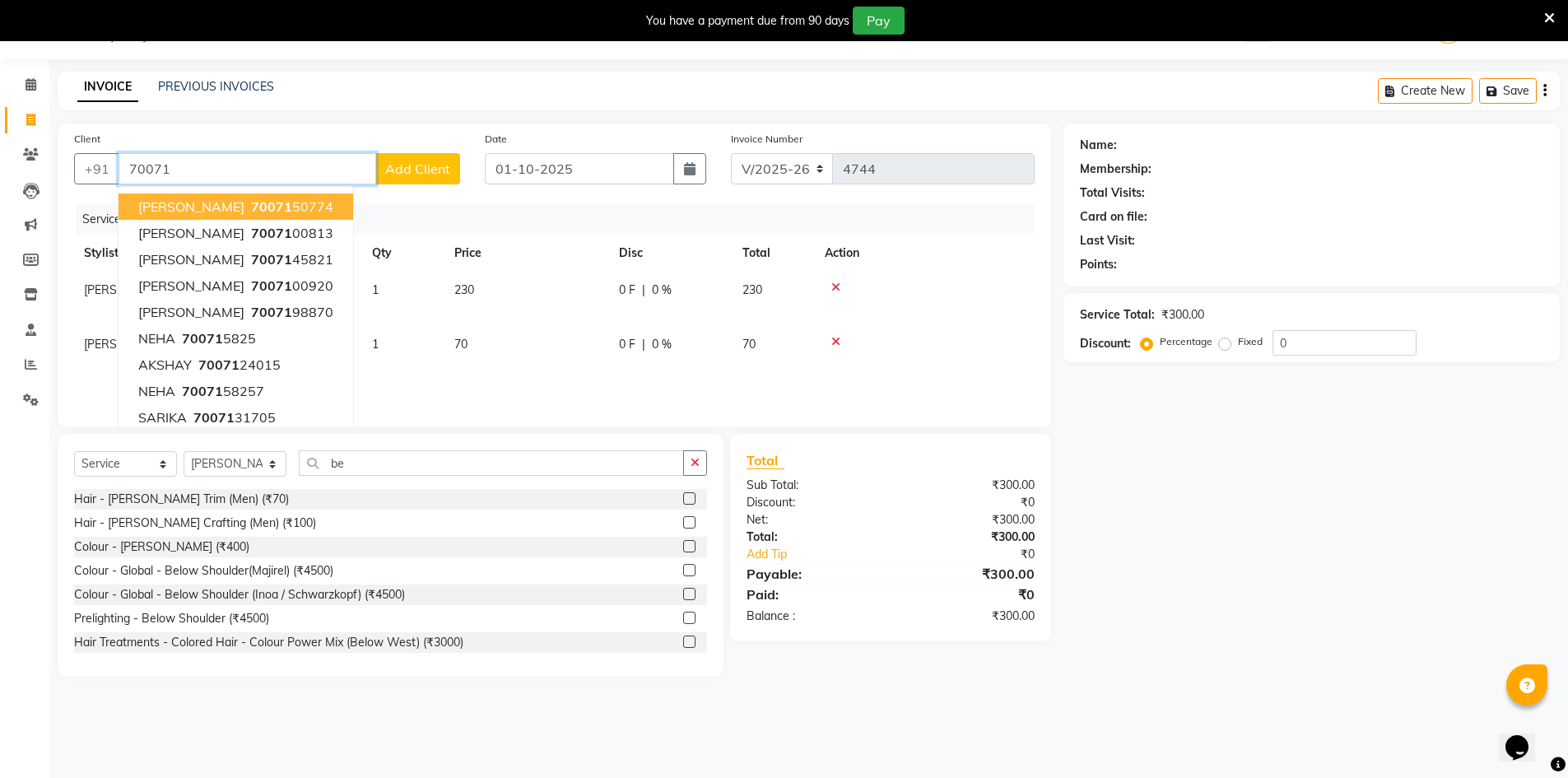
click at [271, 212] on ngb-highlight "70071 50774" at bounding box center [289, 206] width 85 height 16
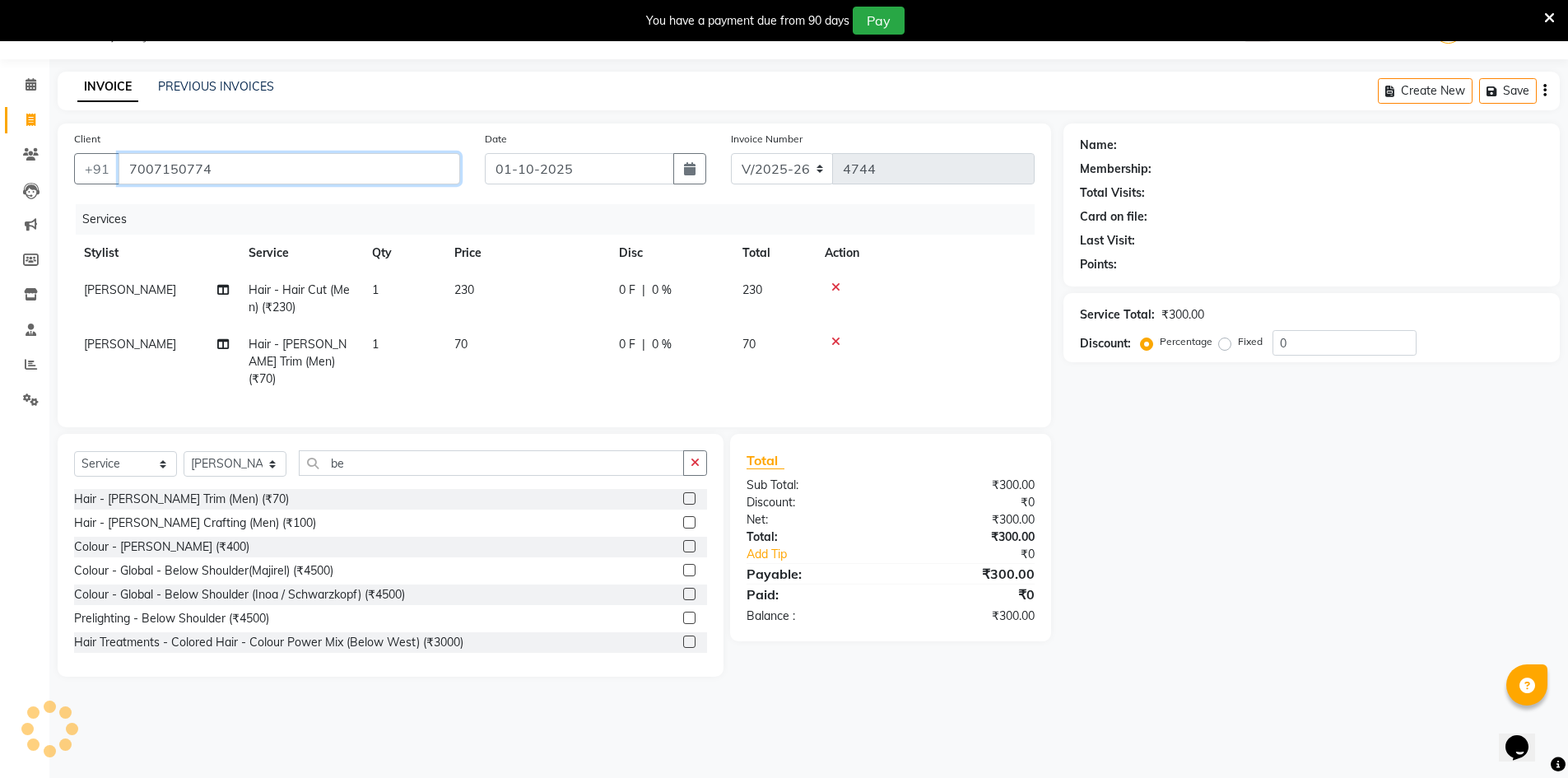
type input "7007150774"
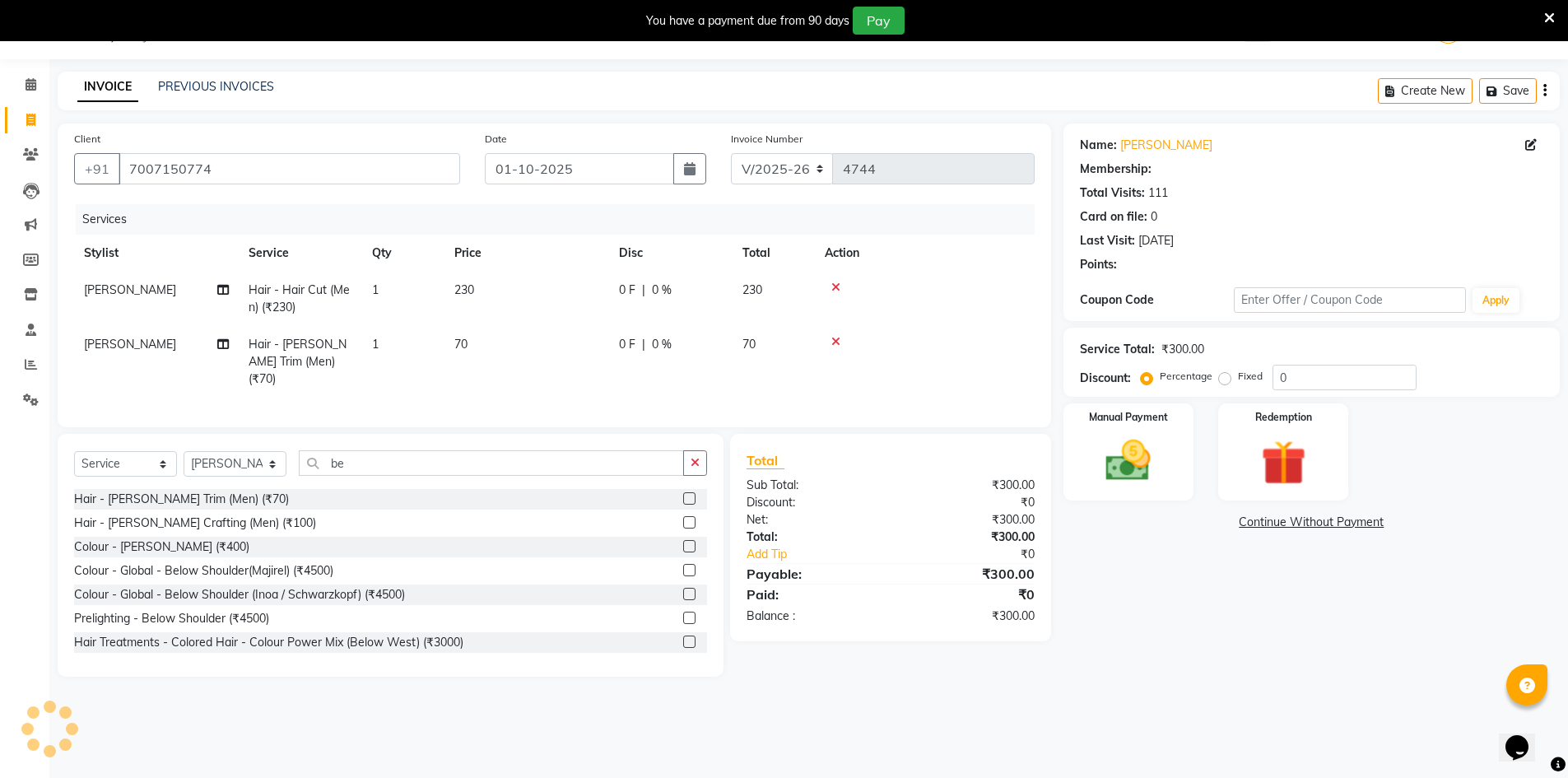
select select "2: Object"
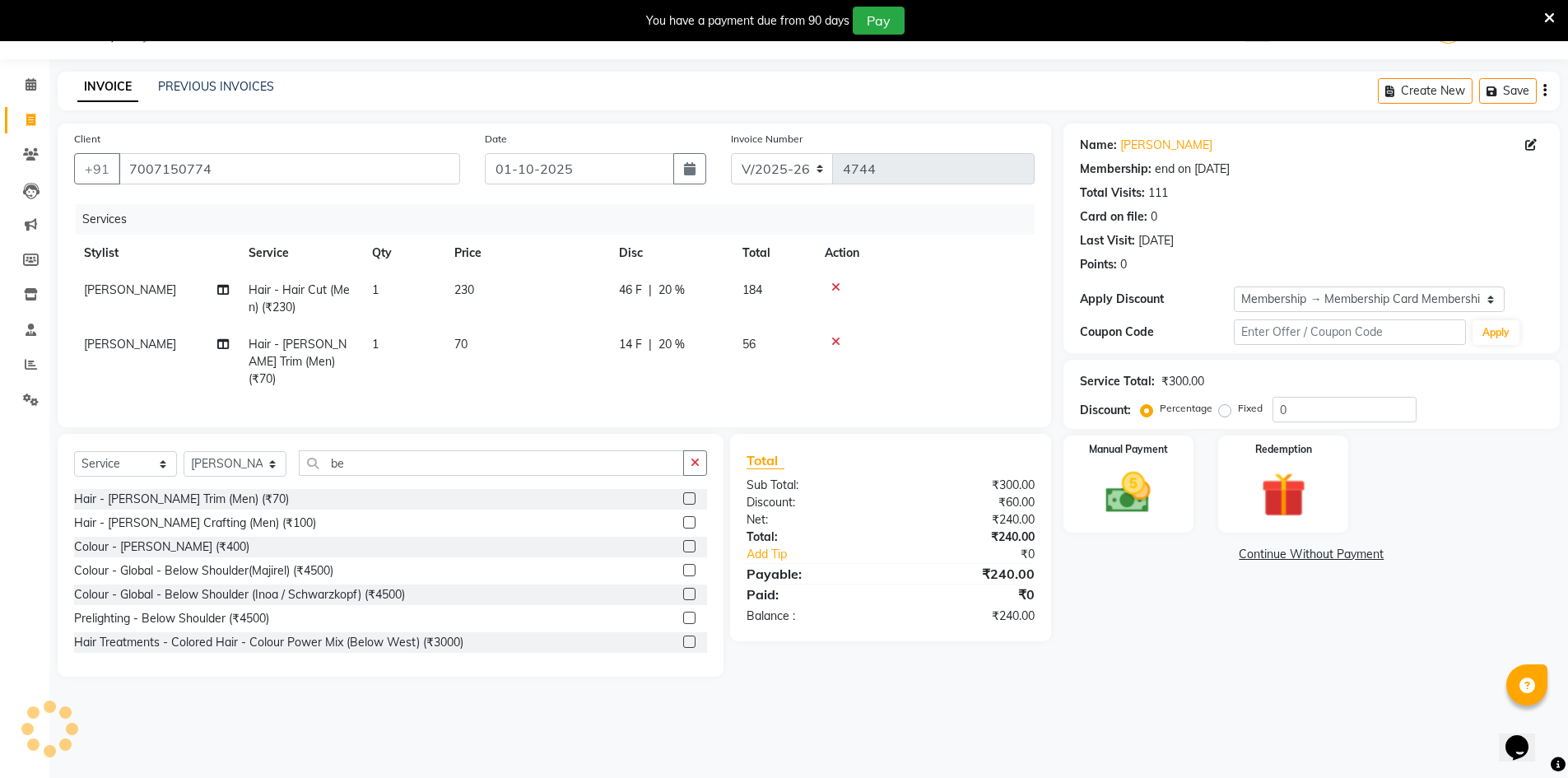
type input "20"
drag, startPoint x: 1162, startPoint y: 477, endPoint x: 1277, endPoint y: 532, distance: 127.5
click at [1162, 476] on img at bounding box center [1128, 492] width 73 height 52
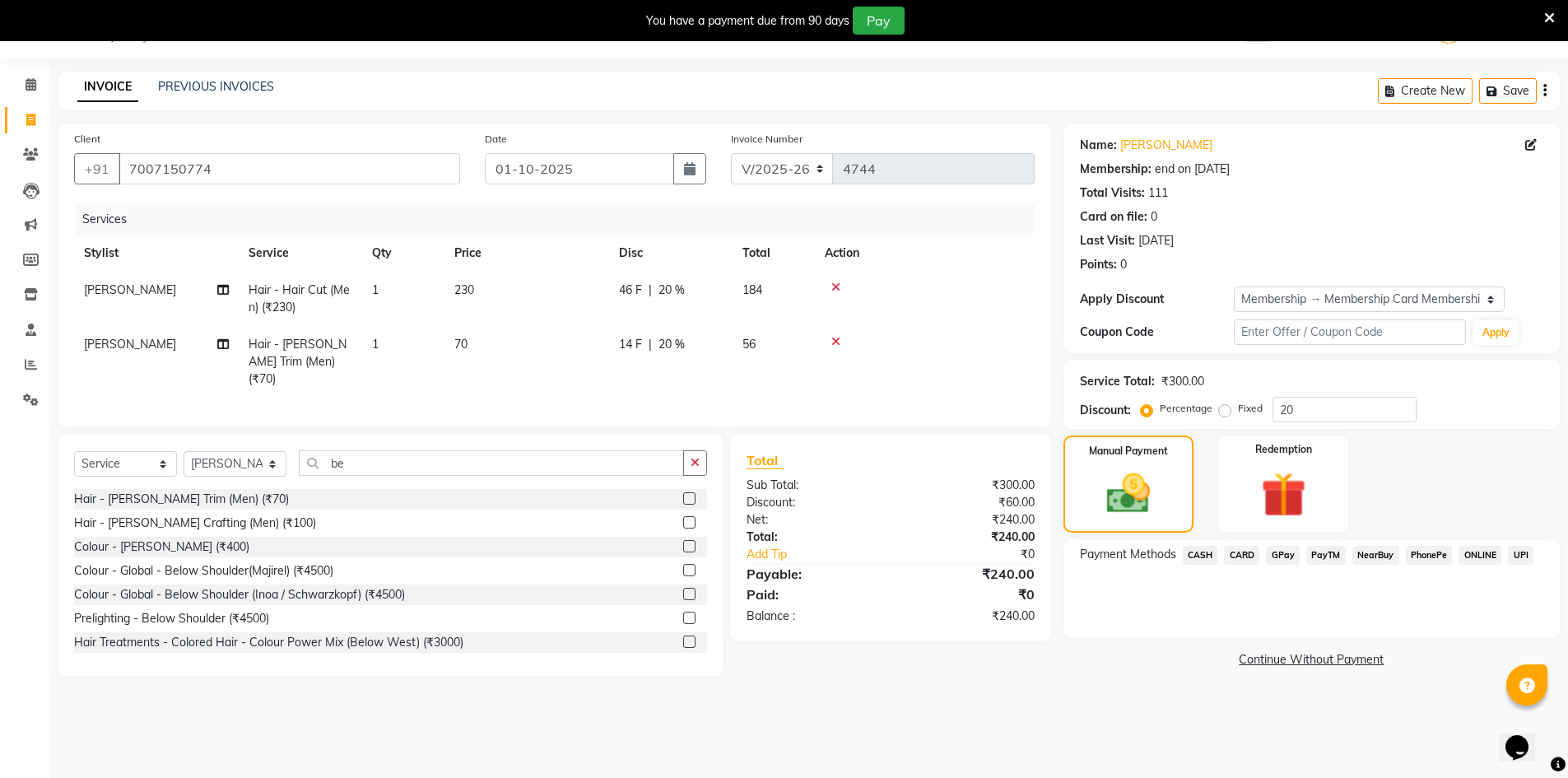
click at [1207, 555] on span "CASH" at bounding box center [1200, 555] width 35 height 19
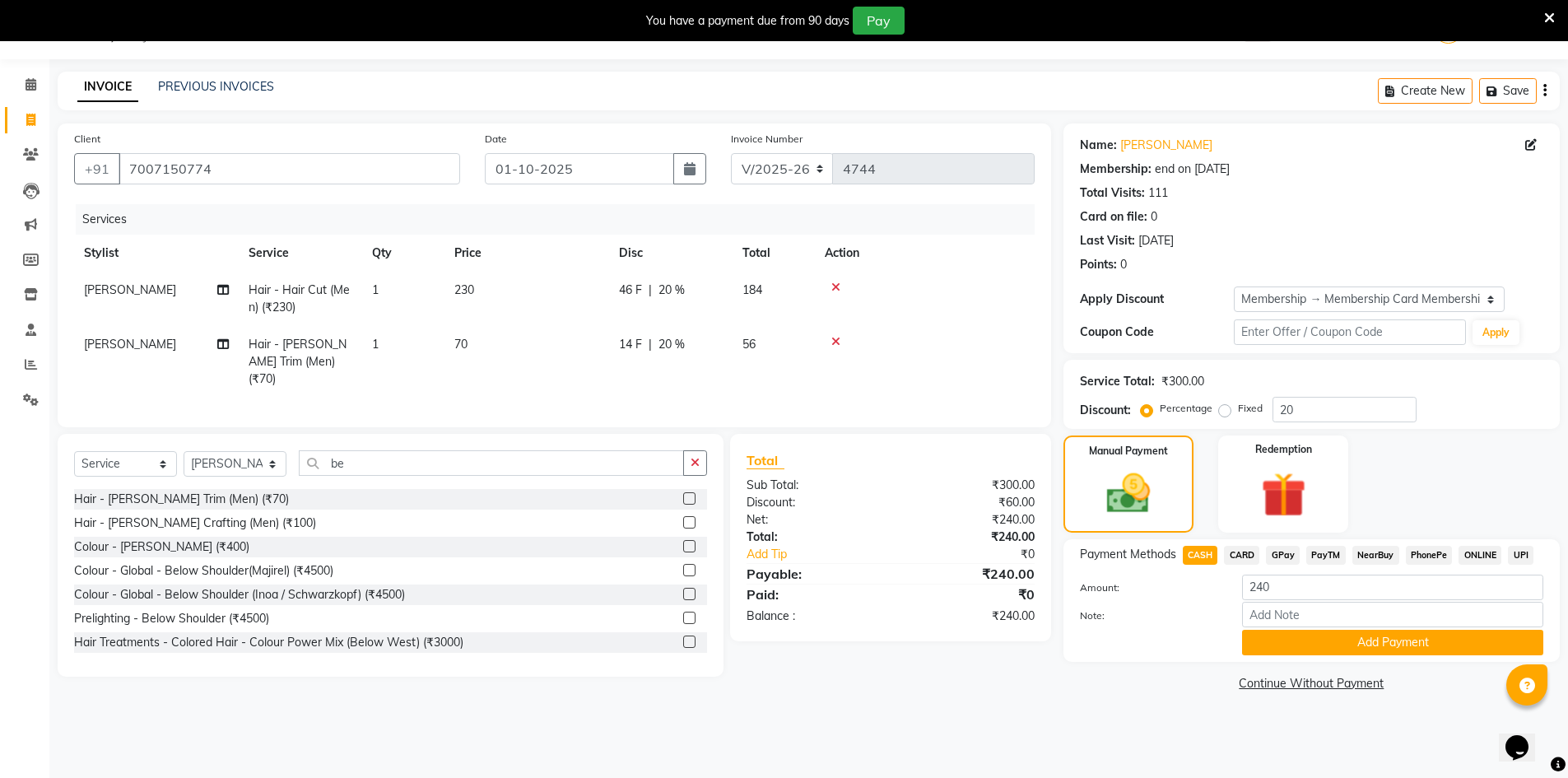
click at [1331, 675] on link "Continue Without Payment" at bounding box center [1311, 683] width 490 height 17
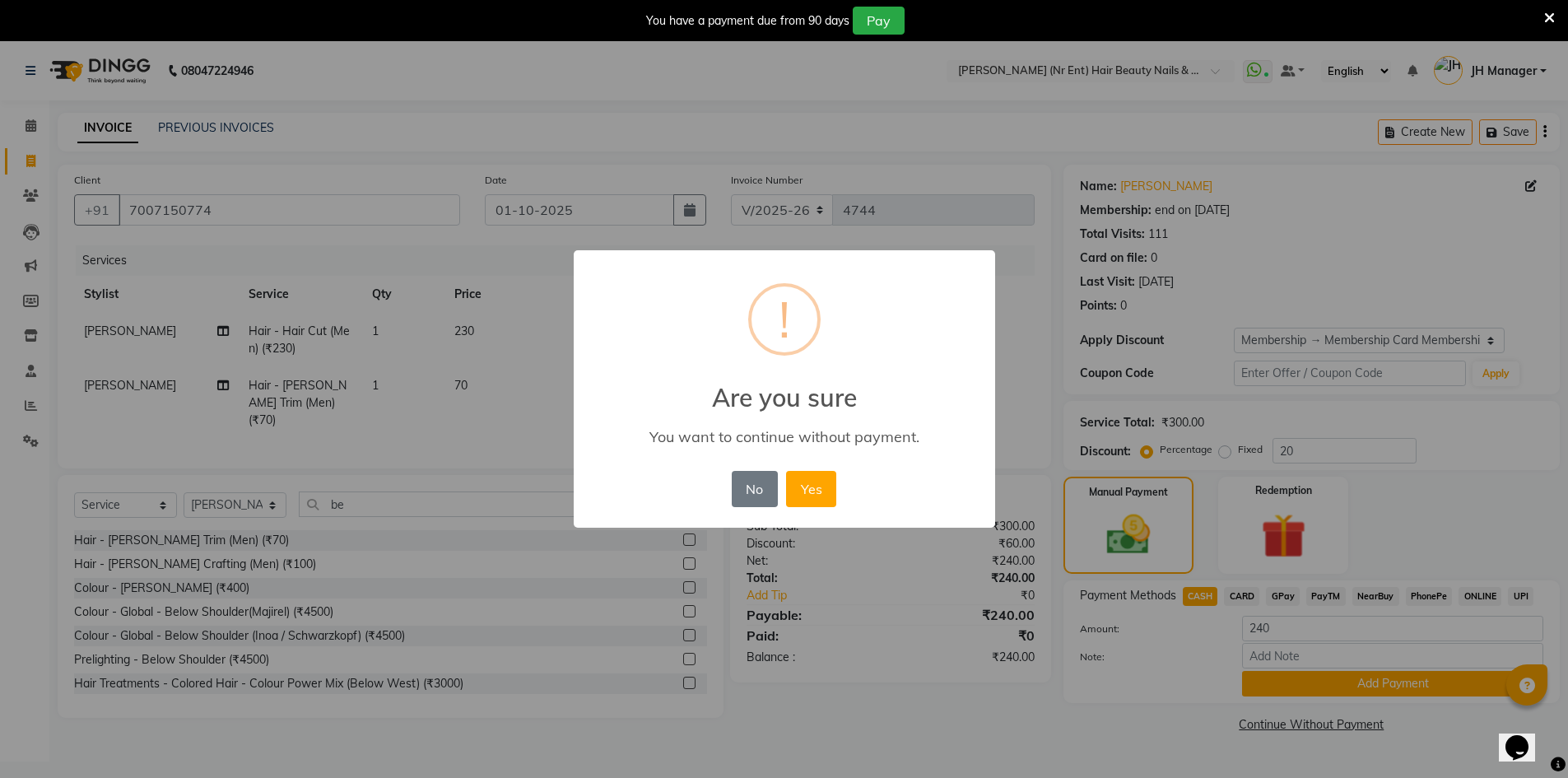
scroll to position [0, 0]
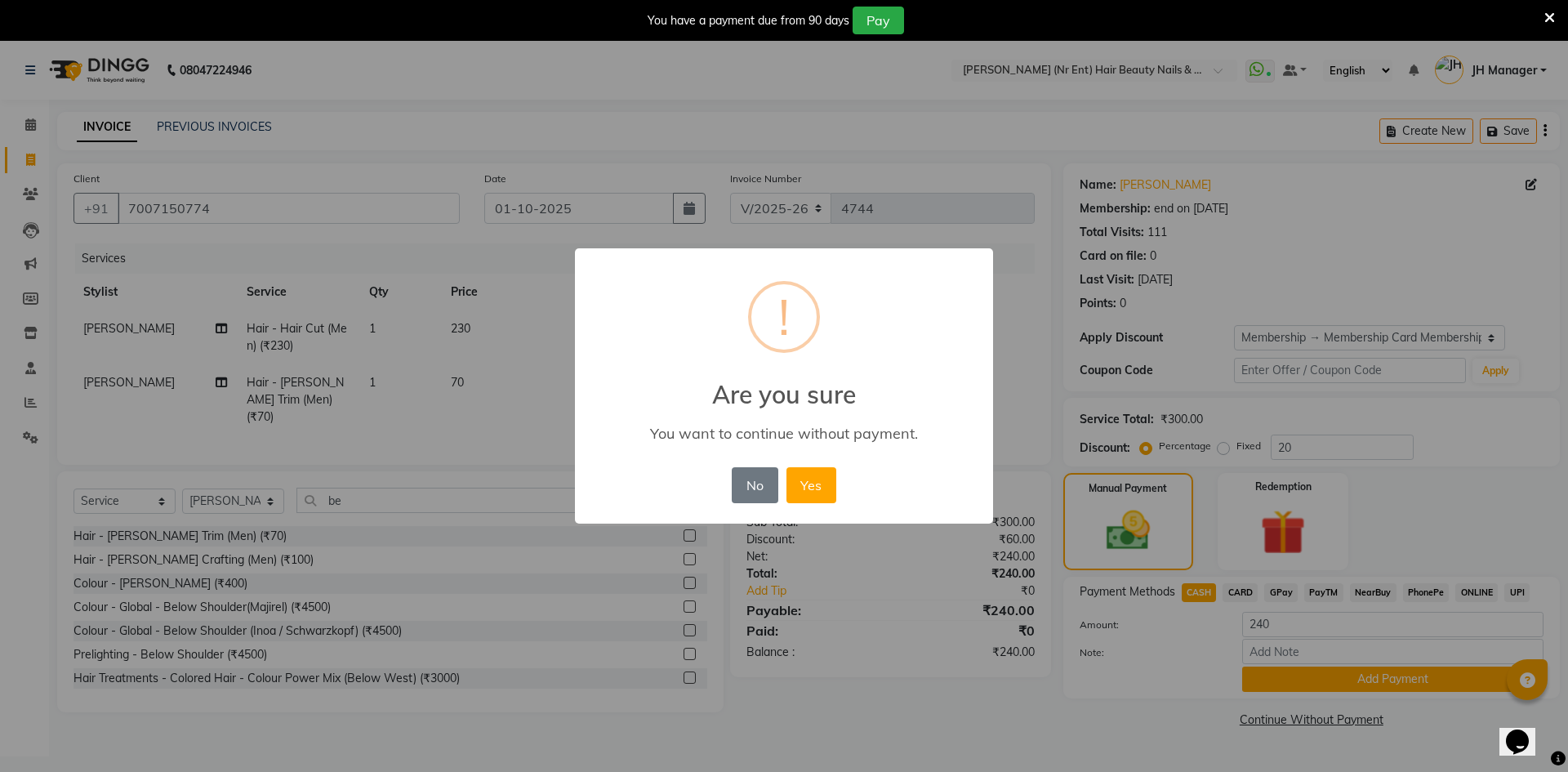
click at [1339, 642] on div "× ! Are you sure You want to continue without payment. No No Yes" at bounding box center [784, 386] width 1568 height 772
click at [762, 492] on button "No" at bounding box center [754, 485] width 46 height 36
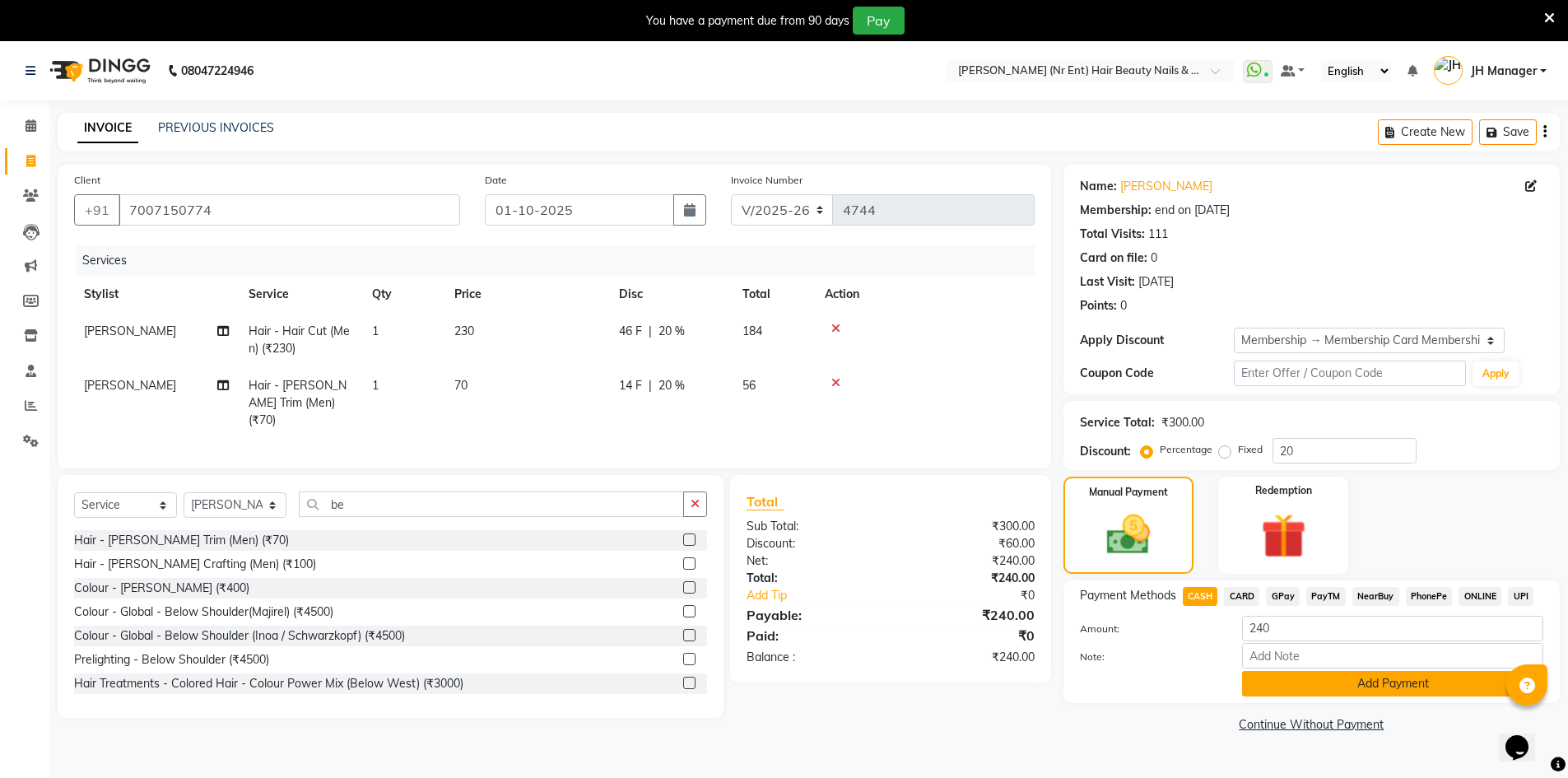
click at [1316, 688] on button "Add Payment" at bounding box center [1393, 683] width 301 height 26
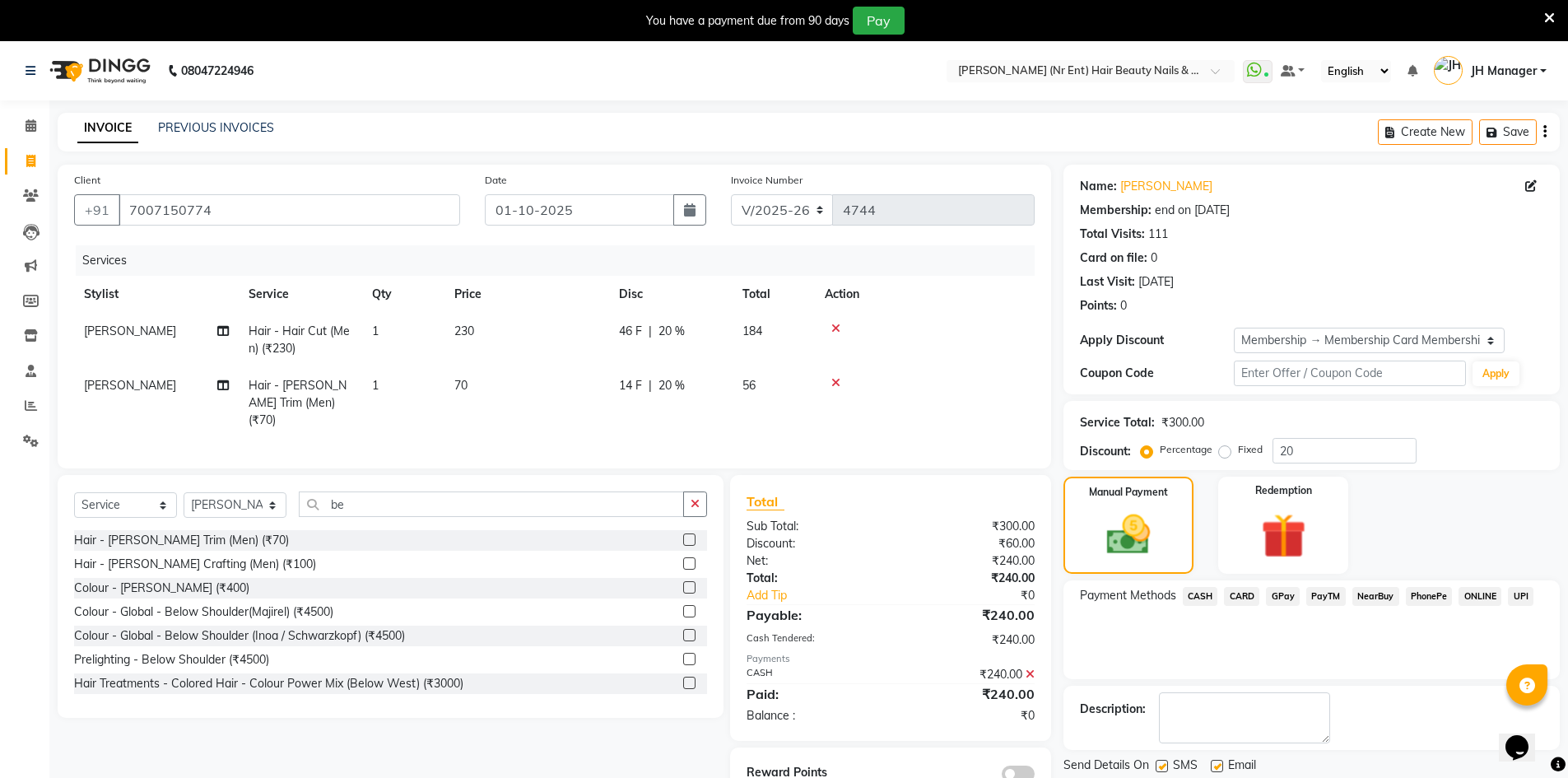
scroll to position [53, 0]
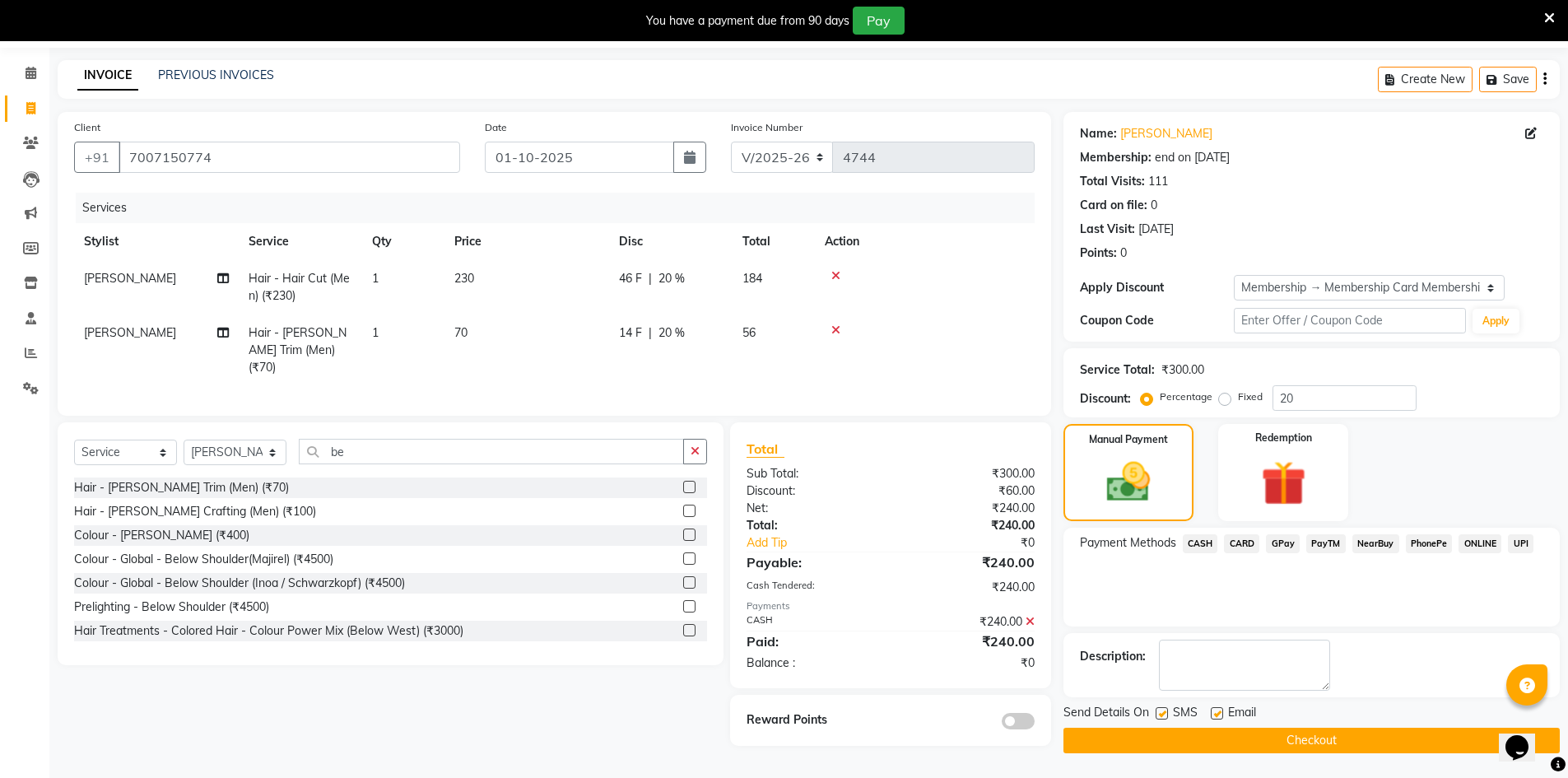
click at [1382, 737] on button "Checkout" at bounding box center [1312, 740] width 496 height 26
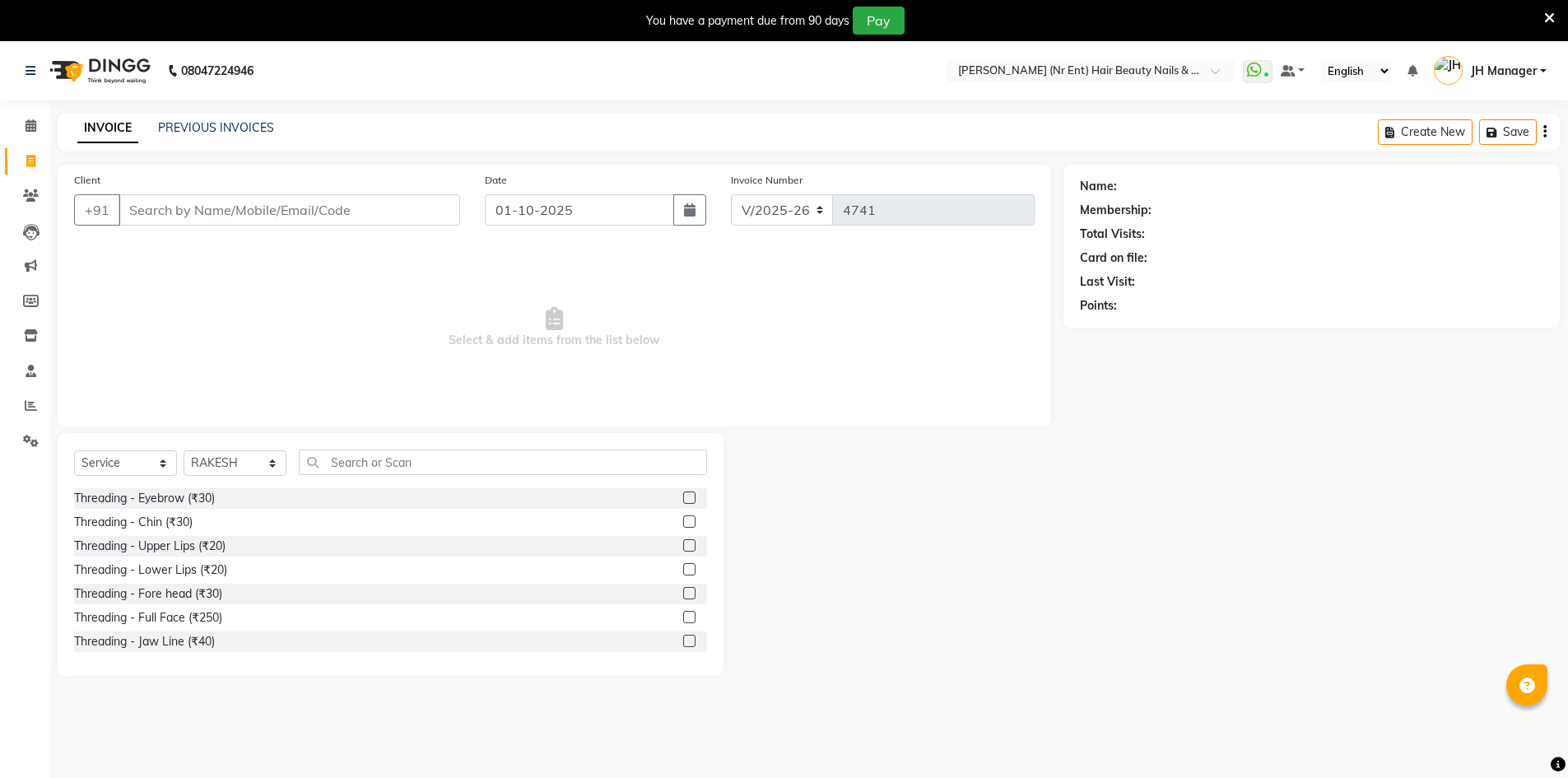
select select "640"
select select "service"
click at [249, 463] on select "Select Stylist ADNAN ADVANCE ANJALI ANNU B-WAX JH Manager MEMBERSHIP [PERSON_NA…" at bounding box center [235, 463] width 103 height 26
select select "9207"
click at [184, 450] on select "Select Stylist ADNAN ADVANCE ANJALI ANNU B-WAX JH Manager MEMBERSHIP [PERSON_NA…" at bounding box center [235, 463] width 103 height 26
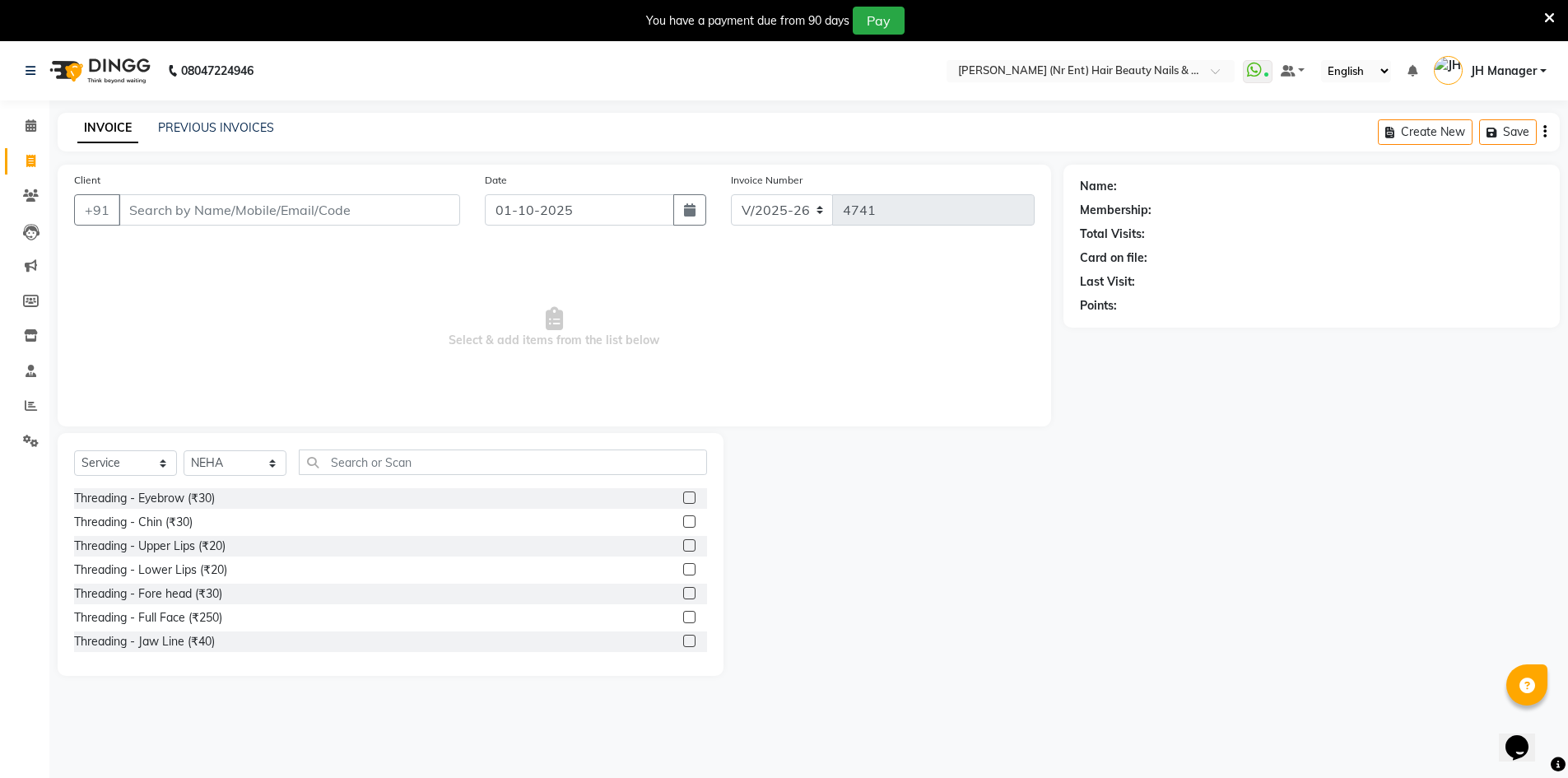
click at [683, 500] on label at bounding box center [689, 497] width 12 height 12
click at [683, 500] on input "checkbox" at bounding box center [688, 497] width 11 height 11
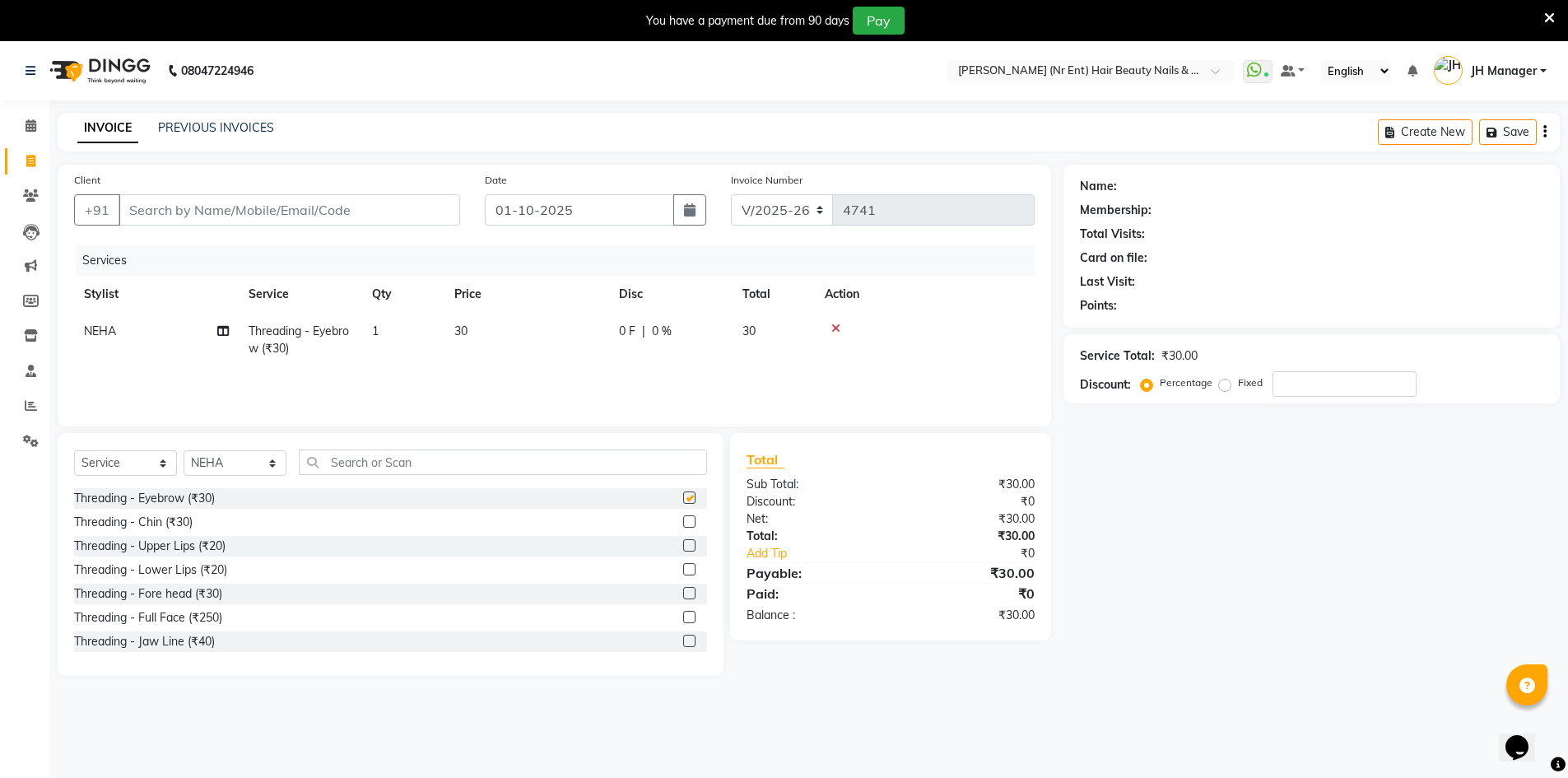
checkbox input "false"
click at [269, 468] on select "Select Stylist ADNAN ADVANCE ANJALI ANNU B-WAX JH Manager MEMBERSHIP [PERSON_NA…" at bounding box center [235, 463] width 103 height 26
select select "92487"
click at [184, 450] on select "Select Stylist ADNAN ADVANCE ANJALI ANNU B-WAX JH Manager MEMBERSHIP [PERSON_NA…" at bounding box center [235, 463] width 103 height 26
click at [683, 492] on label at bounding box center [689, 497] width 12 height 12
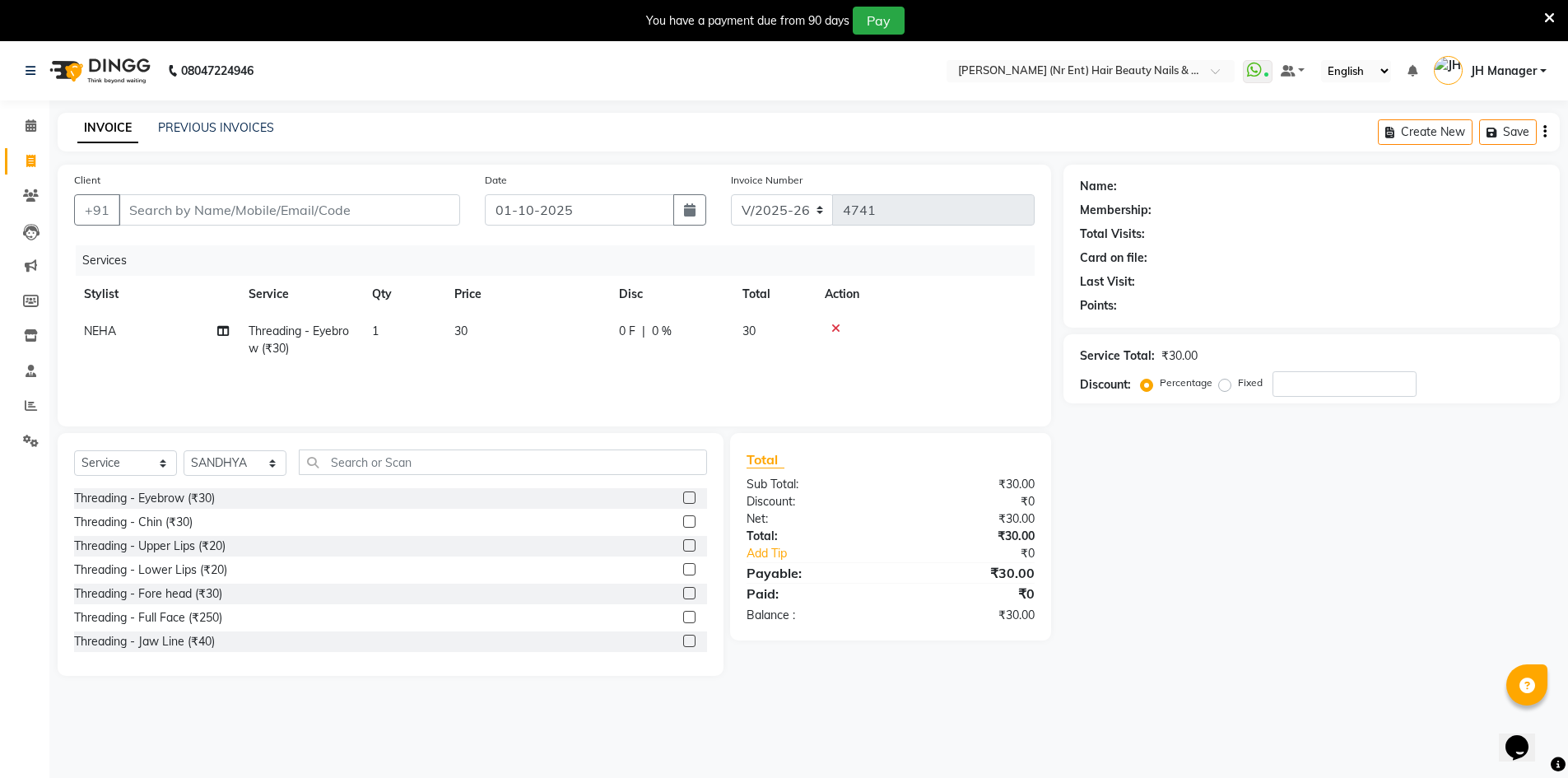
click at [683, 492] on input "checkbox" at bounding box center [688, 497] width 11 height 11
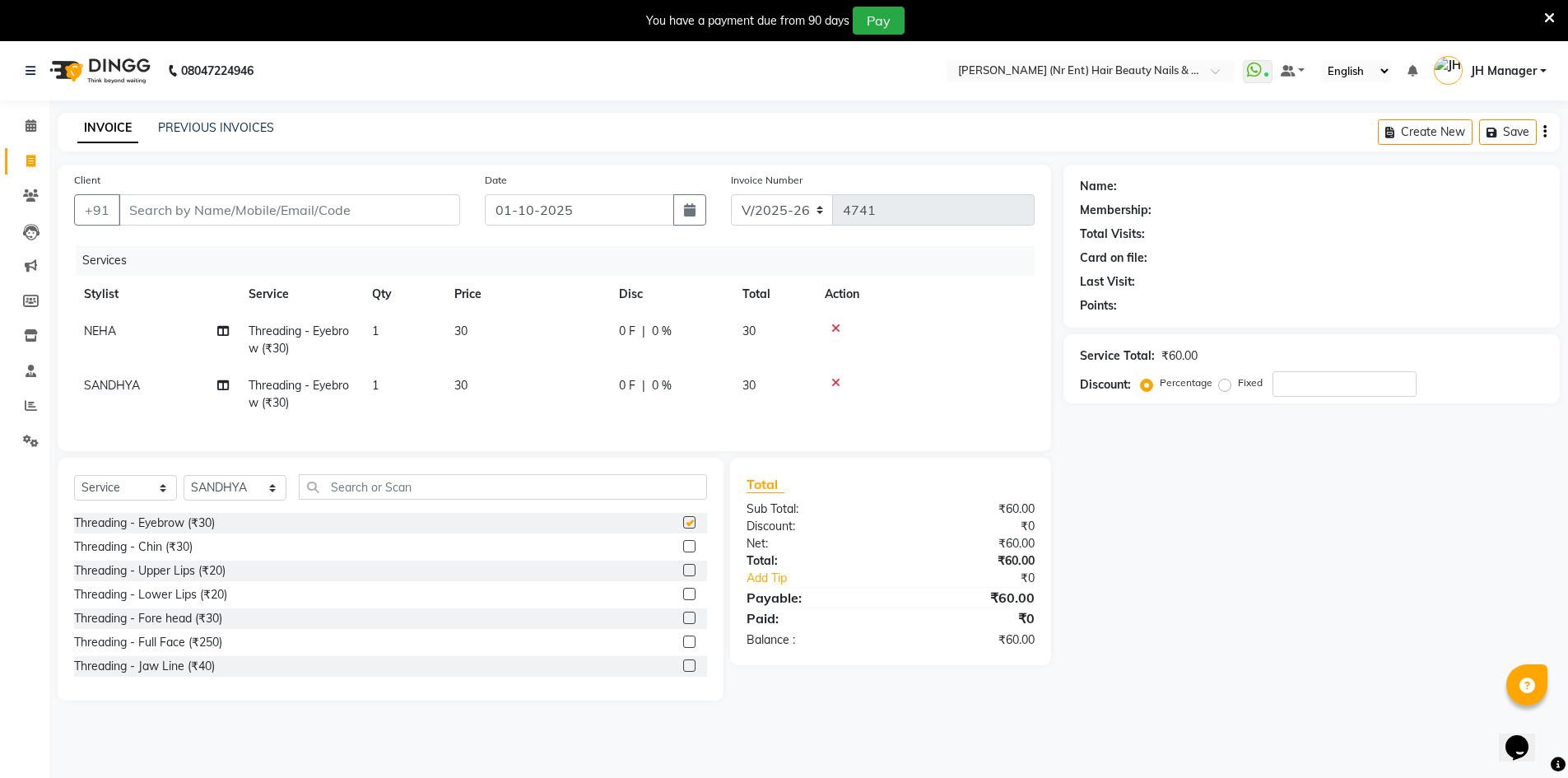
checkbox input "false"
click at [683, 624] on label at bounding box center [689, 617] width 12 height 12
click at [683, 624] on input "checkbox" at bounding box center [688, 618] width 11 height 11
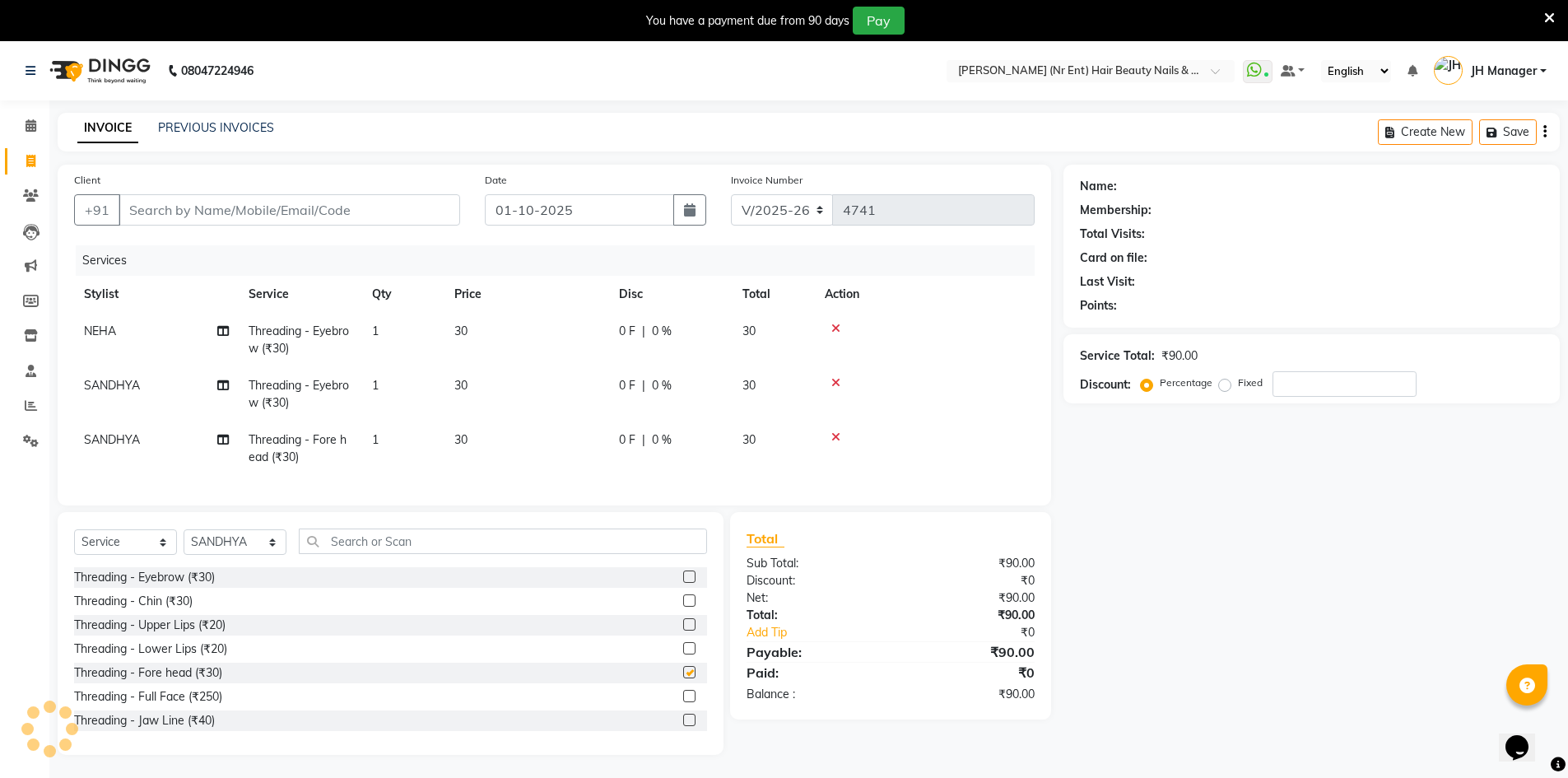
checkbox input "false"
click at [212, 207] on input "Client" at bounding box center [289, 210] width 341 height 32
type input "6"
type input "0"
type input "6394282850"
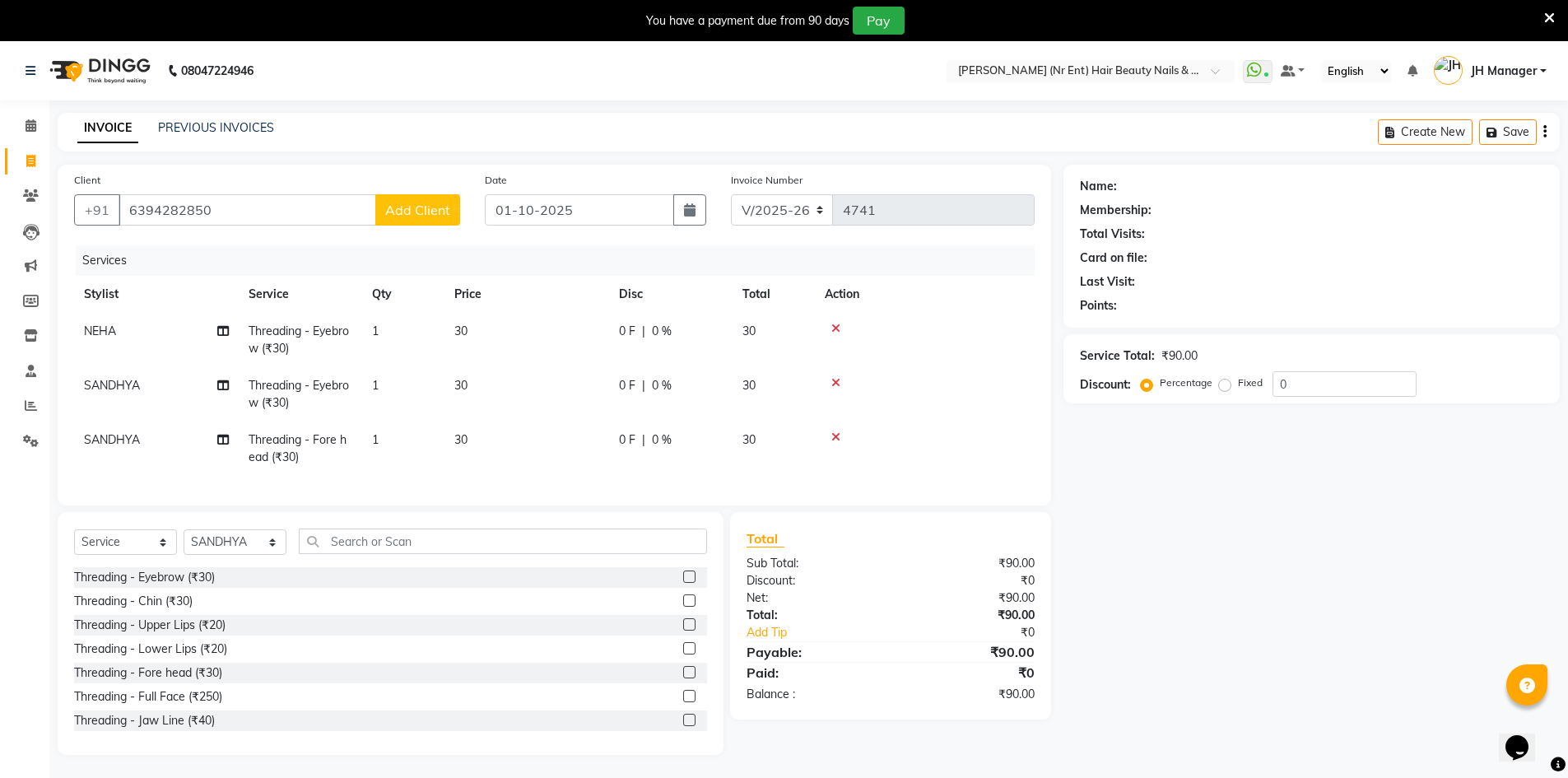
click at [420, 209] on span "Add Client" at bounding box center [418, 209] width 65 height 16
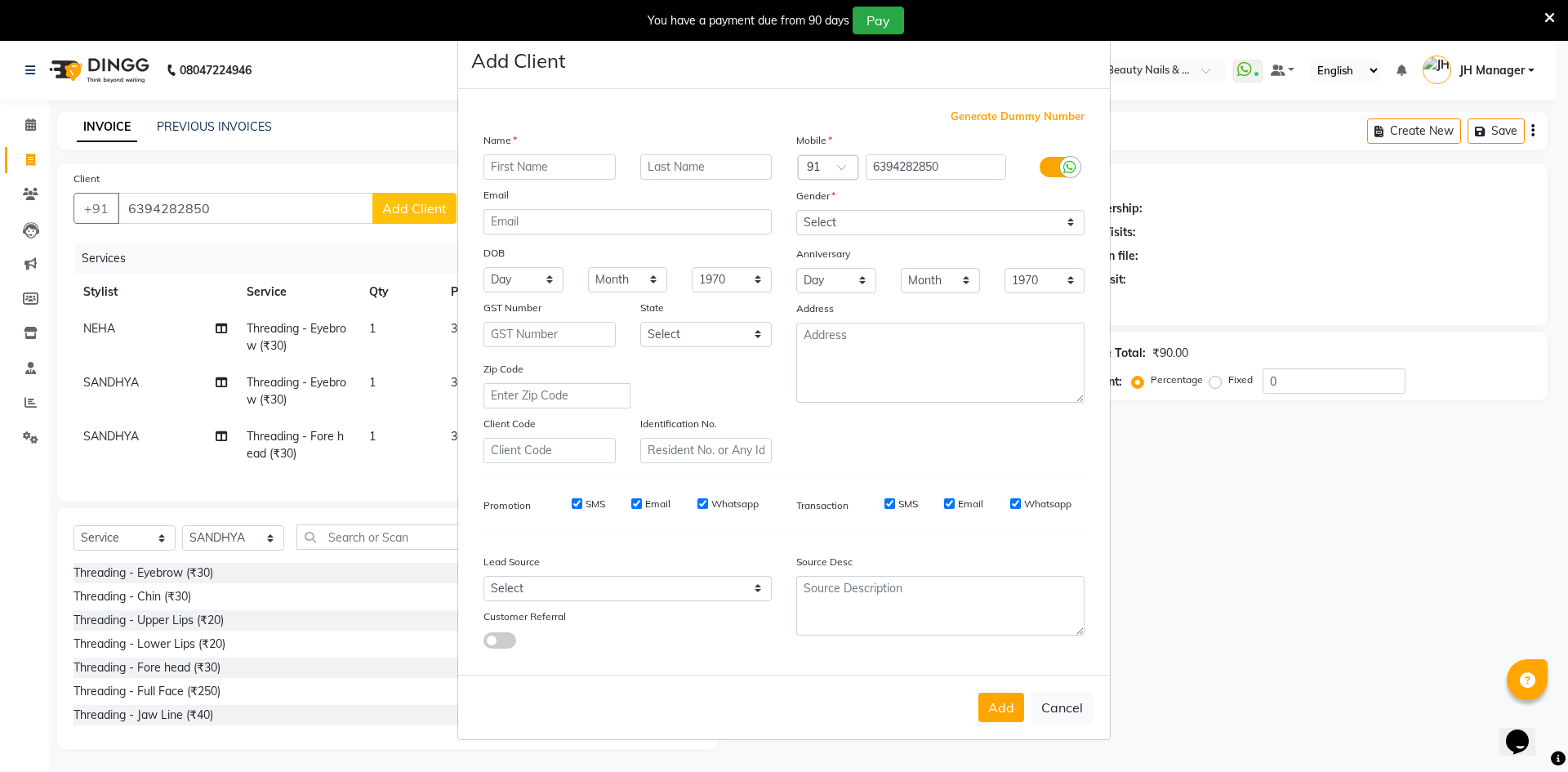
click at [517, 161] on input "text" at bounding box center [549, 166] width 132 height 26
click at [529, 159] on input "text" at bounding box center [549, 166] width 132 height 26
type input "monika"
click at [1049, 220] on select "Select [DEMOGRAPHIC_DATA] [DEMOGRAPHIC_DATA] Other Prefer Not To Say" at bounding box center [939, 222] width 288 height 26
select select "female"
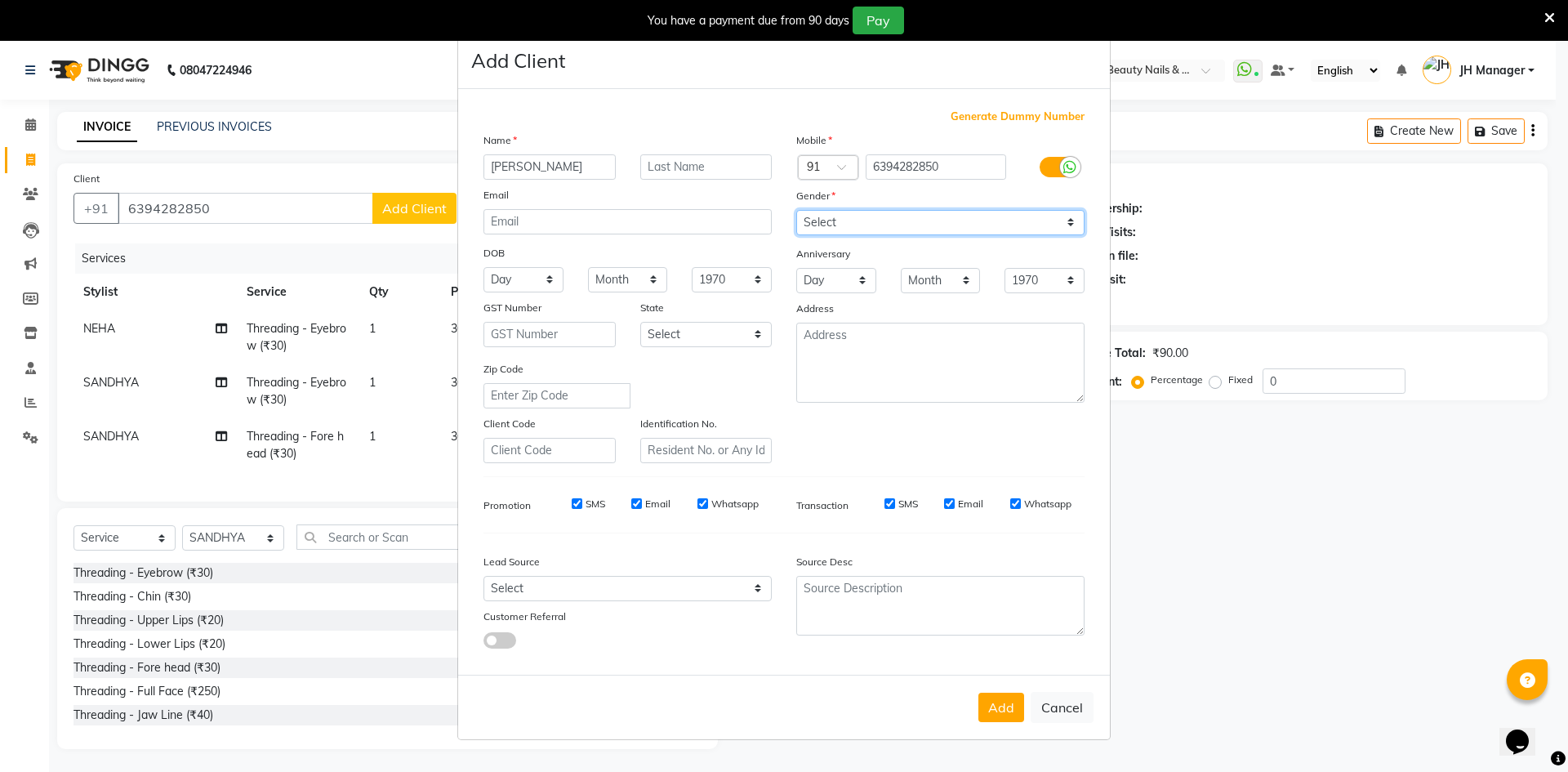
click at [796, 210] on select "Select [DEMOGRAPHIC_DATA] [DEMOGRAPHIC_DATA] Other Prefer Not To Say" at bounding box center [939, 222] width 288 height 26
click at [1005, 711] on button "Add" at bounding box center [1001, 706] width 46 height 29
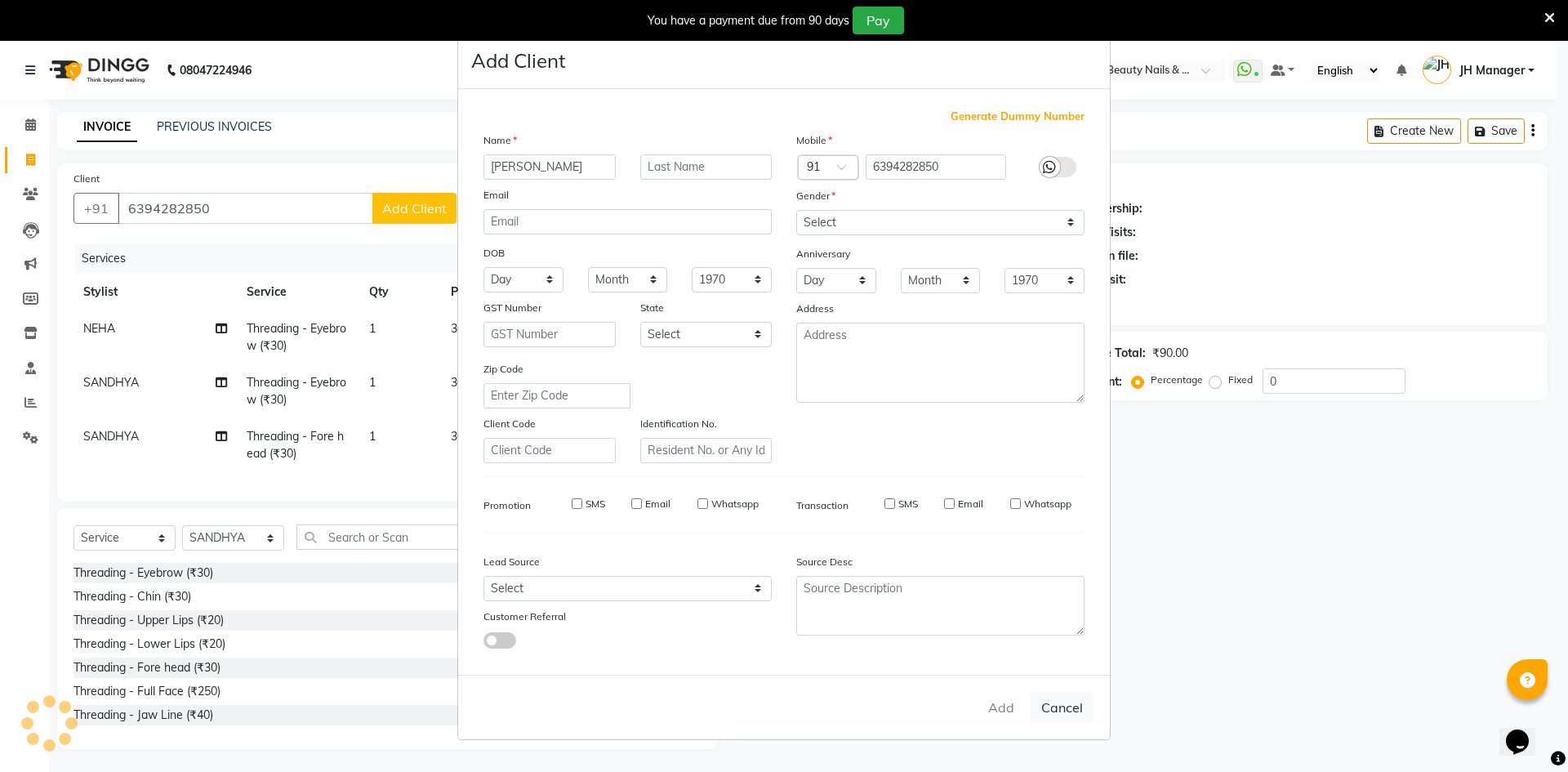
select select
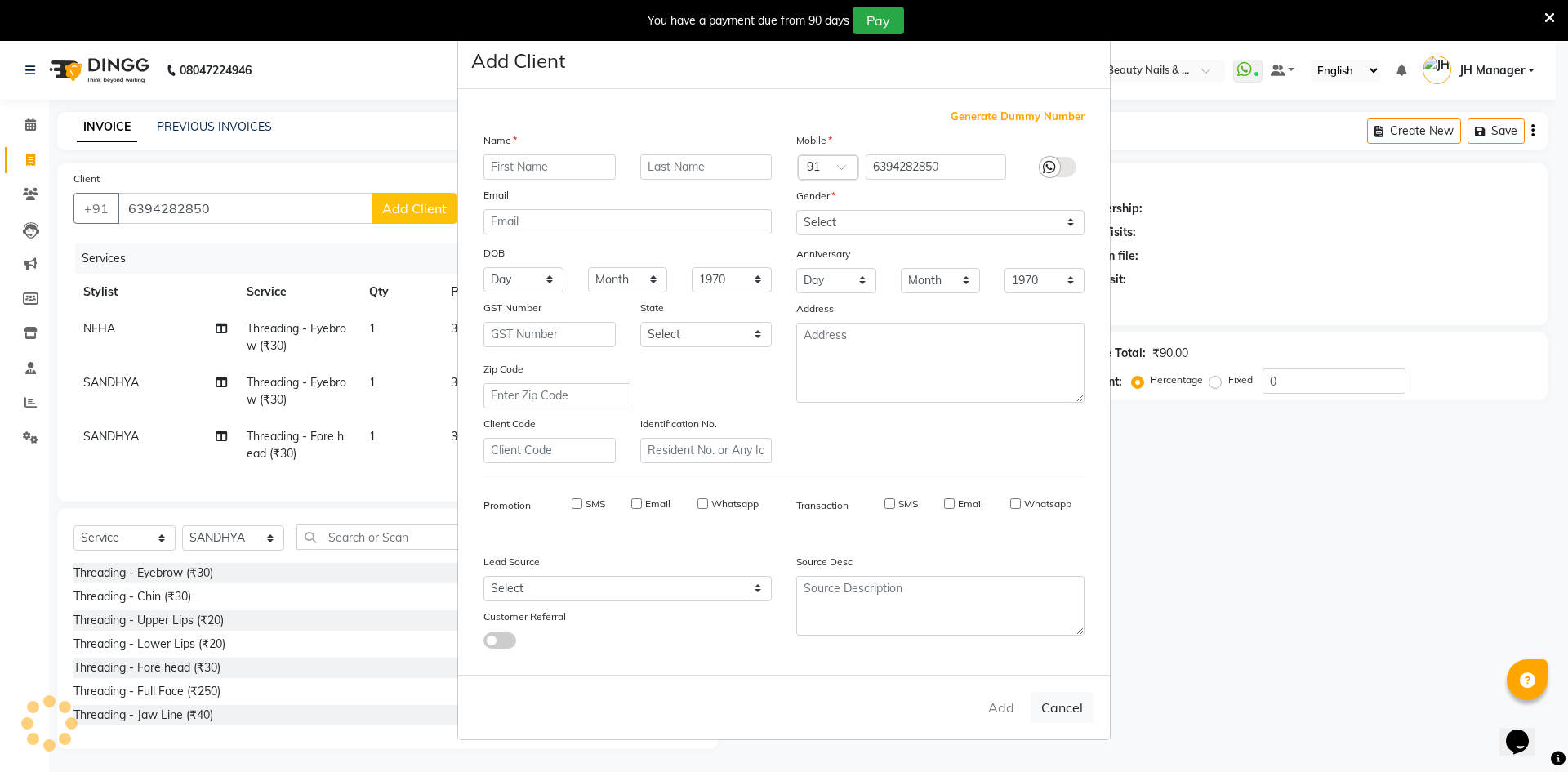
select select
checkbox input "false"
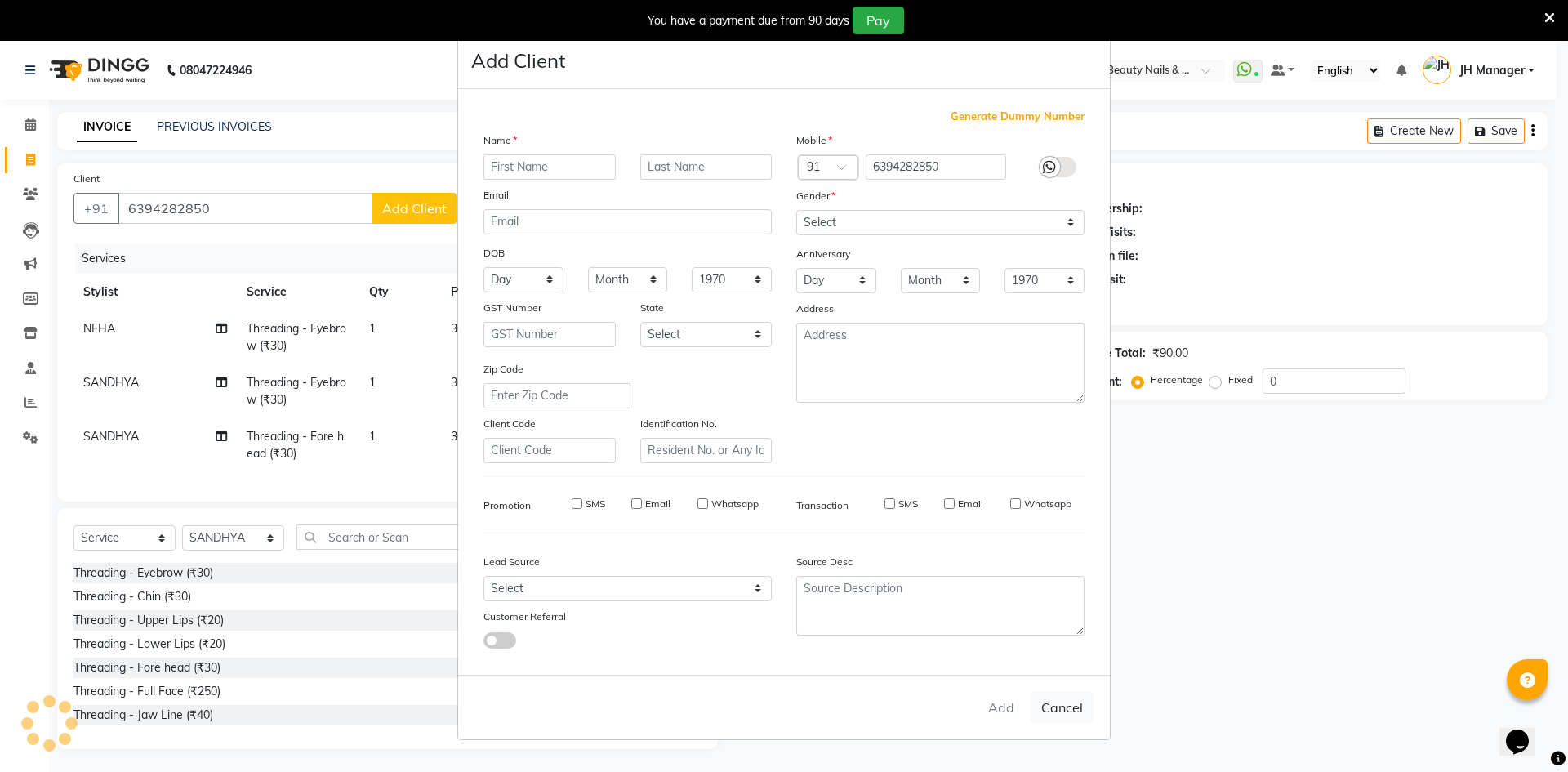
checkbox input "false"
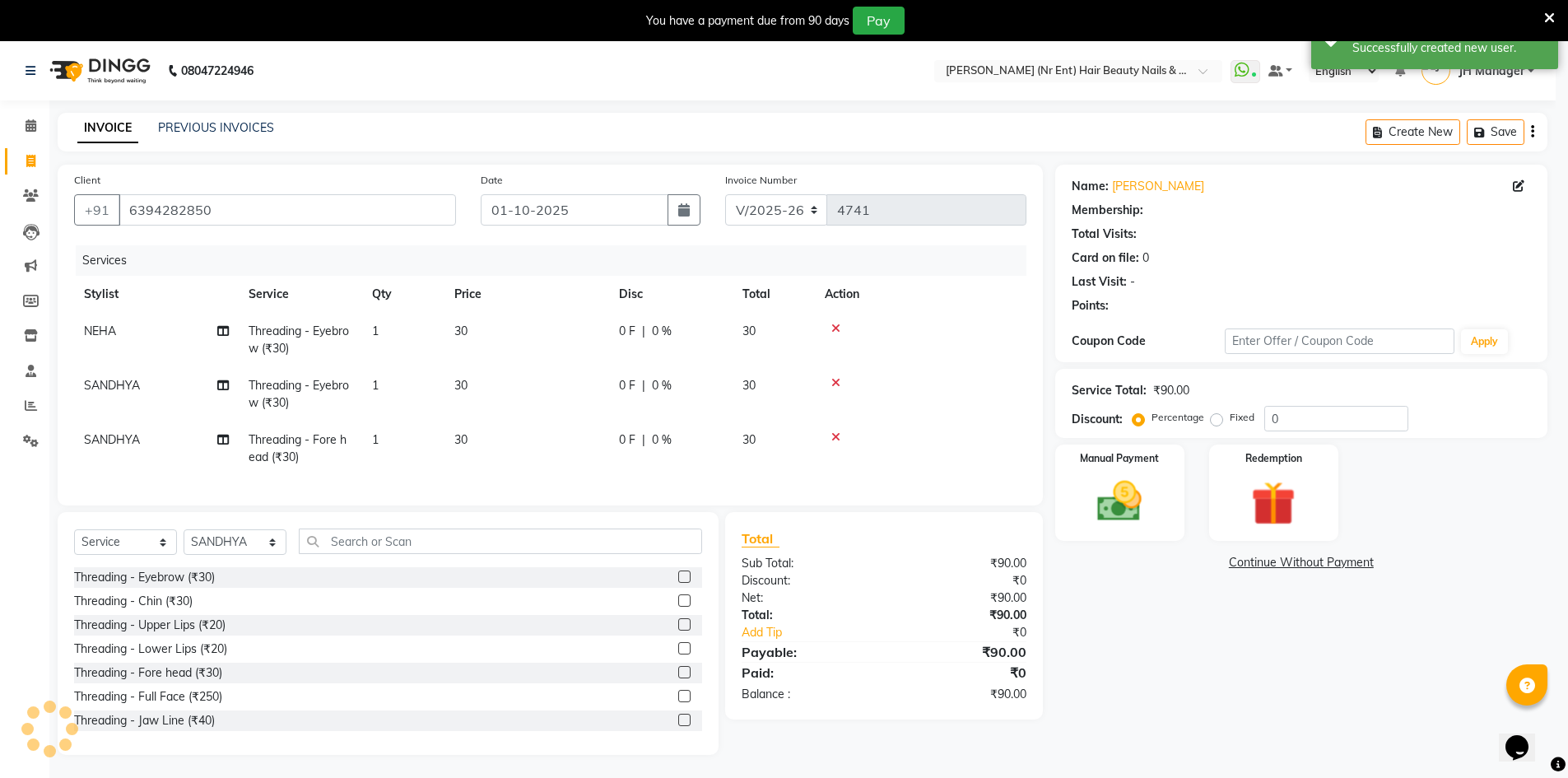
select select "1: Object"
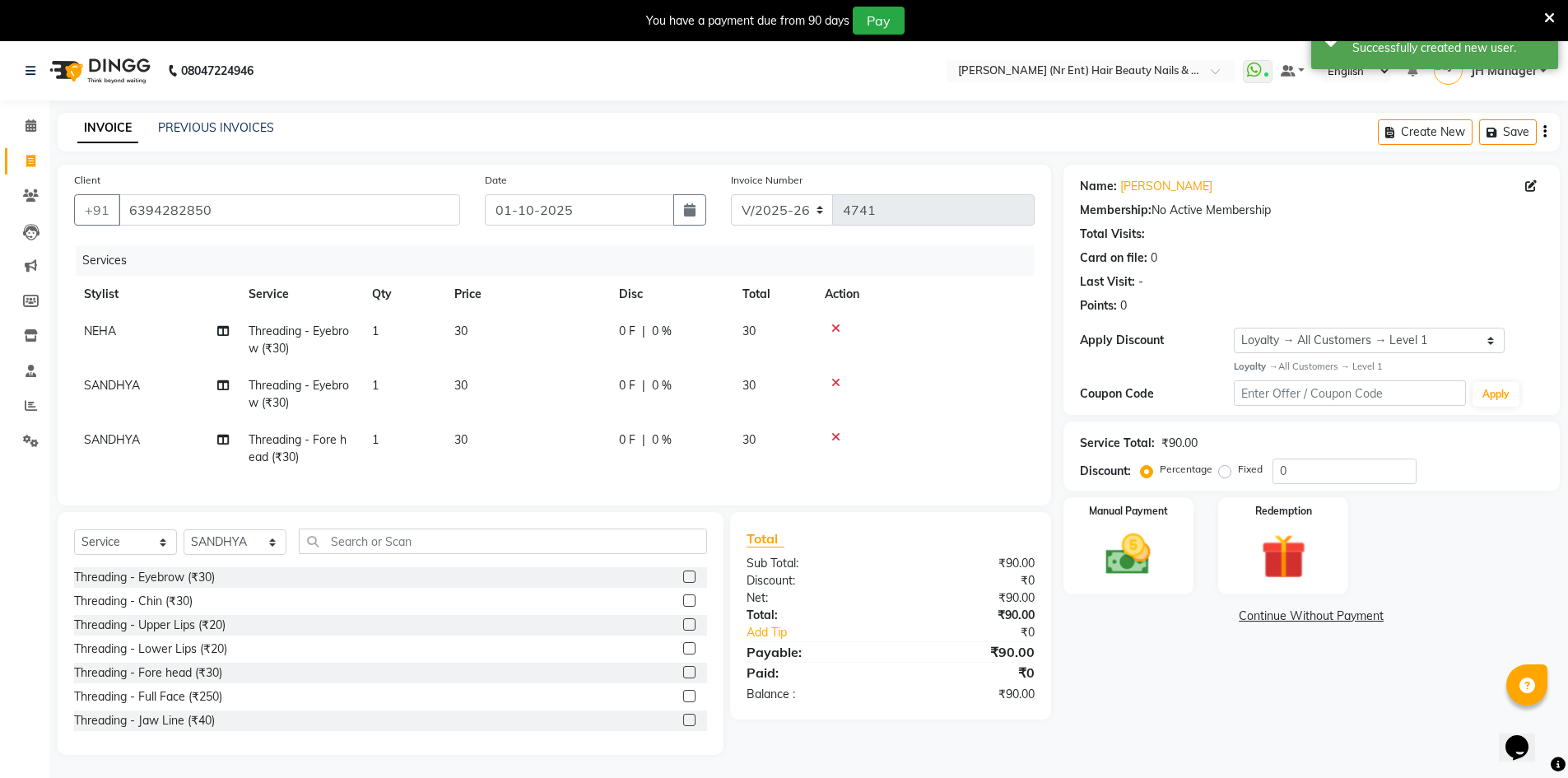
scroll to position [41, 0]
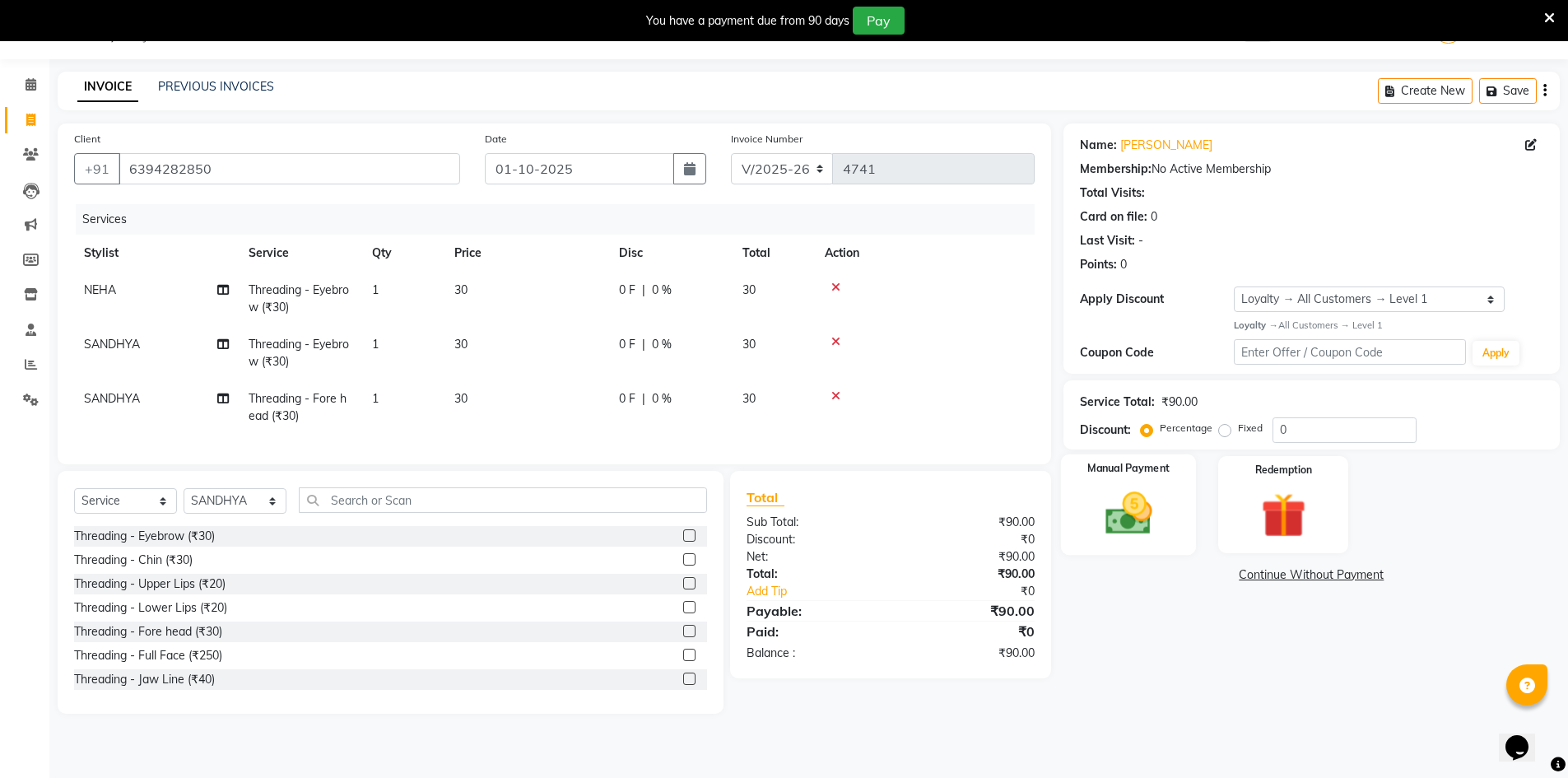
click at [1126, 530] on img at bounding box center [1128, 514] width 76 height 54
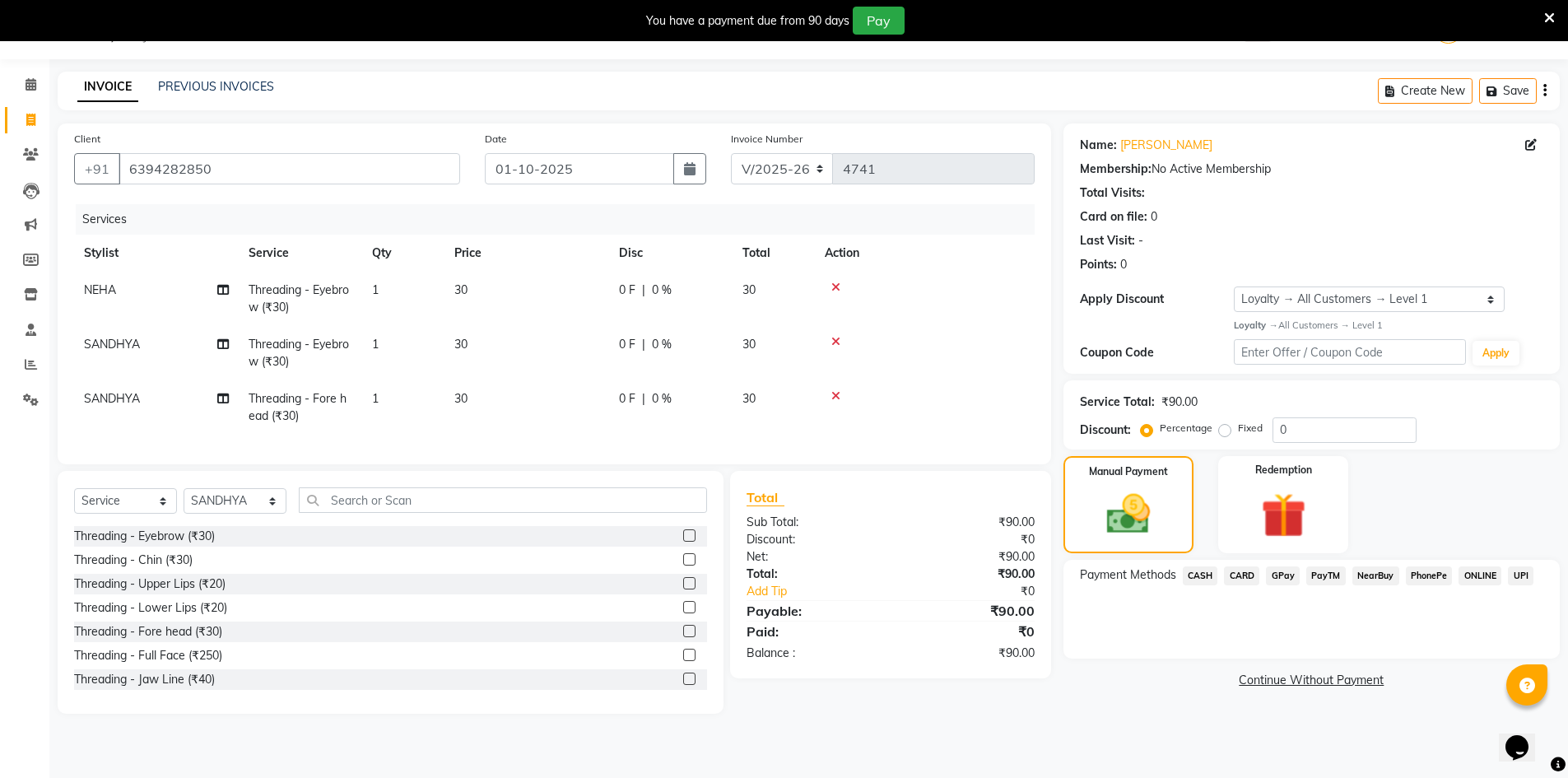
click at [1198, 574] on span "CASH" at bounding box center [1200, 576] width 35 height 19
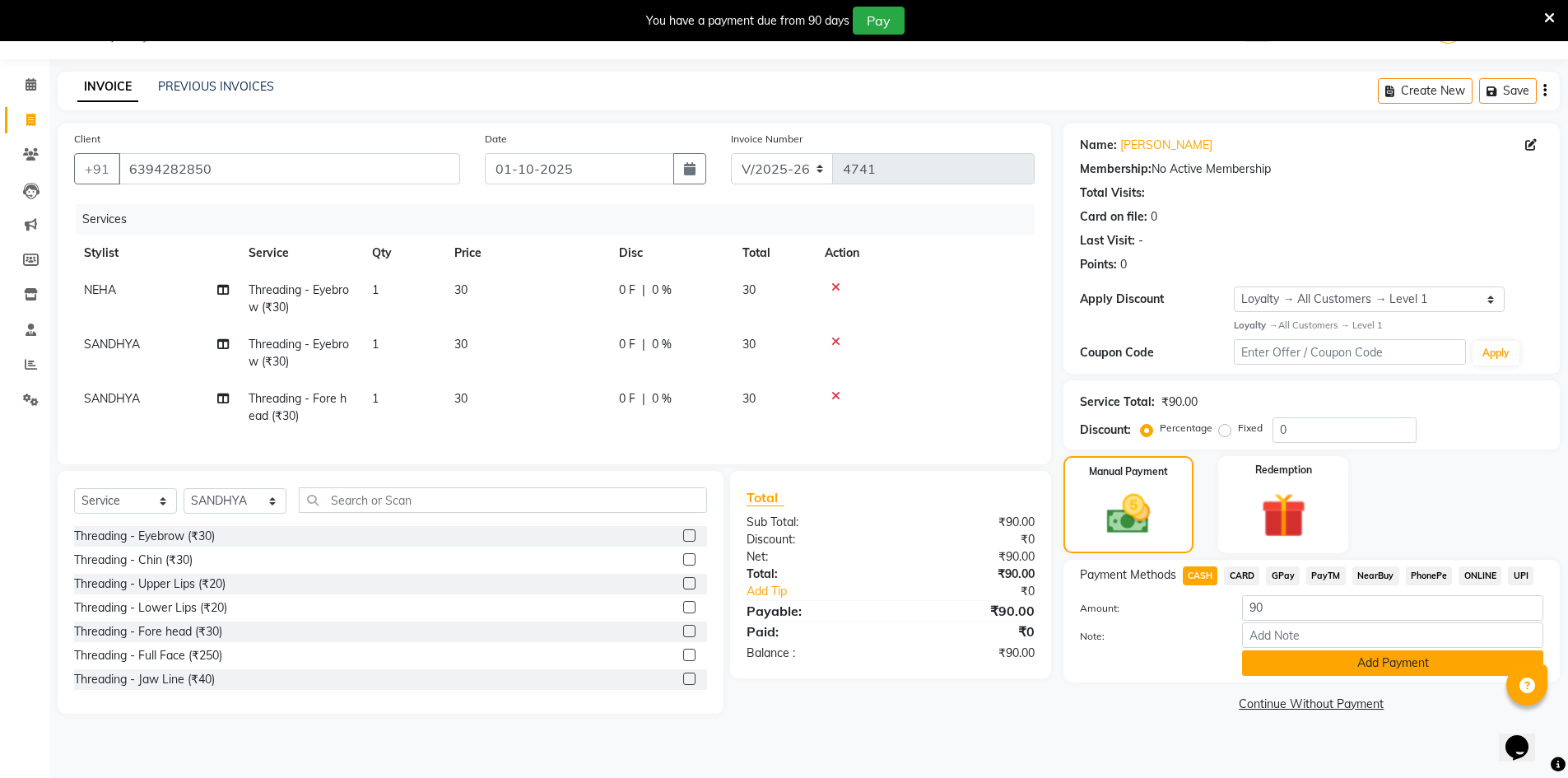
click at [1332, 664] on button "Add Payment" at bounding box center [1393, 662] width 301 height 26
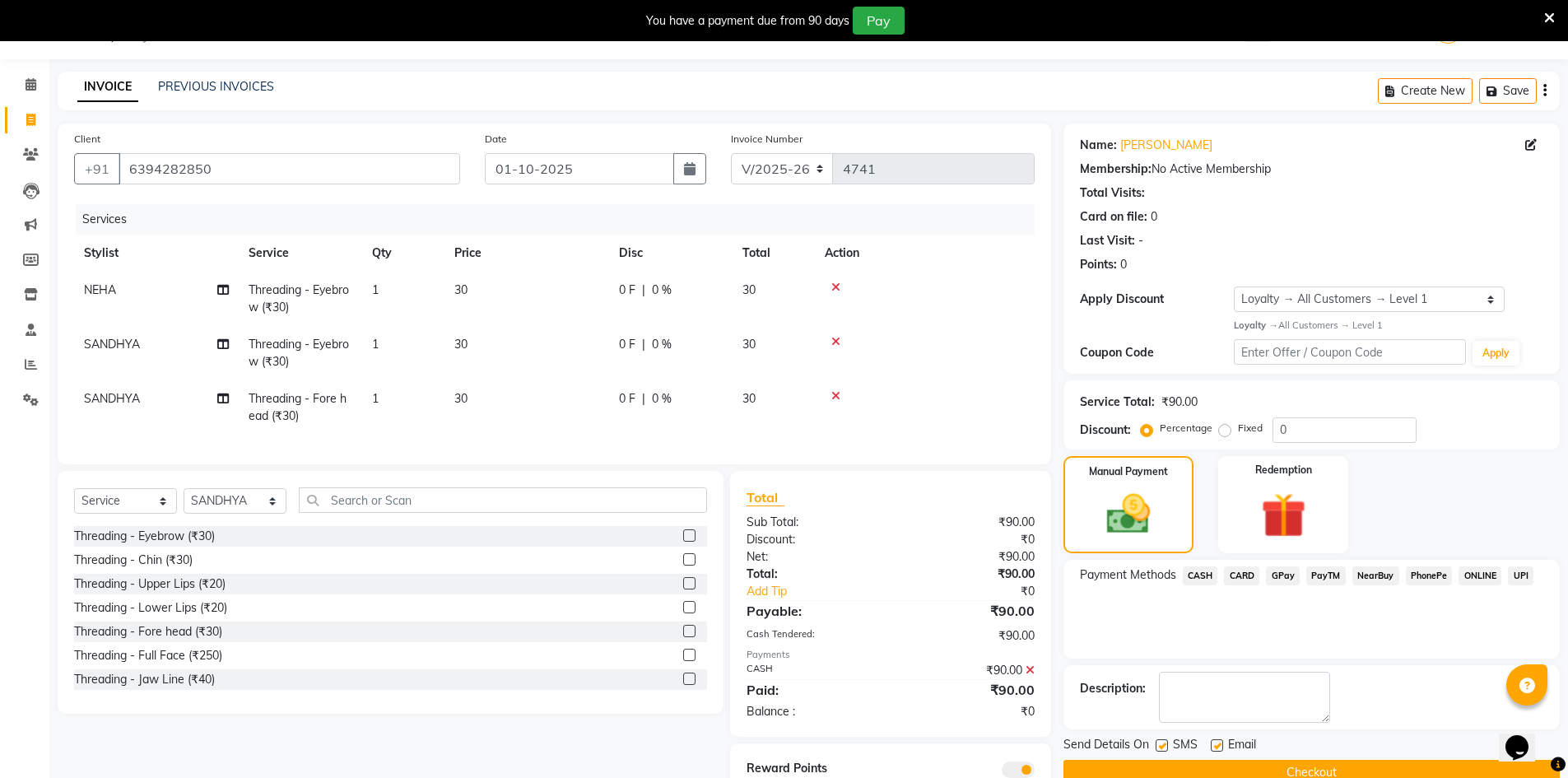
scroll to position [119, 0]
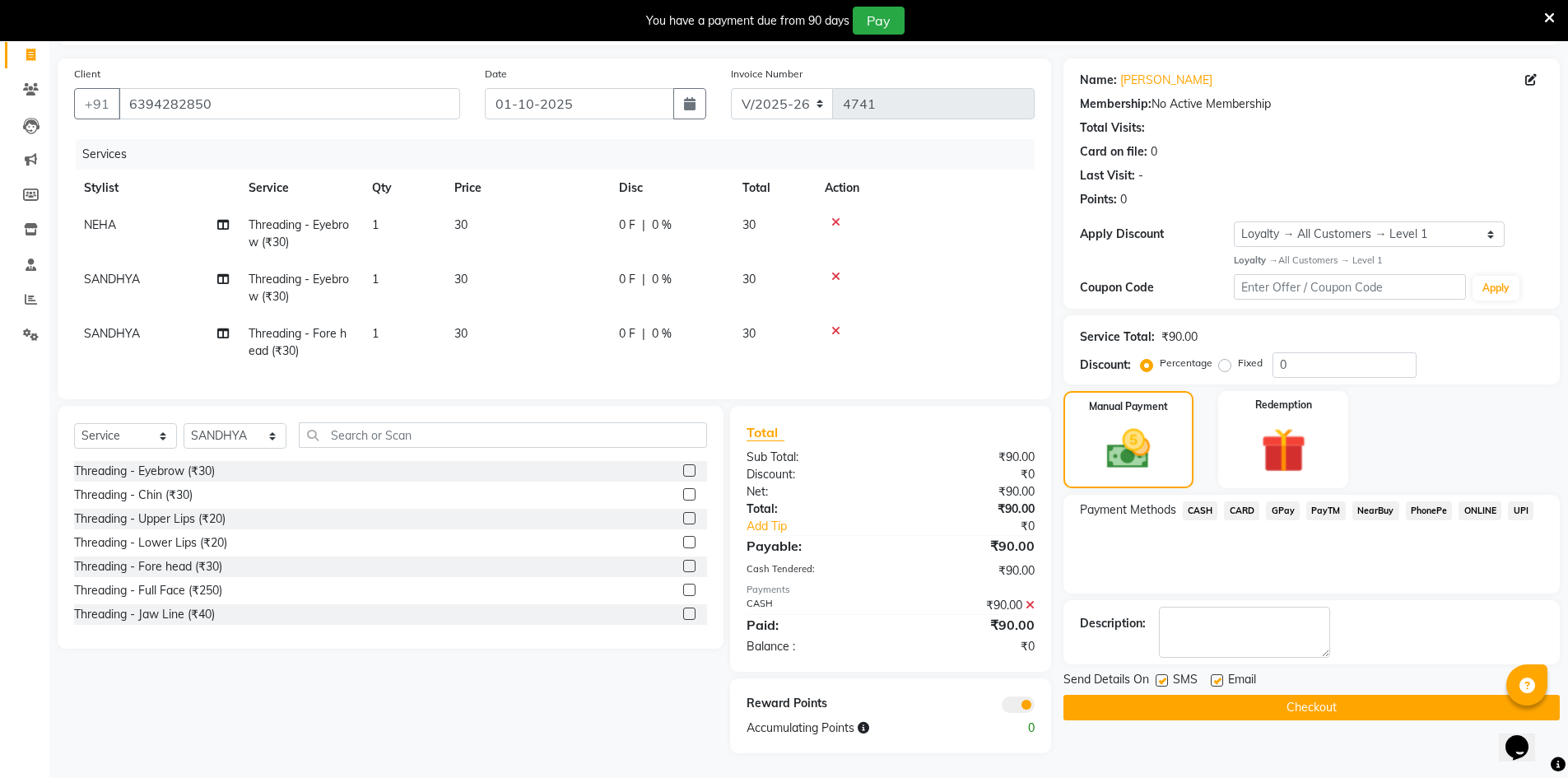
click at [1299, 695] on button "Checkout" at bounding box center [1312, 707] width 496 height 26
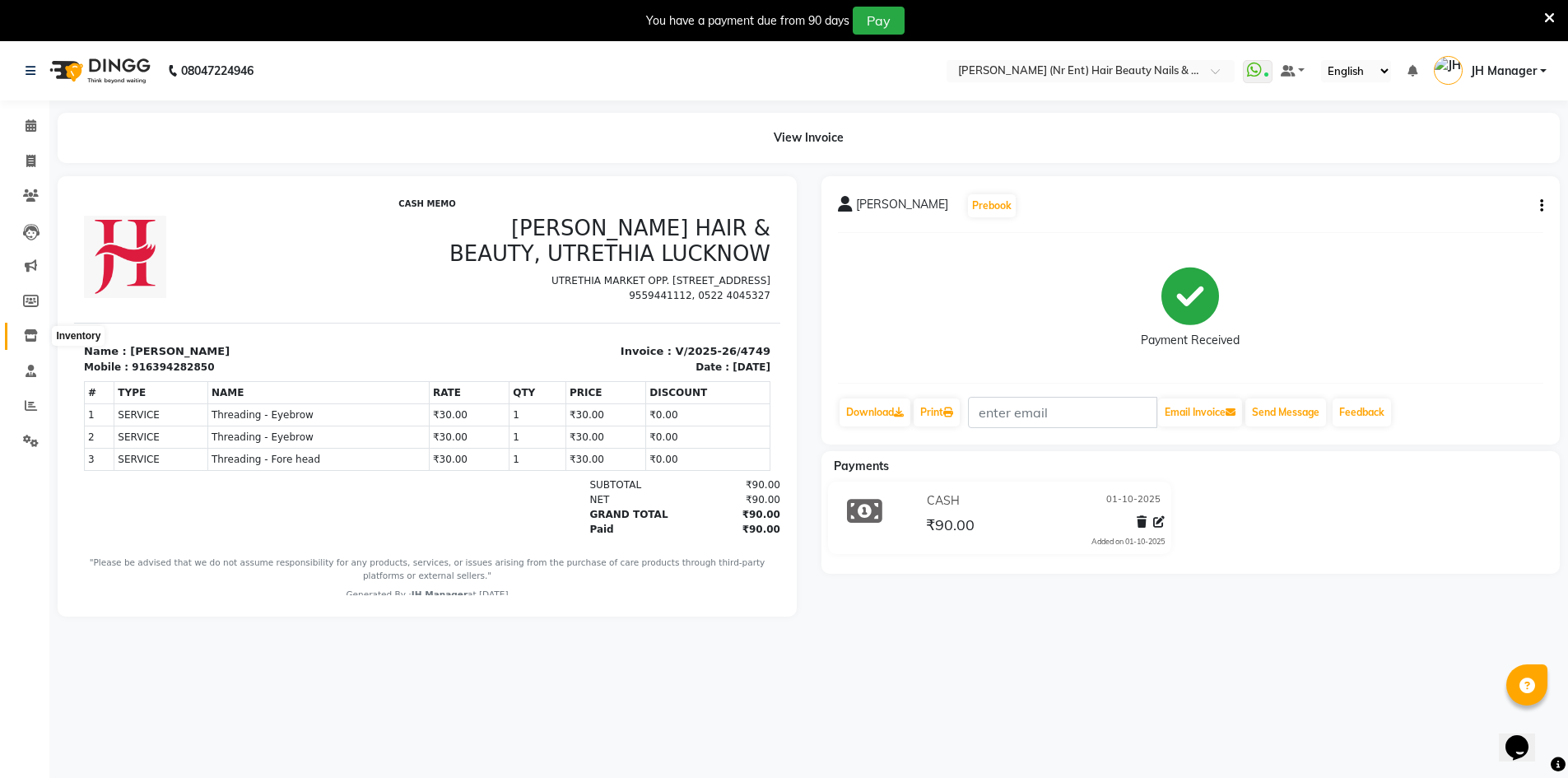
click at [26, 335] on icon at bounding box center [31, 335] width 14 height 12
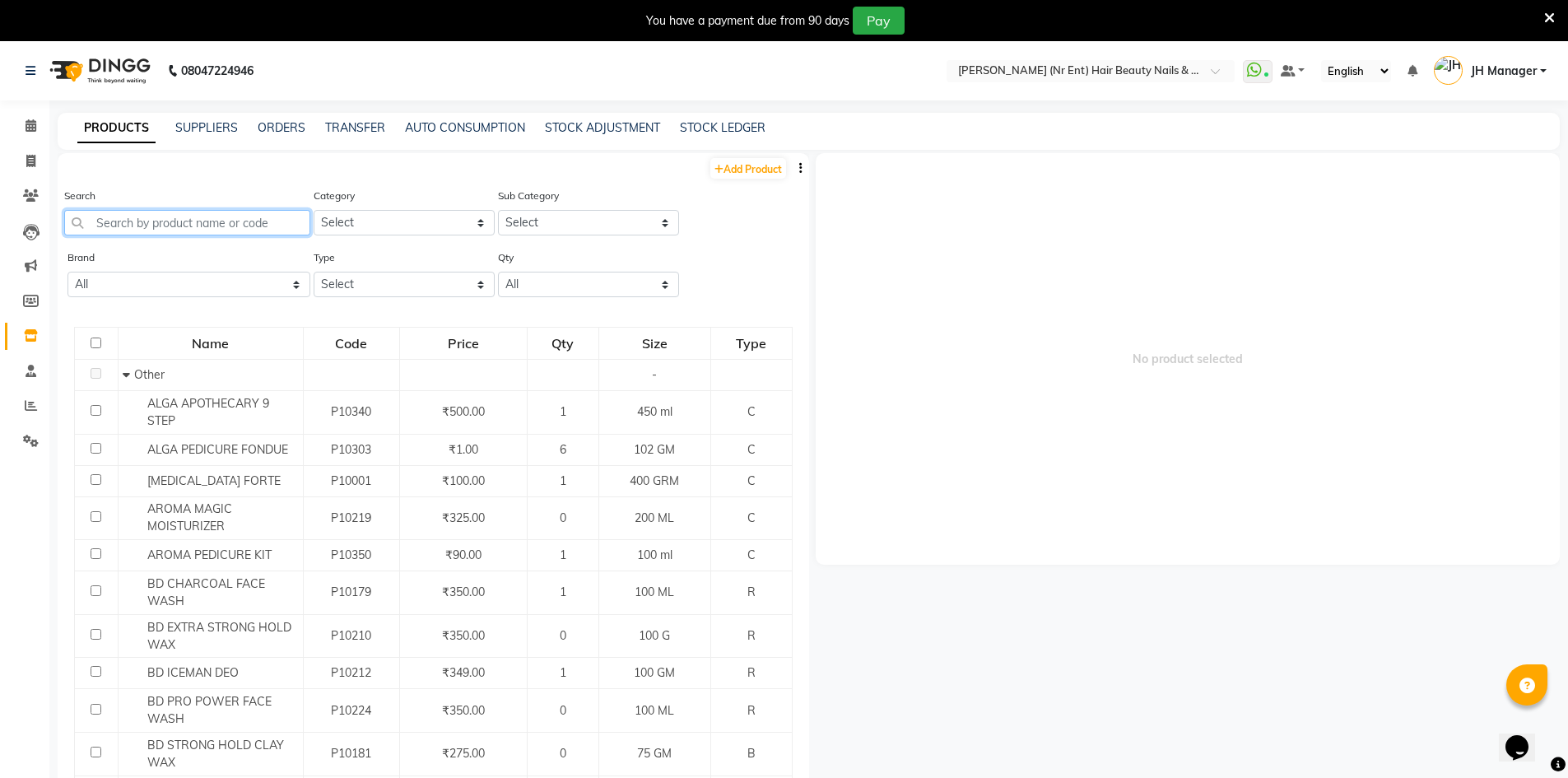
click at [183, 221] on input "text" at bounding box center [187, 222] width 246 height 26
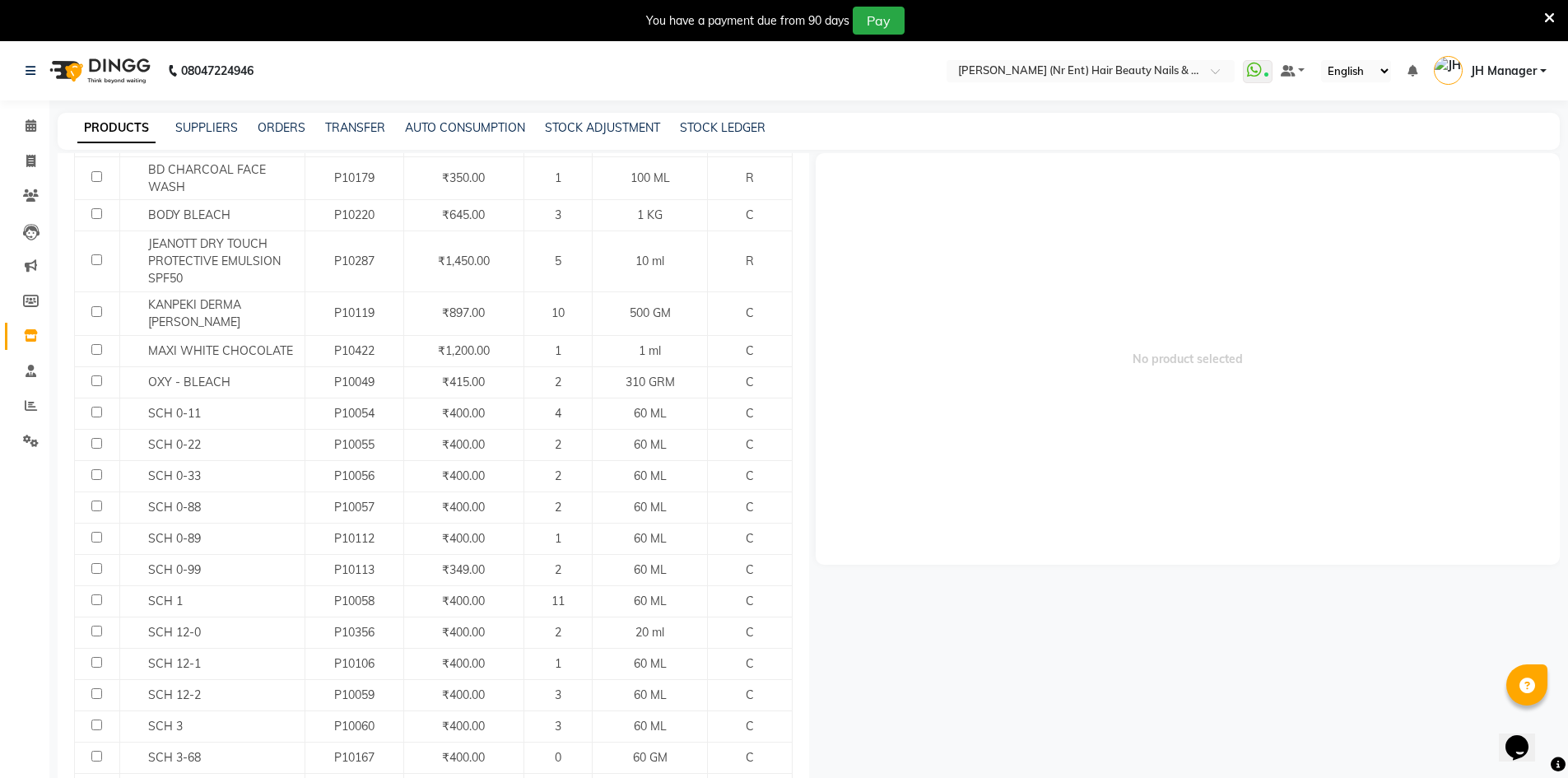
scroll to position [269, 0]
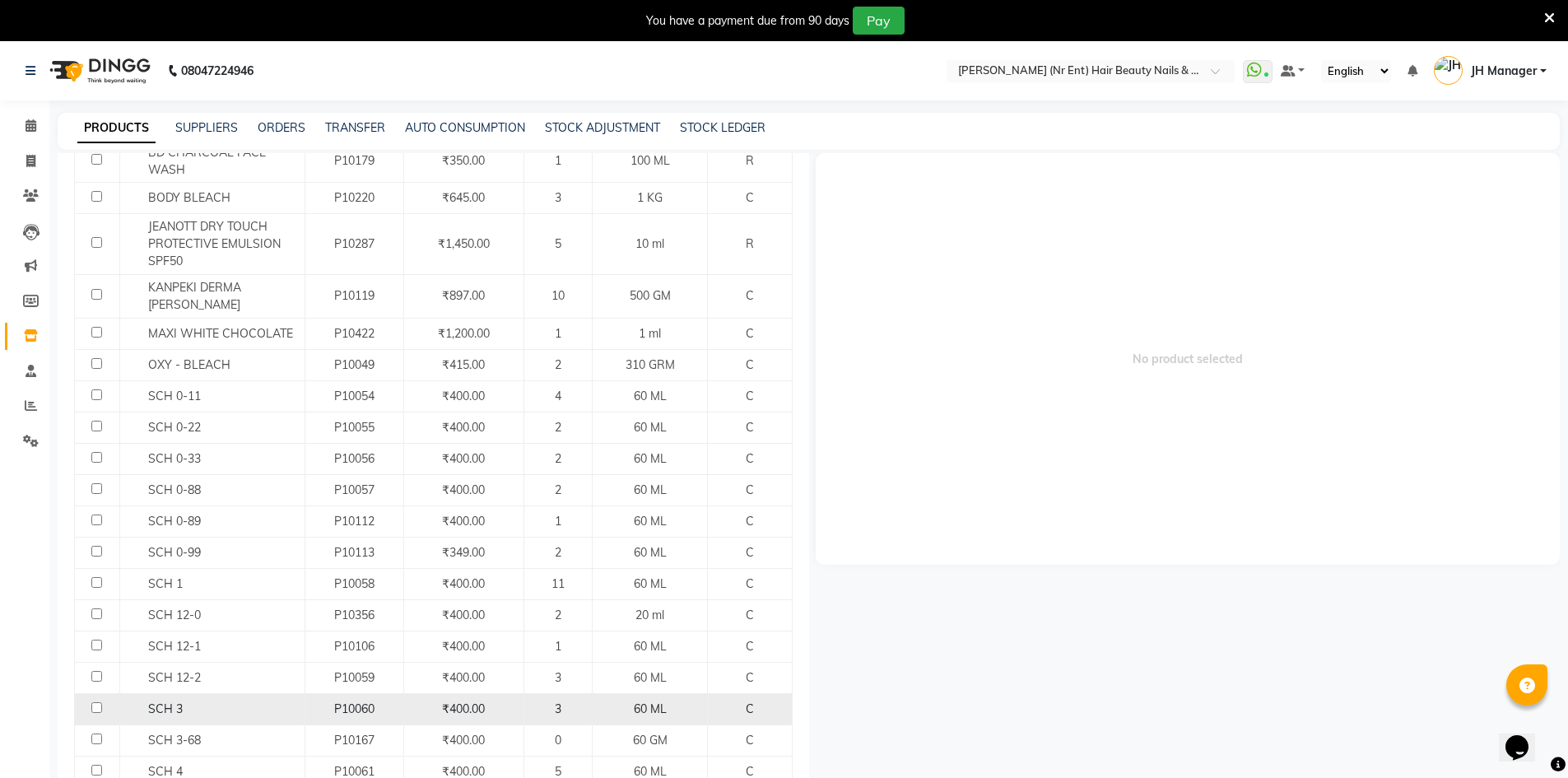
type input "ch"
click at [94, 704] on input "checkbox" at bounding box center [96, 707] width 11 height 11
checkbox input "true"
select select
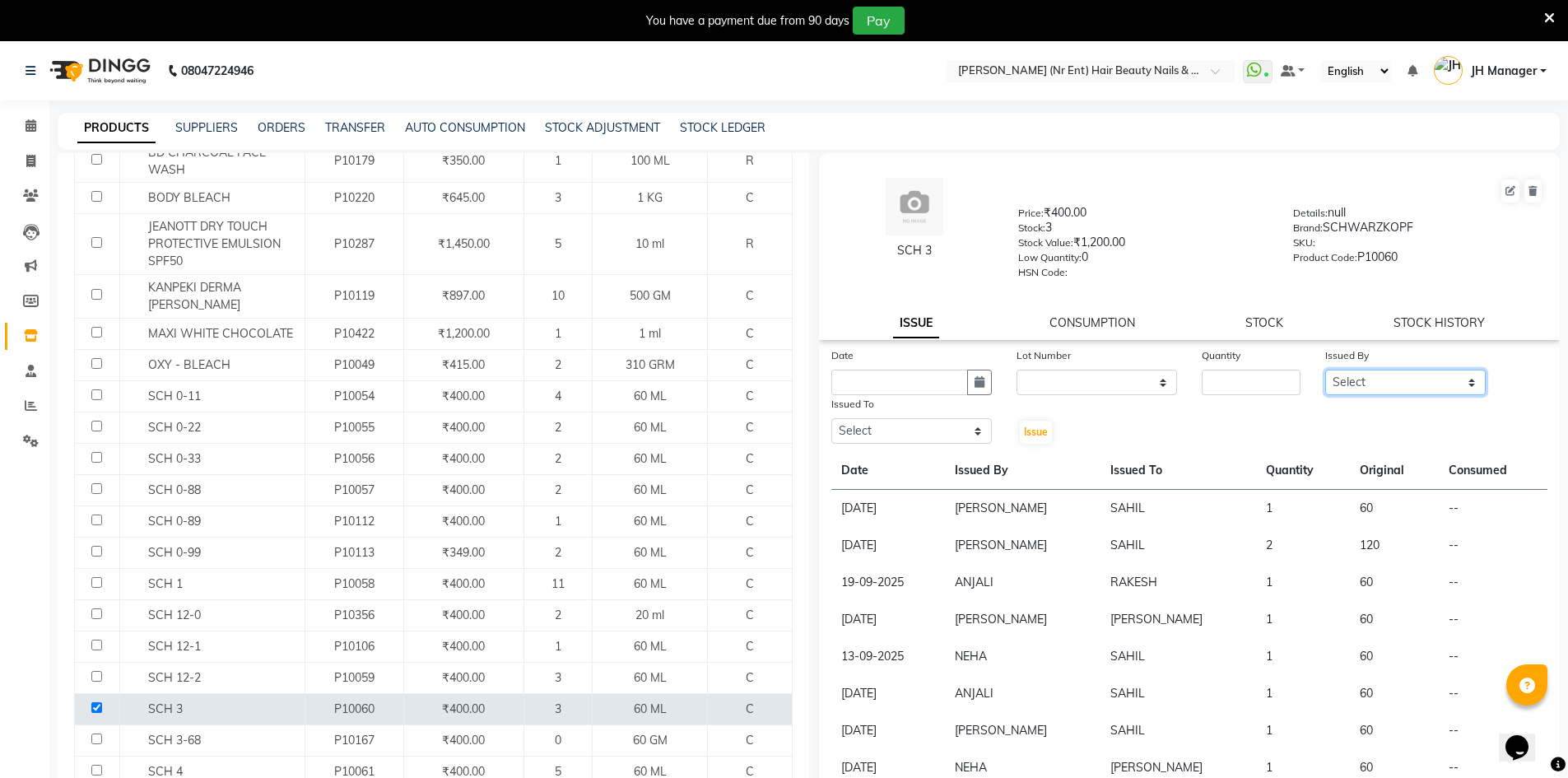
click at [1464, 378] on select "Select ADNAN ADVANCE ANJALI ANNU B-WAX JH Manager MEMBERSHIP MOHD. MOHIT JOSHI …" at bounding box center [1405, 382] width 160 height 26
select select "9207"
click at [1326, 370] on select "Select ADNAN ADVANCE ANJALI ANNU B-WAX JH Manager MEMBERSHIP MOHD. MOHIT JOSHI …" at bounding box center [1405, 382] width 160 height 26
click at [1223, 387] on input "number" at bounding box center [1251, 382] width 99 height 26
type input "1"
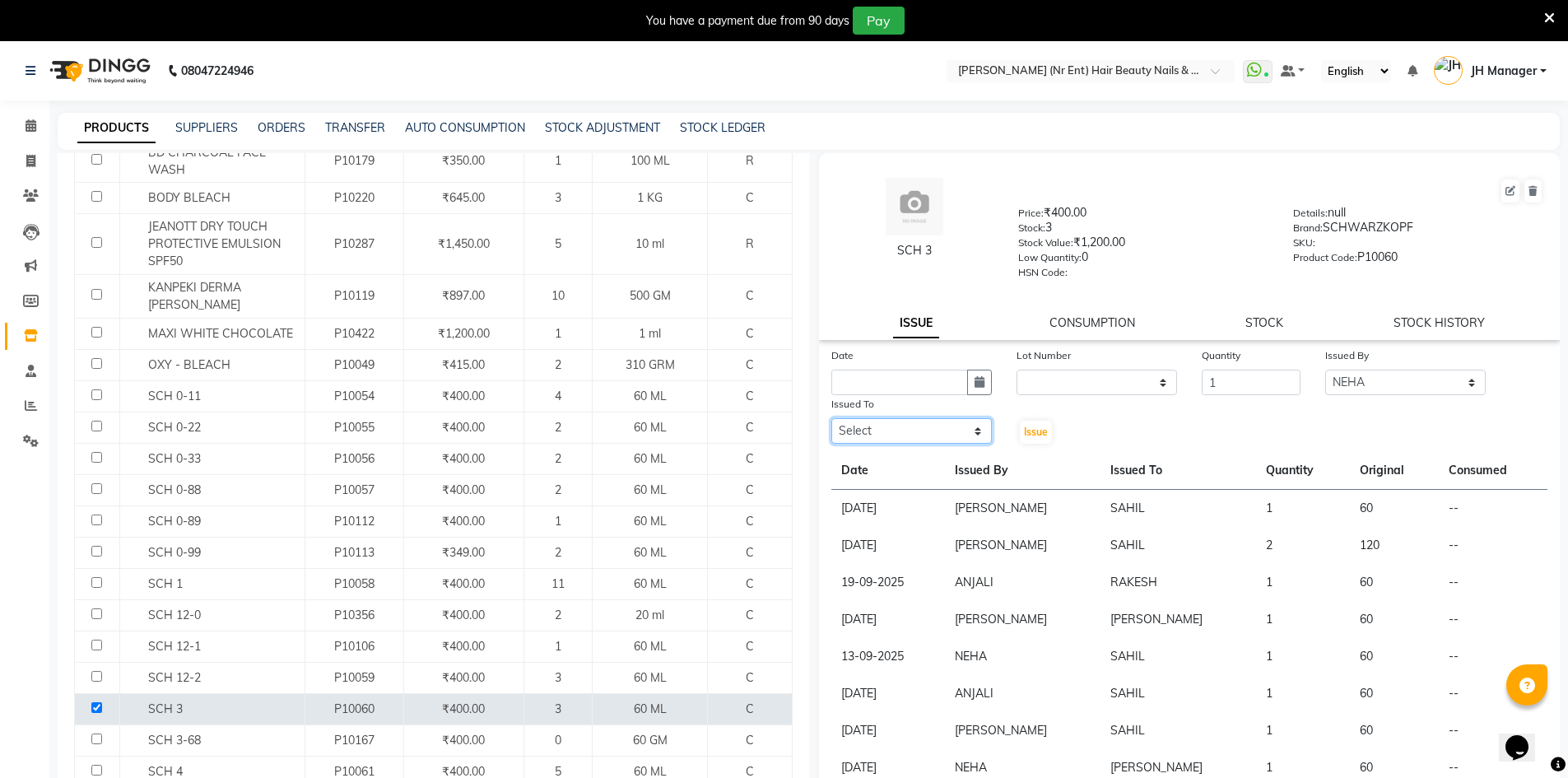
click at [962, 432] on select "Select ADNAN ADVANCE ANJALI ANNU B-WAX JH Manager MEMBERSHIP MOHD. MOHIT JOSHI …" at bounding box center [911, 430] width 160 height 26
select select "11666"
click at [831, 418] on select "Select ADNAN ADVANCE ANJALI ANNU B-WAX JH Manager MEMBERSHIP MOHD. MOHIT JOSHI …" at bounding box center [911, 430] width 160 height 26
click at [954, 379] on input "text" at bounding box center [899, 382] width 137 height 26
select select "10"
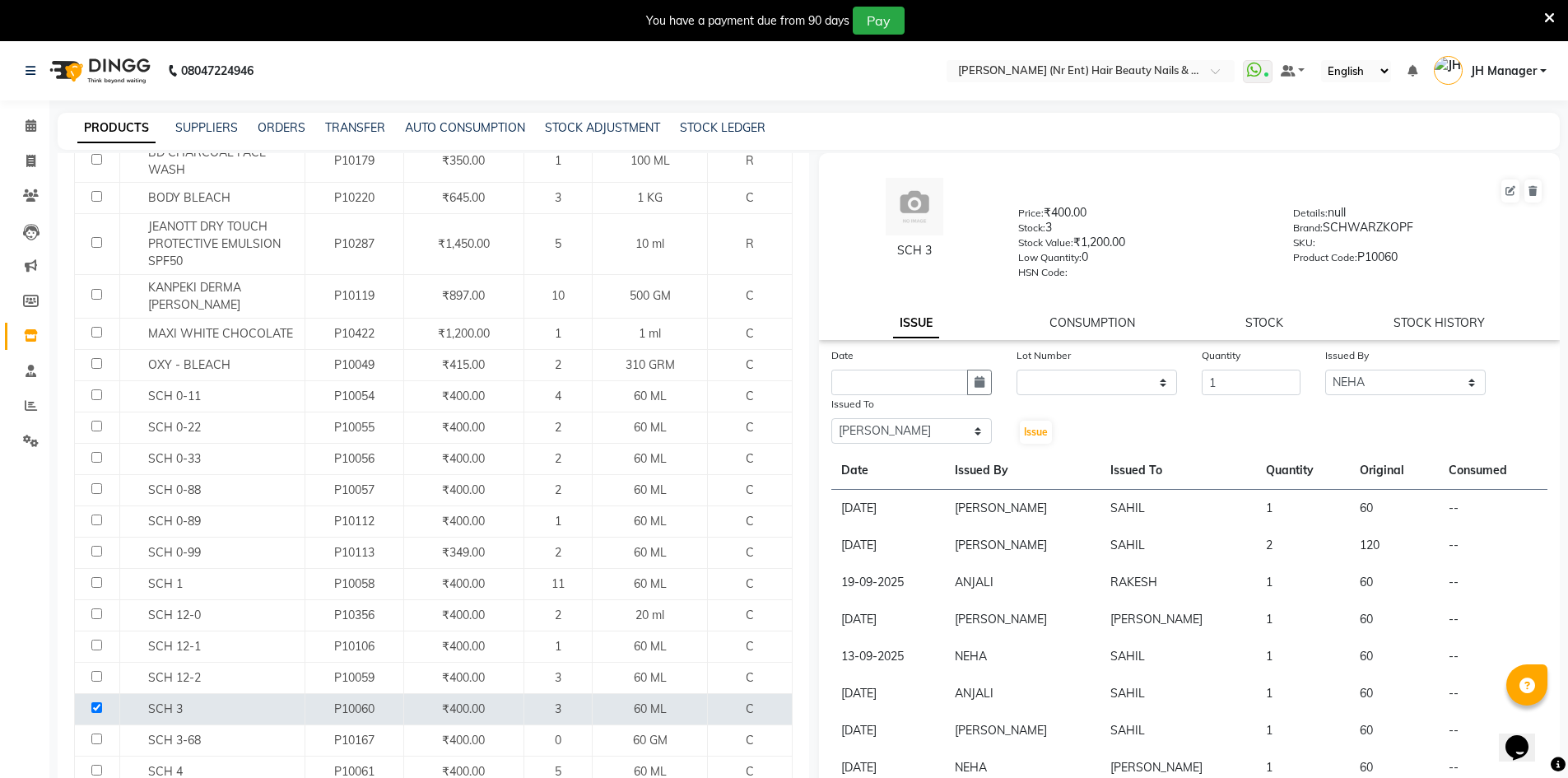
select select "2025"
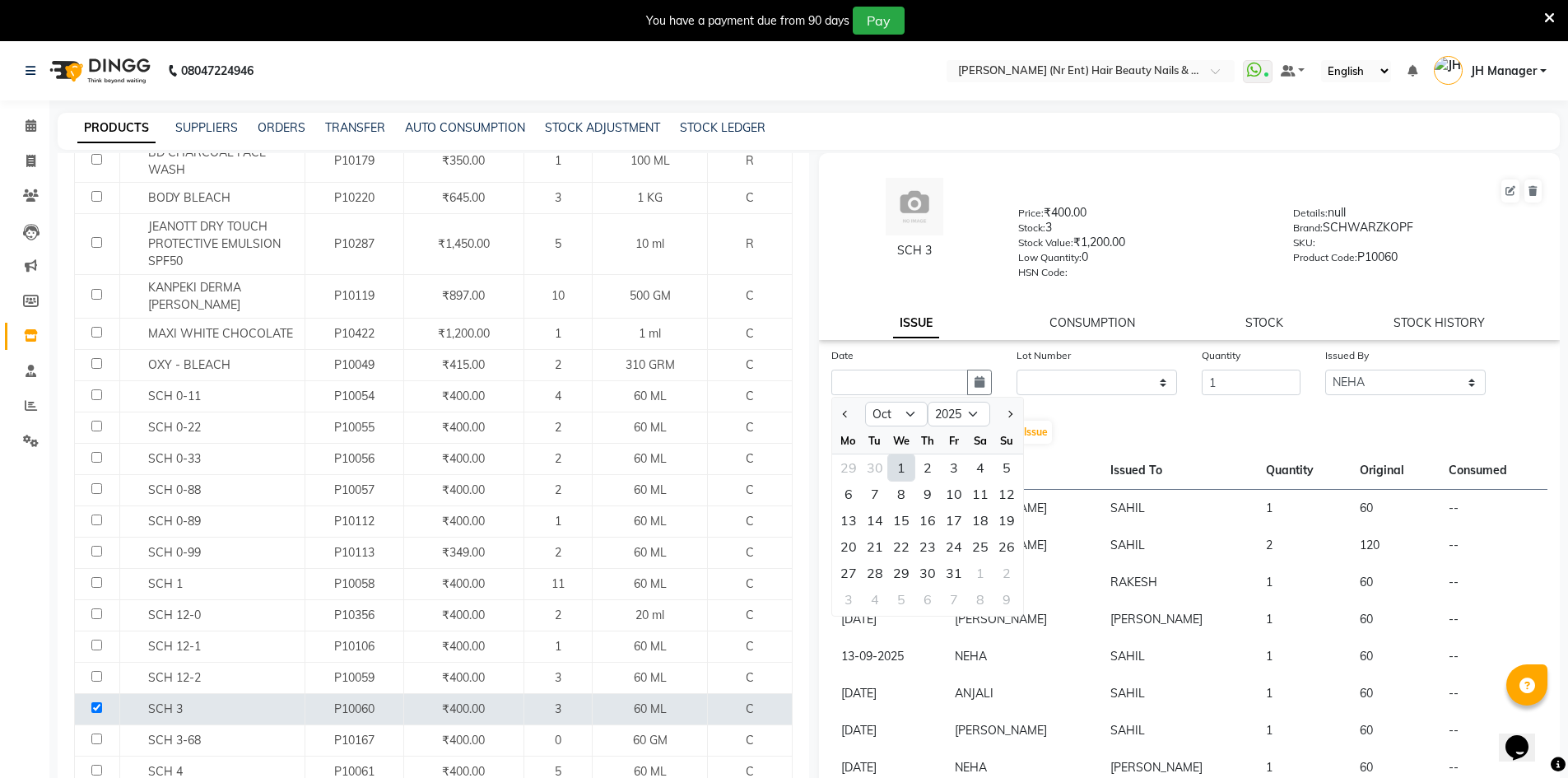
click at [898, 469] on div "1" at bounding box center [901, 467] width 26 height 26
type input "01-10-2025"
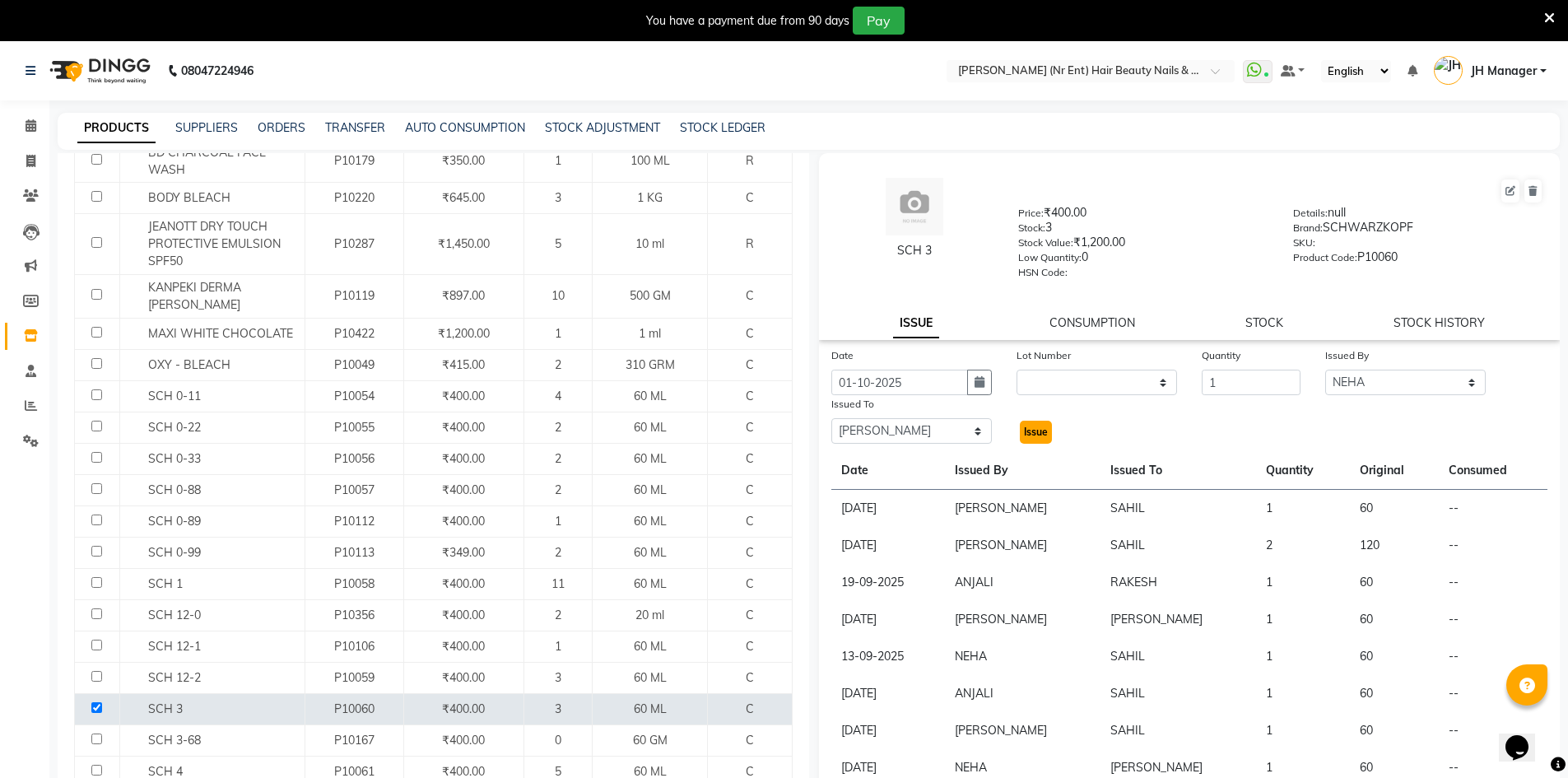
click at [1029, 434] on span "Issue" at bounding box center [1035, 431] width 24 height 12
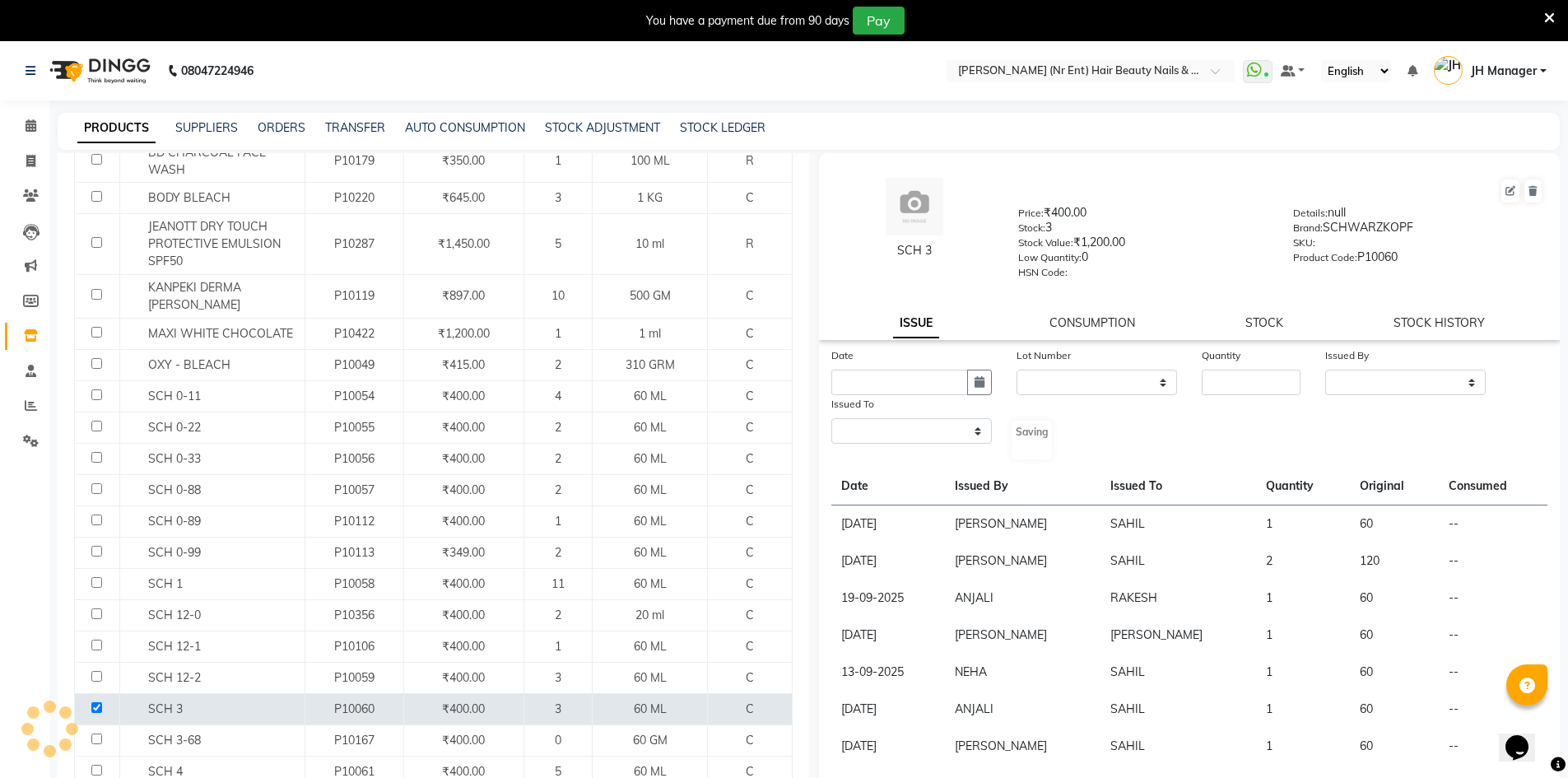
select select
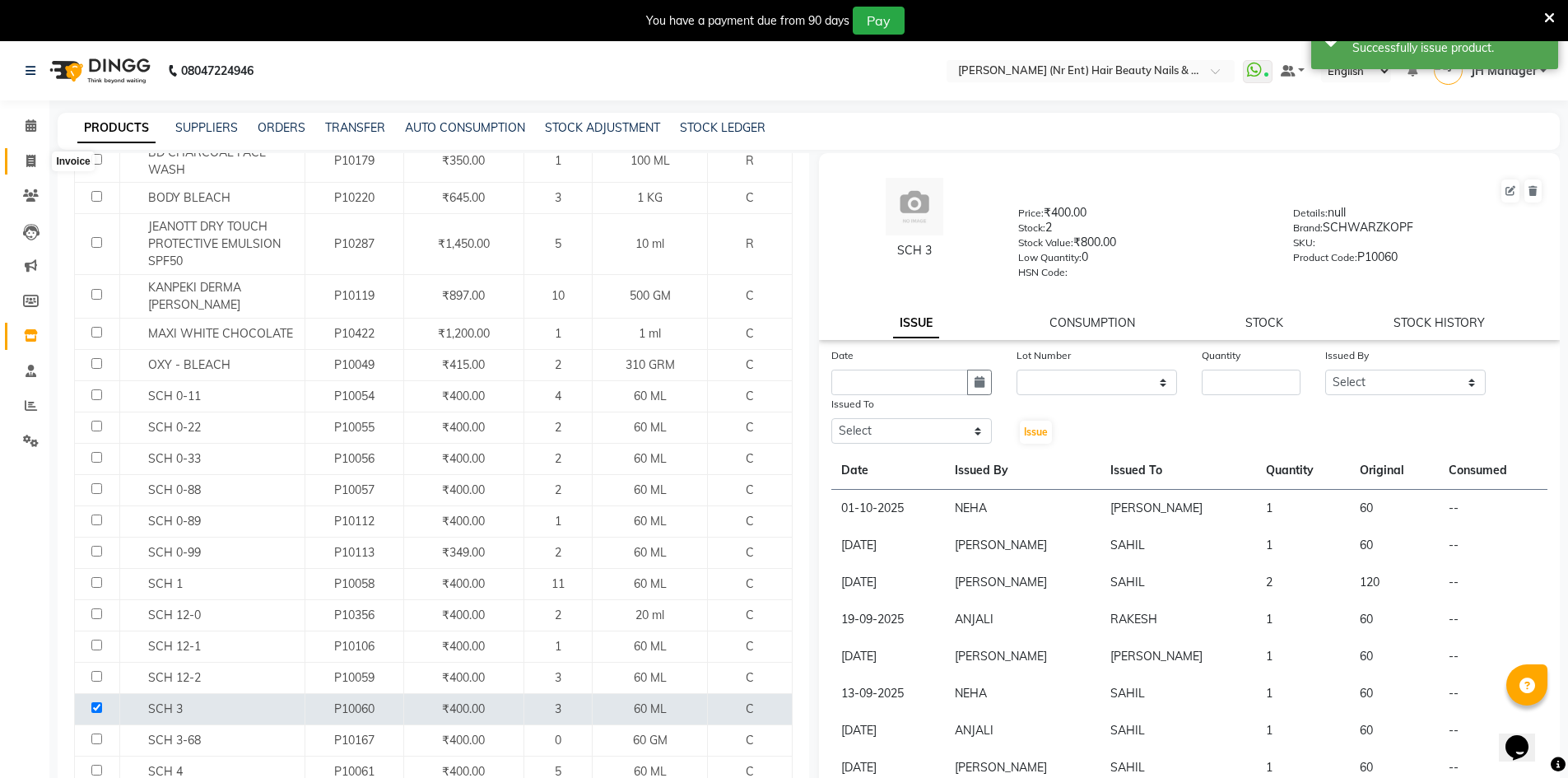
click at [29, 166] on icon at bounding box center [30, 160] width 9 height 12
select select "640"
select select "service"
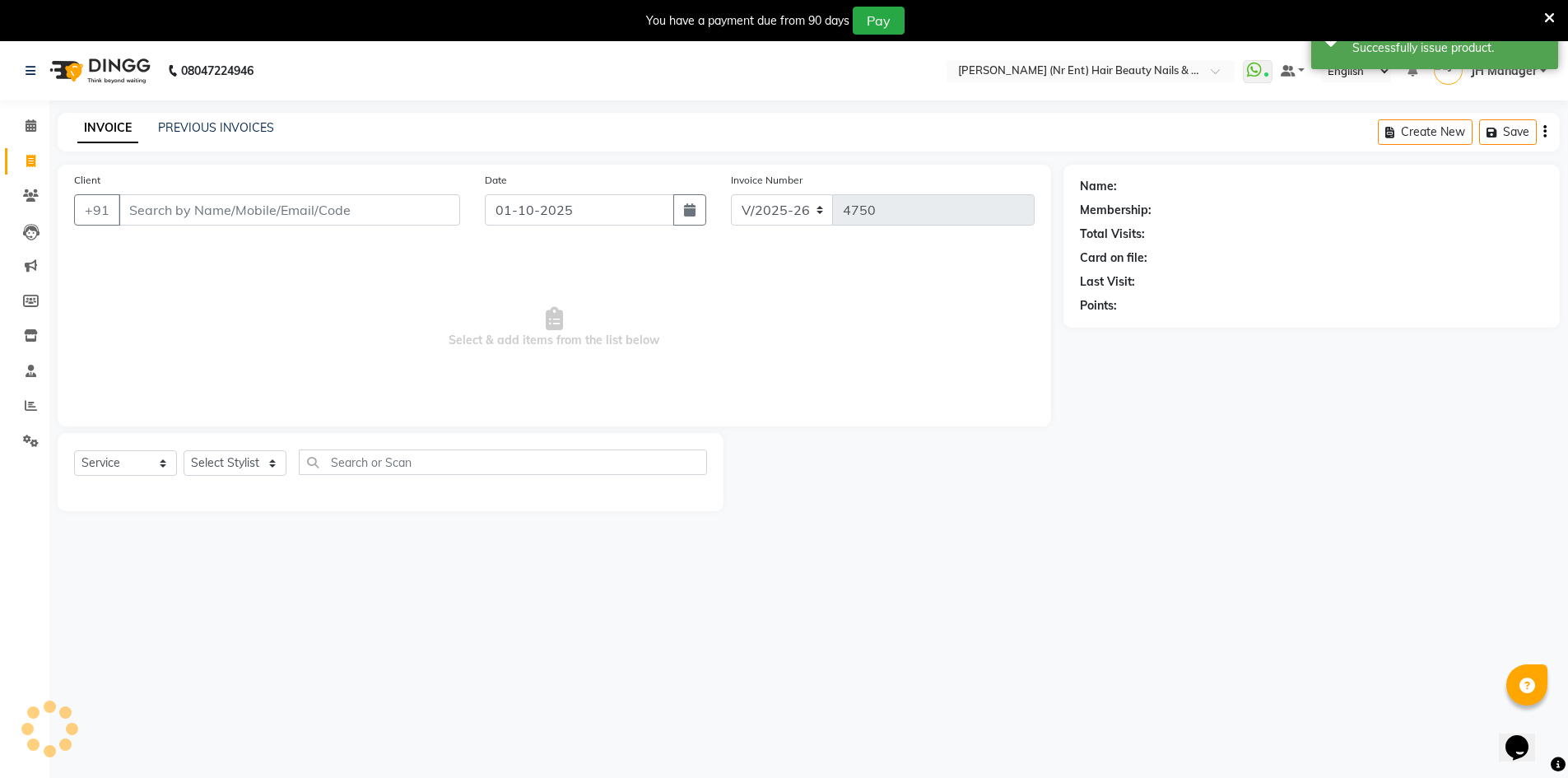
scroll to position [41, 0]
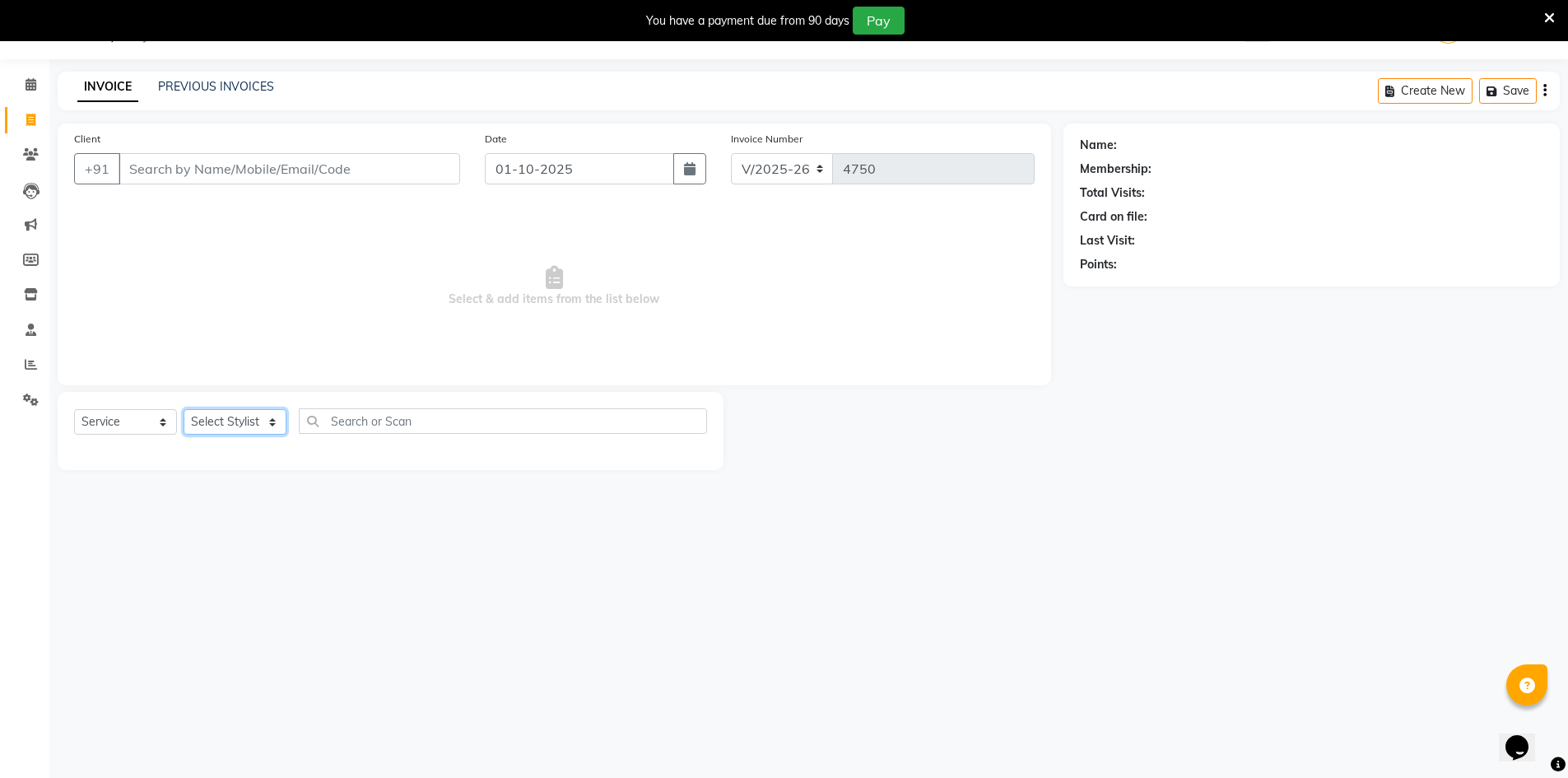
drag, startPoint x: 212, startPoint y: 425, endPoint x: 228, endPoint y: 425, distance: 16.0
click at [212, 425] on select "Select Stylist ADNAN ADVANCE ANJALI ANNU B-WAX JH Manager MEMBERSHIP [PERSON_NA…" at bounding box center [235, 422] width 103 height 26
select select "35317"
click at [184, 409] on select "Select Stylist ADNAN ADVANCE ANJALI ANNU B-WAX JH Manager MEMBERSHIP [PERSON_NA…" at bounding box center [235, 422] width 103 height 26
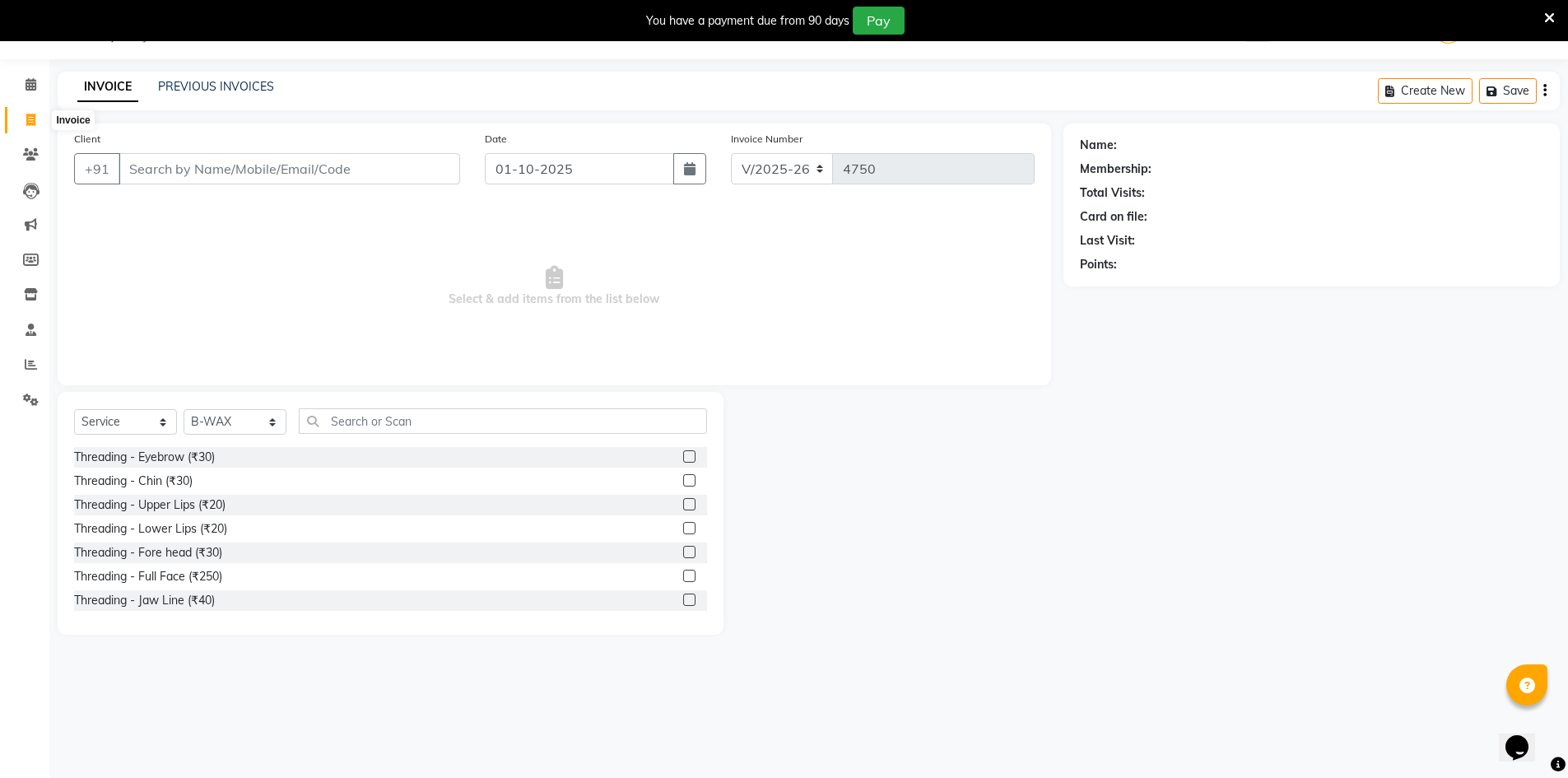
click at [32, 111] on span at bounding box center [31, 121] width 29 height 19
select select "service"
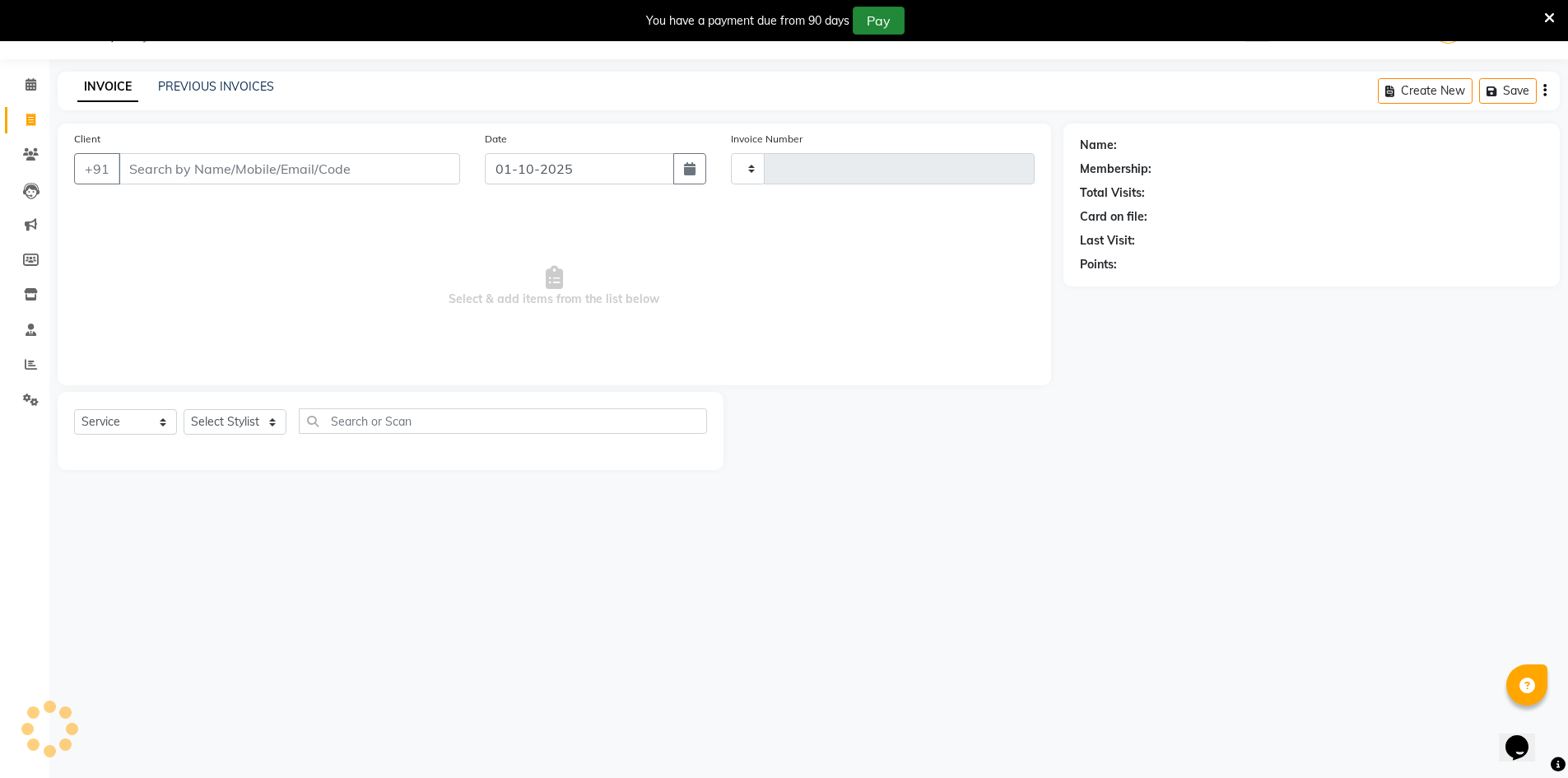
type input "4750"
select select "640"
click at [203, 90] on link "PREVIOUS INVOICES" at bounding box center [216, 85] width 116 height 14
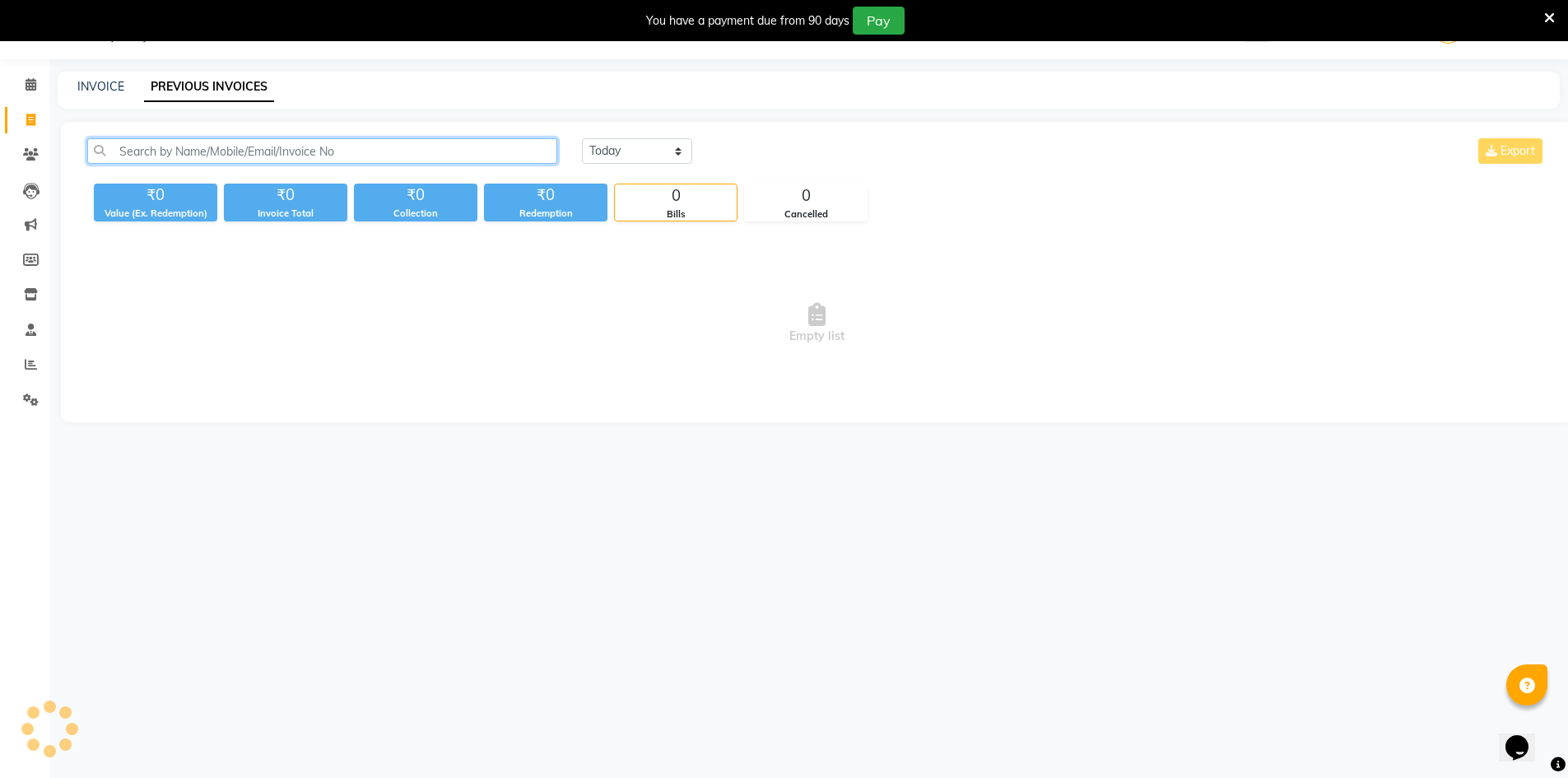
click at [251, 143] on input "text" at bounding box center [322, 150] width 470 height 26
type input "79068"
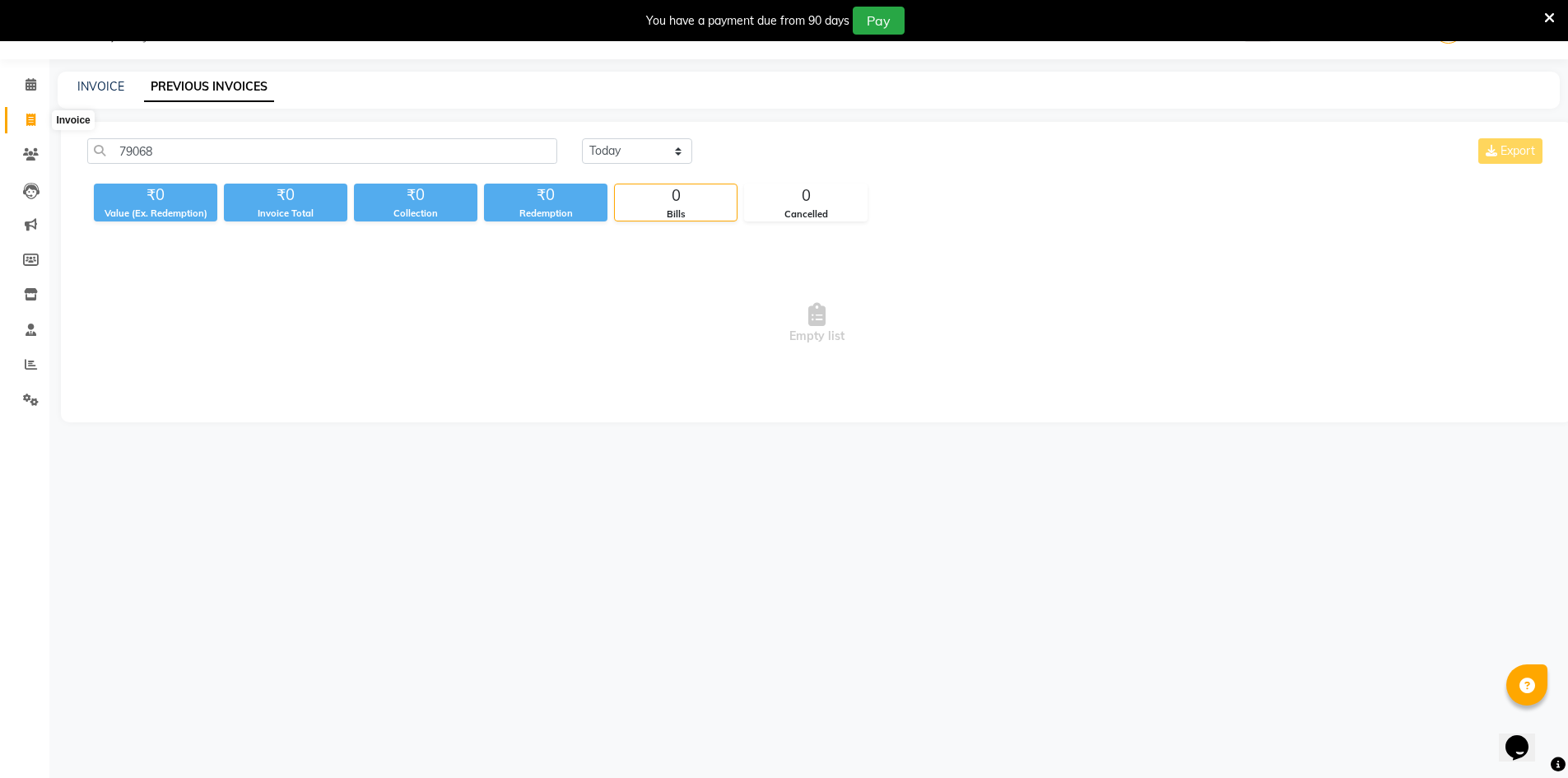
click at [31, 114] on icon at bounding box center [30, 120] width 9 height 12
select select "service"
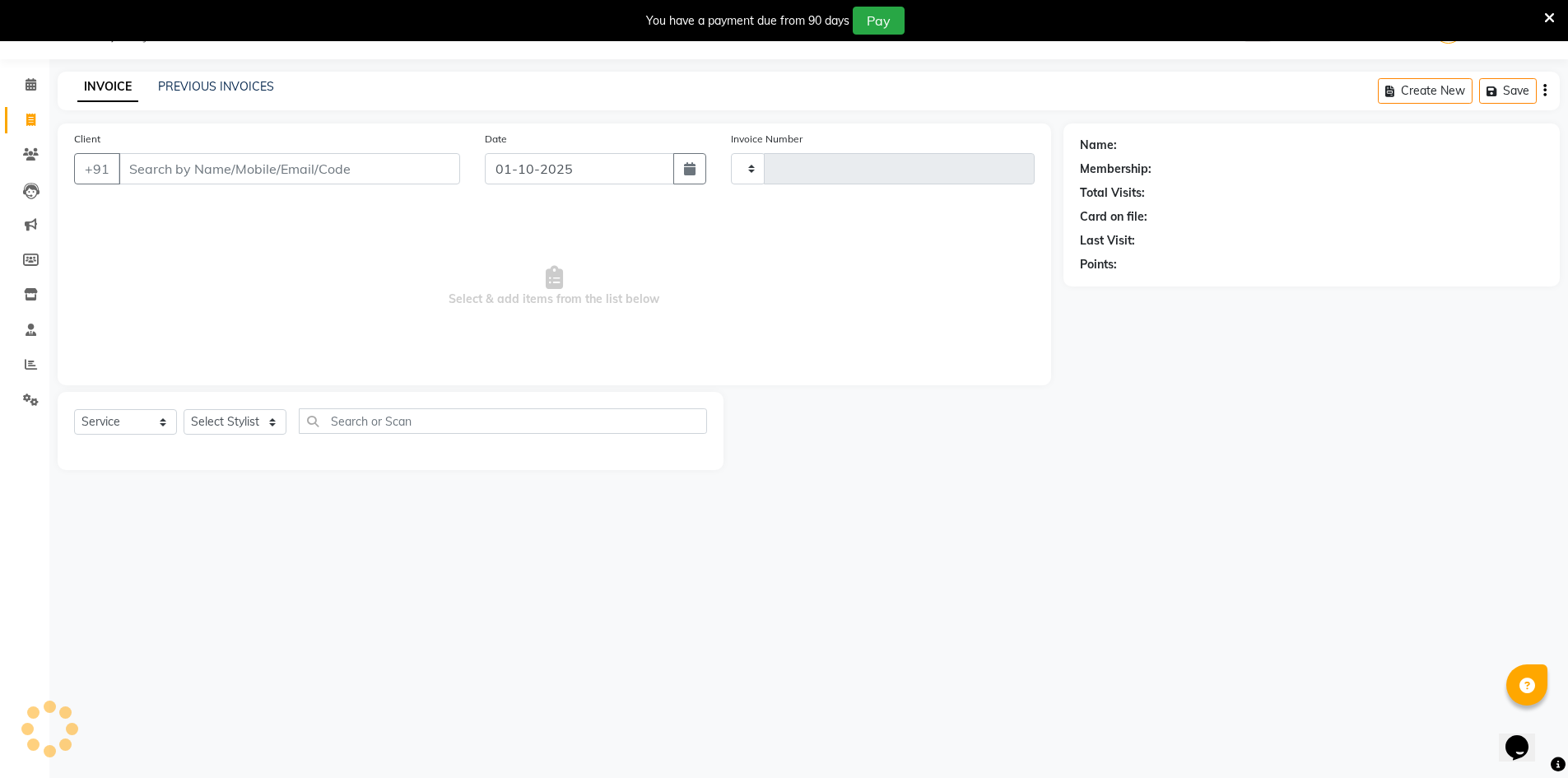
type input "4750"
select select "640"
click at [222, 428] on select "Select Stylist" at bounding box center [235, 422] width 103 height 26
click at [231, 417] on select "Select Stylist" at bounding box center [235, 422] width 103 height 26
click at [234, 414] on select "Select Stylist" at bounding box center [235, 422] width 103 height 26
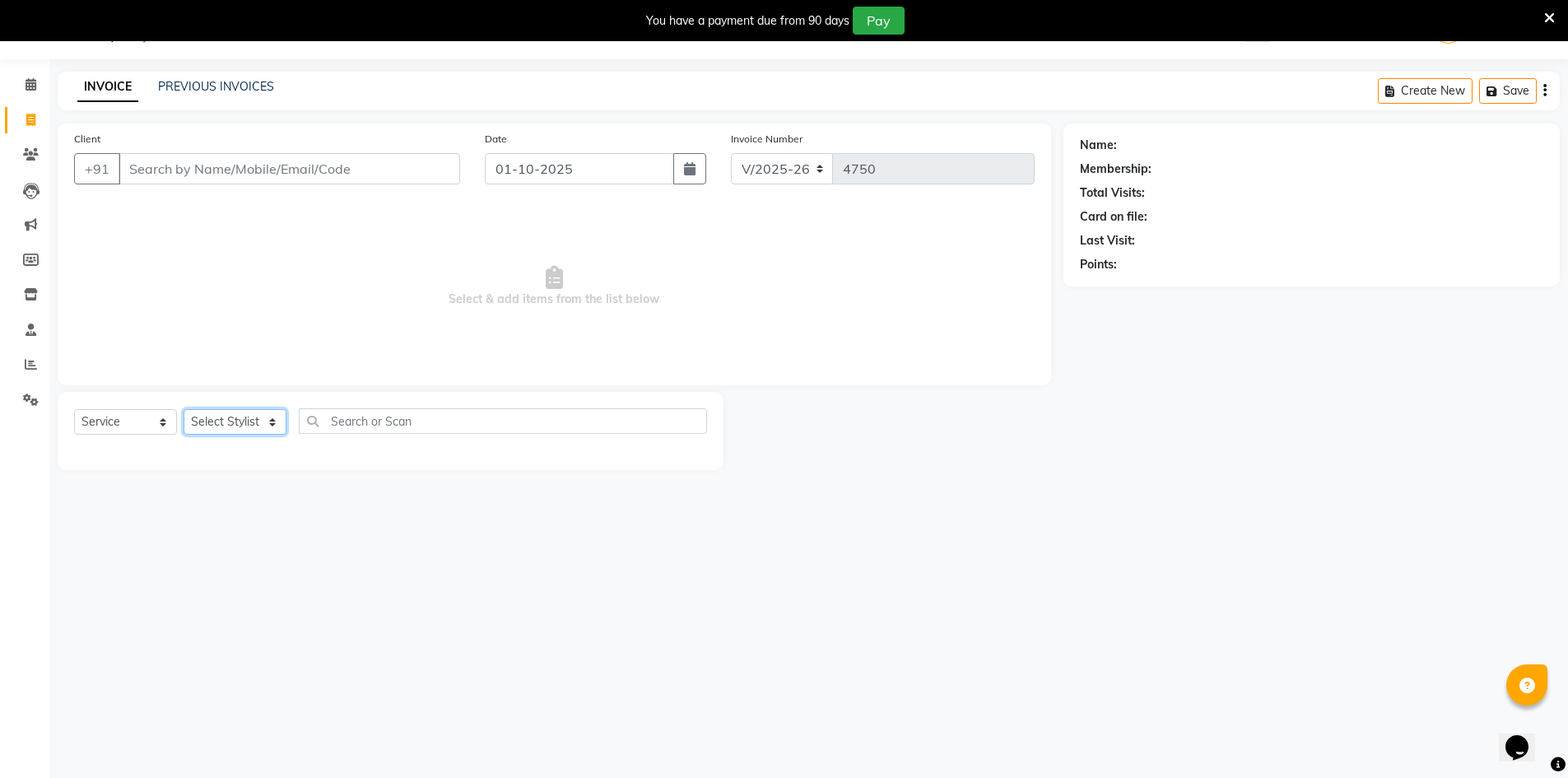
select select "9206"
click at [184, 409] on select "Select Stylist ADNAN ADVANCE ANJALI ANNU B-WAX JH Manager MEMBERSHIP [PERSON_NA…" at bounding box center [235, 422] width 103 height 26
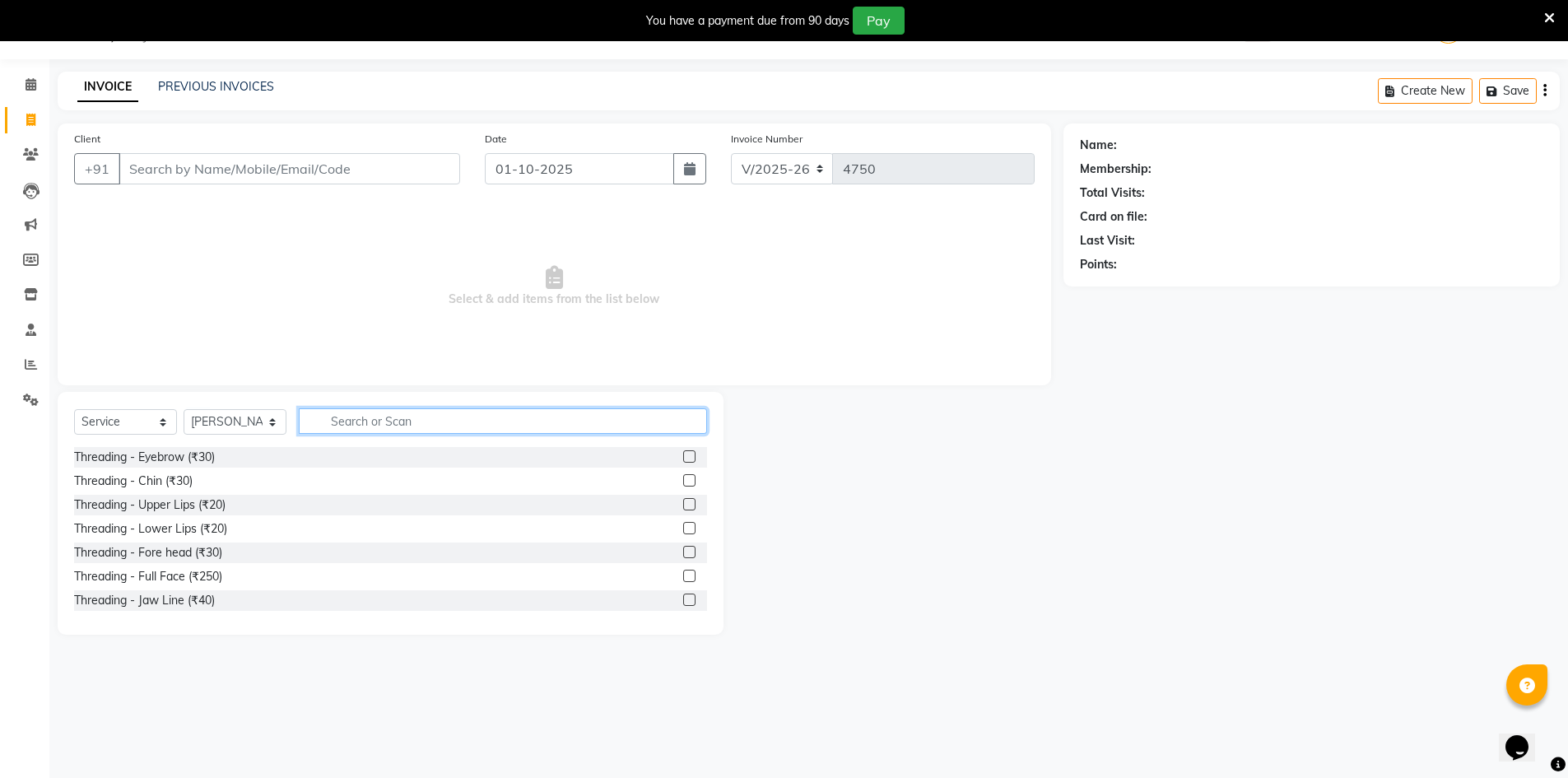
click at [397, 411] on input "text" at bounding box center [503, 421] width 408 height 26
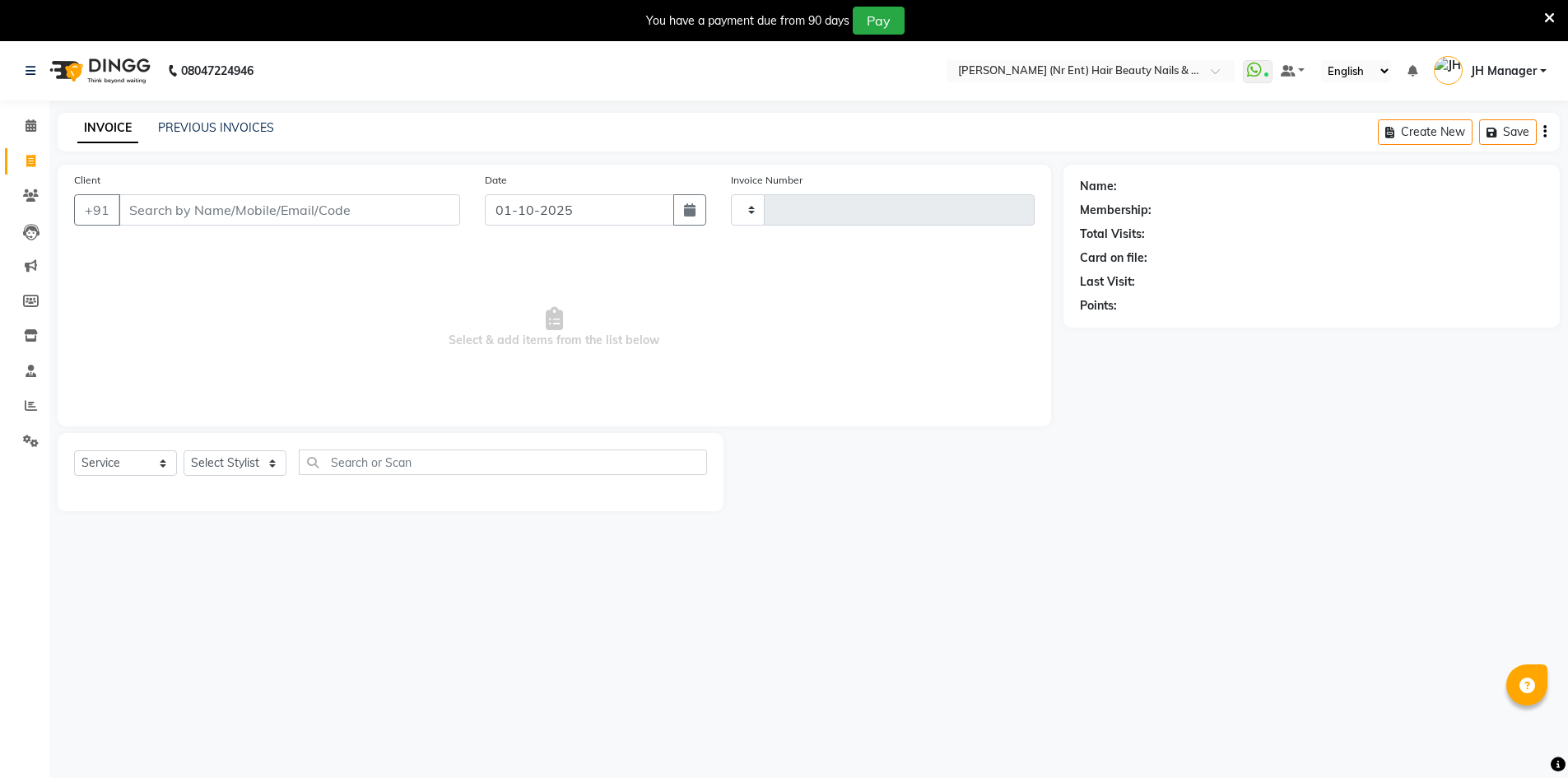
select select "service"
type input "4750"
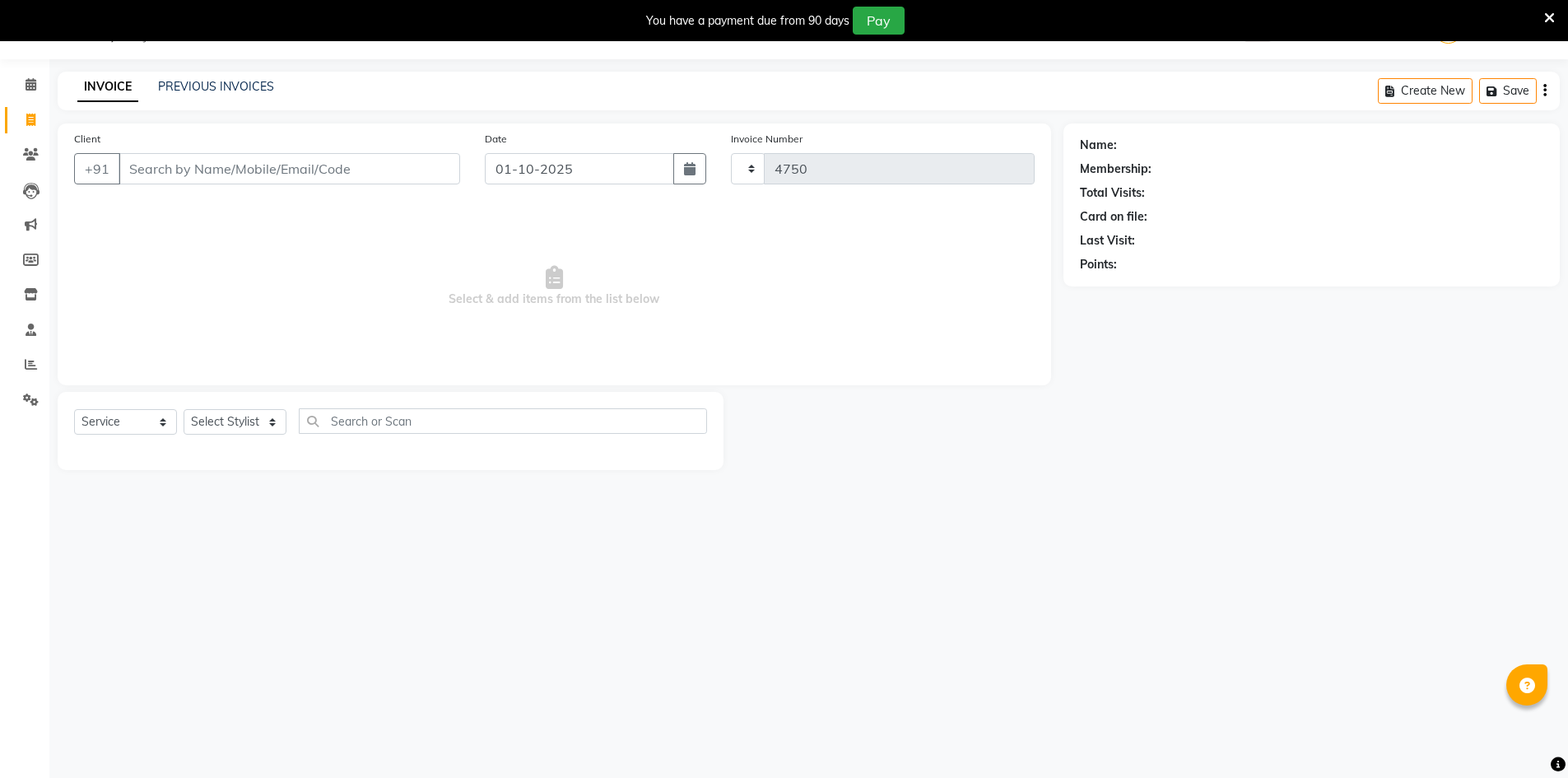
select select "640"
click at [271, 431] on select "Select Stylist" at bounding box center [235, 422] width 103 height 26
select select "48593"
click at [184, 409] on select "Select Stylist ADNAN ADVANCE ANJALI ANNU B-WAX JH Manager MEMBERSHIP [PERSON_NA…" at bounding box center [235, 422] width 103 height 26
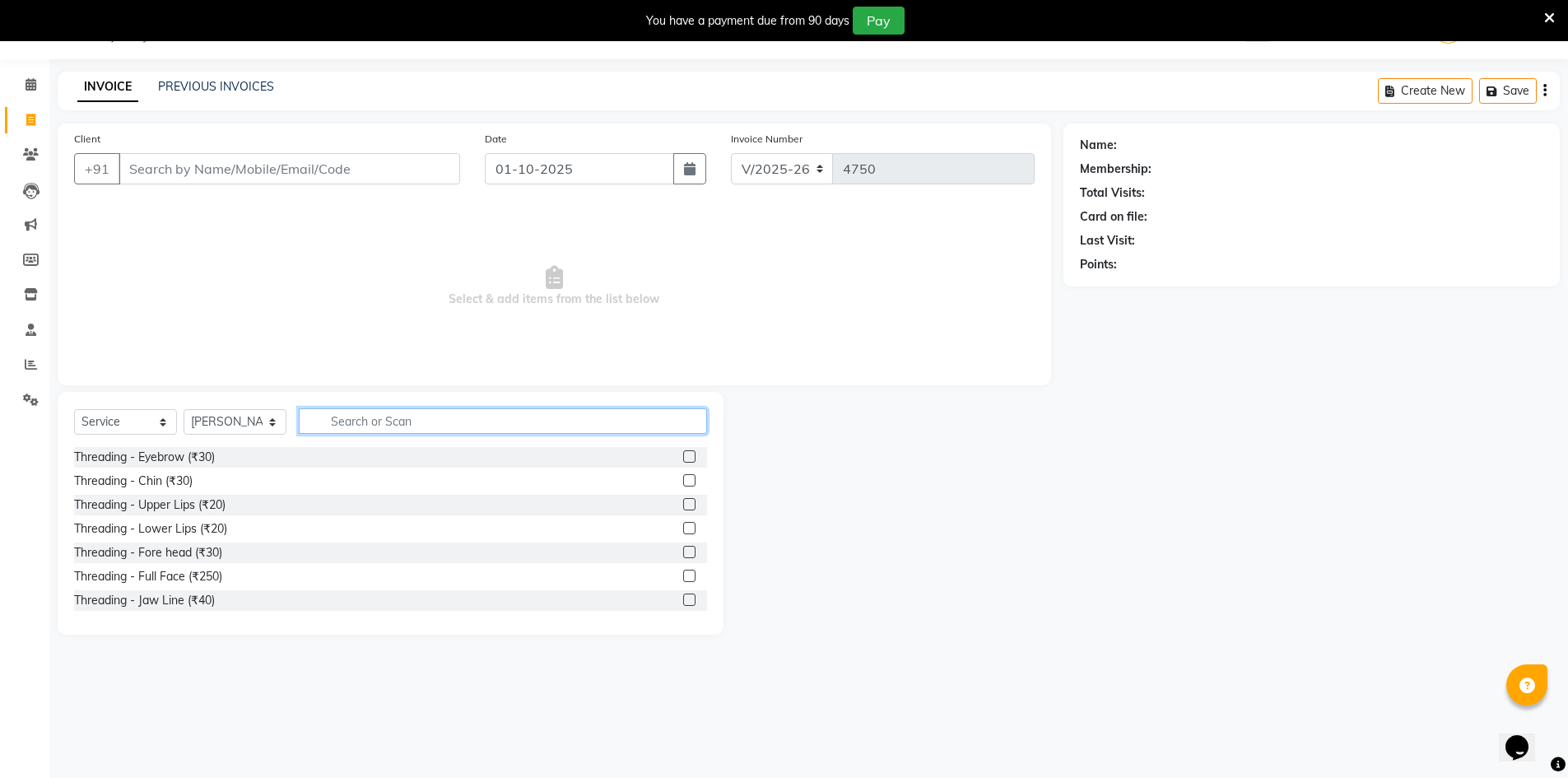
click at [429, 423] on input "text" at bounding box center [503, 421] width 408 height 26
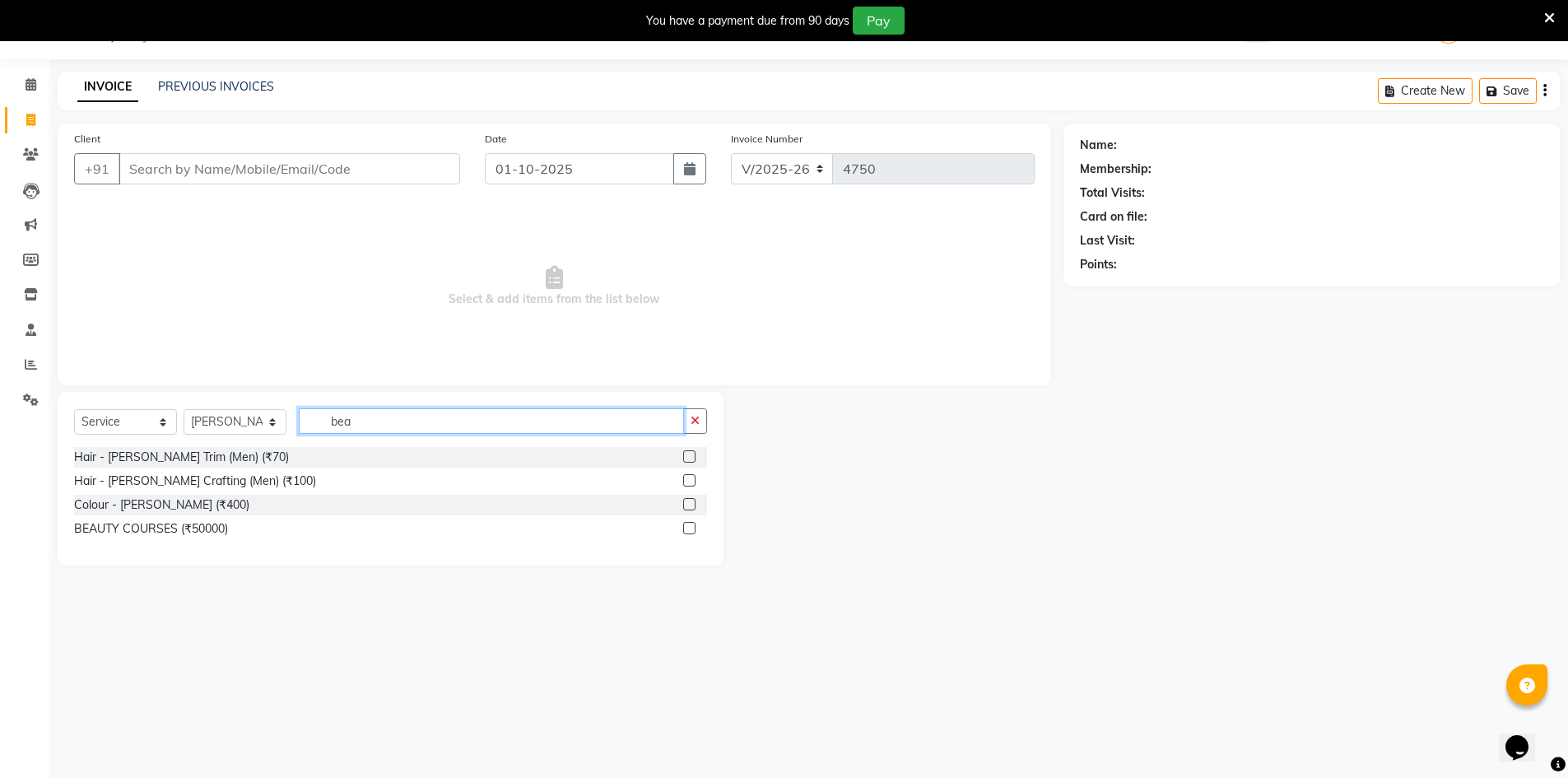
type input "bea"
click at [692, 463] on div at bounding box center [688, 459] width 11 height 17
click at [690, 456] on label at bounding box center [689, 456] width 12 height 12
click at [690, 456] on input "checkbox" at bounding box center [688, 456] width 11 height 11
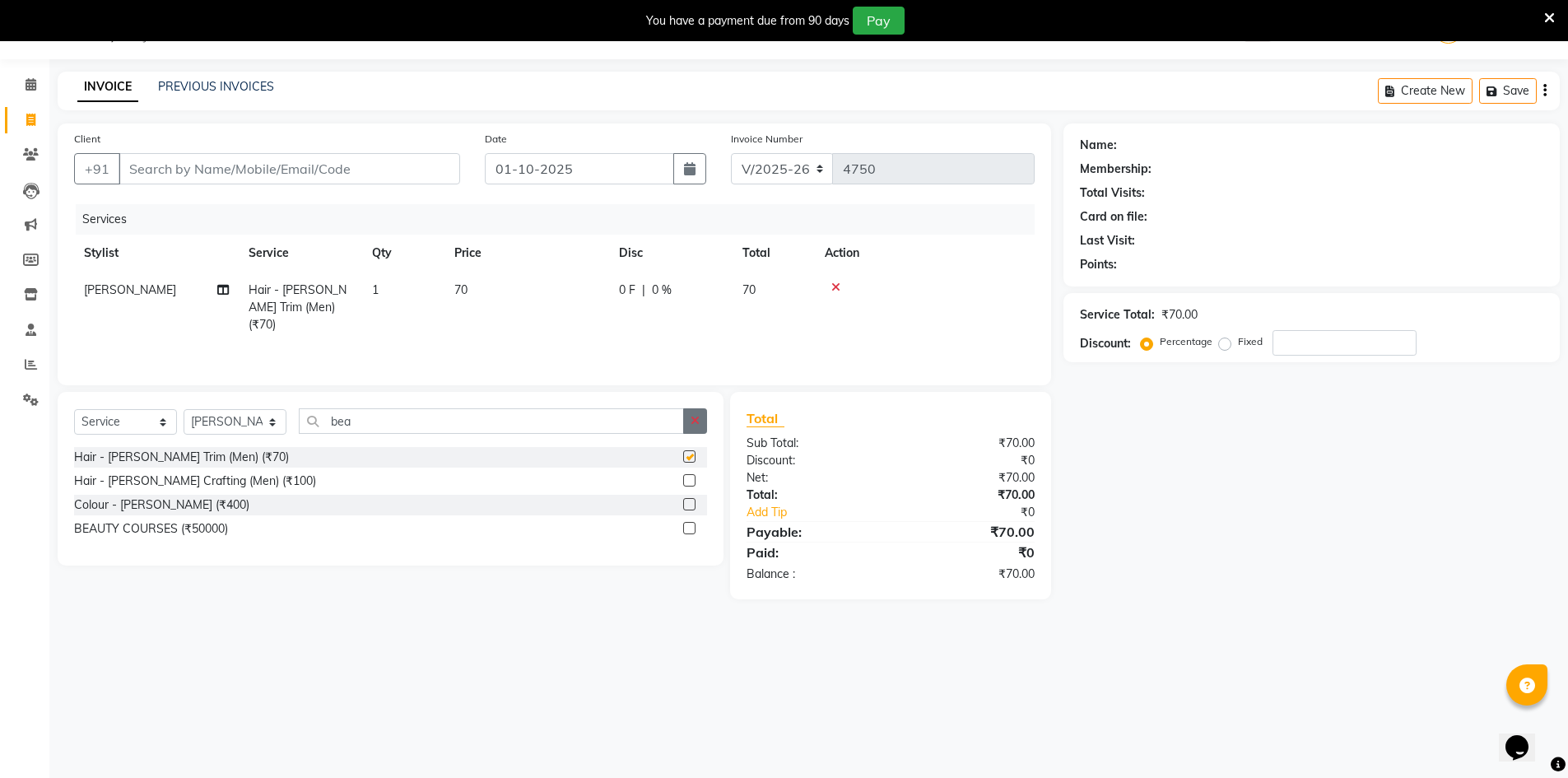
checkbox input "false"
click at [691, 424] on icon "button" at bounding box center [695, 421] width 9 height 11
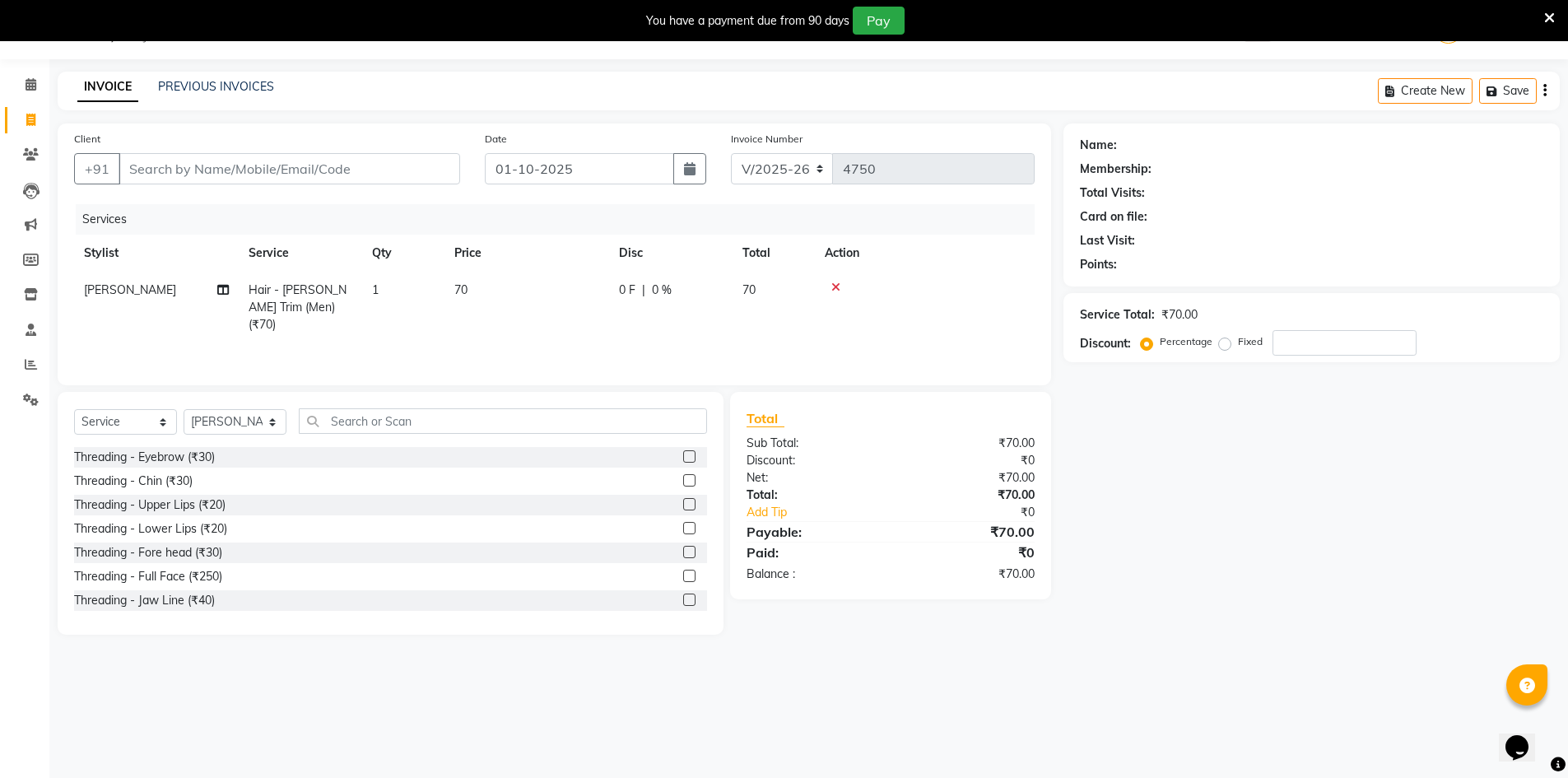
click at [683, 448] on div at bounding box center [695, 456] width 24 height 20
click at [683, 452] on label at bounding box center [689, 456] width 12 height 12
click at [683, 452] on input "checkbox" at bounding box center [688, 456] width 11 height 11
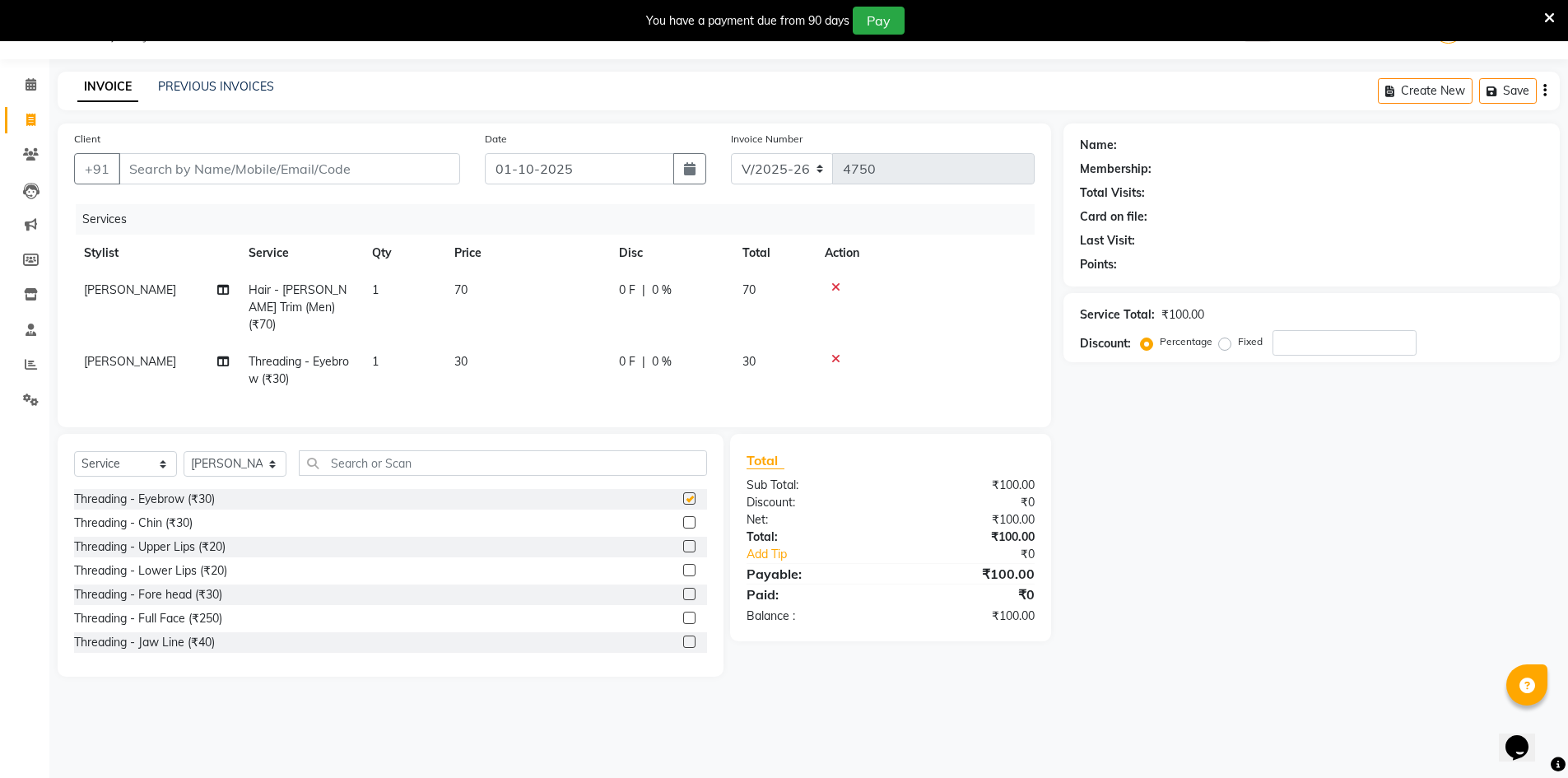
checkbox input "false"
click at [391, 178] on input "Client" at bounding box center [289, 169] width 341 height 32
type input "8"
type input "0"
type input "8750941647"
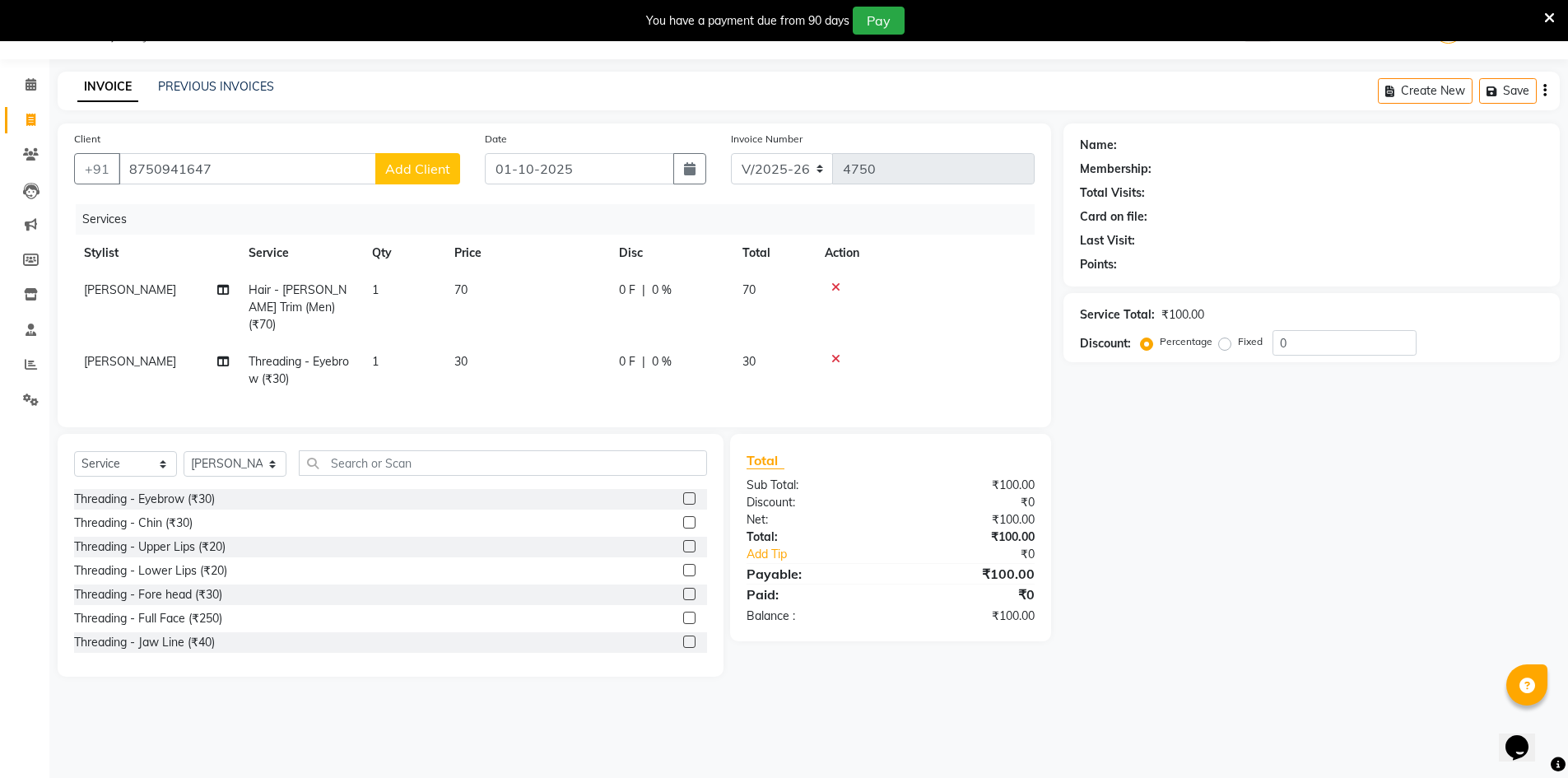
click at [428, 166] on span "Add Client" at bounding box center [418, 168] width 65 height 16
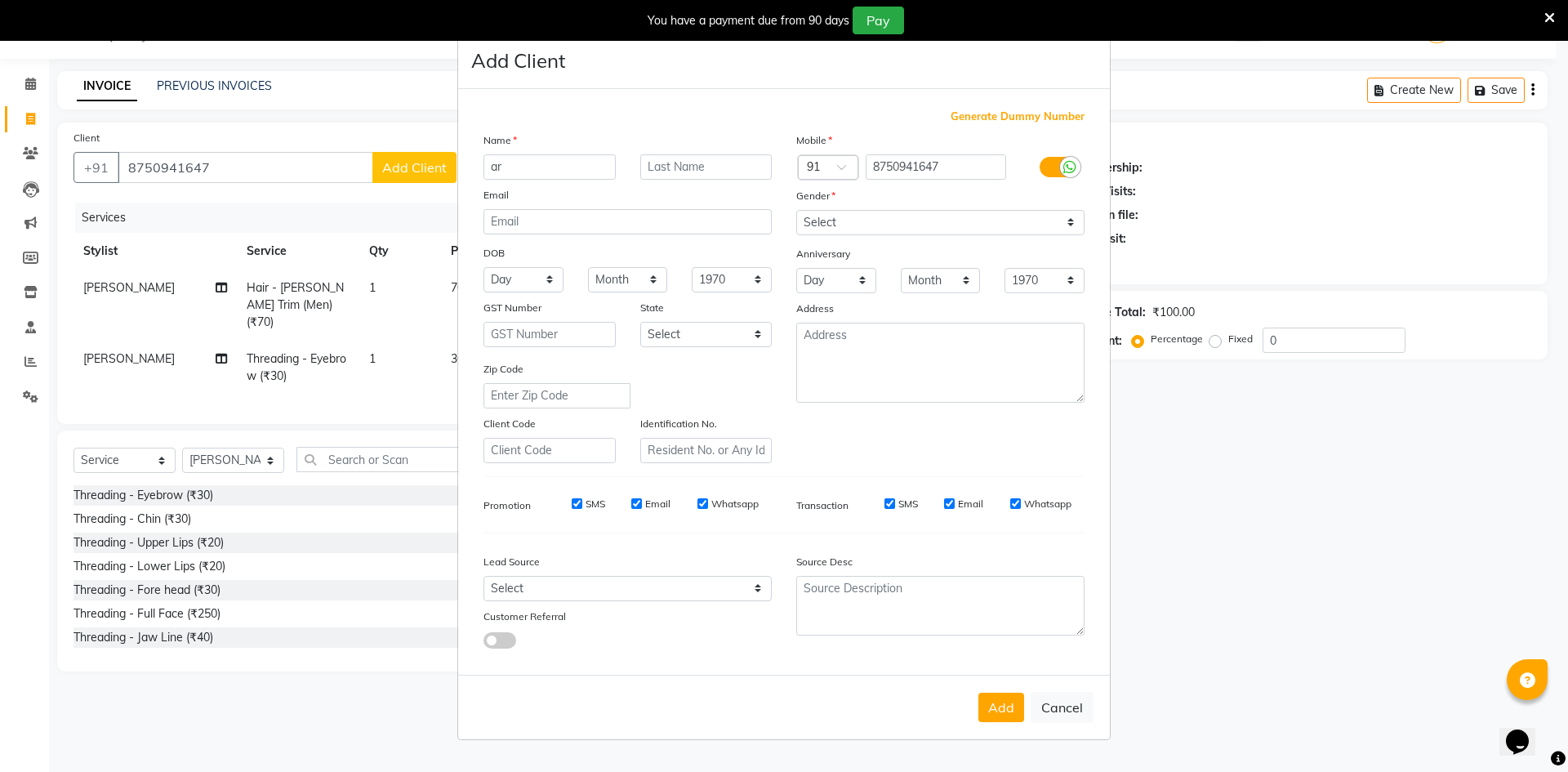
type input "a"
type input "ARMAN"
drag, startPoint x: 939, startPoint y: 222, endPoint x: 933, endPoint y: 233, distance: 12.5
click at [939, 222] on select "Select [DEMOGRAPHIC_DATA] [DEMOGRAPHIC_DATA] Other Prefer Not To Say" at bounding box center [939, 222] width 288 height 26
select select "[DEMOGRAPHIC_DATA]"
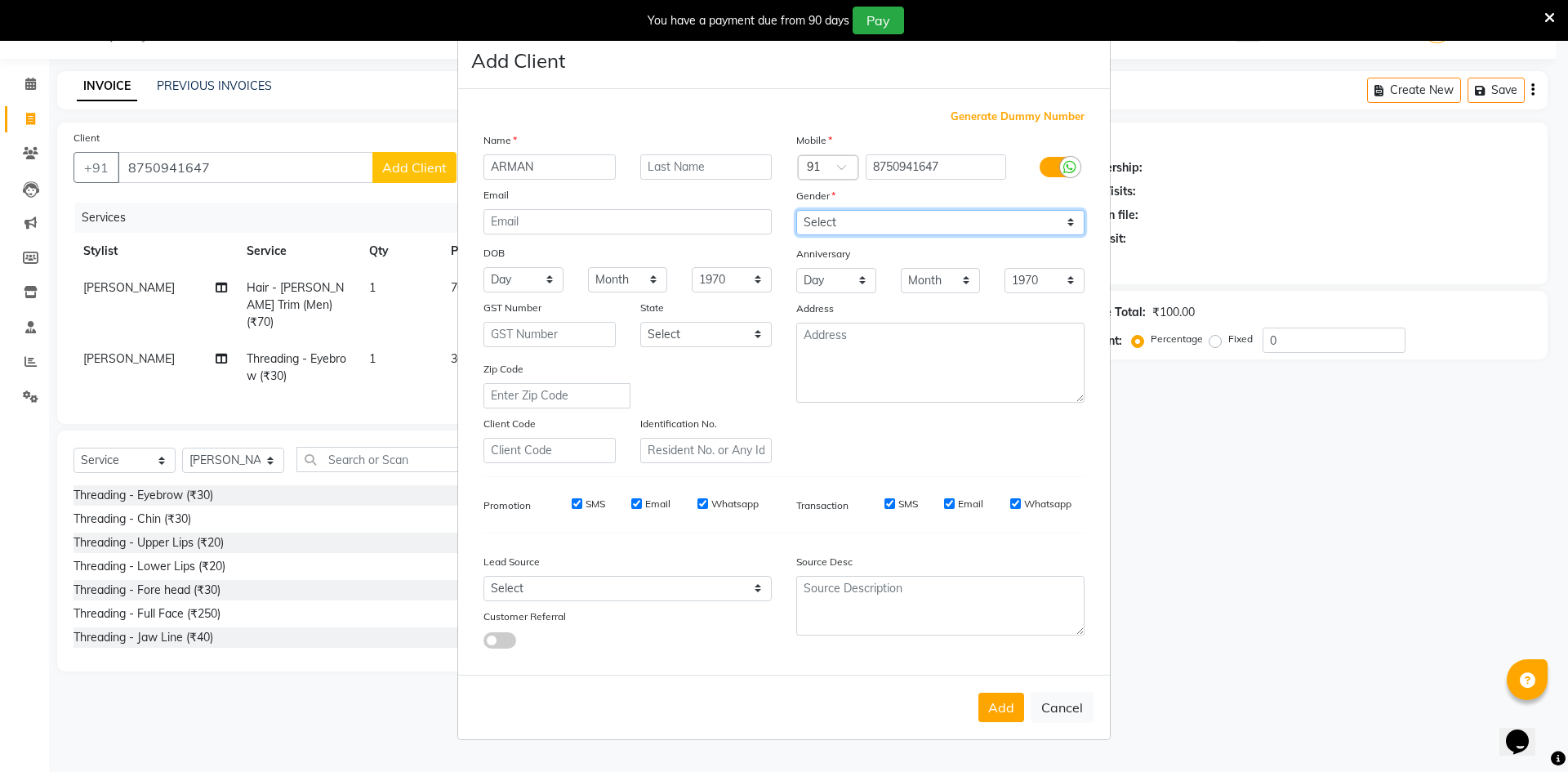
click at [796, 210] on select "Select [DEMOGRAPHIC_DATA] [DEMOGRAPHIC_DATA] Other Prefer Not To Say" at bounding box center [939, 222] width 288 height 26
click at [1011, 715] on button "Add" at bounding box center [1001, 706] width 46 height 29
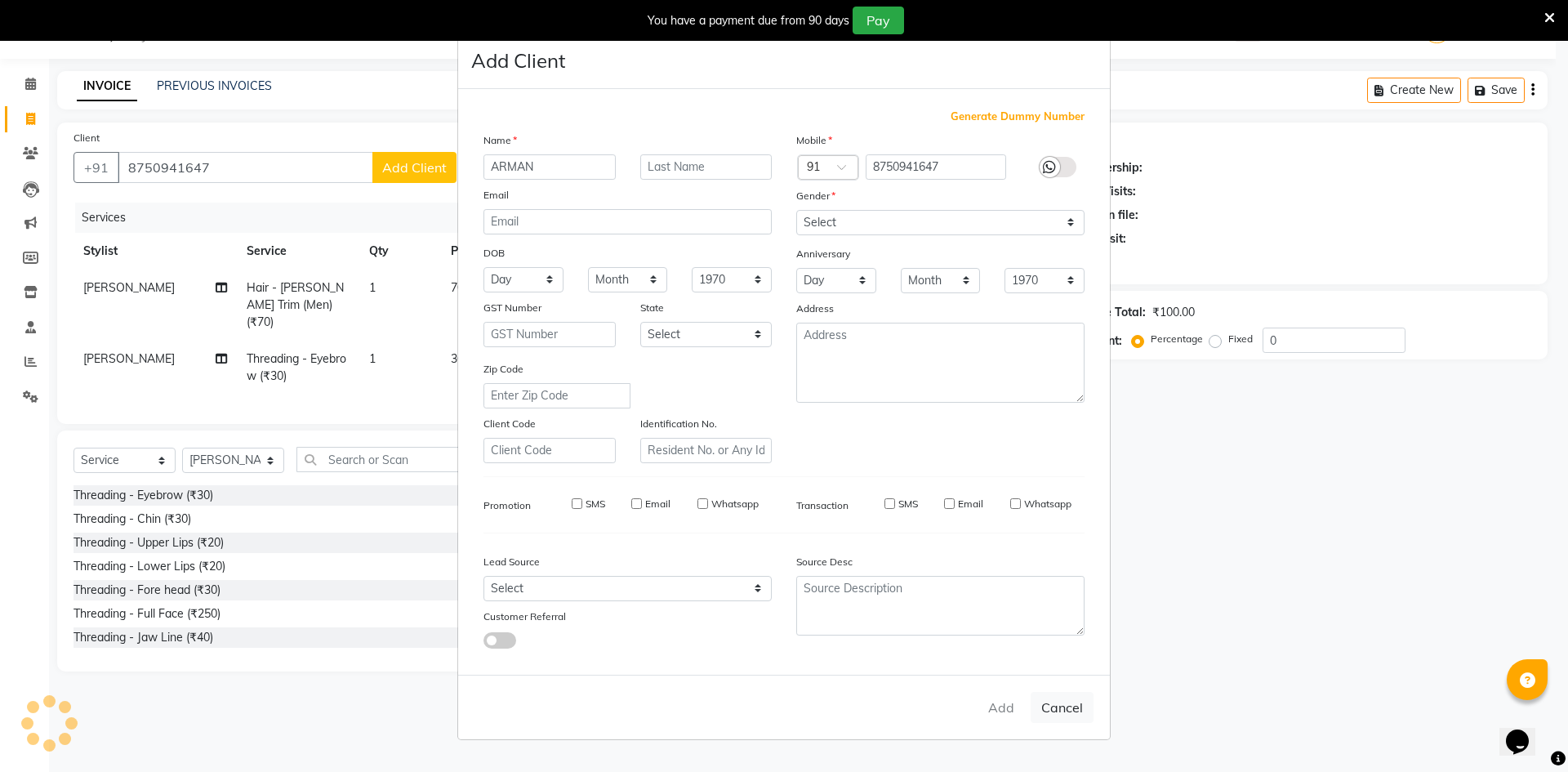
select select
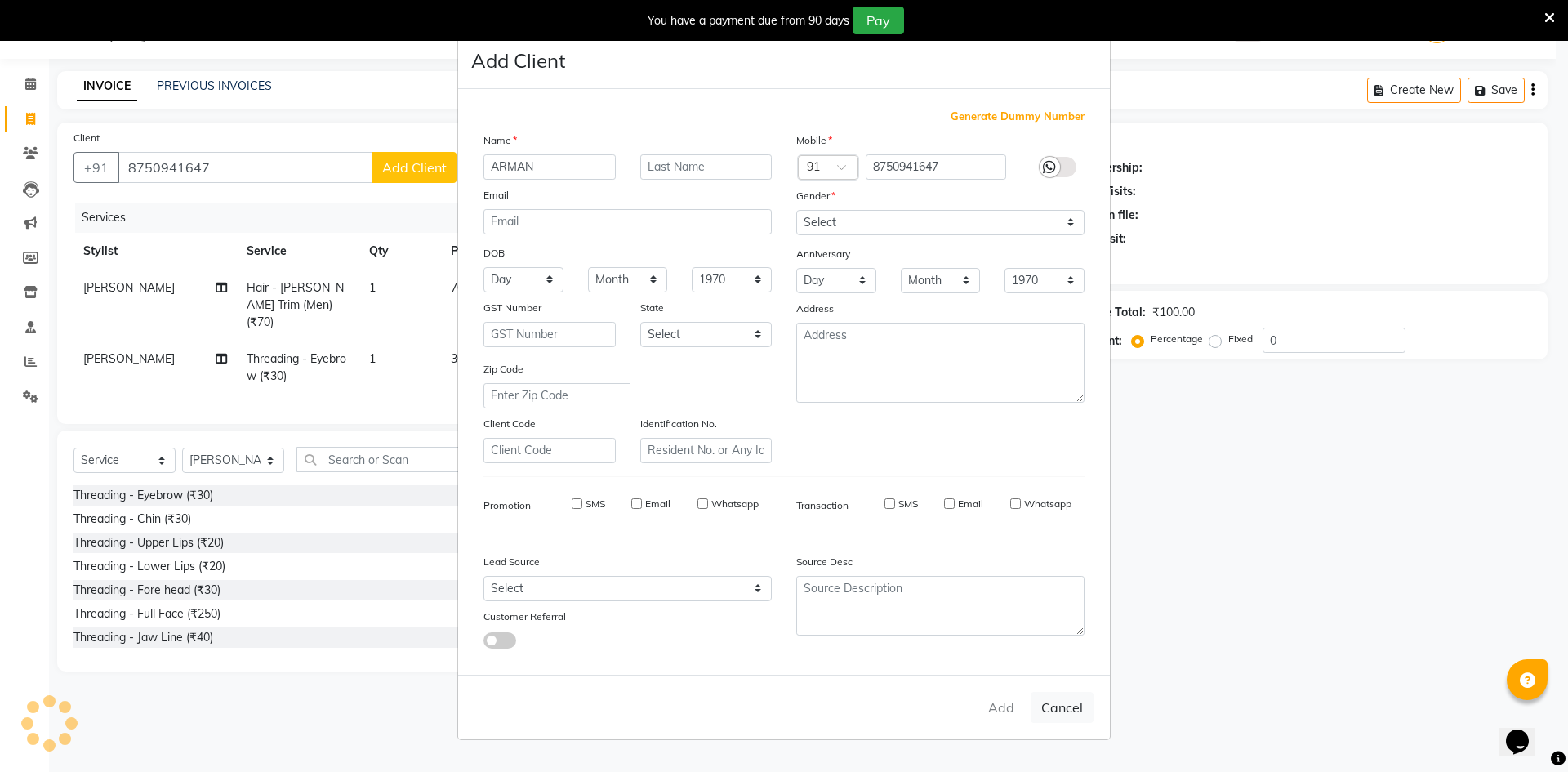
select select
checkbox input "false"
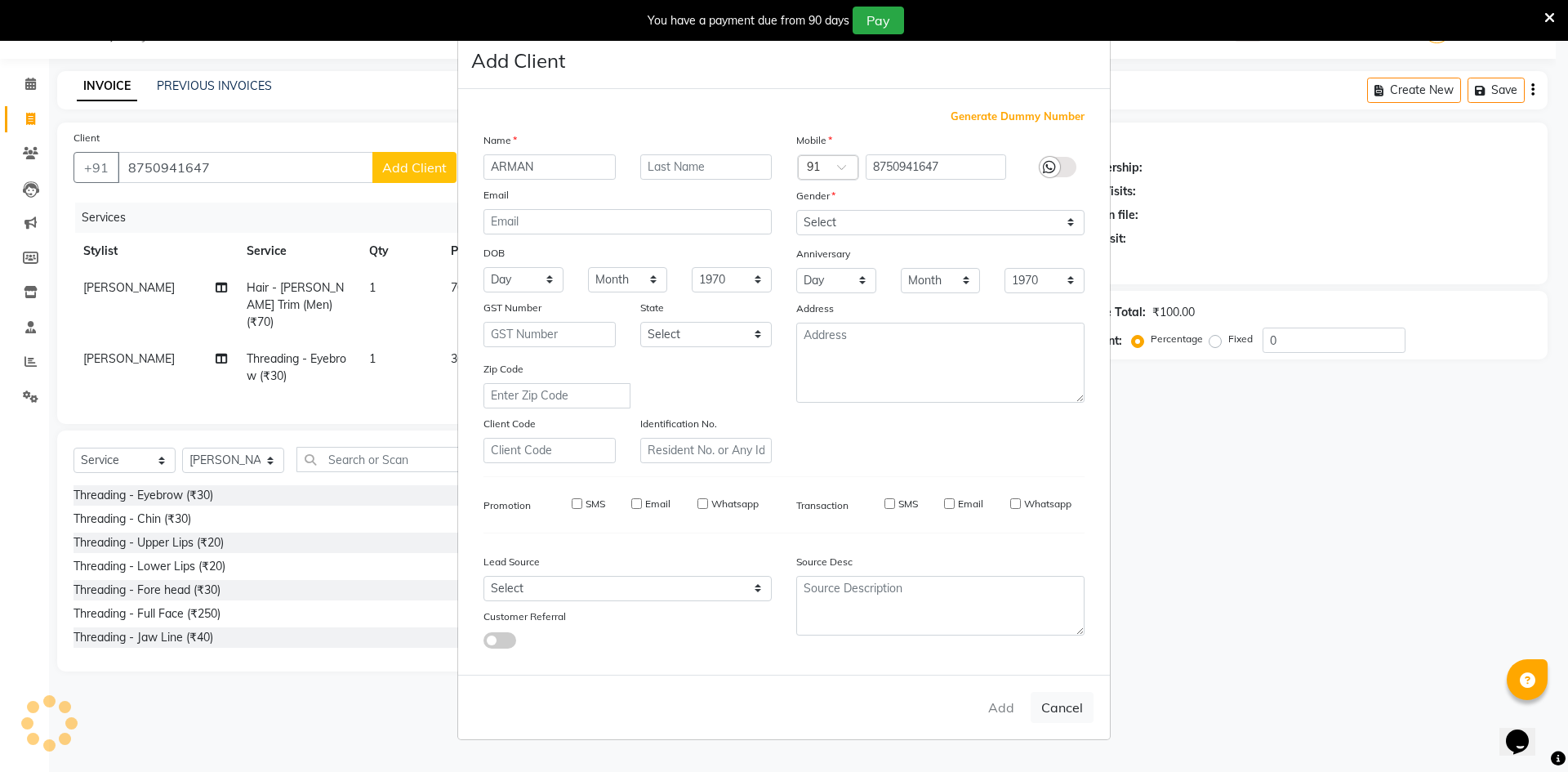
checkbox input "false"
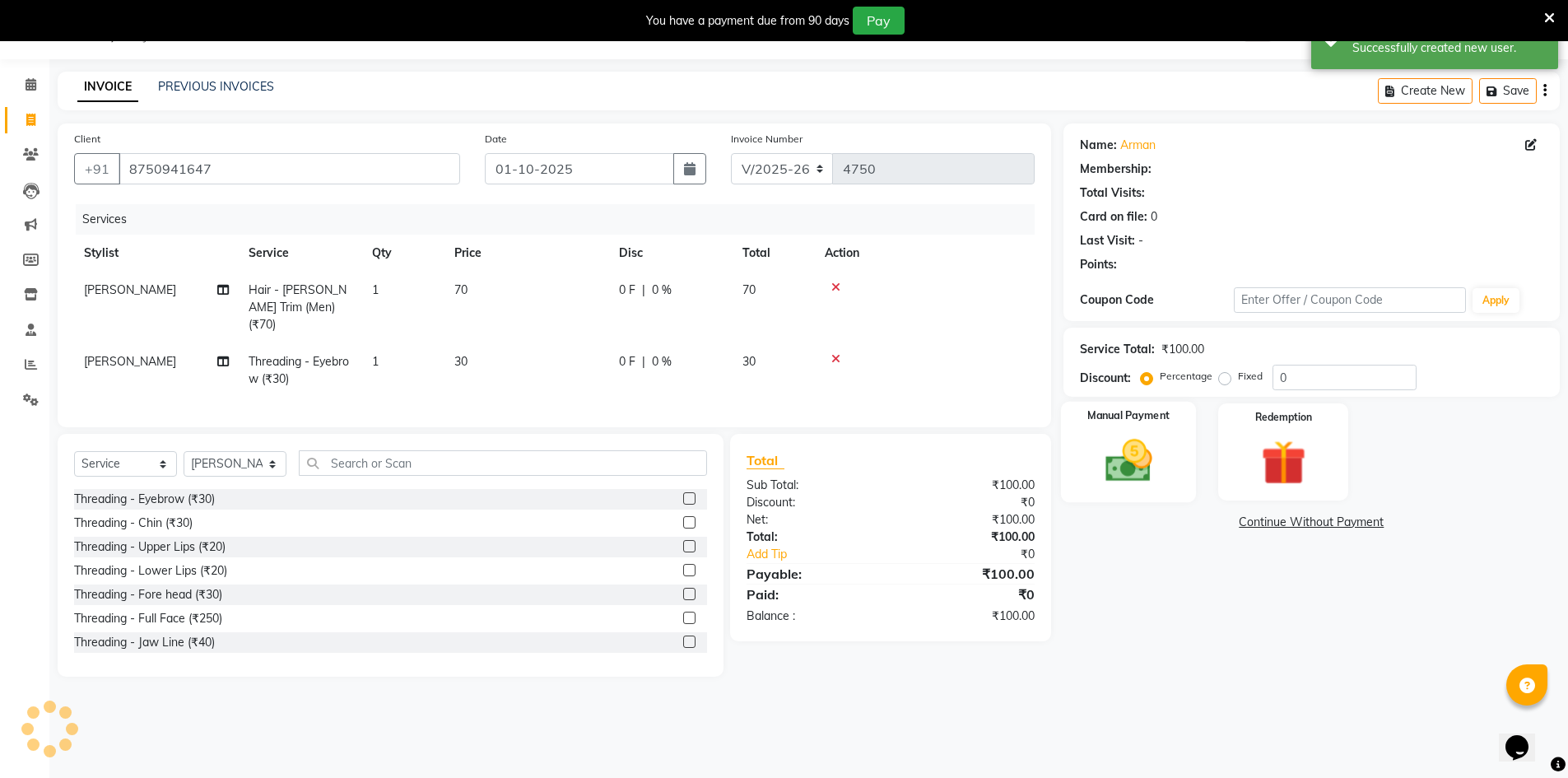
select select "1: Object"
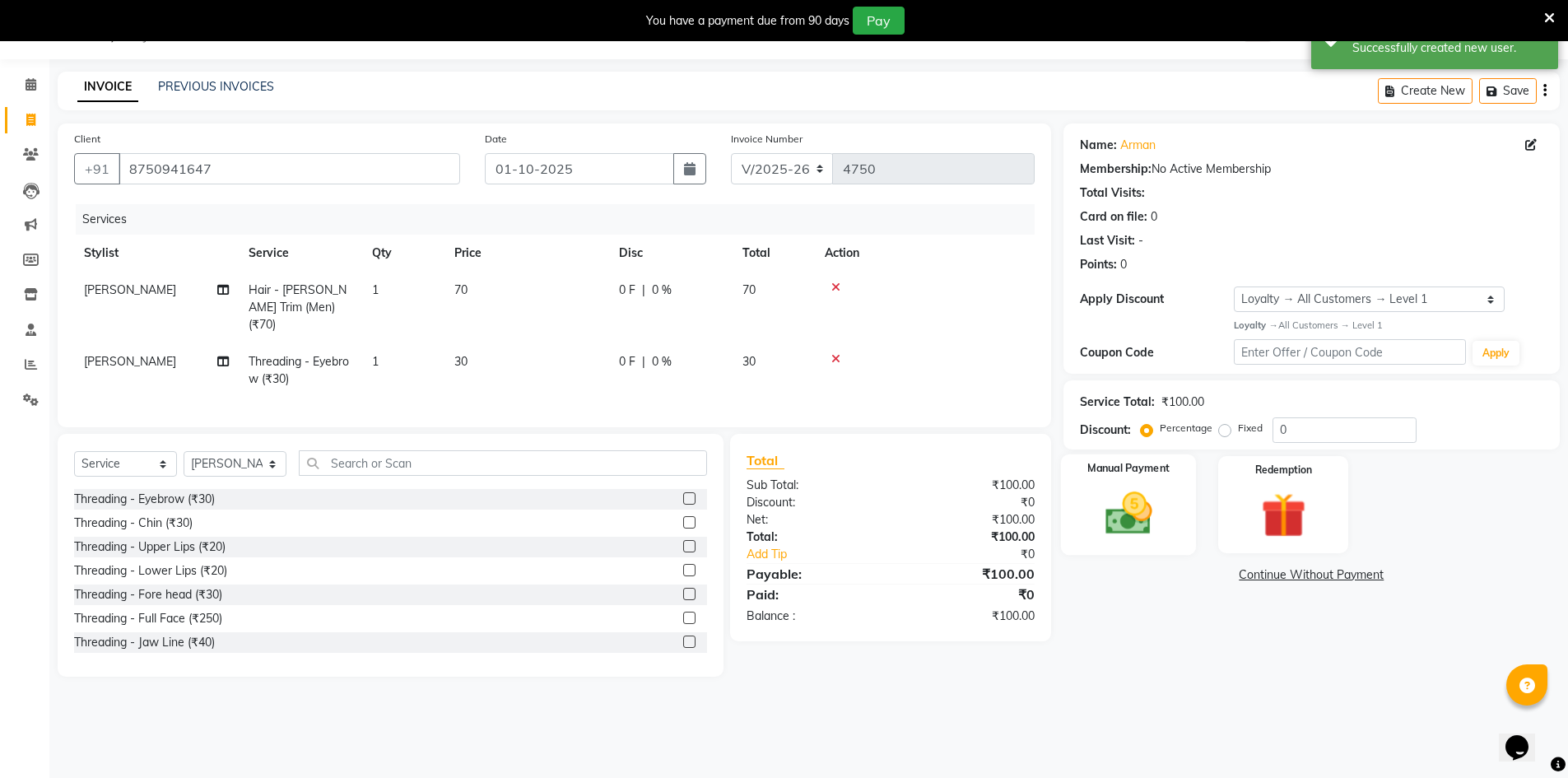
click at [1146, 499] on img at bounding box center [1128, 514] width 76 height 54
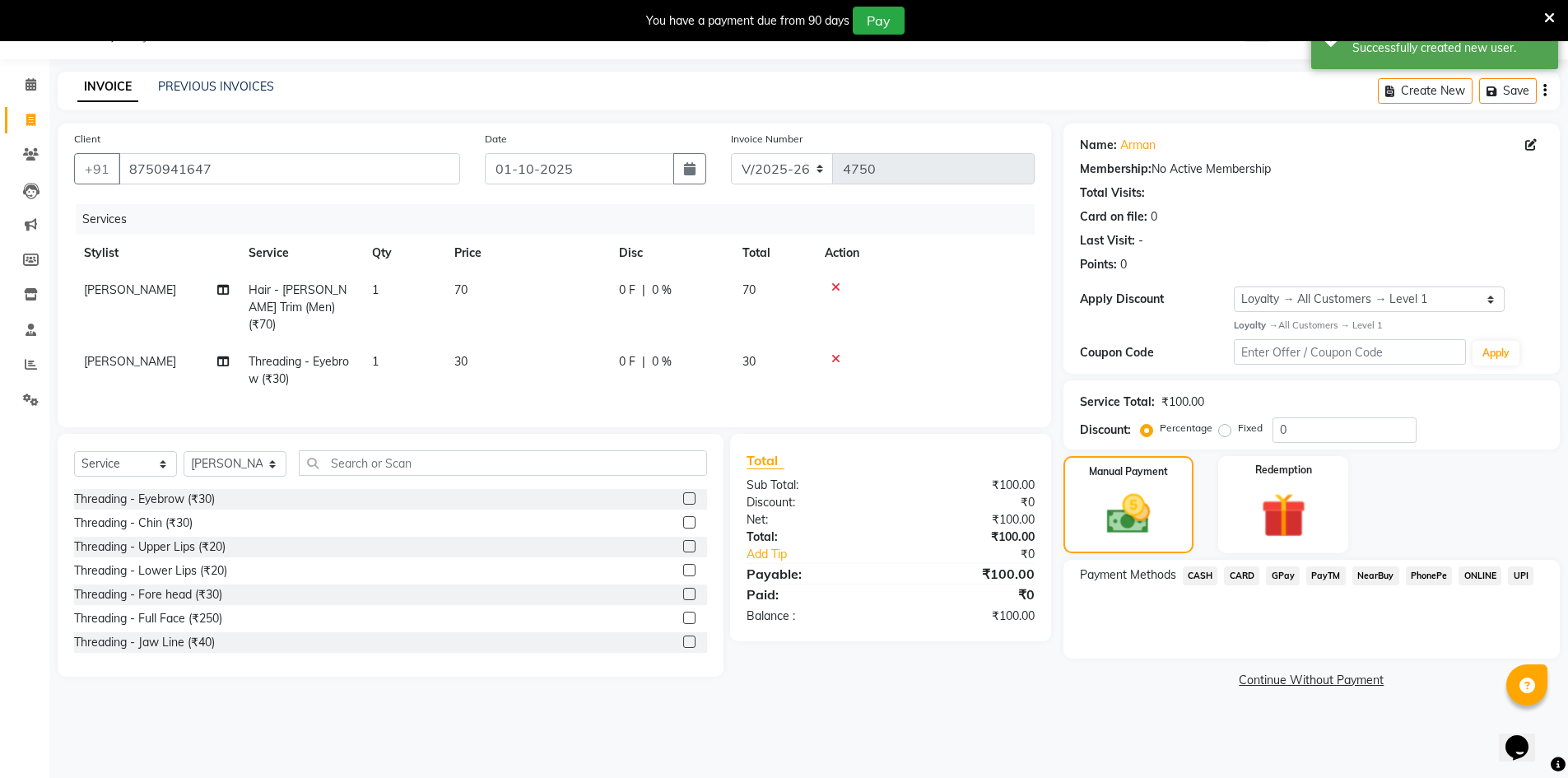
click at [1283, 568] on span "GPay" at bounding box center [1282, 576] width 34 height 19
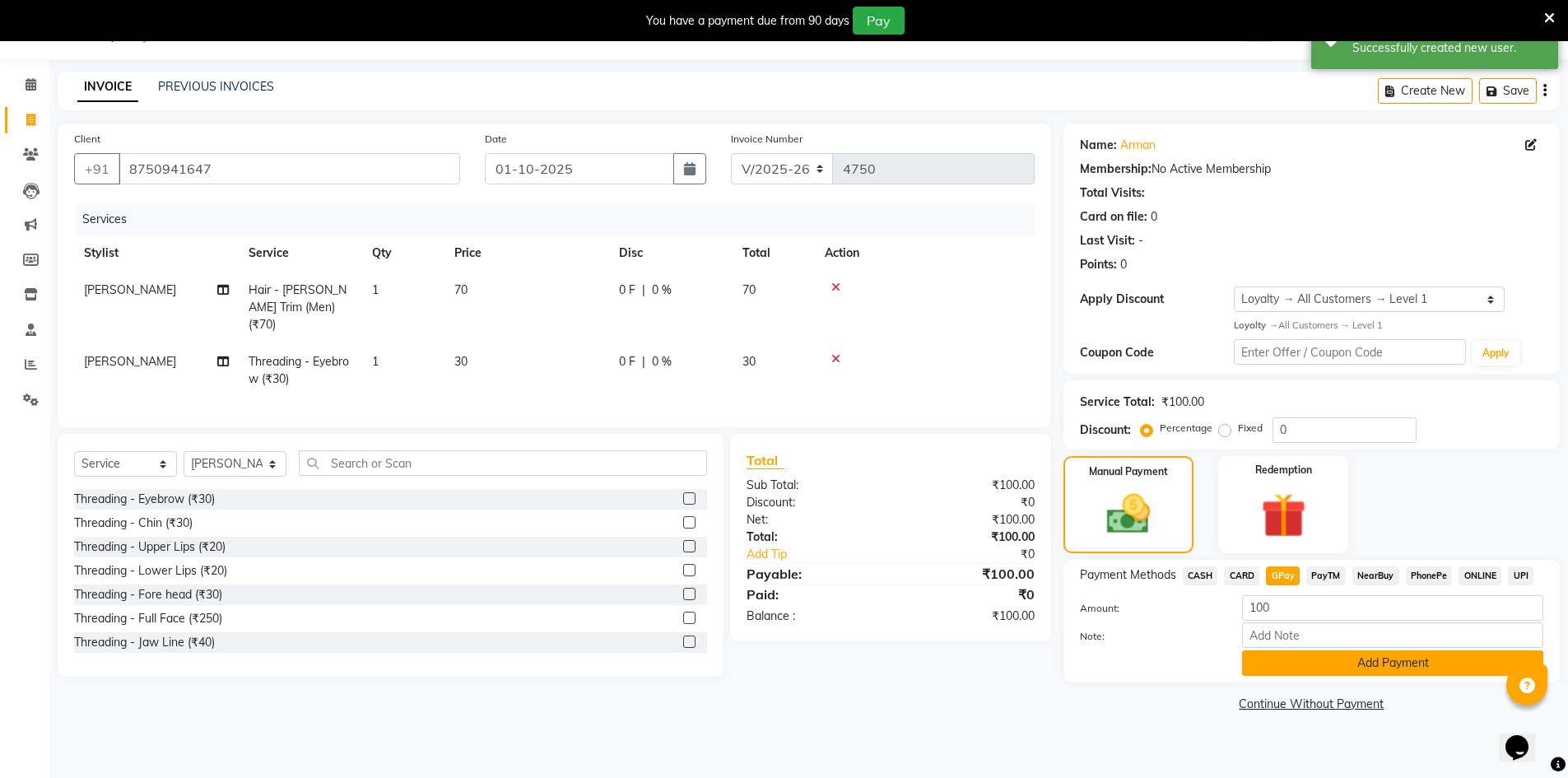
click at [1296, 655] on button "Add Payment" at bounding box center [1393, 662] width 301 height 26
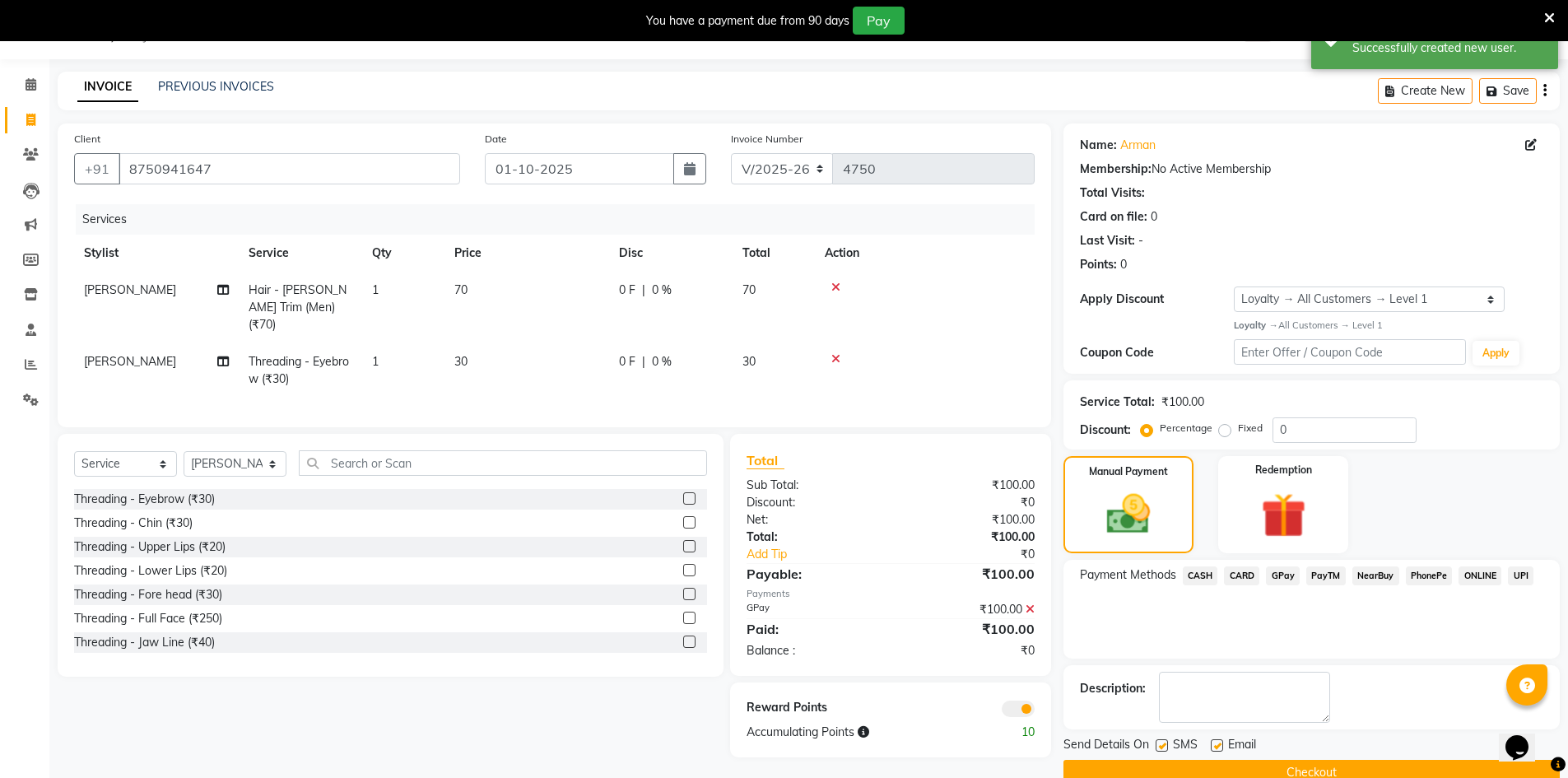
click at [1274, 773] on button "Checkout" at bounding box center [1312, 772] width 496 height 26
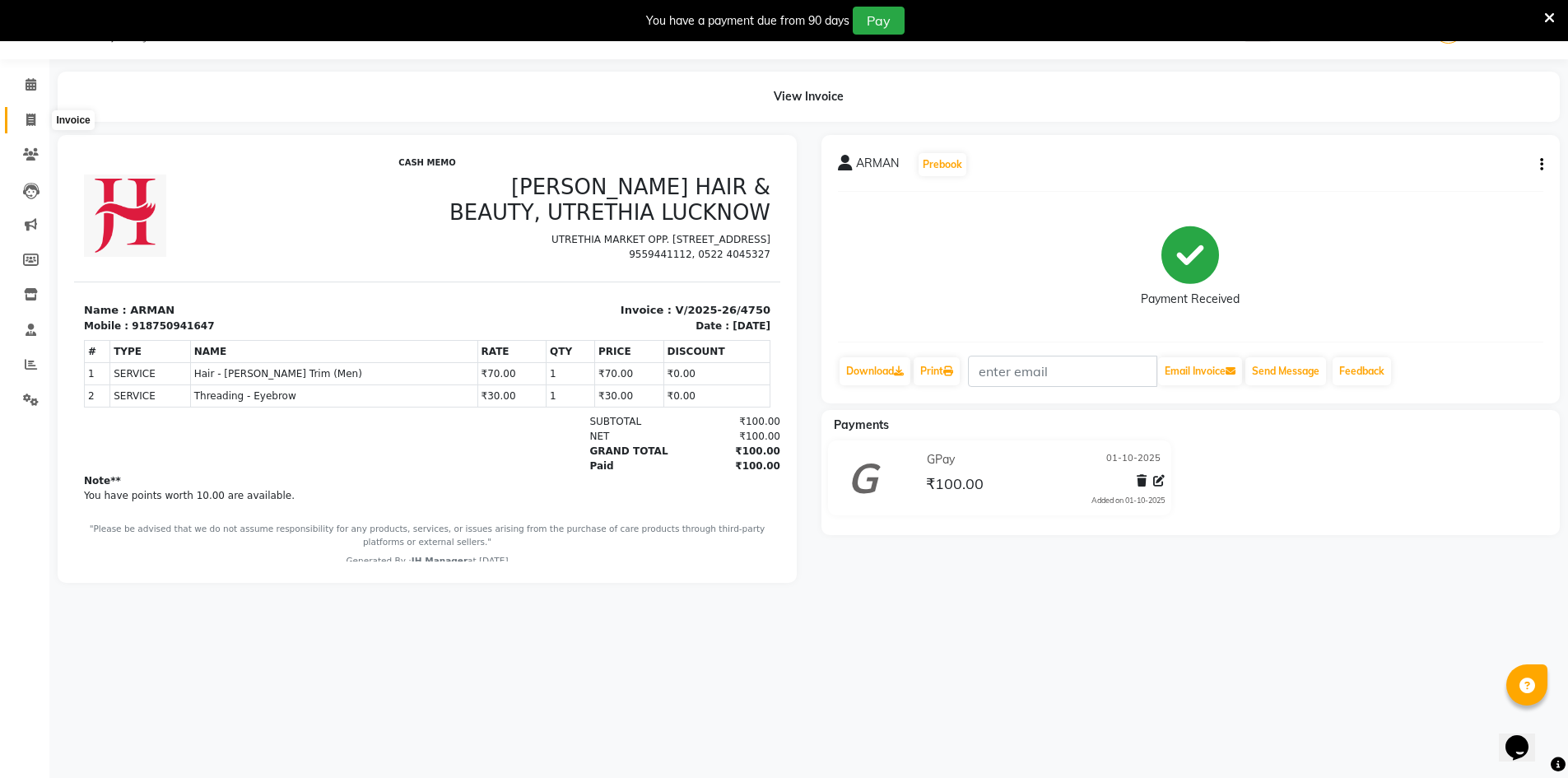
click at [38, 120] on span at bounding box center [31, 121] width 29 height 19
select select "service"
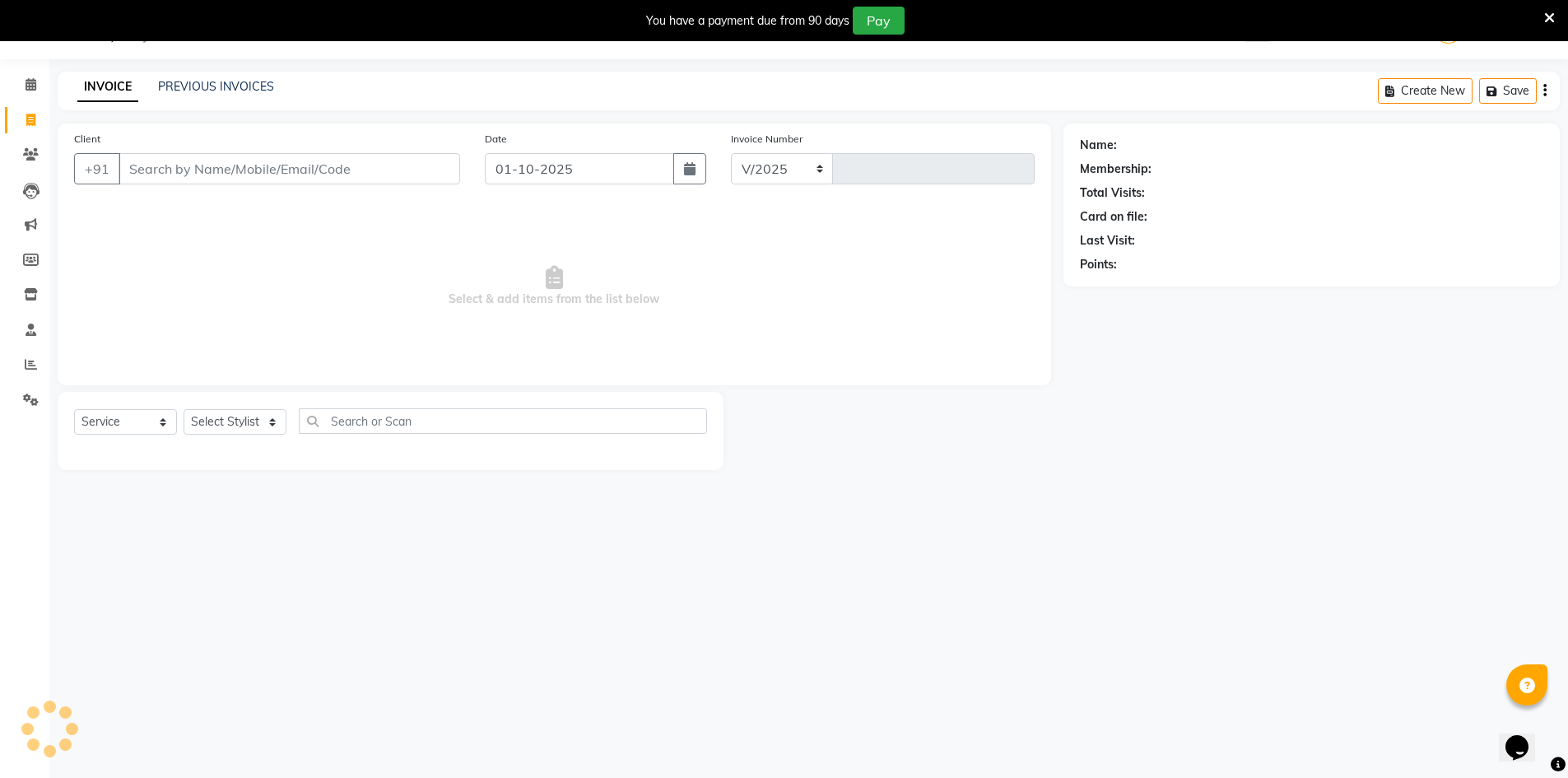
select select "640"
type input "4751"
click at [254, 426] on select "Select Stylist ADNAN ADVANCE ANJALI ANNU B-WAX JH Manager MEMBERSHIP [PERSON_NA…" at bounding box center [235, 422] width 103 height 26
select select "48593"
click at [184, 409] on select "Select Stylist ADNAN ADVANCE ANJALI ANNU B-WAX JH Manager MEMBERSHIP [PERSON_NA…" at bounding box center [235, 422] width 103 height 26
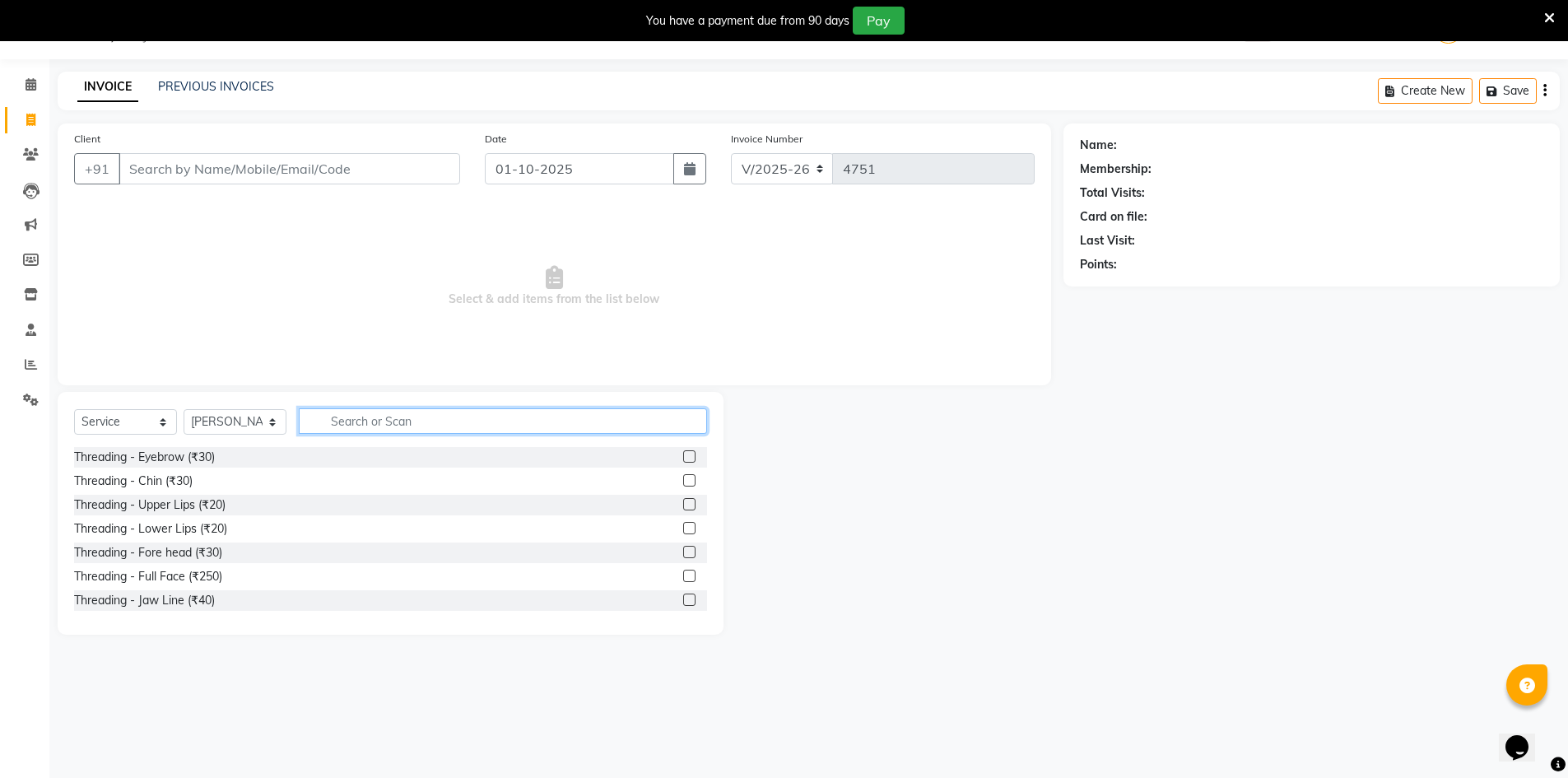
click at [376, 421] on input "text" at bounding box center [503, 421] width 408 height 26
type input "CUT"
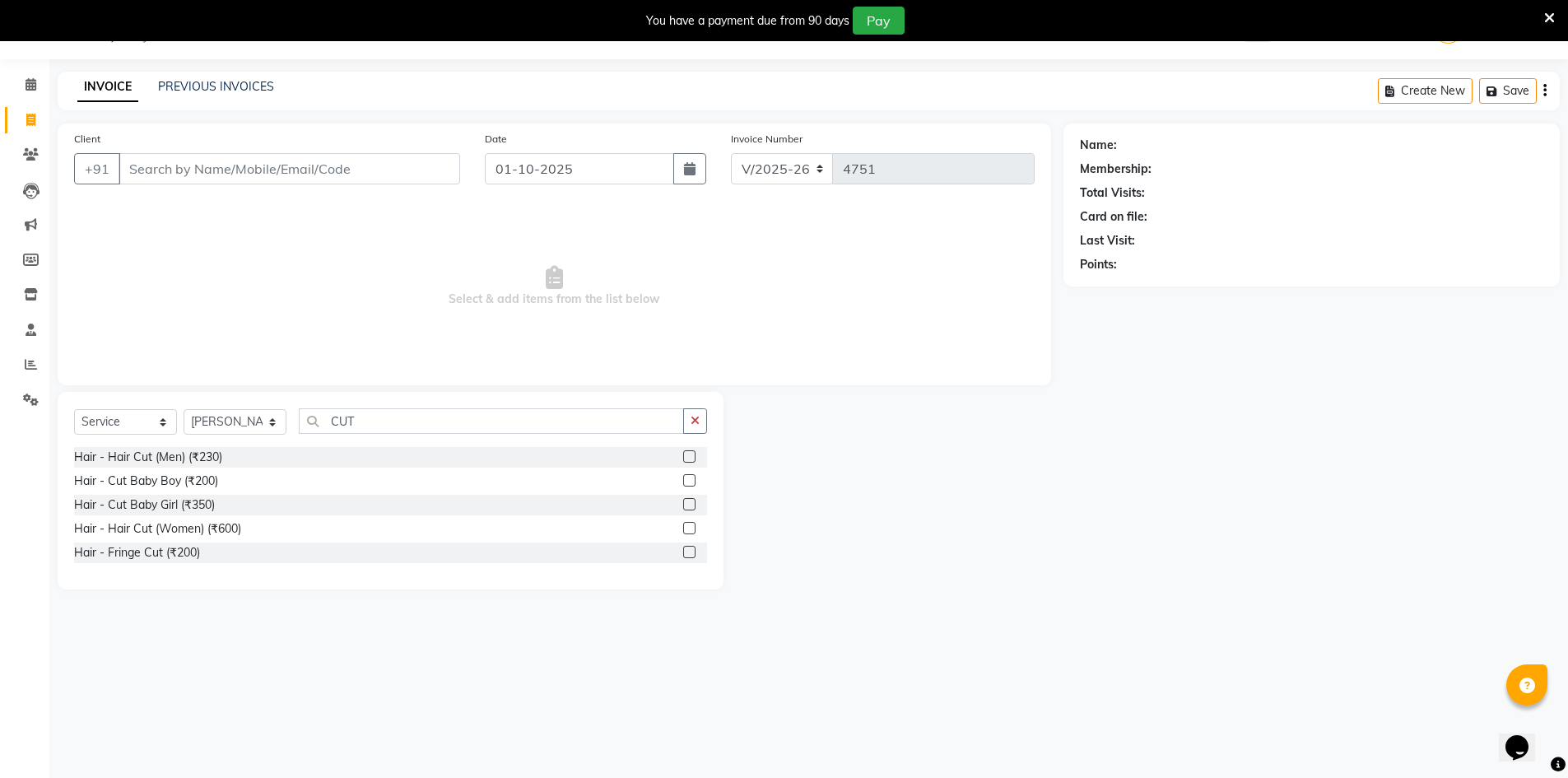
drag, startPoint x: 691, startPoint y: 452, endPoint x: 554, endPoint y: 360, distance: 165.0
click at [690, 451] on label at bounding box center [689, 456] width 12 height 12
click at [690, 451] on input "checkbox" at bounding box center [688, 456] width 11 height 11
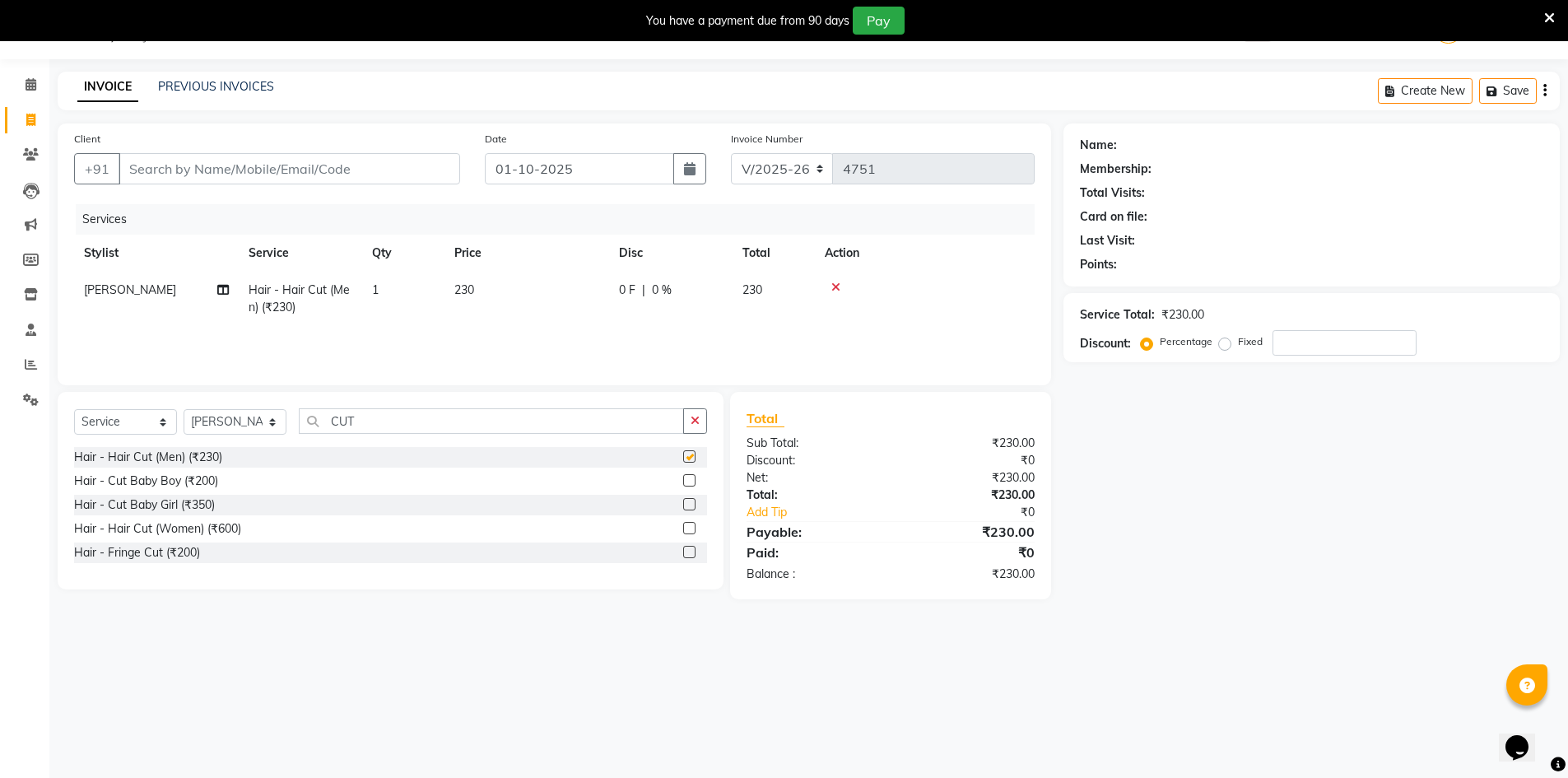
checkbox input "false"
drag, startPoint x: 343, startPoint y: 177, endPoint x: 1580, endPoint y: 427, distance: 1262.0
click at [344, 174] on input "Client" at bounding box center [289, 169] width 341 height 32
type input "9"
type input "0"
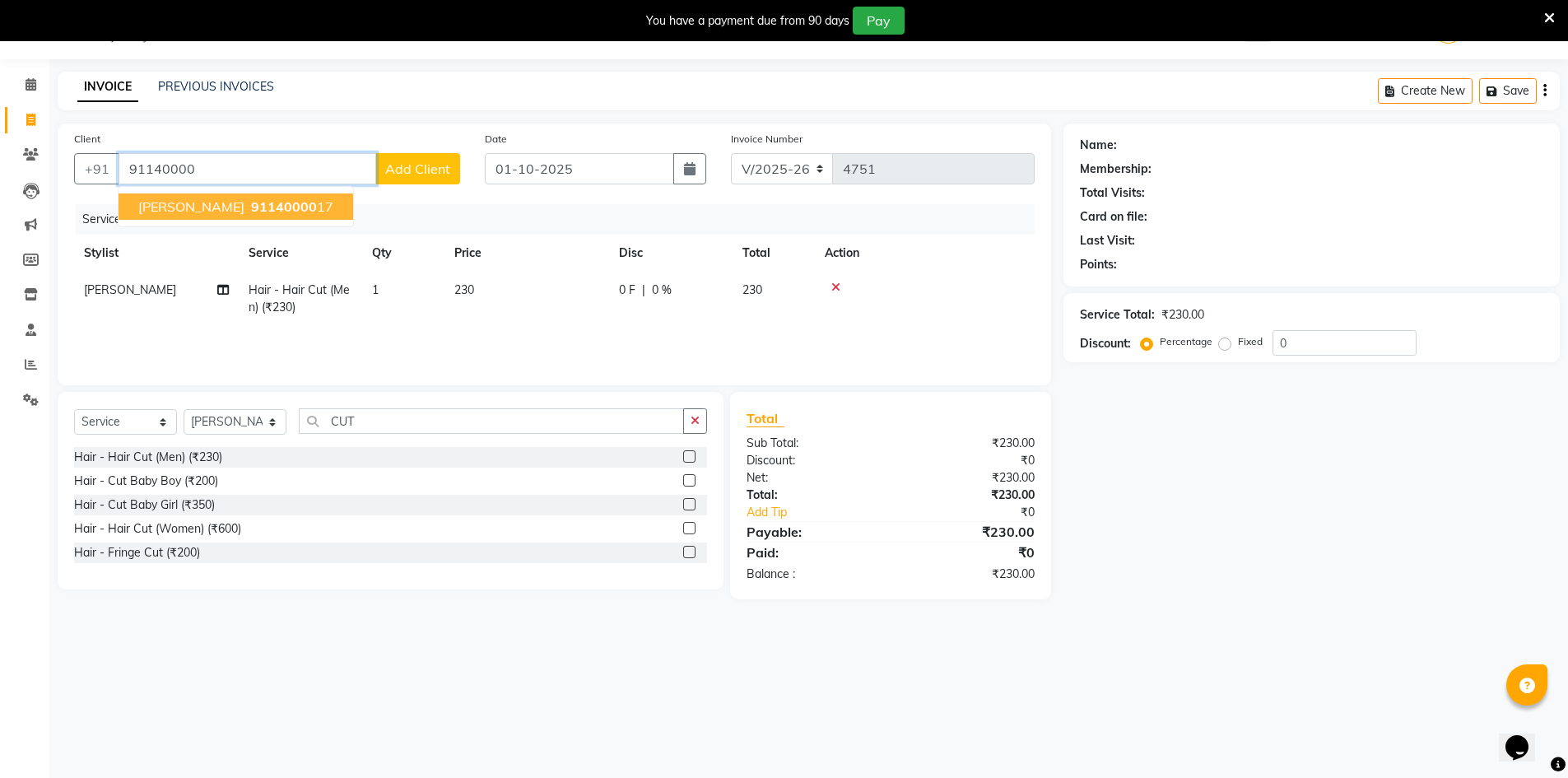
click at [171, 205] on span "[PERSON_NAME]" at bounding box center [191, 206] width 106 height 16
type input "9114000017"
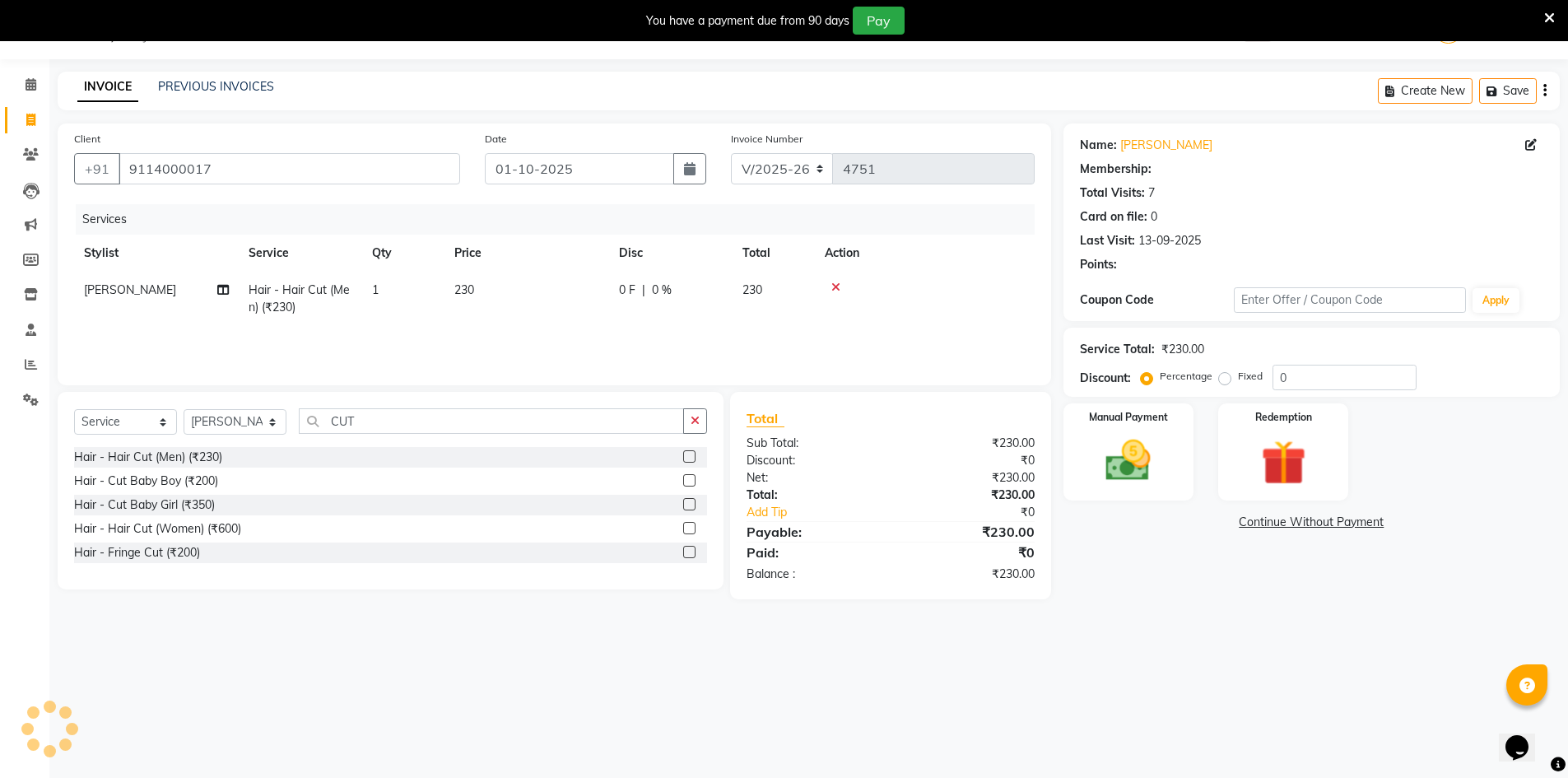
select select "1: Object"
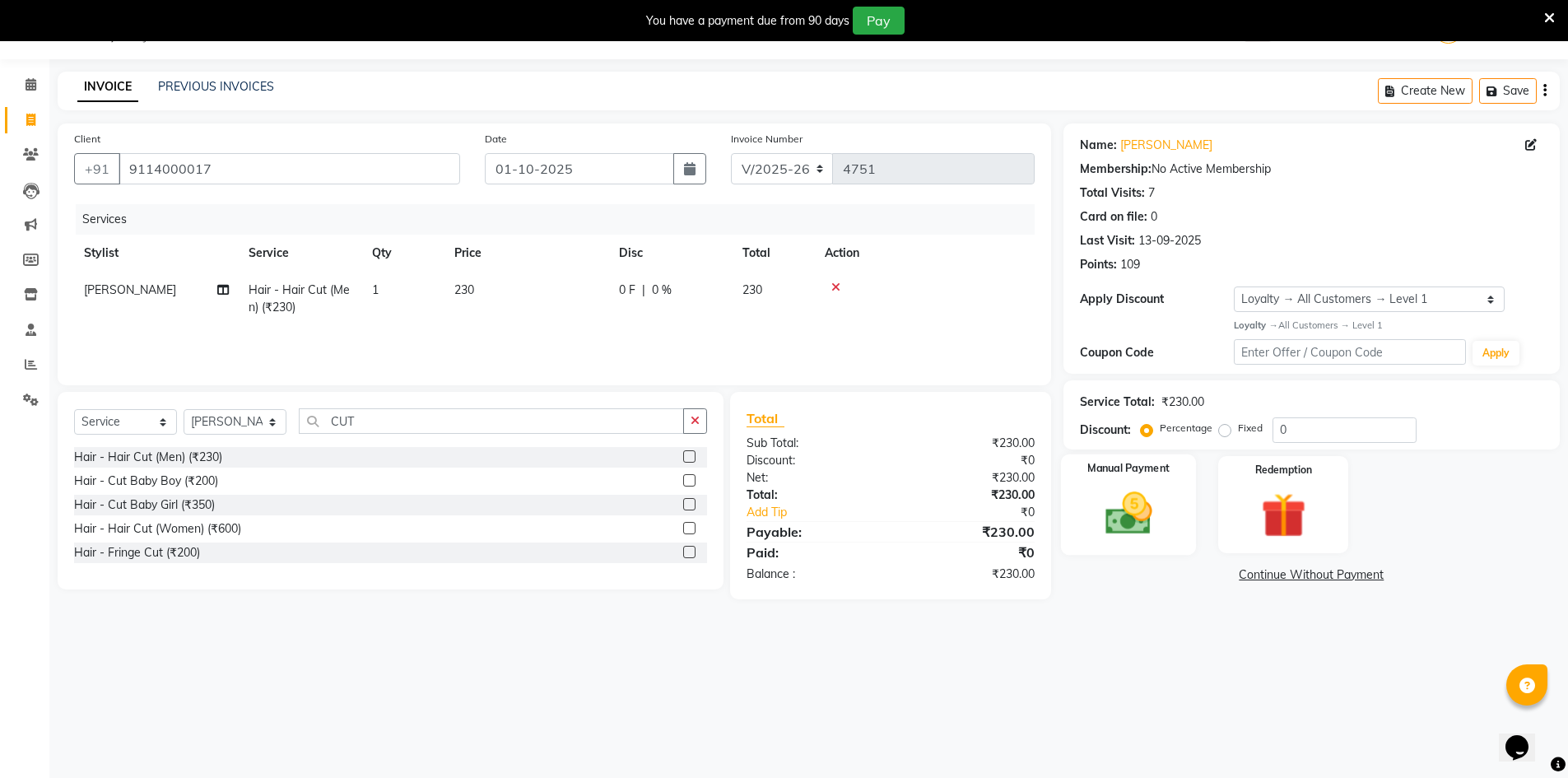
click at [1128, 495] on img at bounding box center [1128, 514] width 76 height 54
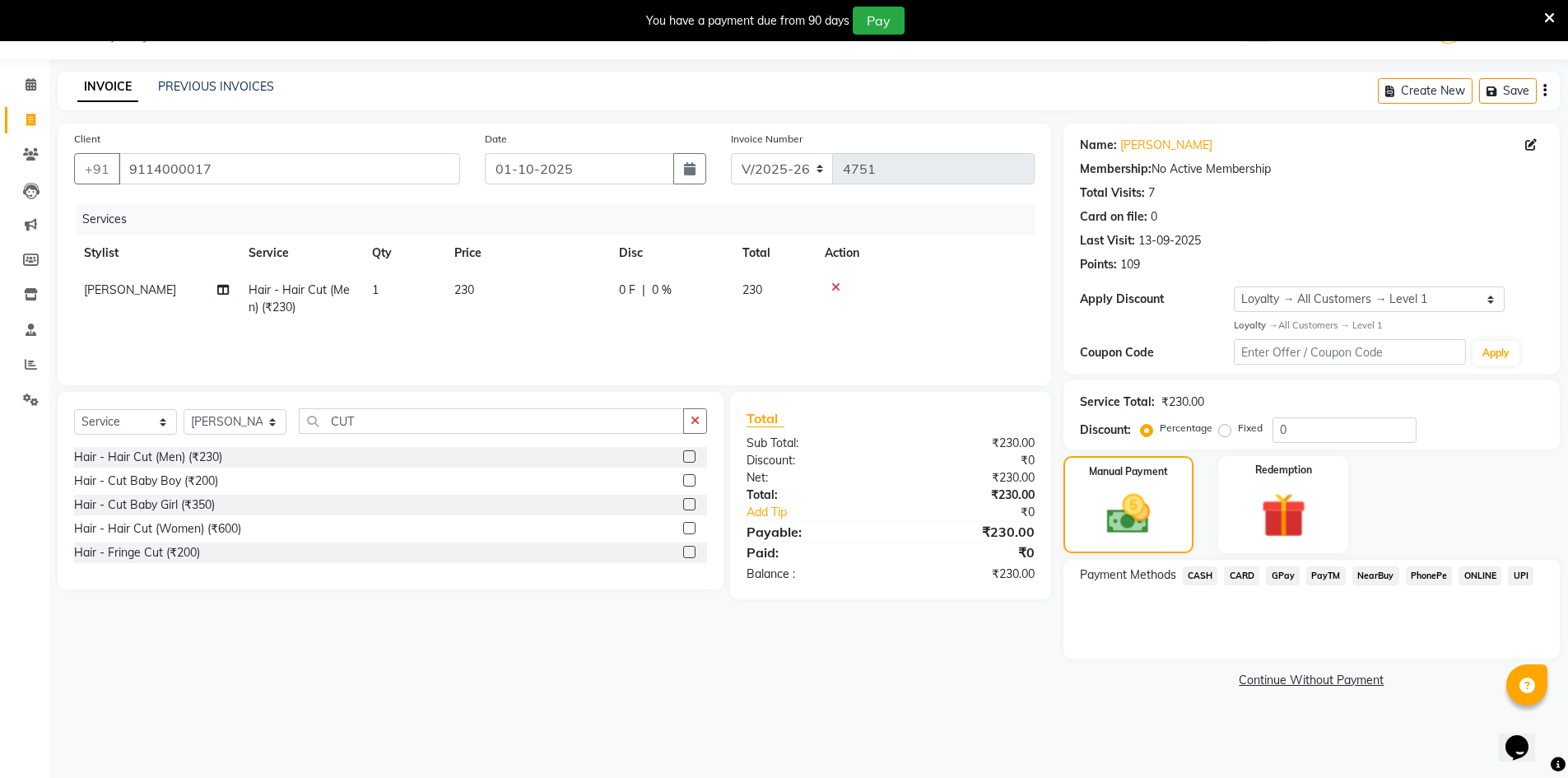
click at [1277, 579] on span "GPay" at bounding box center [1282, 576] width 34 height 19
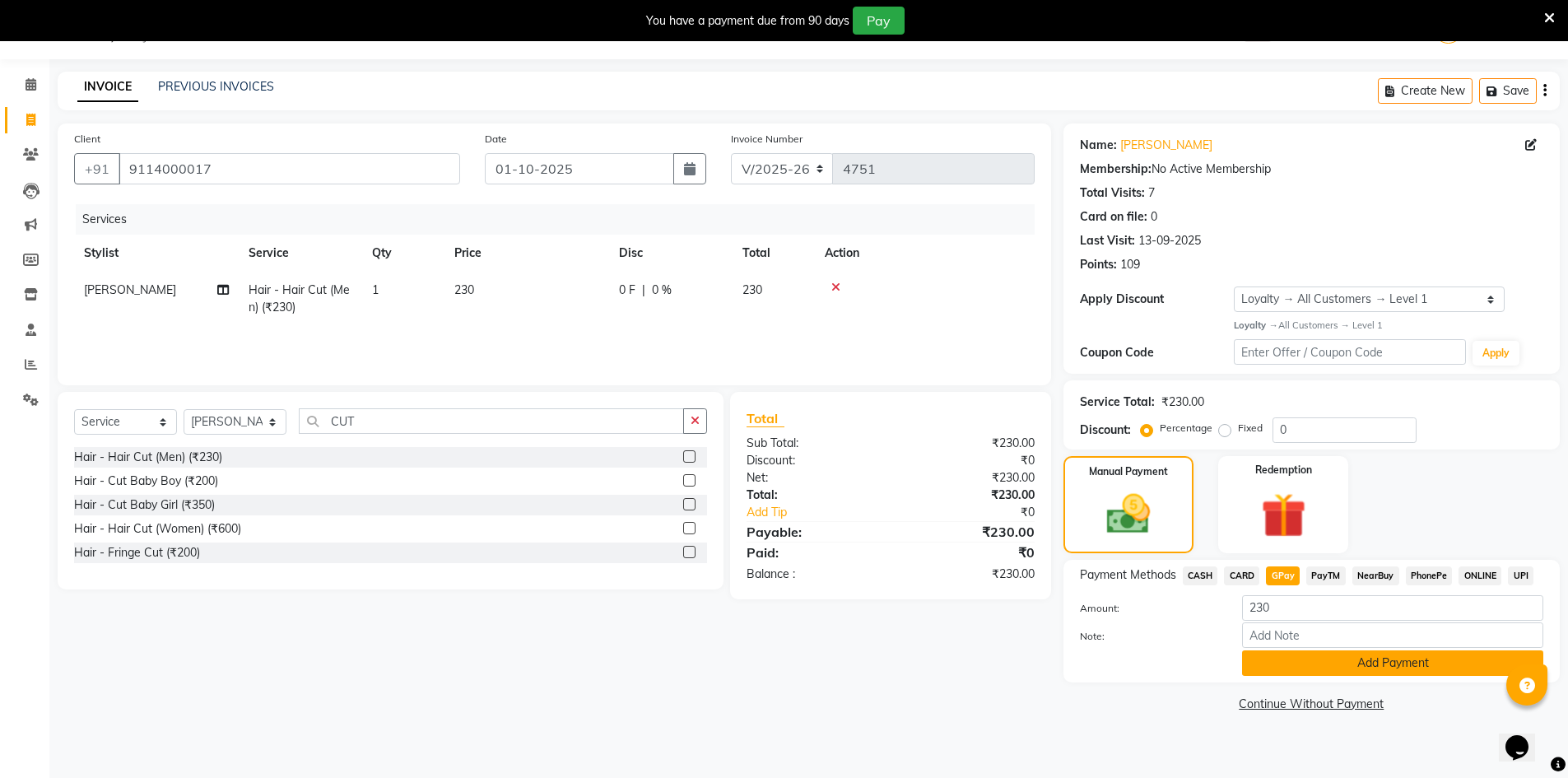
click at [1400, 659] on button "Add Payment" at bounding box center [1393, 662] width 301 height 26
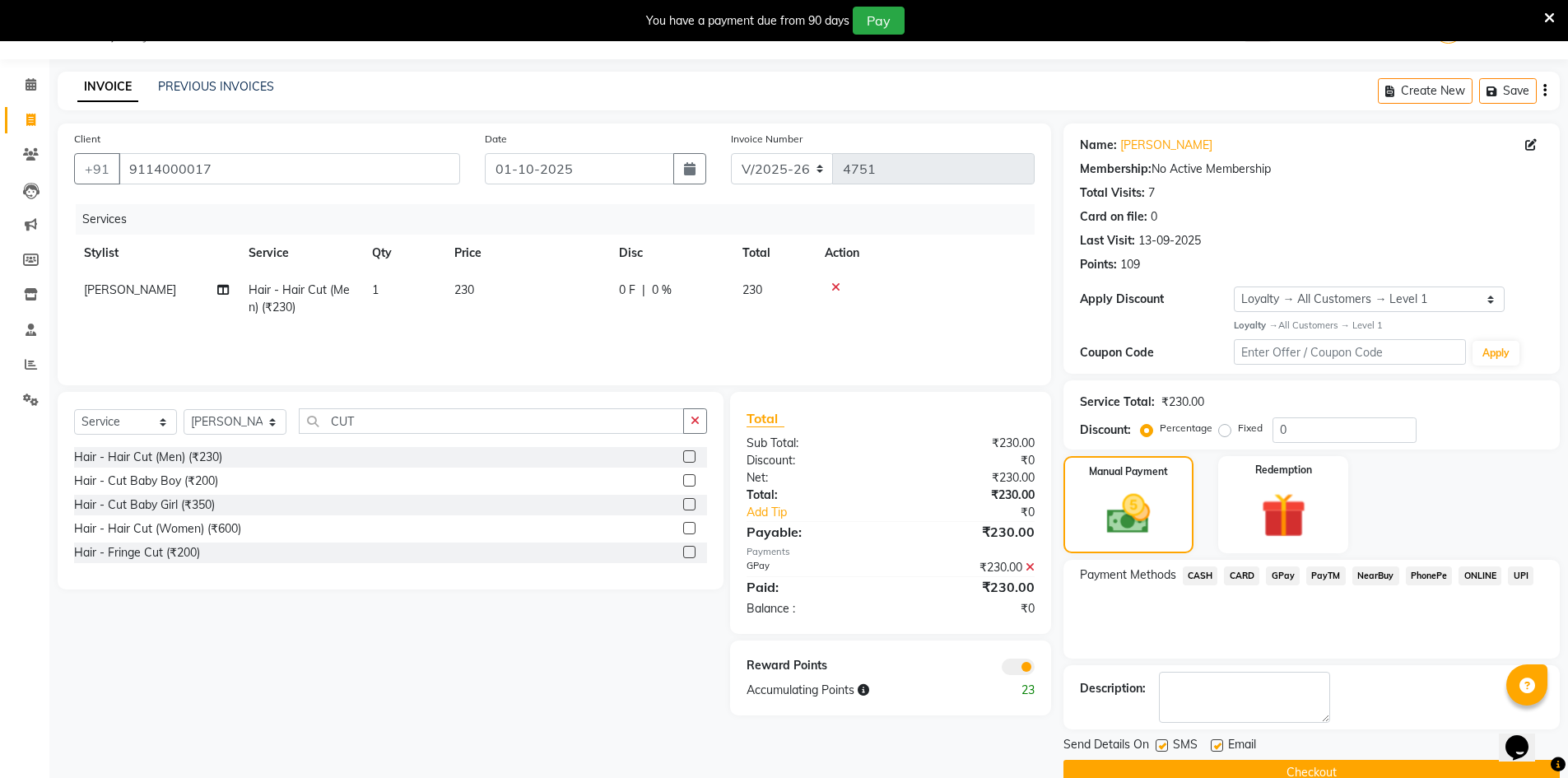
drag, startPoint x: 1418, startPoint y: 767, endPoint x: 1411, endPoint y: 763, distance: 8.1
click at [1415, 767] on button "Checkout" at bounding box center [1312, 772] width 496 height 26
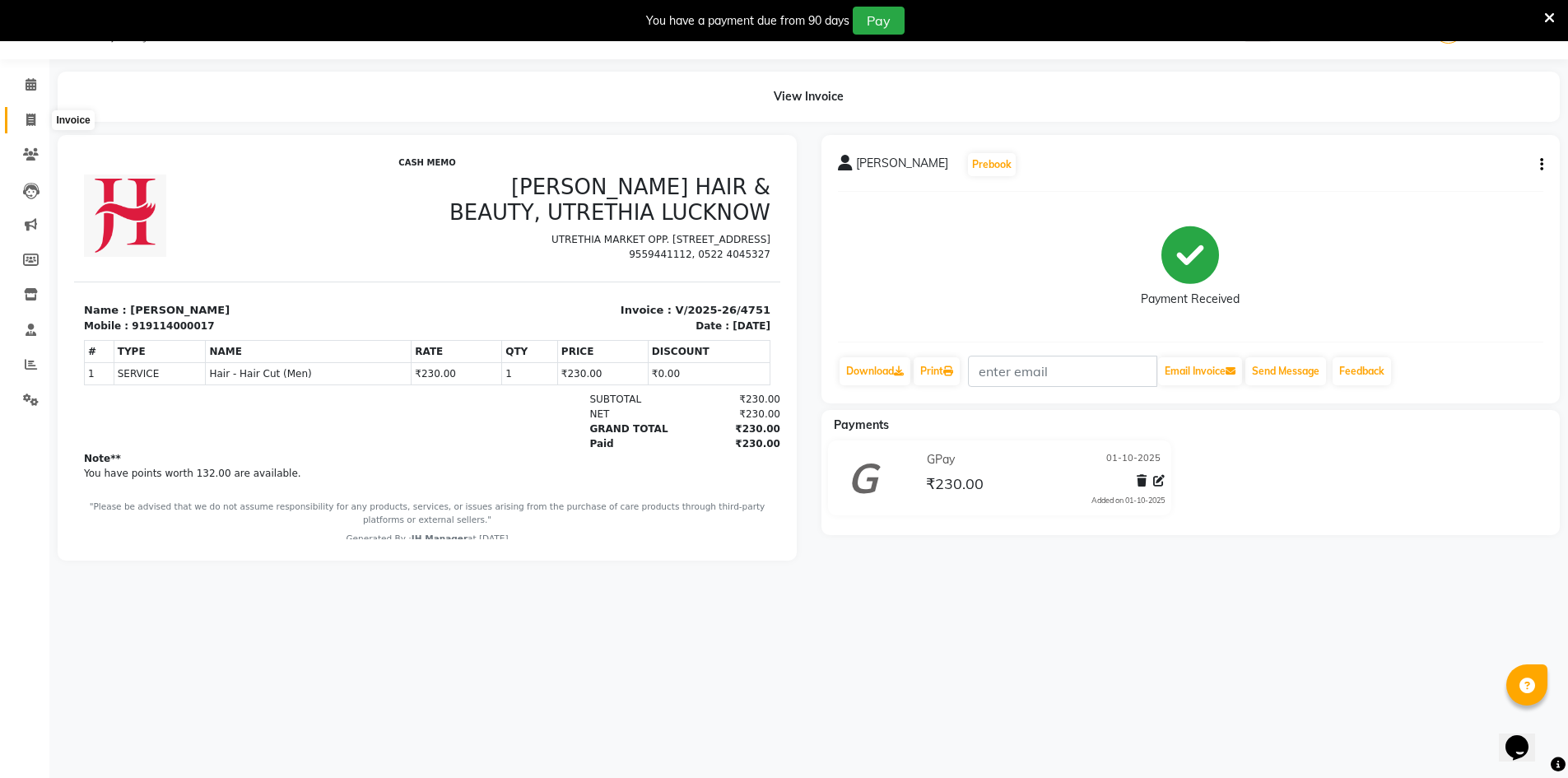
click at [29, 117] on icon at bounding box center [30, 120] width 9 height 12
select select "service"
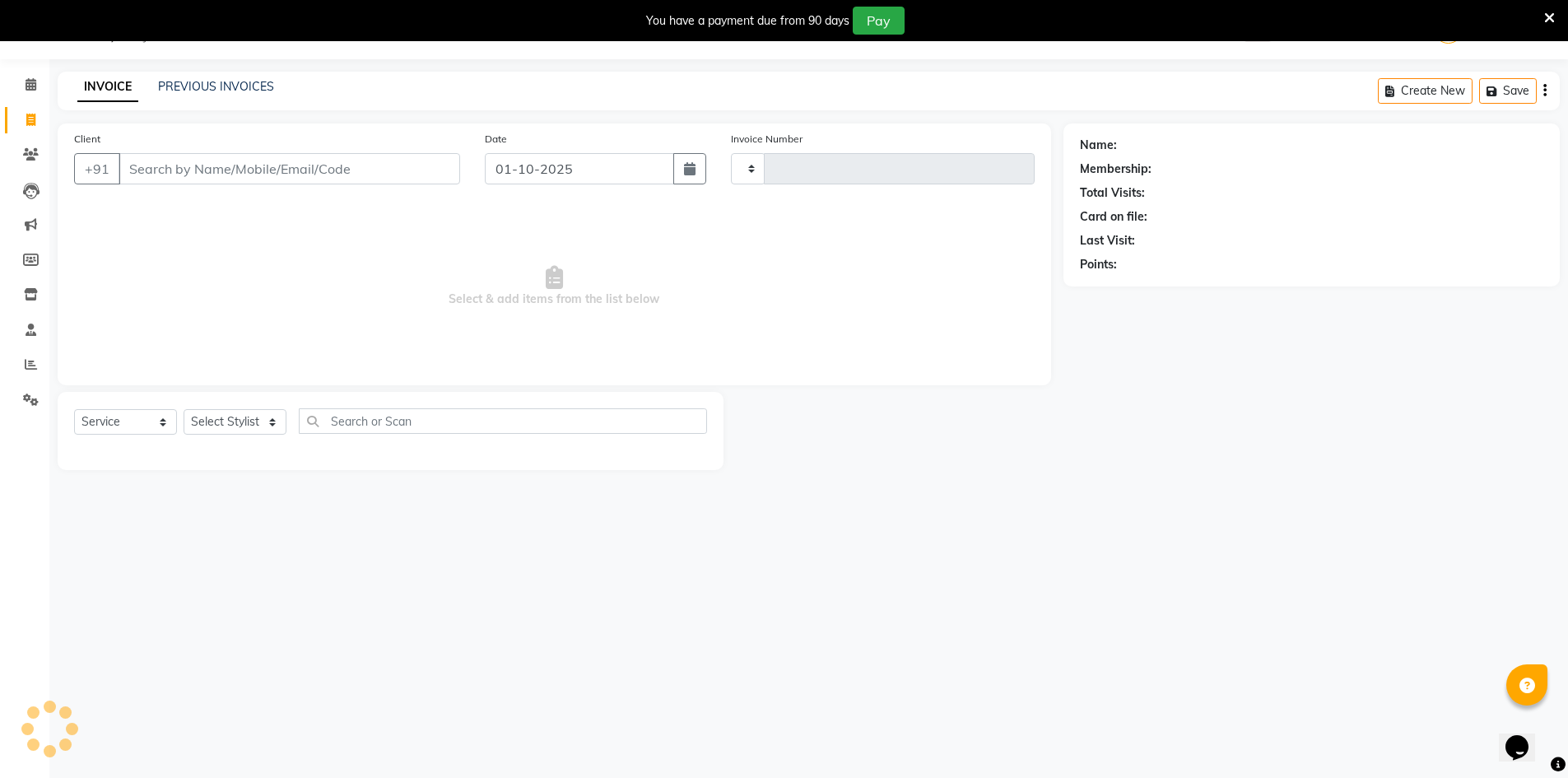
type input "4752"
select select "640"
click at [227, 423] on select "Select Stylist" at bounding box center [235, 422] width 103 height 26
click at [227, 422] on select "Select Stylist" at bounding box center [235, 422] width 103 height 26
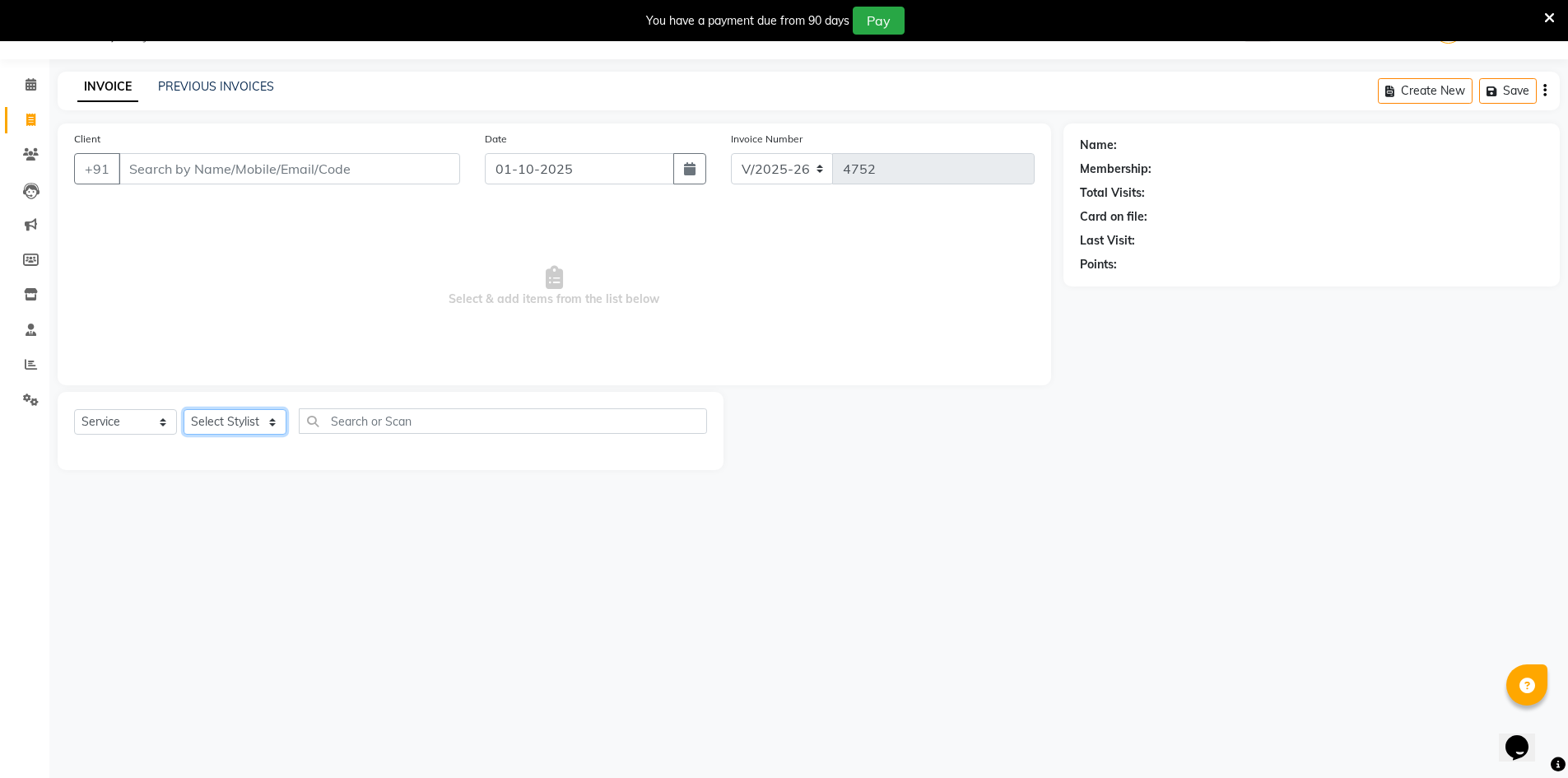
click at [228, 422] on select "Select Stylist ADNAN ADVANCE ANJALI ANNU B-WAX JH Manager MEMBERSHIP [PERSON_NA…" at bounding box center [235, 422] width 103 height 26
select select "11666"
click at [184, 409] on select "Select Stylist ADNAN ADVANCE ANJALI ANNU B-WAX JH Manager MEMBERSHIP [PERSON_NA…" at bounding box center [235, 422] width 103 height 26
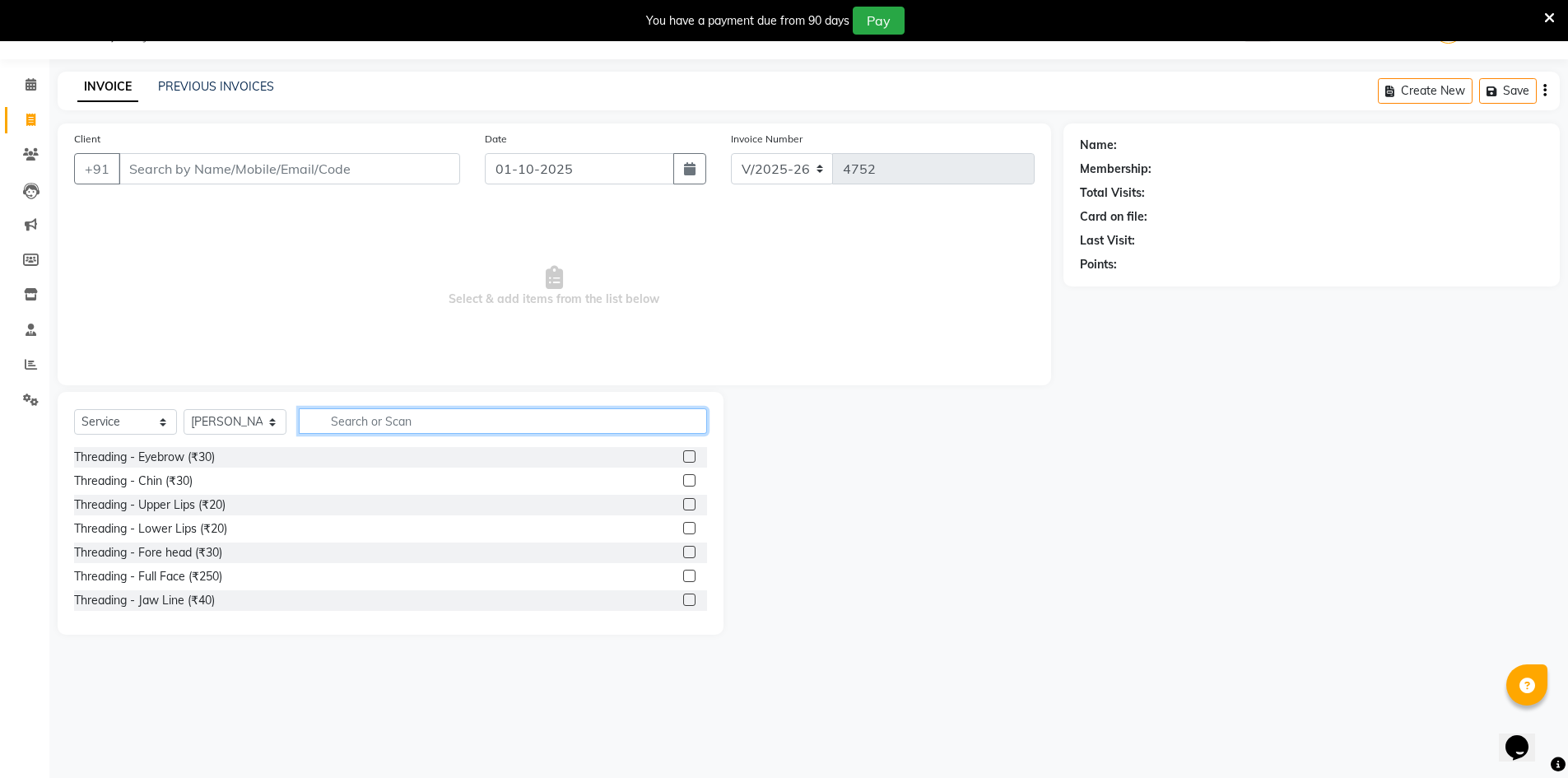
click at [357, 417] on input "text" at bounding box center [503, 421] width 408 height 26
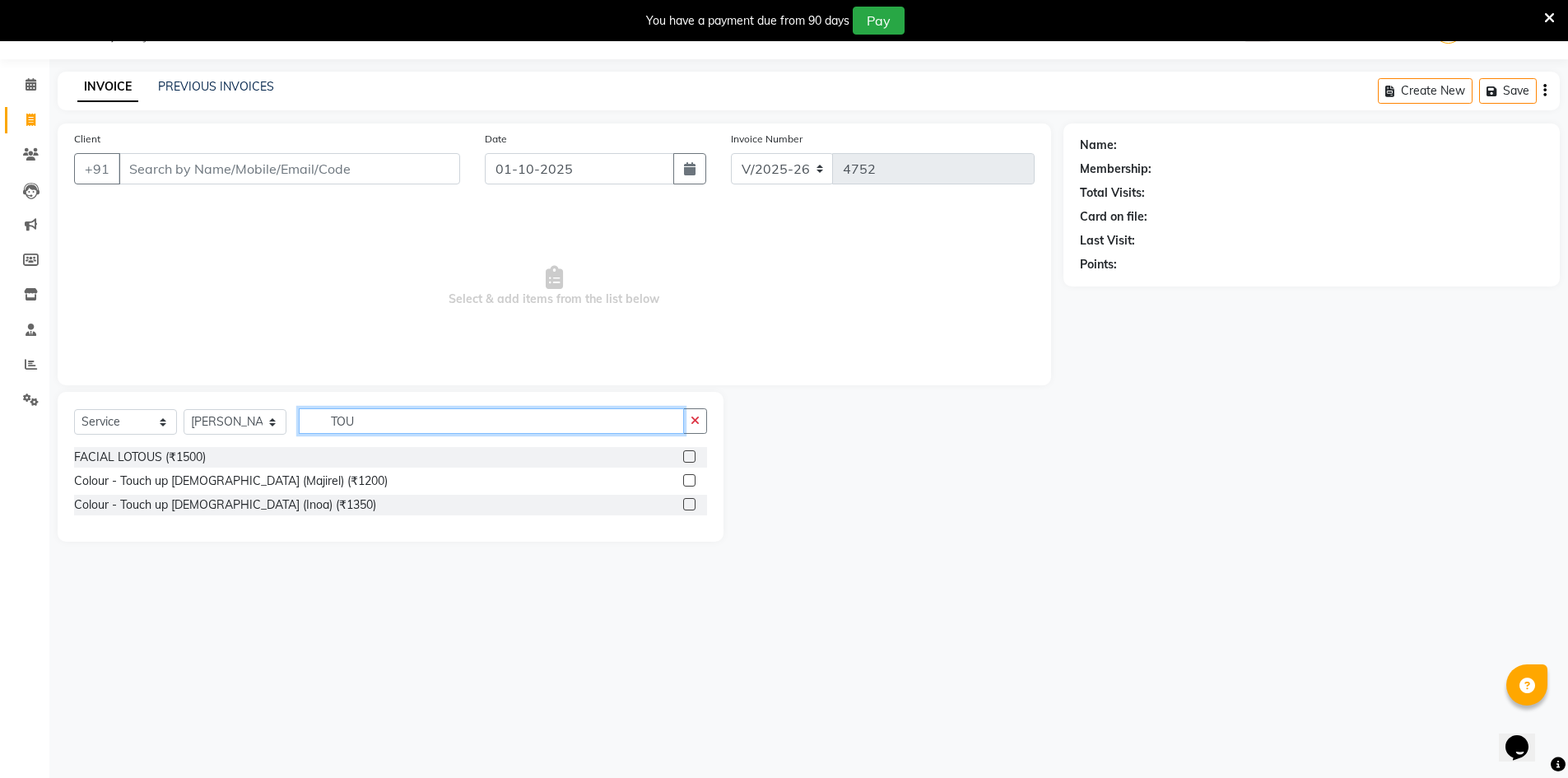
type input "TOU"
click at [693, 483] on label at bounding box center [689, 480] width 12 height 12
click at [693, 483] on input "checkbox" at bounding box center [688, 480] width 11 height 11
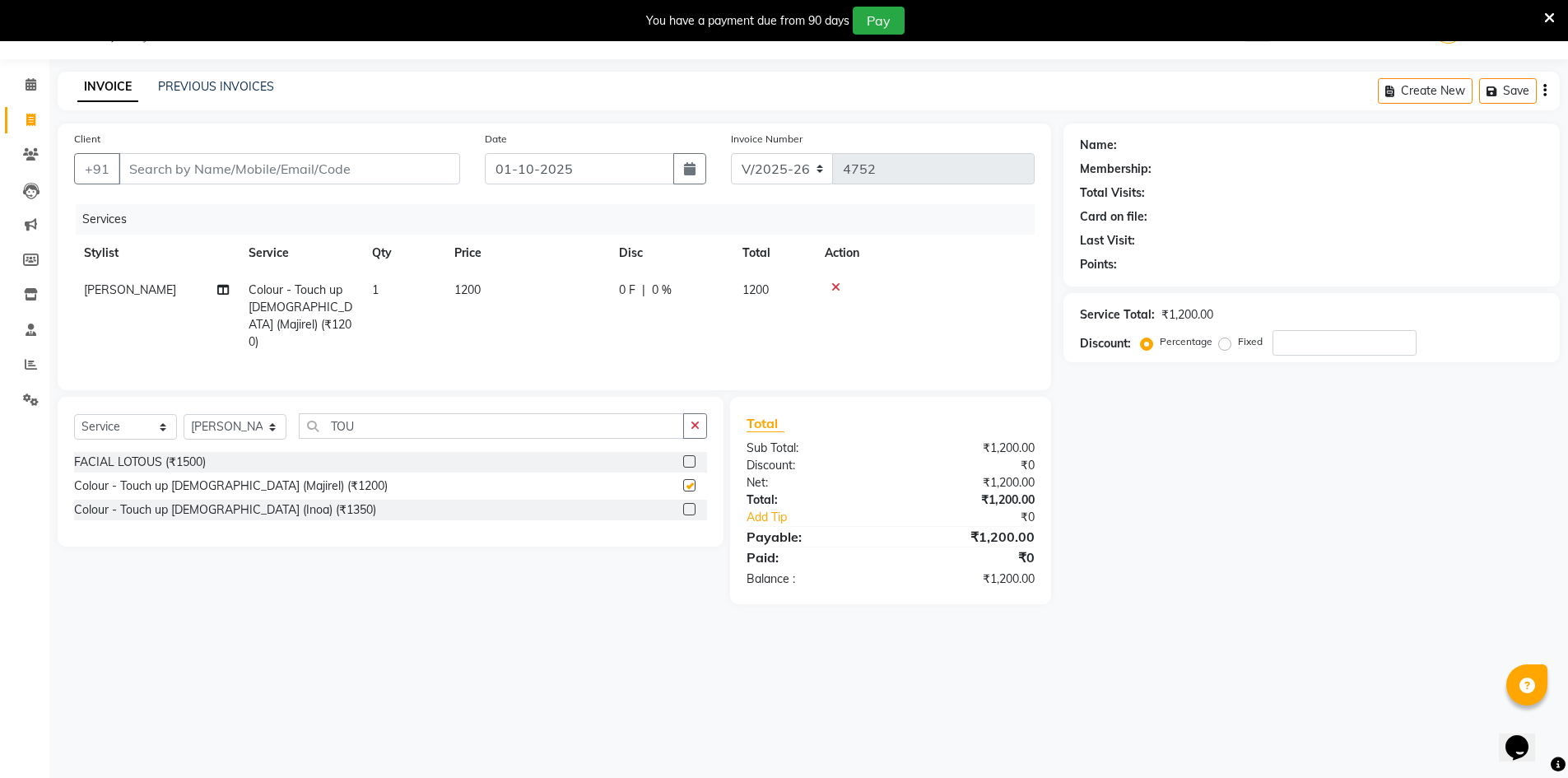
checkbox input "false"
click at [266, 424] on select "Select Stylist ADNAN ADVANCE ANJALI ANNU B-WAX JH Manager MEMBERSHIP [PERSON_NA…" at bounding box center [235, 426] width 103 height 26
drag, startPoint x: 379, startPoint y: 420, endPoint x: 258, endPoint y: 426, distance: 121.1
click at [259, 426] on div "Select Service Product Membership Package Voucher Prepaid Gift Card Select Styl…" at bounding box center [390, 432] width 633 height 38
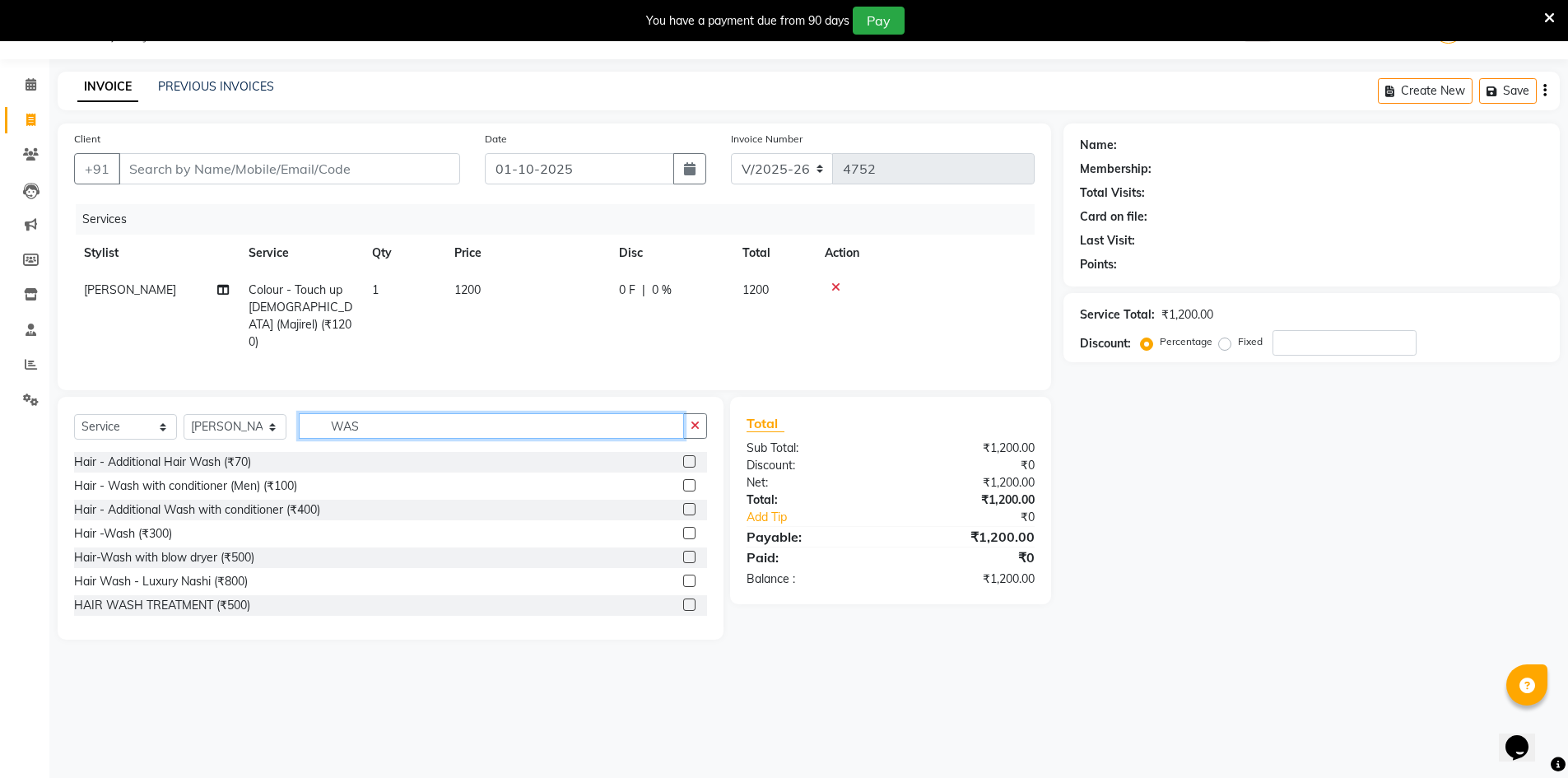
type input "WAS"
click at [683, 527] on label at bounding box center [689, 533] width 12 height 12
click at [683, 528] on input "checkbox" at bounding box center [688, 533] width 11 height 11
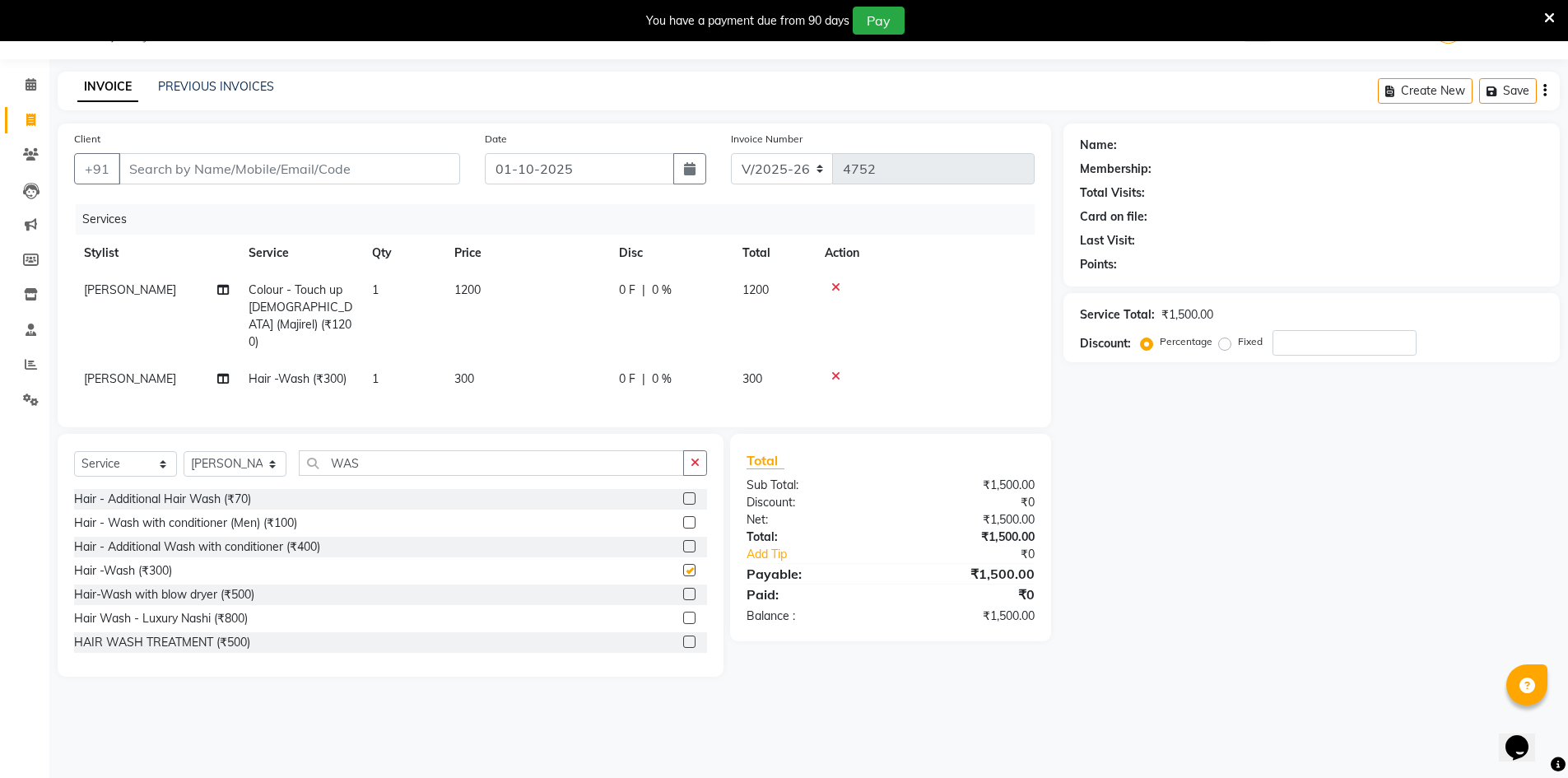
checkbox input "false"
click at [229, 458] on select "Select Stylist ADNAN ADVANCE ANJALI ANNU B-WAX JH Manager MEMBERSHIP [PERSON_NA…" at bounding box center [235, 464] width 103 height 26
select select "79427"
click at [184, 451] on select "Select Stylist ADNAN ADVANCE ANJALI ANNU B-WAX JH Manager MEMBERSHIP [PERSON_NA…" at bounding box center [235, 464] width 103 height 26
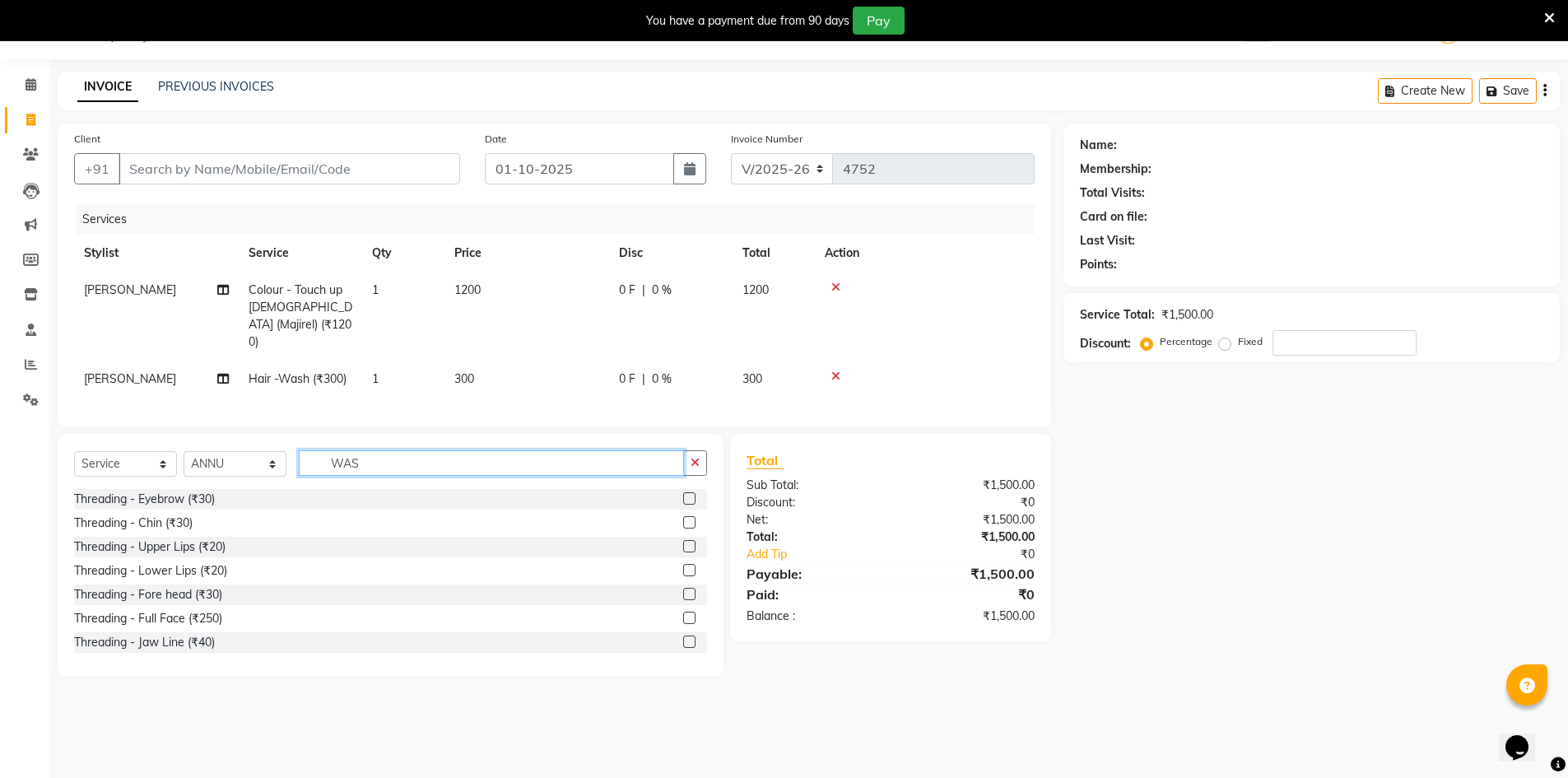
drag, startPoint x: 419, startPoint y: 467, endPoint x: 437, endPoint y: 400, distance: 69.4
click at [254, 461] on div "Select Service Product Membership Package Voucher Prepaid Gift Card Select Styl…" at bounding box center [390, 469] width 633 height 38
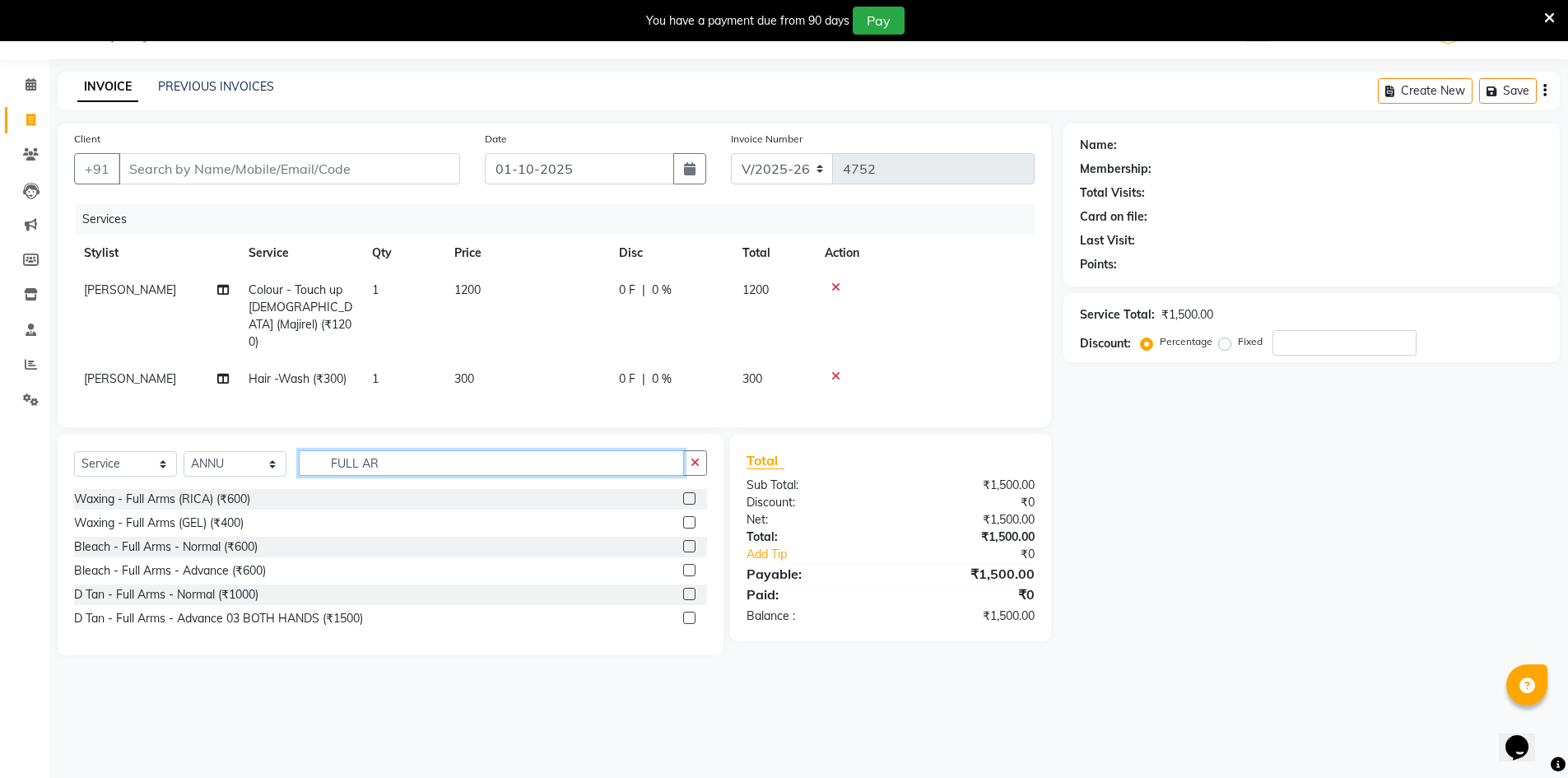
type input "FULL AR"
click at [687, 518] on label at bounding box center [689, 521] width 12 height 12
click at [687, 518] on input "checkbox" at bounding box center [688, 522] width 11 height 11
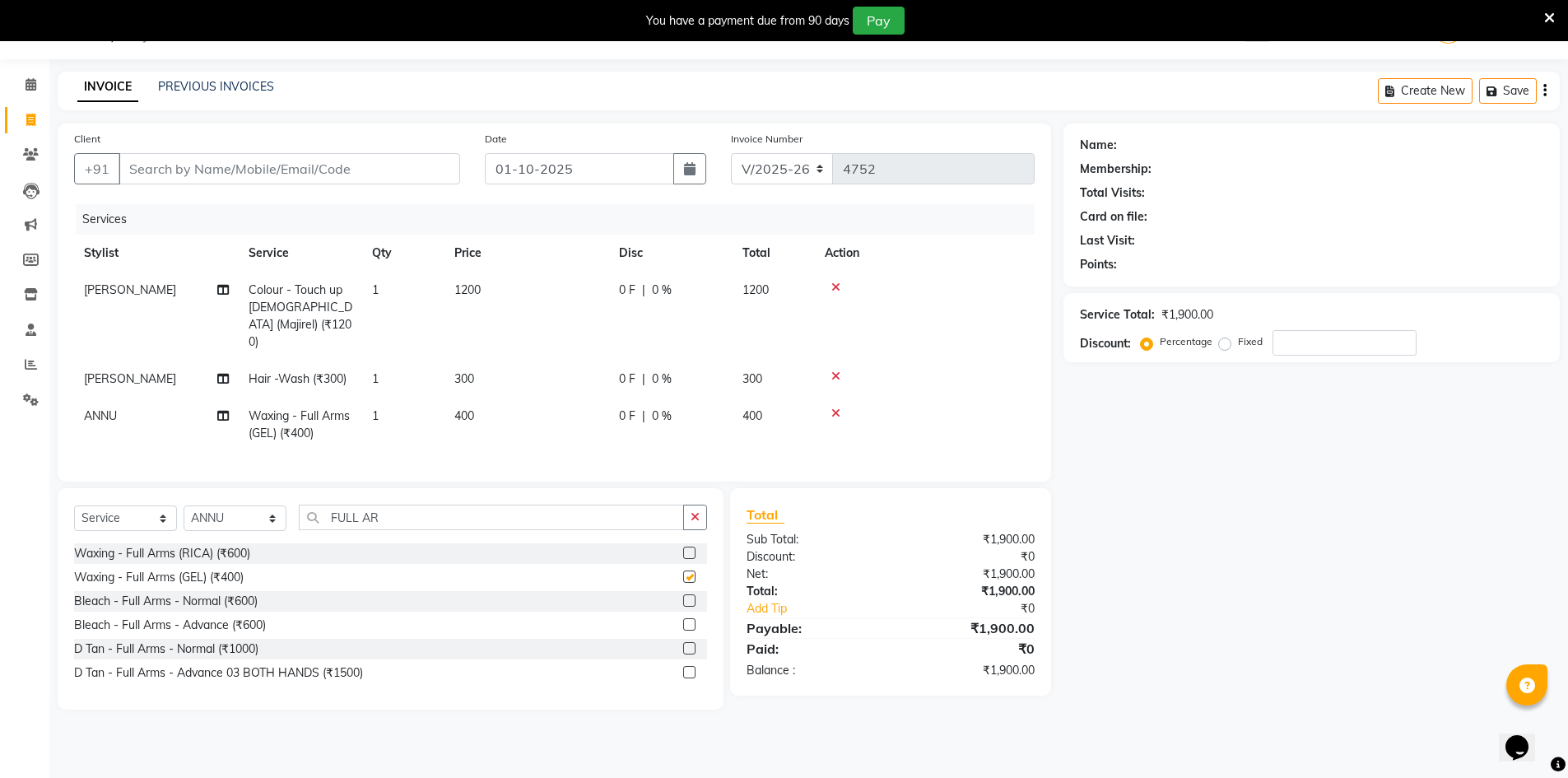
checkbox input "false"
drag, startPoint x: 436, startPoint y: 508, endPoint x: 211, endPoint y: 500, distance: 225.1
click at [205, 507] on div "Select Service Product Membership Package Voucher Prepaid Gift Card Select Styl…" at bounding box center [390, 523] width 633 height 38
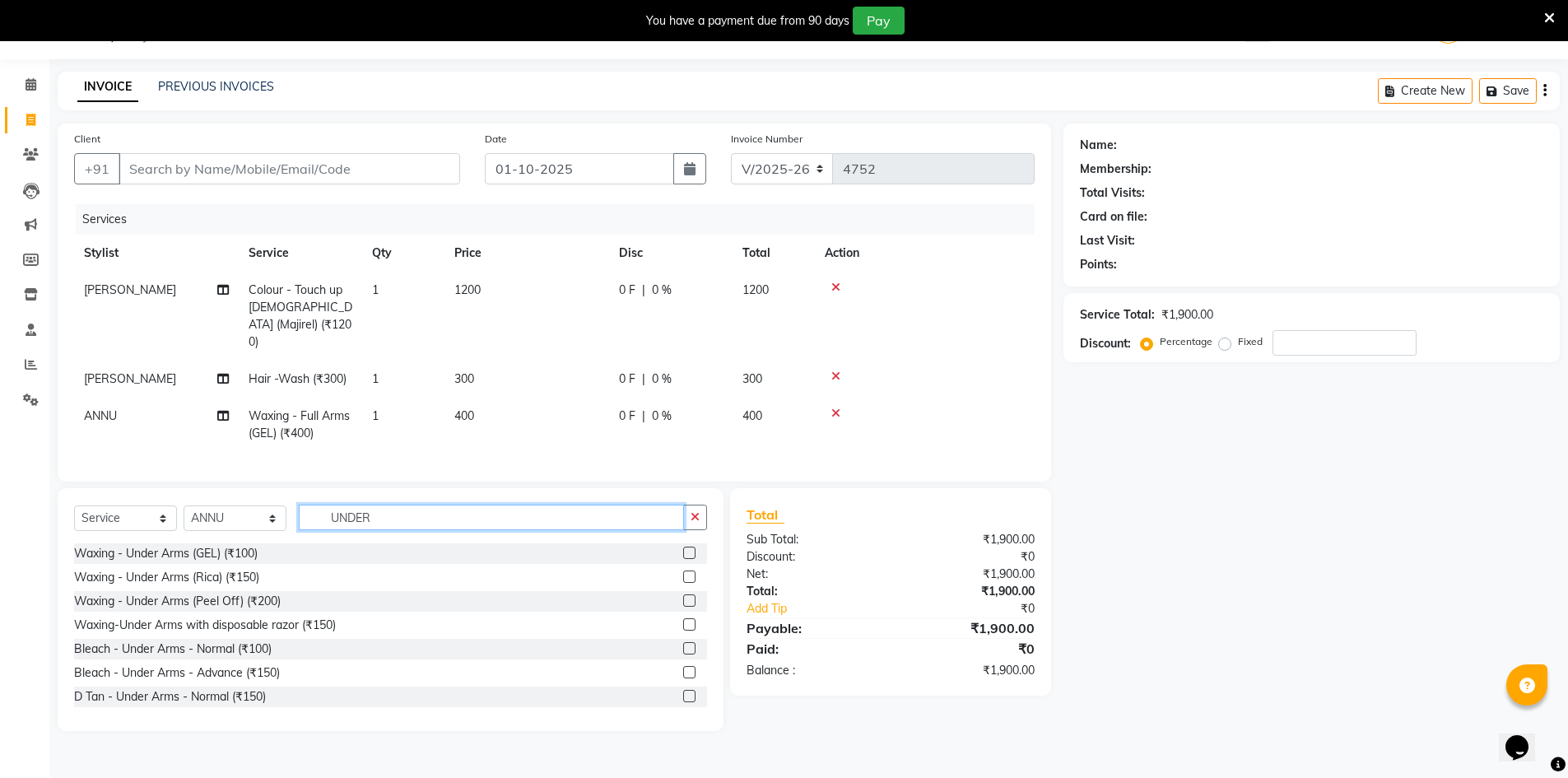
type input "UNDER"
click at [683, 546] on label at bounding box center [689, 552] width 12 height 12
click at [683, 548] on input "checkbox" at bounding box center [688, 553] width 11 height 11
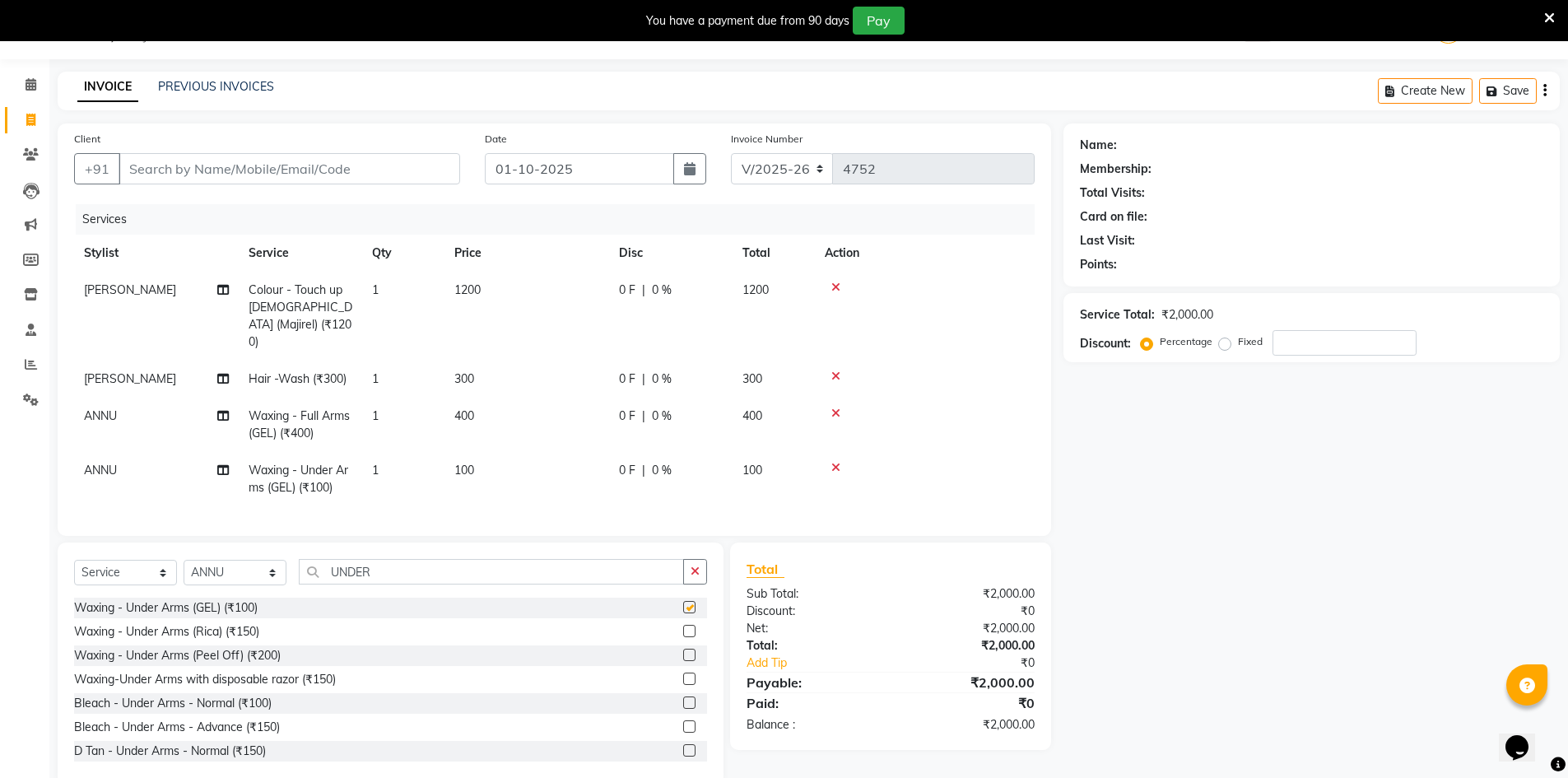
checkbox input "false"
drag, startPoint x: 442, startPoint y: 574, endPoint x: 376, endPoint y: 572, distance: 66.0
click at [275, 578] on div "Select Service Product Membership Package Voucher Prepaid Gift Card Select Styl…" at bounding box center [390, 578] width 633 height 38
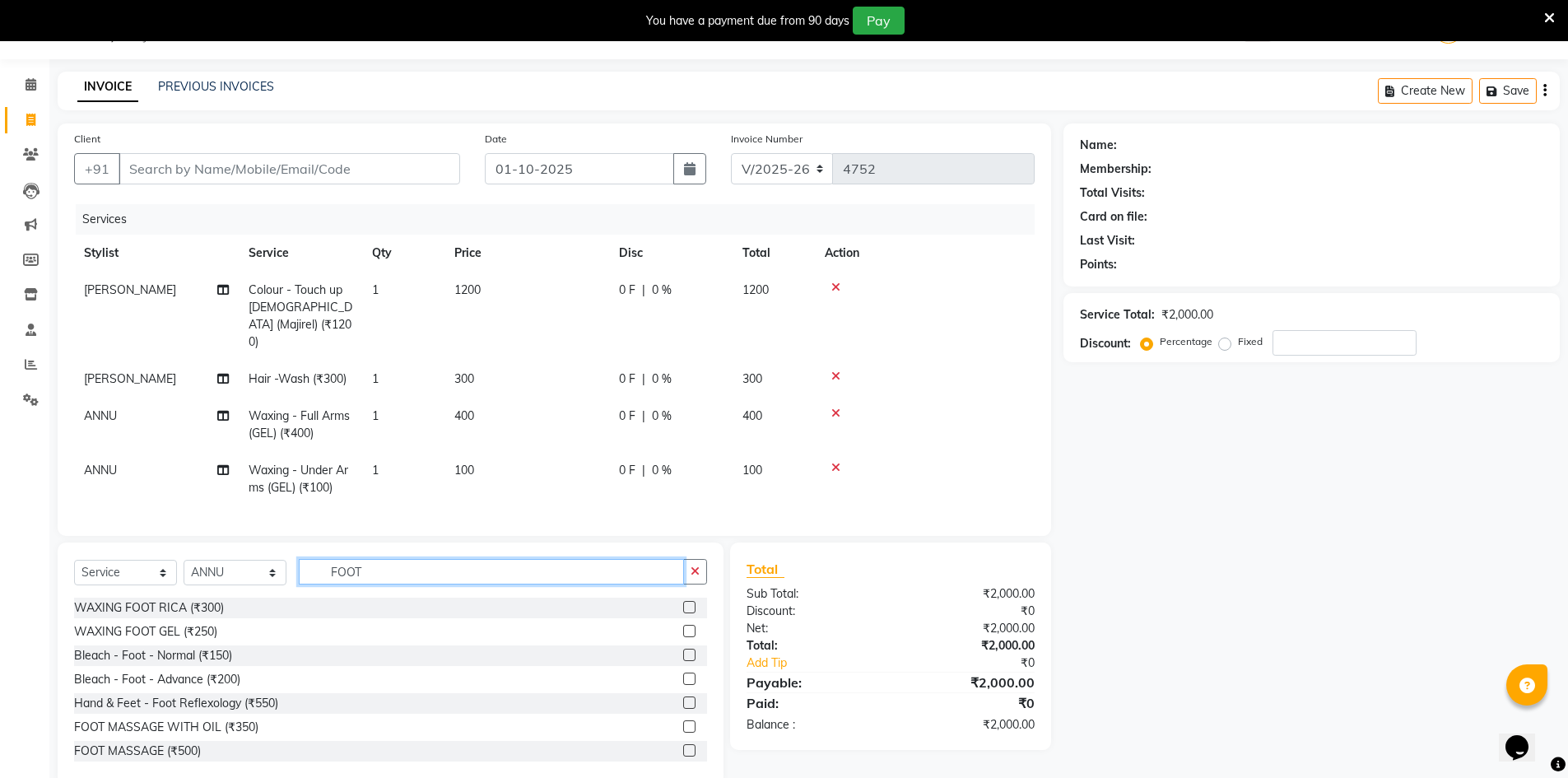
type input "FOOT"
click at [683, 628] on label at bounding box center [689, 630] width 12 height 12
click at [683, 628] on input "checkbox" at bounding box center [688, 631] width 11 height 11
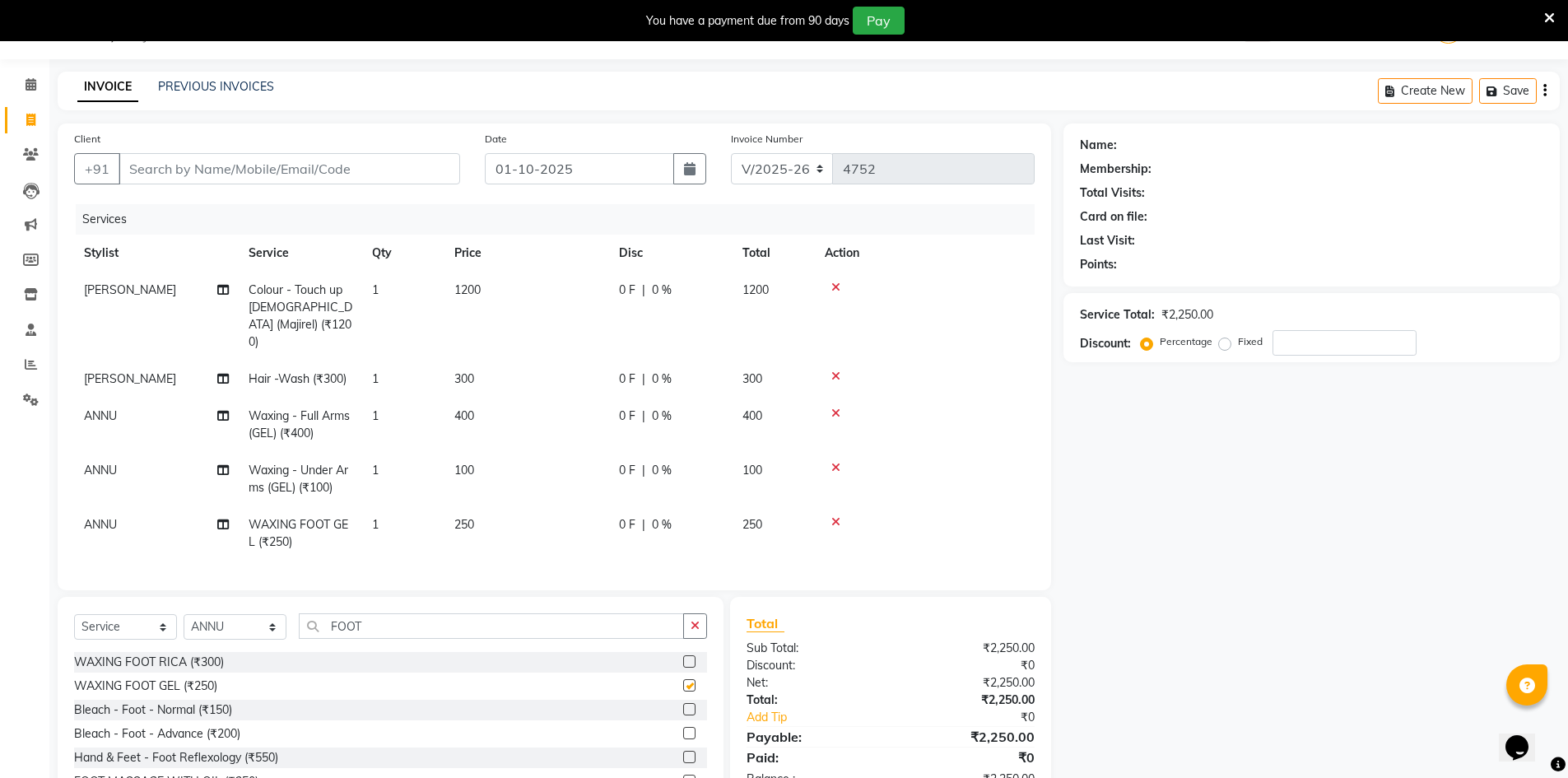
checkbox input "false"
drag, startPoint x: 258, startPoint y: 621, endPoint x: 254, endPoint y: 609, distance: 12.6
click at [258, 621] on select "Select Stylist ADNAN ADVANCE ANJALI ANNU B-WAX JH Manager MEMBERSHIP [PERSON_NA…" at bounding box center [235, 627] width 103 height 26
select select "32626"
click at [184, 614] on select "Select Stylist ADNAN ADVANCE ANJALI ANNU B-WAX JH Manager MEMBERSHIP [PERSON_NA…" at bounding box center [235, 627] width 103 height 26
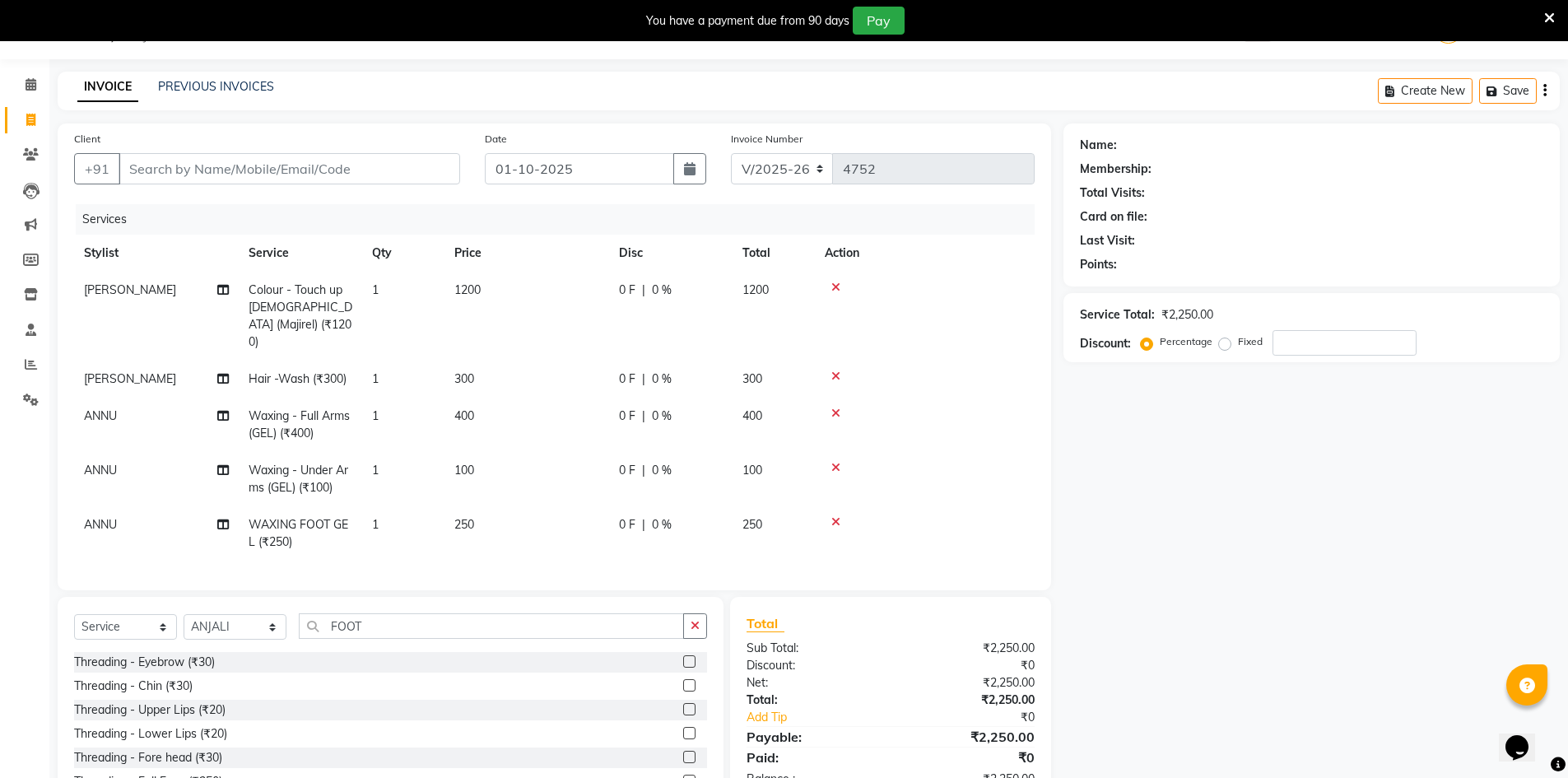
click at [683, 656] on label at bounding box center [689, 661] width 12 height 12
click at [683, 656] on input "checkbox" at bounding box center [688, 661] width 11 height 11
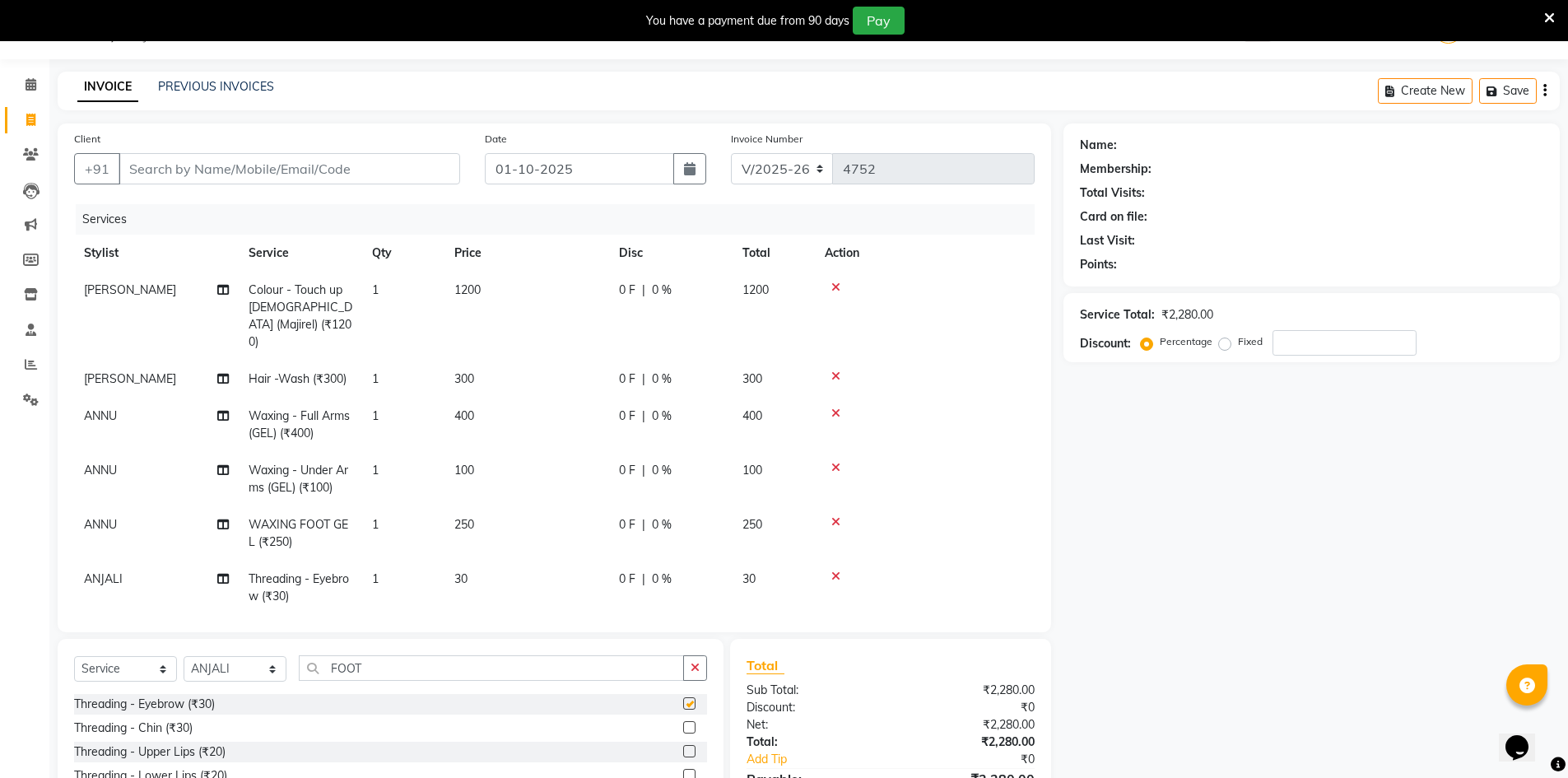
checkbox input "false"
click at [683, 749] on label at bounding box center [689, 750] width 12 height 12
click at [683, 749] on input "checkbox" at bounding box center [688, 751] width 11 height 11
checkbox input "false"
drag, startPoint x: 201, startPoint y: 170, endPoint x: 324, endPoint y: 191, distance: 124.8
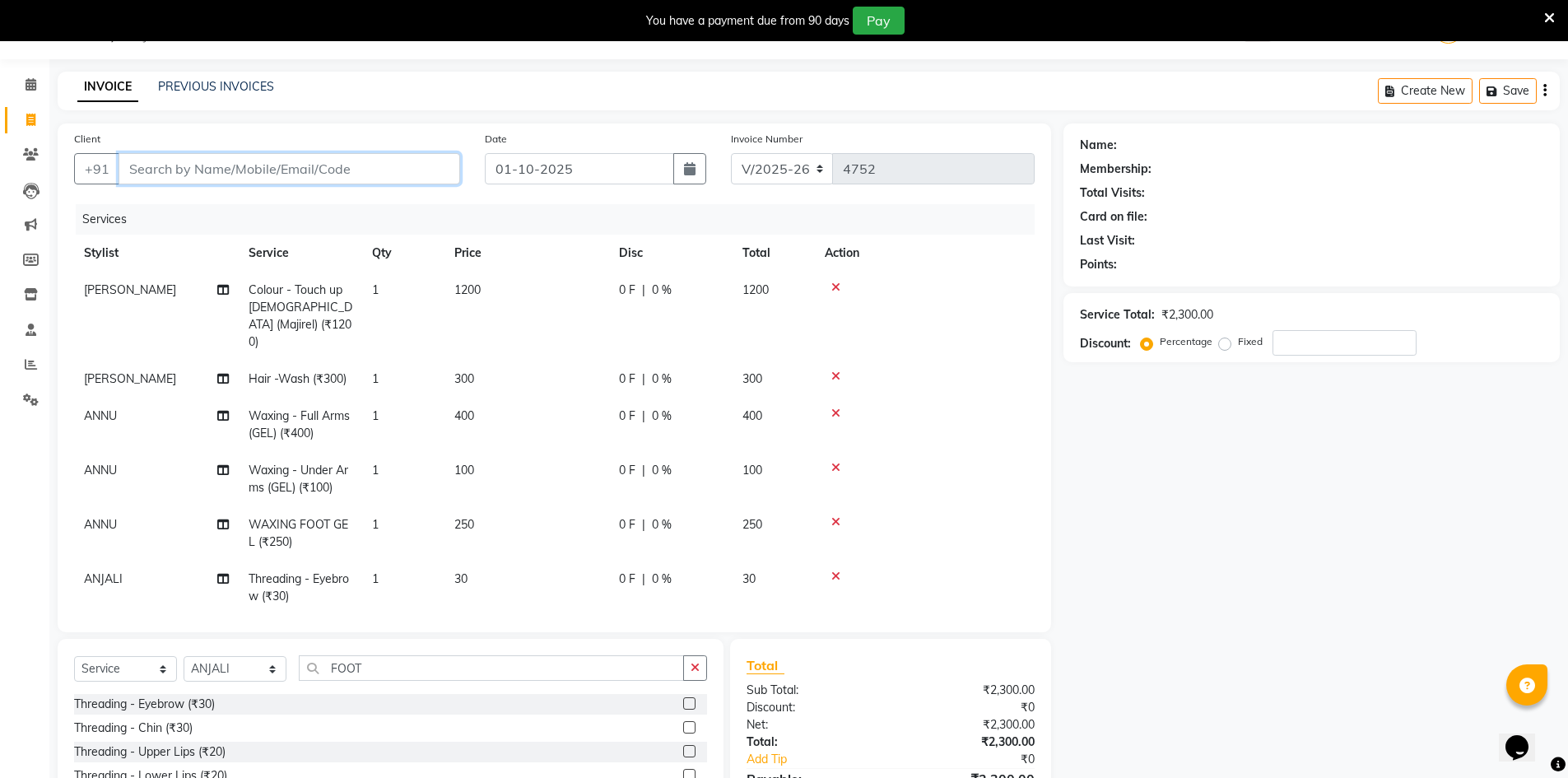
click at [202, 170] on input "Client" at bounding box center [289, 169] width 341 height 32
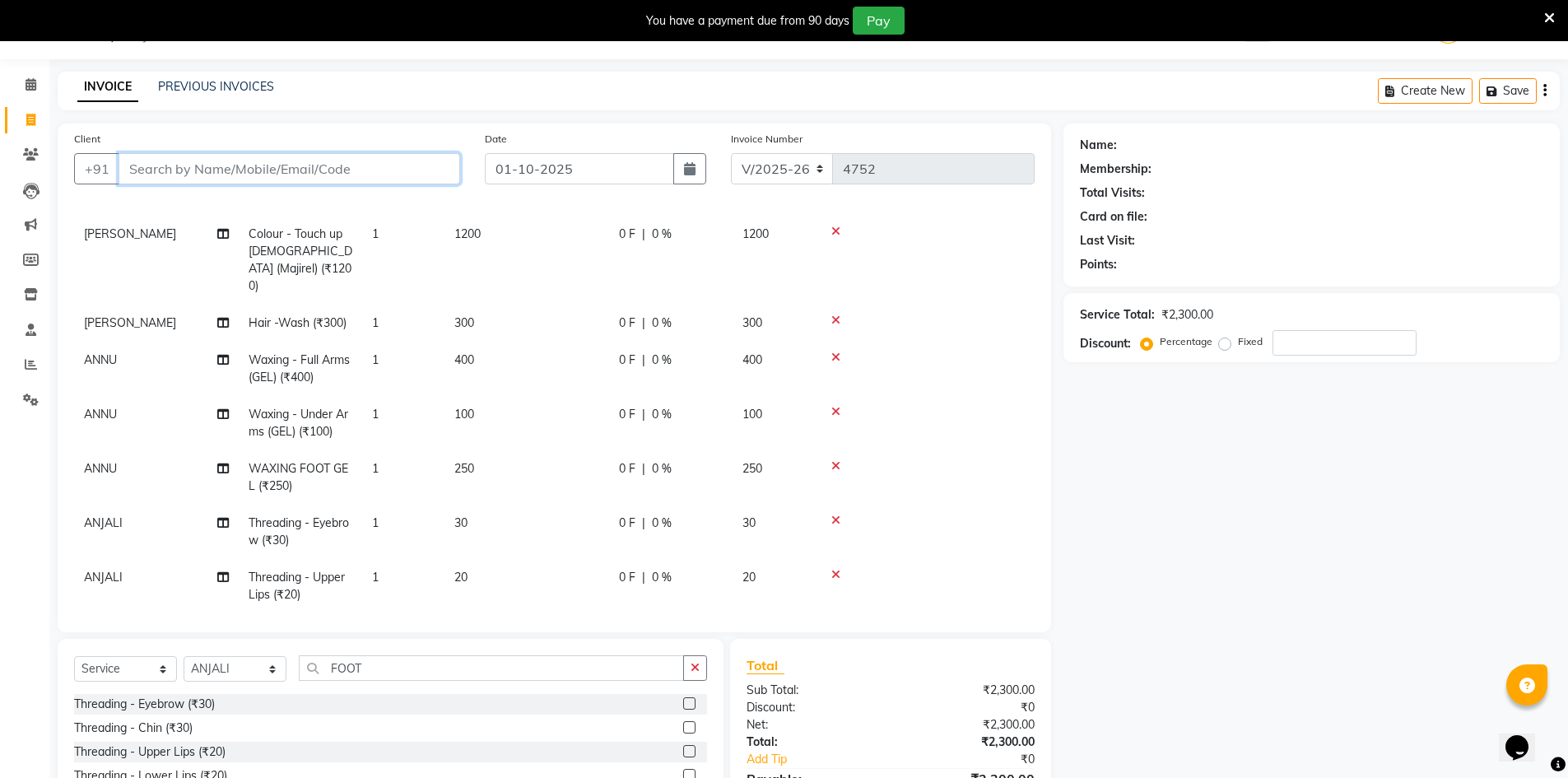
scroll to position [61, 0]
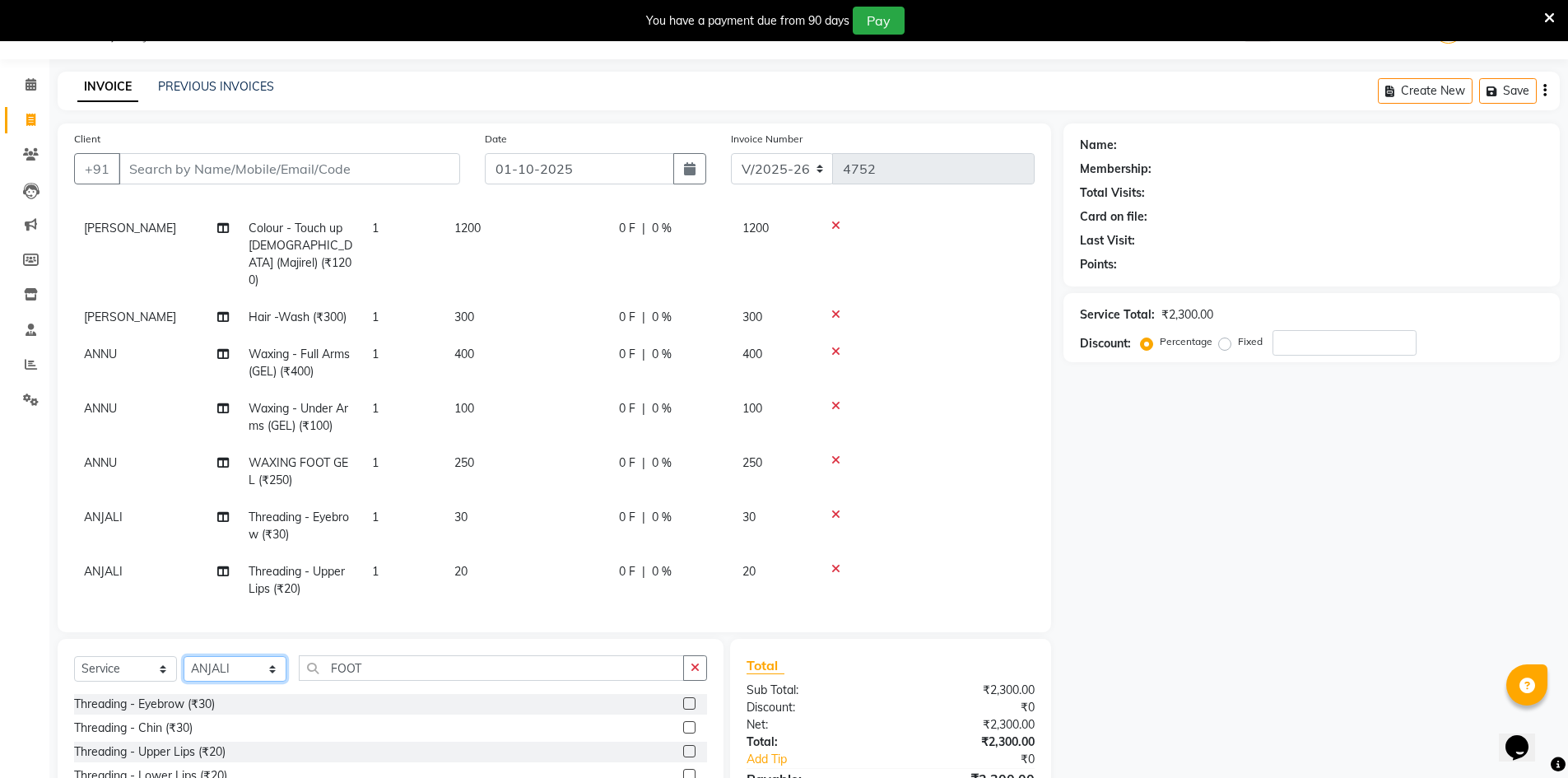
click at [258, 666] on select "Select Stylist ADNAN ADVANCE ANJALI ANNU B-WAX JH Manager MEMBERSHIP [PERSON_NA…" at bounding box center [235, 668] width 103 height 26
select select "79427"
click at [184, 655] on select "Select Stylist ADNAN ADVANCE ANJALI ANNU B-WAX JH Manager MEMBERSHIP [PERSON_NA…" at bounding box center [235, 668] width 103 height 26
drag, startPoint x: 393, startPoint y: 665, endPoint x: 260, endPoint y: 640, distance: 135.3
click at [242, 654] on div "Select Service Product Membership Package Voucher Prepaid Gift Card Select Styl…" at bounding box center [390, 759] width 666 height 242
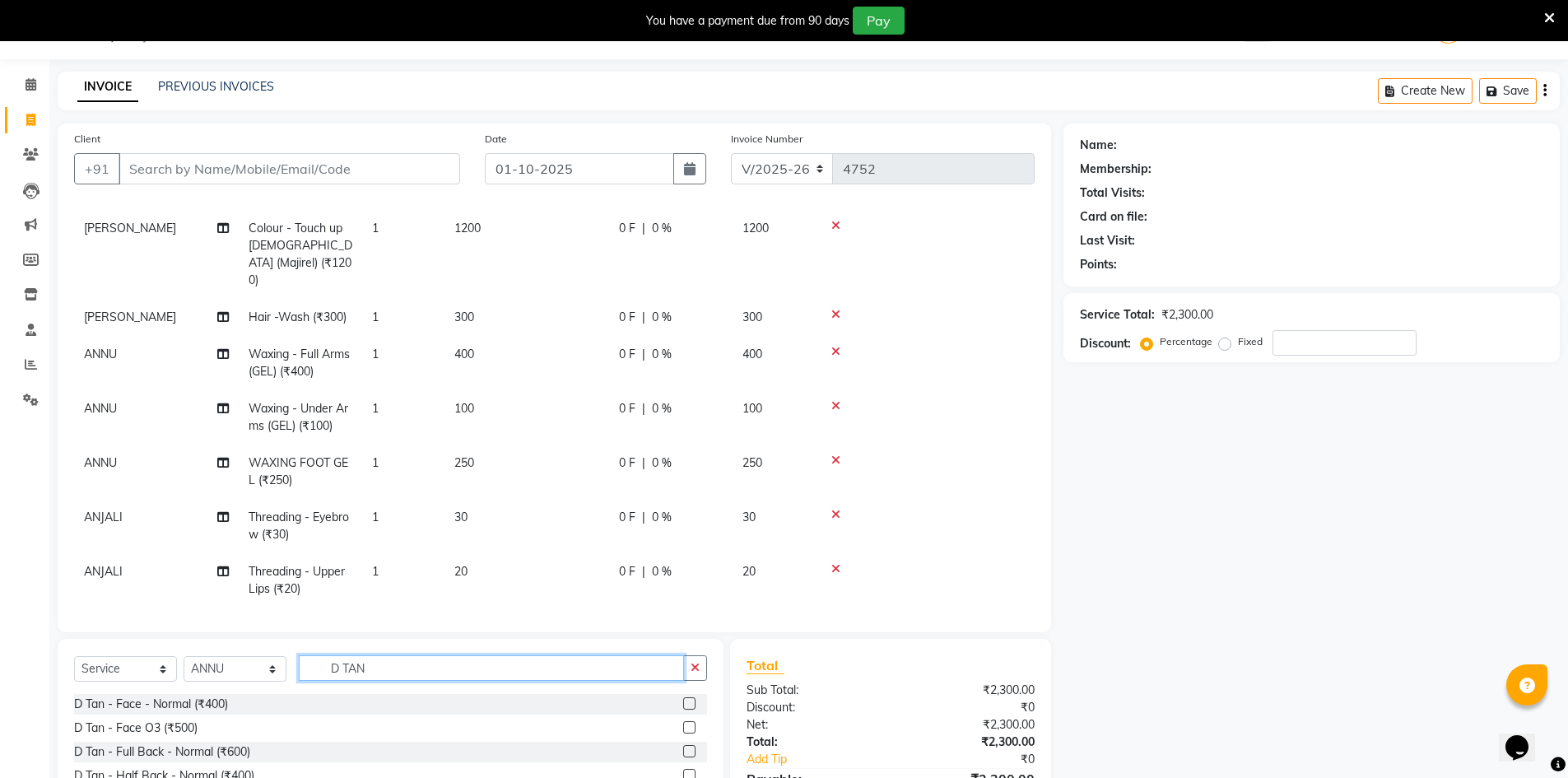
type input "D TAN"
click at [683, 730] on label at bounding box center [689, 726] width 12 height 12
click at [683, 730] on input "checkbox" at bounding box center [688, 727] width 11 height 11
checkbox input "false"
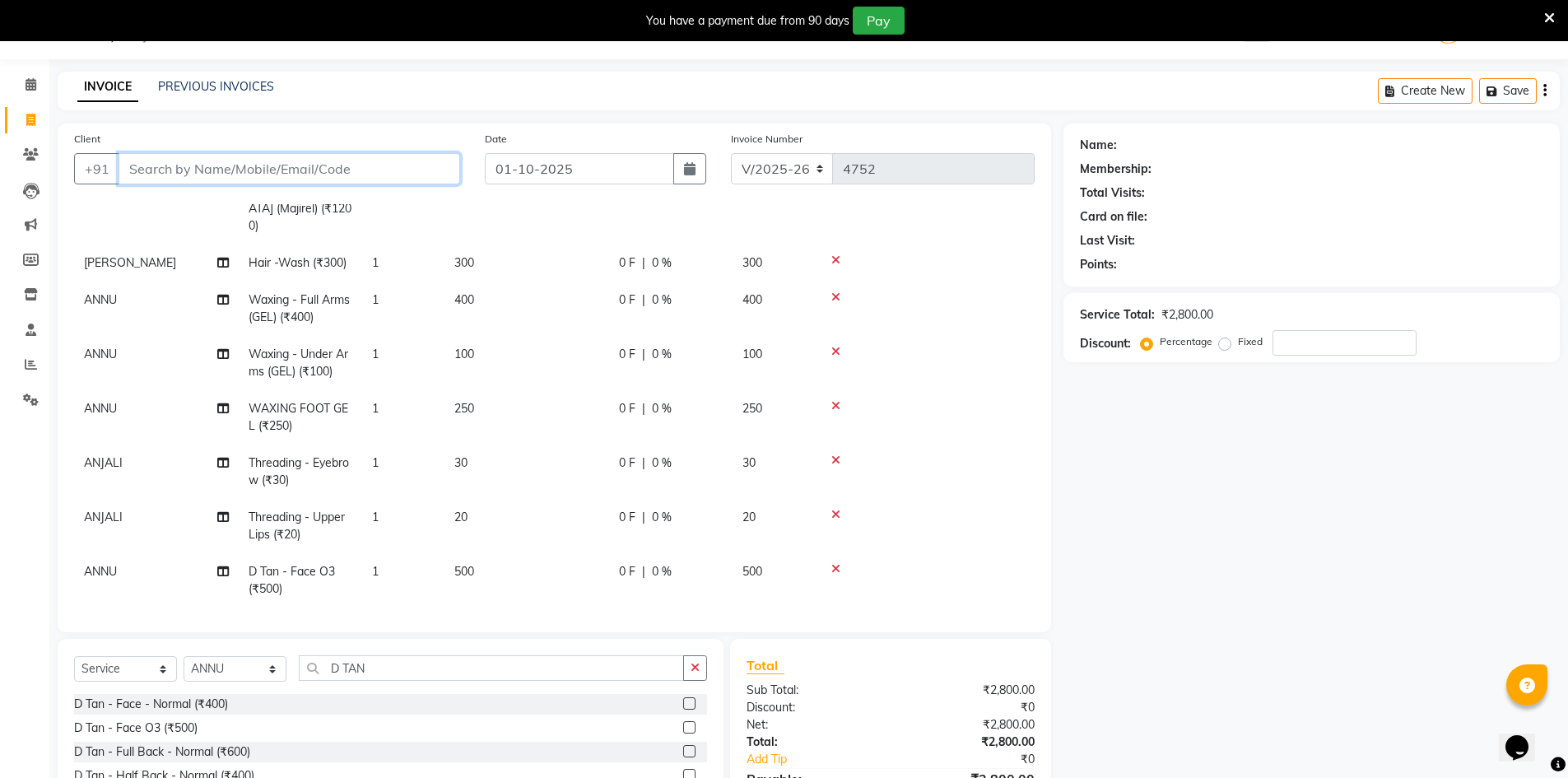
click at [247, 163] on input "Client" at bounding box center [289, 169] width 341 height 32
type input "7"
type input "0"
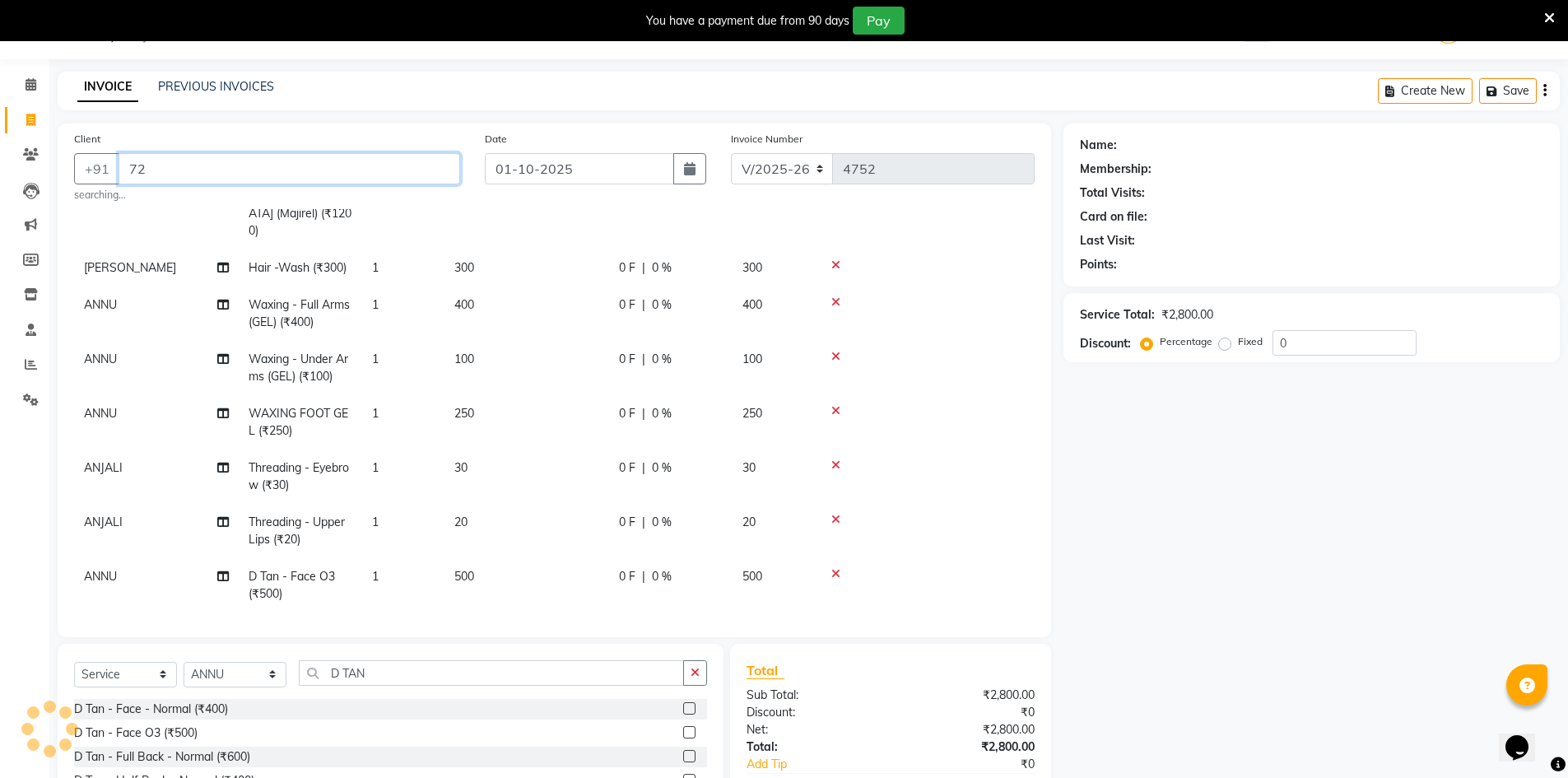
type input "7"
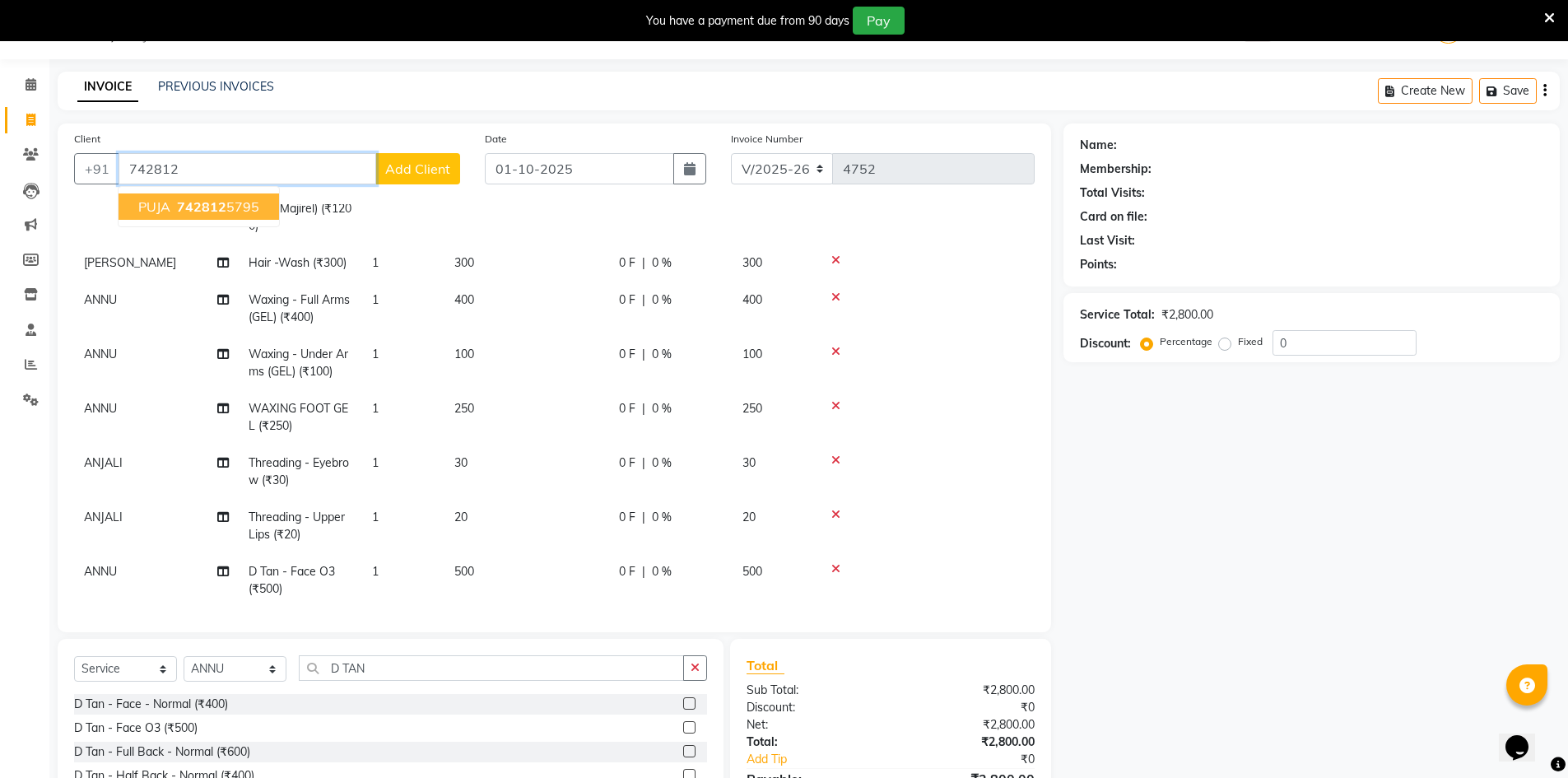
click at [233, 204] on ngb-highlight "742812 5795" at bounding box center [216, 206] width 85 height 16
type input "7428125795"
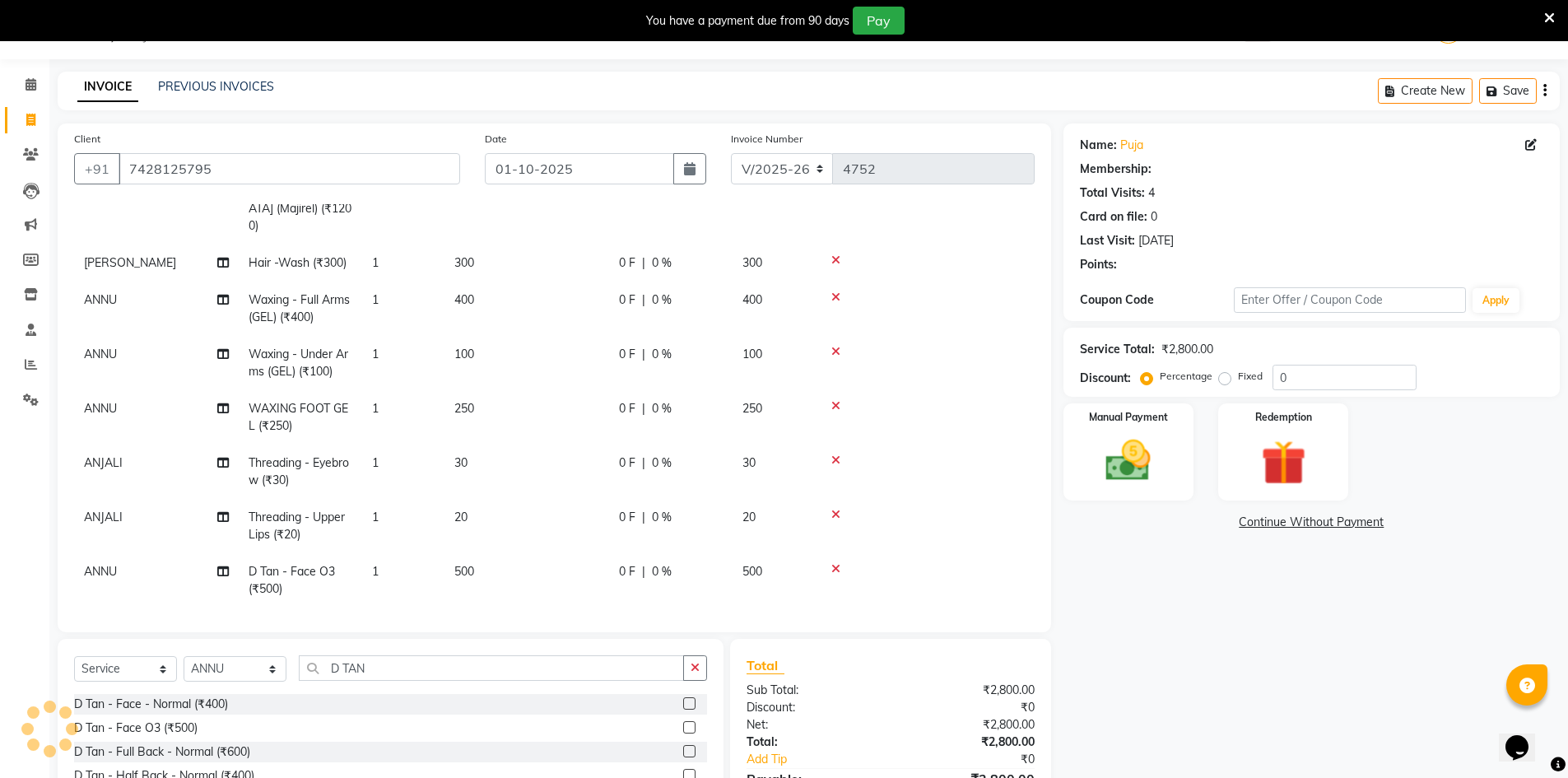
select select "2: Object"
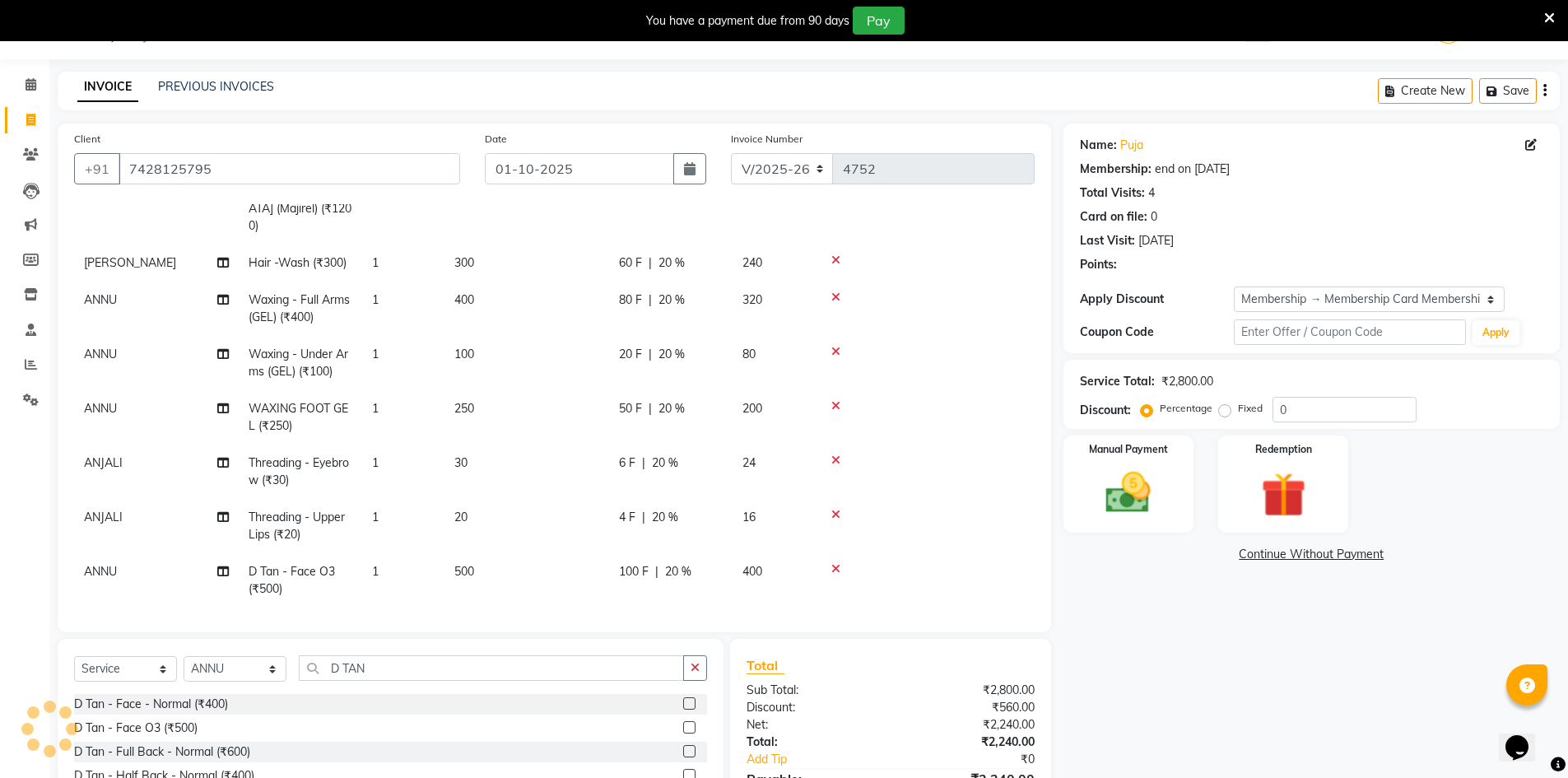
type input "20"
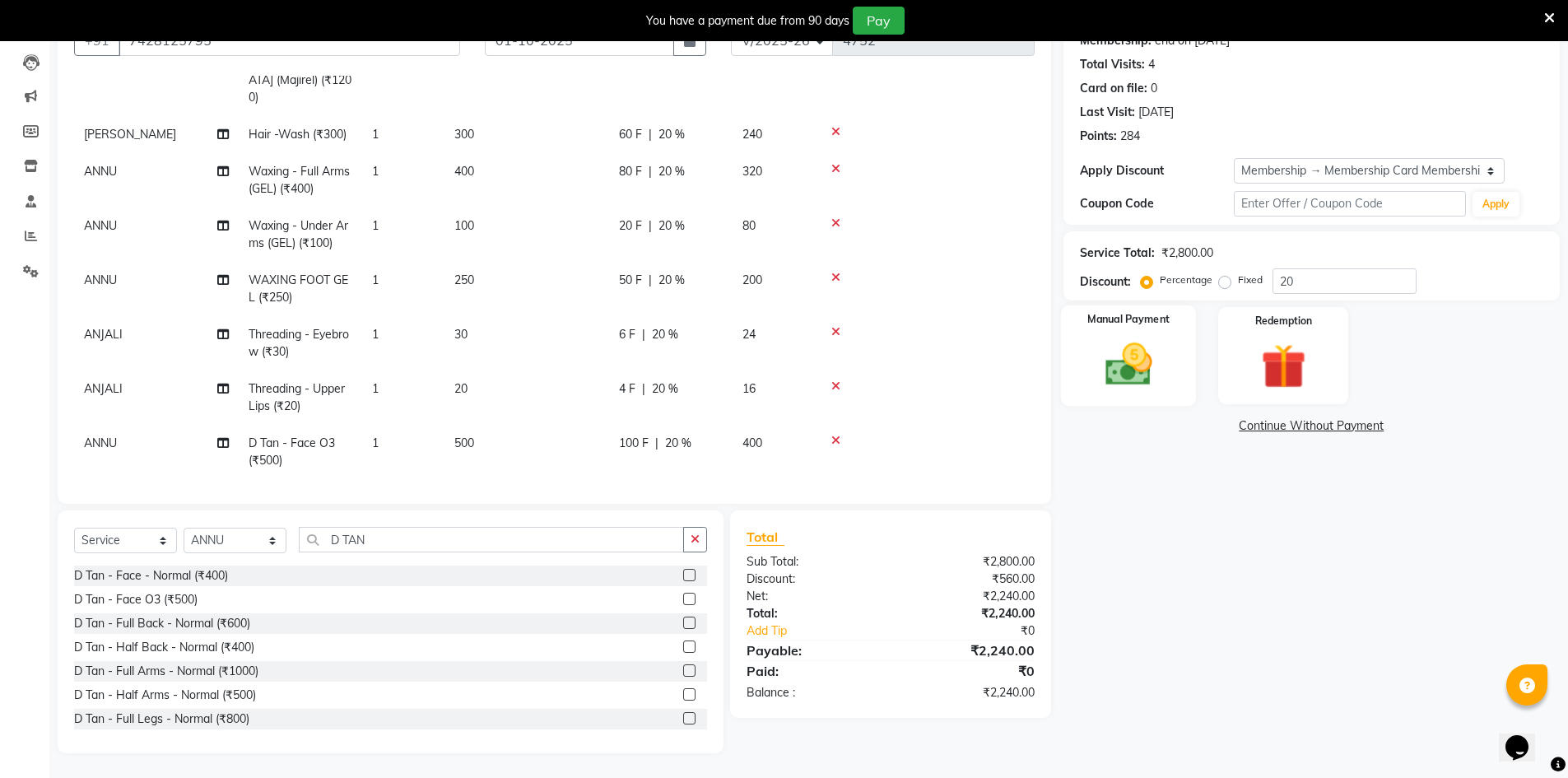
click at [1115, 364] on img at bounding box center [1128, 364] width 76 height 54
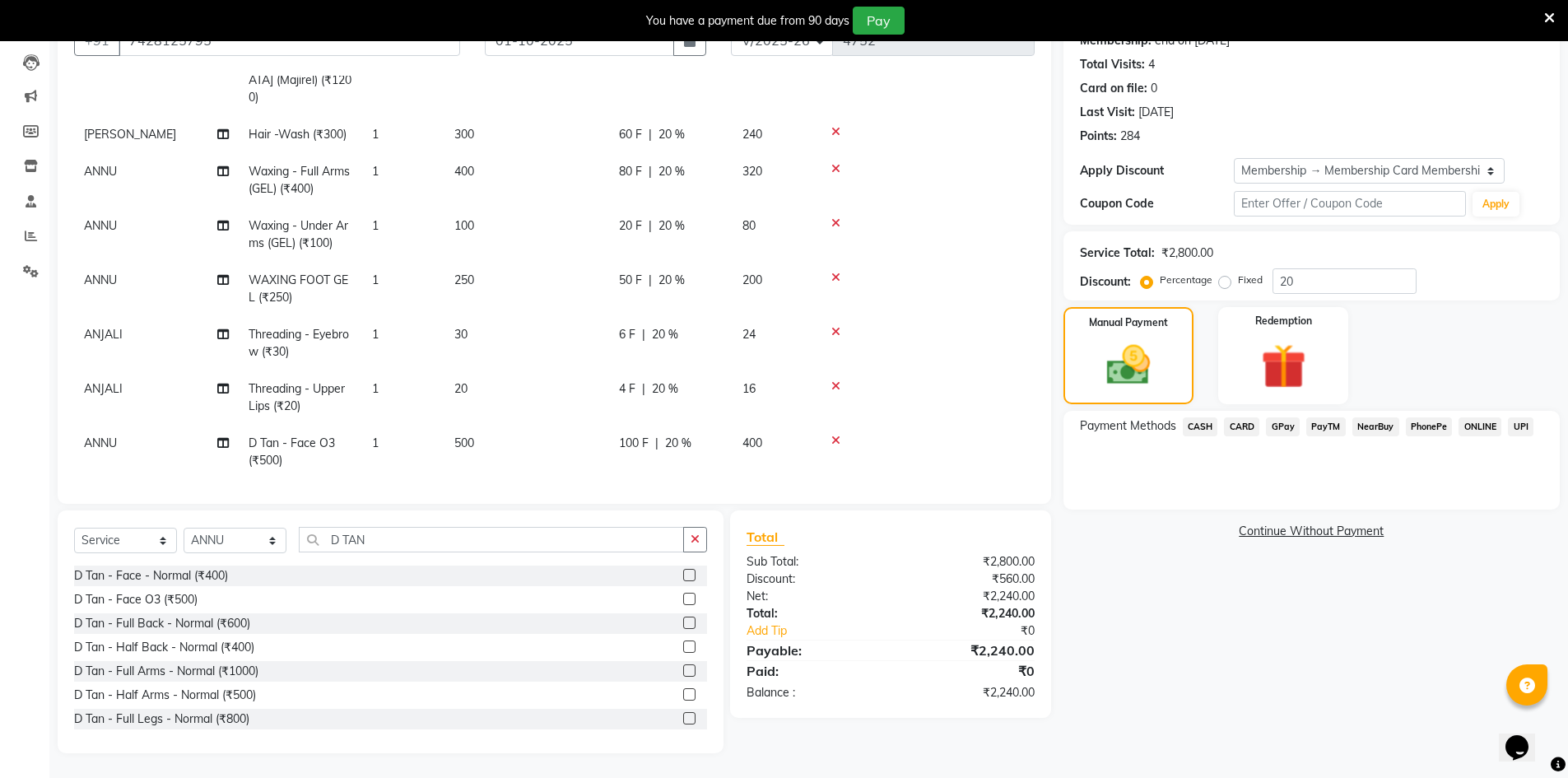
drag, startPoint x: 1283, startPoint y: 422, endPoint x: 1296, endPoint y: 421, distance: 13.0
click at [1282, 421] on span "GPay" at bounding box center [1282, 426] width 34 height 19
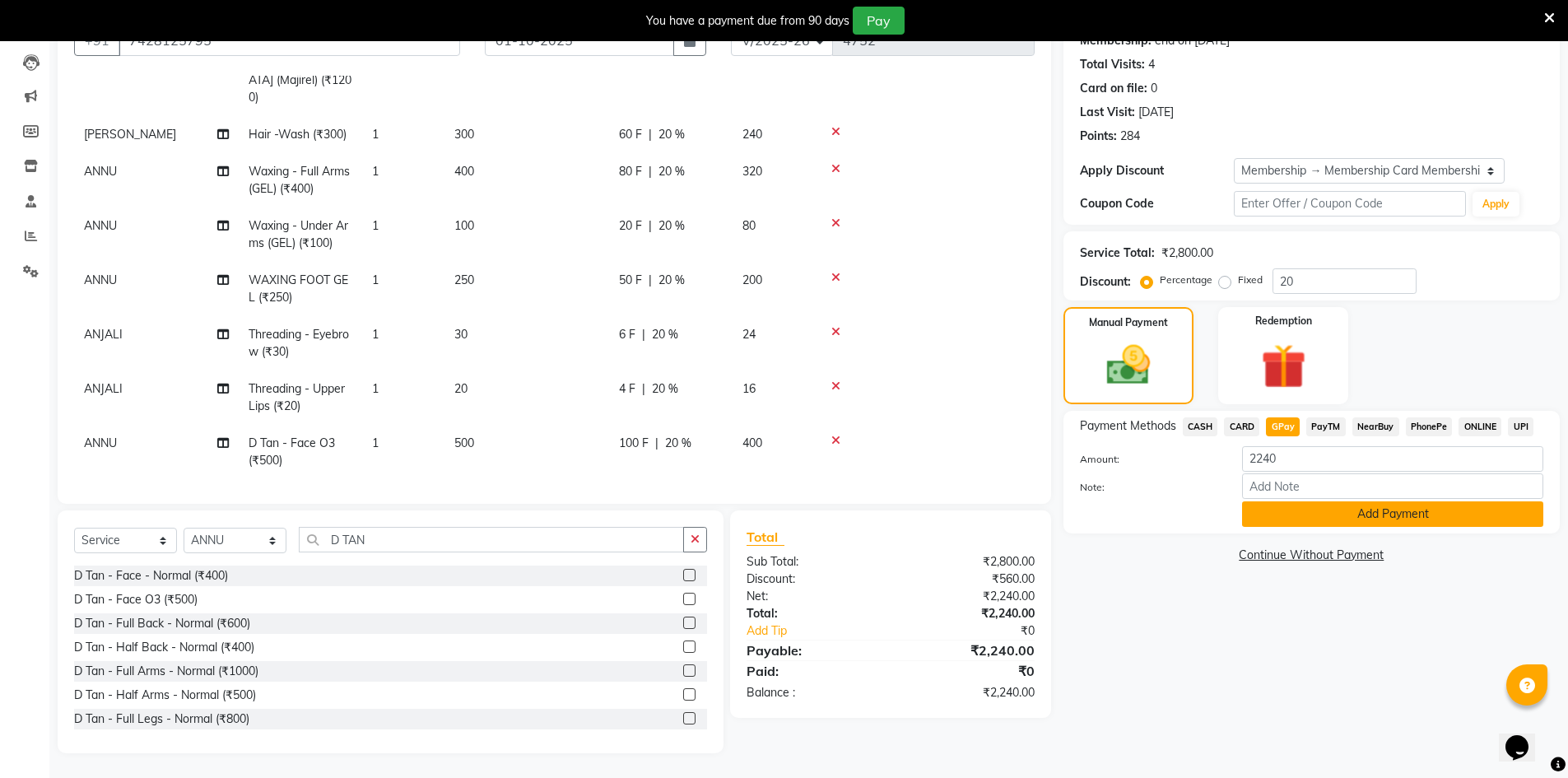
click at [1353, 517] on button "Add Payment" at bounding box center [1393, 514] width 301 height 26
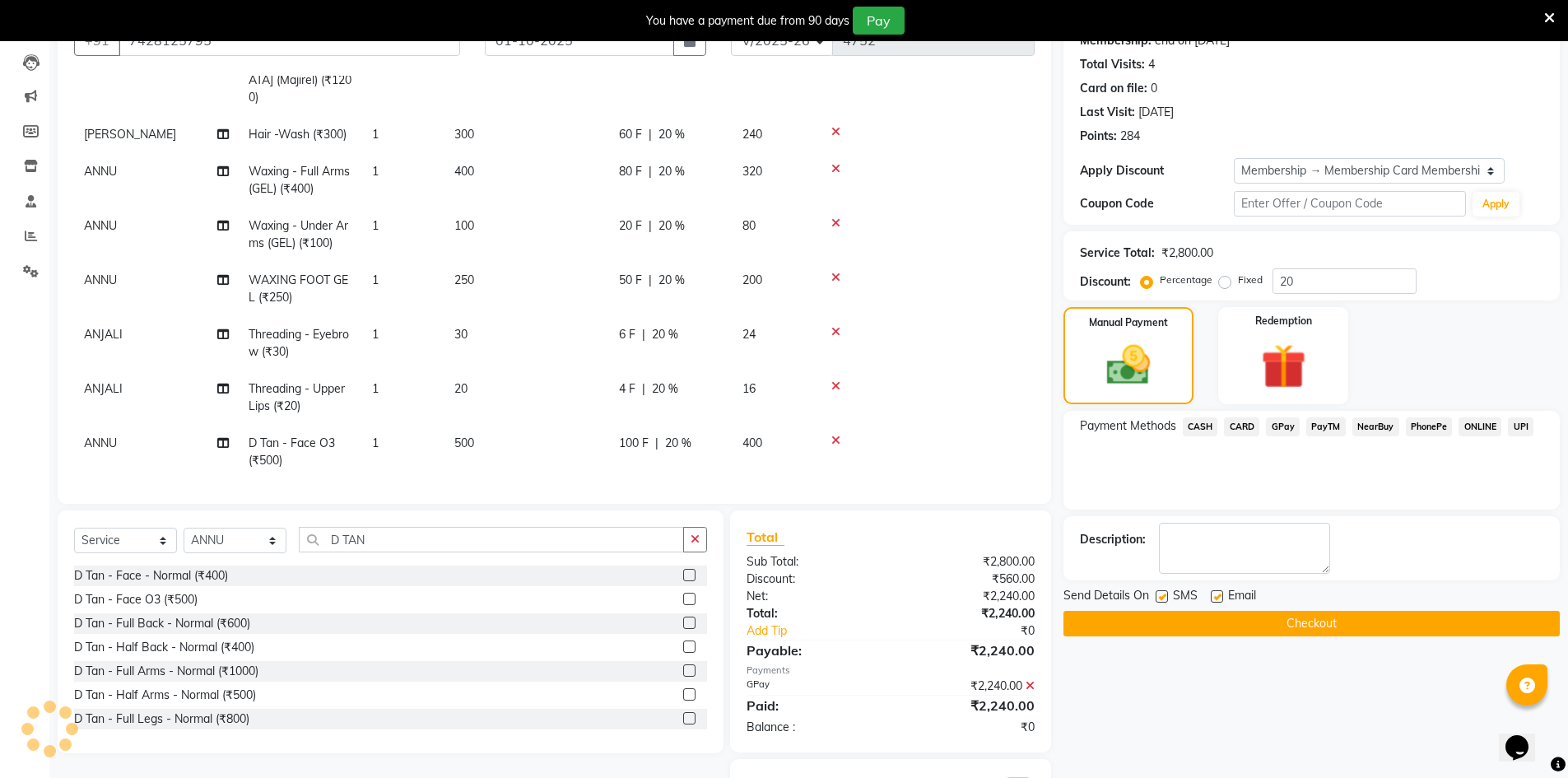
click at [1345, 629] on button "Checkout" at bounding box center [1312, 623] width 496 height 26
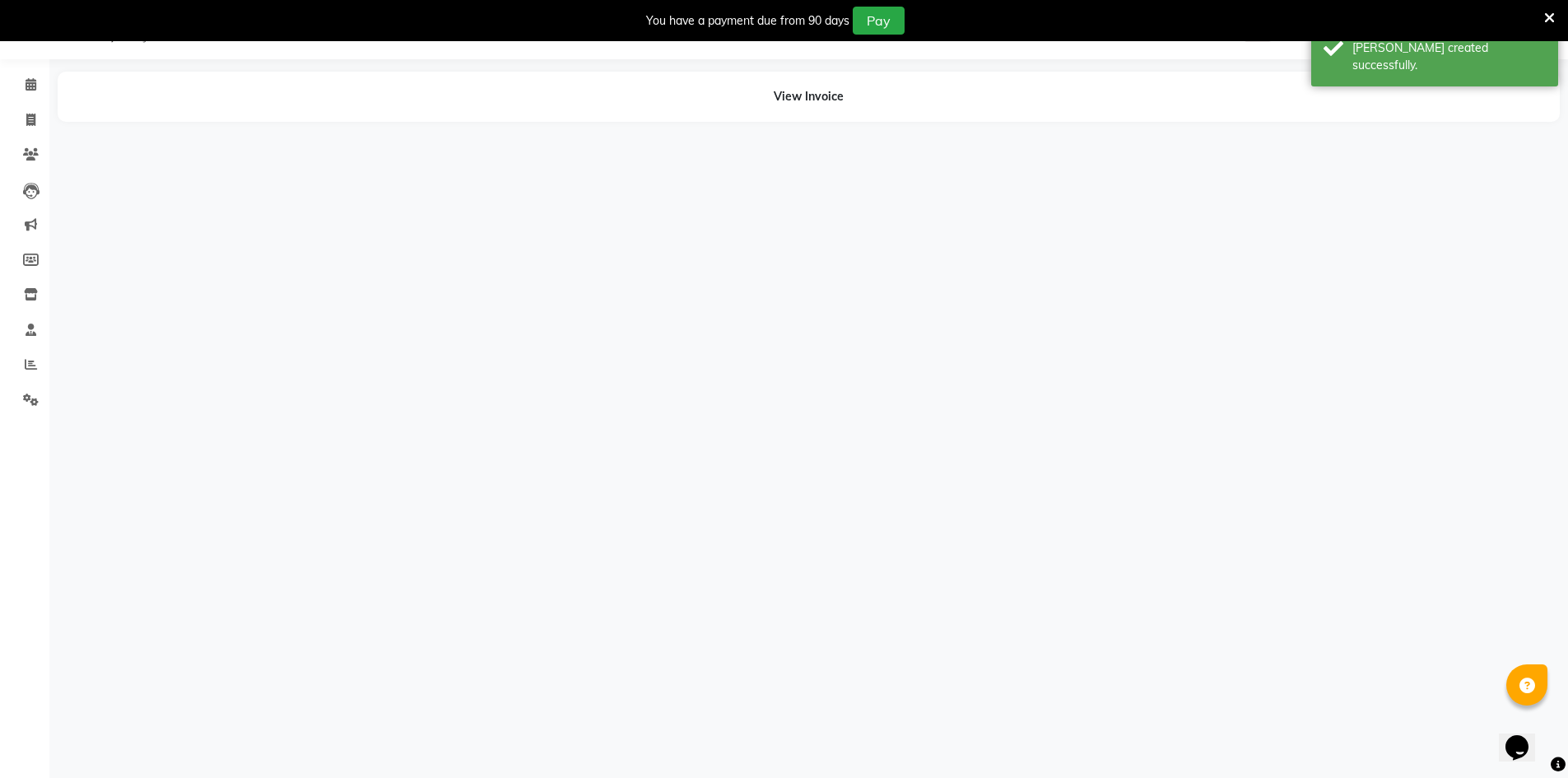
scroll to position [41, 0]
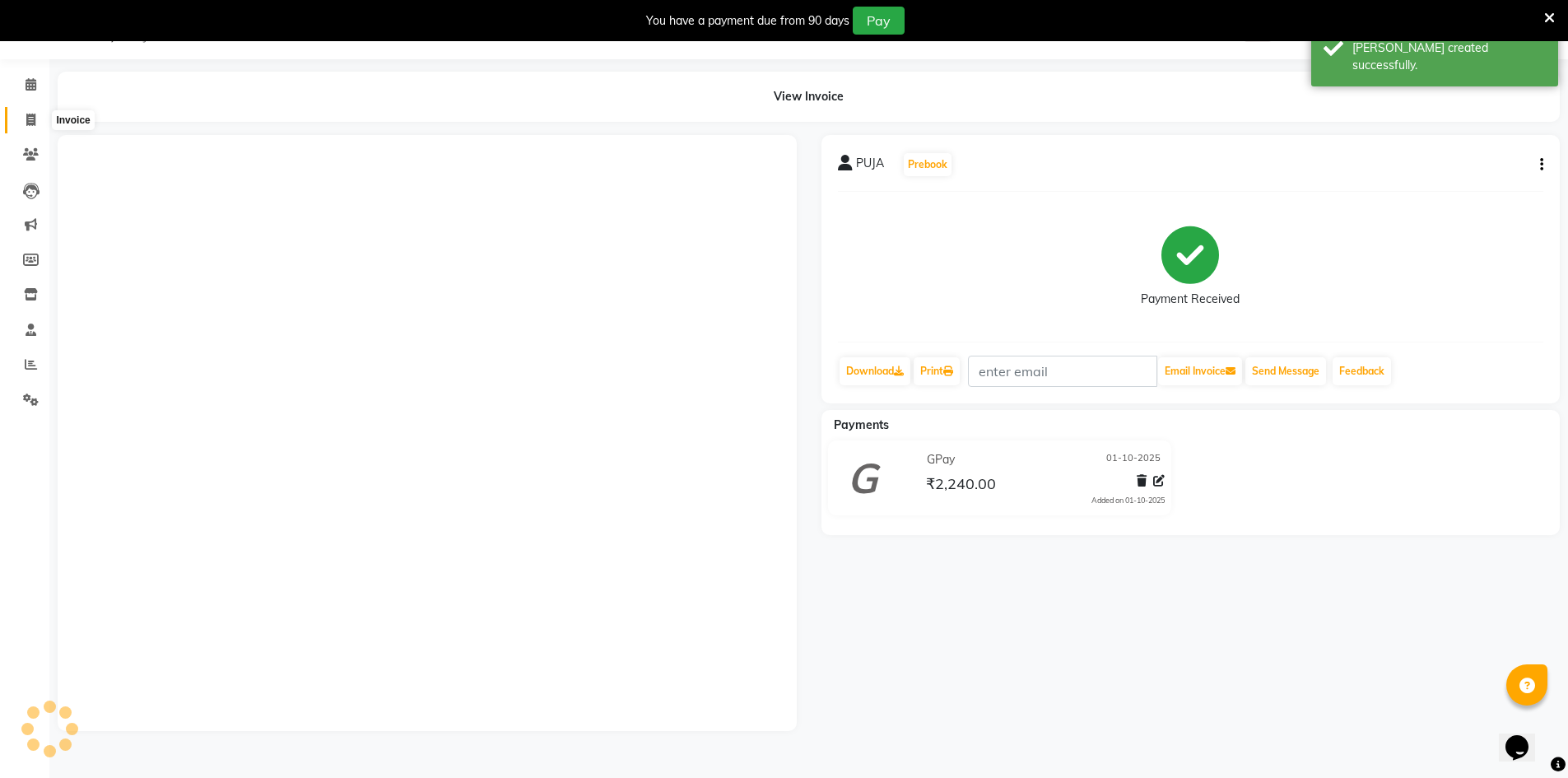
click at [27, 127] on span at bounding box center [31, 121] width 29 height 19
select select "service"
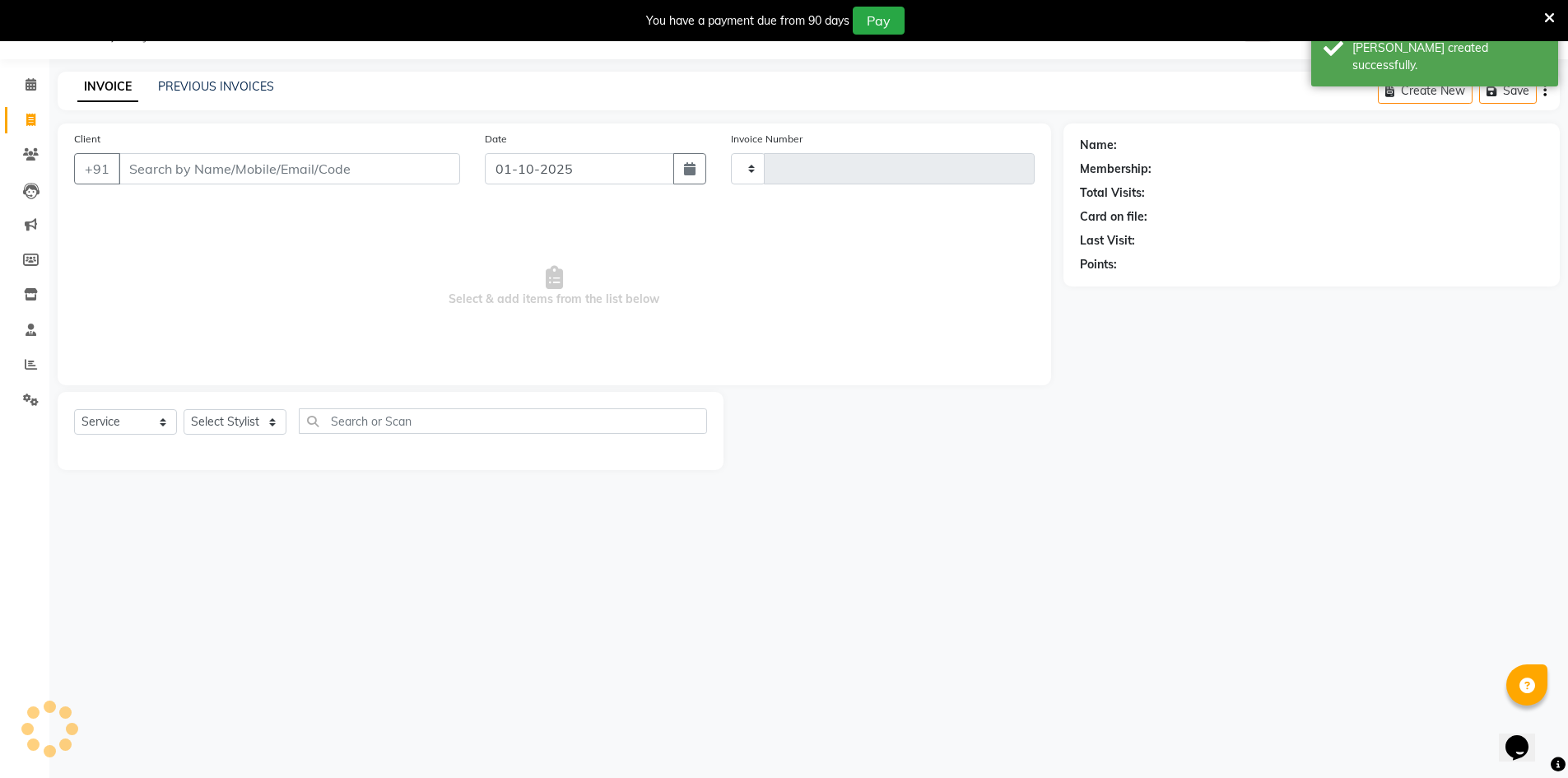
type input "4754"
select select "640"
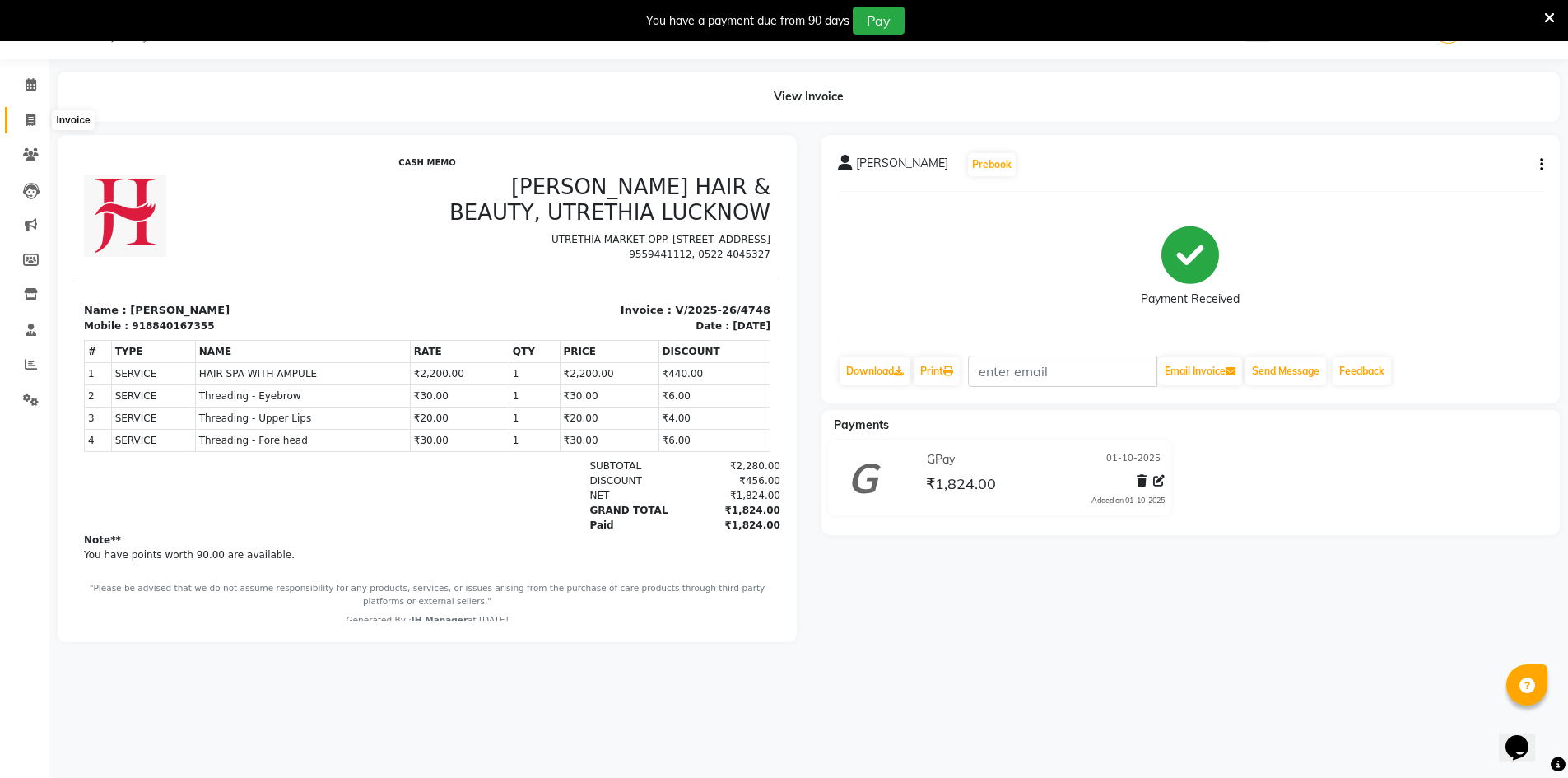
click at [32, 124] on icon at bounding box center [30, 120] width 9 height 12
select select "service"
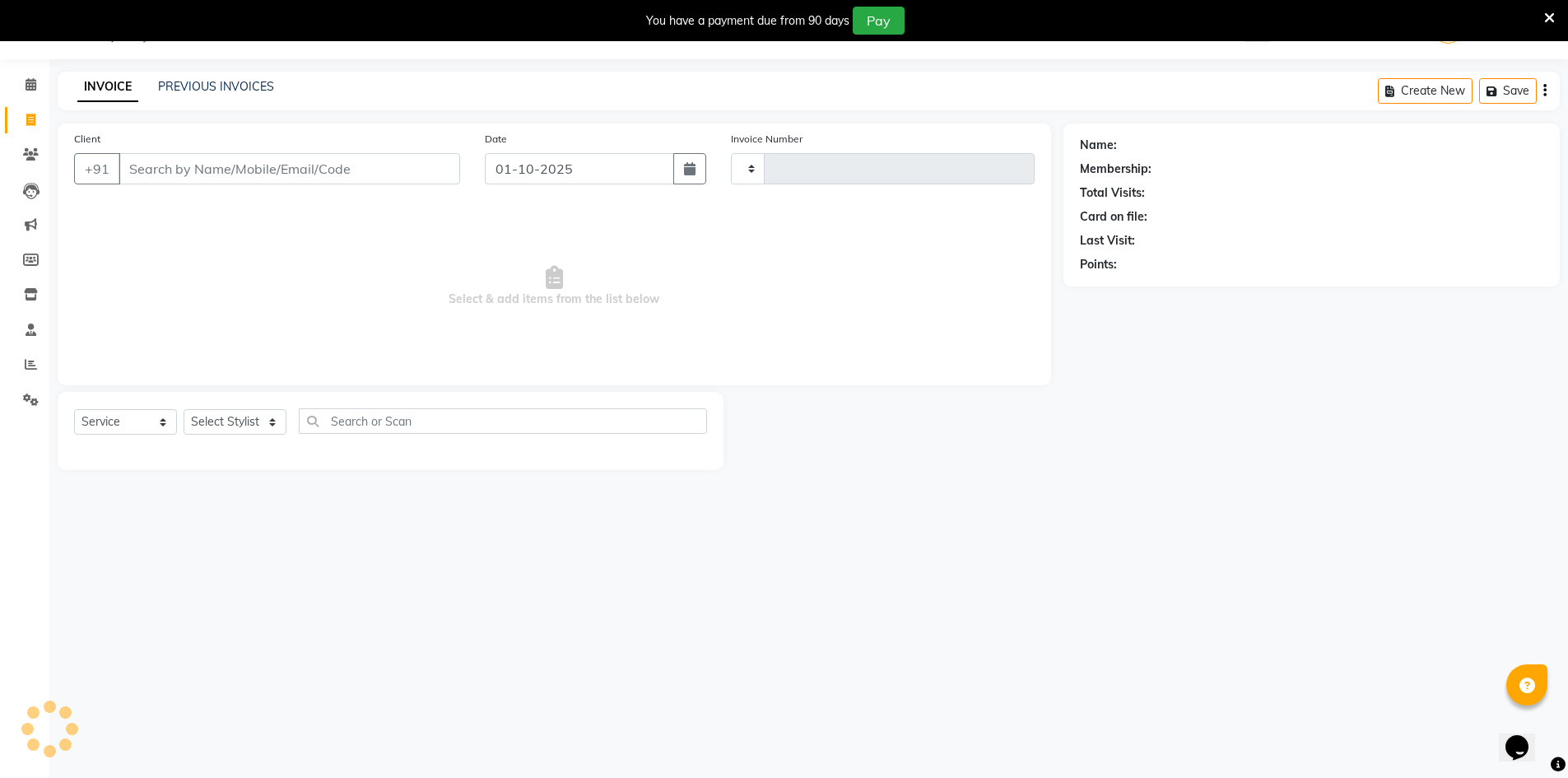
type input "4750"
select select "640"
click at [439, 425] on input "text" at bounding box center [503, 421] width 408 height 26
type input "smoo"
click at [230, 411] on select "Select Stylist ADNAN ADVANCE ANJALI ANNU B-WAX JH Manager MEMBERSHIP [PERSON_NA…" at bounding box center [235, 422] width 103 height 26
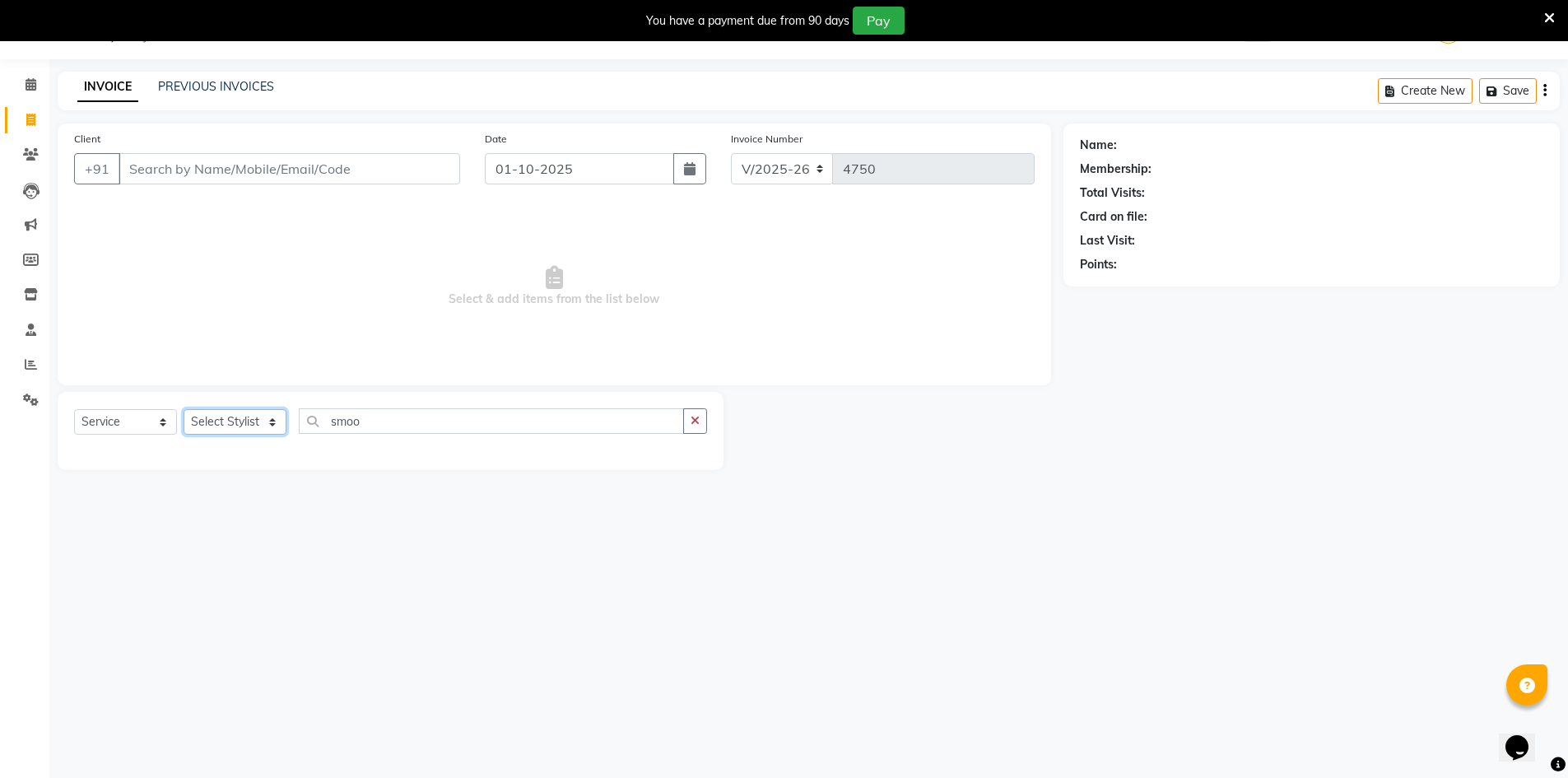
select select "13395"
click at [184, 409] on select "Select Stylist ADNAN ADVANCE ANJALI ANNU B-WAX JH Manager MEMBERSHIP [PERSON_NA…" at bounding box center [235, 422] width 103 height 26
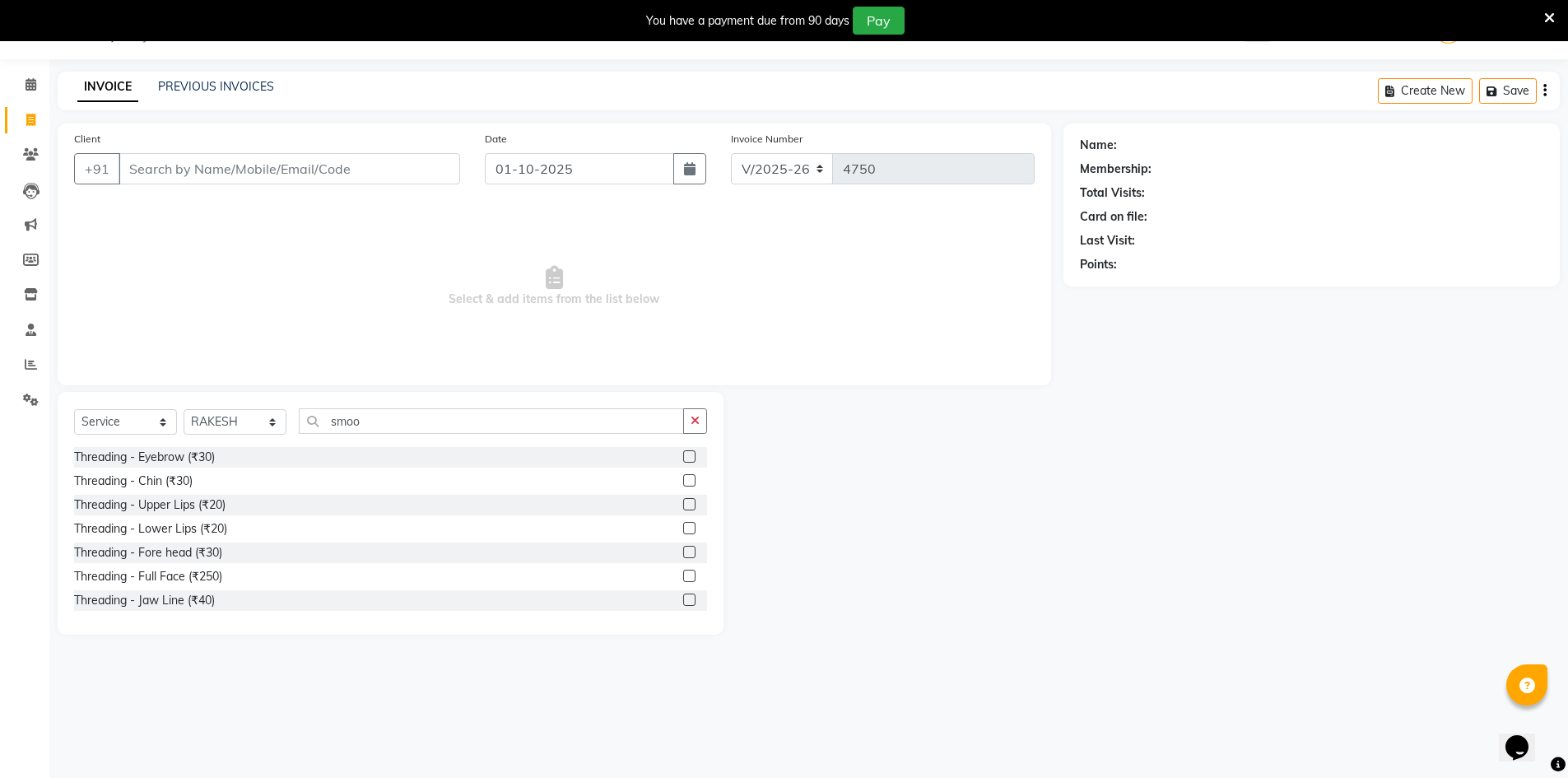
click at [427, 406] on div "Select Service Product Membership Package Voucher Prepaid Gift Card Select Styl…" at bounding box center [390, 513] width 666 height 242
click at [428, 434] on div "Select Service Product Membership Package Voucher Prepaid Gift Card Select Styl…" at bounding box center [390, 427] width 633 height 38
click at [431, 421] on input "smoo" at bounding box center [492, 421] width 385 height 26
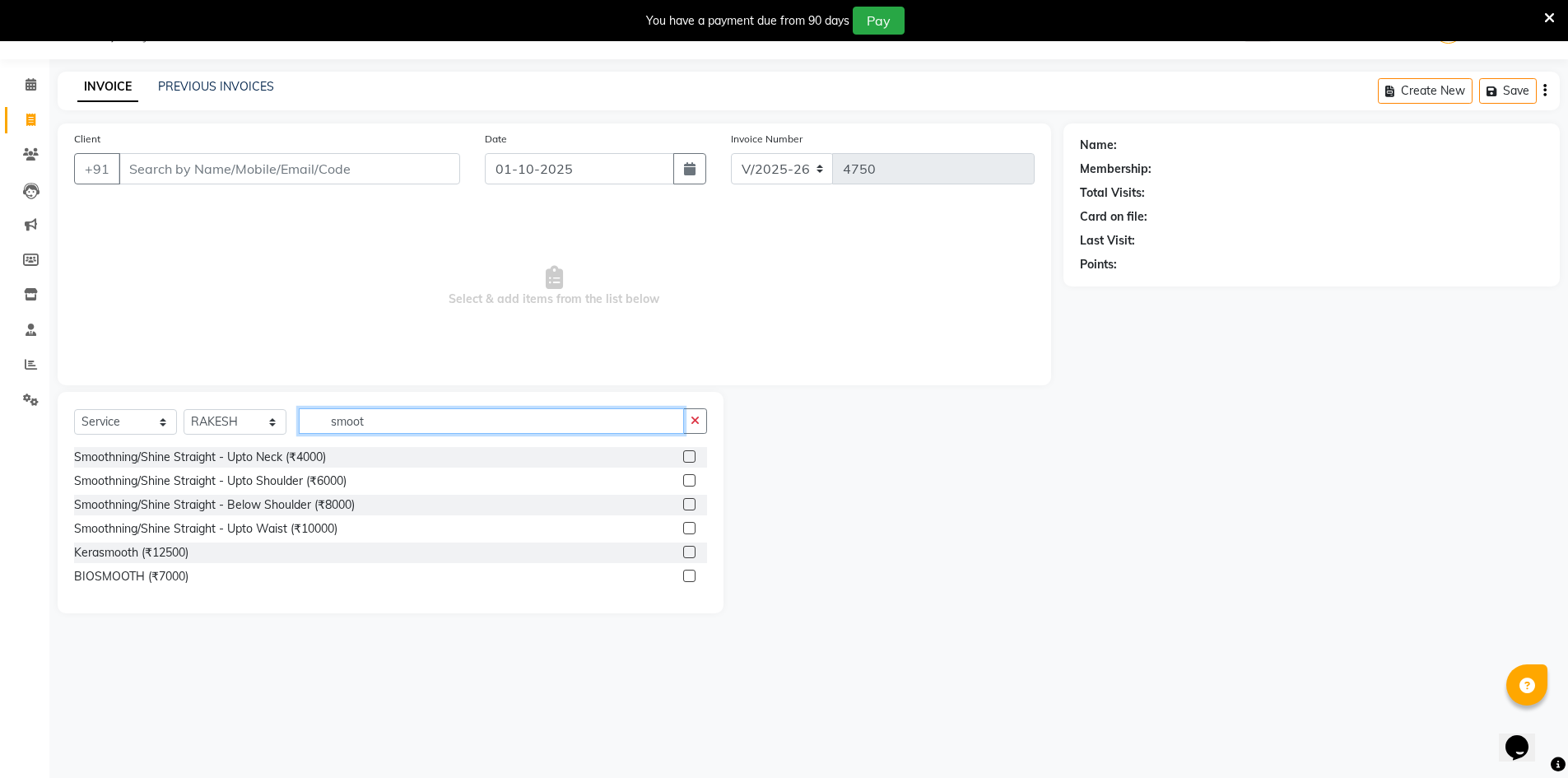
type input "smoot"
click at [698, 418] on icon "button" at bounding box center [695, 421] width 9 height 11
type input "NAN"
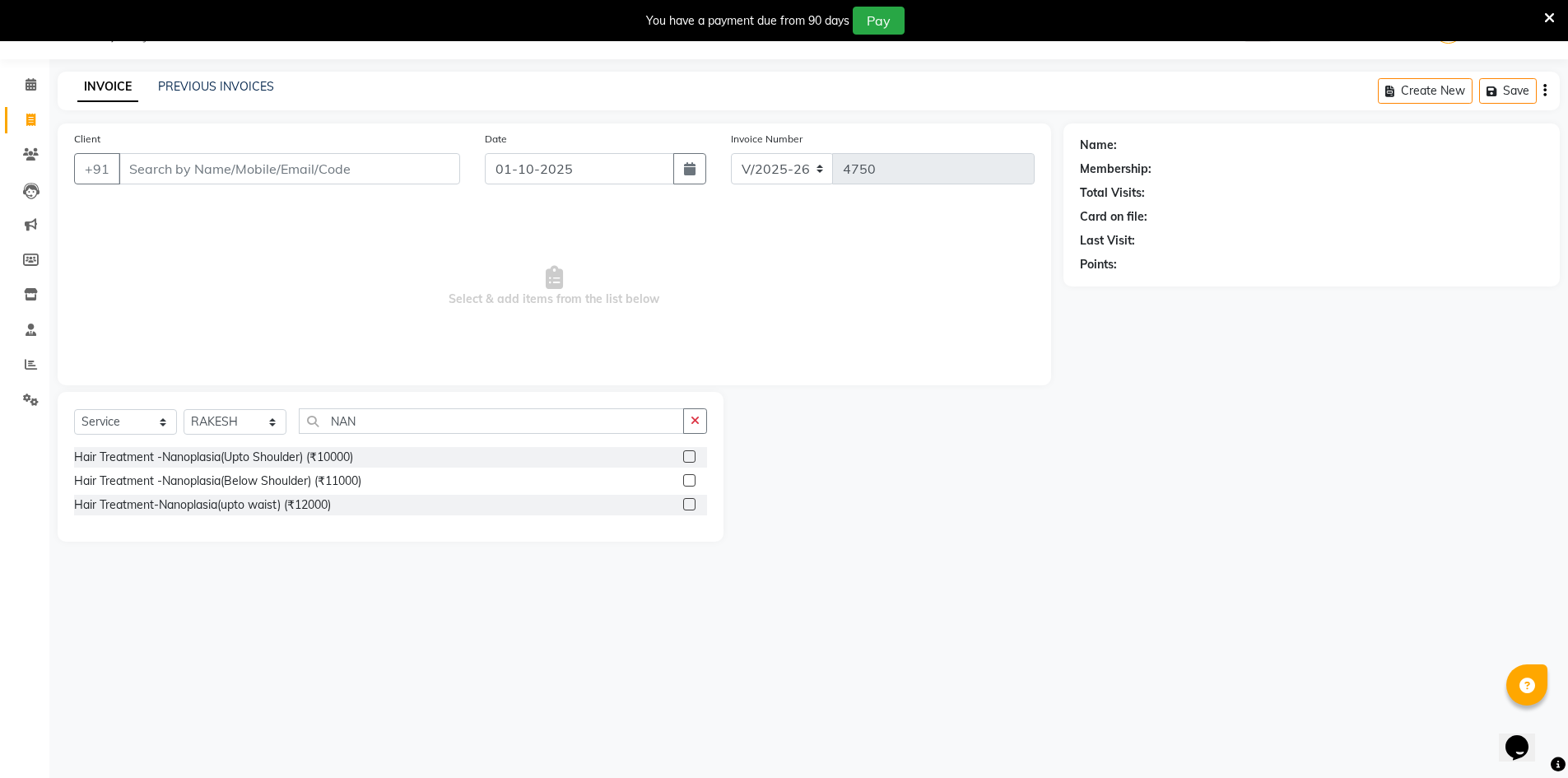
click at [43, 108] on link "Invoice" at bounding box center [24, 121] width 39 height 27
select select "service"
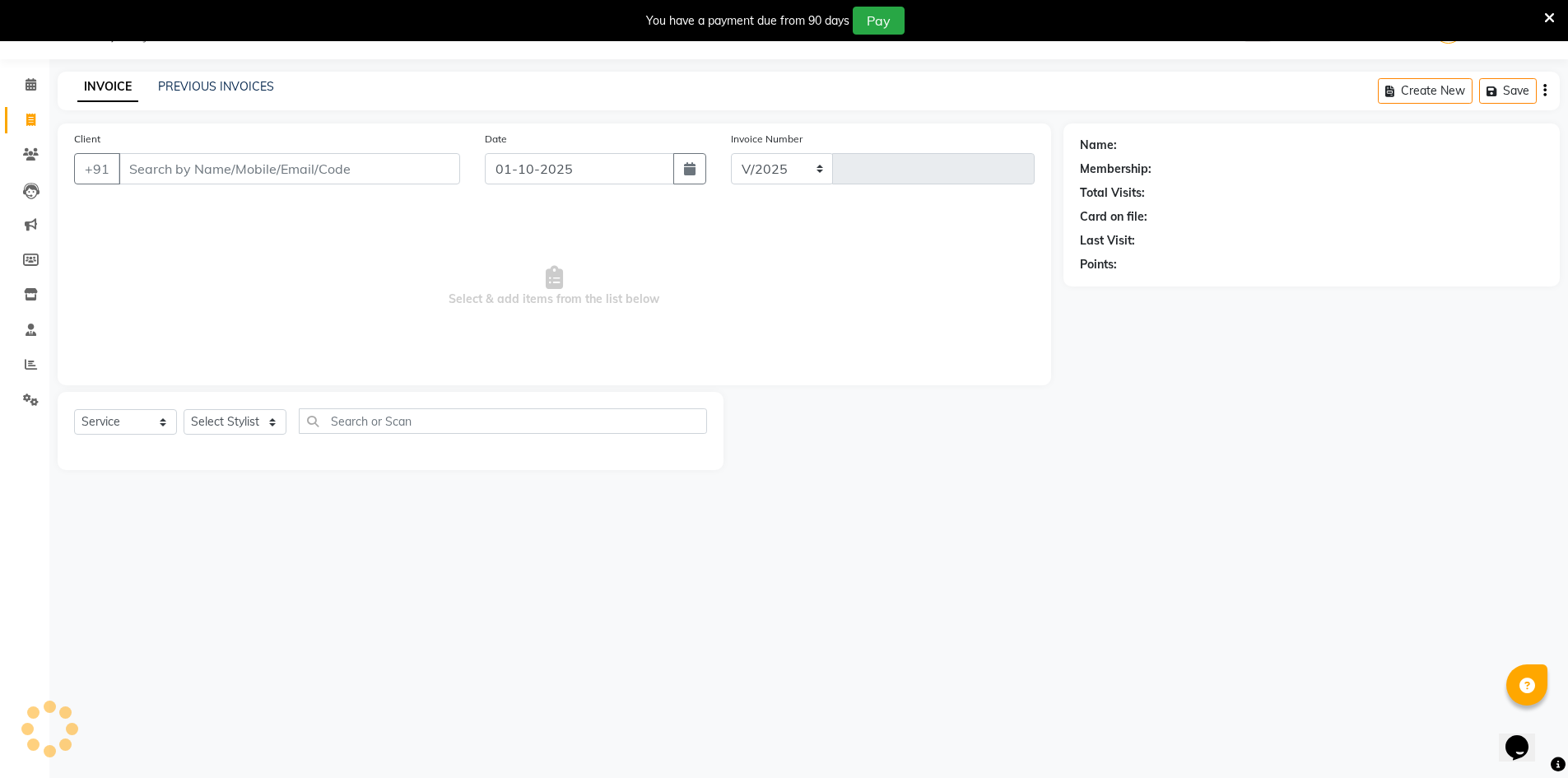
select select "640"
type input "4751"
click at [208, 90] on link "PREVIOUS INVOICES" at bounding box center [216, 85] width 116 height 14
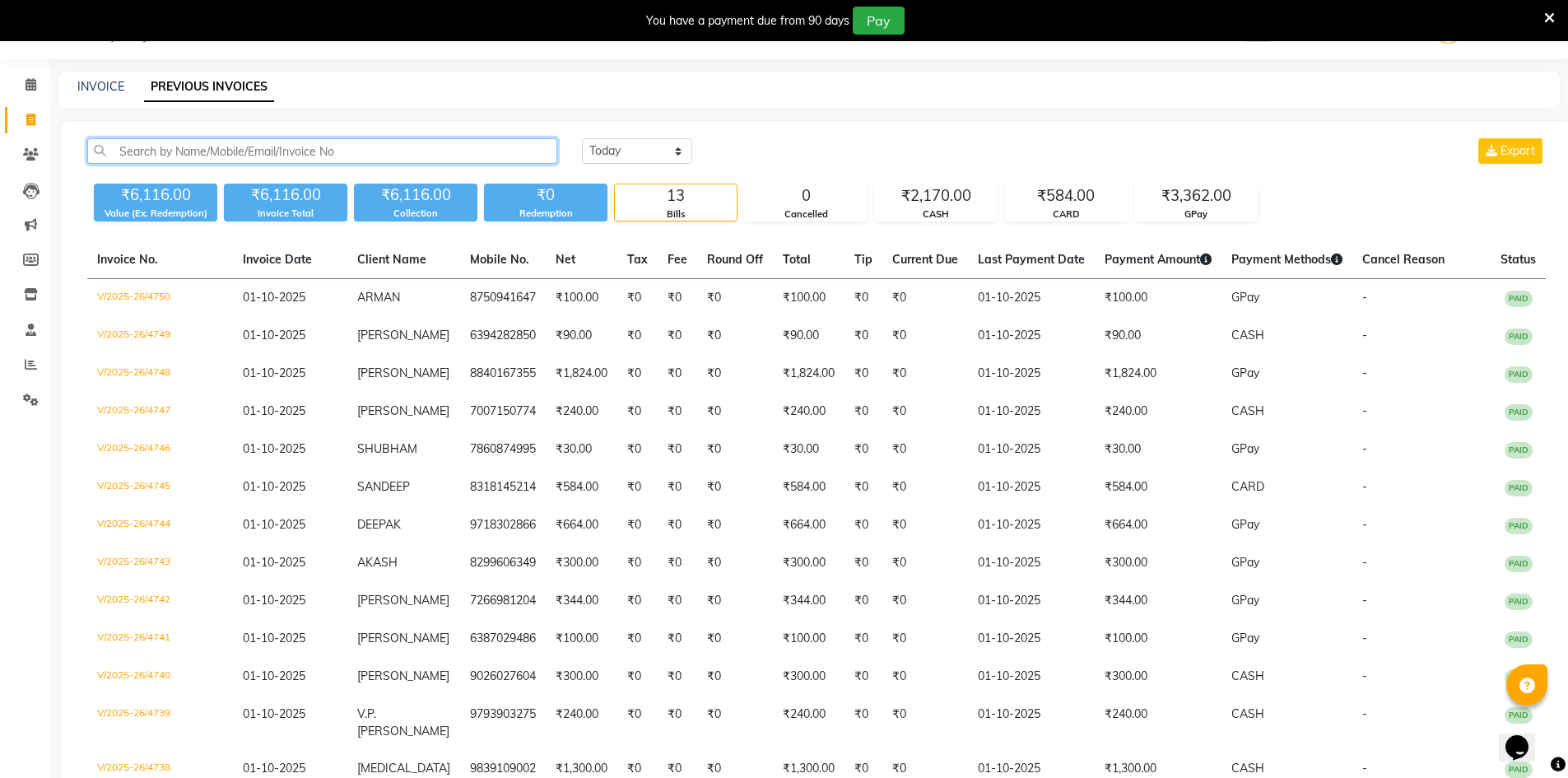
click at [248, 154] on input "text" at bounding box center [322, 150] width 470 height 26
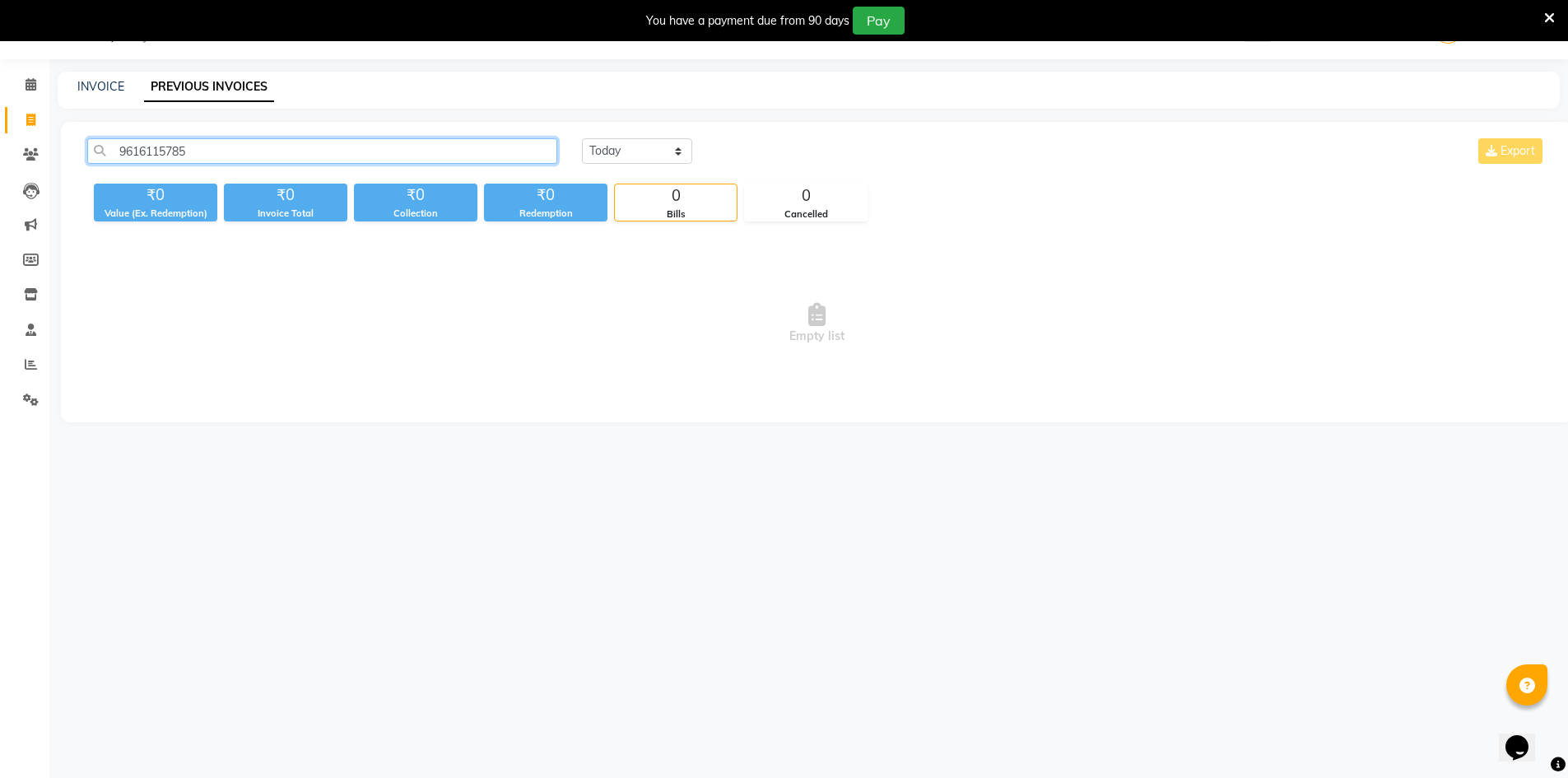
drag, startPoint x: 206, startPoint y: 151, endPoint x: 87, endPoint y: 160, distance: 119.3
click at [87, 160] on input "9616115785" at bounding box center [322, 150] width 470 height 26
type input "9616115785"
click at [108, 83] on link "INVOICE" at bounding box center [101, 85] width 47 height 14
select select "service"
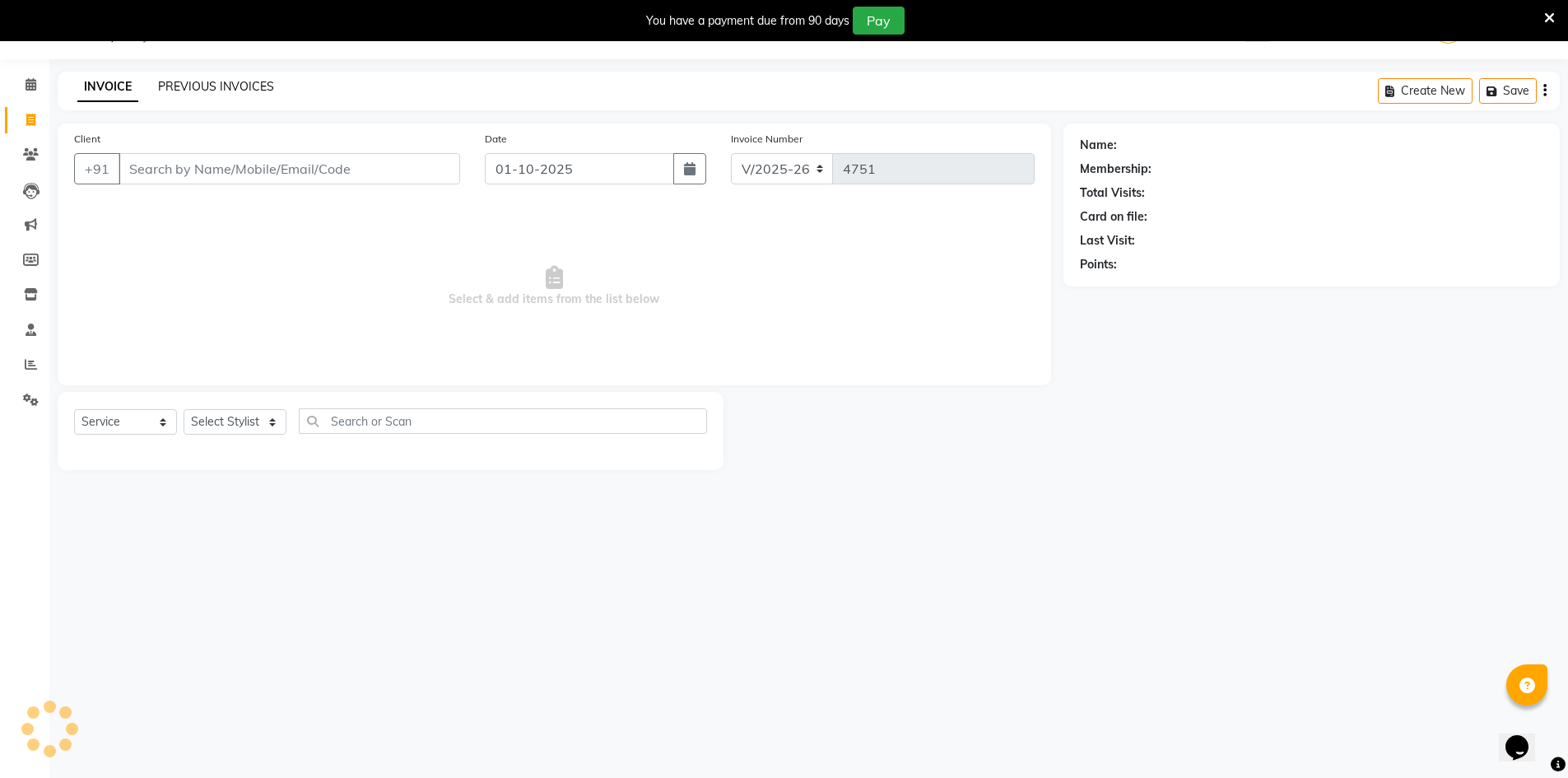
click at [239, 82] on link "PREVIOUS INVOICES" at bounding box center [216, 85] width 116 height 14
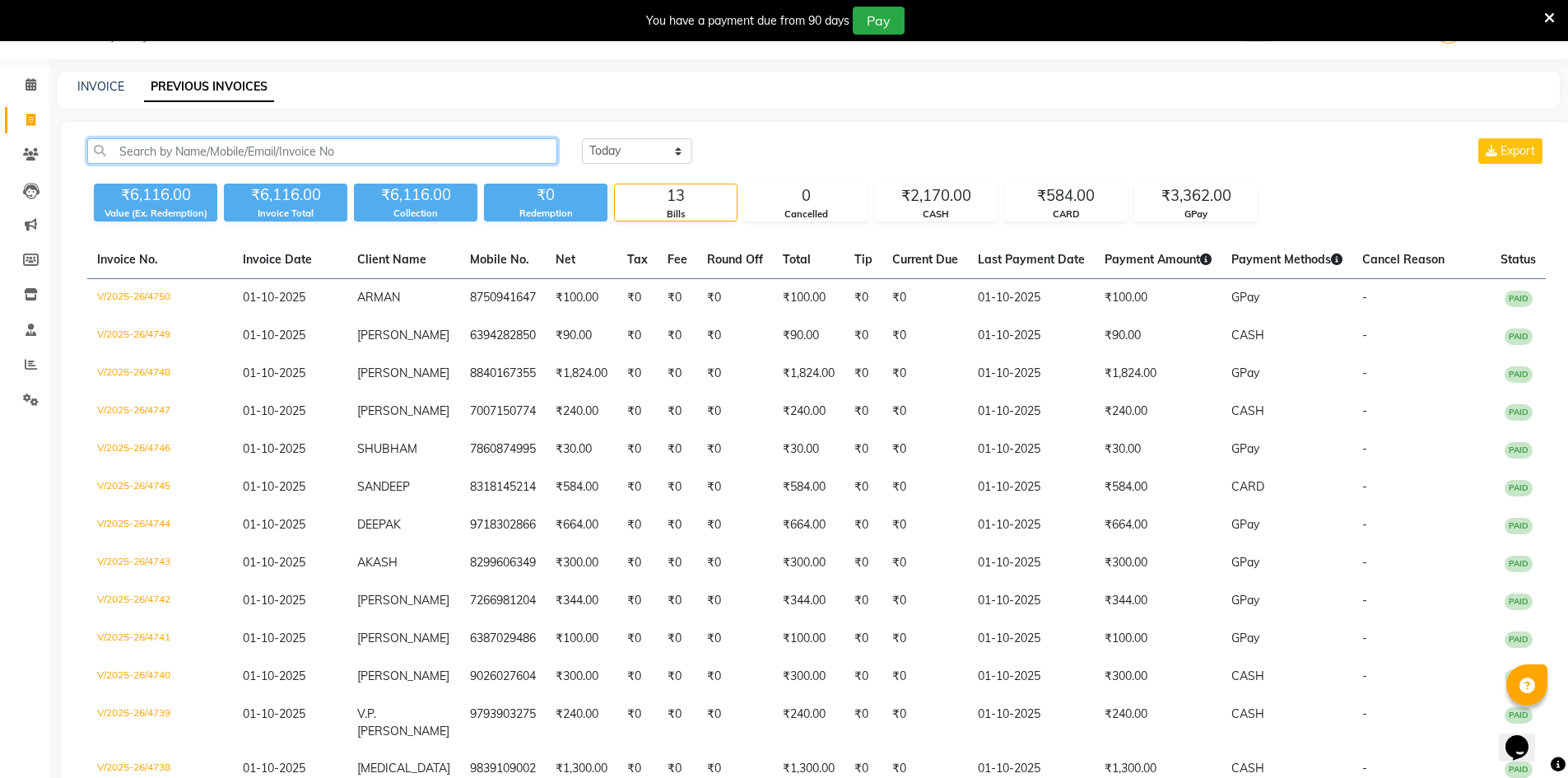
click at [324, 151] on input "text" at bounding box center [322, 150] width 470 height 26
paste input "9616115785"
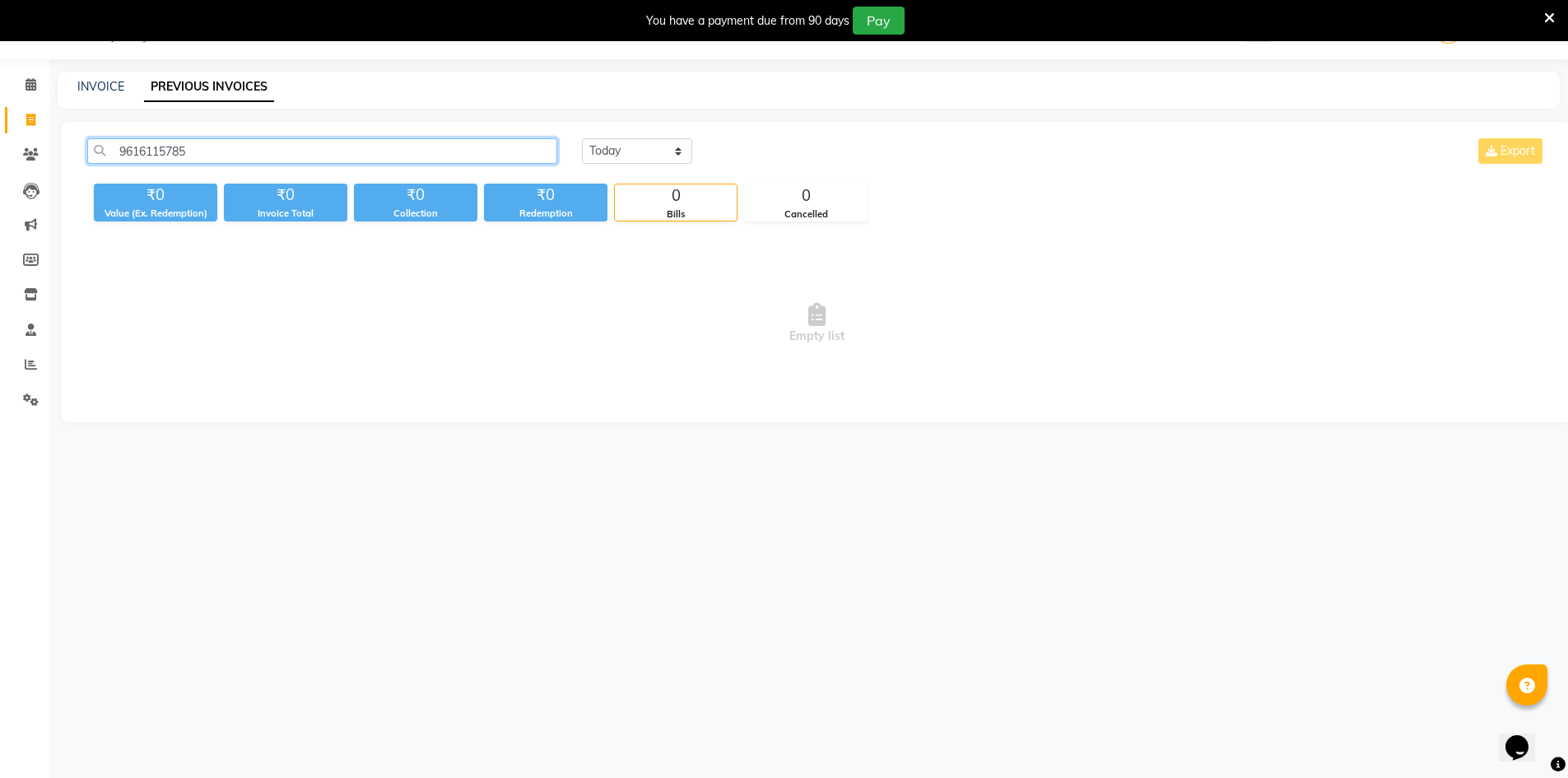
drag, startPoint x: 202, startPoint y: 149, endPoint x: 118, endPoint y: 149, distance: 84.0
click at [118, 149] on input "9616115785" at bounding box center [322, 150] width 470 height 26
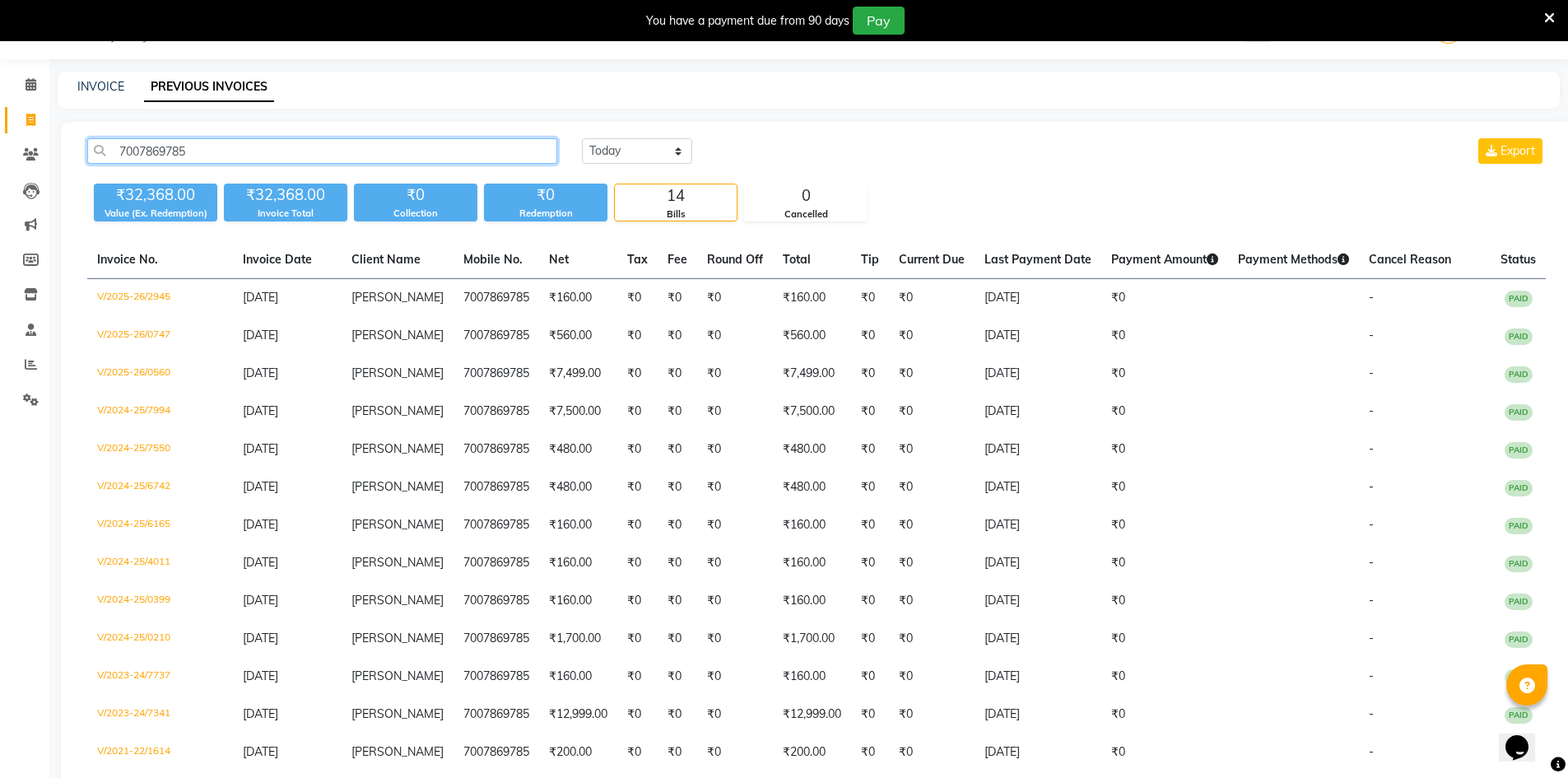
click at [153, 146] on input "7007869785" at bounding box center [322, 150] width 470 height 26
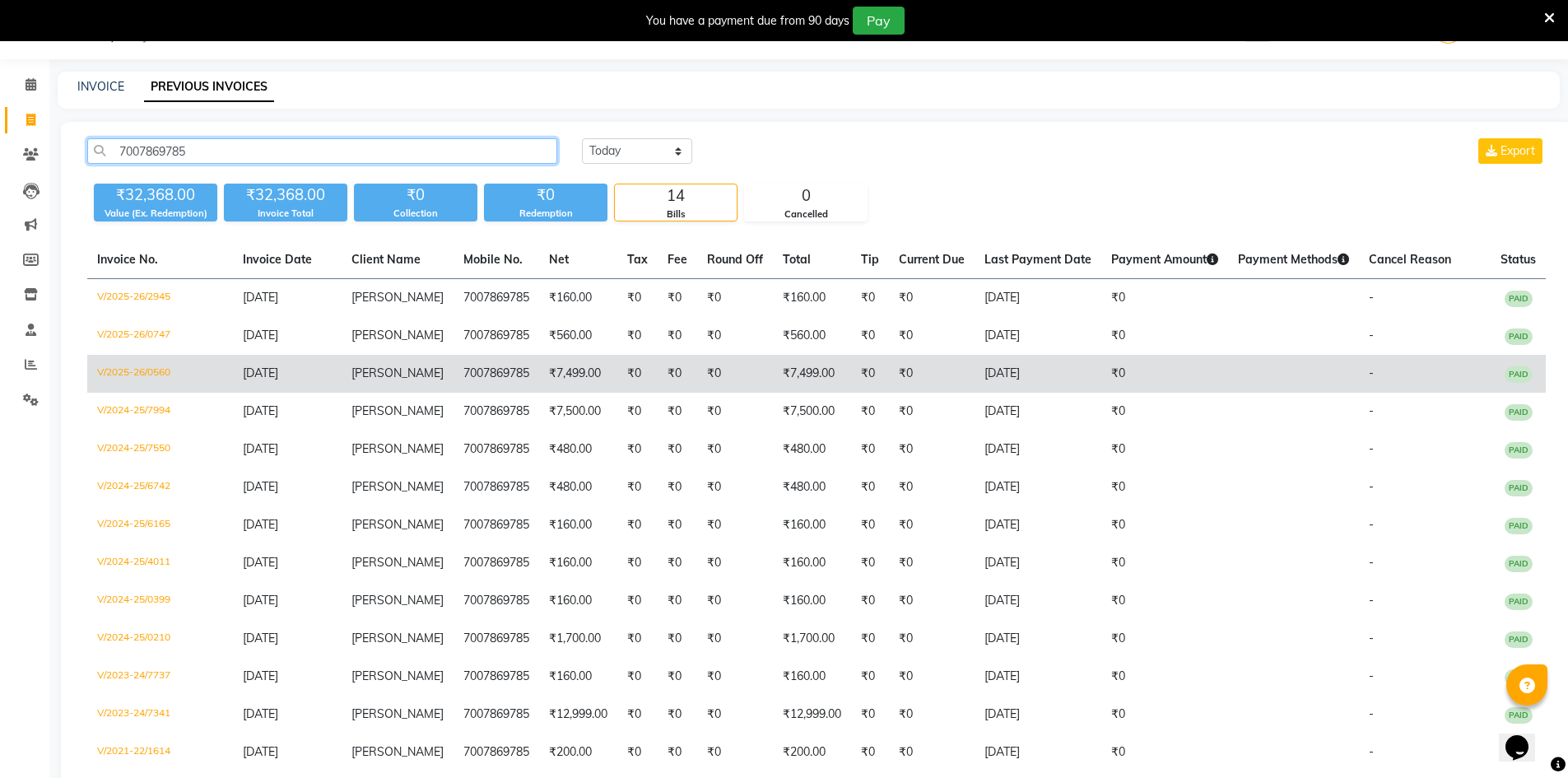
type input "7007869785"
click at [475, 377] on td "7007869785" at bounding box center [496, 374] width 85 height 38
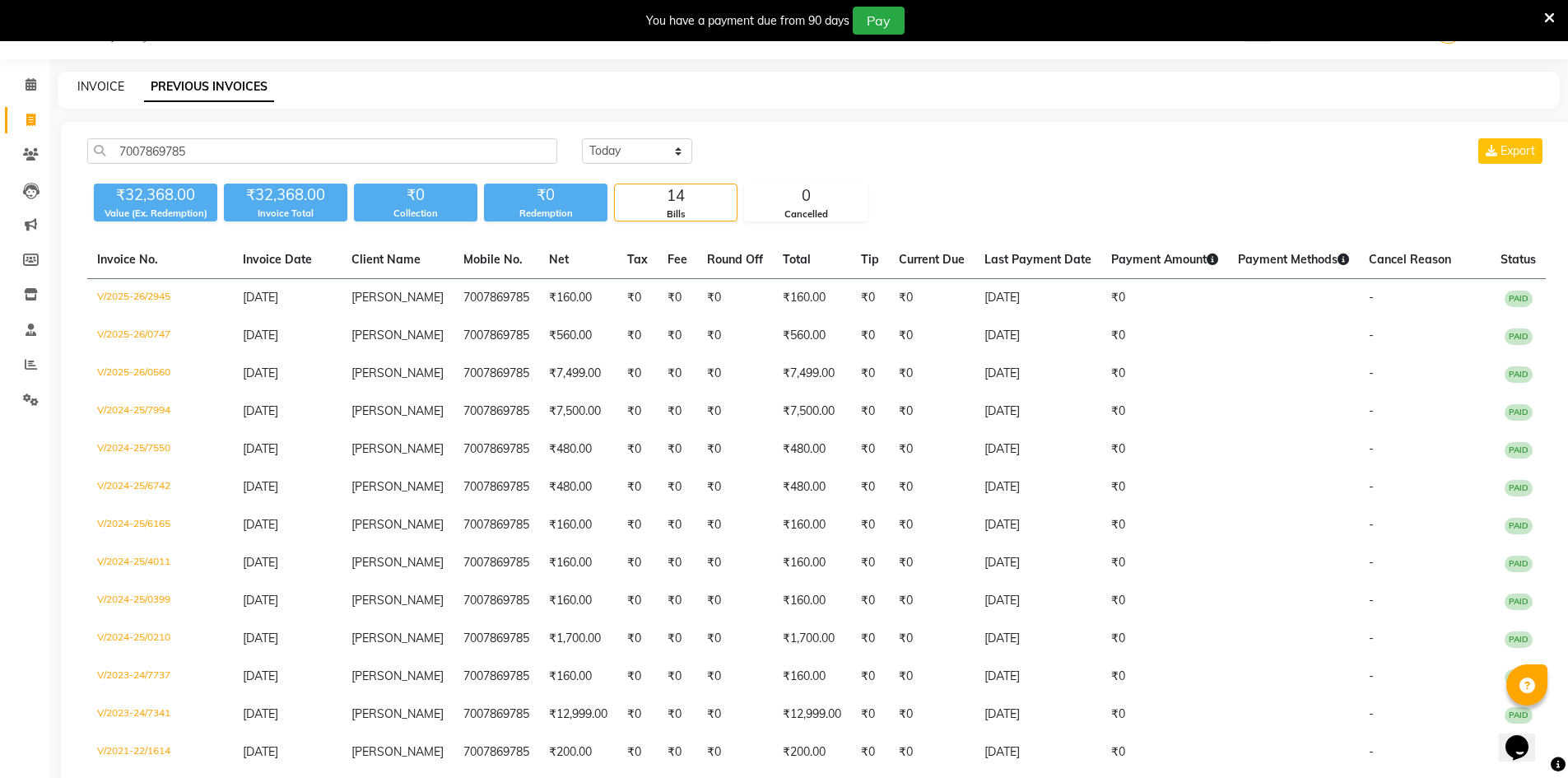
drag, startPoint x: 98, startPoint y: 86, endPoint x: 336, endPoint y: 20, distance: 247.0
click at [98, 86] on link "INVOICE" at bounding box center [101, 85] width 47 height 14
select select "service"
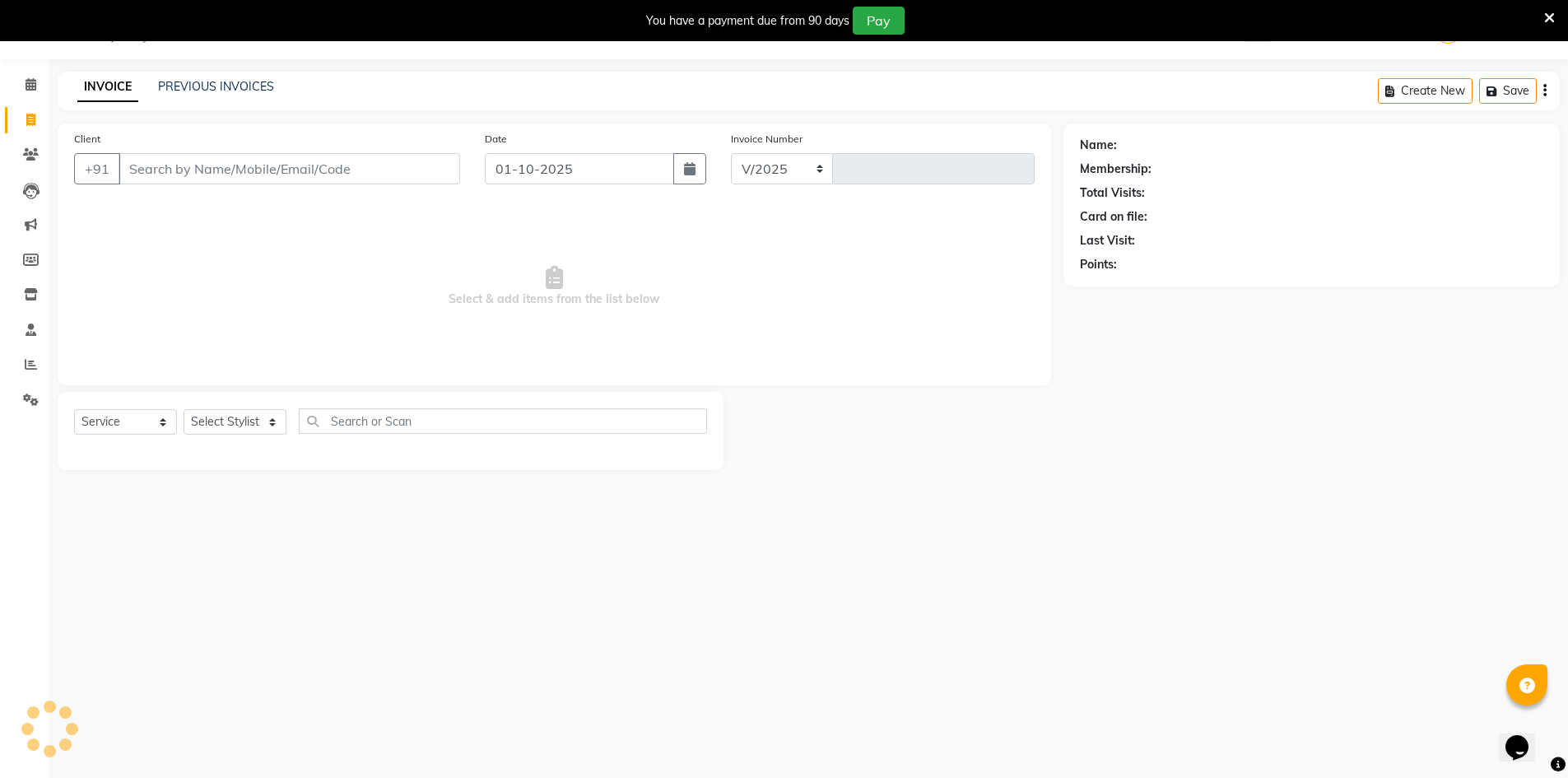
select select "640"
type input "4751"
click at [258, 89] on link "PREVIOUS INVOICES" at bounding box center [216, 85] width 116 height 14
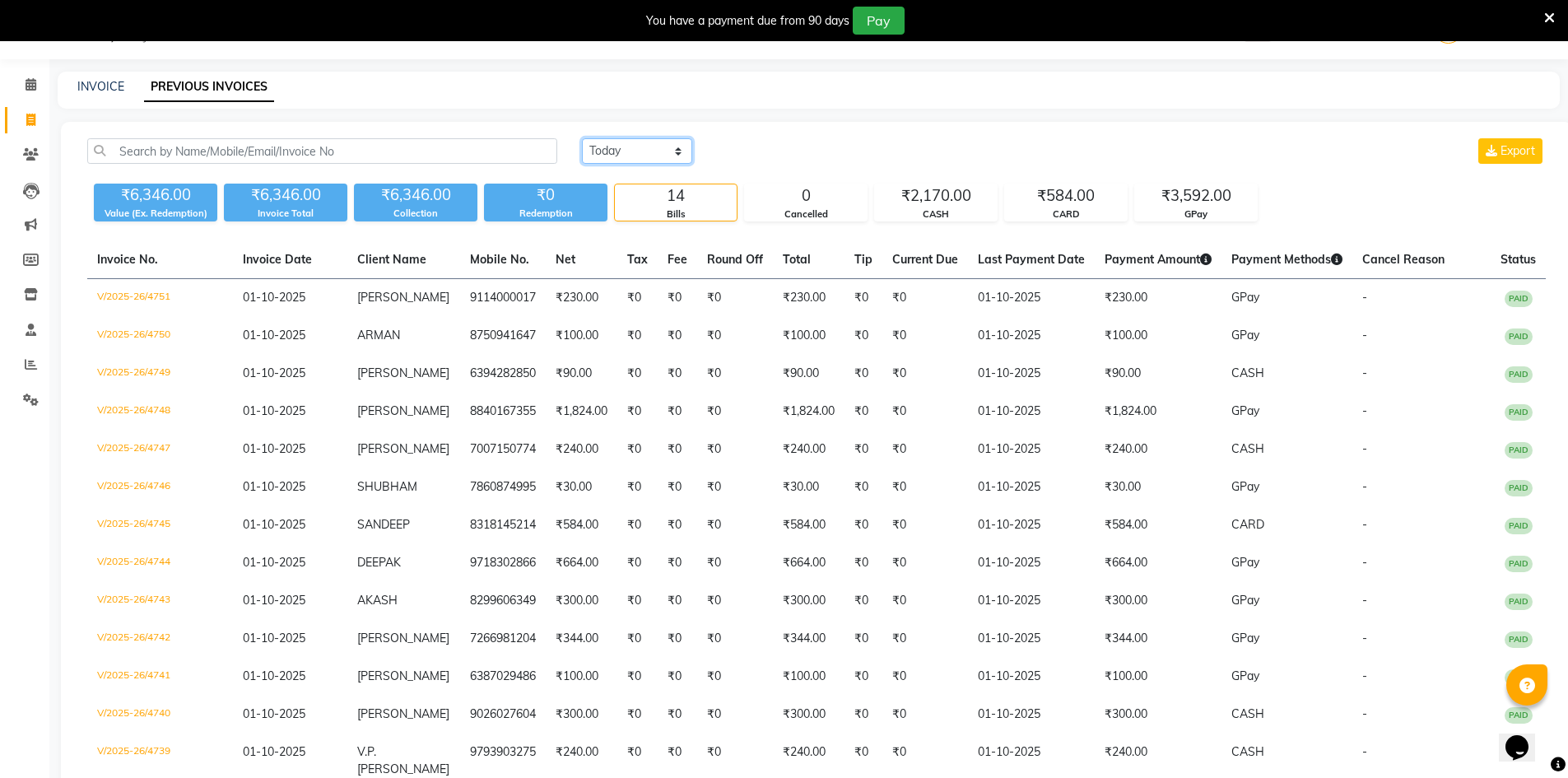
click at [612, 150] on select "[DATE] [DATE] Custom Range" at bounding box center [636, 150] width 110 height 26
select select "yesterday"
click at [582, 138] on select "[DATE] [DATE] Custom Range" at bounding box center [636, 150] width 110 height 26
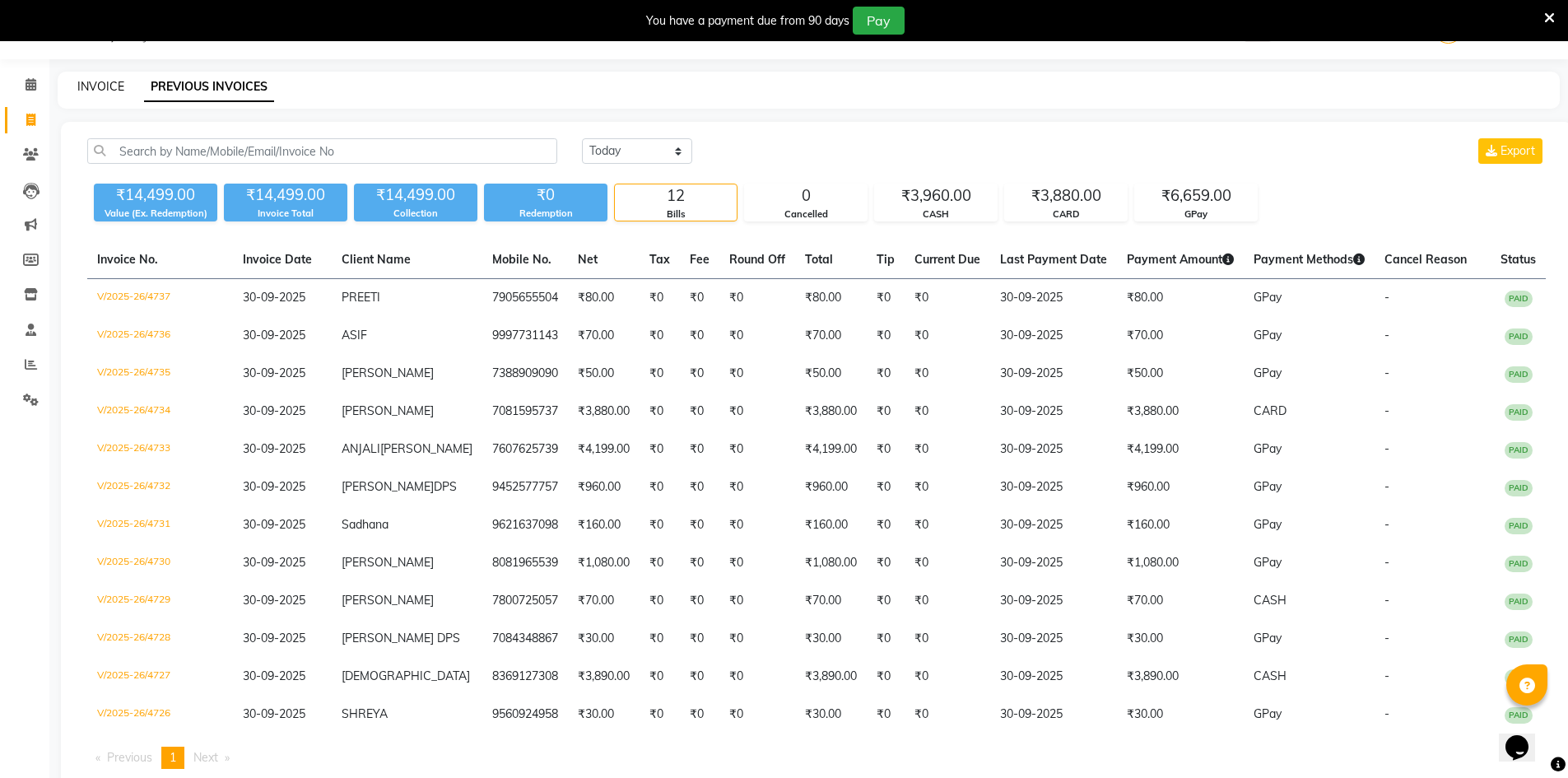
click at [106, 84] on link "INVOICE" at bounding box center [101, 85] width 47 height 14
select select "service"
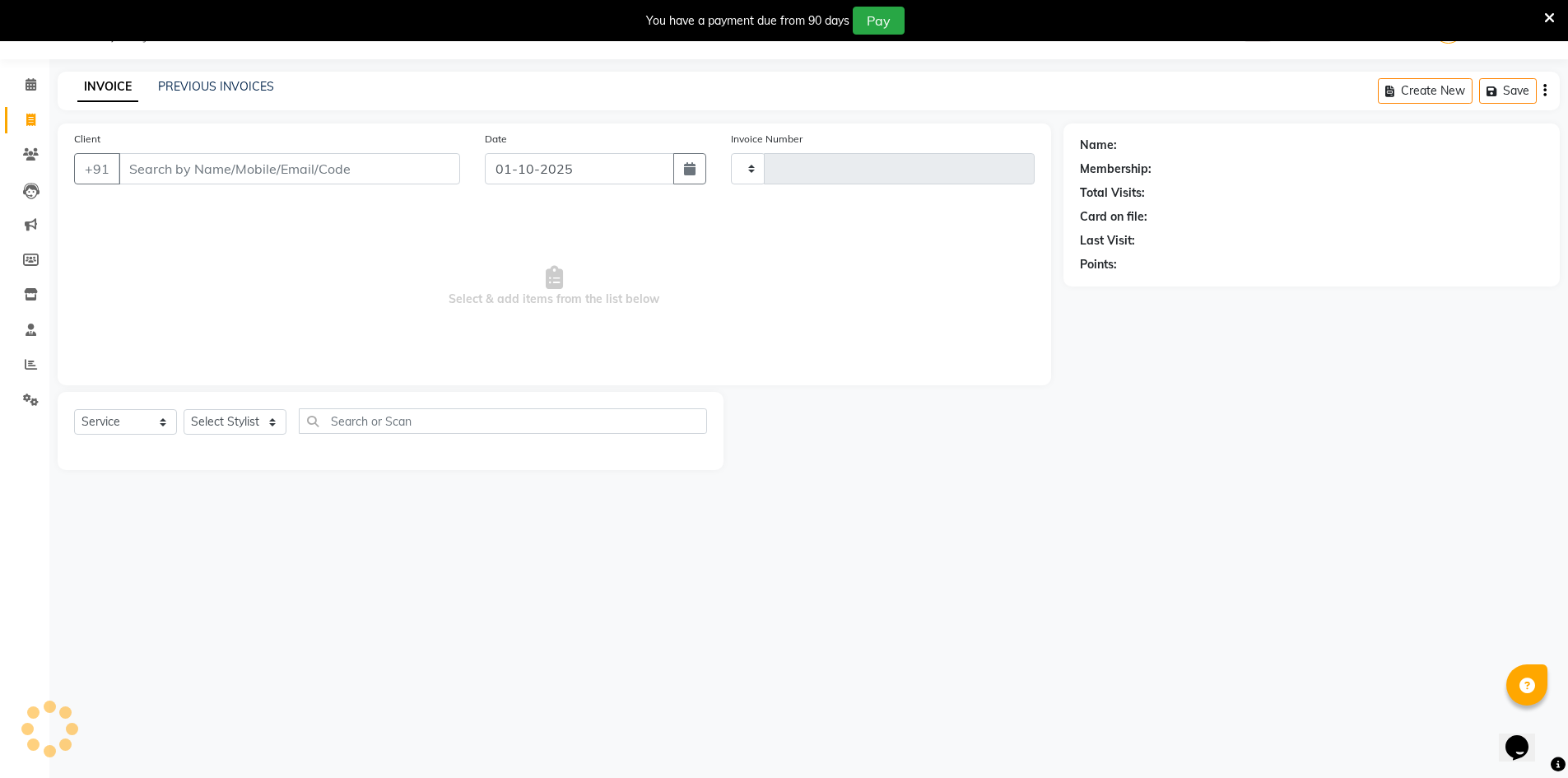
type input "4752"
select select "640"
click at [25, 360] on icon at bounding box center [31, 364] width 12 height 12
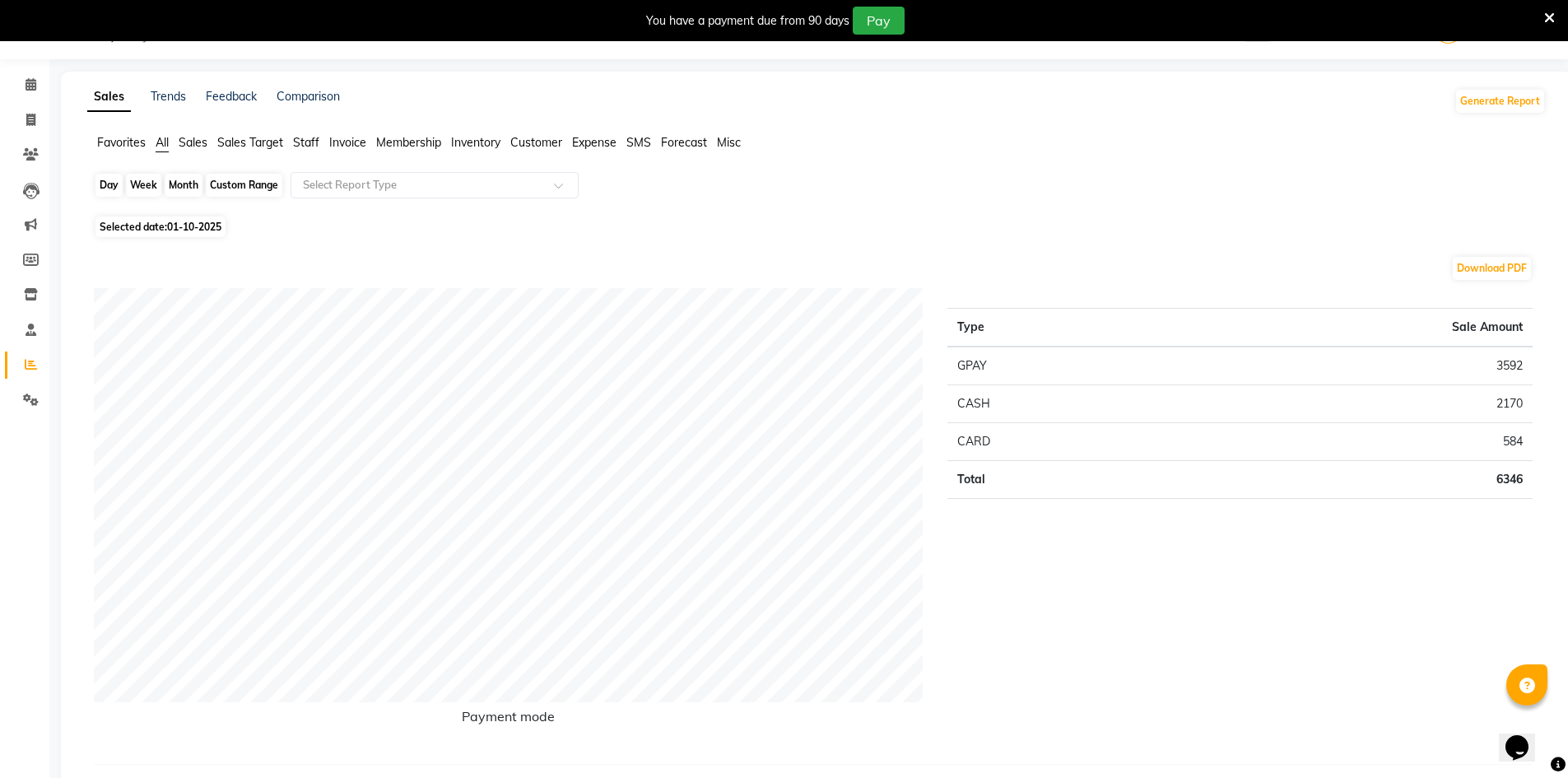
click at [105, 189] on div "Day" at bounding box center [109, 185] width 27 height 23
select select "10"
select select "2025"
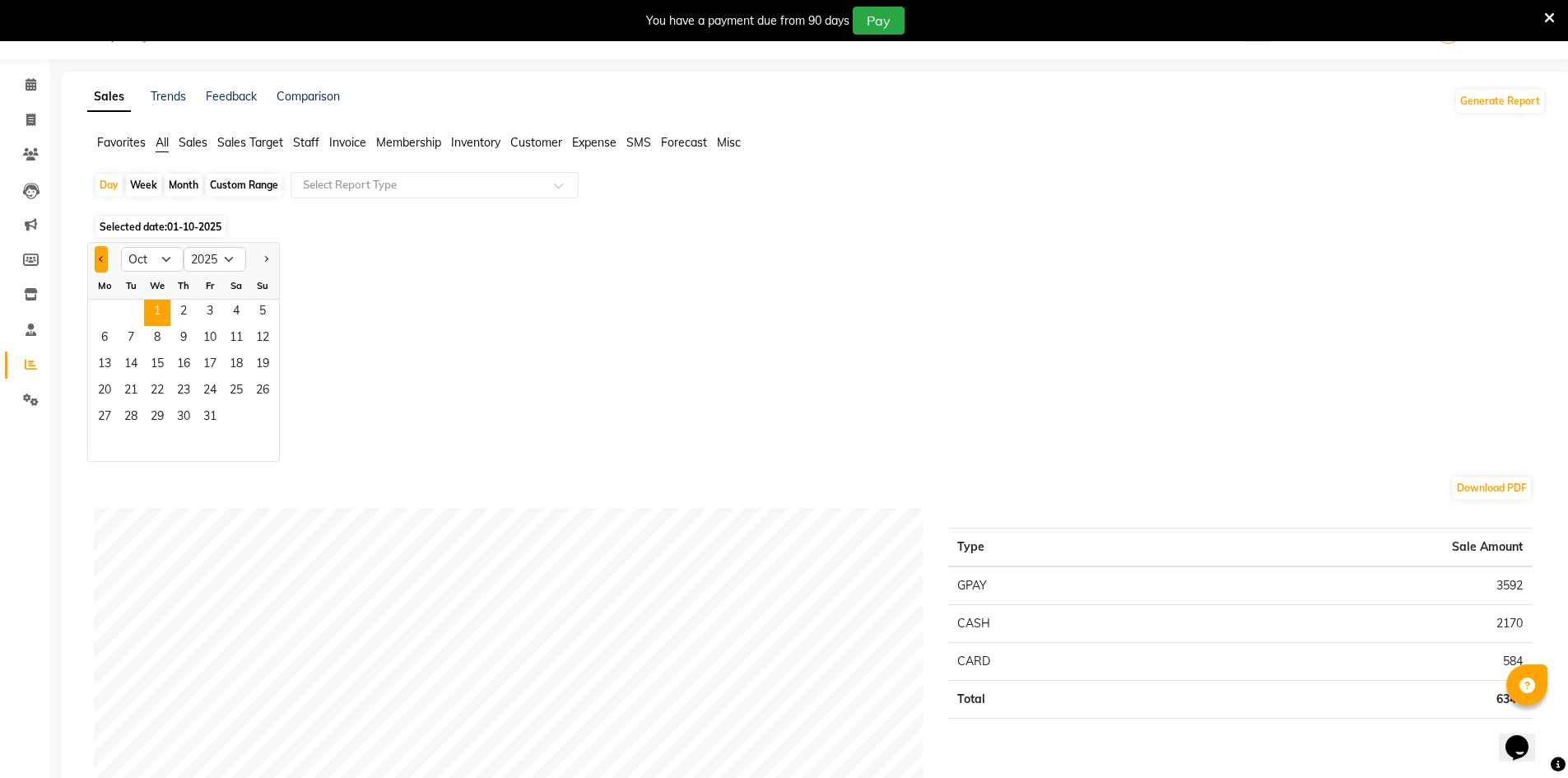
click at [102, 256] on span "Previous month" at bounding box center [102, 258] width 6 height 6
select select "9"
click at [103, 423] on span "29" at bounding box center [104, 418] width 26 height 26
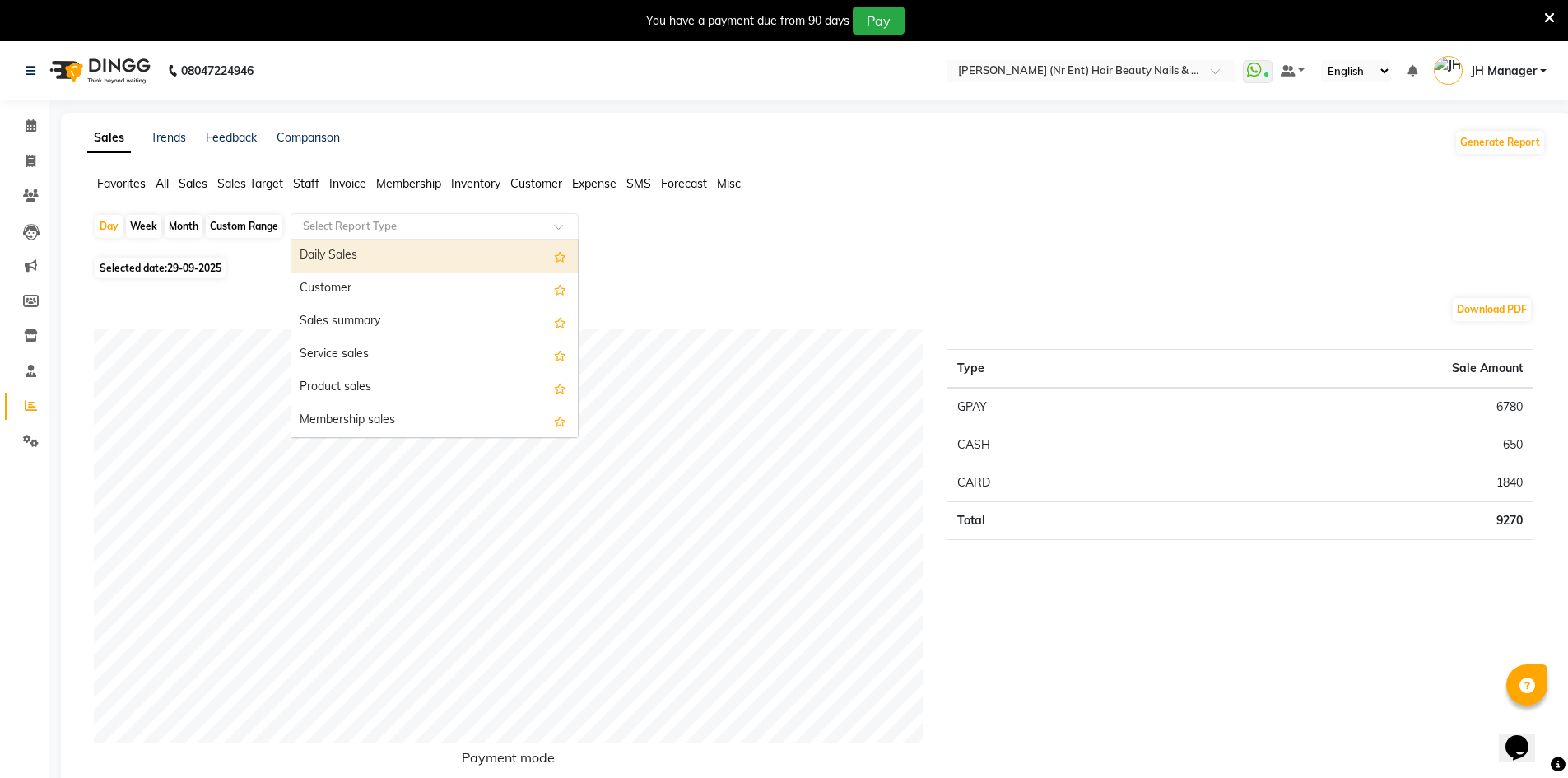
click at [320, 227] on input "text" at bounding box center [418, 226] width 237 height 16
type input "ST"
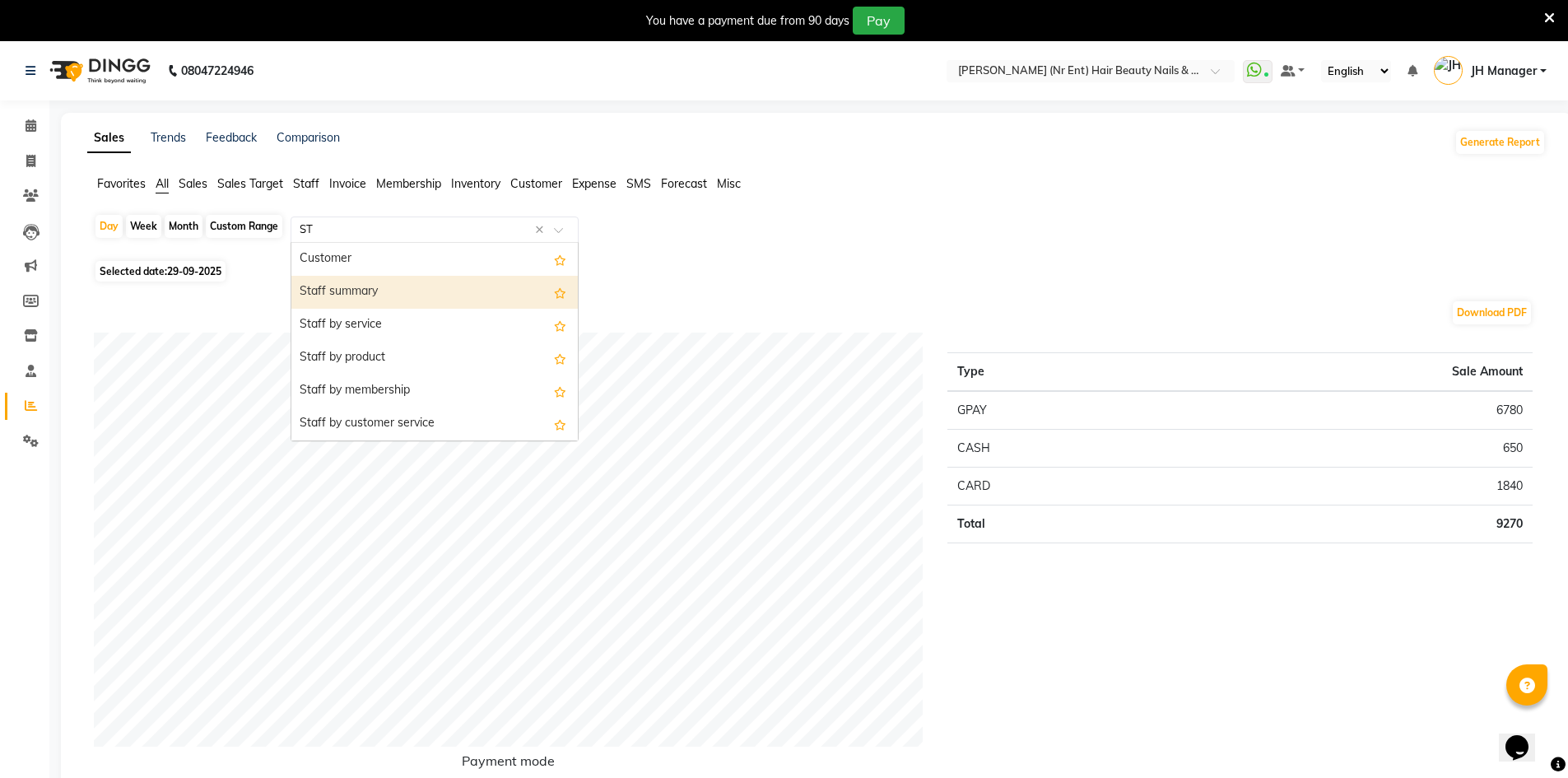
click at [425, 293] on div "Staff summary" at bounding box center [434, 292] width 287 height 33
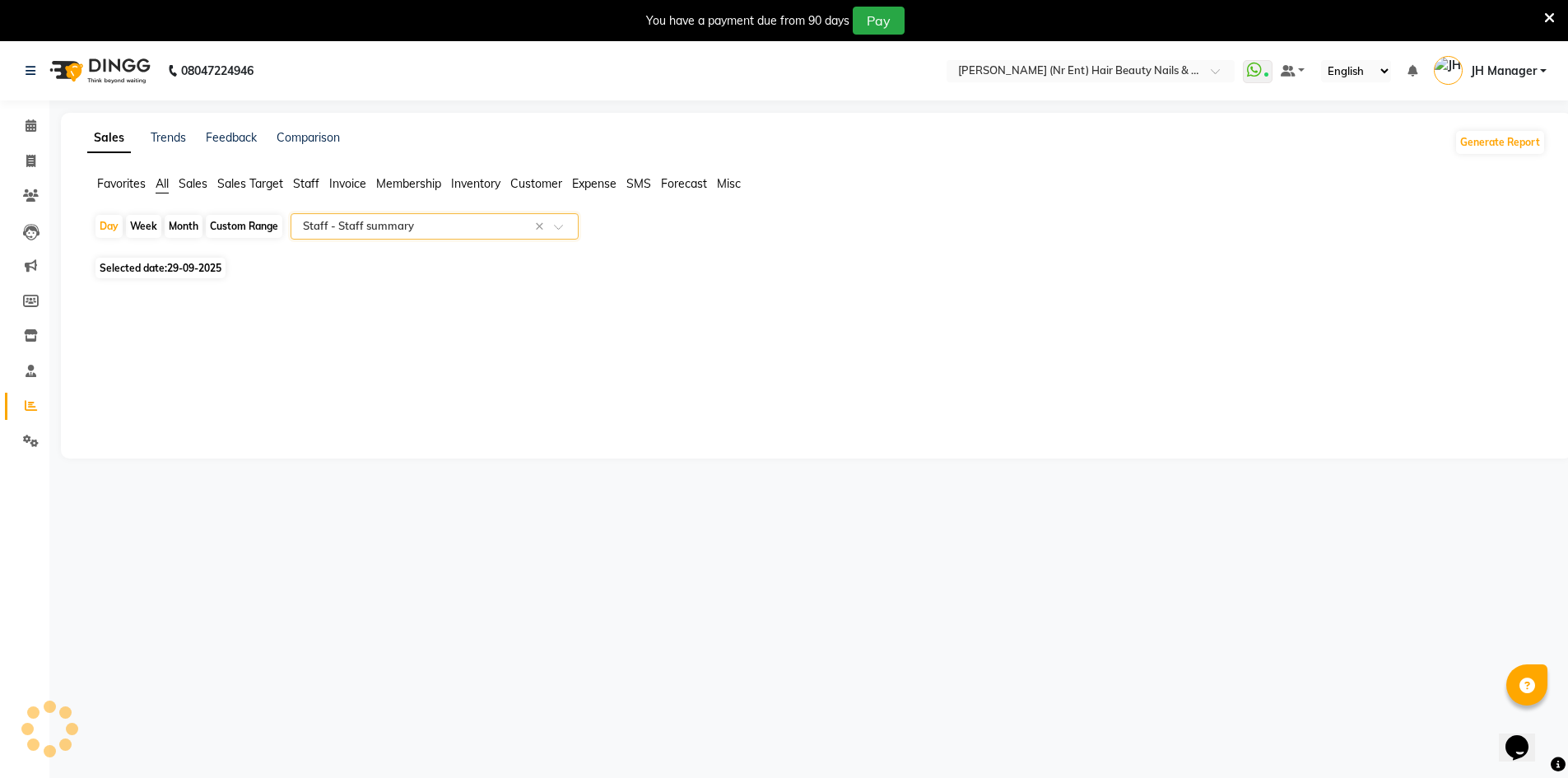
select select "full_report"
select select "csv"
click at [116, 221] on div "Day" at bounding box center [109, 226] width 27 height 23
select select "9"
select select "2025"
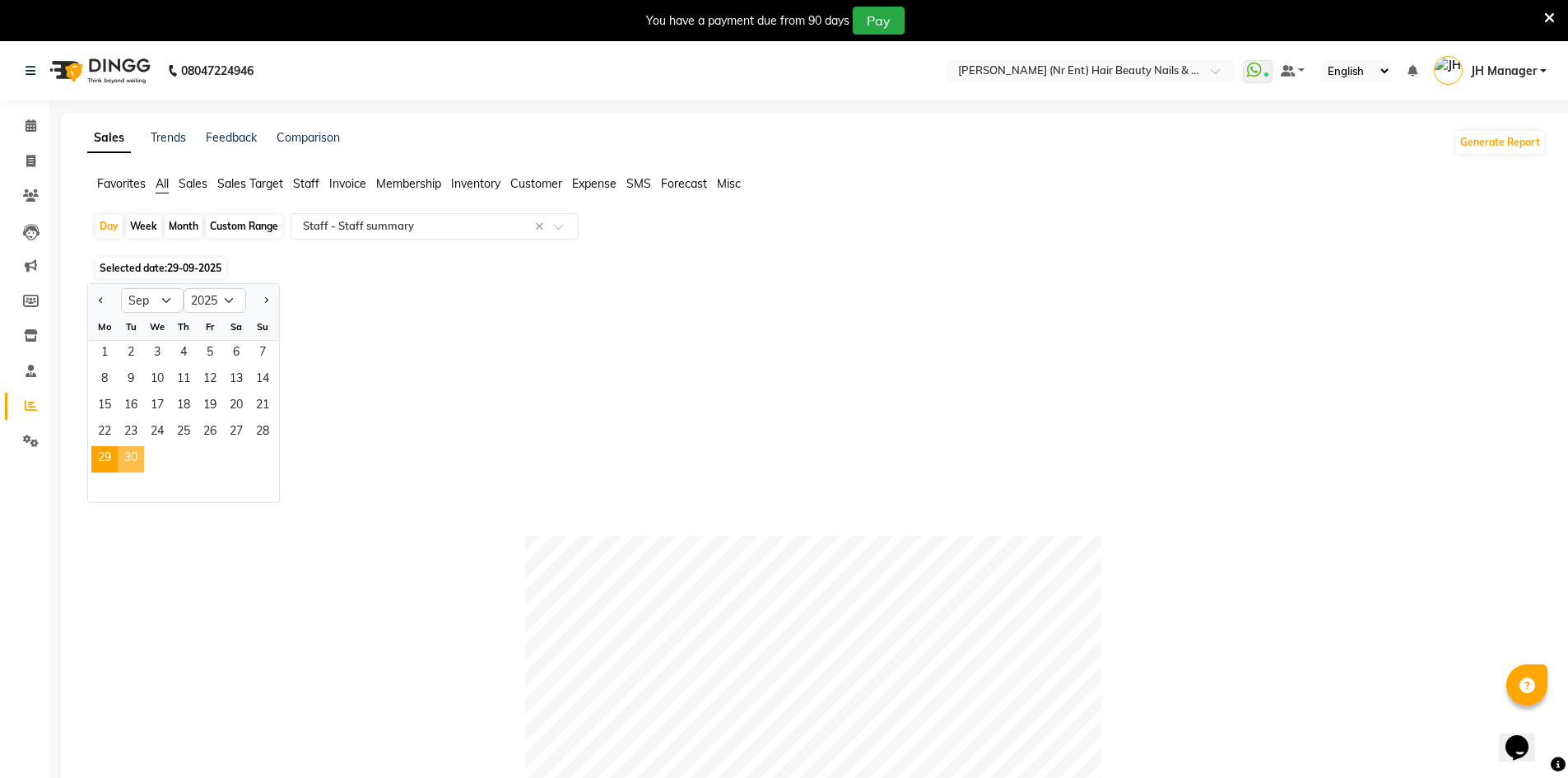
click at [134, 451] on span "30" at bounding box center [130, 458] width 26 height 26
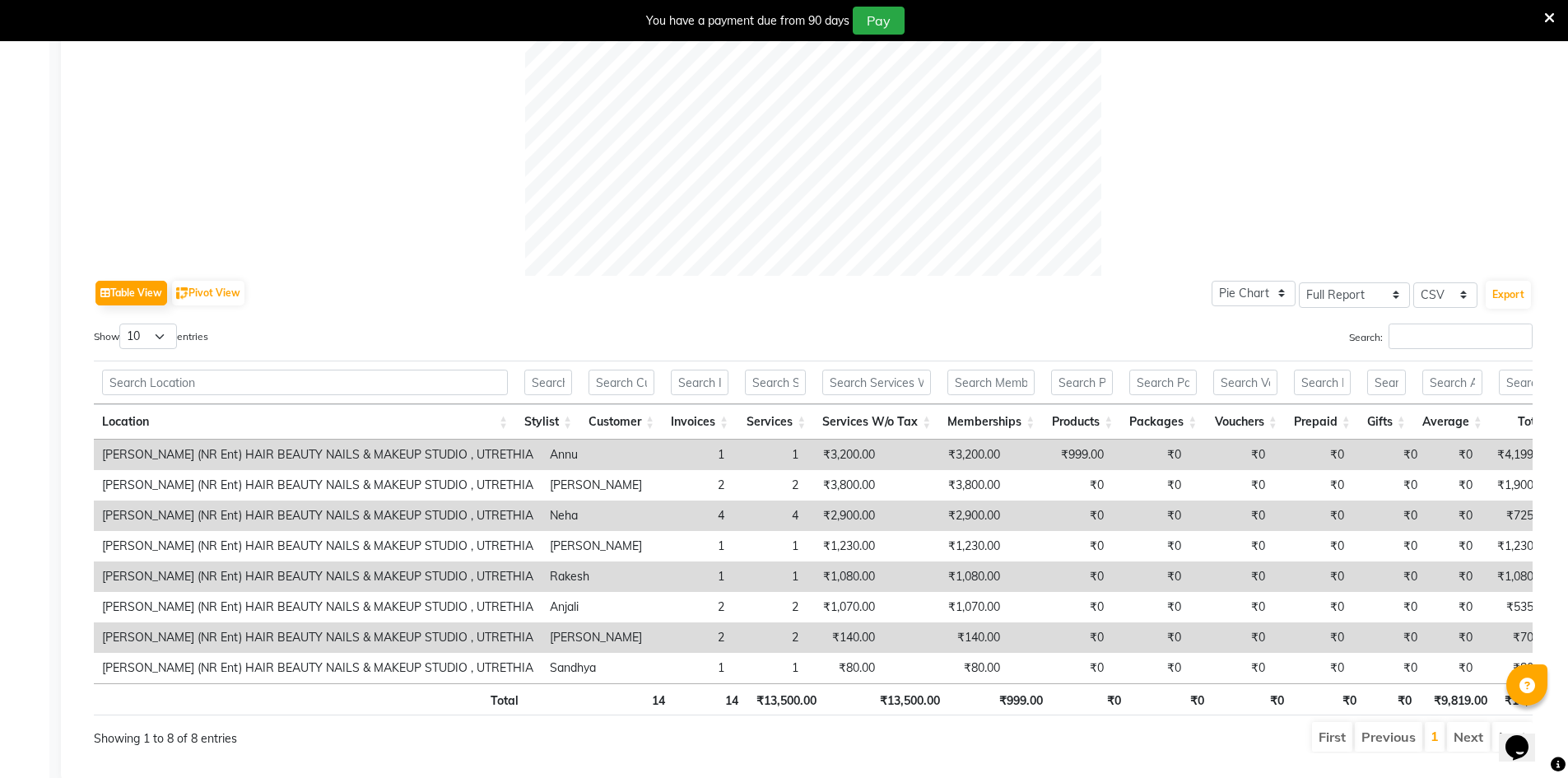
scroll to position [671, 0]
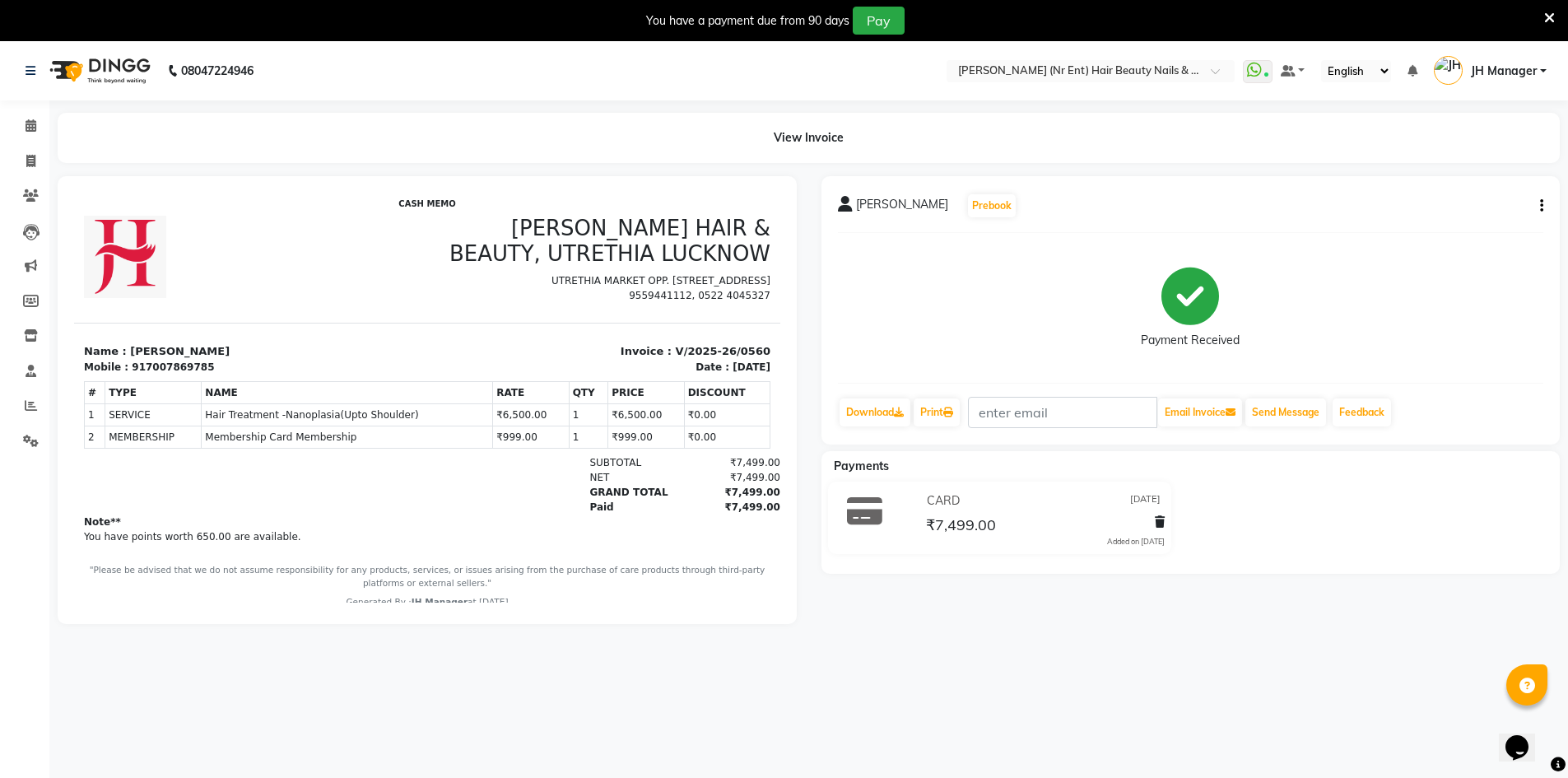
click at [1533, 202] on button "button" at bounding box center [1538, 206] width 10 height 17
click at [1442, 213] on div "Edit Item Staff" at bounding box center [1460, 205] width 113 height 20
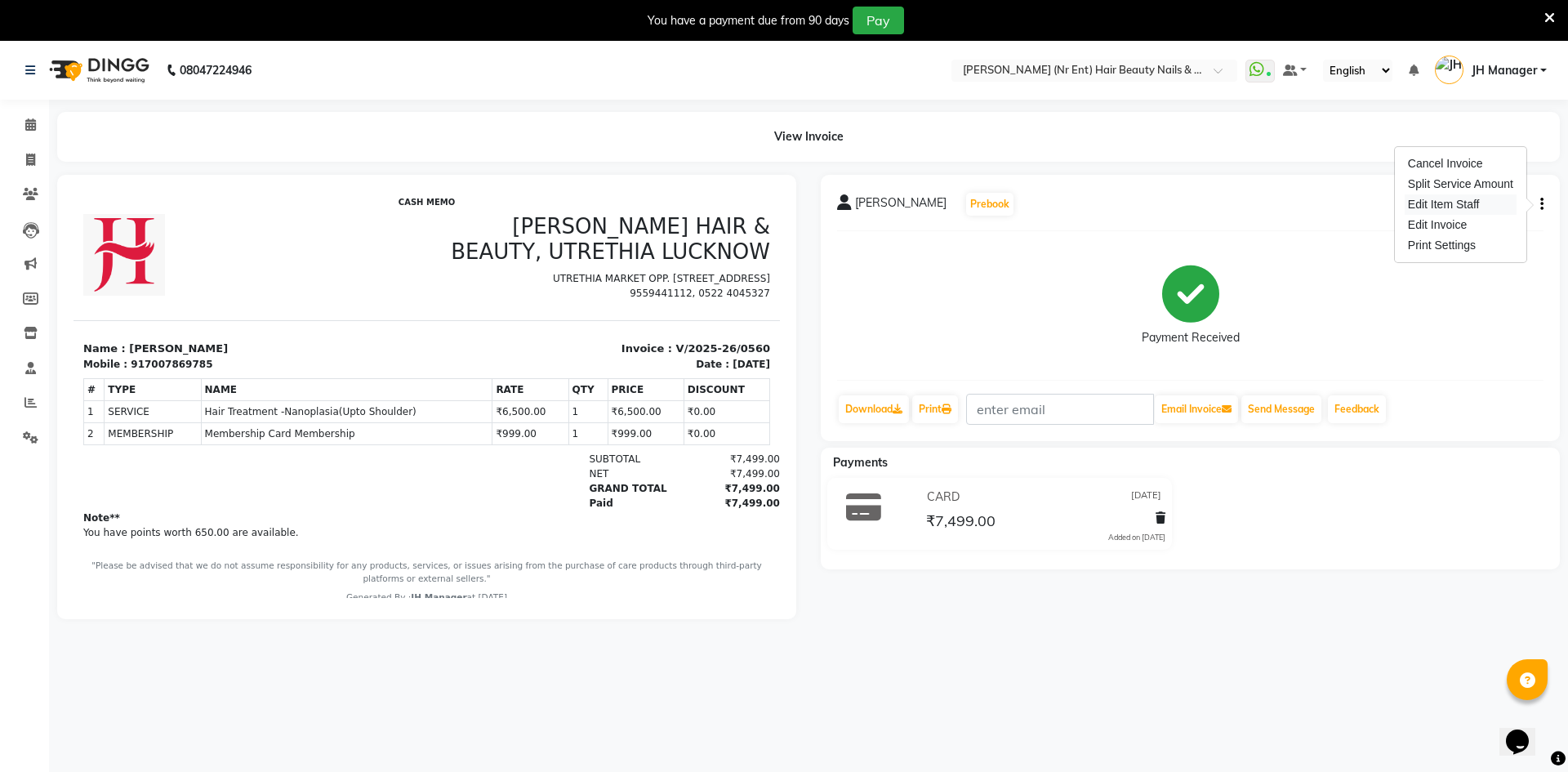
select select "13395"
select select "9213"
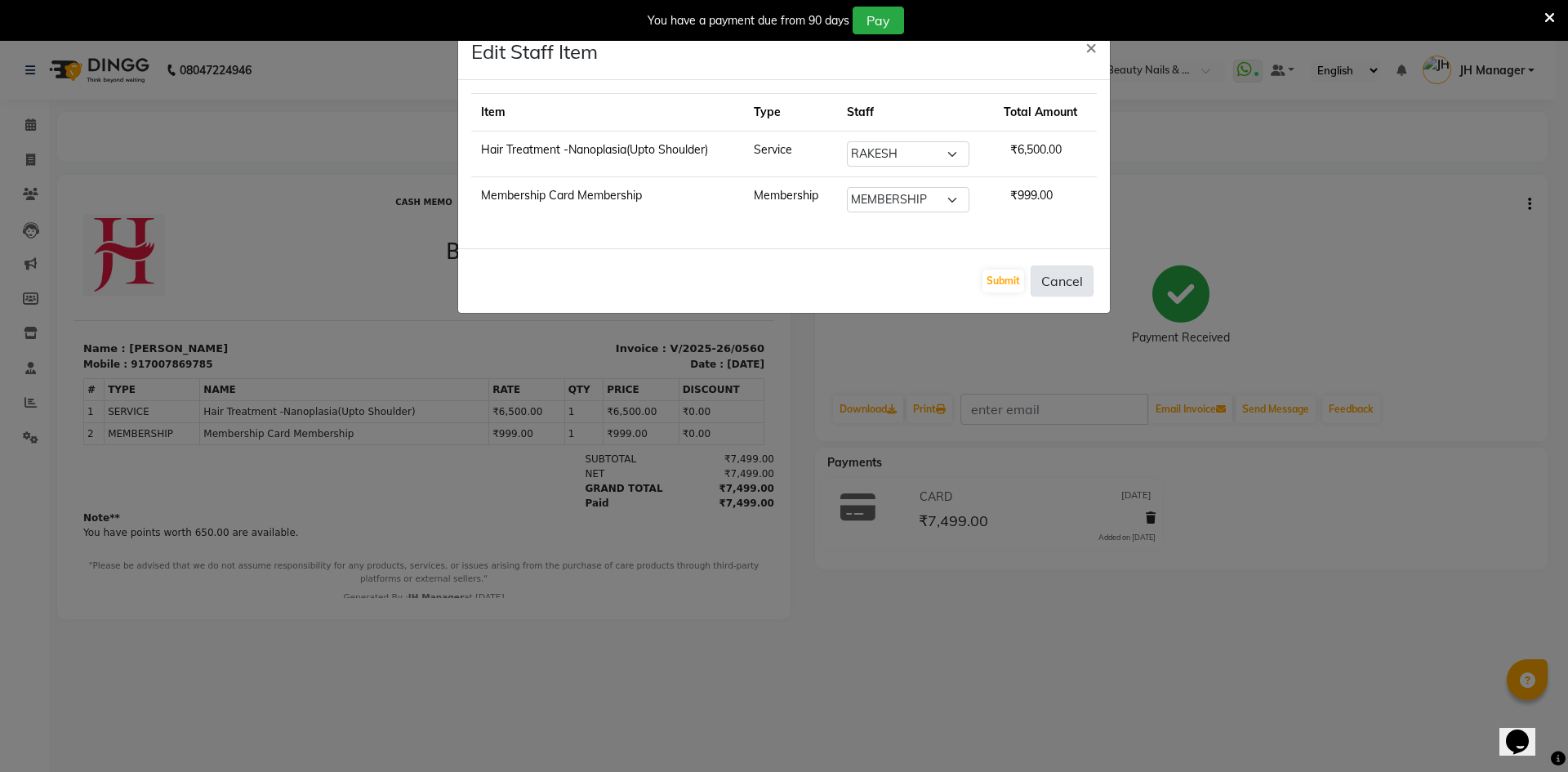
click at [1073, 270] on button "Cancel" at bounding box center [1062, 280] width 63 height 31
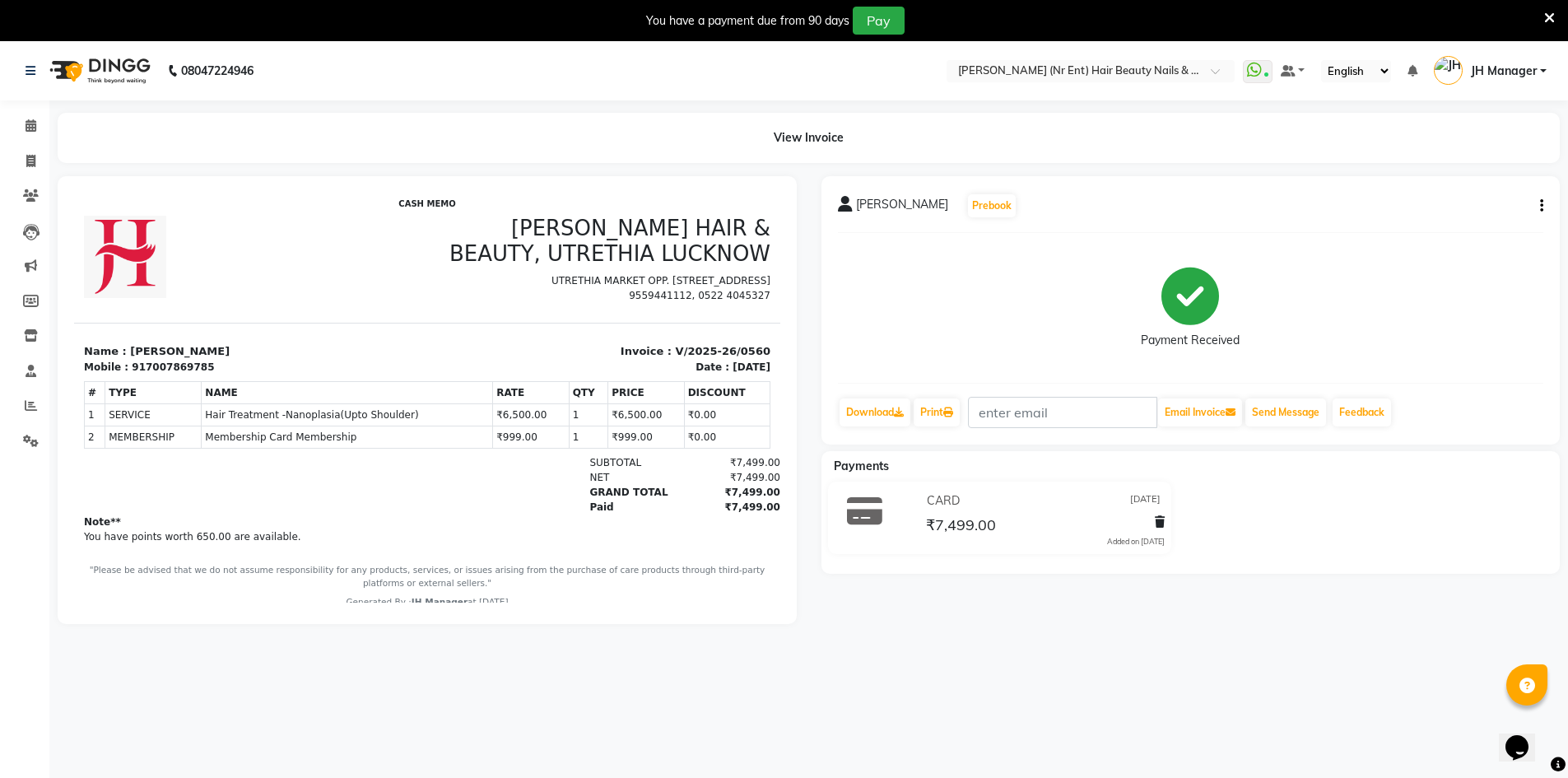
click at [1534, 212] on button "button" at bounding box center [1538, 206] width 10 height 17
click at [1453, 214] on div "Edit Item Staff" at bounding box center [1460, 205] width 113 height 20
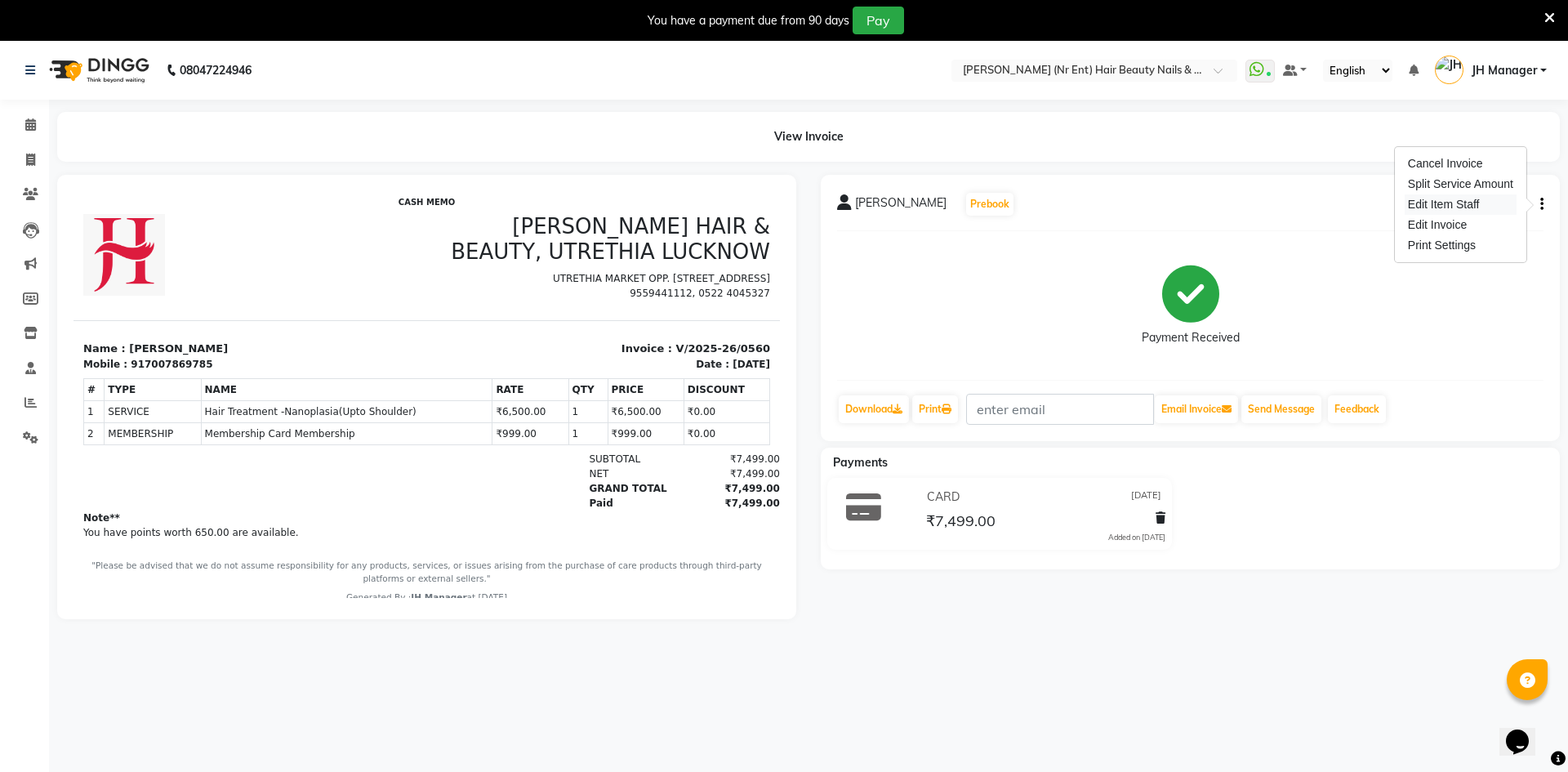
select select "13395"
select select "9213"
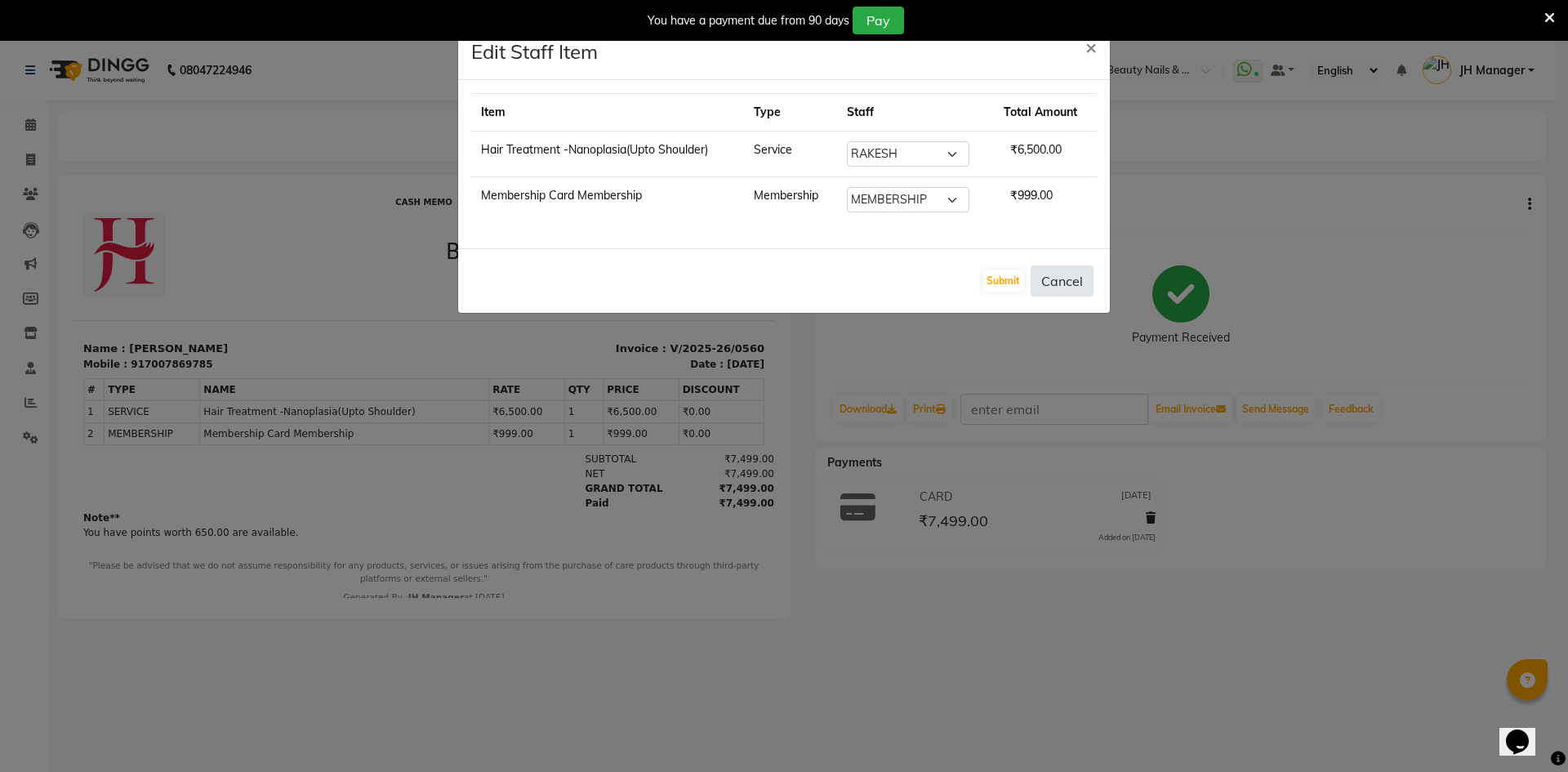
click at [1084, 286] on button "Cancel" at bounding box center [1062, 280] width 63 height 31
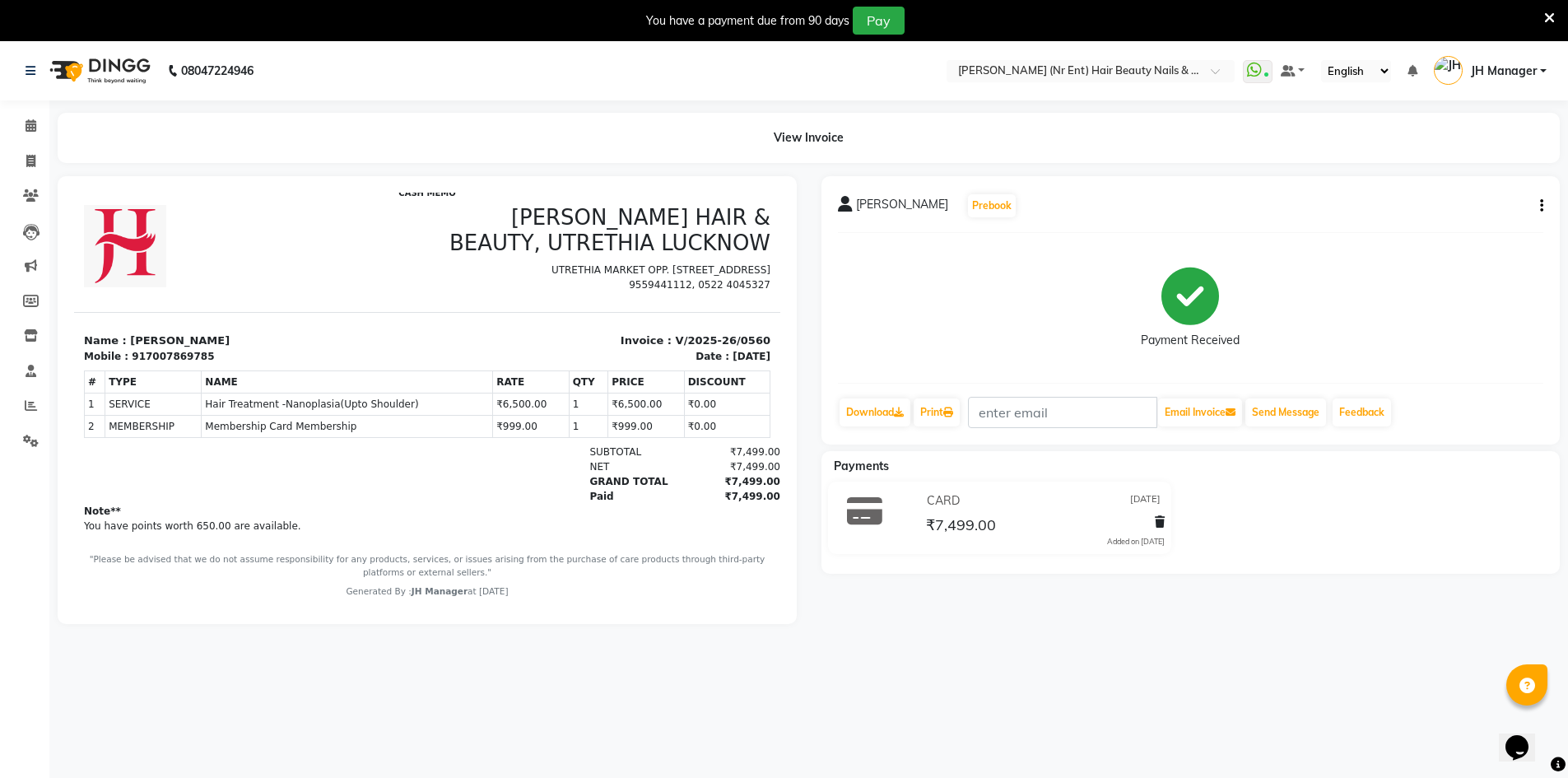
scroll to position [13, 0]
click at [34, 161] on icon at bounding box center [30, 160] width 9 height 12
select select "service"
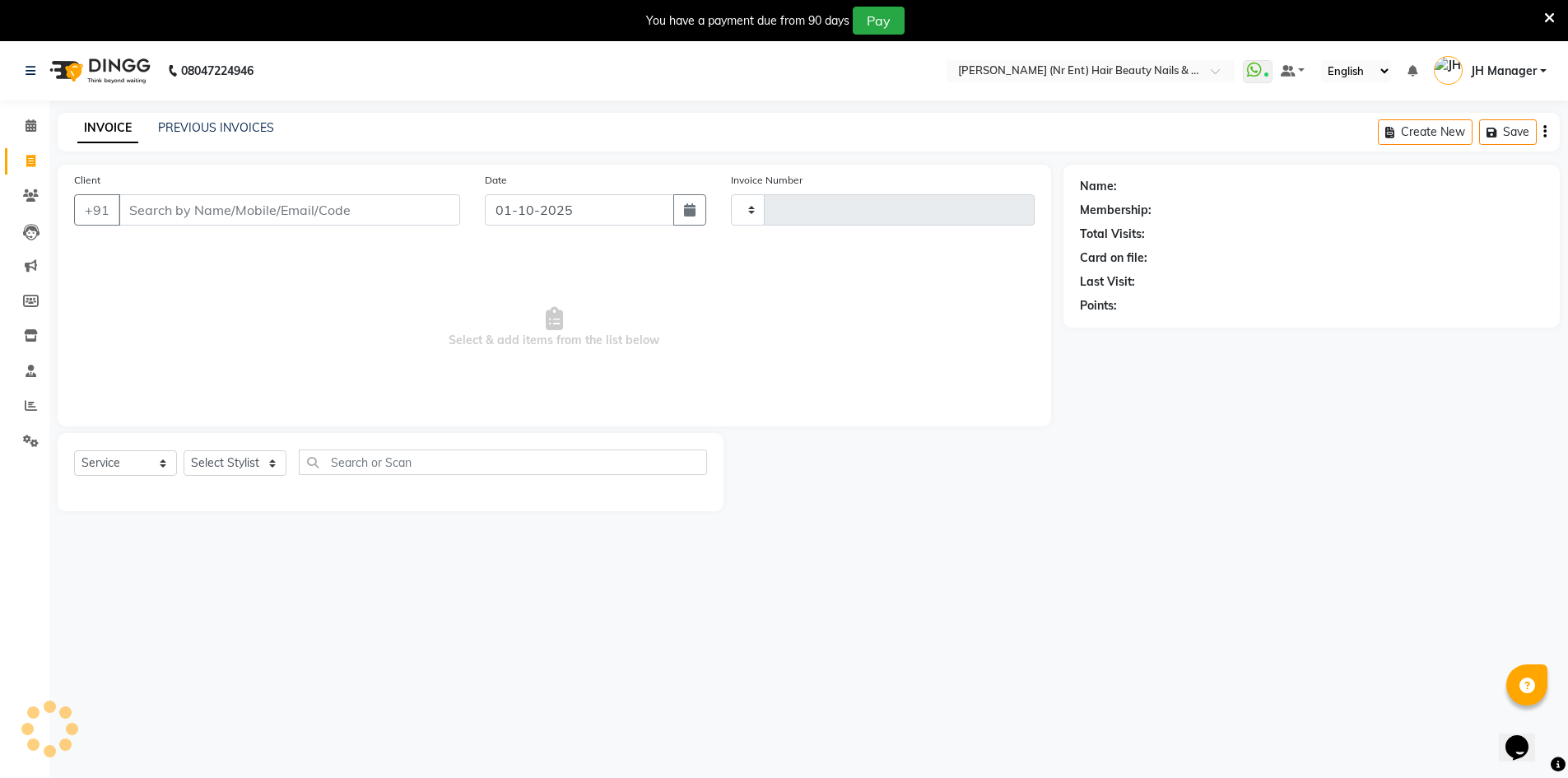
scroll to position [5, 0]
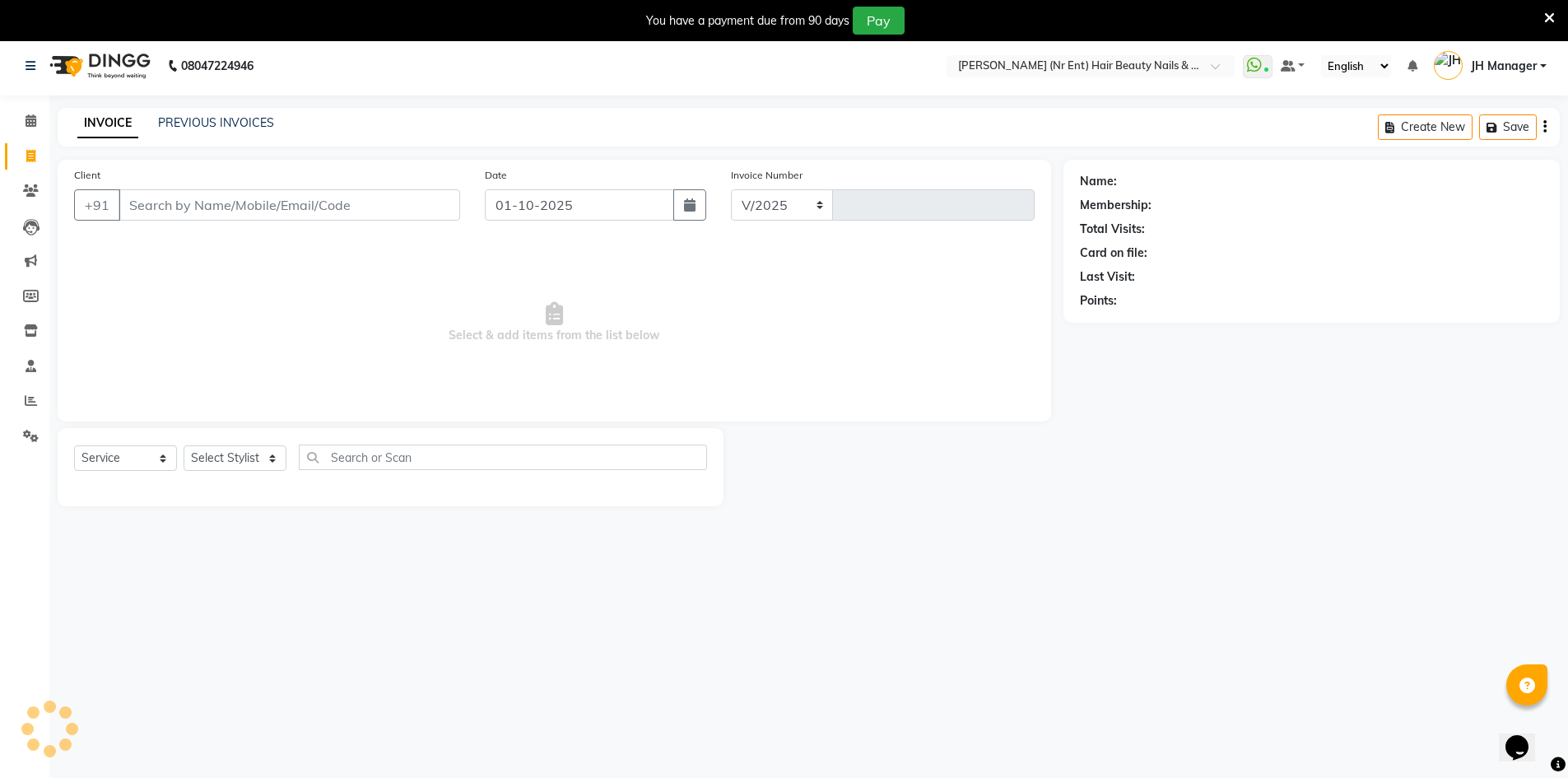
select select "640"
type input "4751"
click at [260, 463] on select "Select Stylist ADNAN ADVANCE ANJALI ANNU B-WAX JH Manager MEMBERSHIP [PERSON_NA…" at bounding box center [235, 458] width 103 height 26
select select "9206"
click at [184, 446] on select "Select Stylist ADNAN ADVANCE ANJALI ANNU B-WAX JH Manager MEMBERSHIP [PERSON_NA…" at bounding box center [235, 458] width 103 height 26
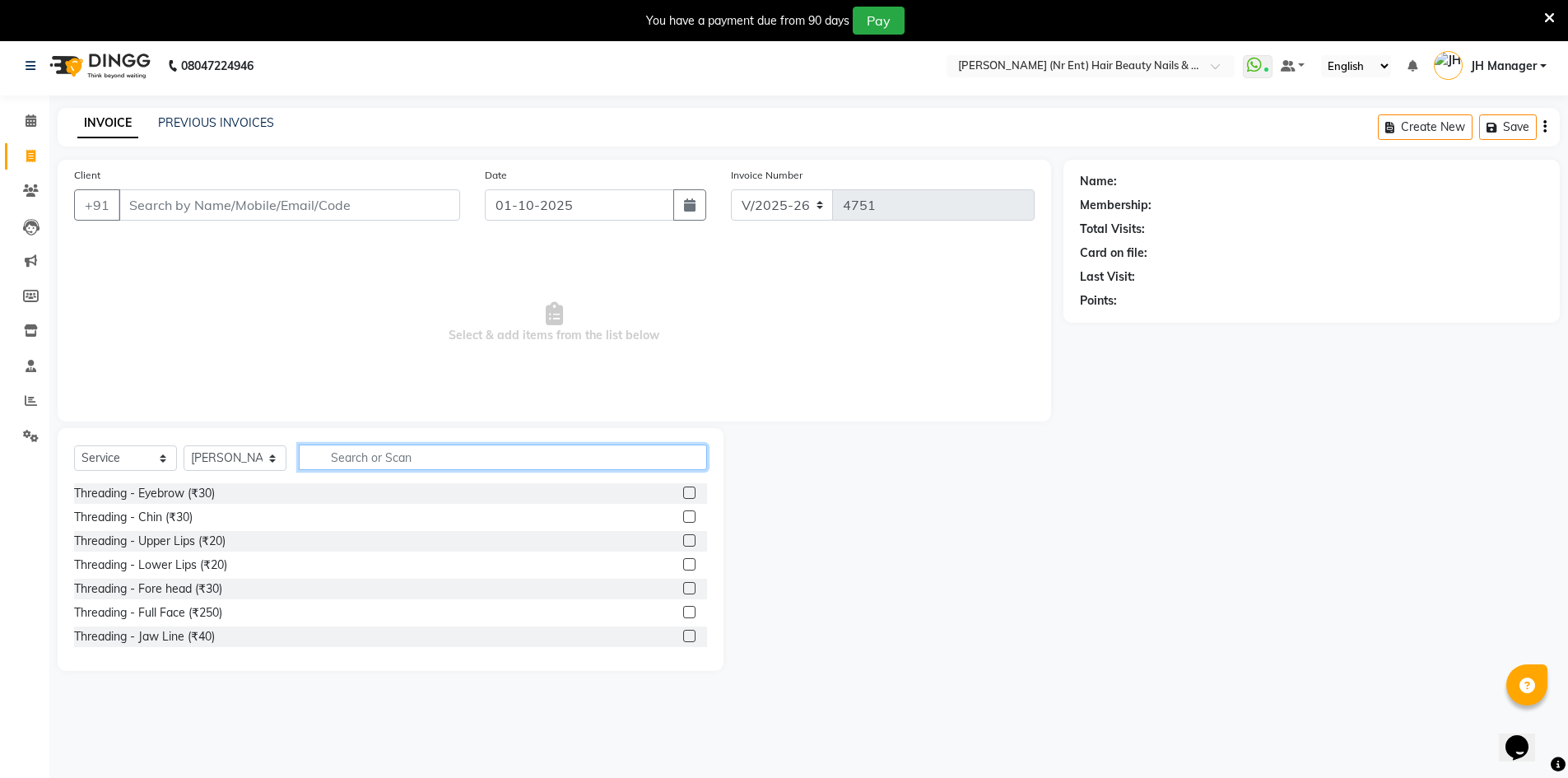
drag, startPoint x: 338, startPoint y: 457, endPoint x: 402, endPoint y: 456, distance: 64.0
click at [344, 457] on input "text" at bounding box center [503, 457] width 408 height 26
type input "D TAN"
drag, startPoint x: 679, startPoint y: 515, endPoint x: 377, endPoint y: 430, distance: 313.7
click at [683, 515] on label at bounding box center [689, 515] width 12 height 12
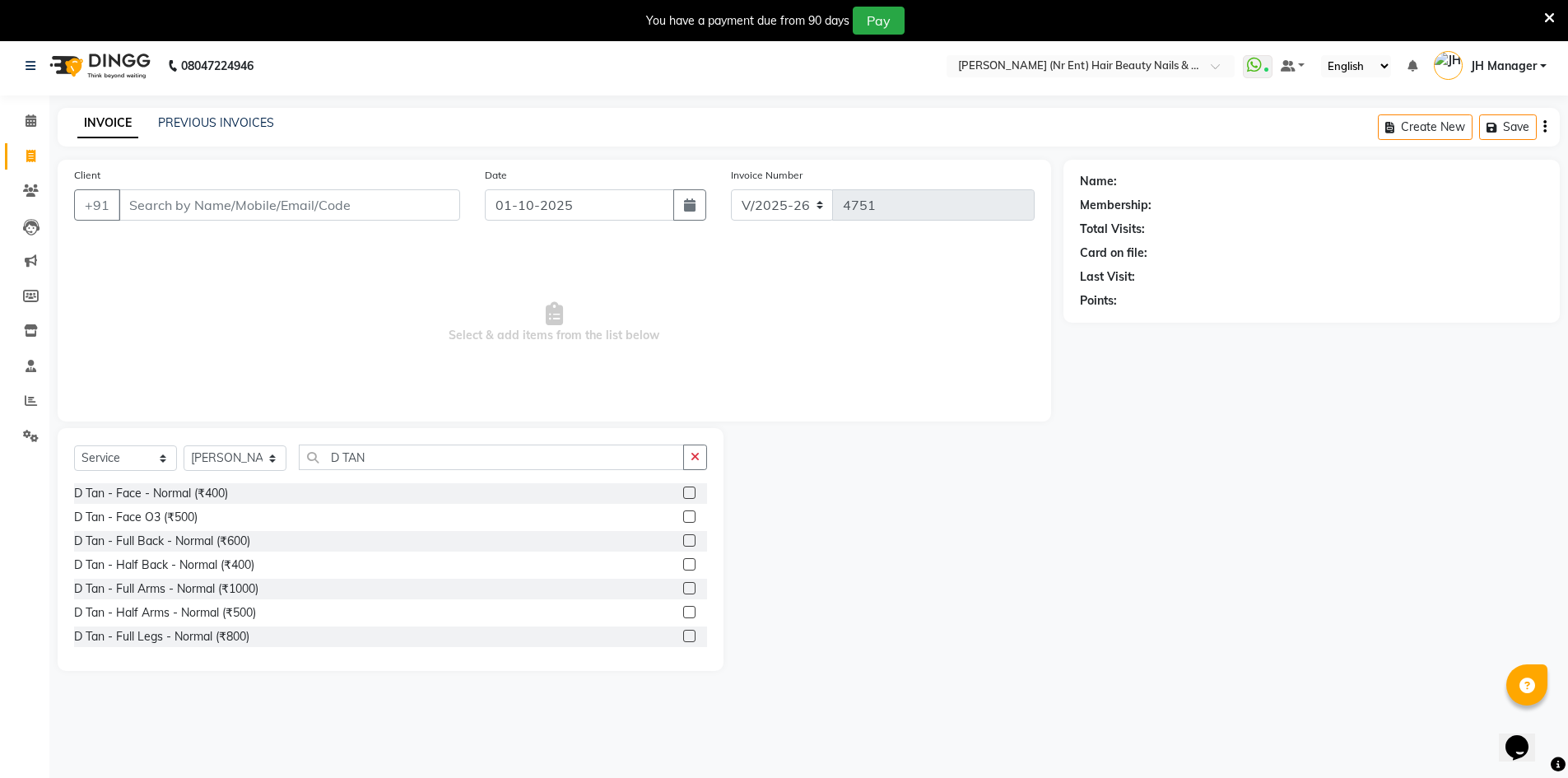
click at [683, 515] on input "checkbox" at bounding box center [688, 516] width 11 height 11
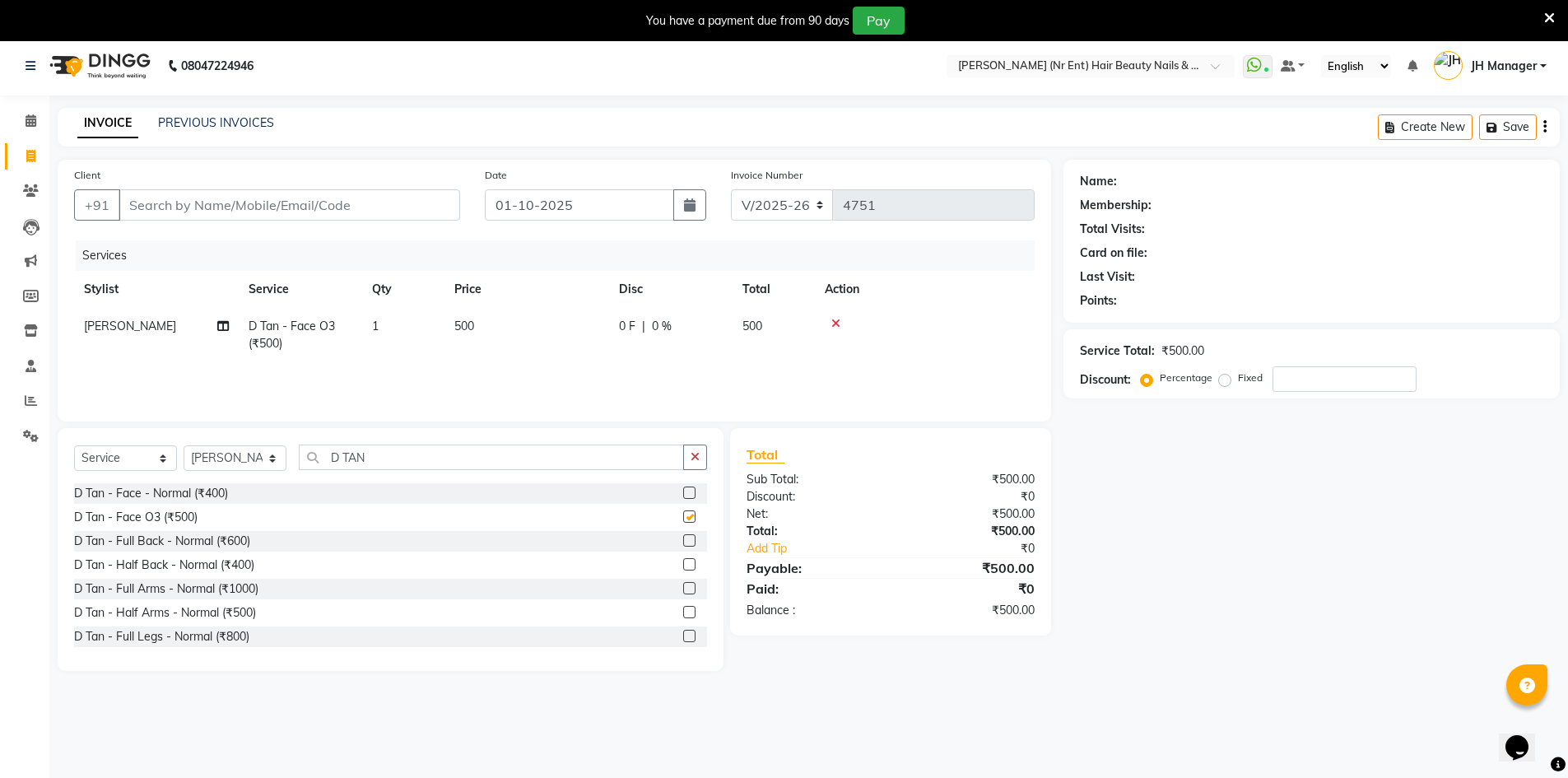
checkbox input "false"
drag, startPoint x: 401, startPoint y: 457, endPoint x: 557, endPoint y: 278, distance: 237.4
click at [196, 417] on div "Client +91 Date [DATE] Invoice Number V/2025 V/[PHONE_NUMBER] Services Stylist …" at bounding box center [554, 415] width 1018 height 511
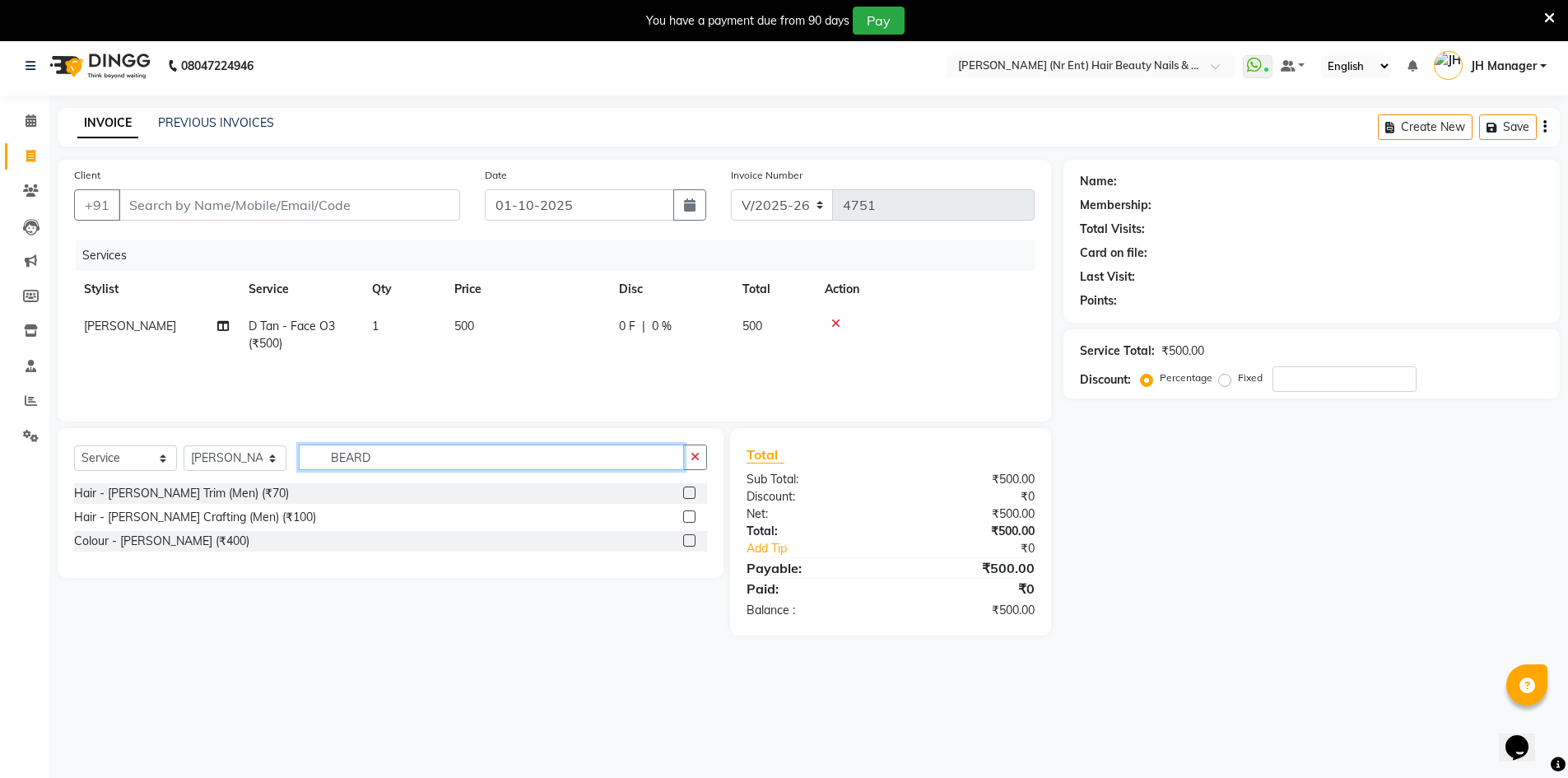
type input "BEARD"
click at [695, 495] on label at bounding box center [689, 492] width 12 height 12
click at [694, 495] on input "checkbox" at bounding box center [688, 492] width 11 height 11
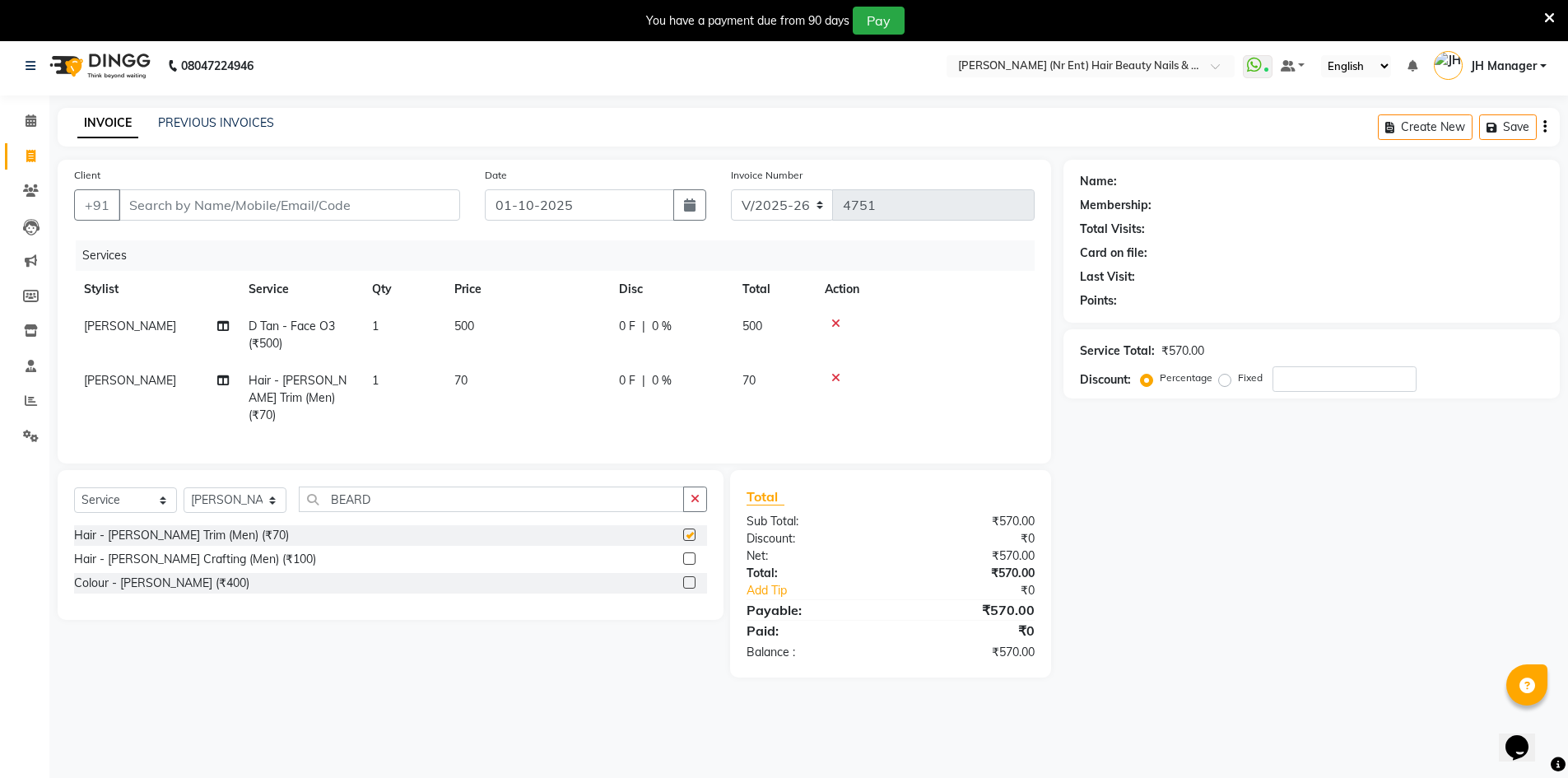
checkbox input "false"
drag, startPoint x: 389, startPoint y: 217, endPoint x: 737, endPoint y: 203, distance: 348.3
click at [392, 213] on input "Client" at bounding box center [289, 205] width 341 height 32
type input "9"
type input "0"
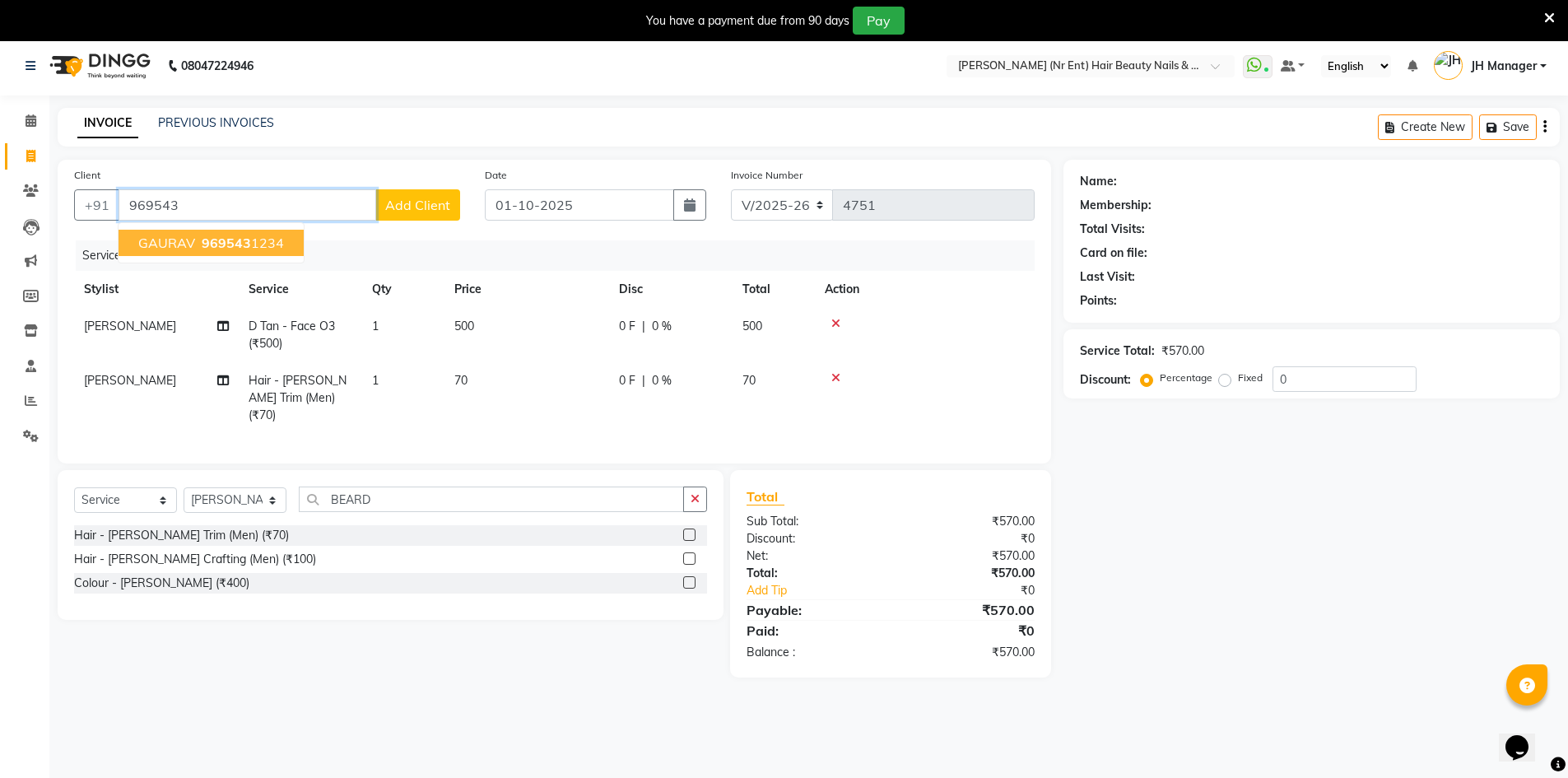
click at [229, 237] on span "969543" at bounding box center [226, 242] width 50 height 16
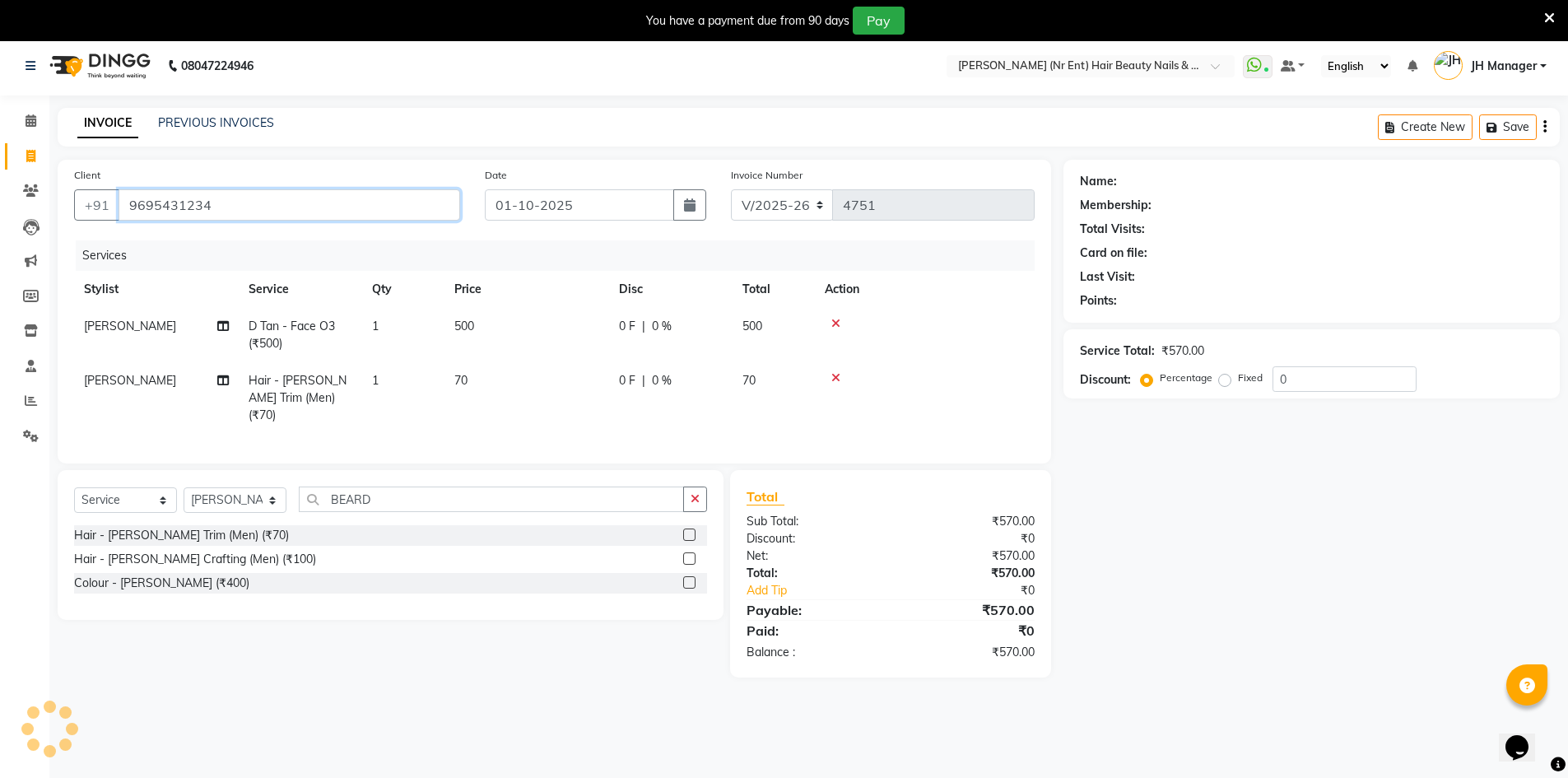
type input "9695431234"
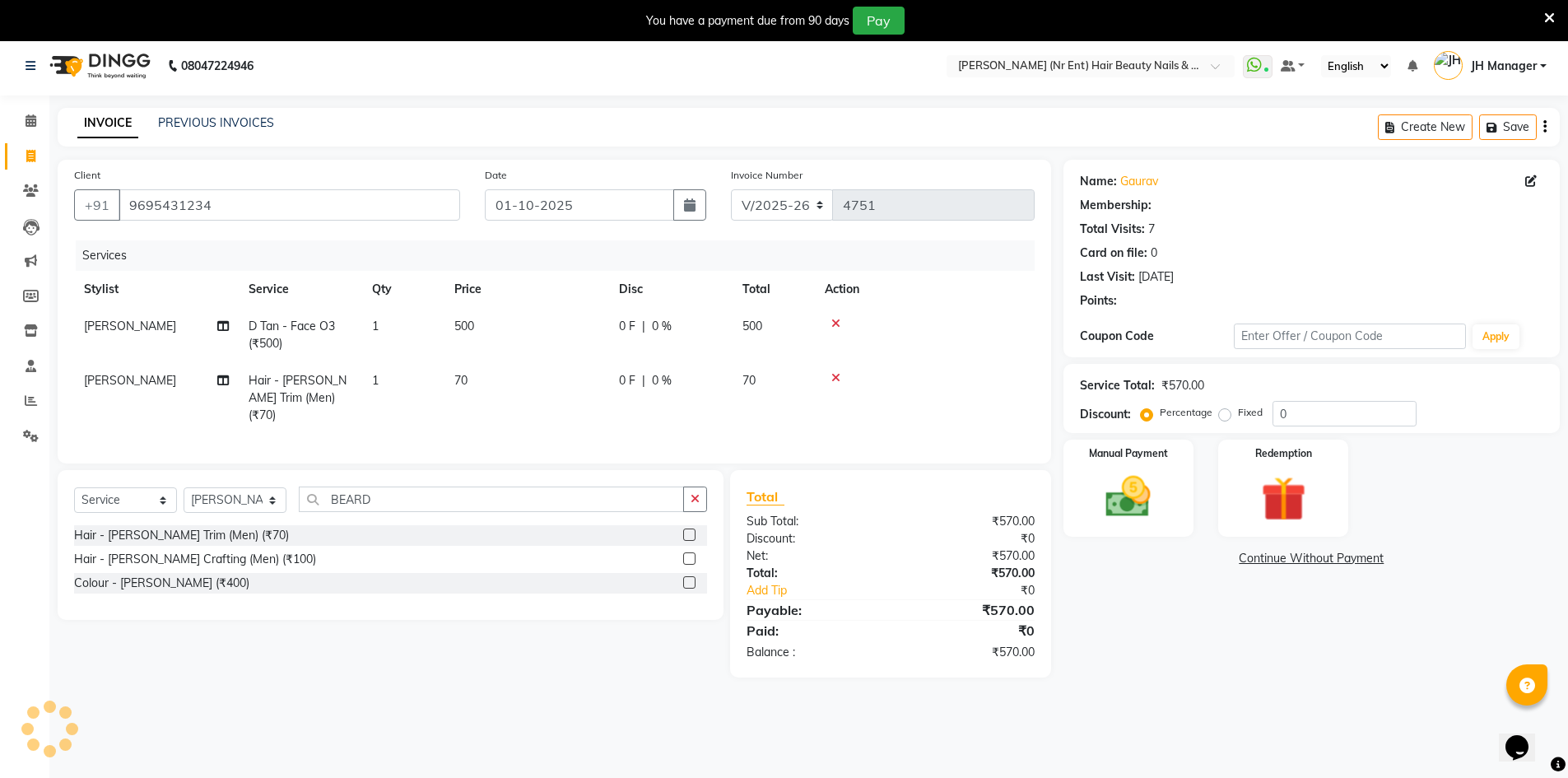
select select "1: Object"
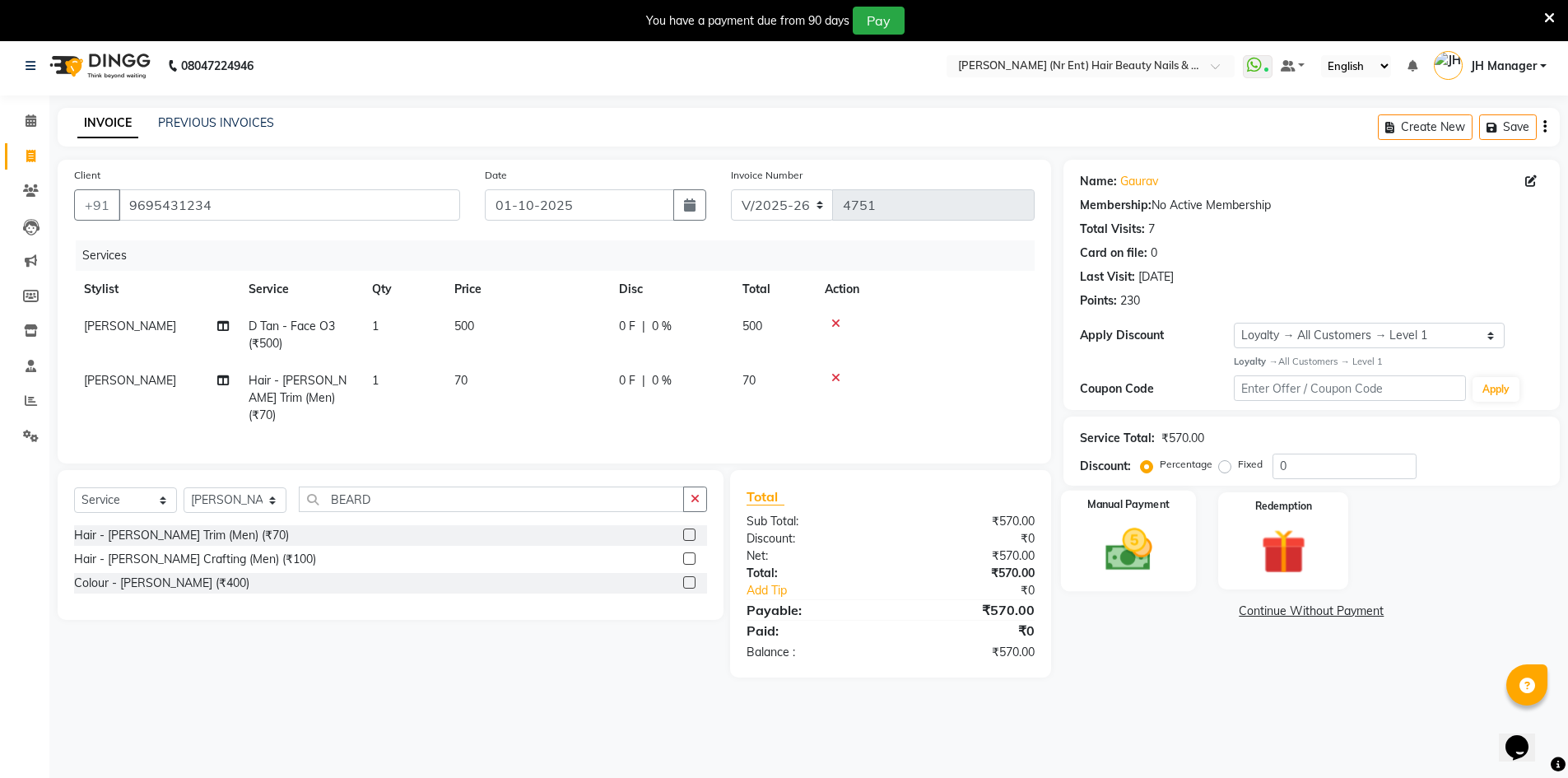
click at [1144, 536] on img at bounding box center [1128, 549] width 76 height 54
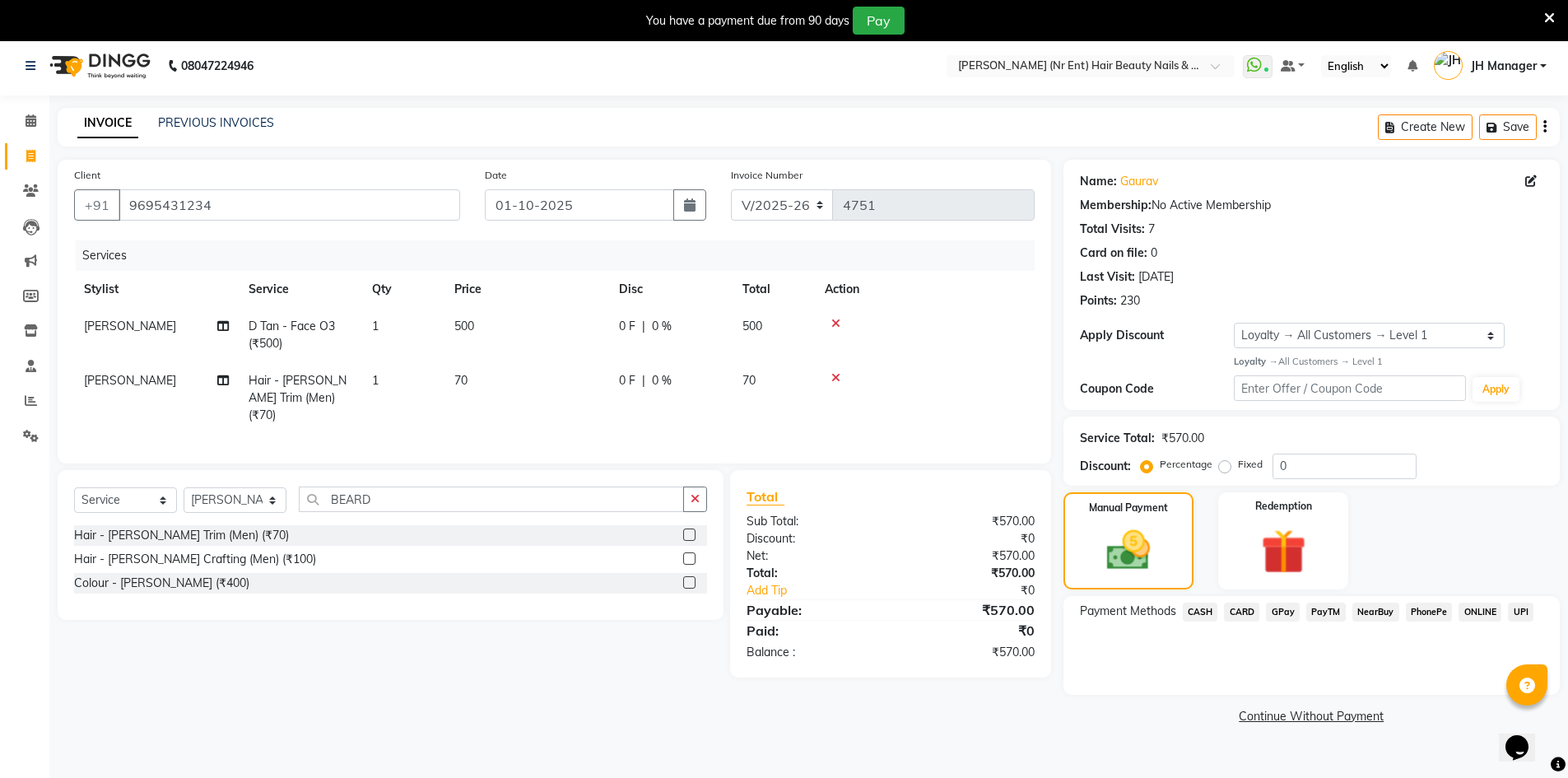
click at [1201, 611] on span "CASH" at bounding box center [1200, 612] width 35 height 19
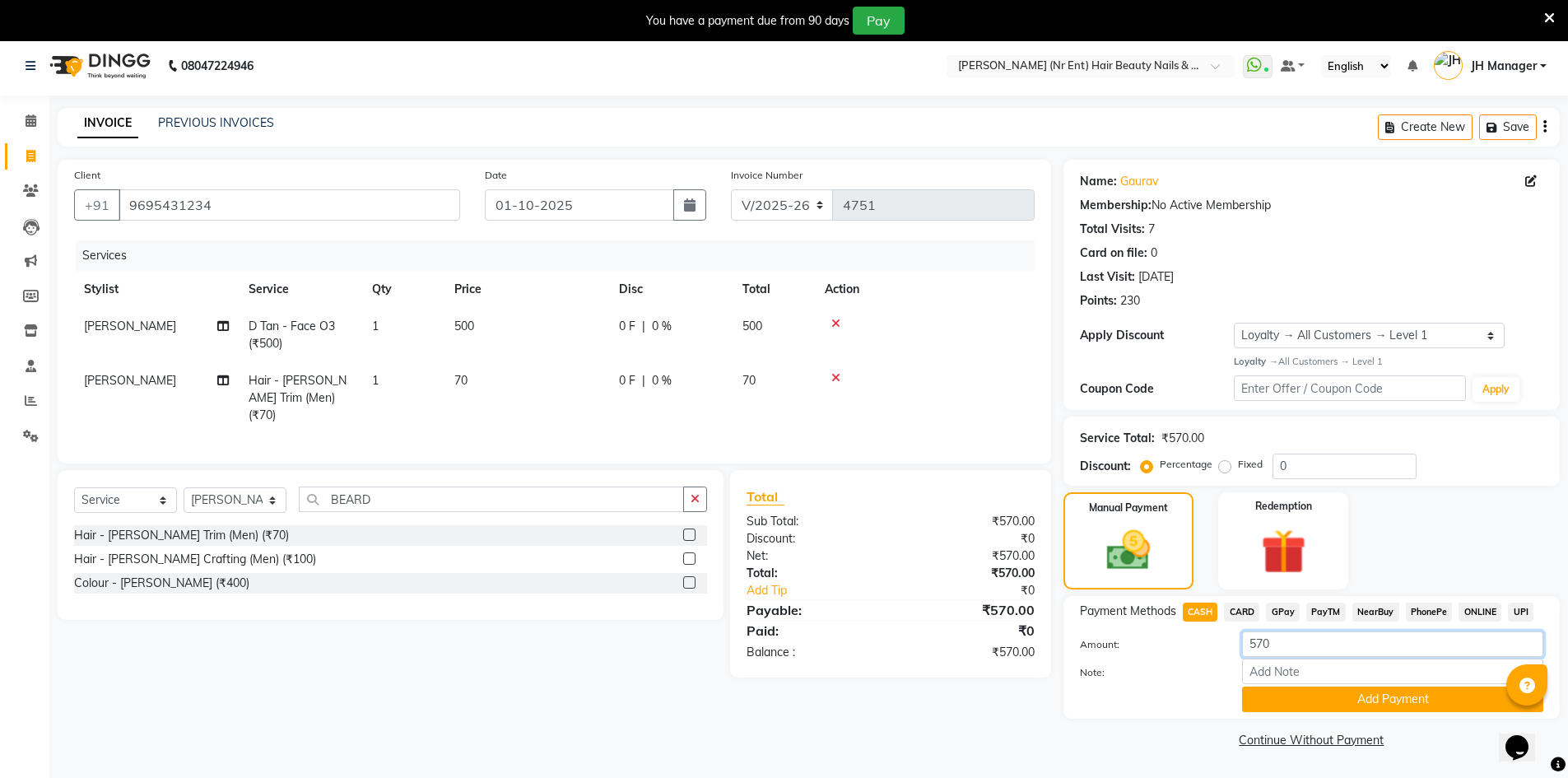
drag, startPoint x: 1285, startPoint y: 641, endPoint x: 1221, endPoint y: 624, distance: 66.2
click at [1219, 650] on div "Amount: 570" at bounding box center [1311, 645] width 488 height 28
type input "500"
click at [1357, 692] on button "Add Payment" at bounding box center [1393, 698] width 301 height 26
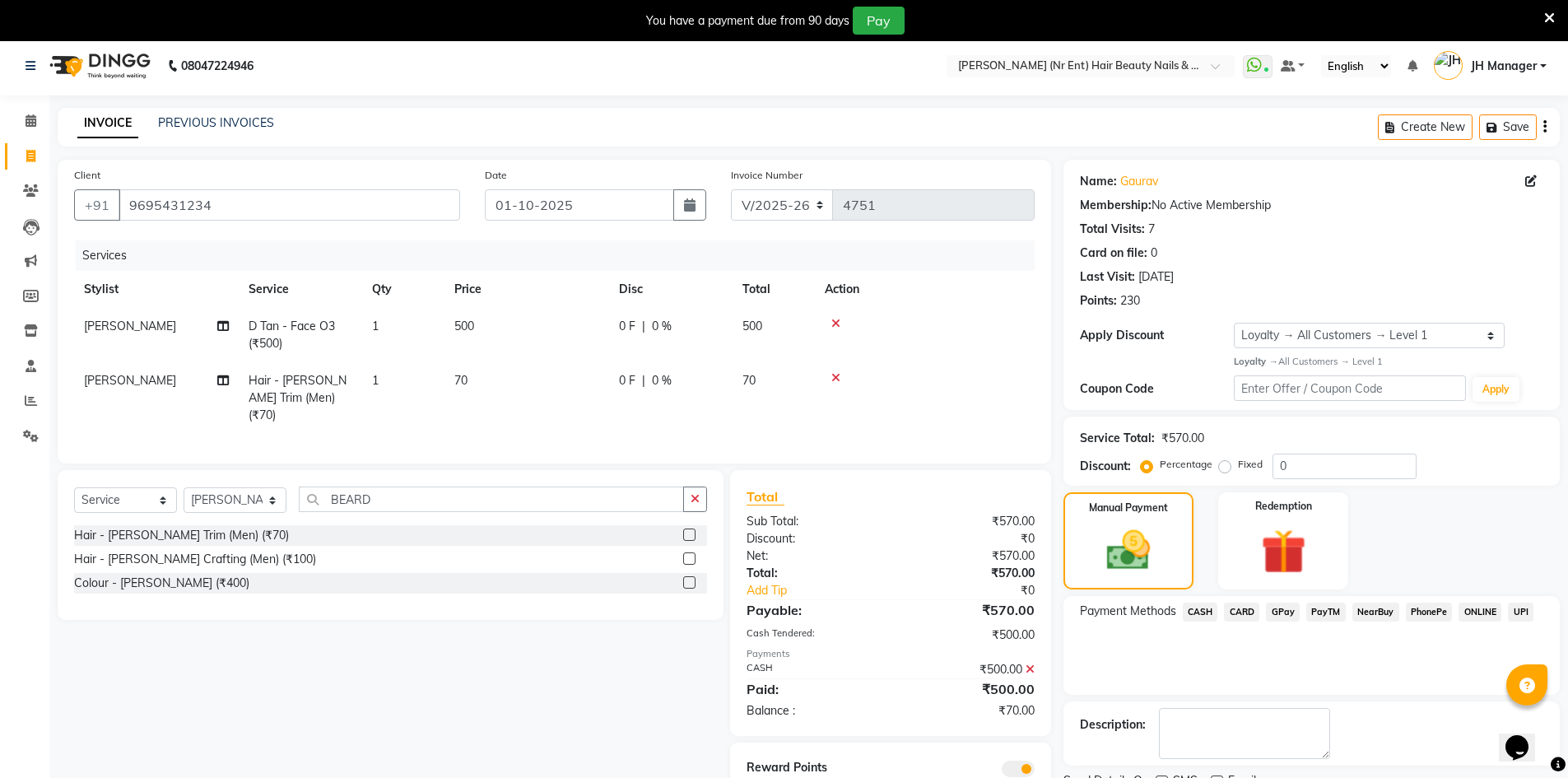
click at [1282, 609] on span "GPay" at bounding box center [1282, 612] width 34 height 19
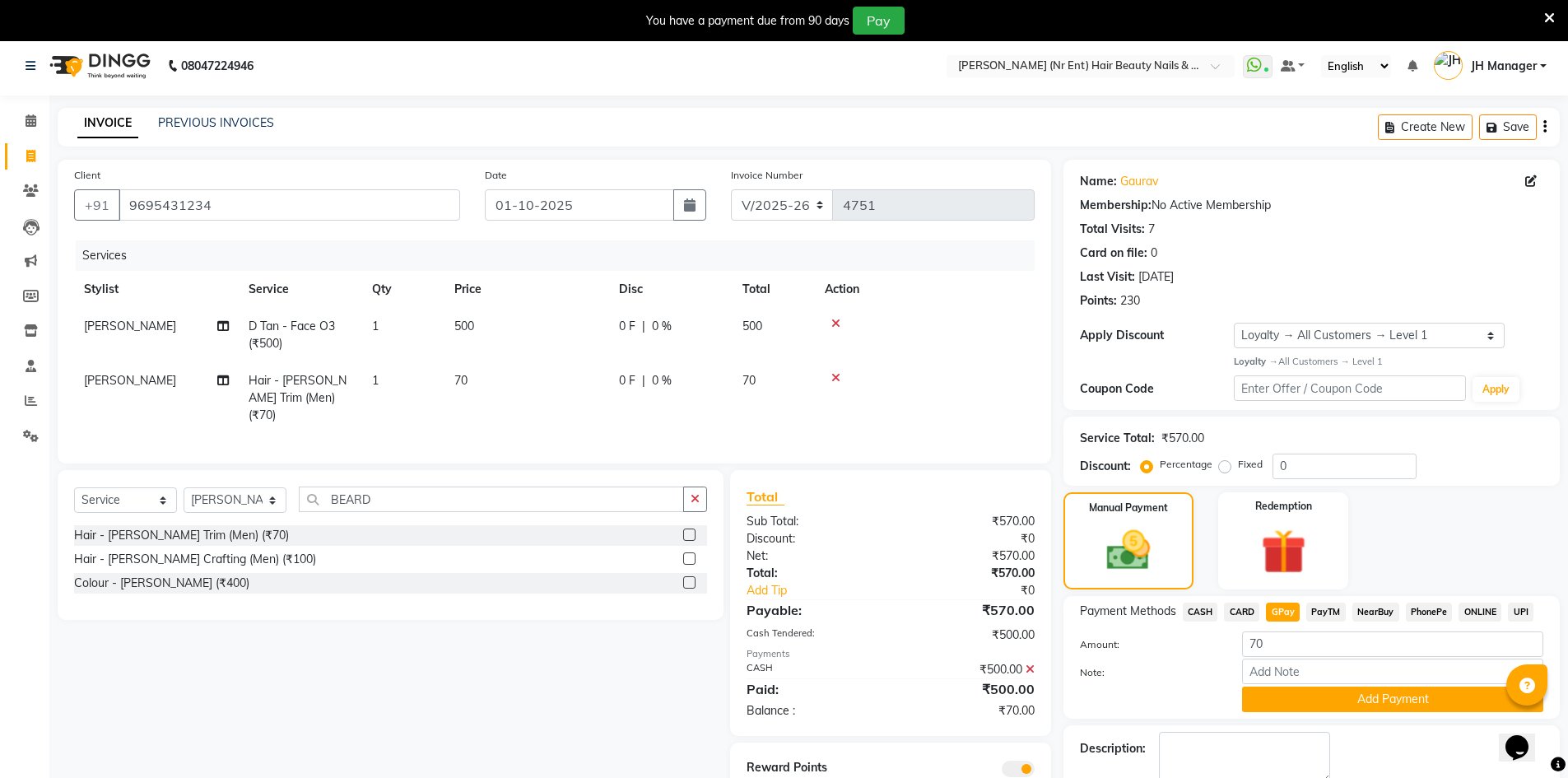
click at [1344, 698] on button "Add Payment" at bounding box center [1393, 698] width 301 height 26
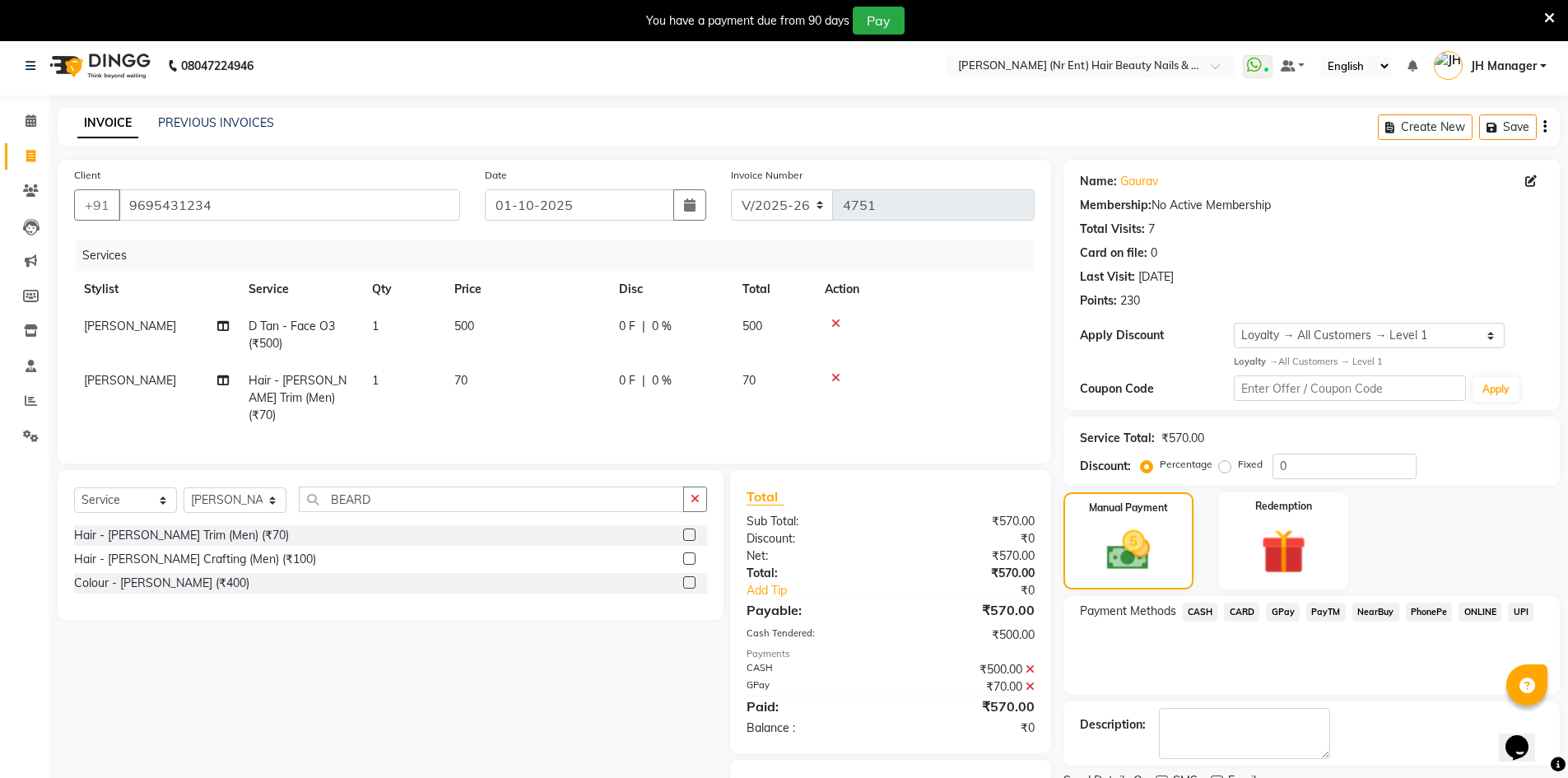
scroll to position [81, 0]
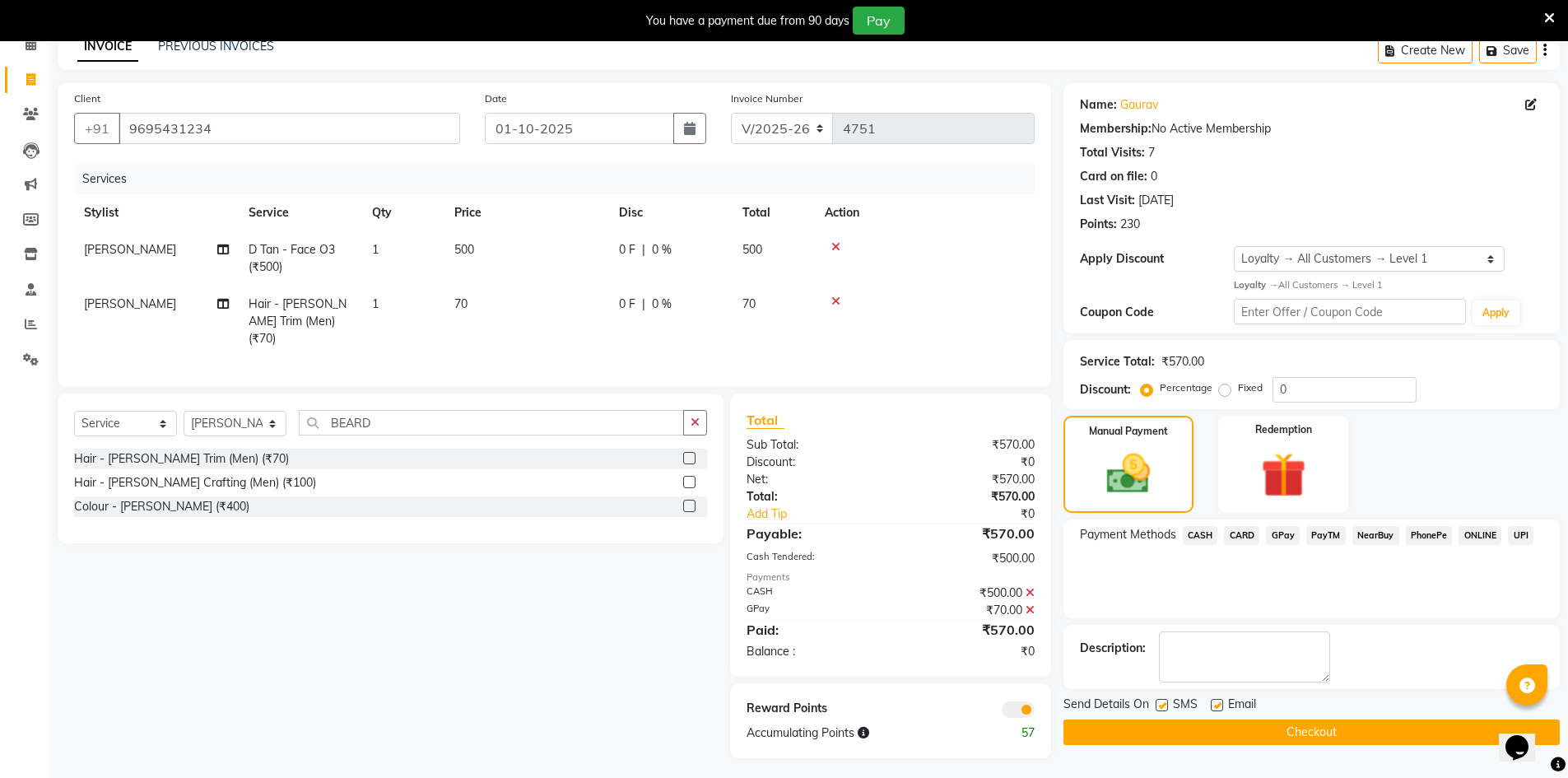
click at [1434, 720] on button "Checkout" at bounding box center [1312, 732] width 496 height 26
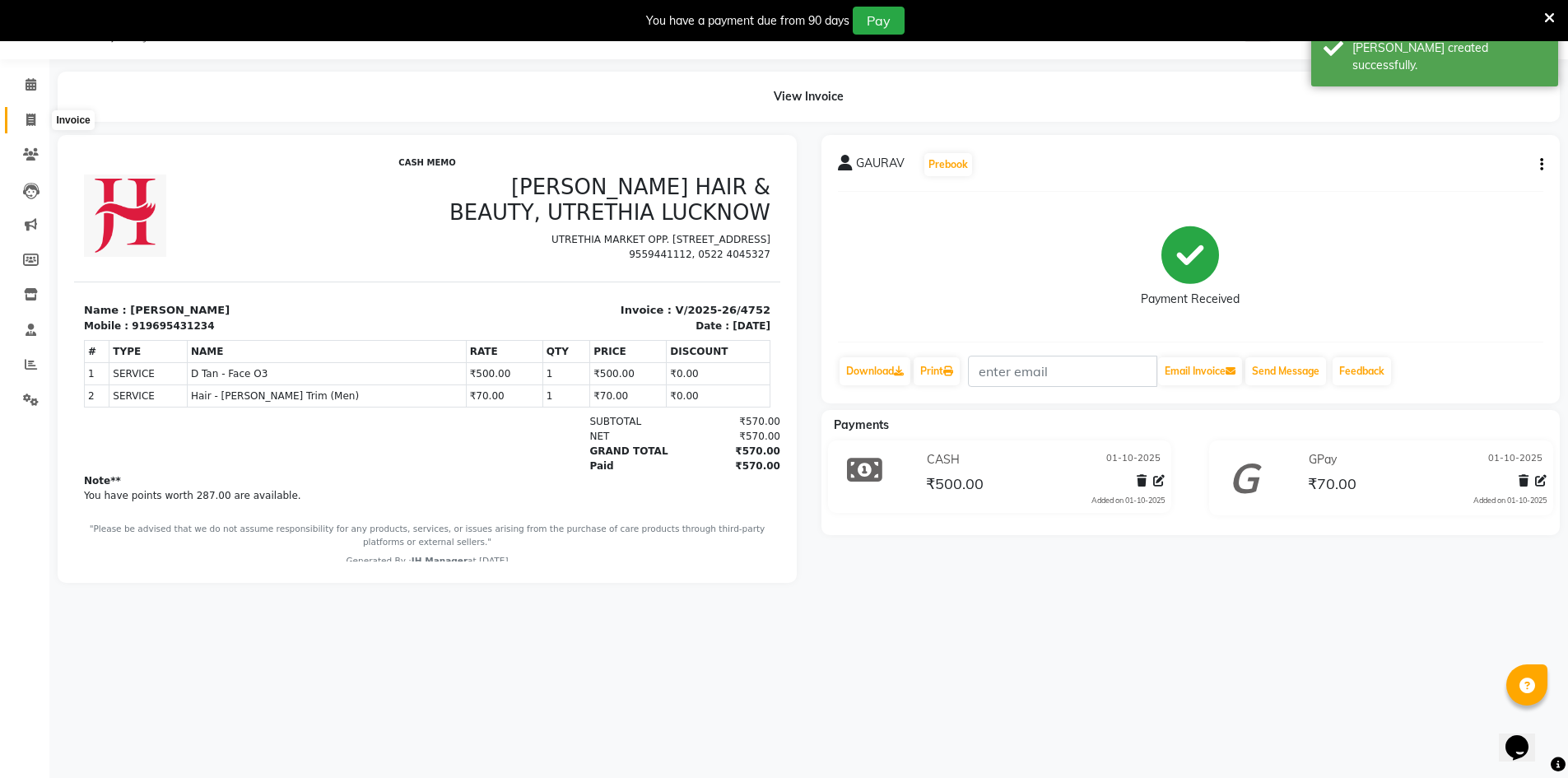
drag, startPoint x: 26, startPoint y: 118, endPoint x: 44, endPoint y: 118, distance: 18.0
click at [26, 118] on icon at bounding box center [30, 120] width 9 height 12
select select "service"
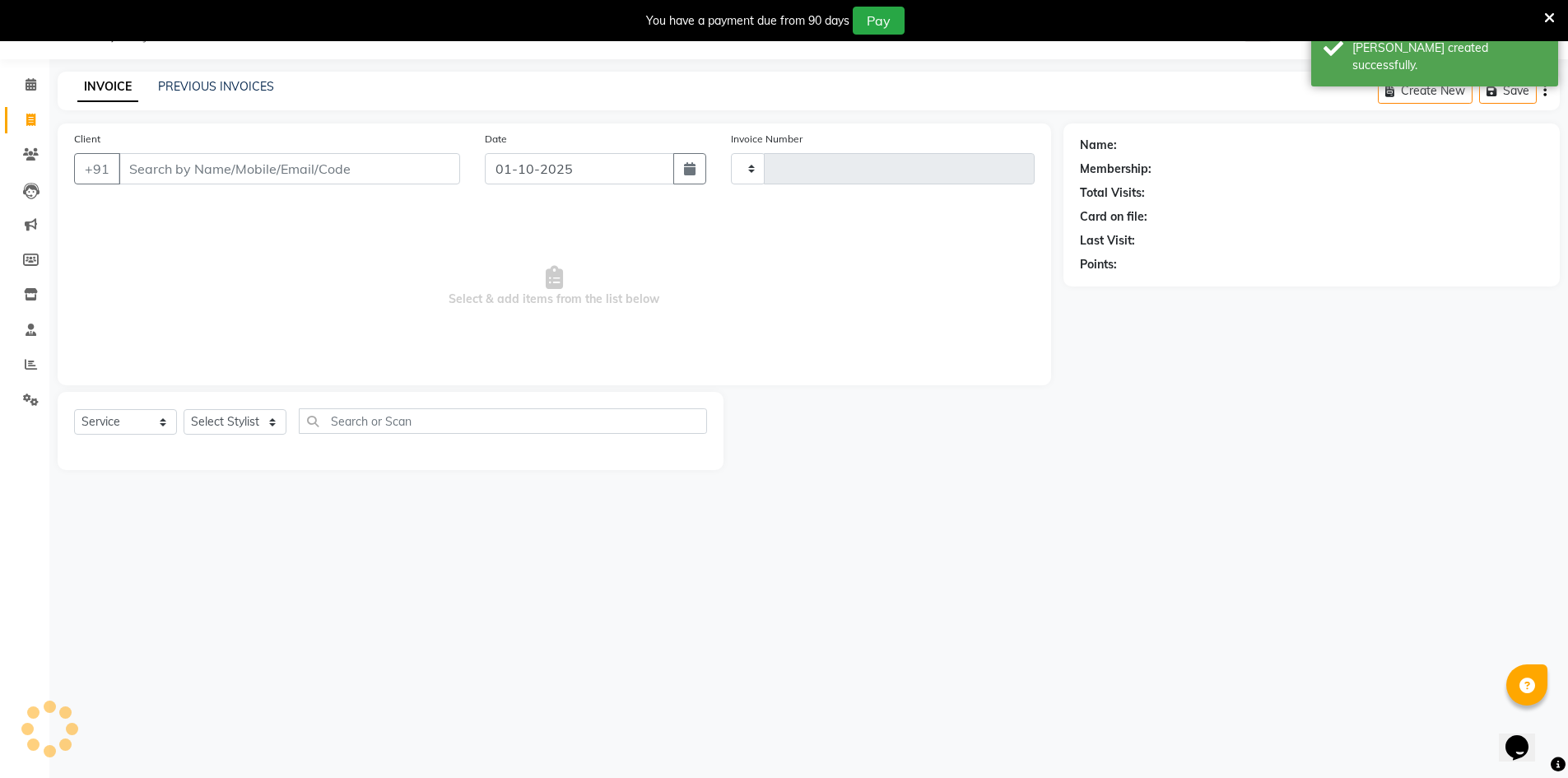
type input "4753"
select select "640"
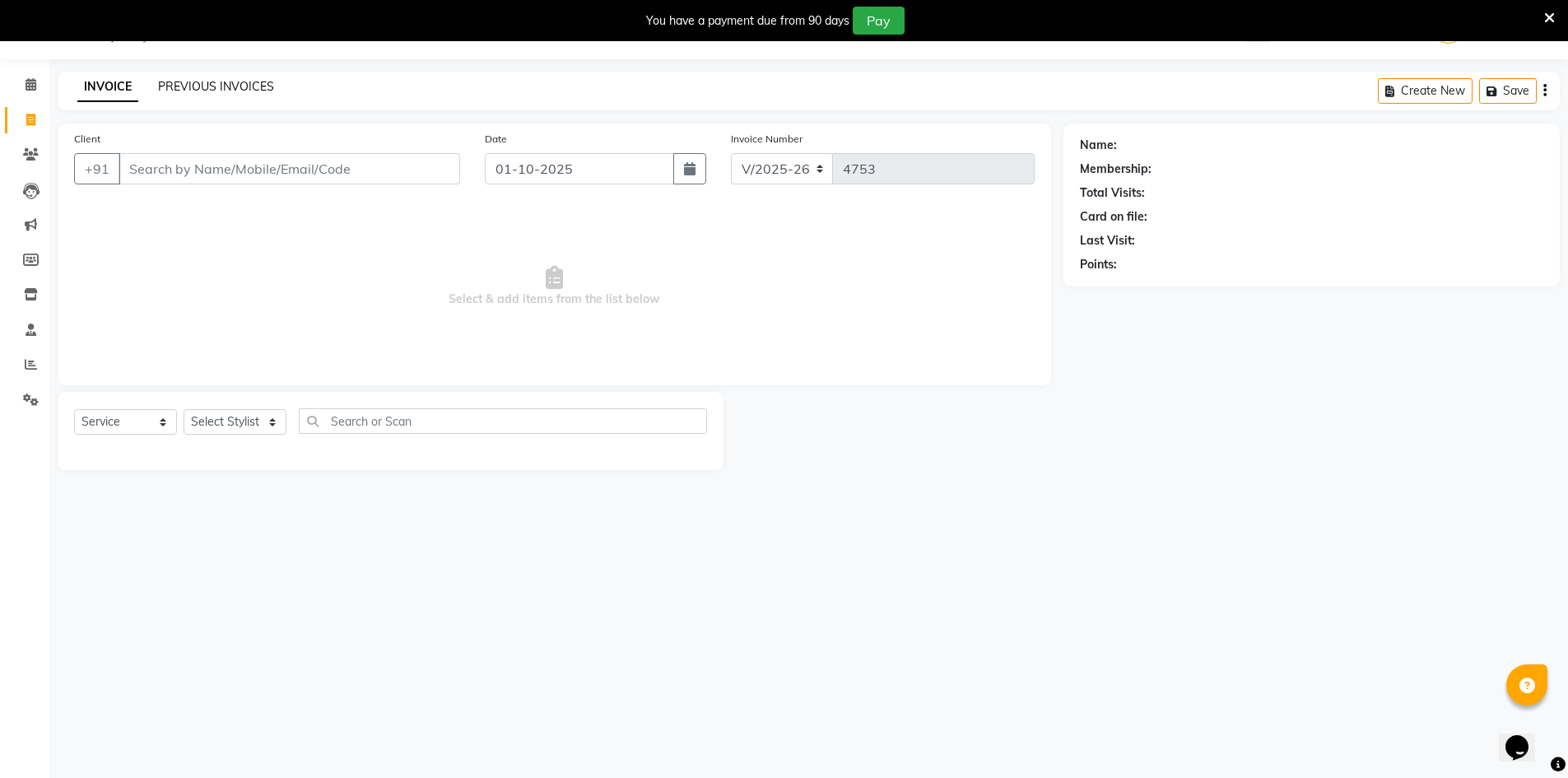
click at [242, 87] on link "PREVIOUS INVOICES" at bounding box center [216, 85] width 116 height 14
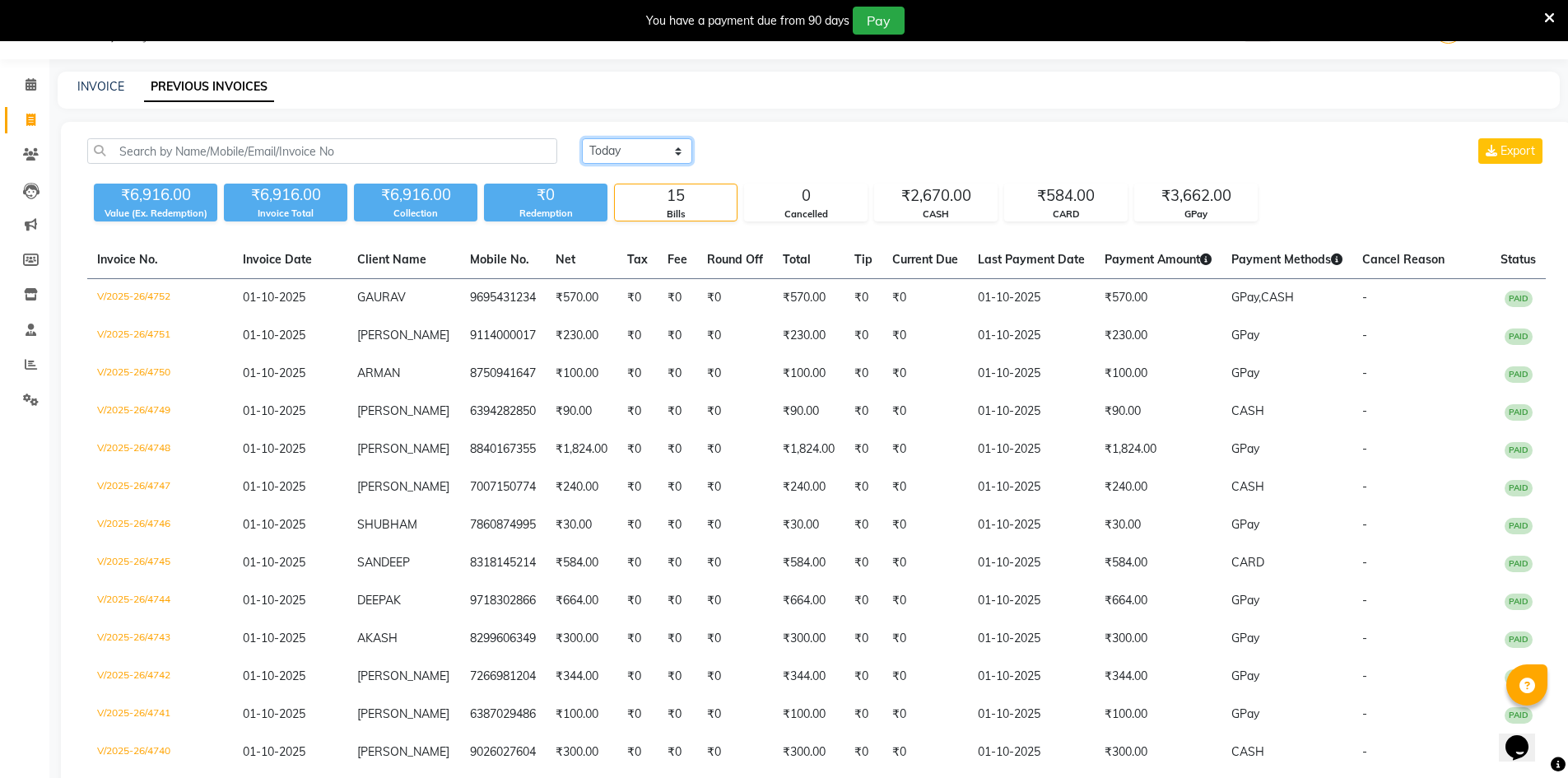
drag, startPoint x: 631, startPoint y: 144, endPoint x: 635, endPoint y: 153, distance: 9.8
click at [631, 144] on select "[DATE] [DATE] Custom Range" at bounding box center [636, 150] width 110 height 26
select select "range"
click at [582, 138] on select "[DATE] [DATE] Custom Range" at bounding box center [636, 150] width 110 height 26
click at [817, 152] on input "01-10-2025" at bounding box center [772, 151] width 115 height 23
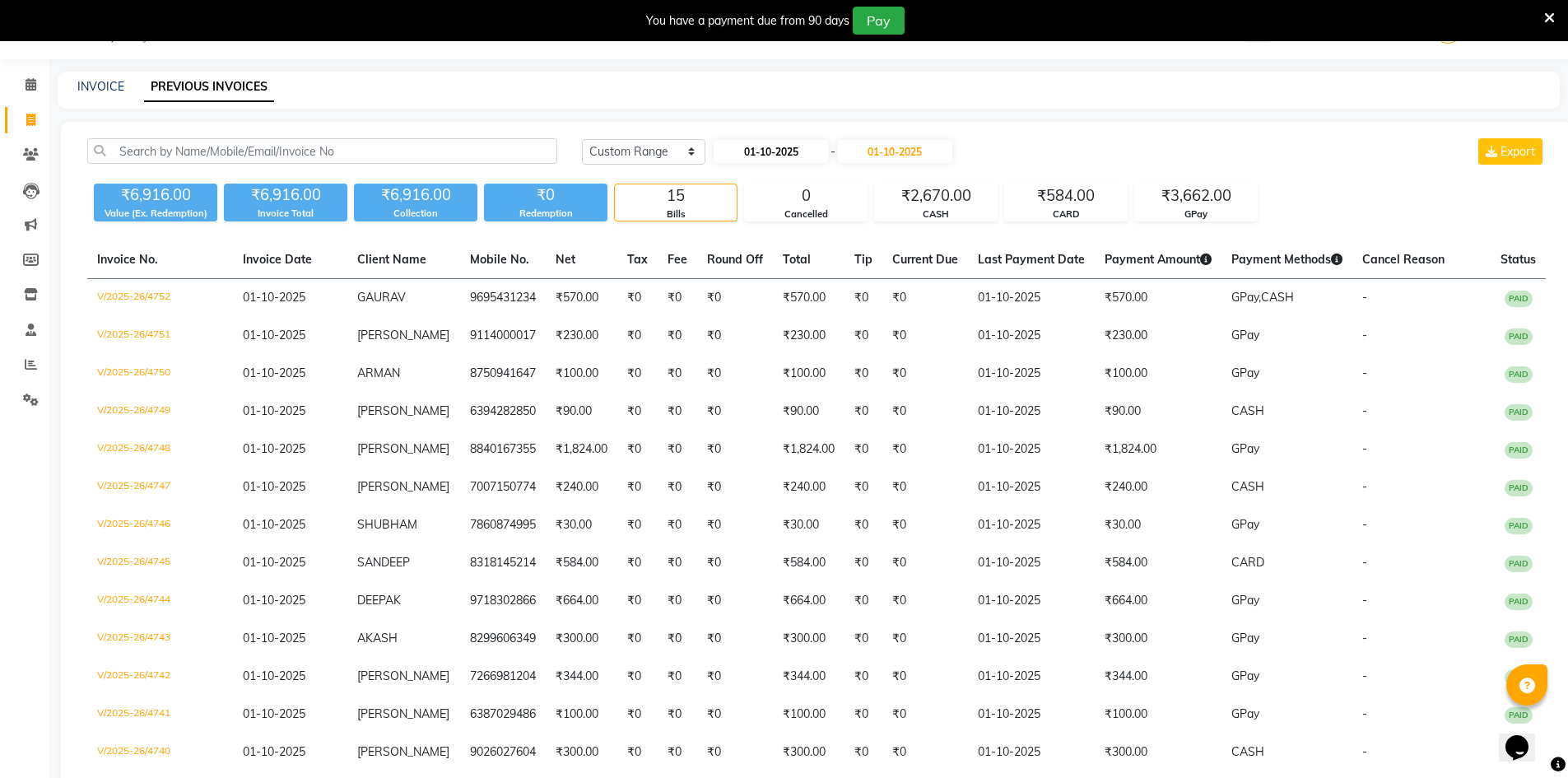
select select "10"
select select "2025"
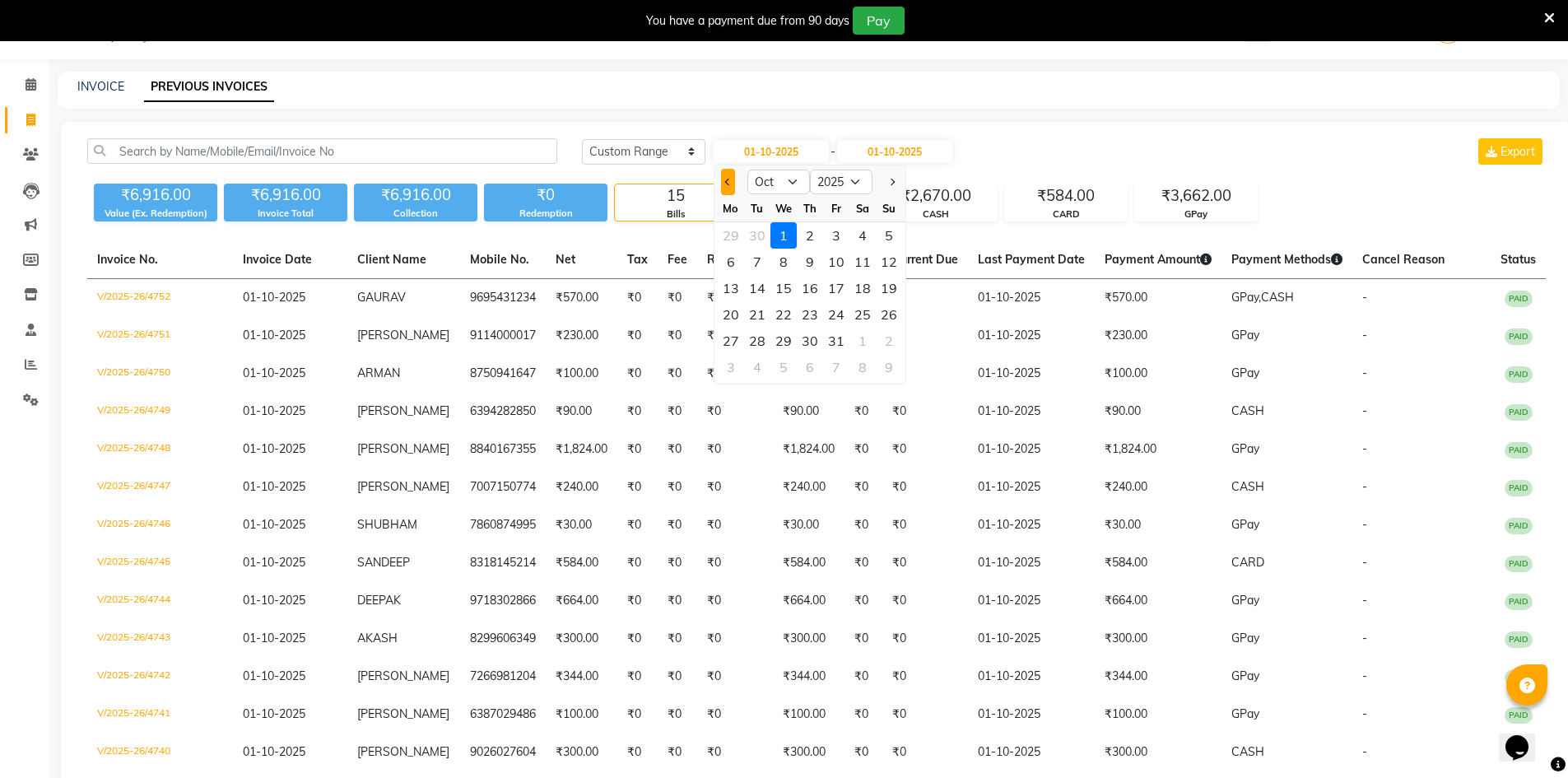
click at [721, 184] on button "Previous month" at bounding box center [727, 181] width 14 height 26
select select "9"
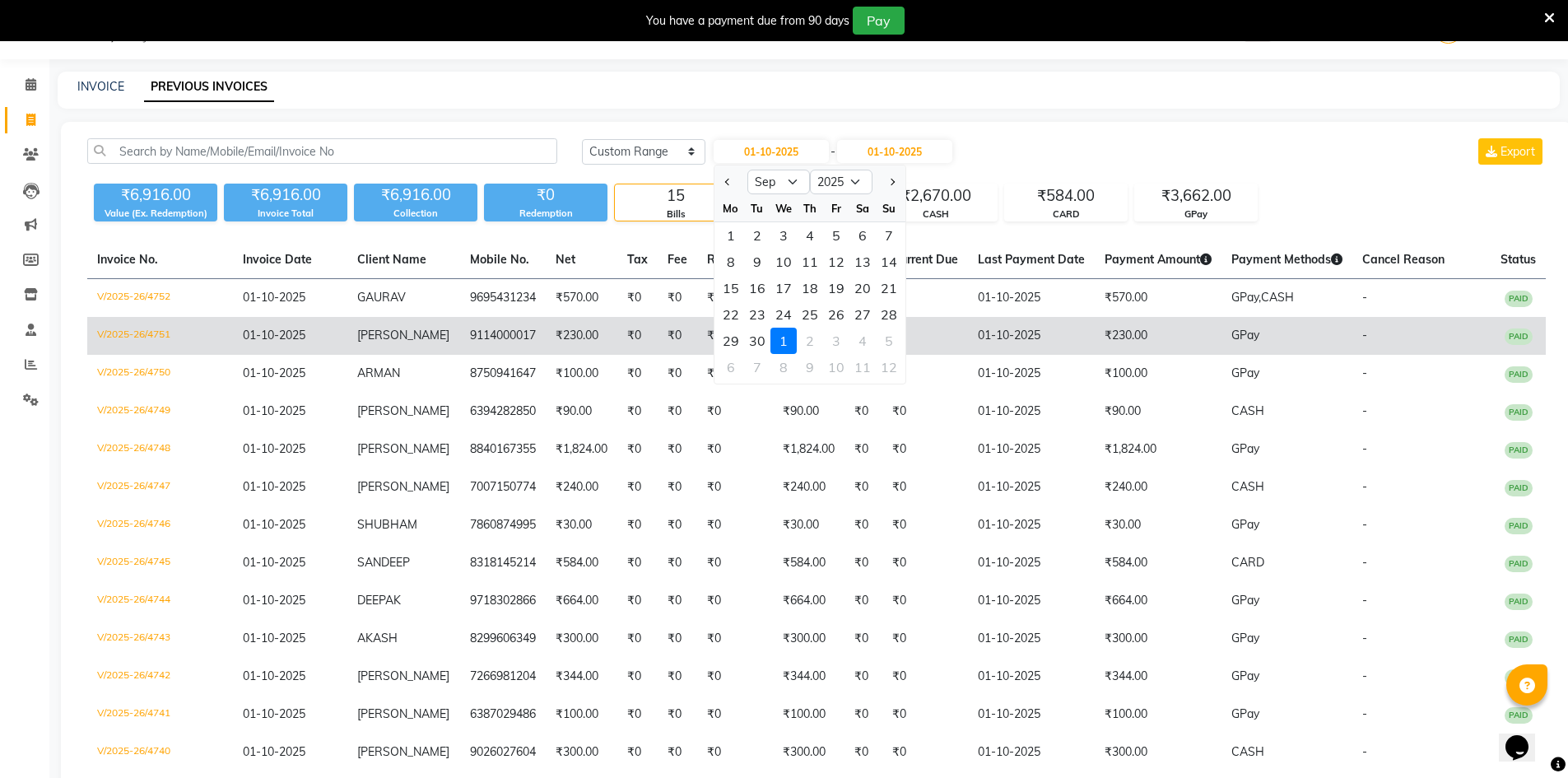
click at [739, 342] on div "29" at bounding box center [730, 340] width 26 height 26
type input "29-09-2025"
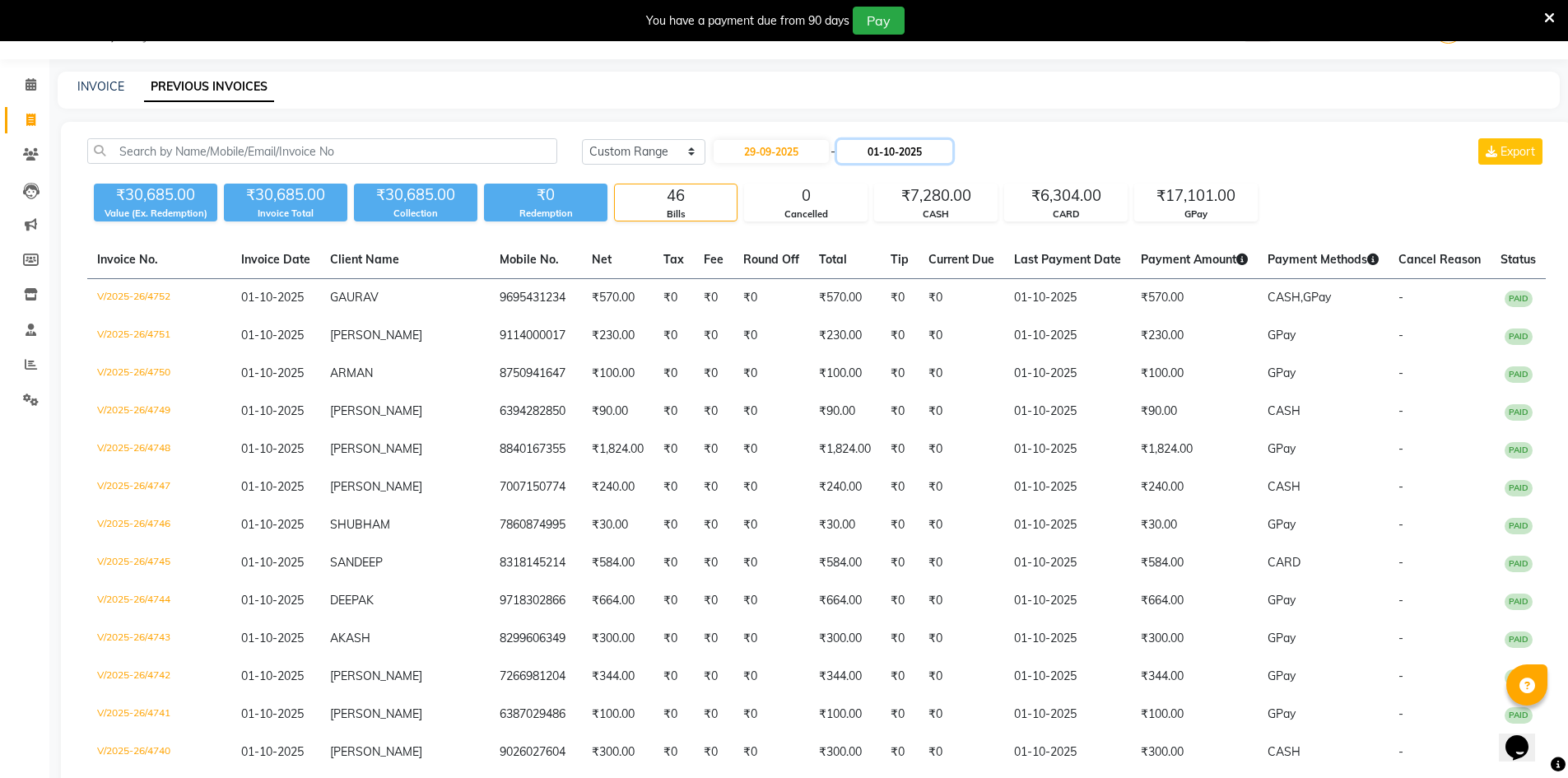
click at [953, 145] on input "01-10-2025" at bounding box center [894, 151] width 115 height 23
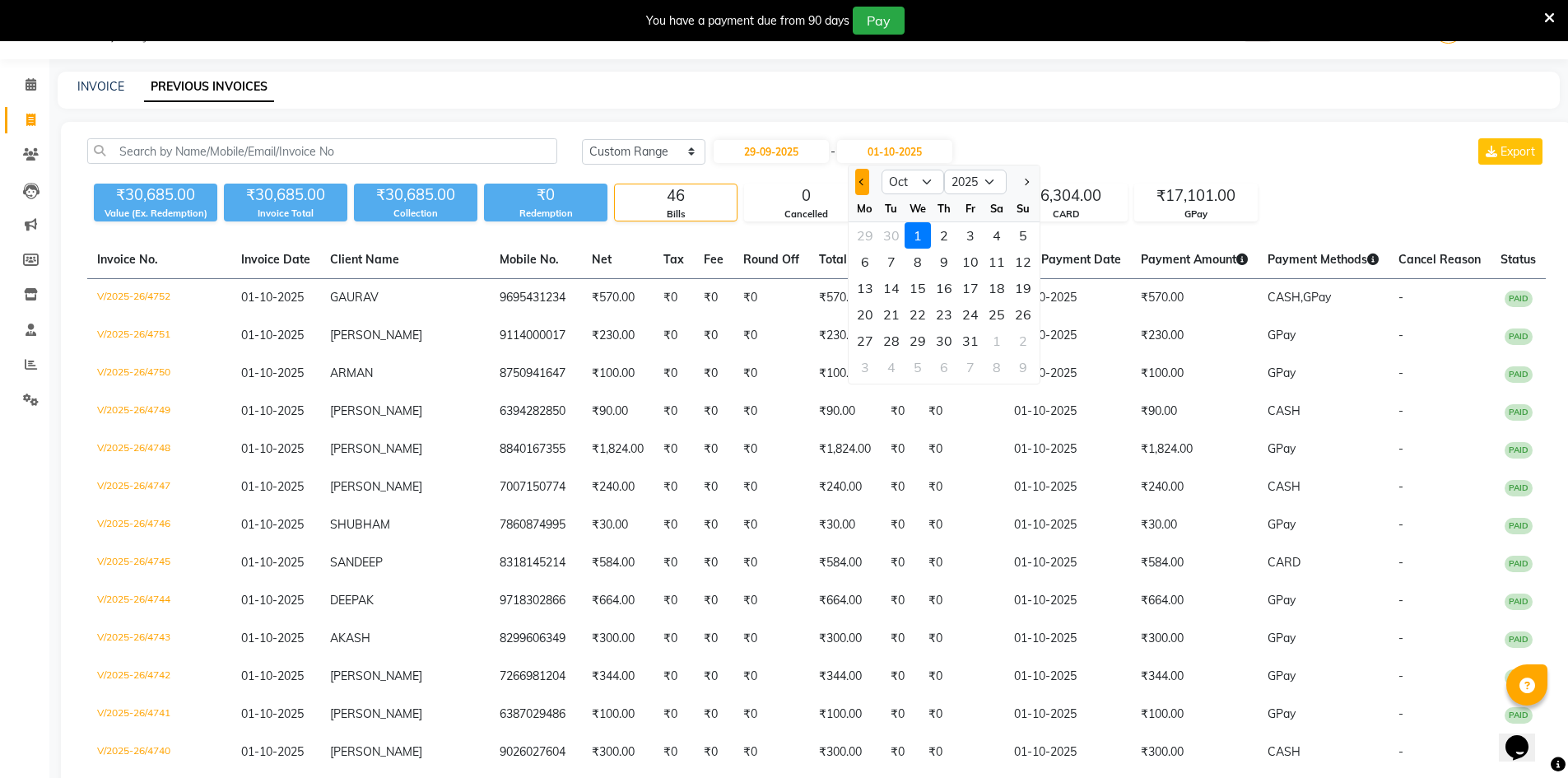
click at [861, 180] on span "Previous month" at bounding box center [862, 181] width 7 height 7
select select "9"
click at [859, 342] on div "29" at bounding box center [865, 340] width 26 height 26
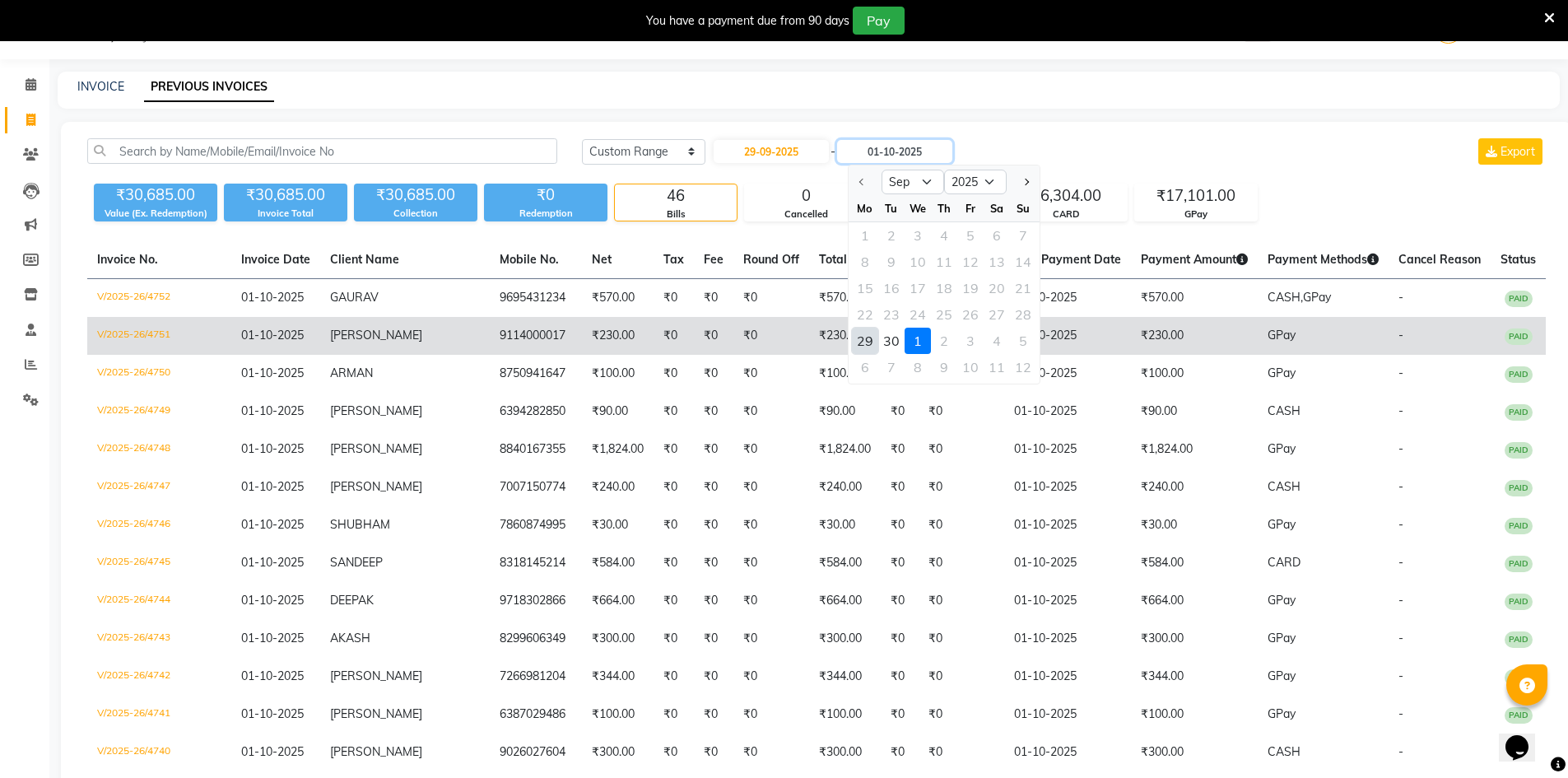
type input "29-09-2025"
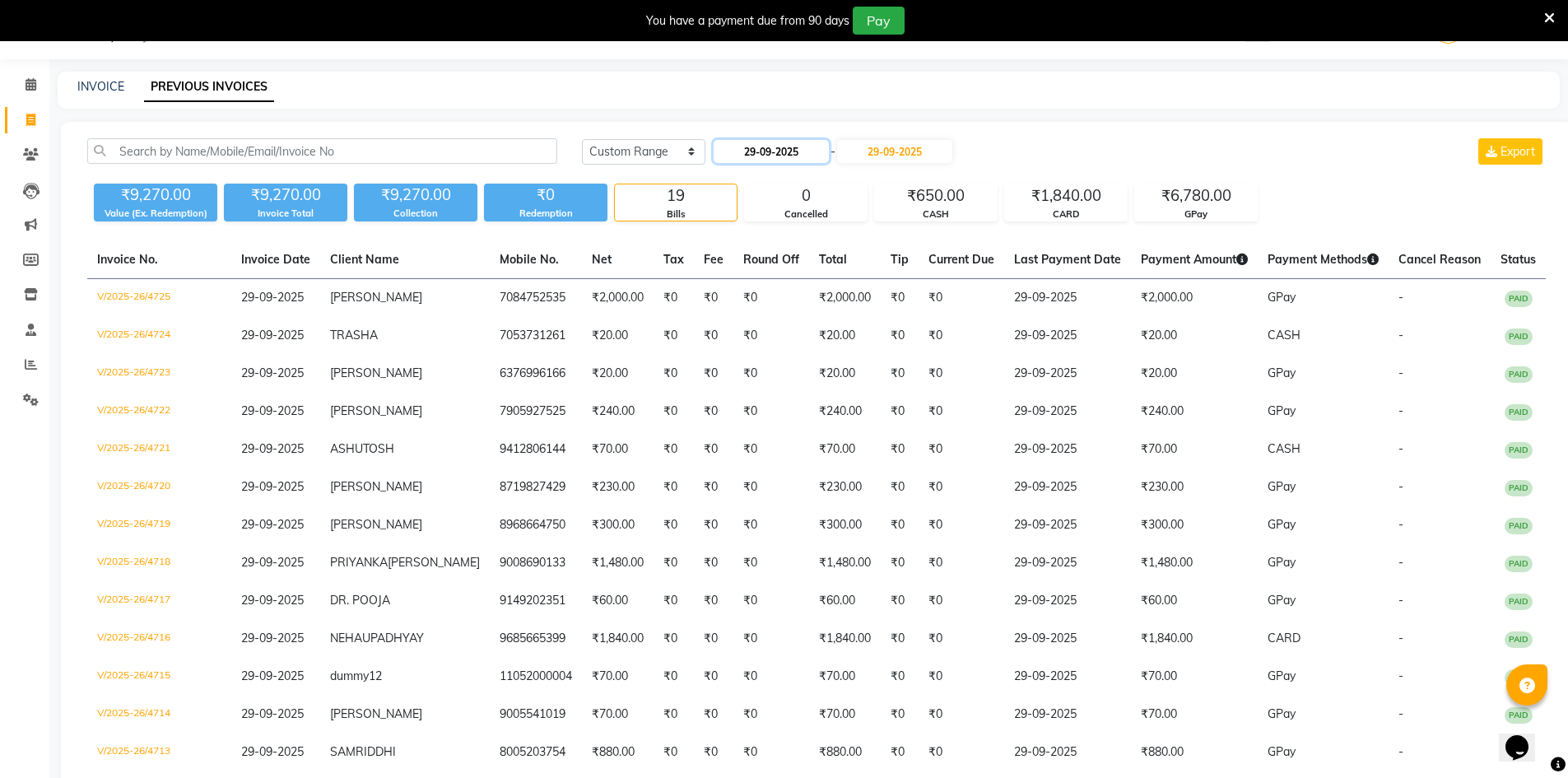
click at [796, 149] on input "29-09-2025" at bounding box center [772, 151] width 115 height 23
select select "9"
select select "2025"
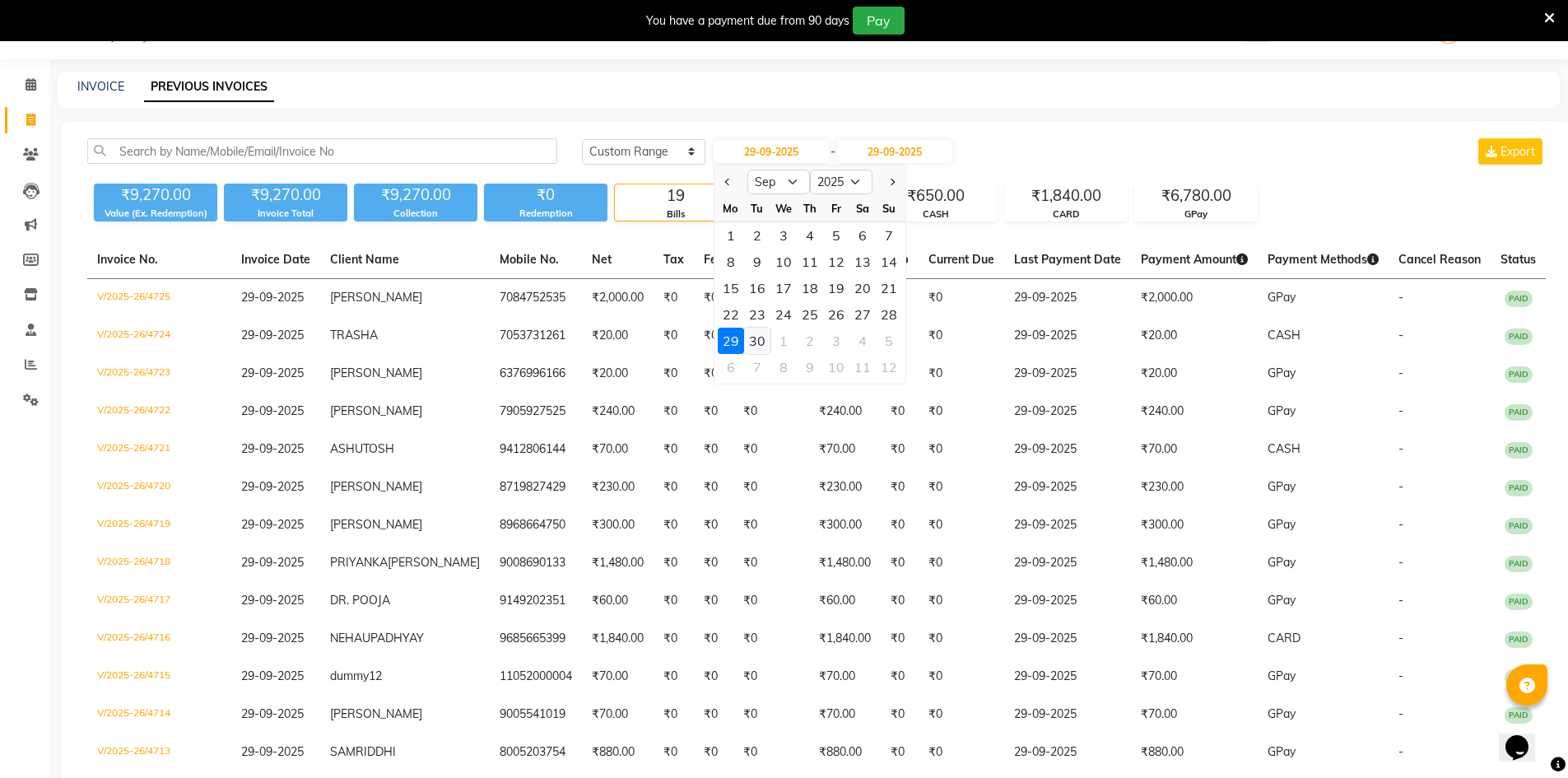
click at [751, 344] on div "30" at bounding box center [756, 340] width 26 height 26
type input "30-09-2025"
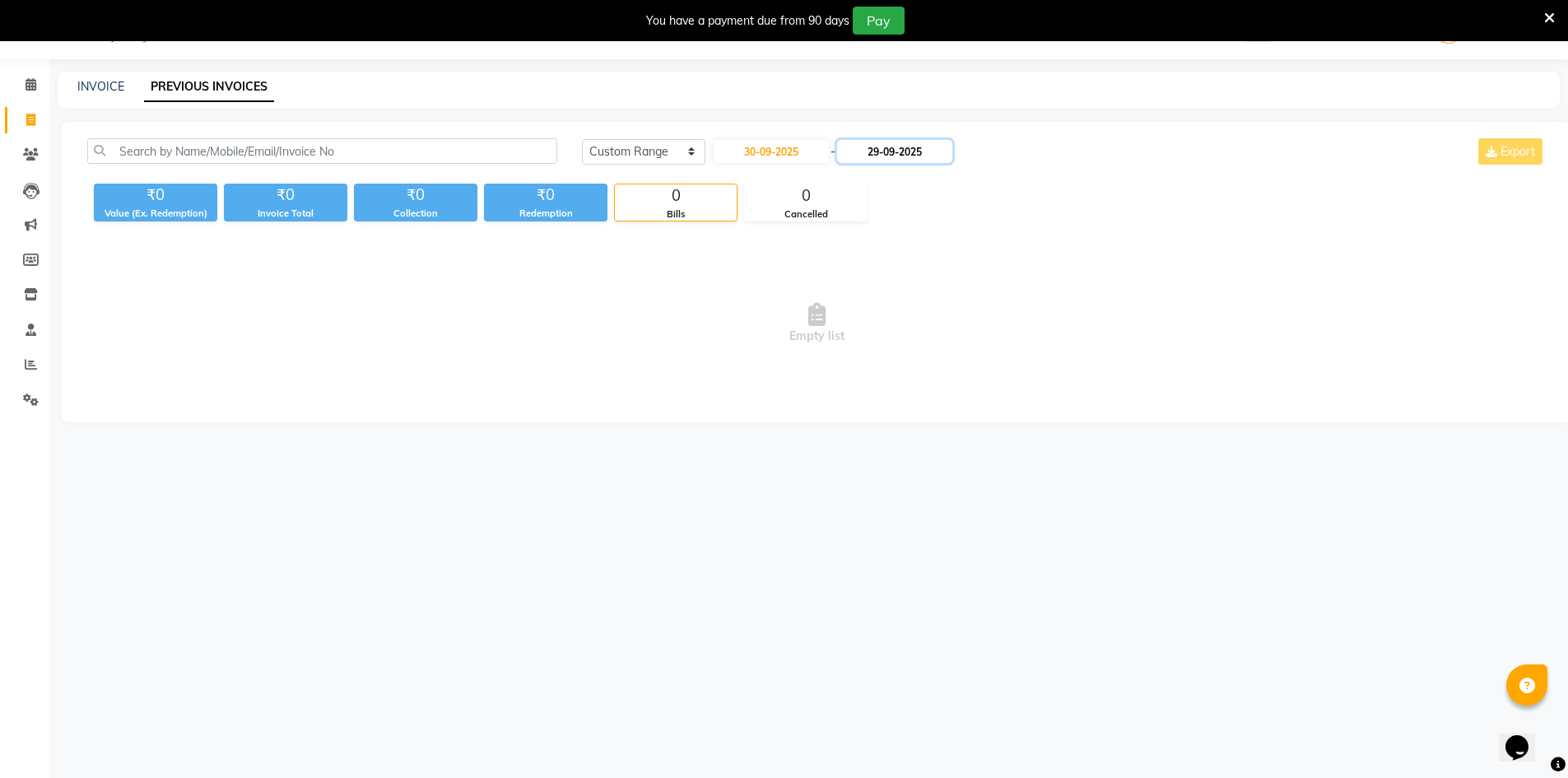
click at [933, 149] on input "29-09-2025" at bounding box center [894, 151] width 115 height 23
click at [890, 346] on div "30" at bounding box center [890, 340] width 26 height 26
type input "30-09-2025"
